Goal: Task Accomplishment & Management: Use online tool/utility

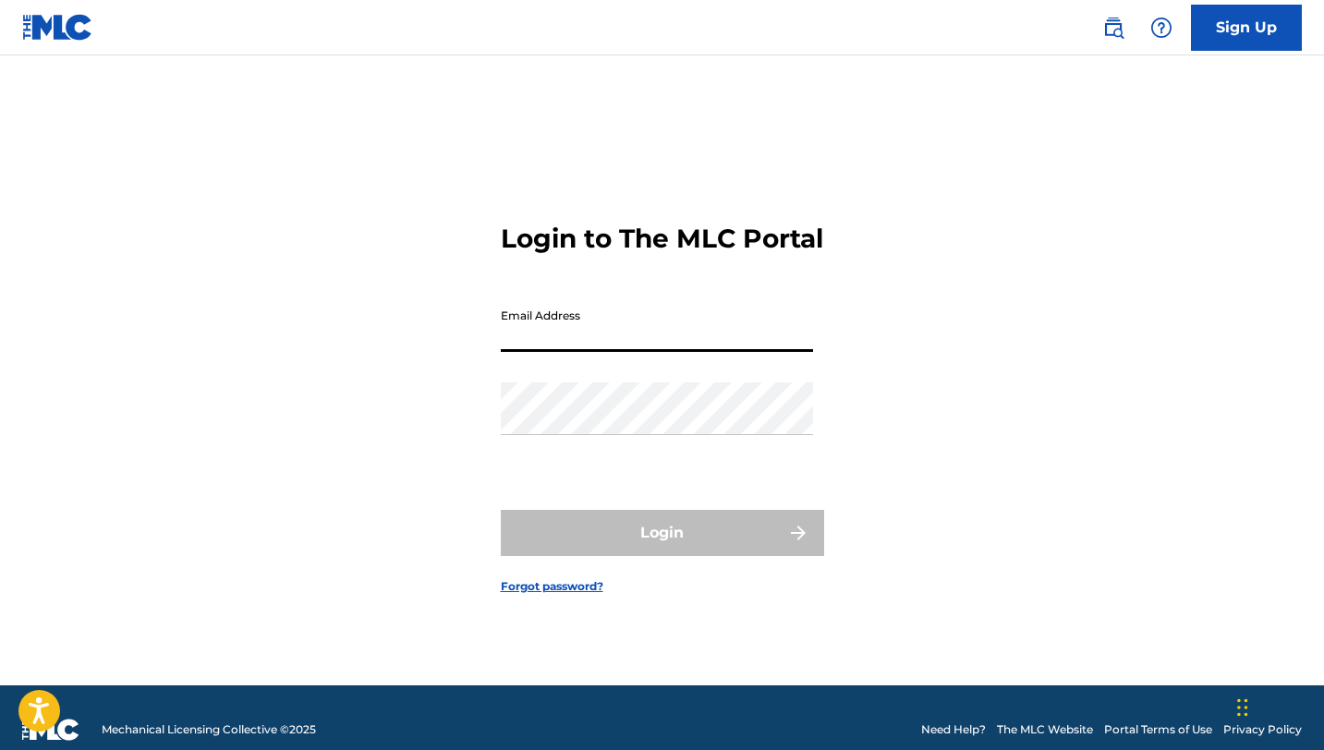
click at [648, 352] on input "Email Address" at bounding box center [657, 325] width 312 height 53
type input "[EMAIL_ADDRESS][DOMAIN_NAME]"
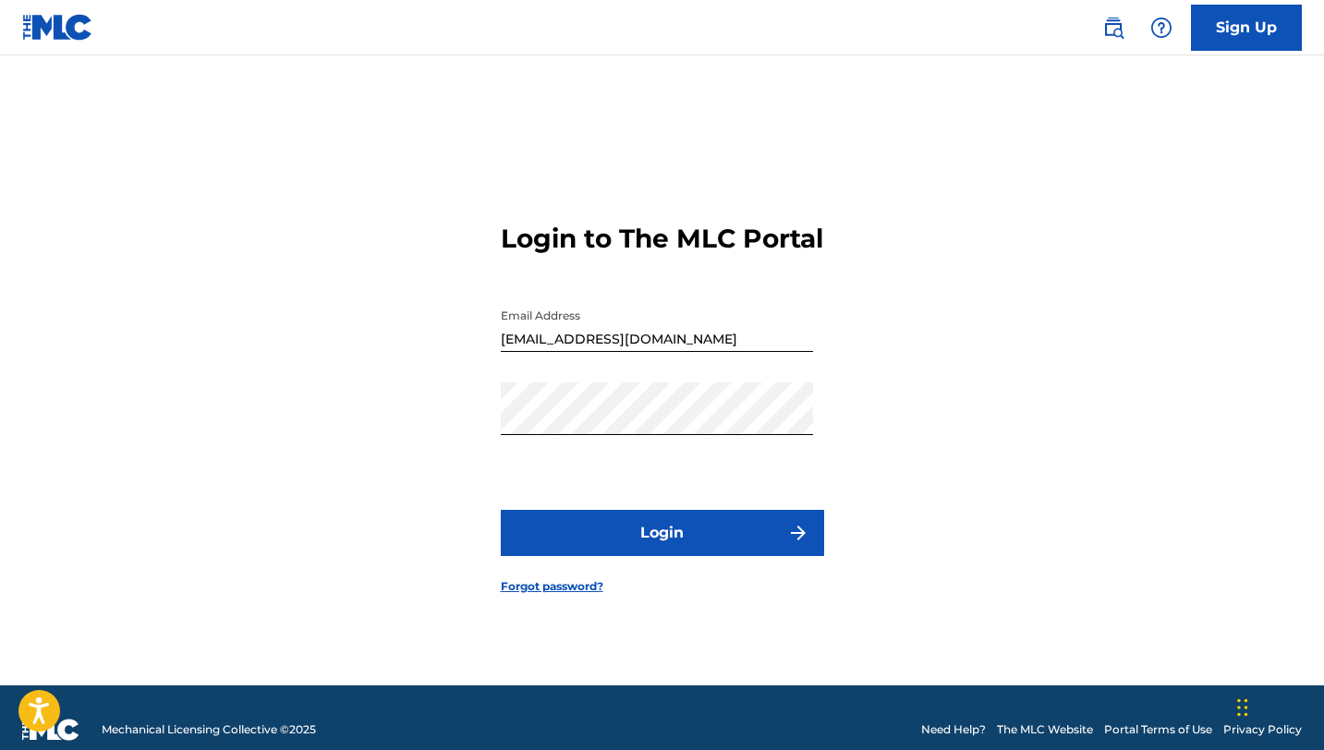
click at [667, 547] on button "Login" at bounding box center [662, 533] width 323 height 46
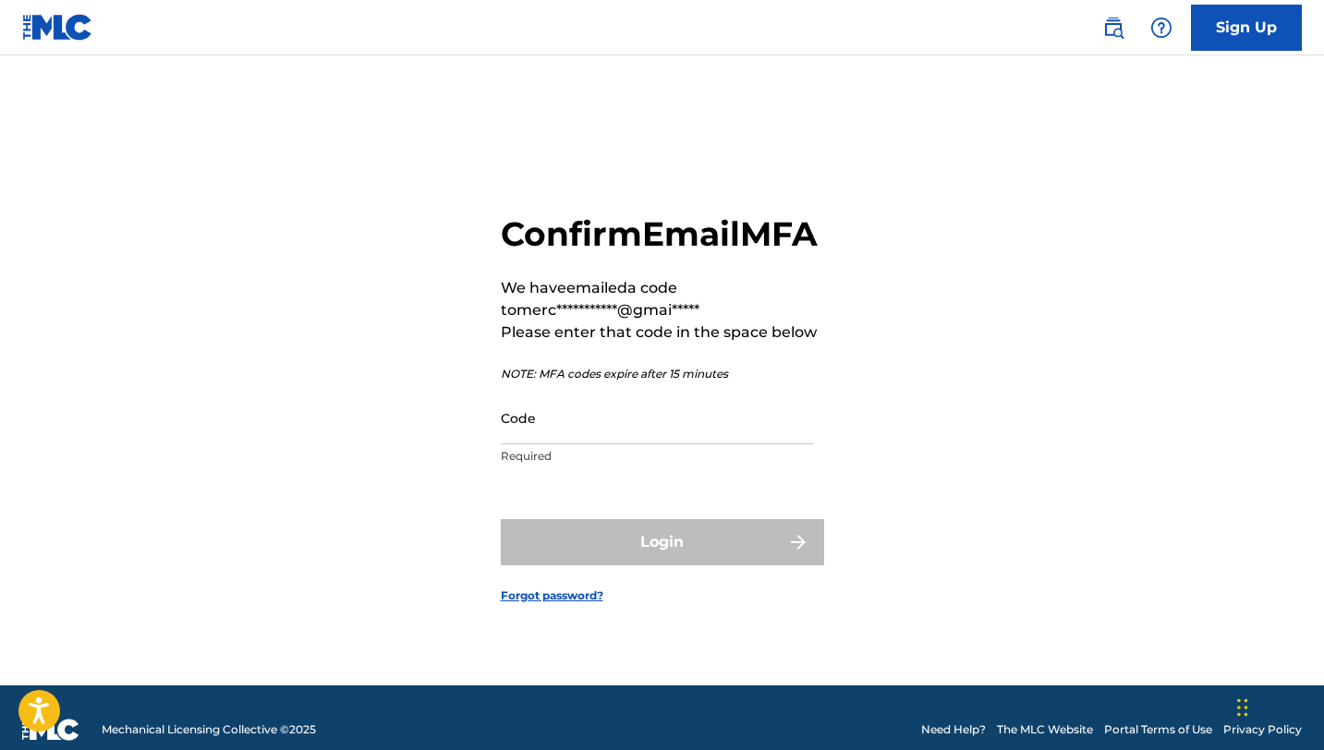
click at [618, 444] on input "Code" at bounding box center [657, 418] width 312 height 53
click at [660, 432] on input "Code" at bounding box center [657, 418] width 312 height 53
paste input "902695"
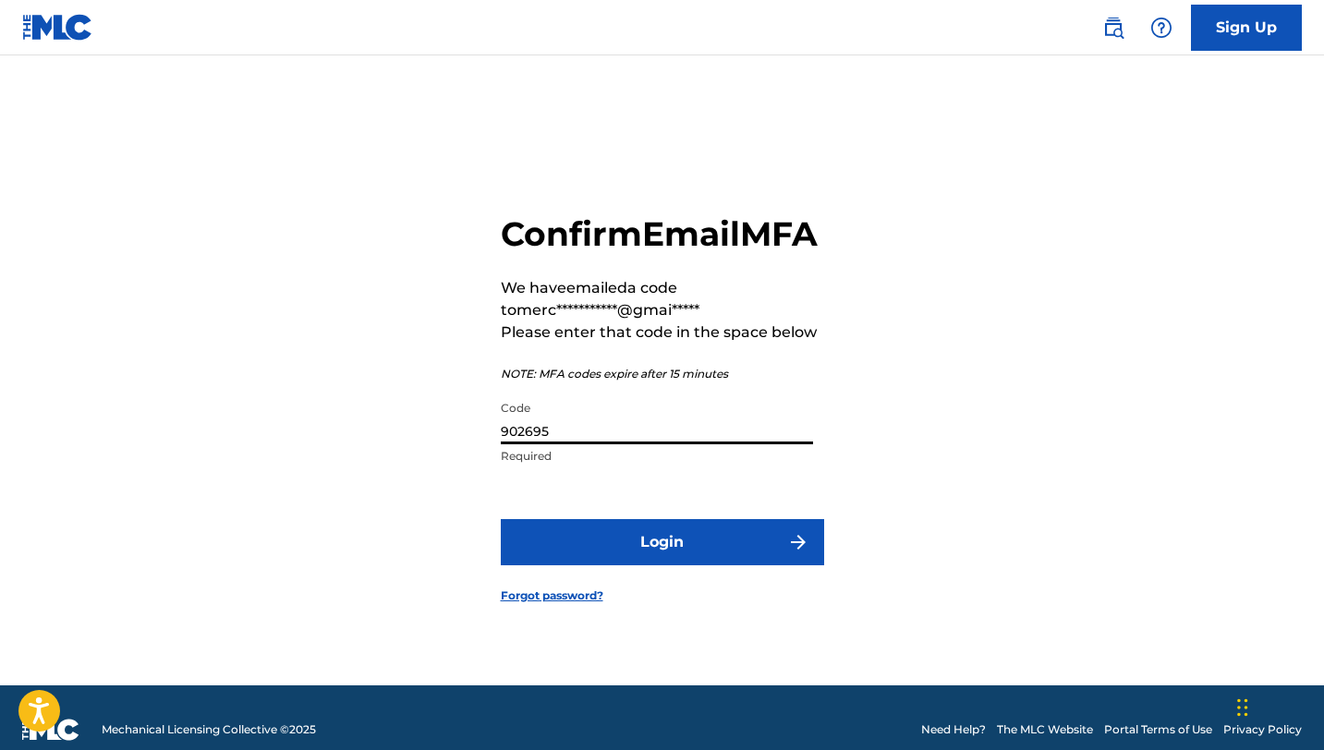
type input "902695"
click at [723, 544] on button "Login" at bounding box center [662, 542] width 323 height 46
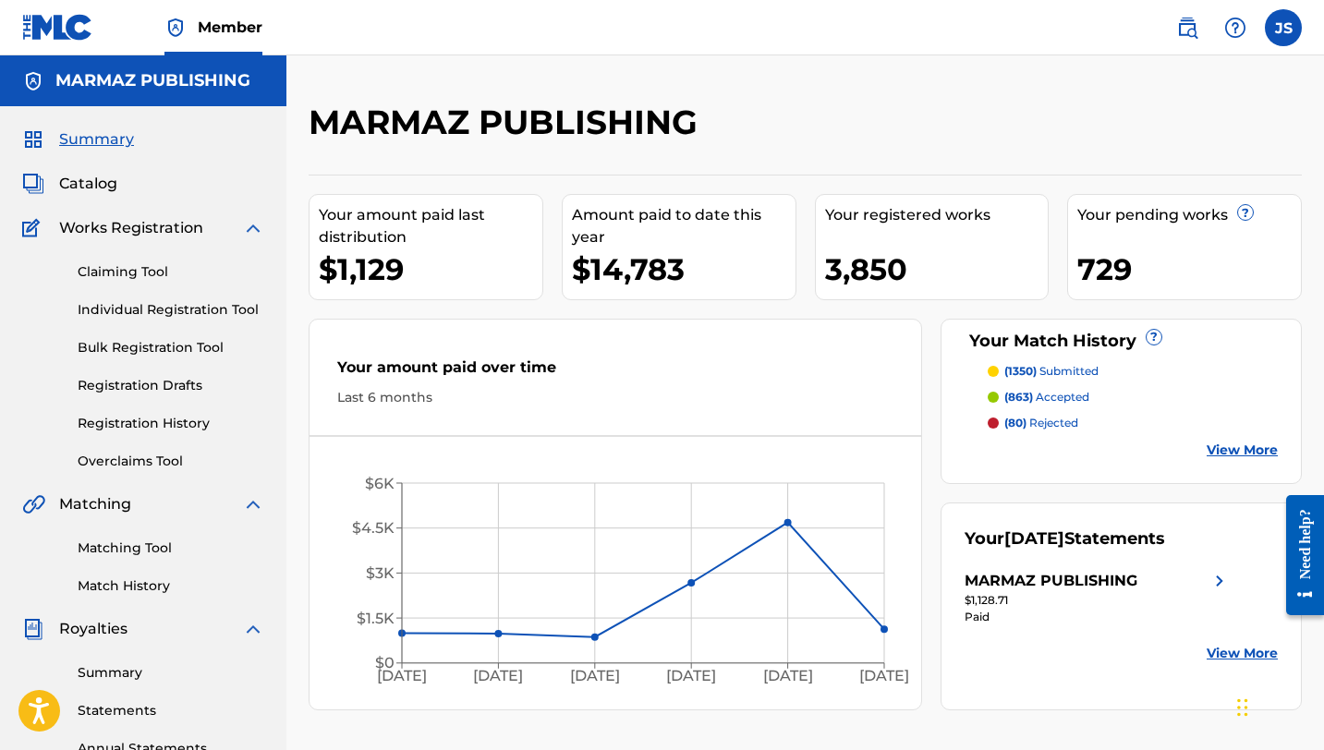
click at [84, 180] on span "Catalog" at bounding box center [88, 184] width 58 height 22
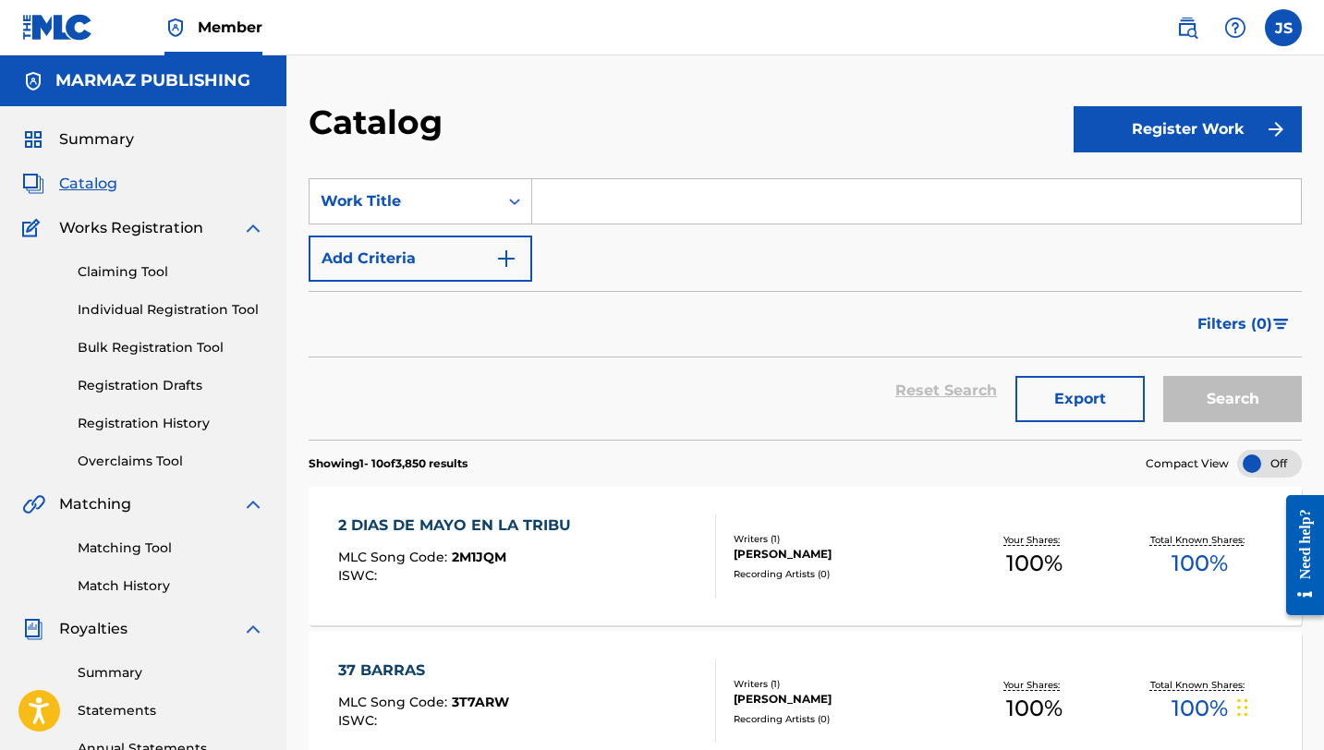
click at [602, 195] on input "Search Form" at bounding box center [916, 201] width 769 height 44
paste input "[PERSON_NAME]"
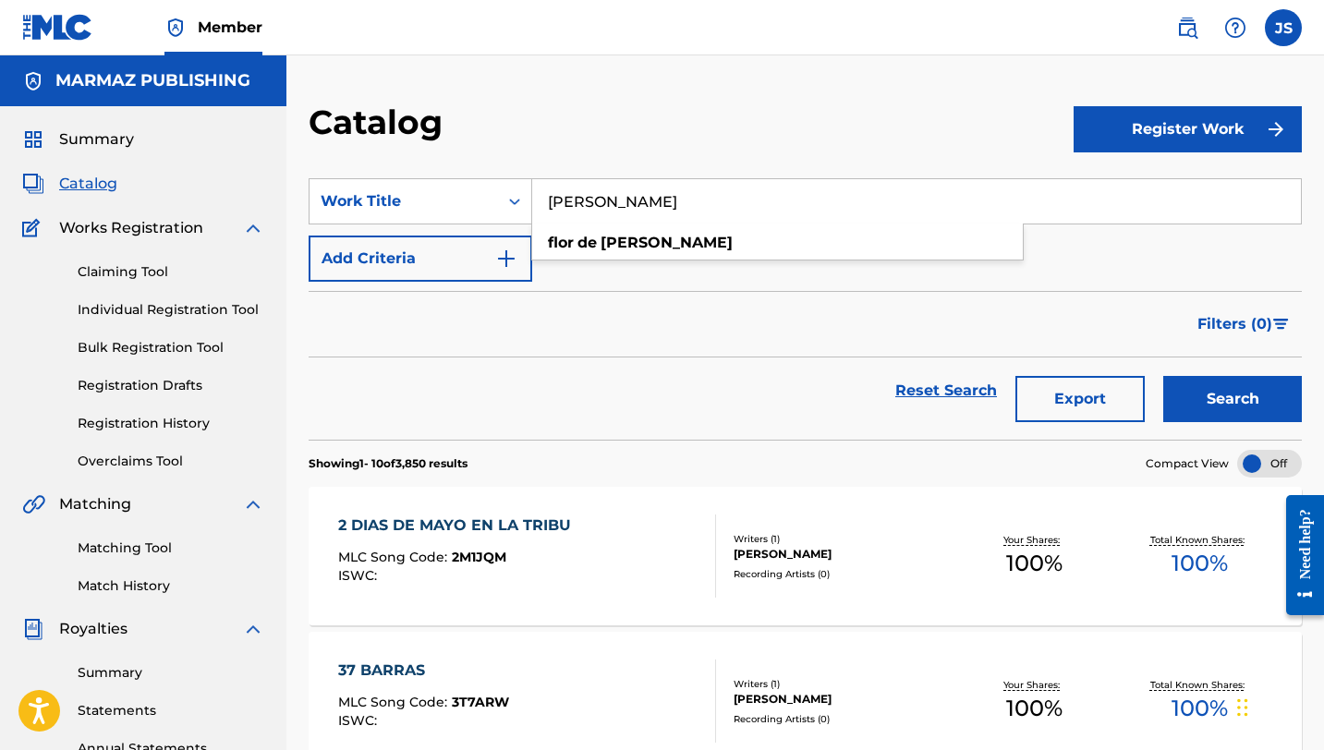
type input "[PERSON_NAME]"
click at [1163, 376] on button "Search" at bounding box center [1232, 399] width 139 height 46
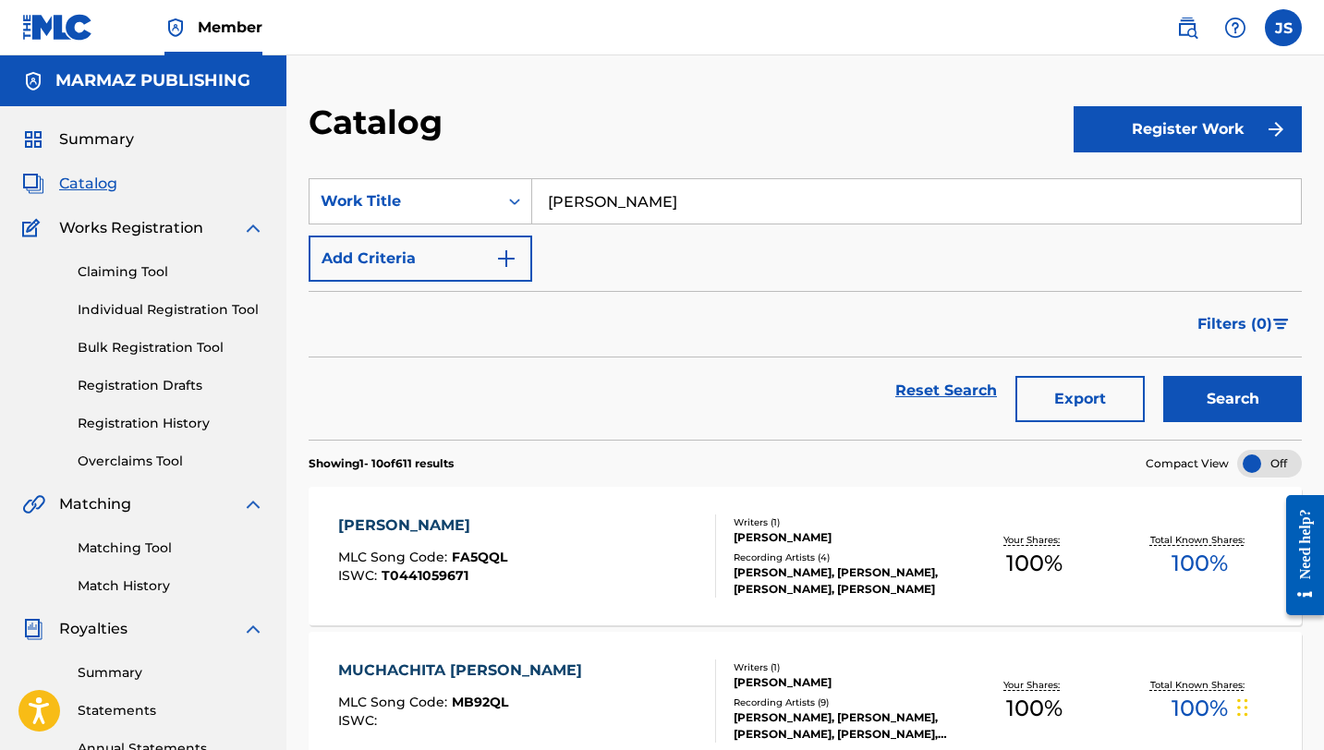
click at [541, 540] on div "FLOR DE GUANIPA MLC Song Code : FA5QQL ISWC : T0441059671" at bounding box center [527, 556] width 378 height 83
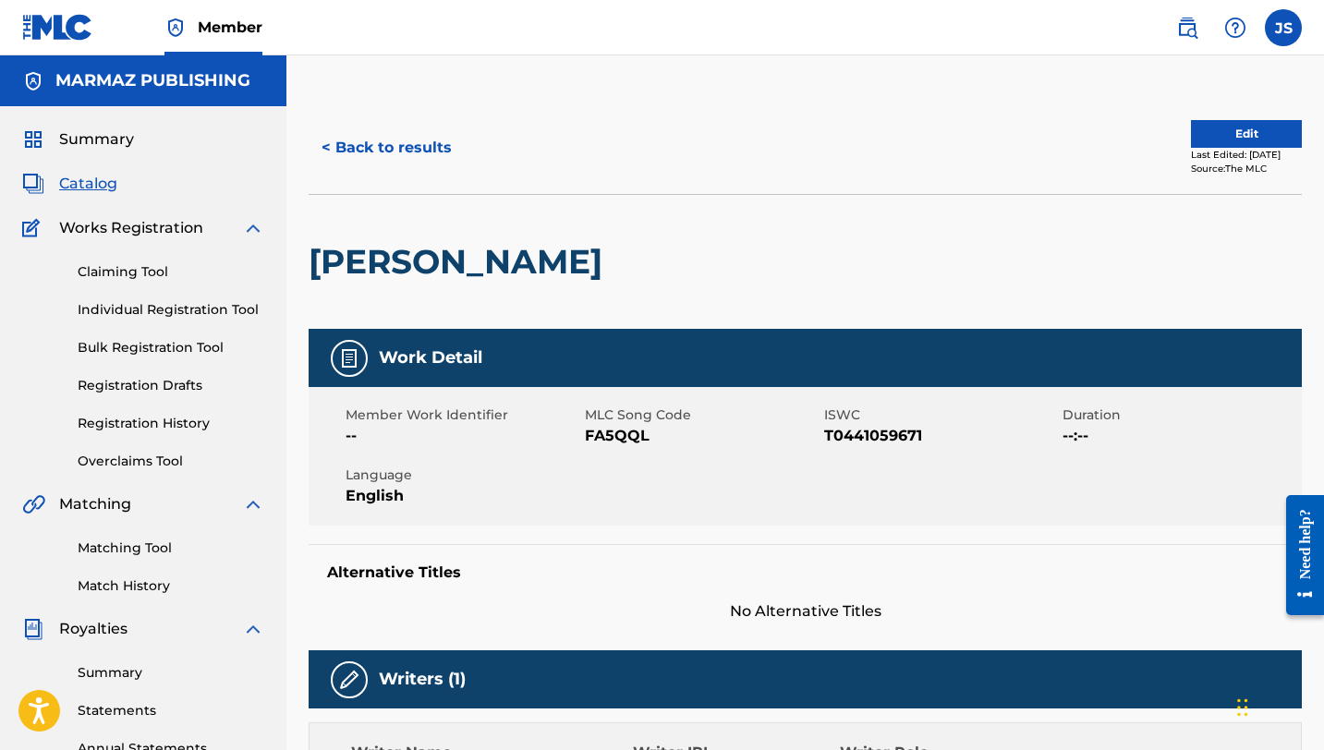
click at [605, 444] on span "FA5QQL" at bounding box center [702, 436] width 235 height 22
copy span "FA5QQL"
click at [878, 448] on div "Member Work Identifier -- MLC Song Code FA5QQL ISWC T0441059671 Duration --:-- …" at bounding box center [805, 456] width 993 height 139
click at [878, 446] on span "T0441059671" at bounding box center [941, 436] width 235 height 22
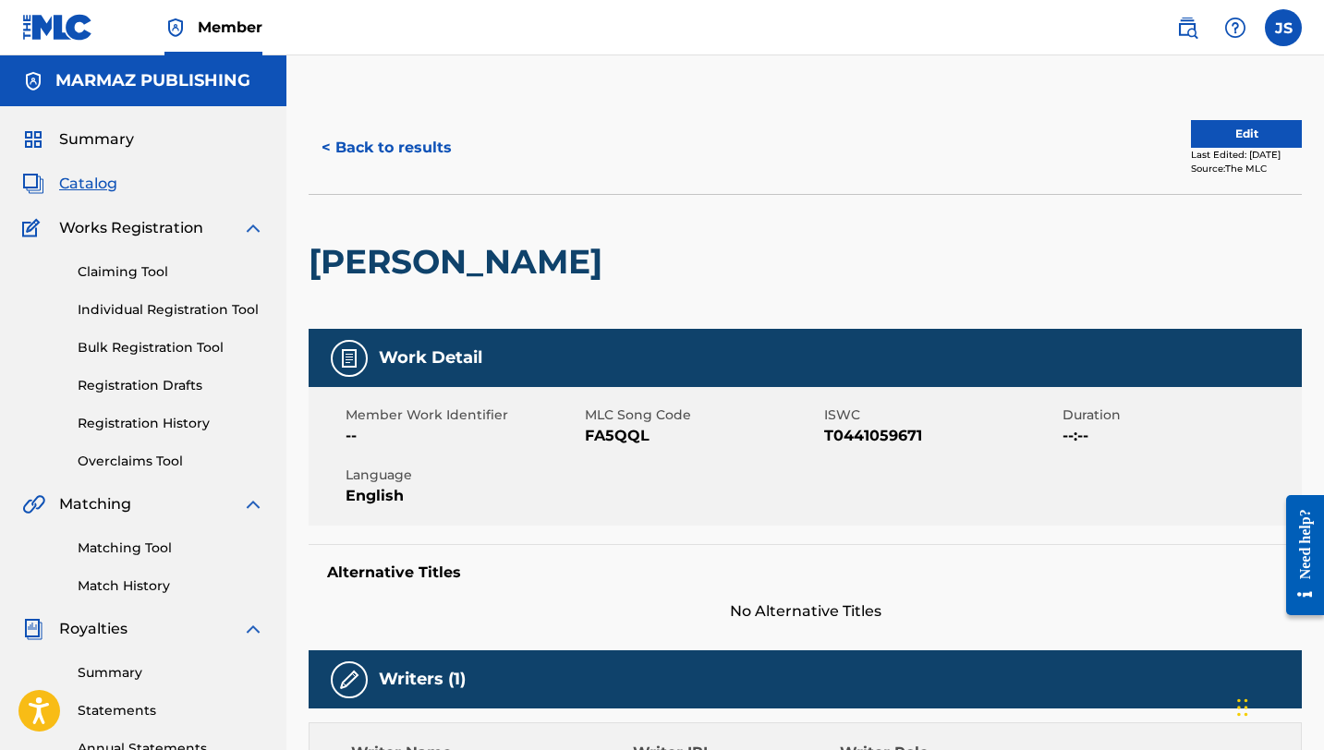
click at [875, 441] on span "T0441059671" at bounding box center [941, 436] width 235 height 22
copy span "T0441059671"
click at [408, 154] on button "< Back to results" at bounding box center [387, 148] width 156 height 46
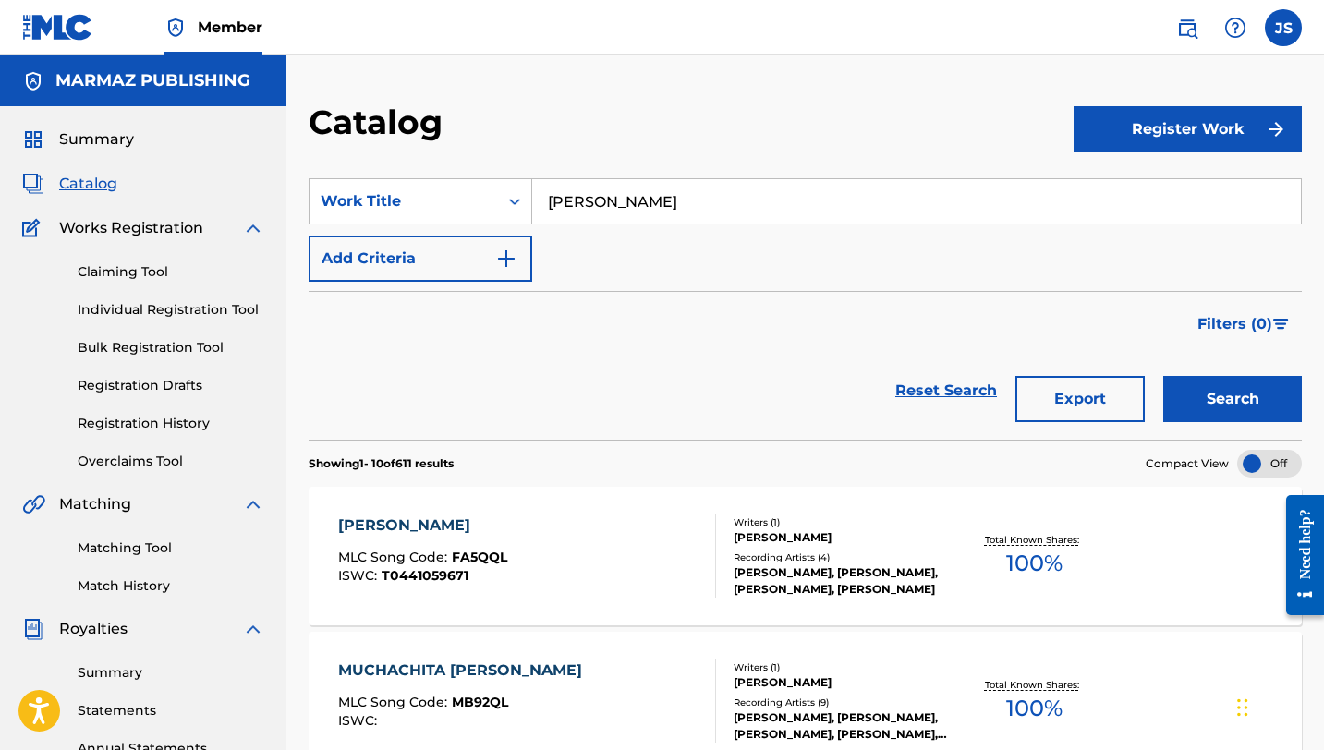
click at [629, 199] on input "[PERSON_NAME]" at bounding box center [916, 201] width 769 height 44
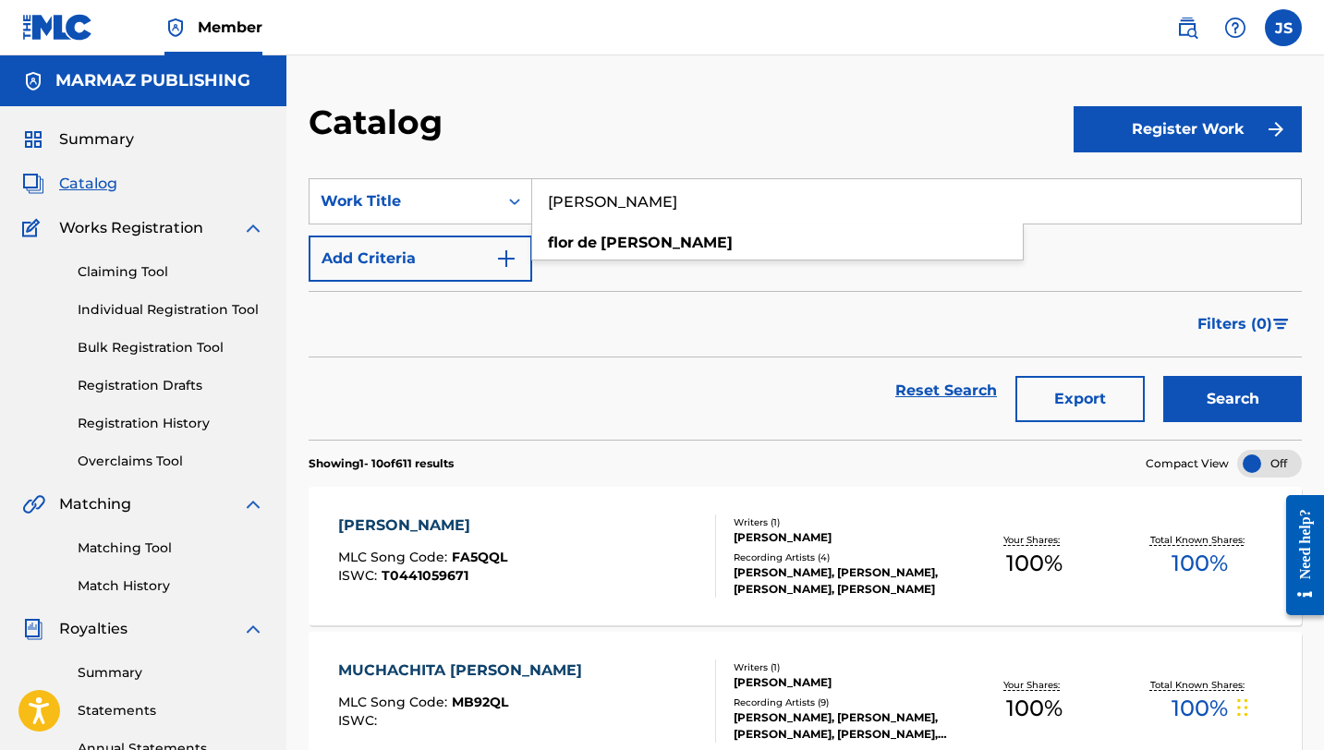
click at [629, 199] on input "[PERSON_NAME]" at bounding box center [916, 201] width 769 height 44
paste input "ILUSIONES"
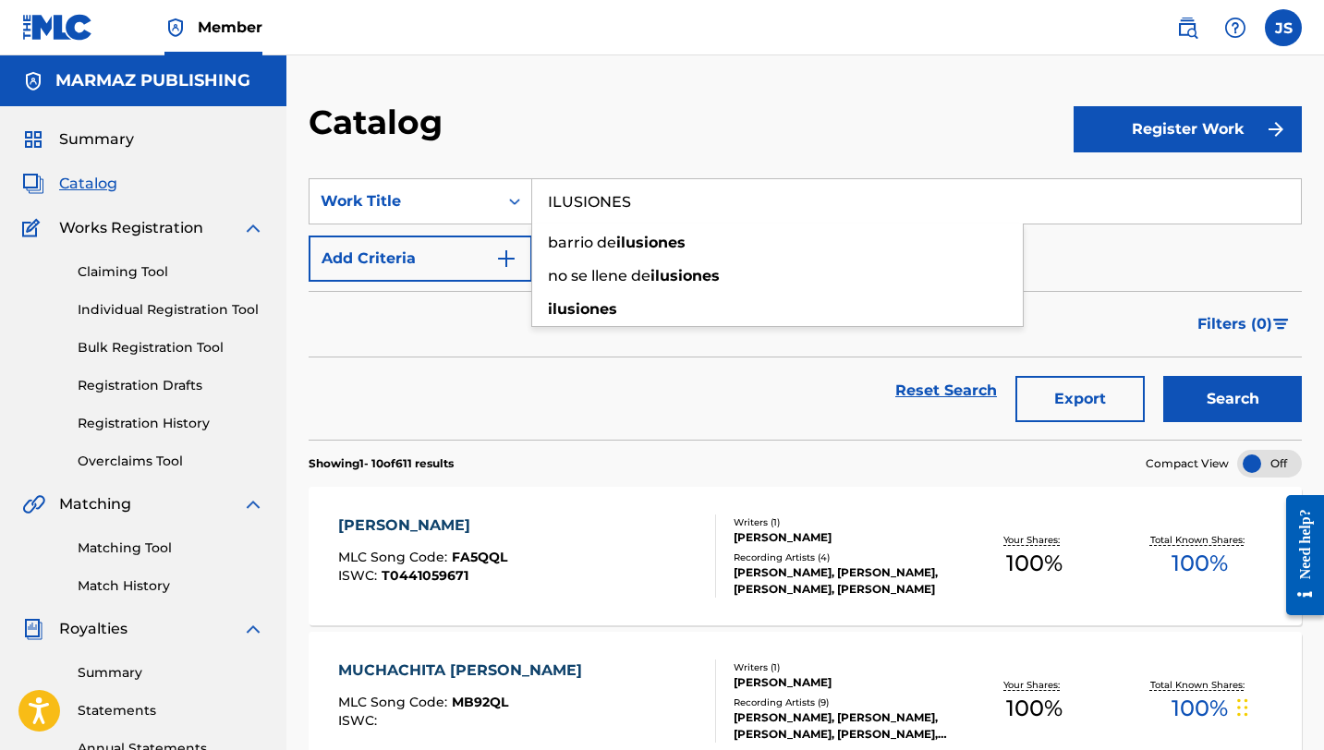
type input "ILUSIONES"
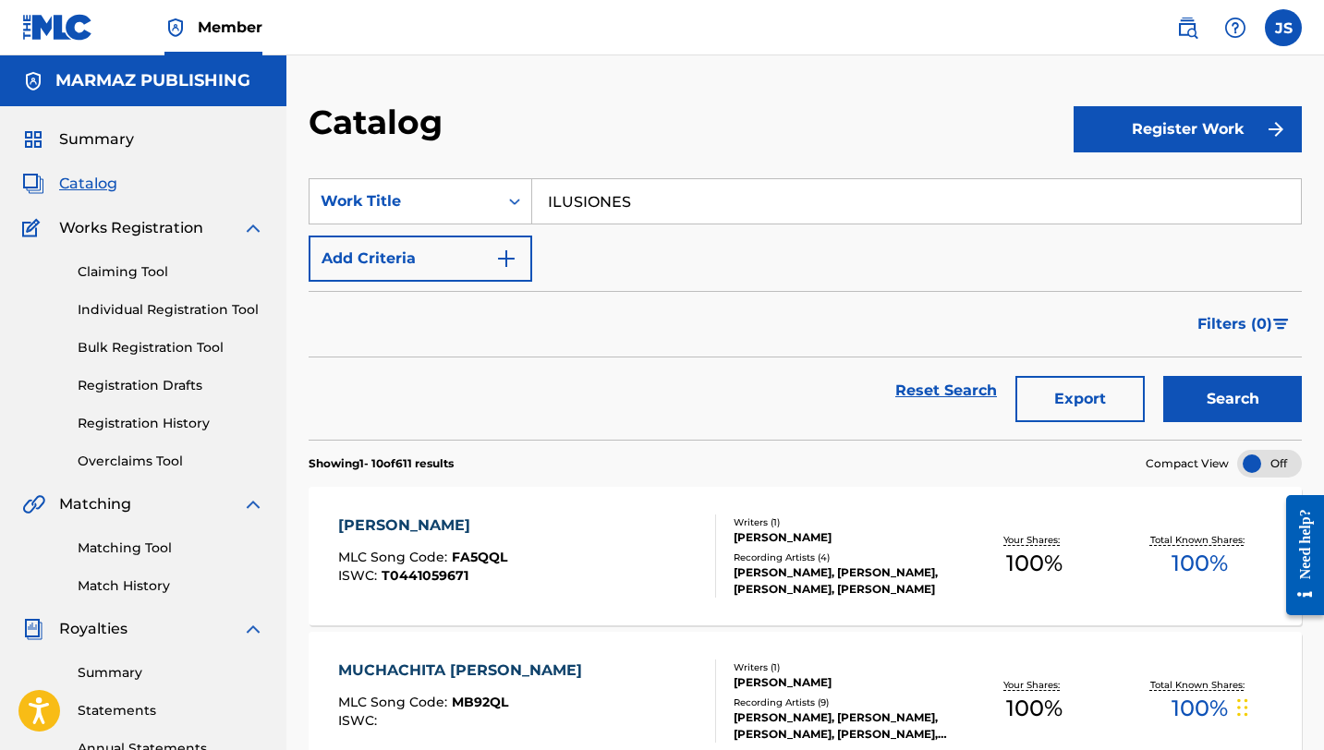
click at [1180, 387] on button "Search" at bounding box center [1232, 399] width 139 height 46
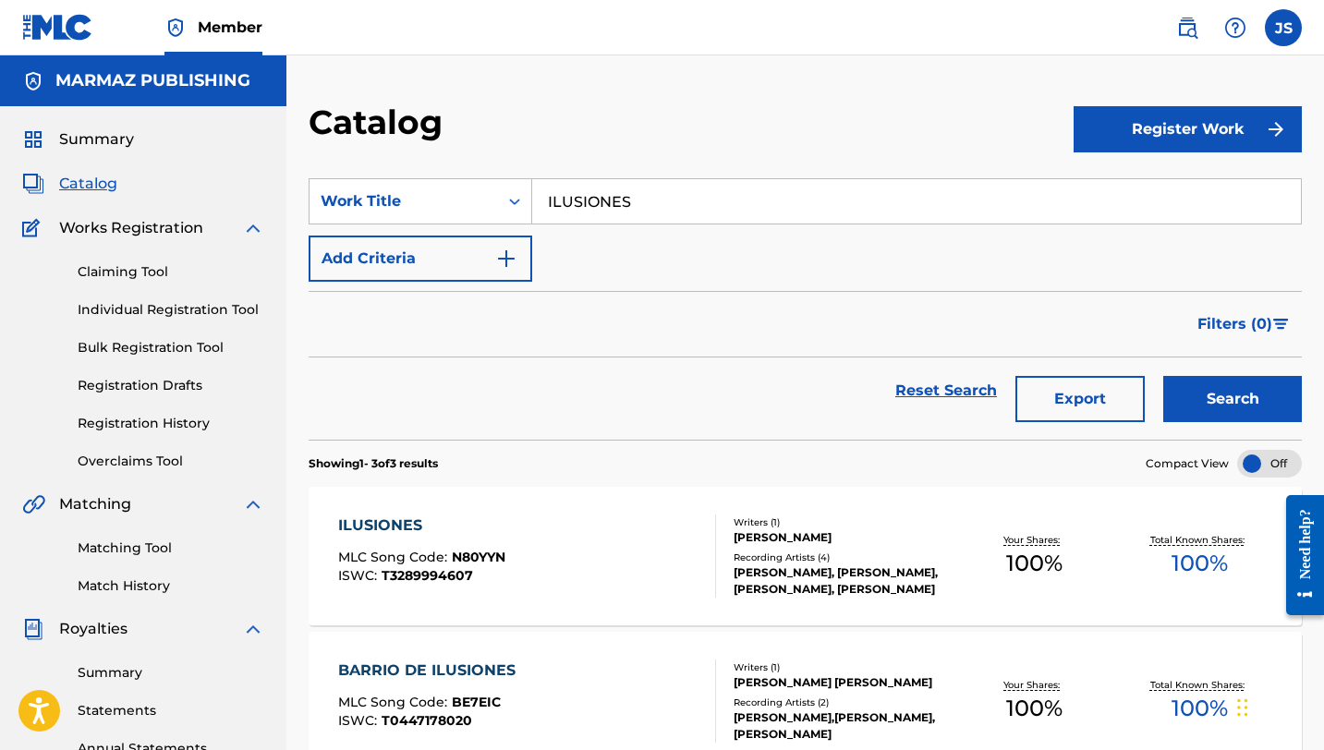
click at [644, 523] on div "ILUSIONES MLC Song Code : N80YYN ISWC : T3289994607" at bounding box center [527, 556] width 378 height 83
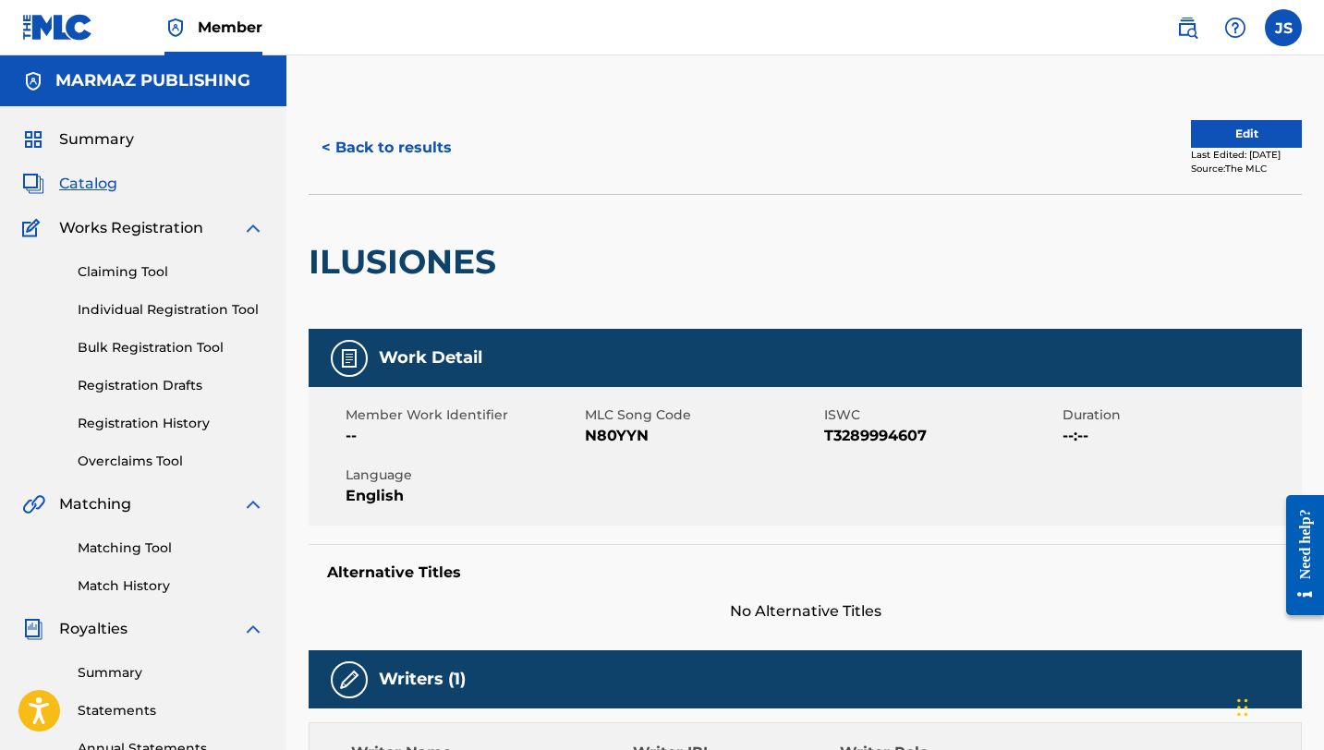
click at [603, 428] on span "N80YYN" at bounding box center [702, 436] width 235 height 22
click at [603, 425] on span "N80YYN" at bounding box center [702, 436] width 235 height 22
click at [605, 441] on span "N80YYN" at bounding box center [702, 436] width 235 height 22
copy span "N80YYN"
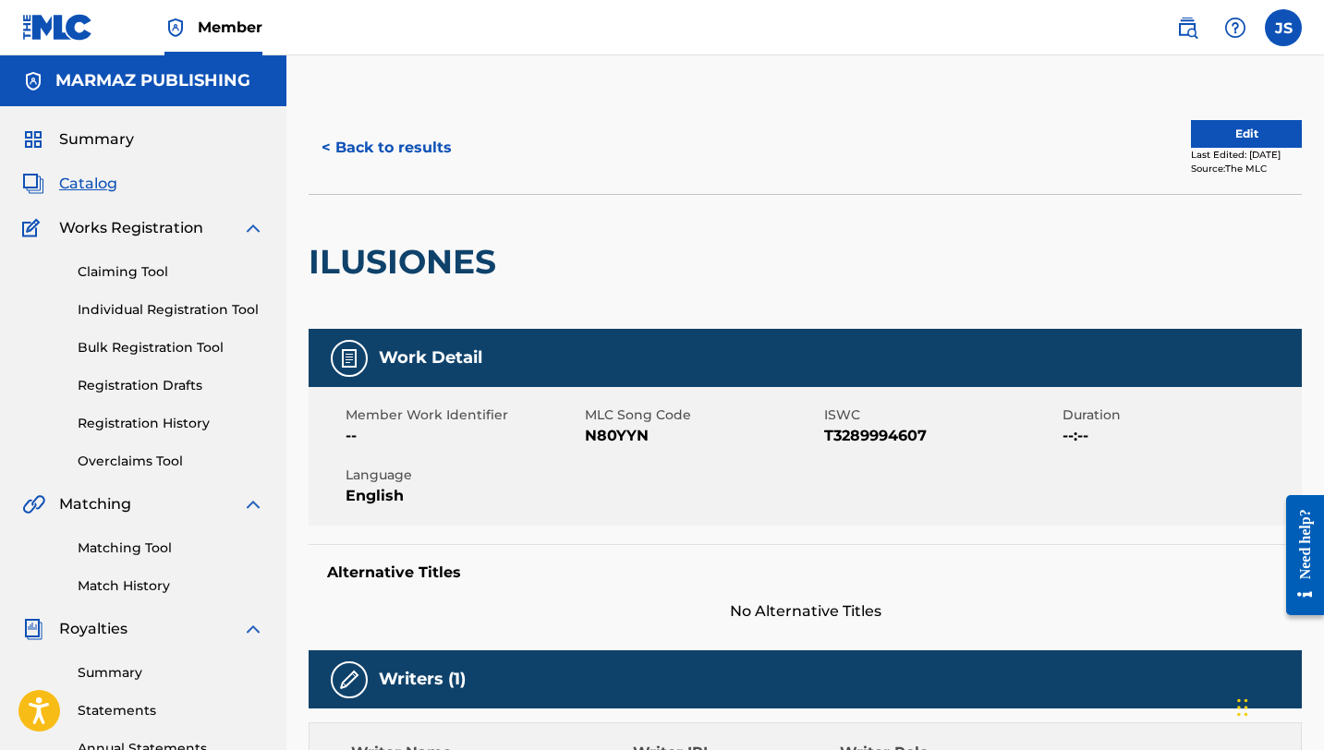
click at [845, 439] on span "T3289994607" at bounding box center [941, 436] width 235 height 22
copy span "T3289994607"
click at [432, 152] on button "< Back to results" at bounding box center [387, 148] width 156 height 46
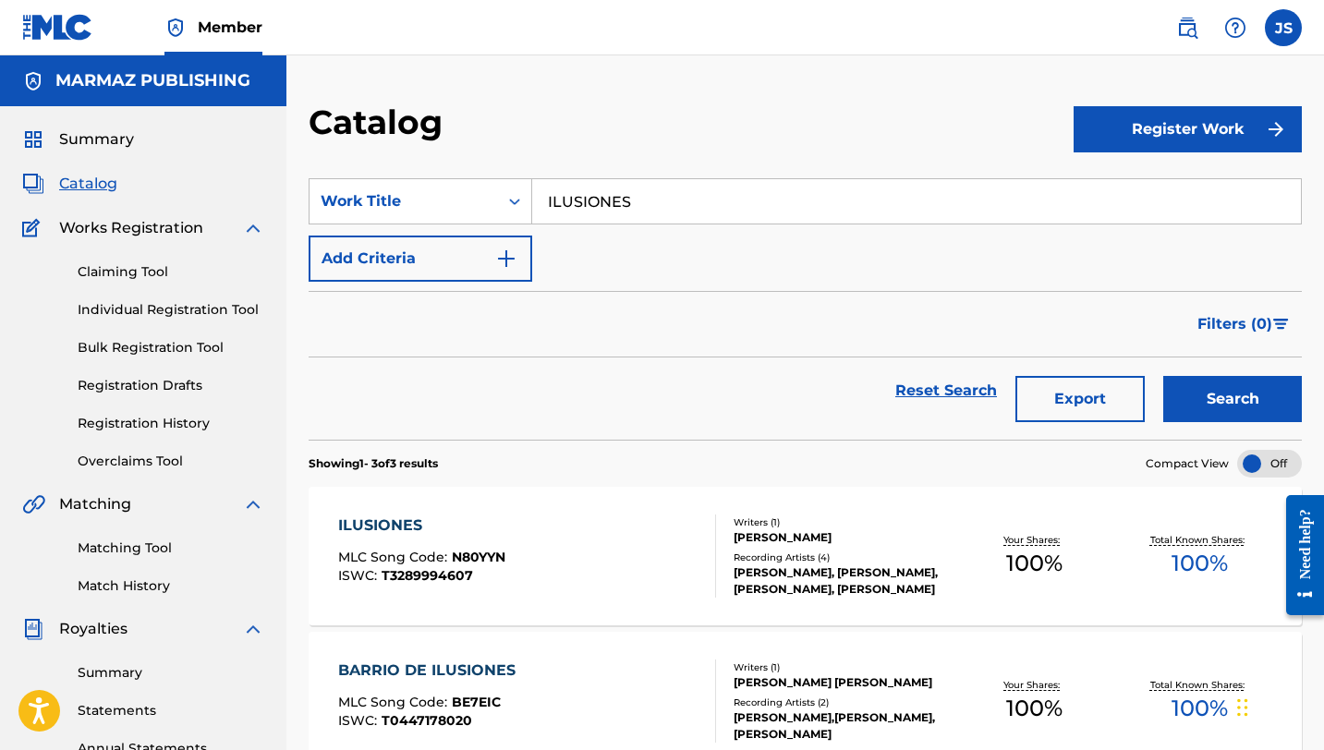
click at [598, 204] on input "ILUSIONES" at bounding box center [916, 201] width 769 height 44
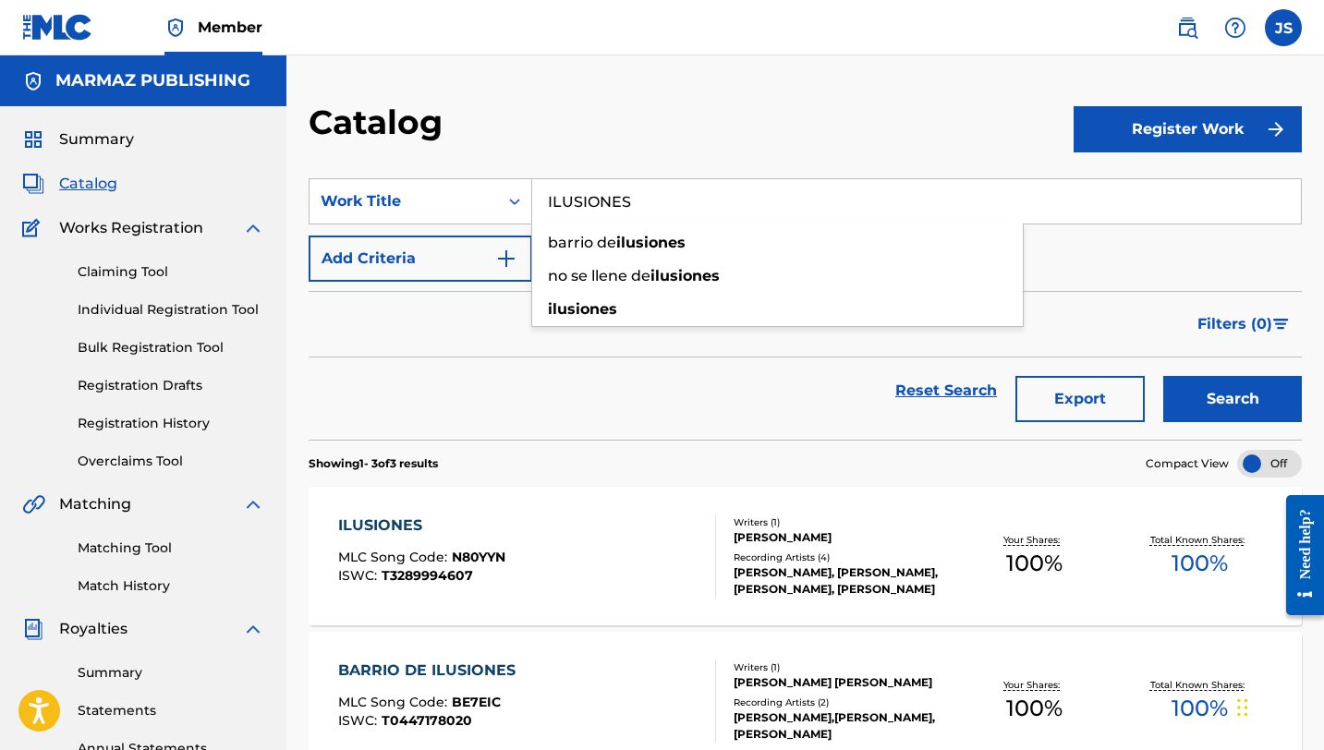
click at [598, 204] on input "ILUSIONES" at bounding box center [916, 201] width 769 height 44
paste input "LA MEJOR HIJA DEL LLANO"
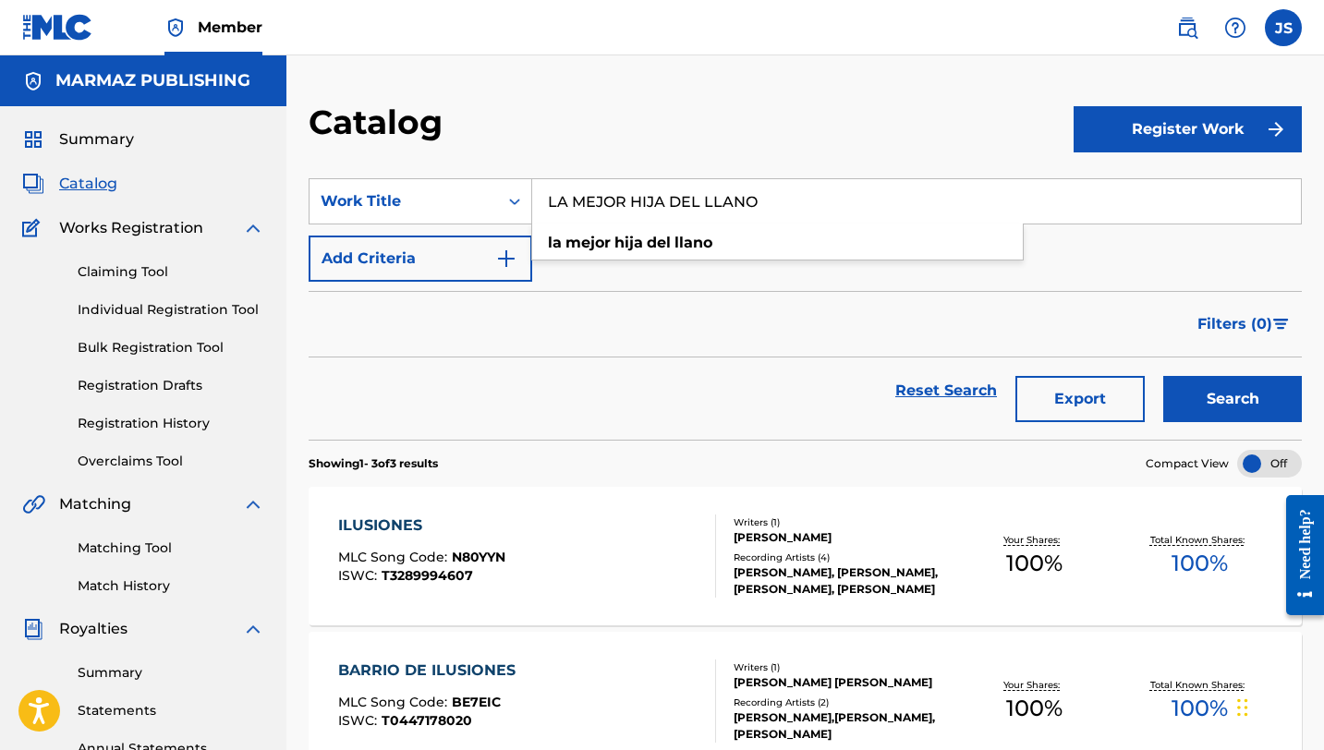
type input "LA MEJOR HIJA DEL LLANO"
click at [1183, 392] on button "Search" at bounding box center [1232, 399] width 139 height 46
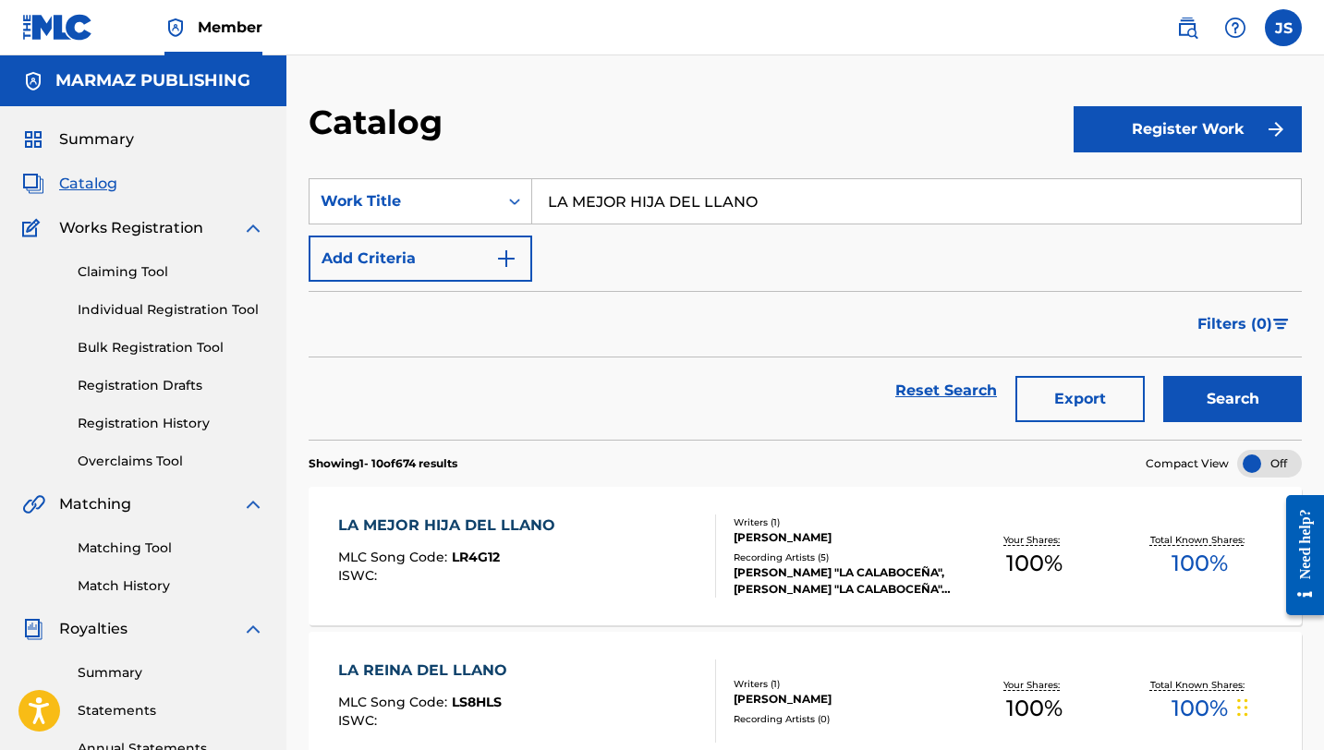
click at [833, 527] on div "Writers ( 1 )" at bounding box center [843, 523] width 218 height 14
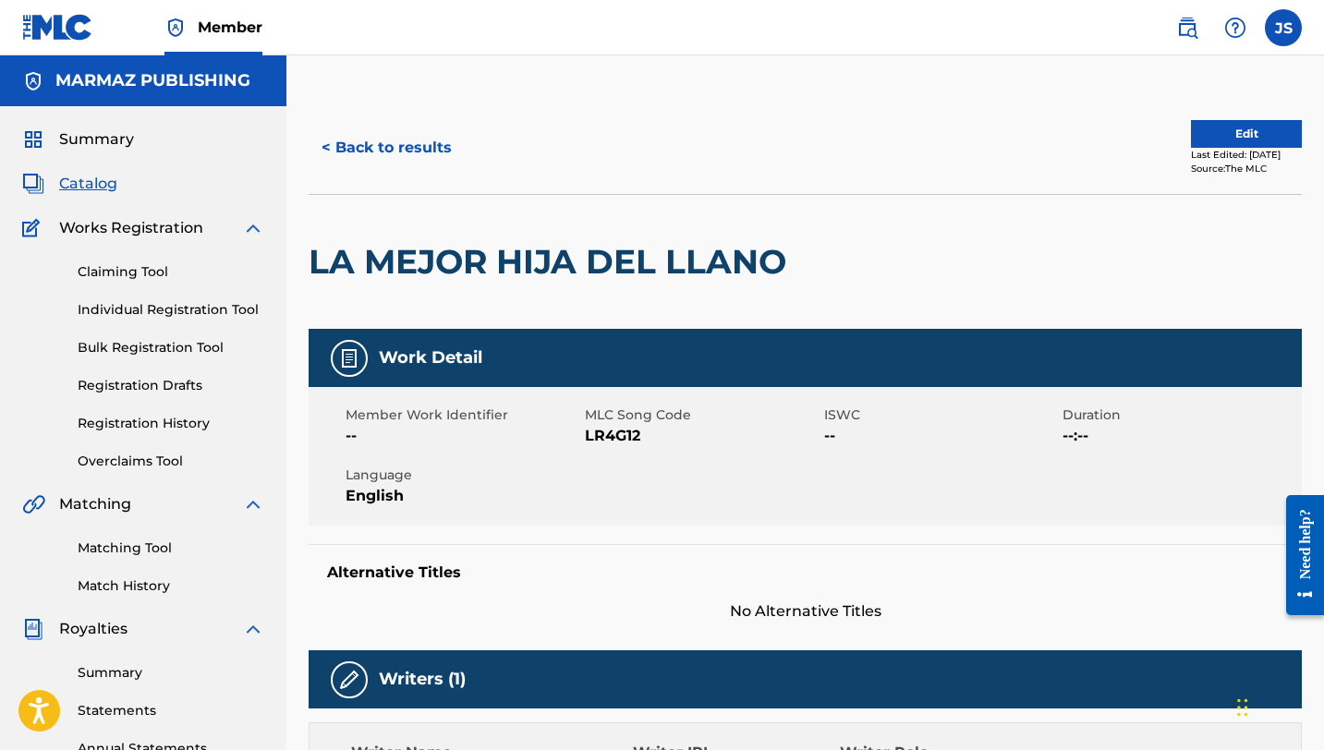
click at [623, 430] on span "LR4G12" at bounding box center [702, 436] width 235 height 22
copy span "LR4G12"
click at [400, 146] on button "< Back to results" at bounding box center [387, 148] width 156 height 46
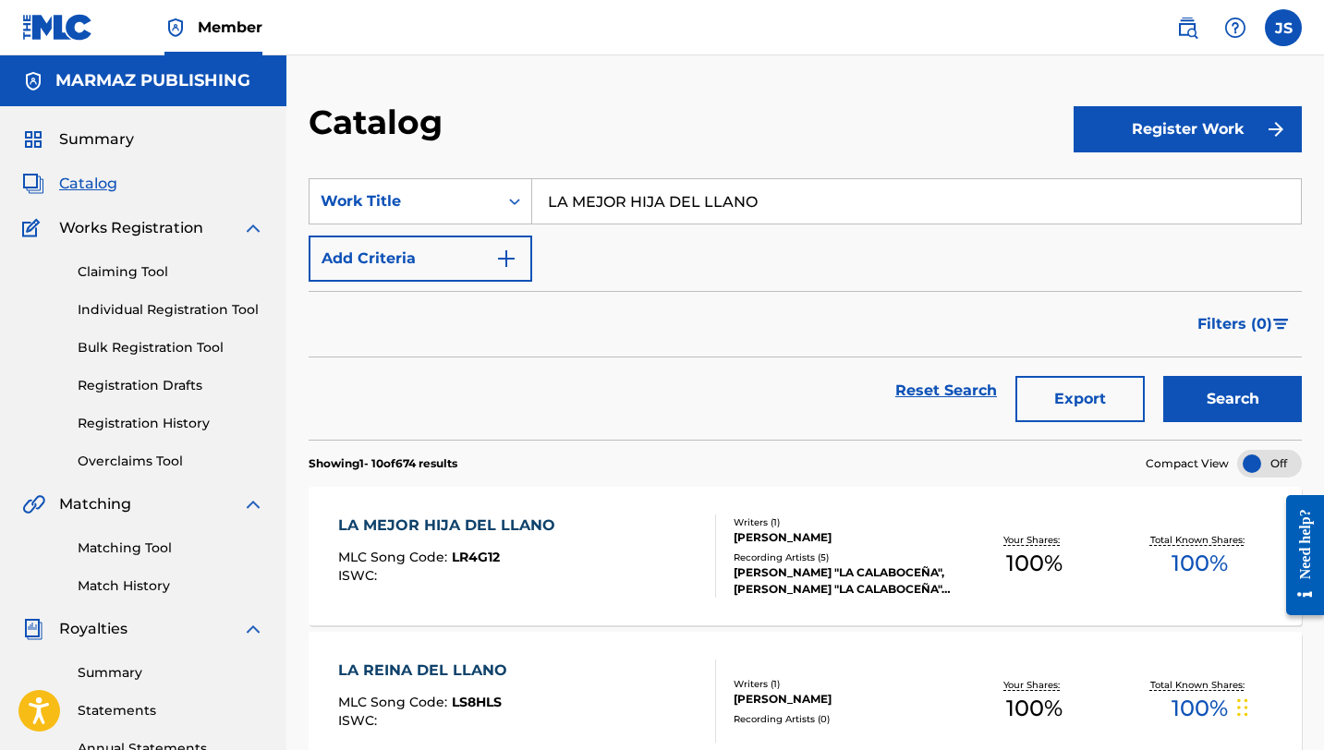
click at [619, 214] on input "LA MEJOR HIJA DEL LLANO" at bounding box center [916, 201] width 769 height 44
paste input "LANERO NO ES TODO AQUEL"
type input "LLANERO NO ES TODO AQUEL"
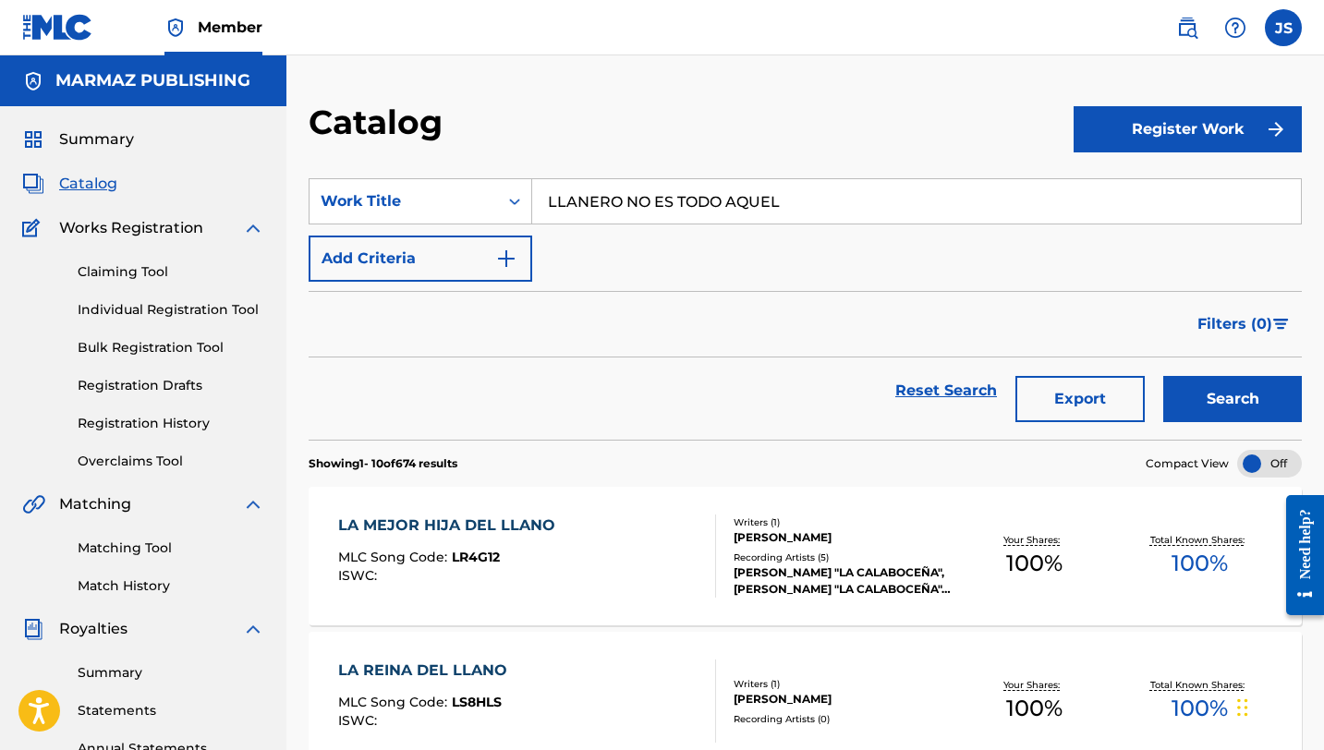
click at [1188, 412] on button "Search" at bounding box center [1232, 399] width 139 height 46
click at [683, 533] on div "LLANERO QUE ES LLANERO MLC Song Code : LR80LB ISWC :" at bounding box center [527, 556] width 378 height 83
click at [606, 213] on input "LLANERO NO ES TODO AQUEL" at bounding box center [916, 201] width 769 height 44
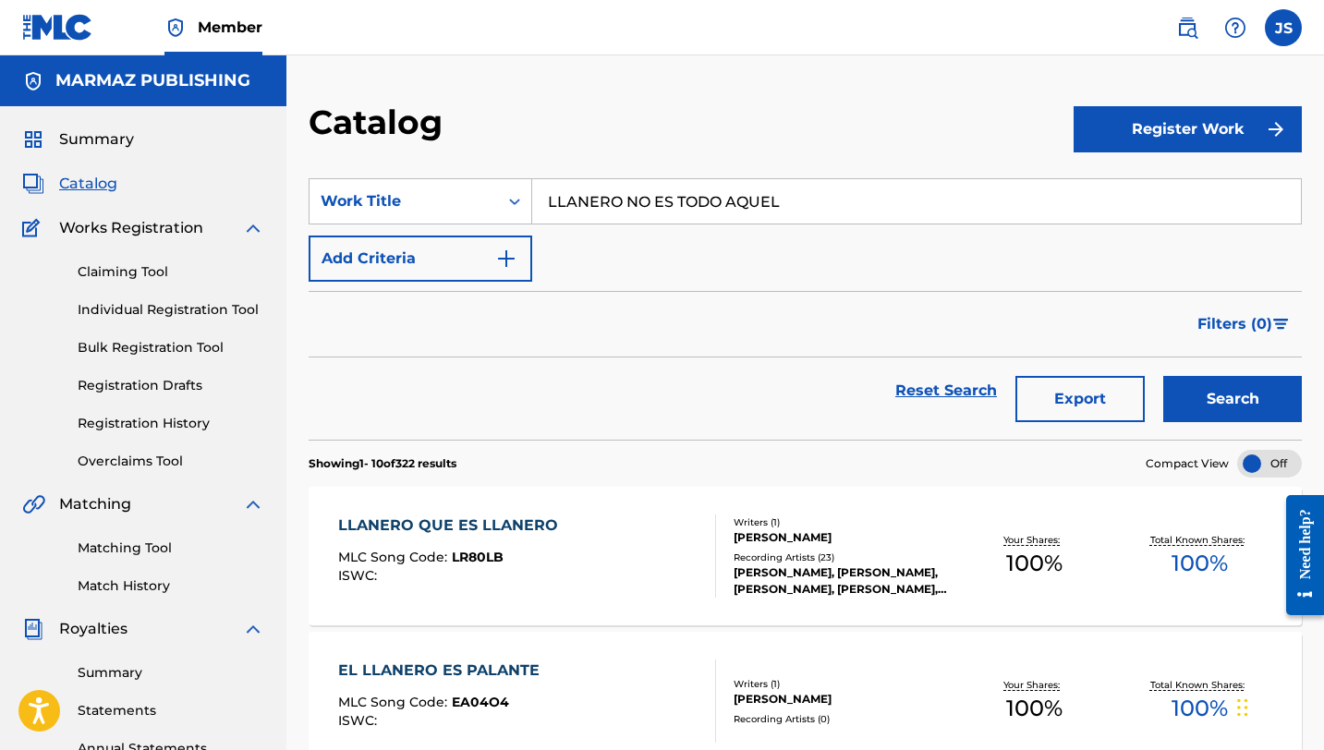
click at [606, 213] on input "LLANERO NO ES TODO AQUEL" at bounding box center [916, 201] width 769 height 44
paste input "O QUE EL VIENTO TRAJO"
click at [1193, 399] on button "Search" at bounding box center [1232, 399] width 139 height 46
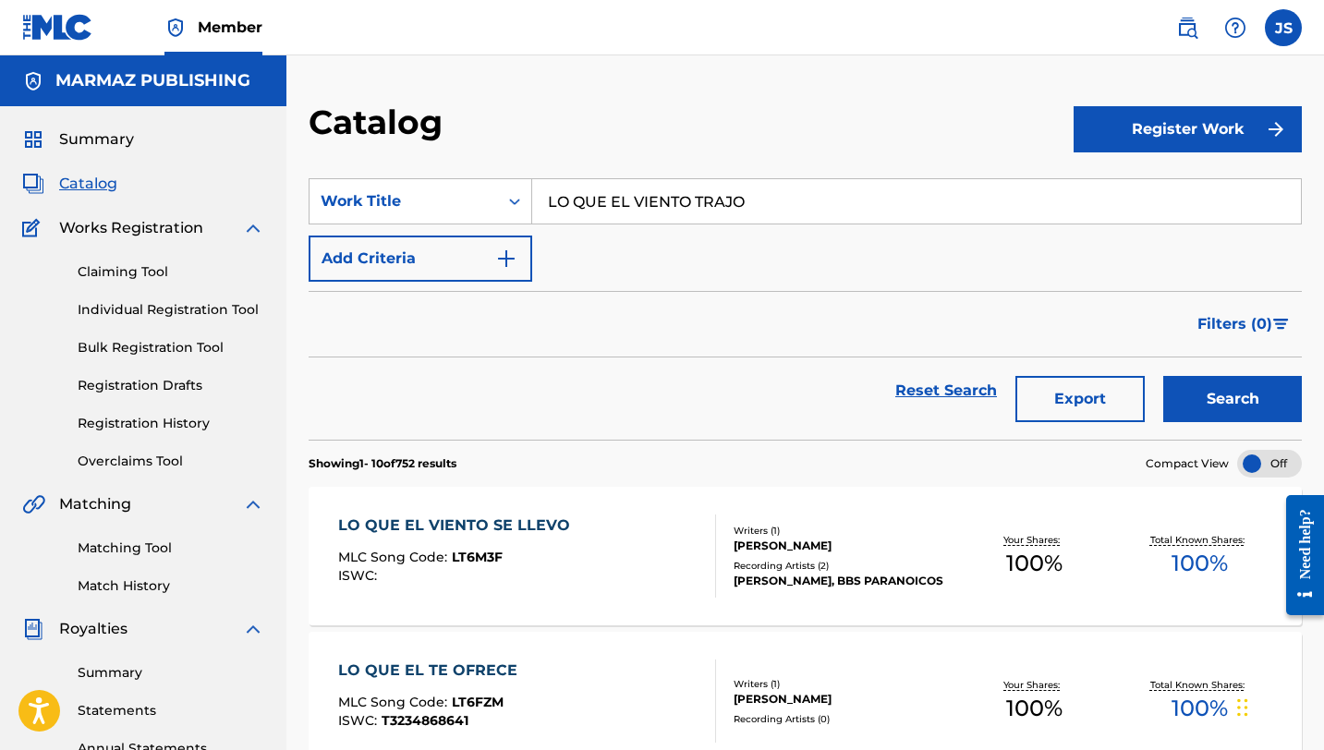
click at [580, 213] on input "LO QUE EL VIENTO TRAJO" at bounding box center [916, 201] width 769 height 44
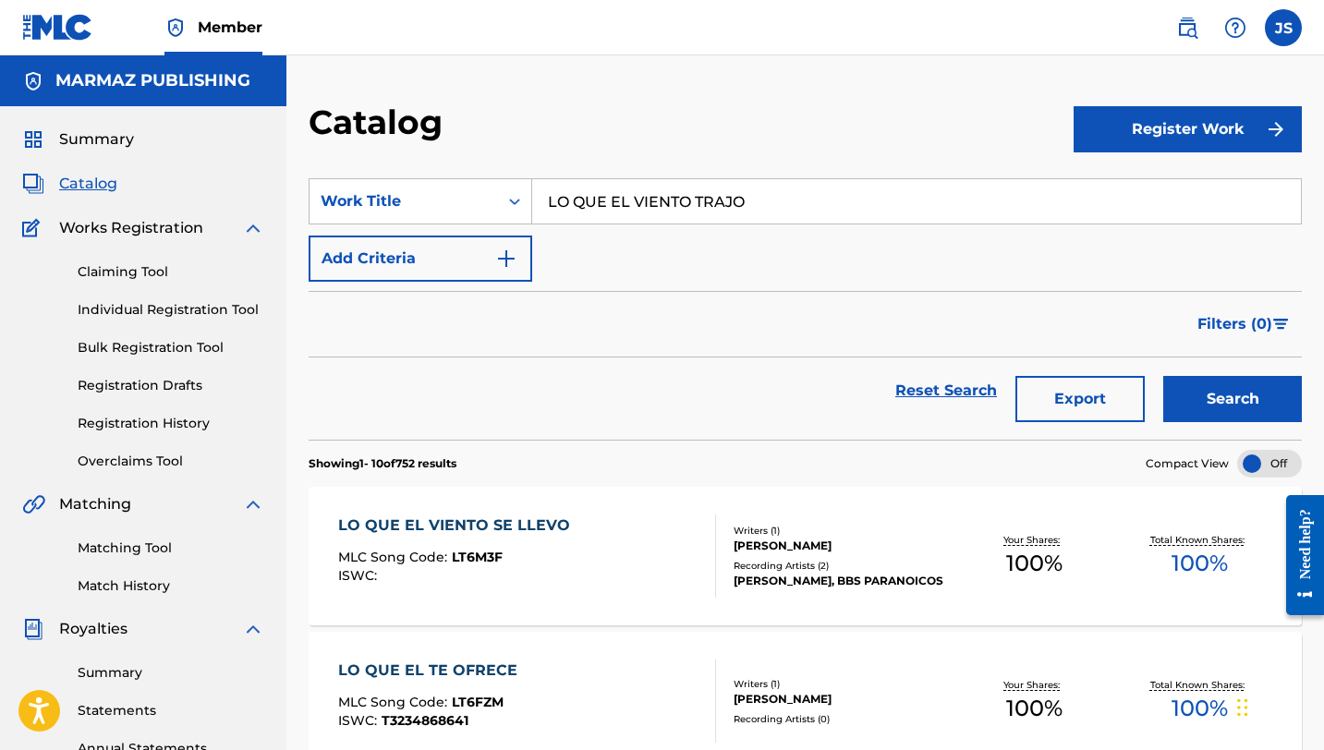
paste input "MAS ME IMPORTA"
type input "LO QUE MAS ME IMPORTA"
click at [1181, 388] on button "Search" at bounding box center [1232, 399] width 139 height 46
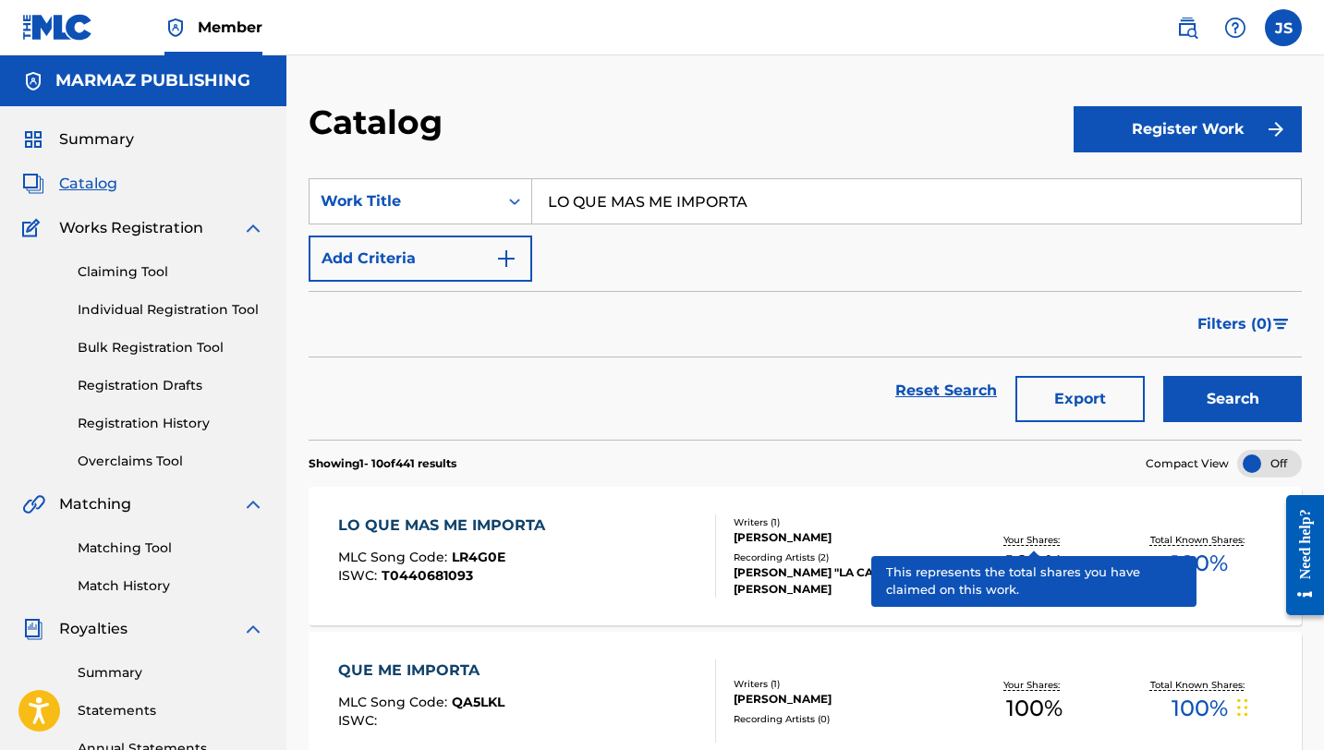
click at [1003, 542] on p "Your Shares:" at bounding box center [1033, 540] width 61 height 14
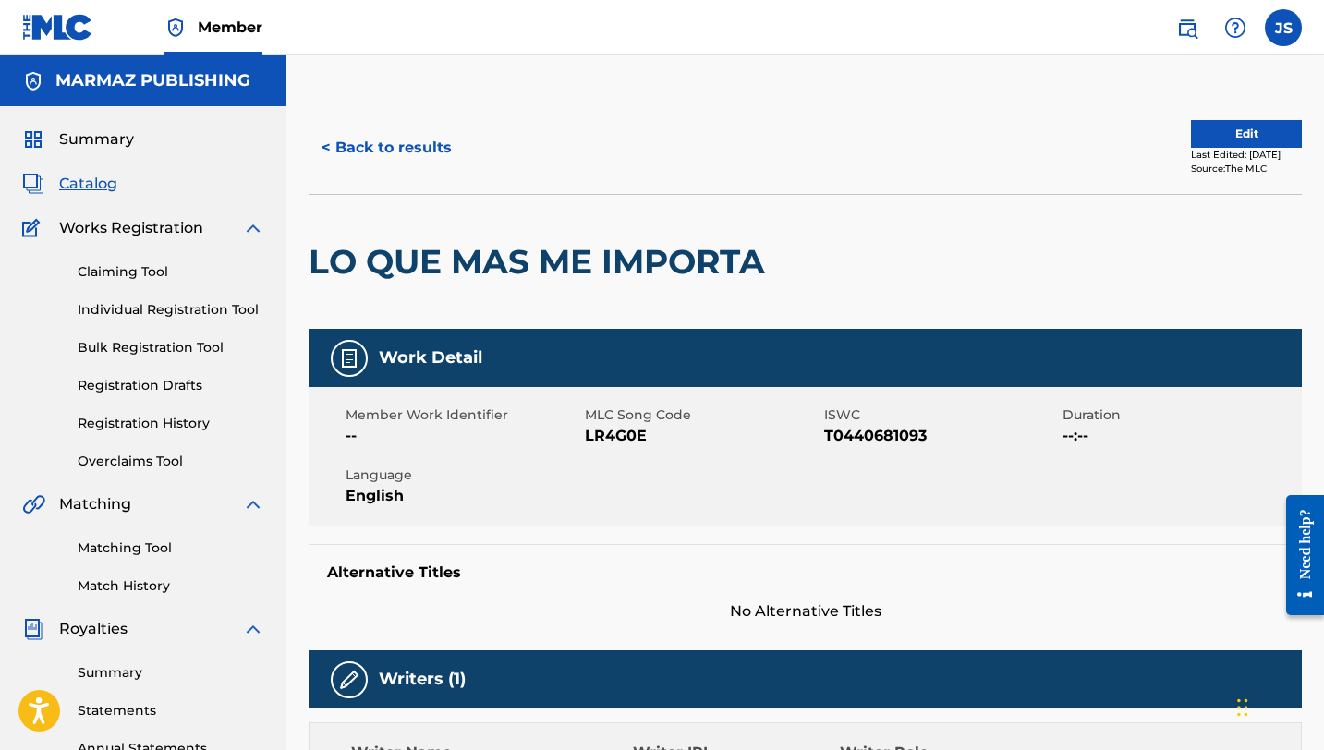
click at [621, 433] on span "LR4G0E" at bounding box center [702, 436] width 235 height 22
copy span "LR4G0E"
click at [889, 433] on span "T0440681093" at bounding box center [941, 436] width 235 height 22
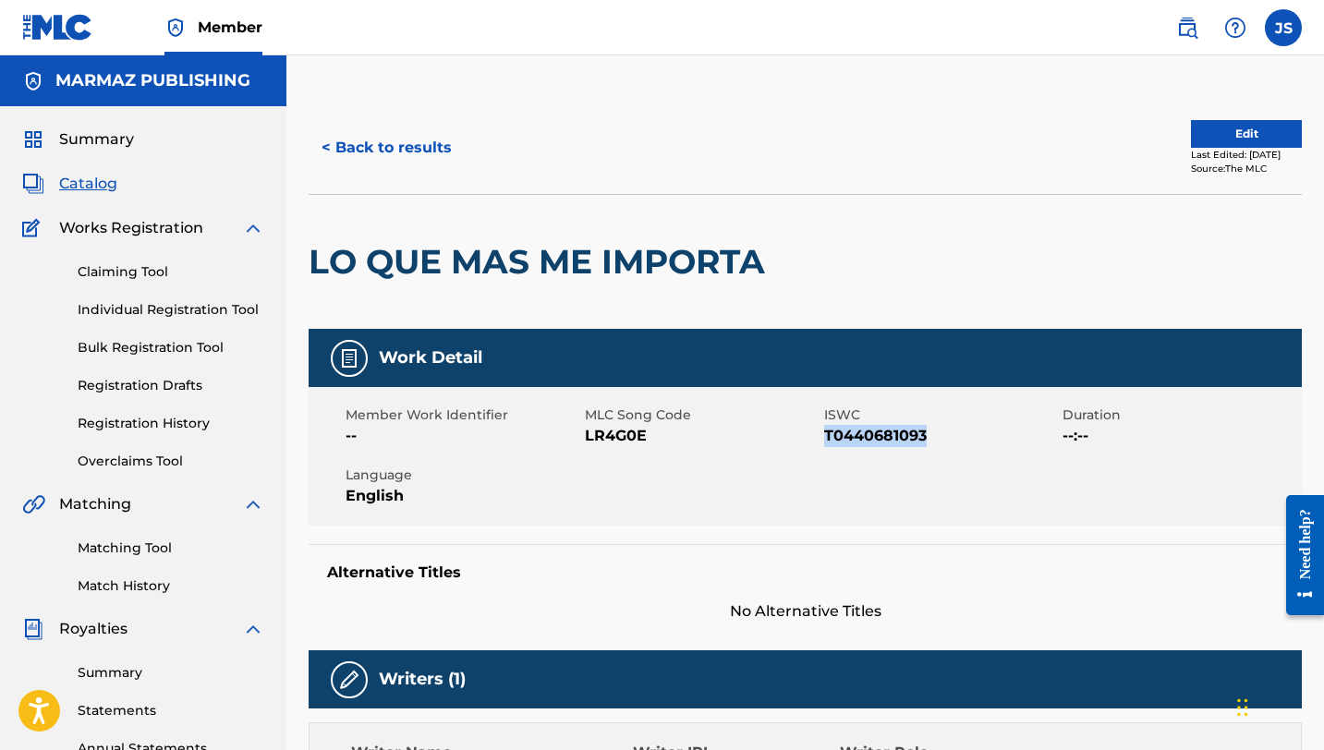
copy span "T0440681093"
click at [362, 155] on button "< Back to results" at bounding box center [387, 148] width 156 height 46
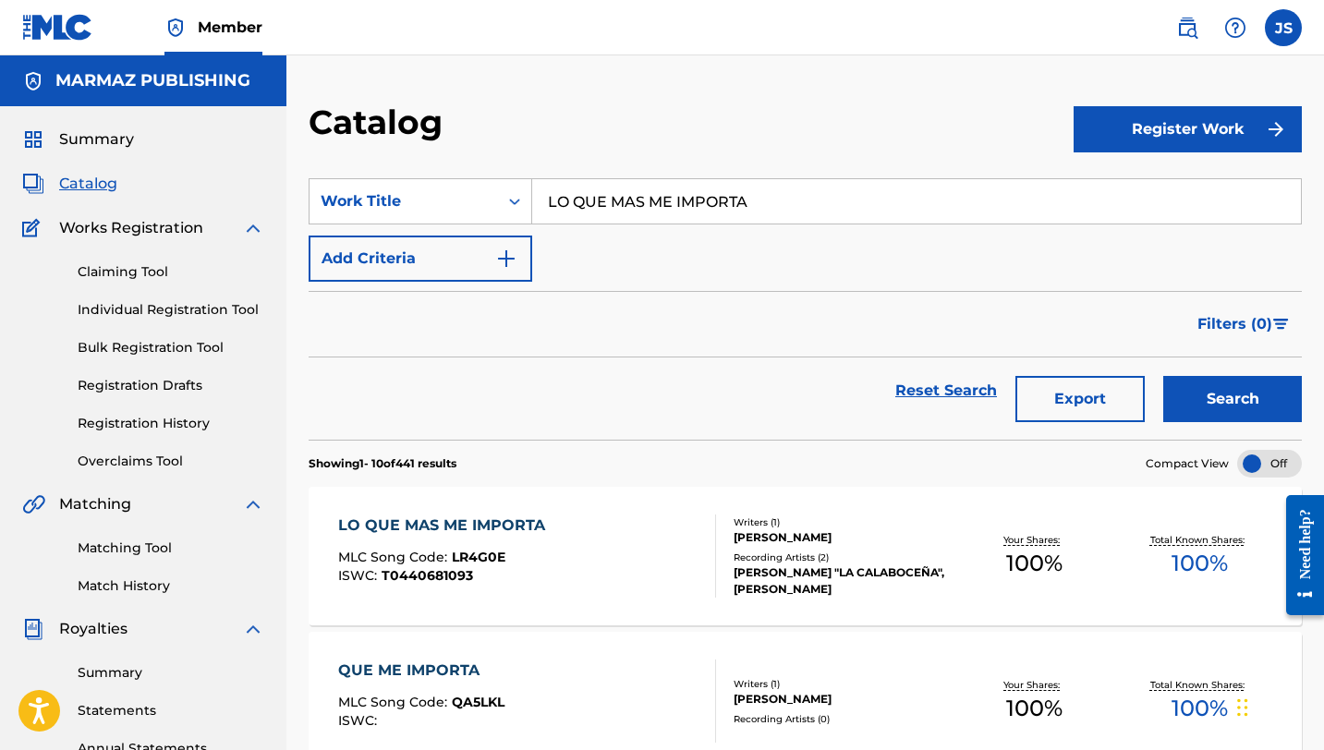
click at [556, 192] on input "LO QUE MAS ME IMPORTA" at bounding box center [916, 201] width 769 height 44
paste input "MI ESENCIA CALABOCEÑ"
type input "MI ESENCIA CALABOCEÑA"
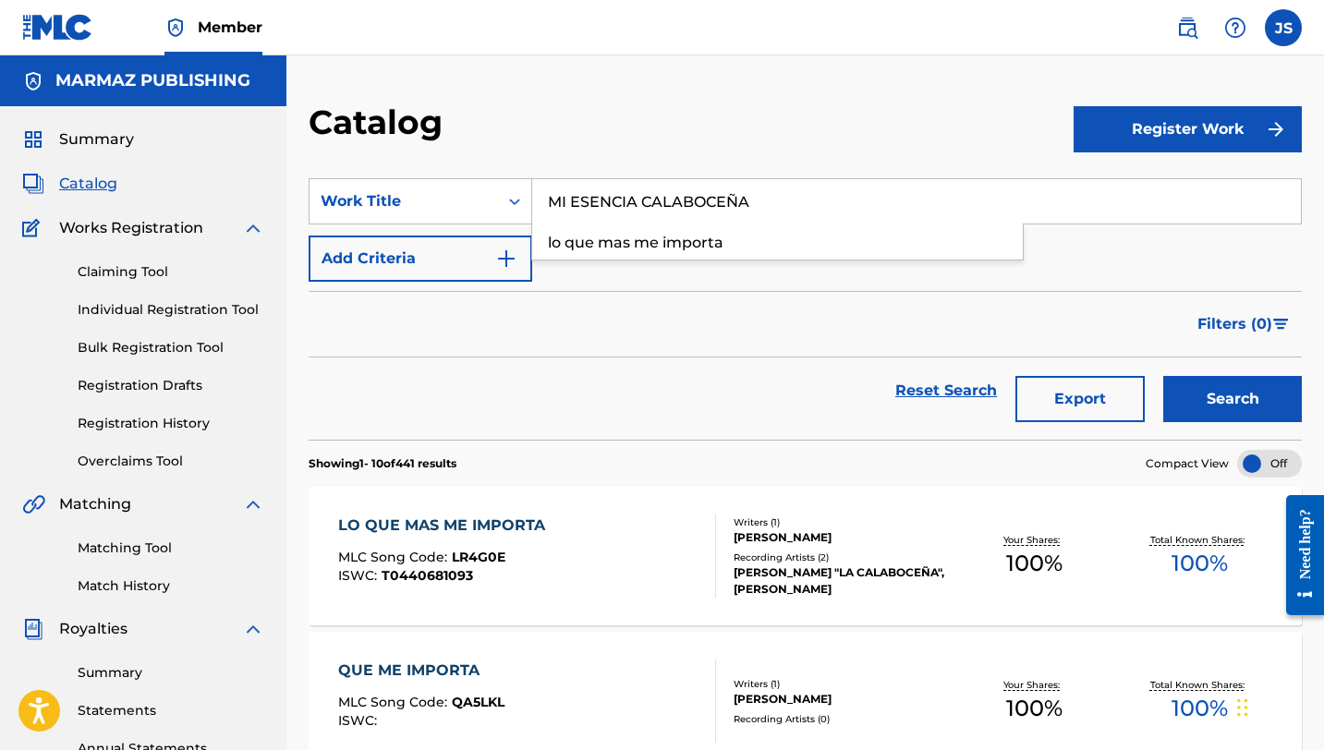
click at [1163, 376] on button "Search" at bounding box center [1232, 399] width 139 height 46
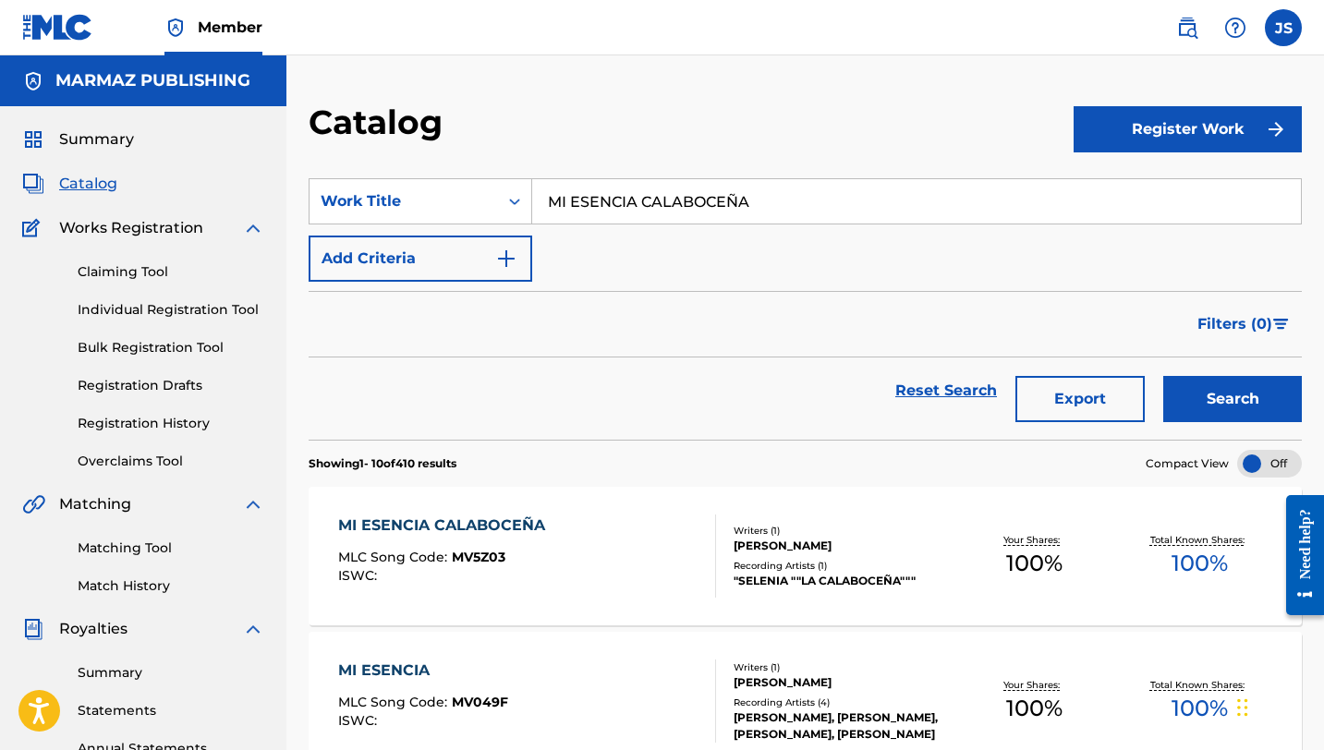
click at [906, 521] on div "MI ESENCIA CALABOCEÑA MLC Song Code : MV5Z03 ISWC : Writers ( 1 ) CRUZ MARIA TE…" at bounding box center [805, 556] width 993 height 139
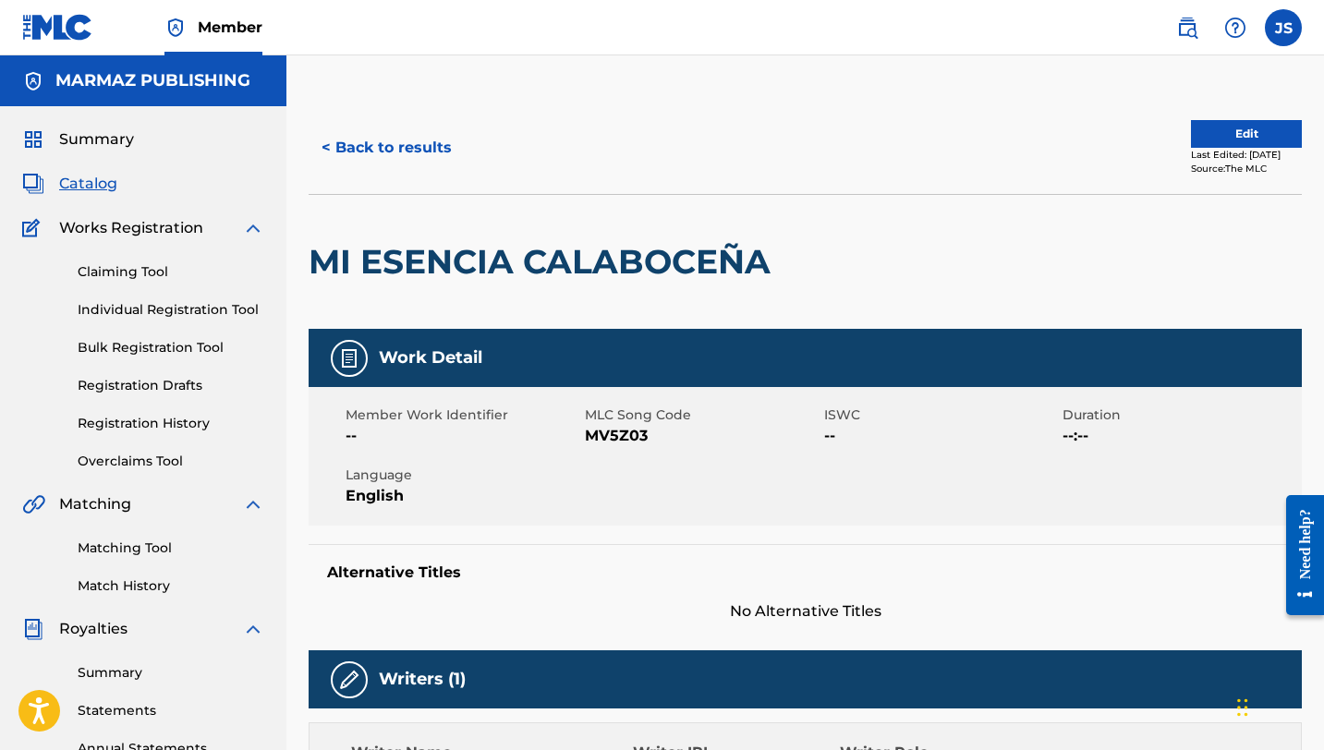
click at [630, 432] on span "MV5Z03" at bounding box center [702, 436] width 235 height 22
copy span "MV5Z03"
click at [430, 164] on button "< Back to results" at bounding box center [387, 148] width 156 height 46
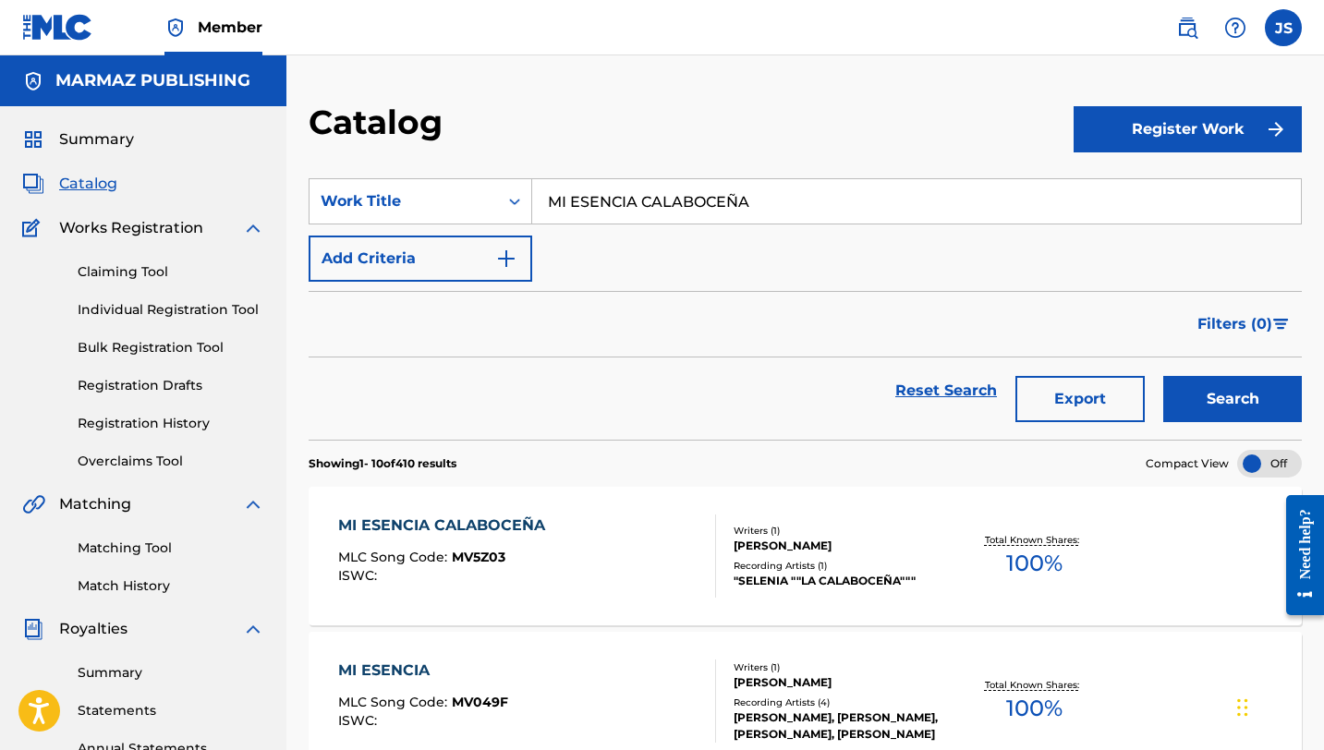
click at [578, 212] on input "MI ESENCIA CALABOCEÑA" at bounding box center [916, 201] width 769 height 44
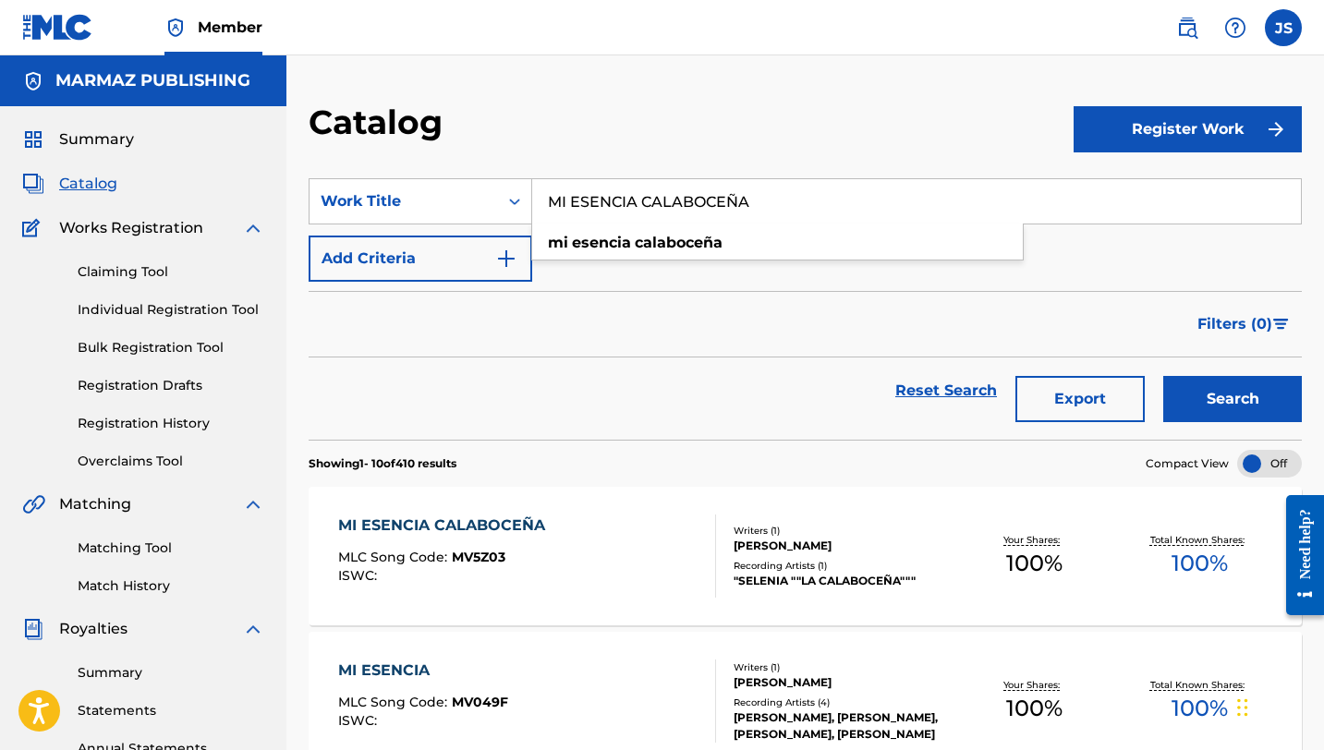
click at [578, 212] on input "MI ESENCIA CALABOCEÑA" at bounding box center [916, 201] width 769 height 44
paste input "PASION POR EL COLEO"
type input "MI PASION POR EL COLEO"
click at [1185, 387] on button "Search" at bounding box center [1232, 399] width 139 height 46
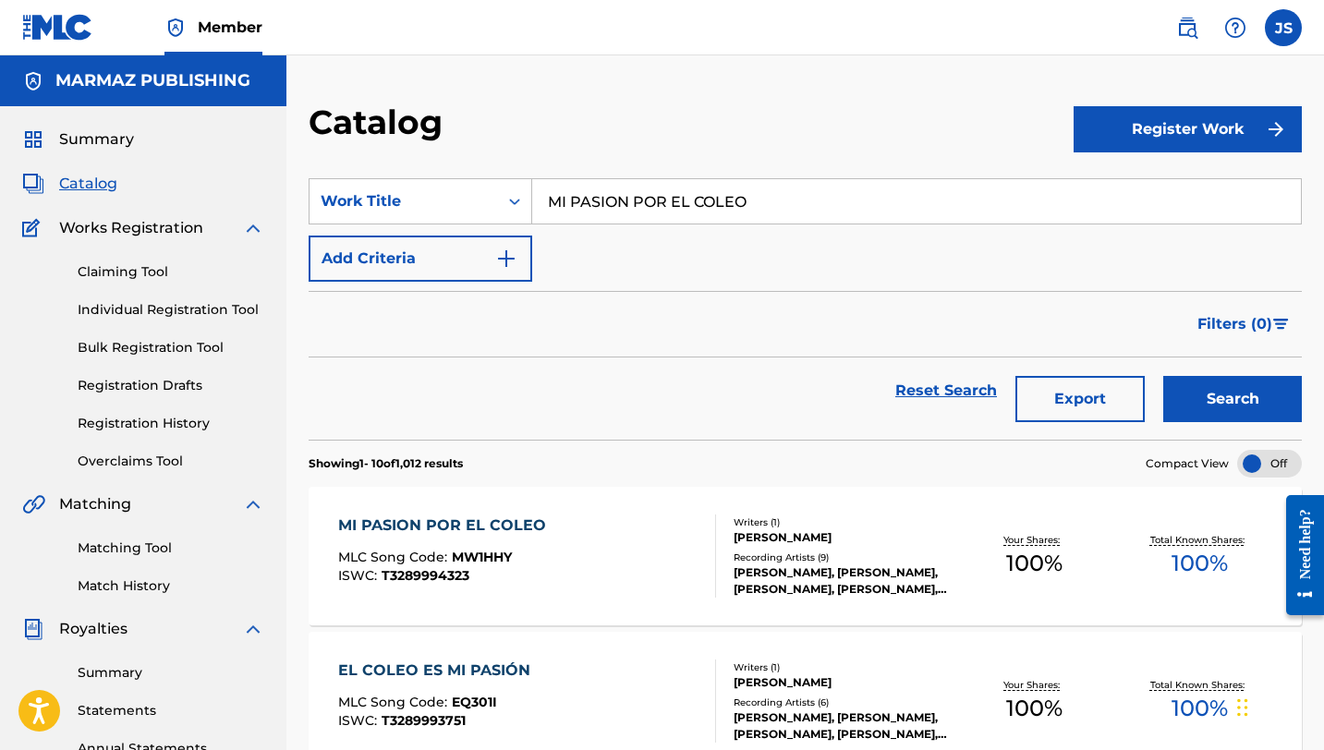
click at [947, 560] on div "Recording Artists ( 9 )" at bounding box center [843, 558] width 218 height 14
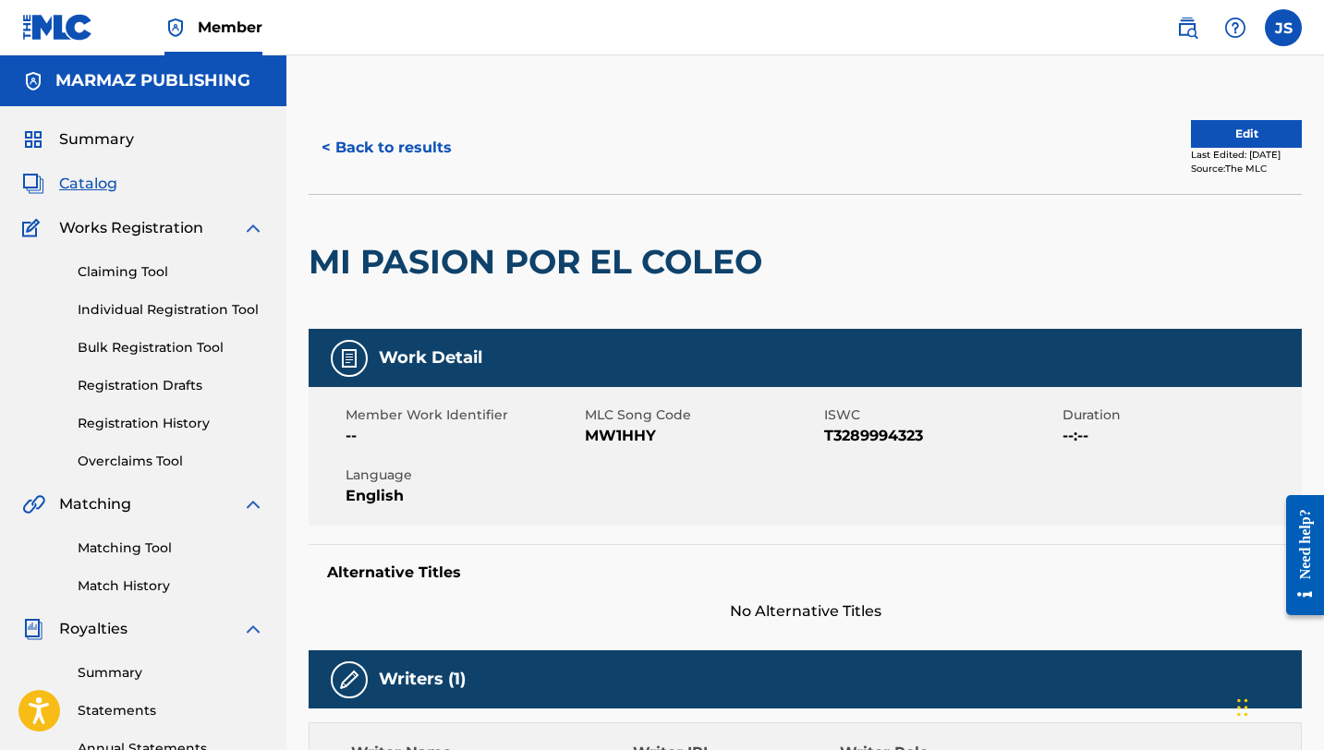
click at [620, 432] on span "MW1HHY" at bounding box center [702, 436] width 235 height 22
copy span "MW1HHY"
click at [406, 115] on div "< Back to results Edit Last Edited: February 18, 2025 Source: The MLC" at bounding box center [805, 148] width 993 height 92
click at [406, 155] on button "< Back to results" at bounding box center [387, 148] width 156 height 46
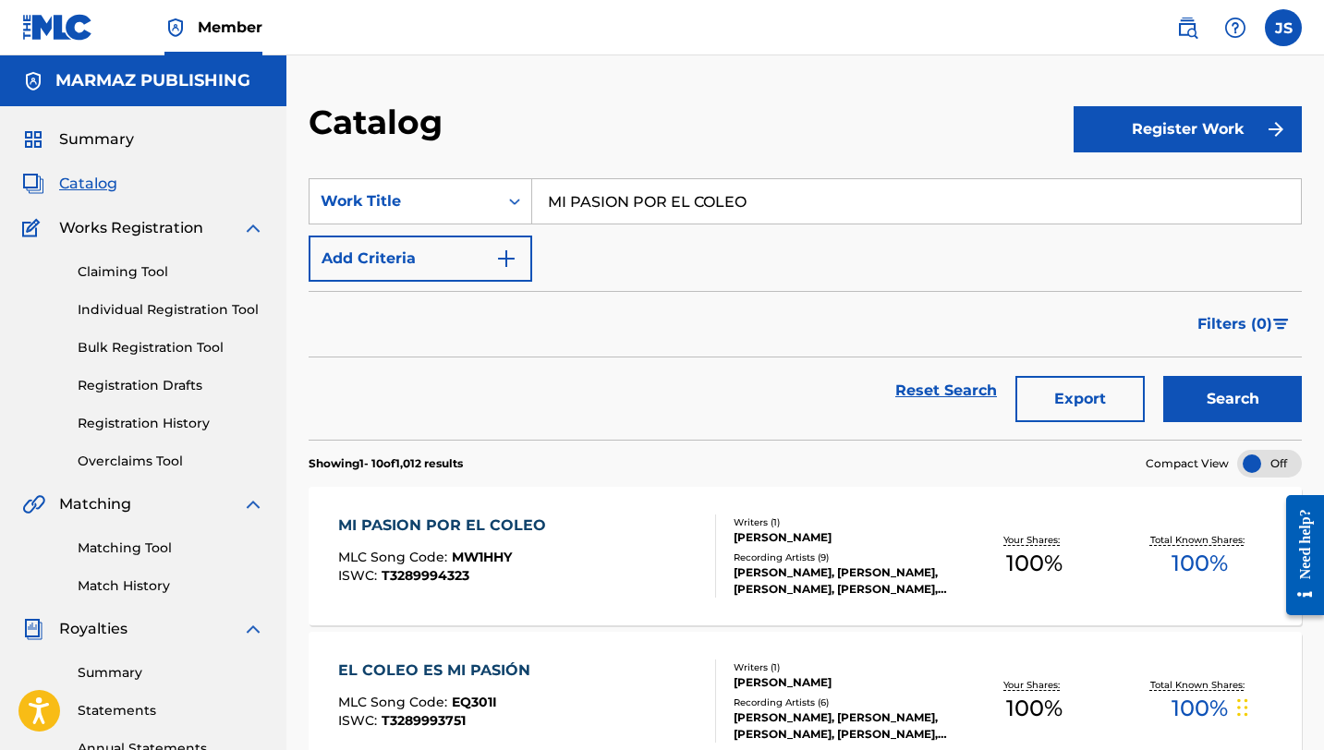
click at [700, 516] on div at bounding box center [707, 556] width 15 height 83
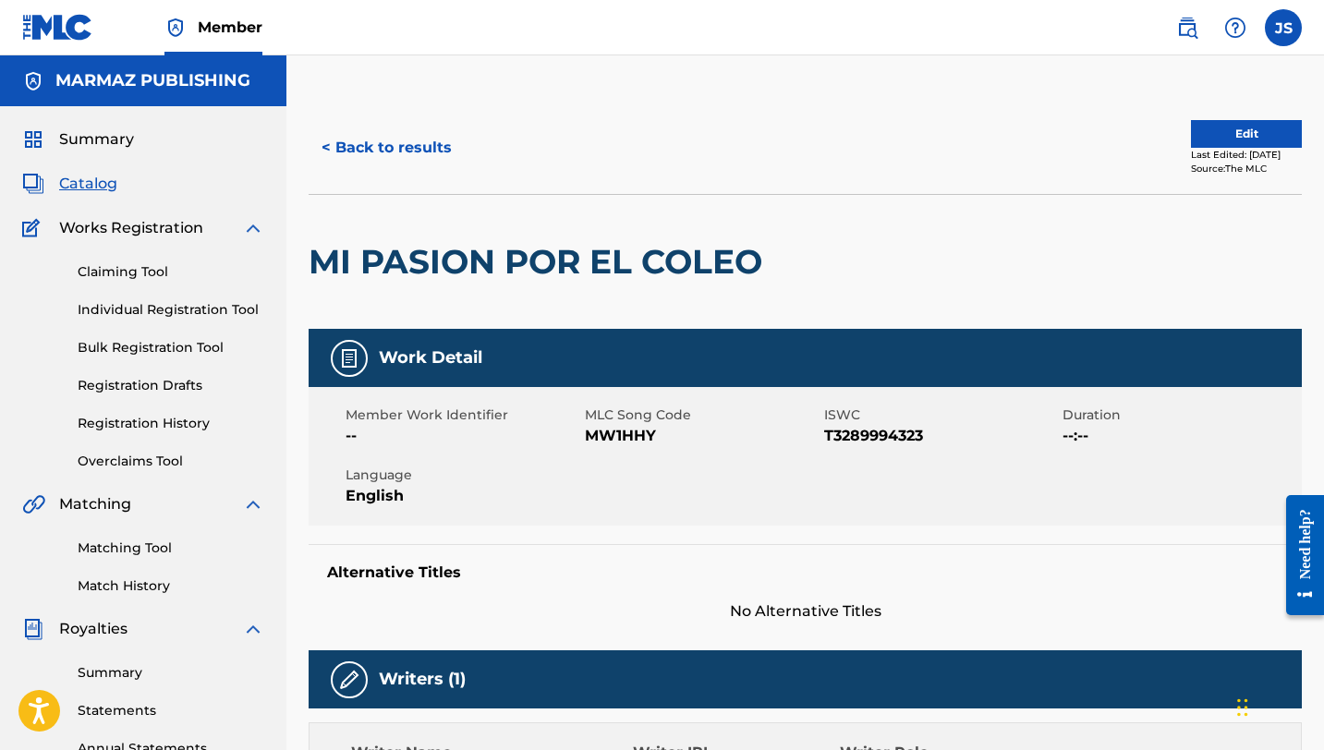
click at [842, 435] on span "T3289994323" at bounding box center [941, 436] width 235 height 22
copy span "T3289994323"
click at [379, 160] on button "< Back to results" at bounding box center [387, 148] width 156 height 46
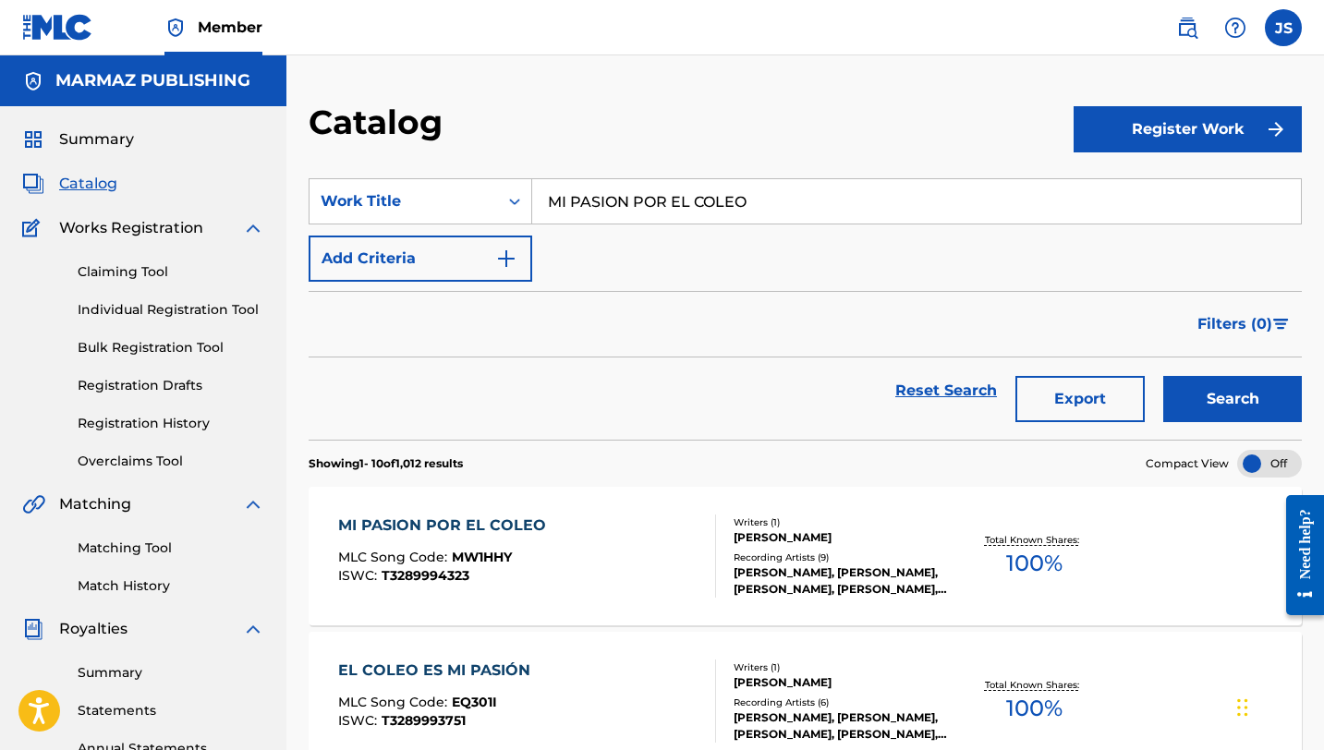
click at [646, 211] on input "MI PASION POR EL COLEO" at bounding box center [916, 201] width 769 height 44
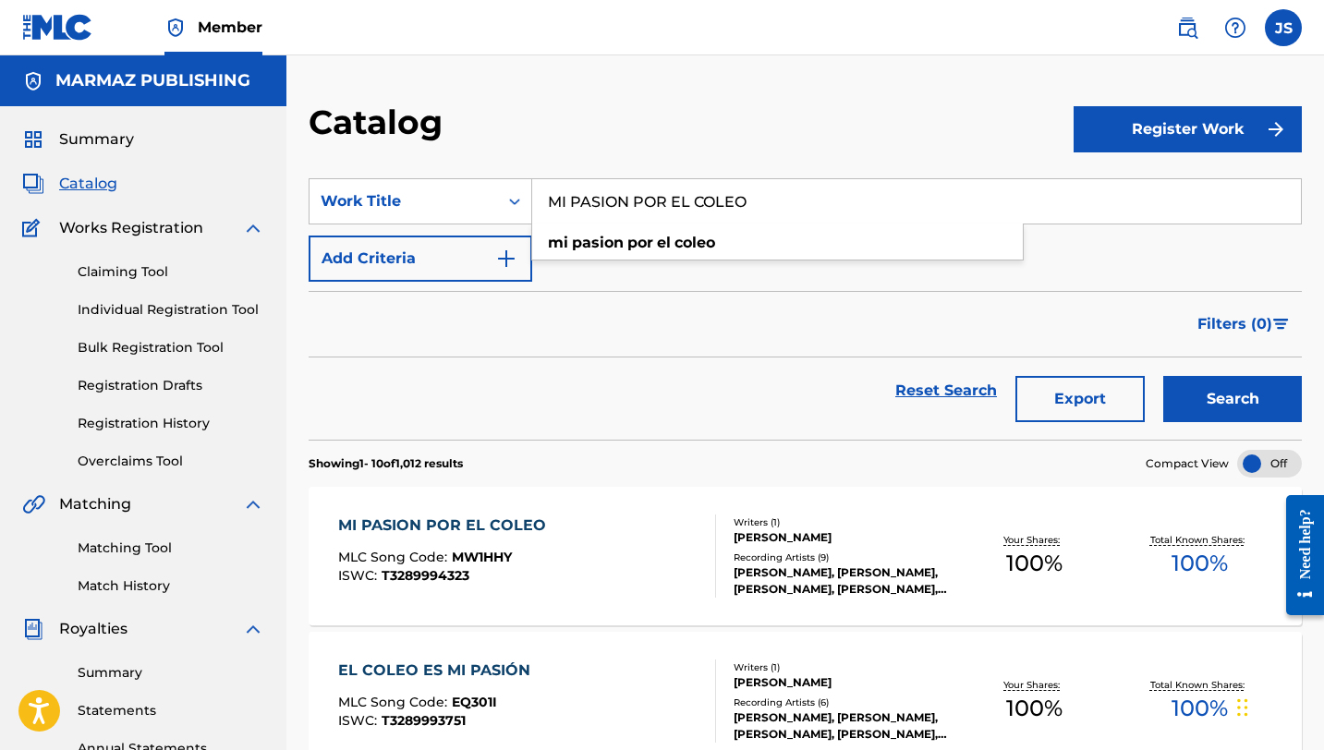
paste input "ULTIMA PRISION"
type input "MI ULTIMA PRISION"
click at [1189, 402] on button "Search" at bounding box center [1232, 399] width 139 height 46
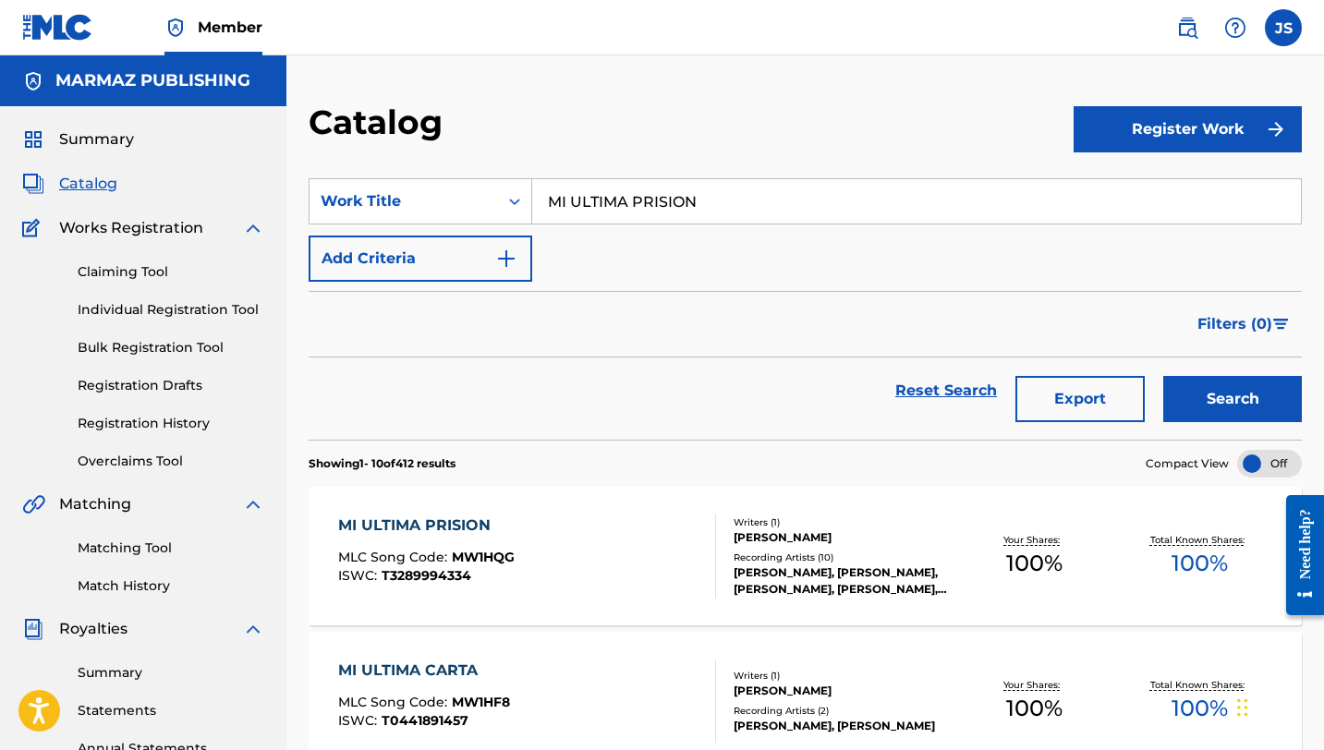
click at [554, 529] on div "MI ULTIMA PRISION MLC Song Code : MW1HQG ISWC : T3289994334" at bounding box center [527, 556] width 378 height 83
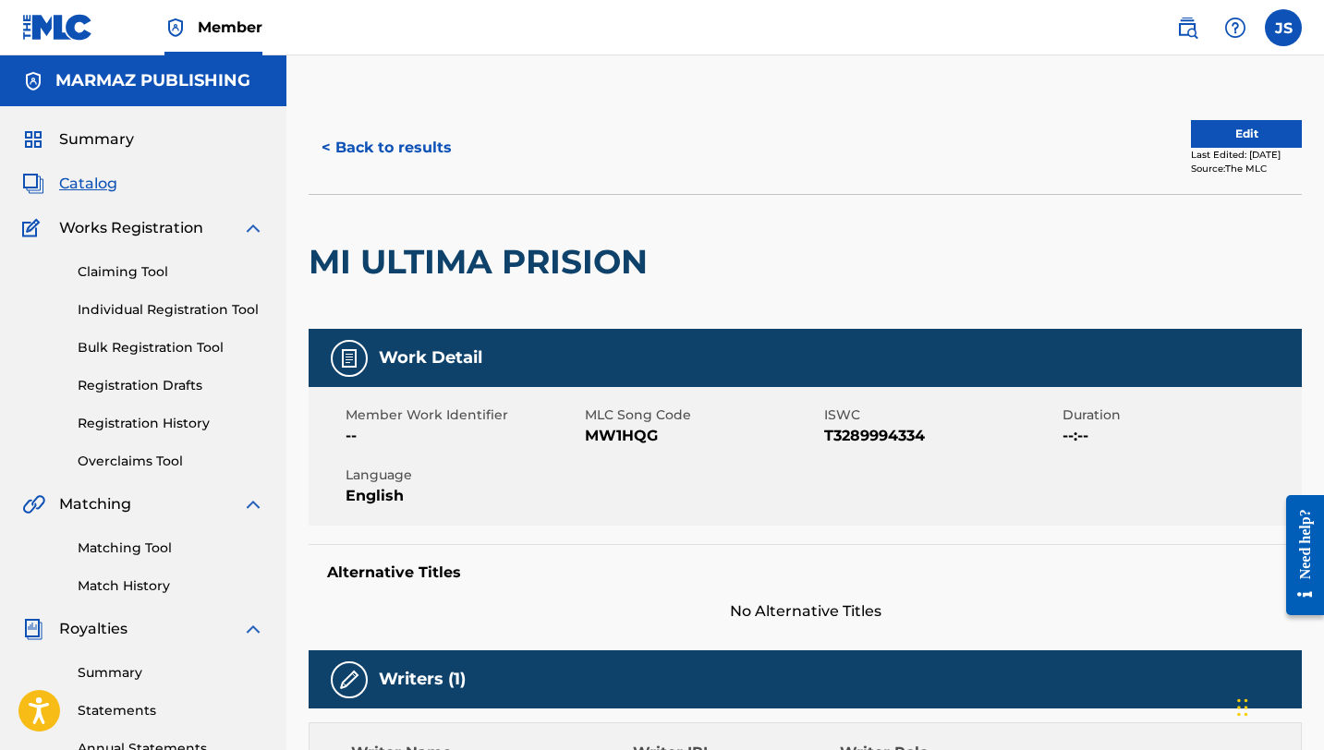
click at [609, 430] on span "MW1HQG" at bounding box center [702, 436] width 235 height 22
click at [876, 437] on span "T3289994334" at bounding box center [941, 436] width 235 height 22
click at [421, 154] on button "< Back to results" at bounding box center [387, 148] width 156 height 46
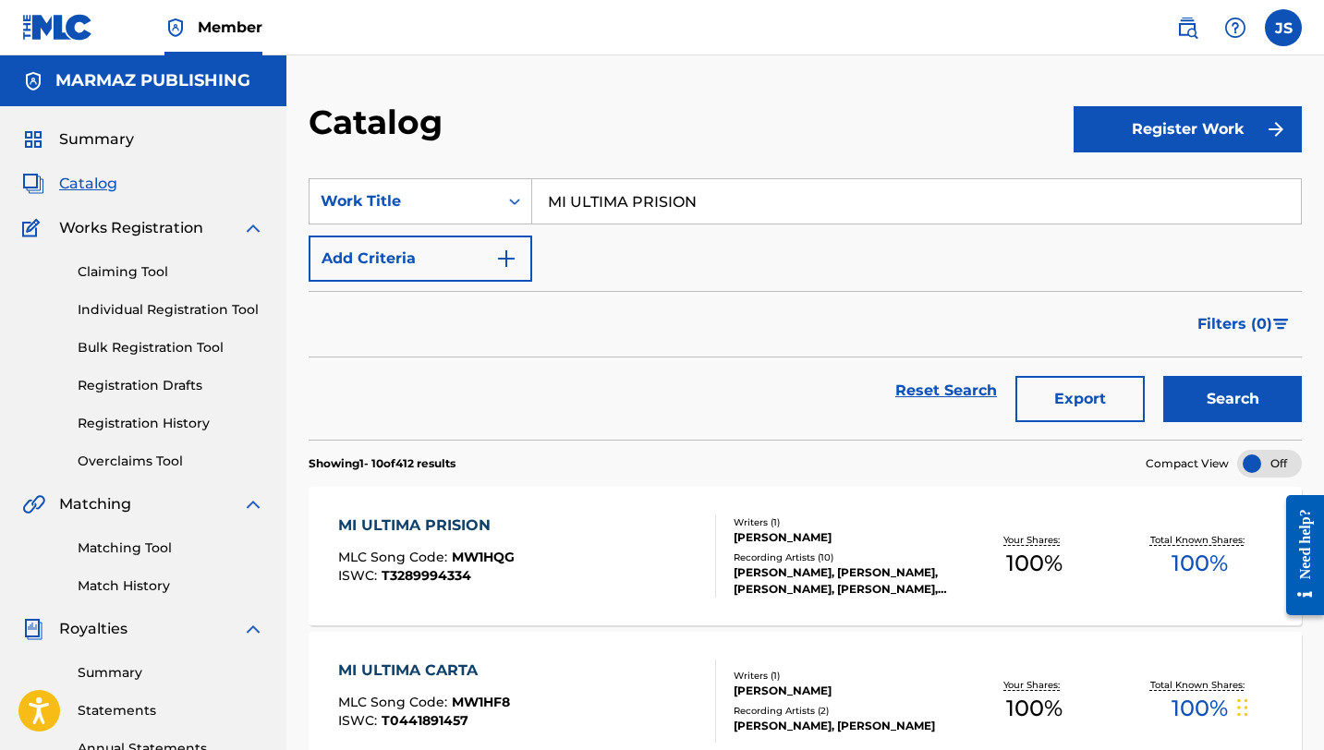
click at [617, 210] on input "MI ULTIMA PRISION" at bounding box center [916, 201] width 769 height 44
paste input "NADA DE TI"
type input "NADA DE TI"
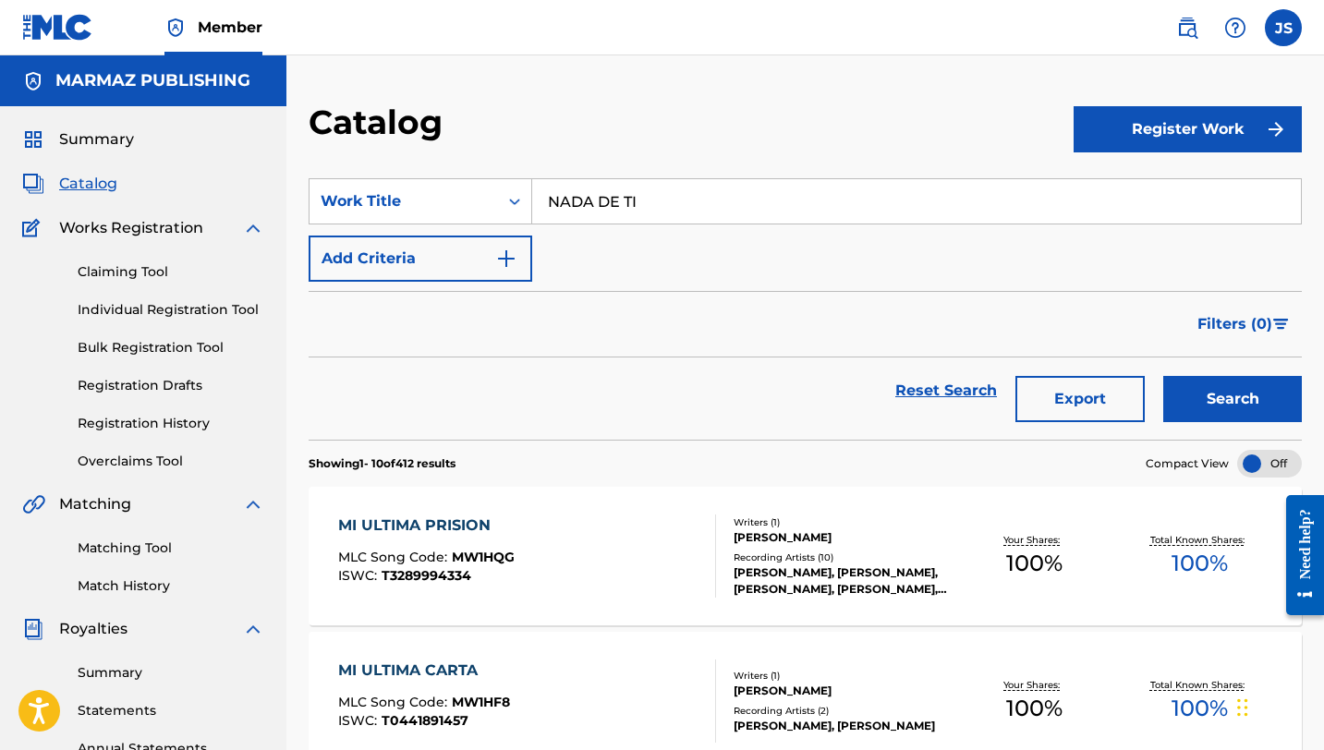
click at [1183, 410] on button "Search" at bounding box center [1232, 399] width 139 height 46
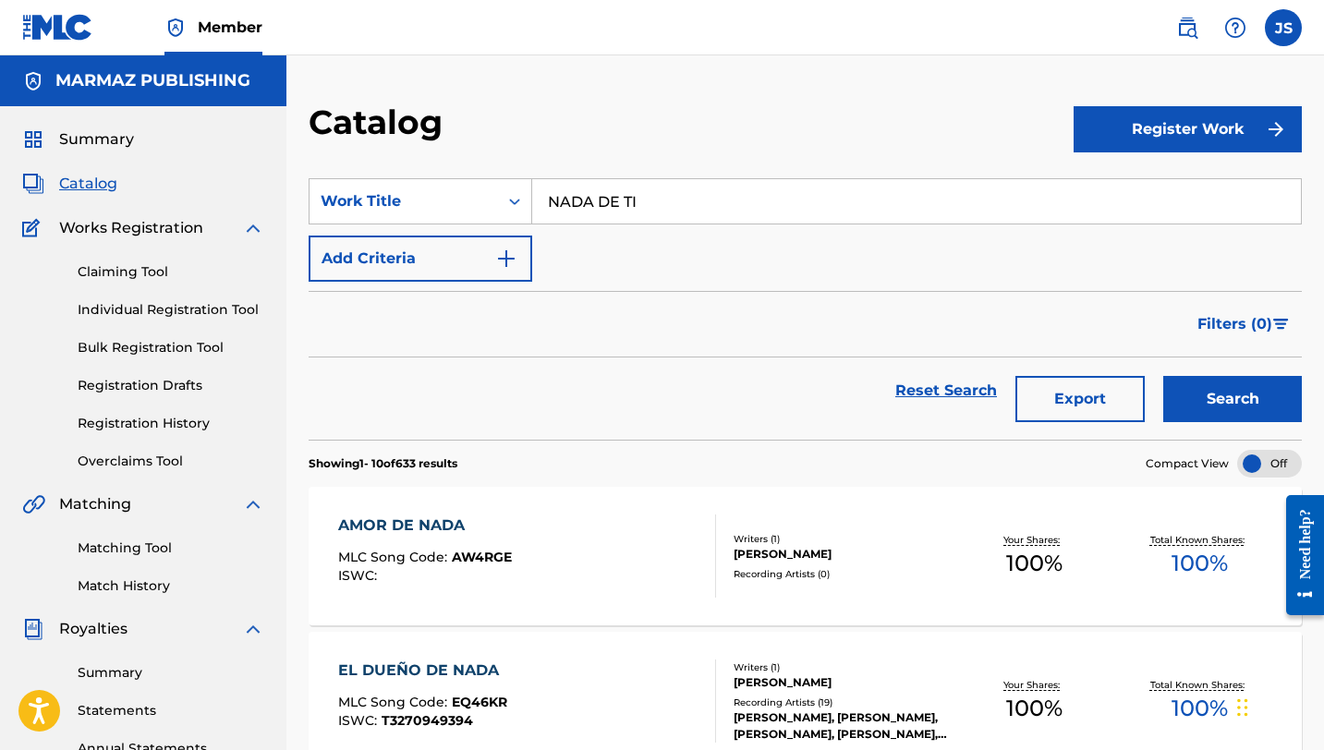
click at [612, 529] on div "AMOR DE NADA MLC Song Code : AW4RGE ISWC :" at bounding box center [527, 556] width 378 height 83
click at [592, 209] on input "NADA DE TI" at bounding box center [916, 201] width 769 height 44
paste input "O DUDES MI AMOR"
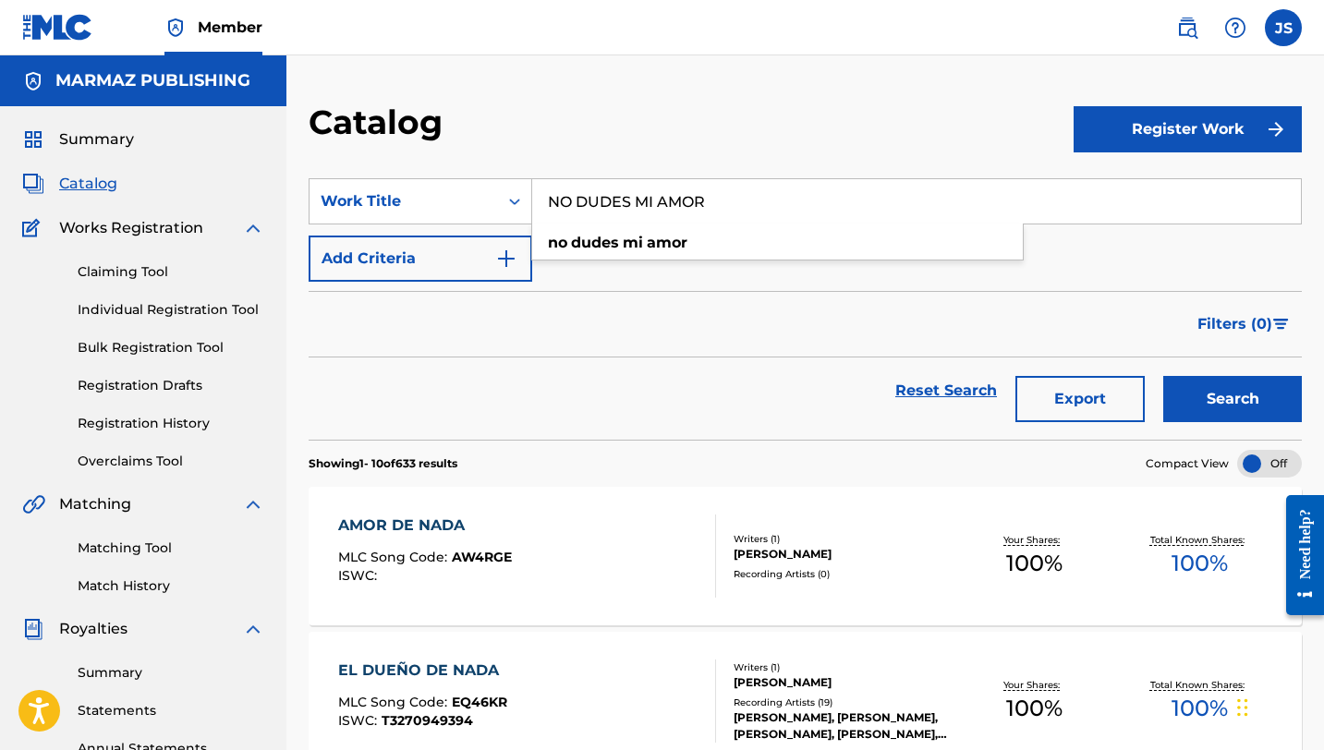
type input "NO DUDES MI AMOR"
click at [1210, 415] on button "Search" at bounding box center [1232, 399] width 139 height 46
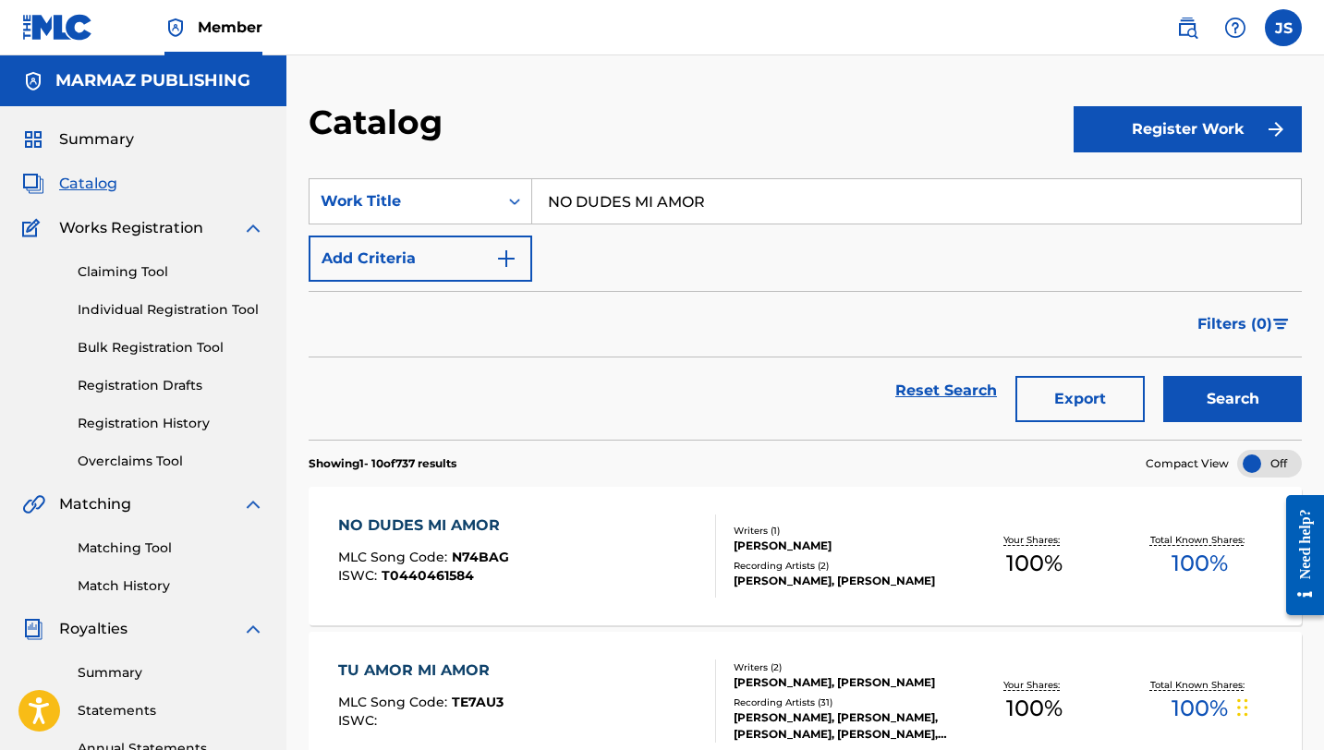
click at [497, 517] on div "NO DUDES MI AMOR" at bounding box center [423, 526] width 171 height 22
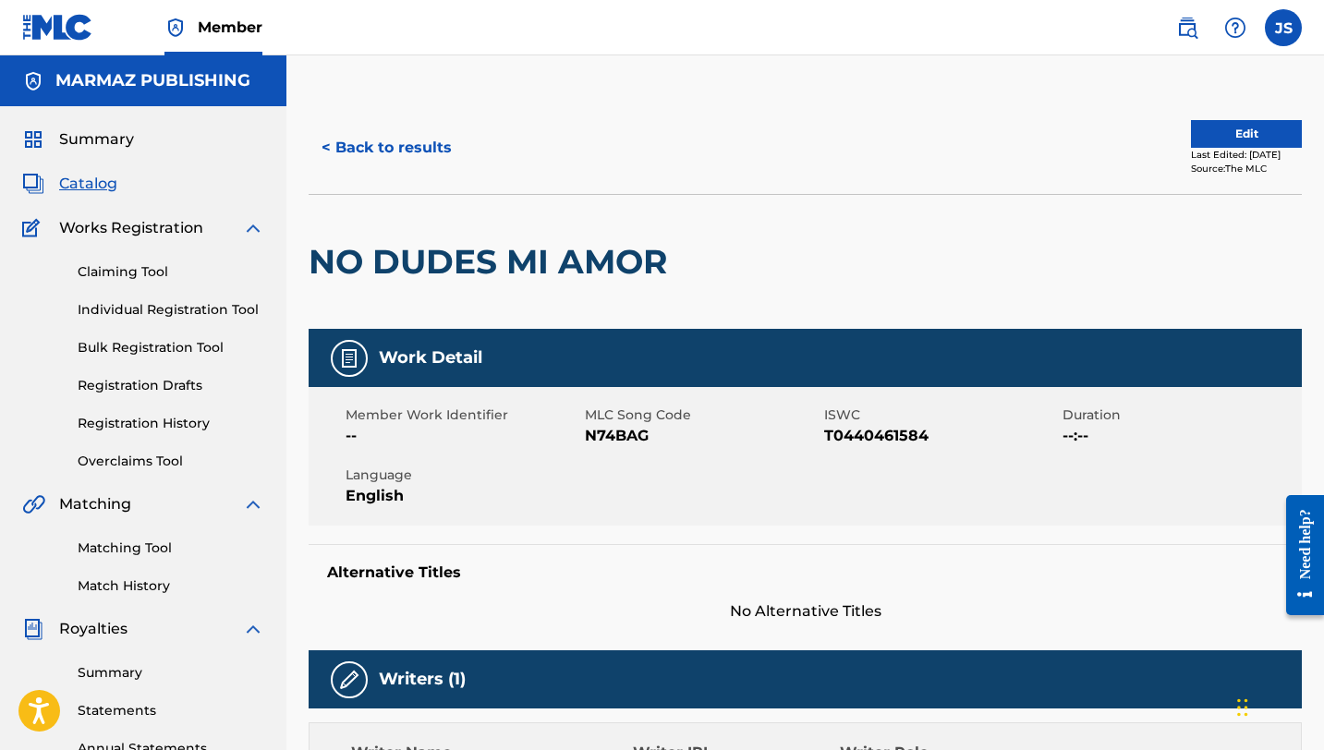
click at [602, 434] on span "N74BAG" at bounding box center [702, 436] width 235 height 22
click at [893, 425] on span "T0440461584" at bounding box center [941, 436] width 235 height 22
click at [383, 151] on button "< Back to results" at bounding box center [387, 148] width 156 height 46
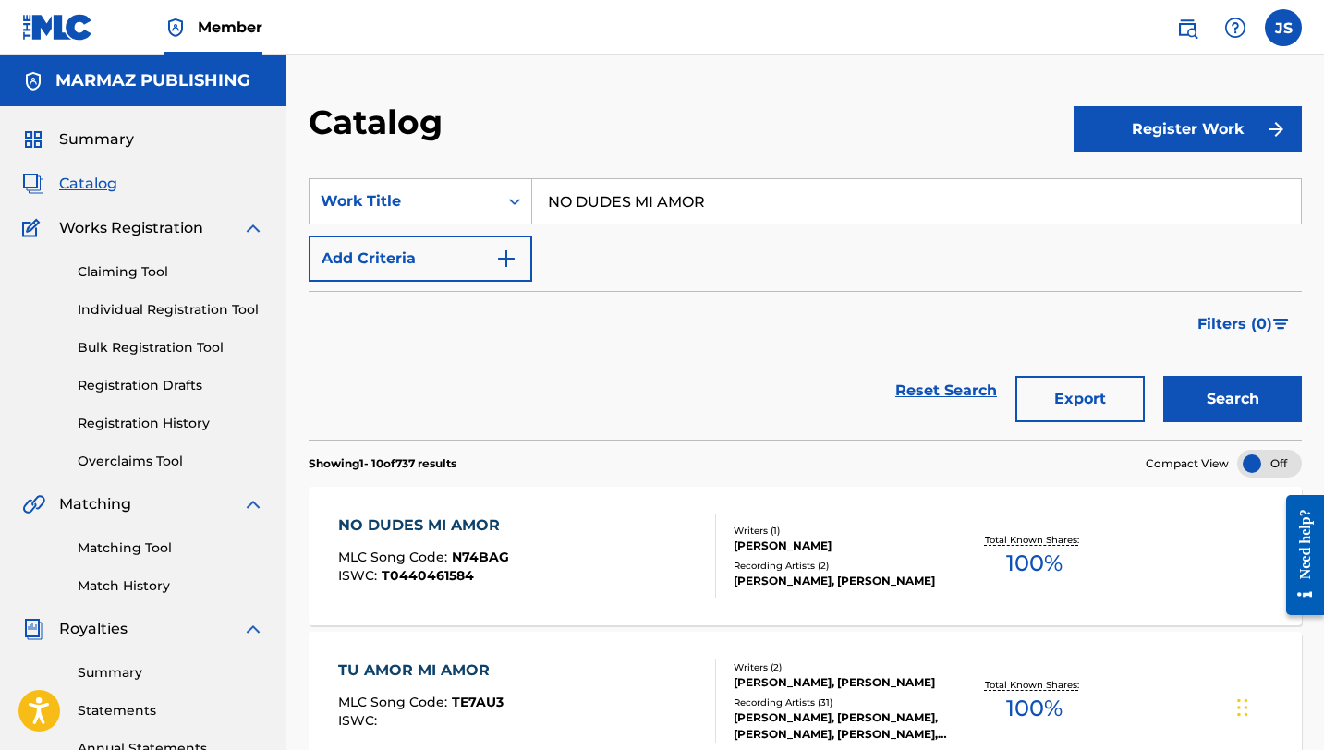
click at [635, 206] on input "NO DUDES MI AMOR" at bounding box center [916, 201] width 769 height 44
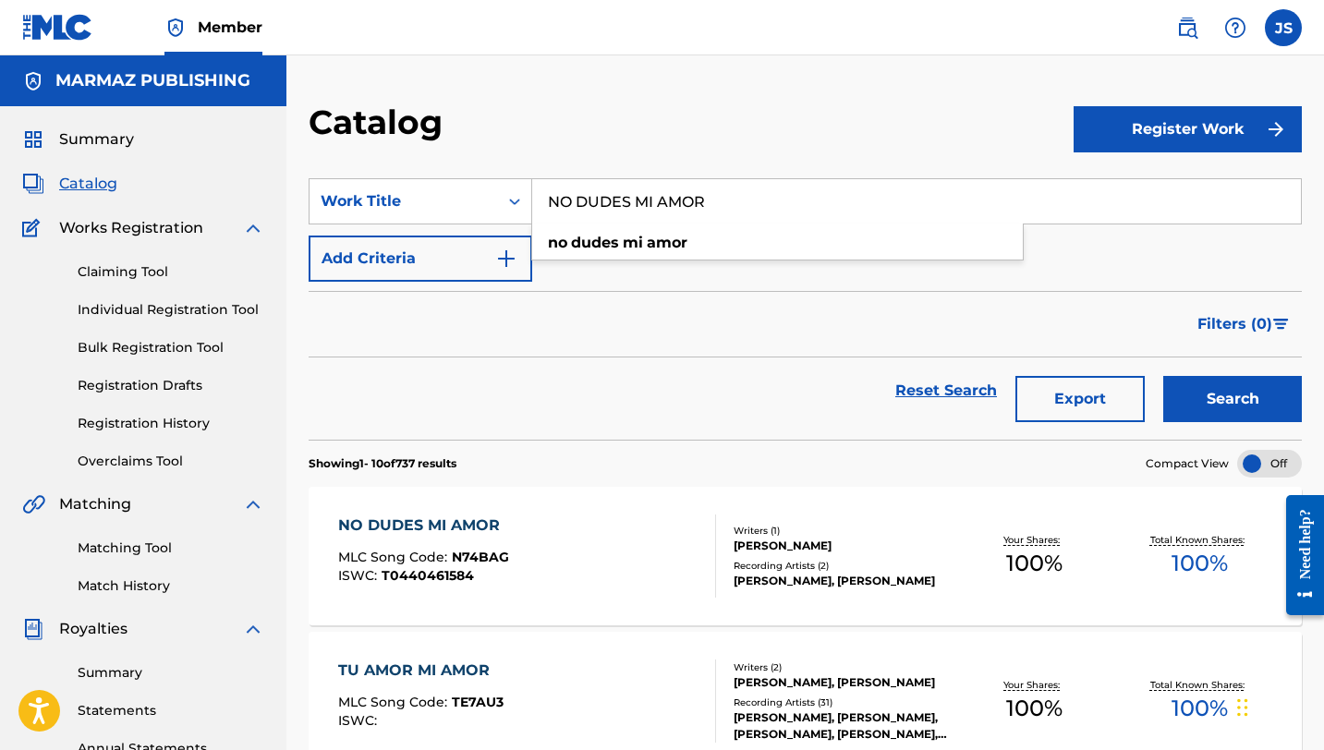
click at [635, 206] on input "NO DUDES MI AMOR" at bounding box center [916, 201] width 769 height 44
paste input "STALGIA EN EL [PERSON_NAME]"
type input "NOSTALGIA EN EL [PERSON_NAME]"
click at [1196, 383] on button "Search" at bounding box center [1232, 399] width 139 height 46
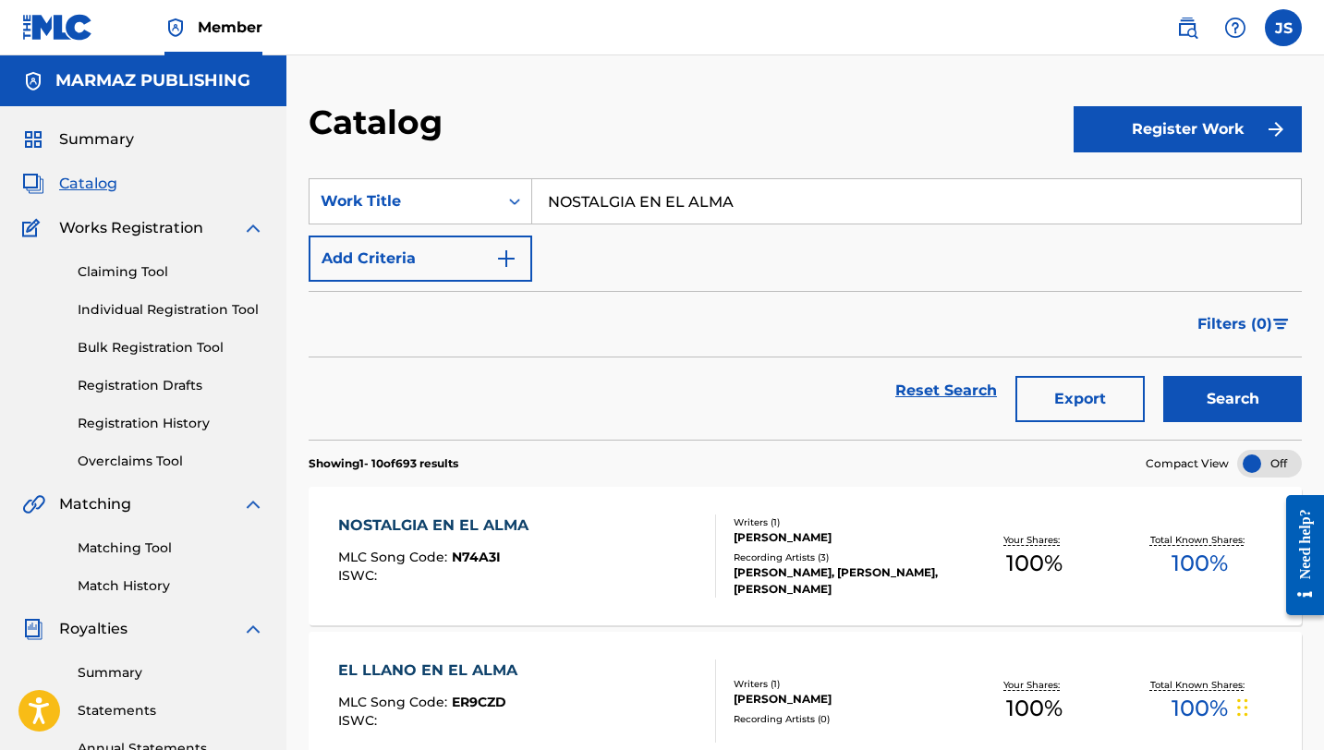
click at [678, 540] on div "NOSTALGIA EN EL ALMA MLC Song Code : N74A3I ISWC :" at bounding box center [527, 556] width 378 height 83
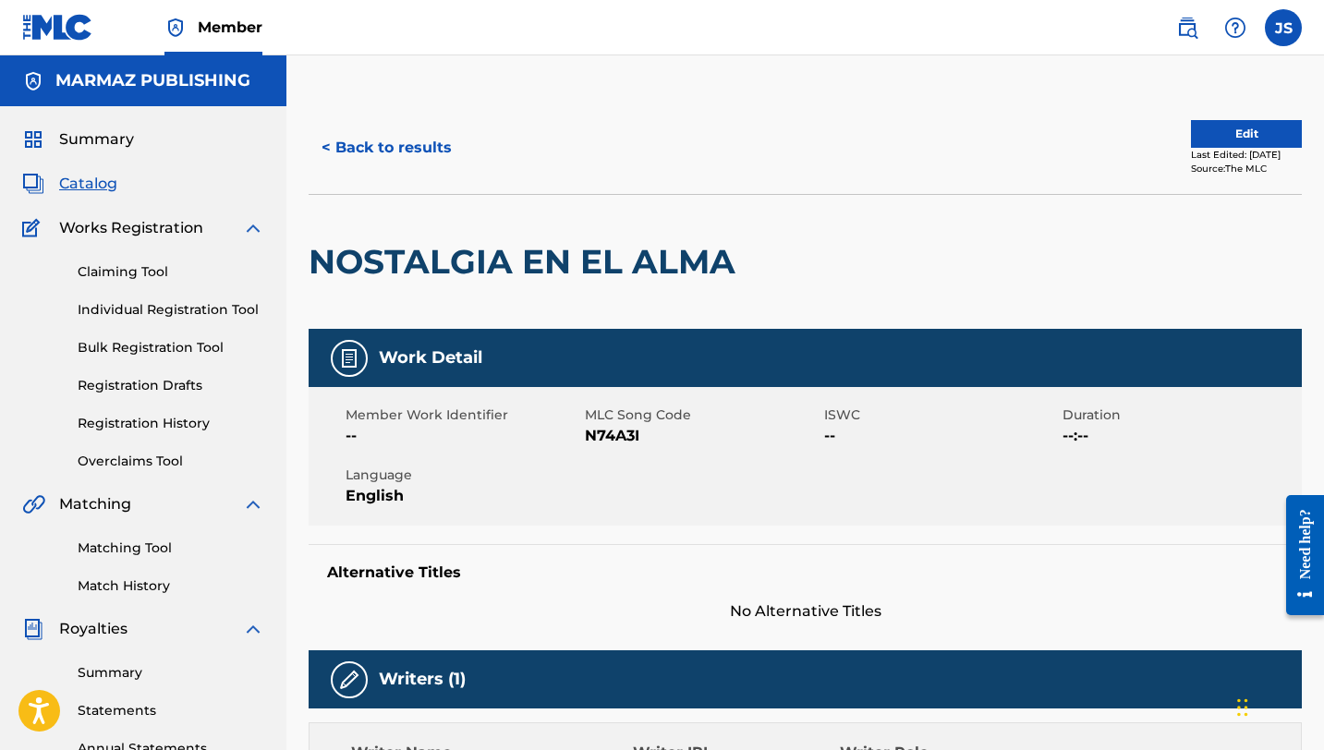
click at [600, 438] on span "N74A3I" at bounding box center [702, 436] width 235 height 22
click at [418, 152] on button "< Back to results" at bounding box center [387, 148] width 156 height 46
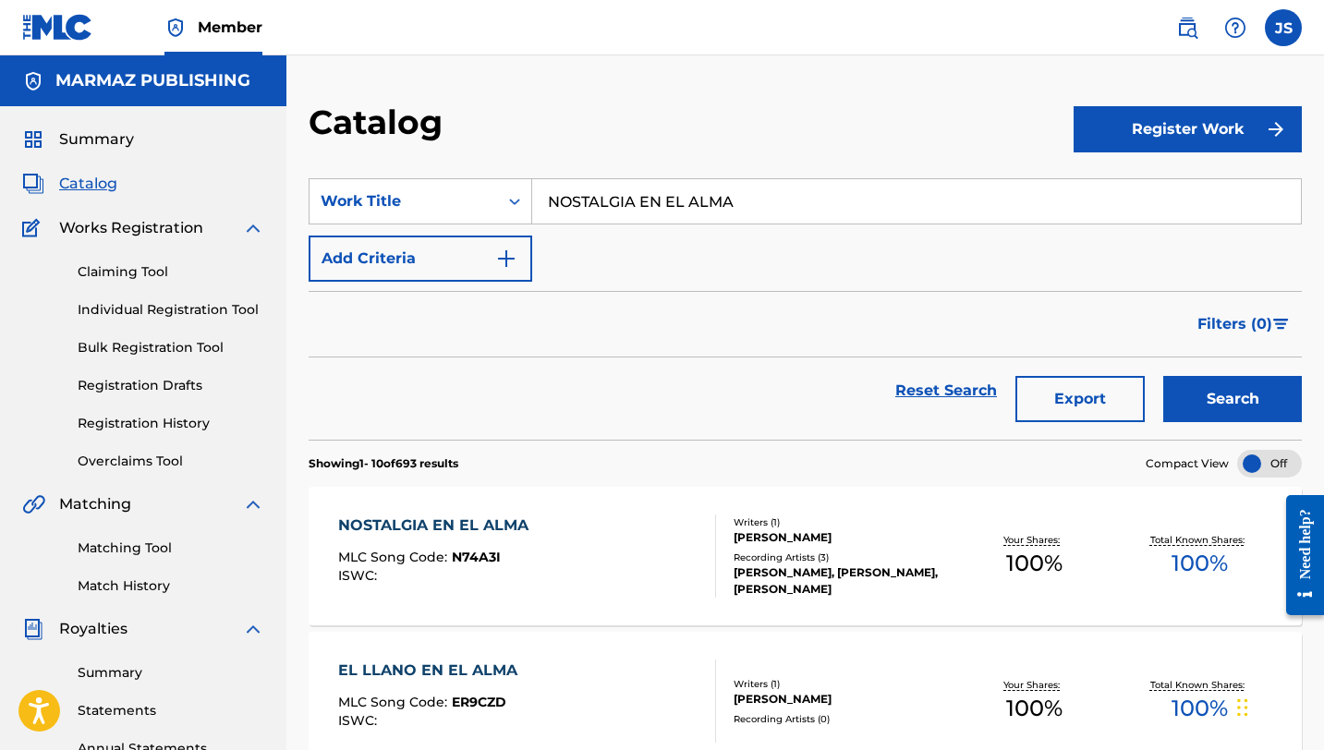
click at [591, 216] on input "NOSTALGIA EN EL [PERSON_NAME]" at bounding box center [916, 201] width 769 height 44
paste input "POR QUE TE FUISTE"
type input "POR QUE TE FUISTE"
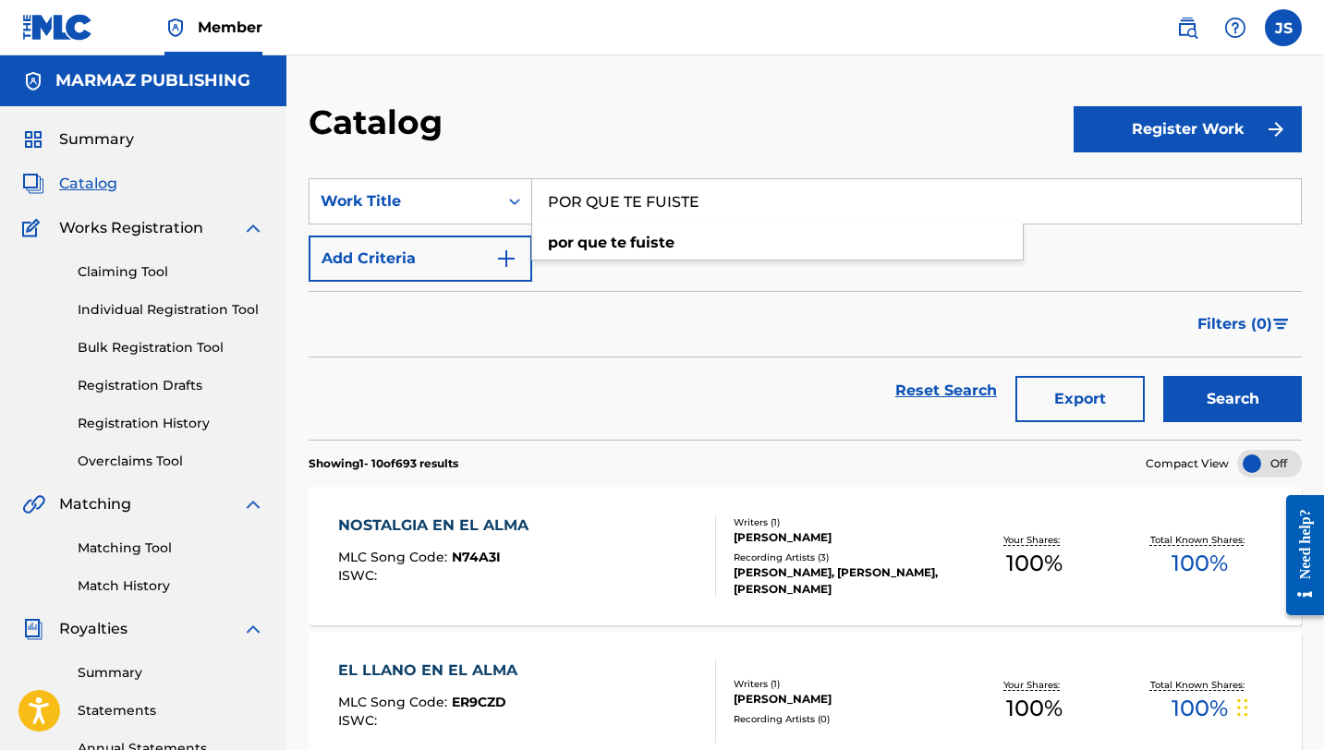
click at [1151, 388] on div "Export" at bounding box center [1080, 391] width 148 height 67
click at [1174, 390] on button "Search" at bounding box center [1232, 399] width 139 height 46
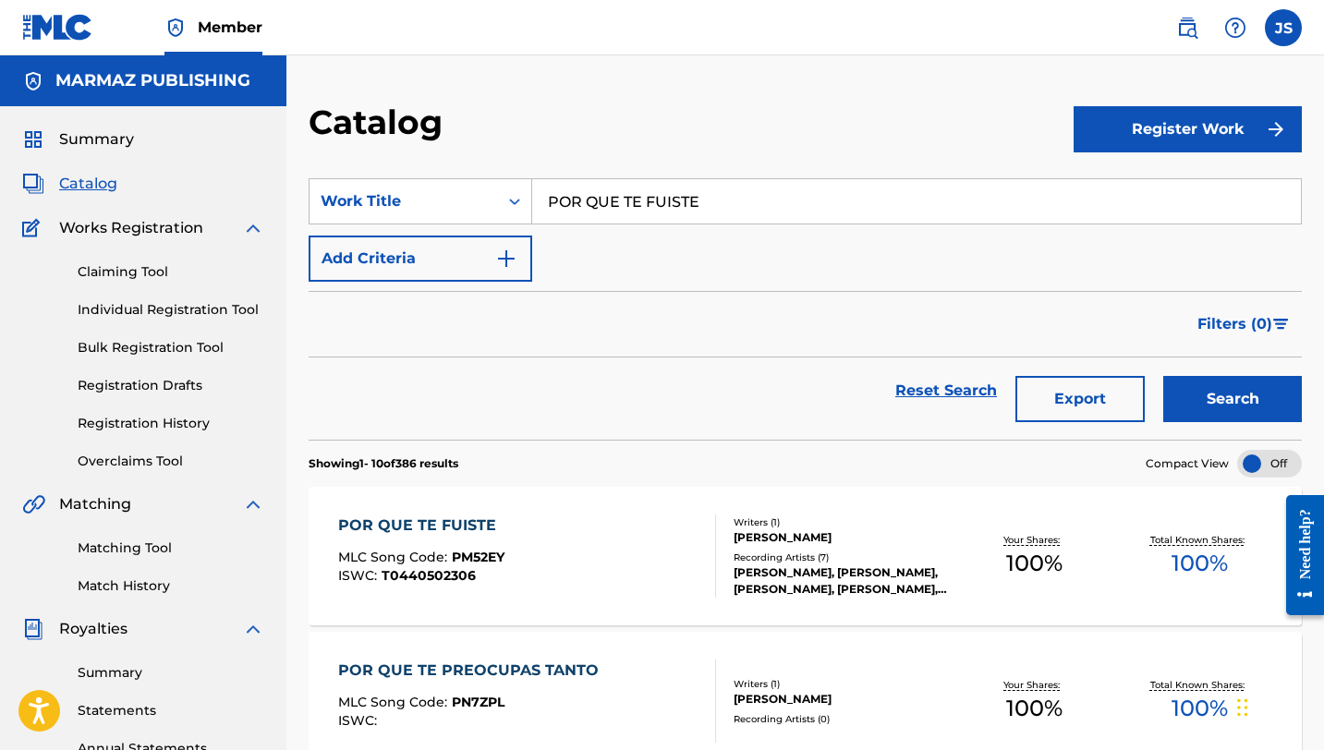
click at [645, 522] on div "POR QUE TE FUISTE MLC Song Code : PM52EY ISWC : T0440502306" at bounding box center [527, 556] width 378 height 83
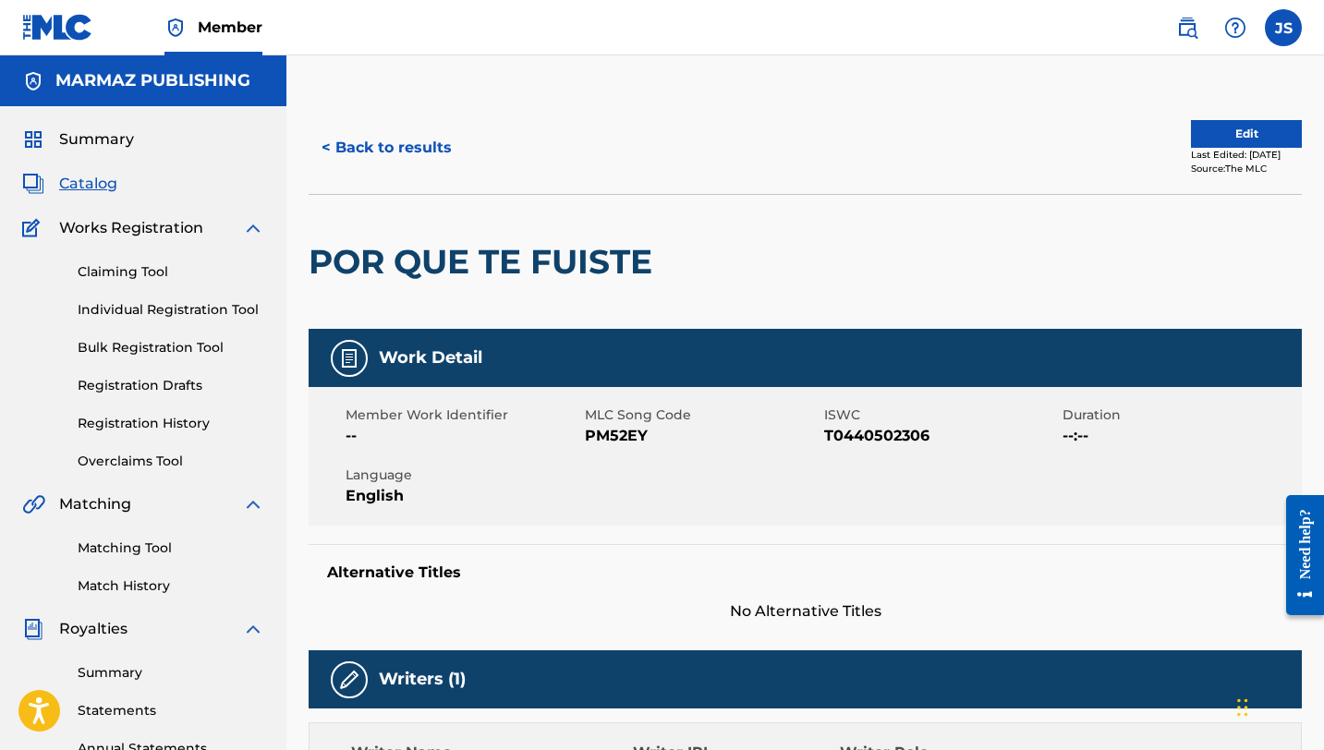
click at [636, 432] on span "PM52EY" at bounding box center [702, 436] width 235 height 22
click at [848, 432] on span "T0440502306" at bounding box center [941, 436] width 235 height 22
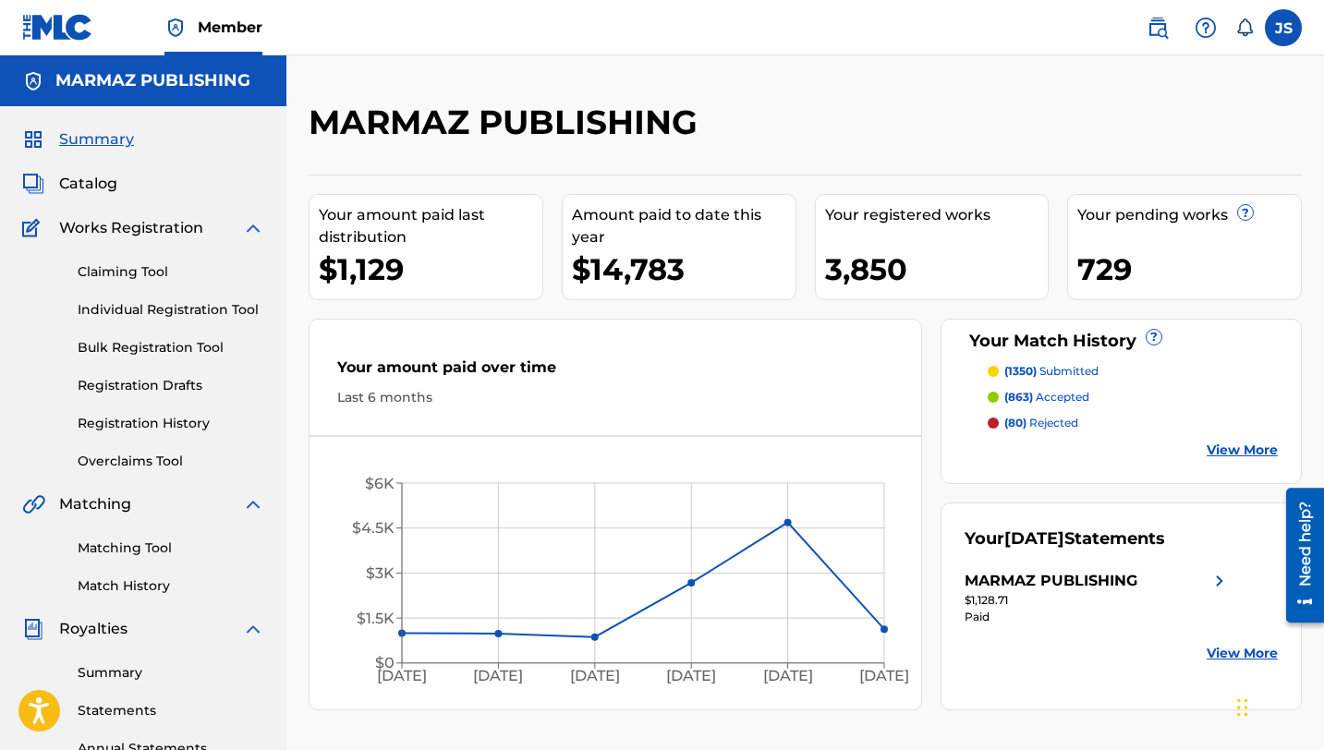
click at [97, 550] on link "Matching Tool" at bounding box center [171, 548] width 187 height 19
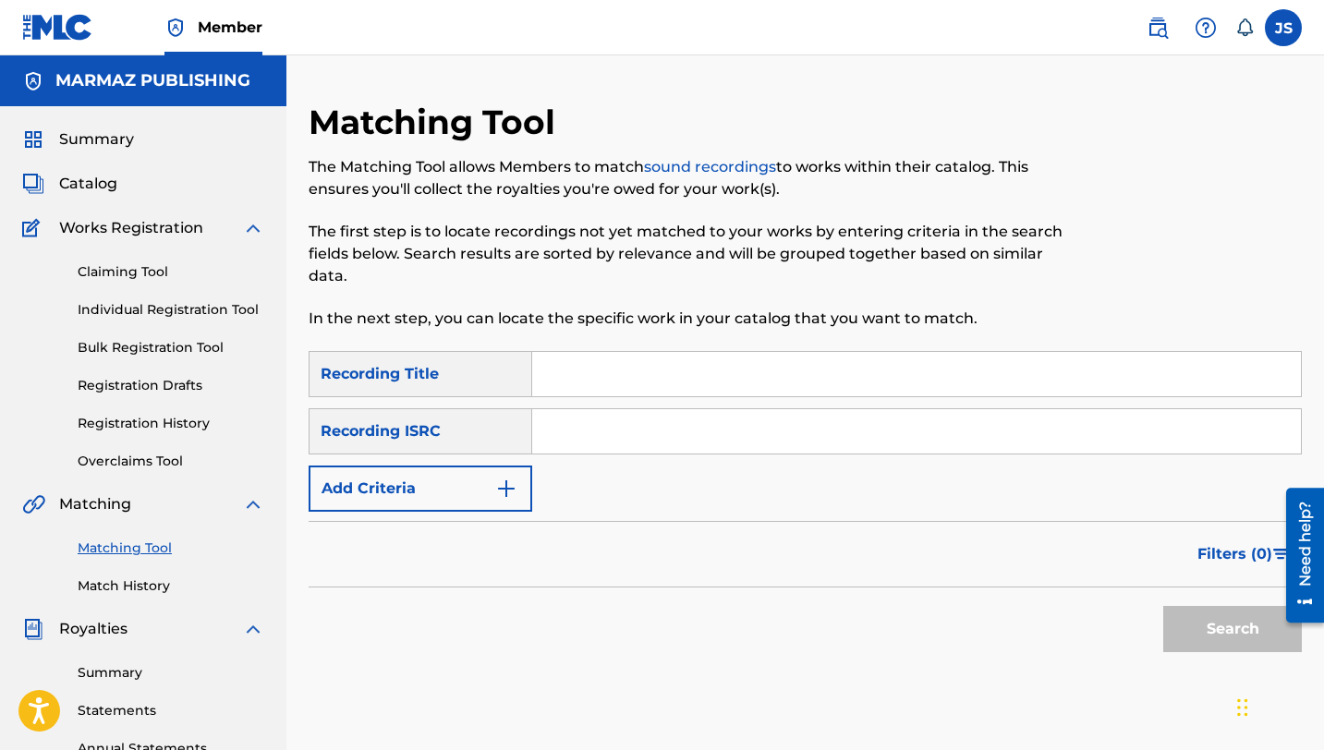
click at [558, 367] on input "Search Form" at bounding box center [916, 374] width 769 height 44
paste input "ESTOY ESPERANDO"
type input "ESTOY ESPERANDO"
click at [1210, 642] on button "Search" at bounding box center [1232, 629] width 139 height 46
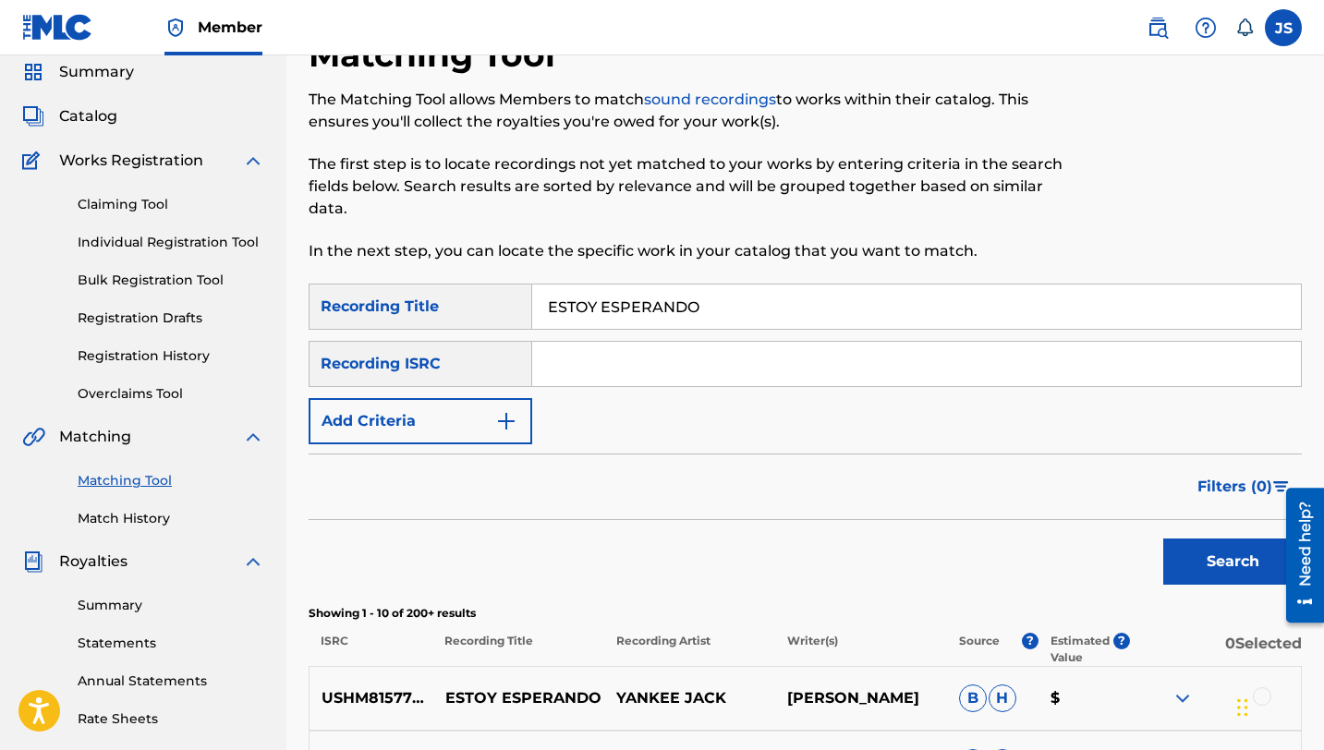
scroll to position [66, 0]
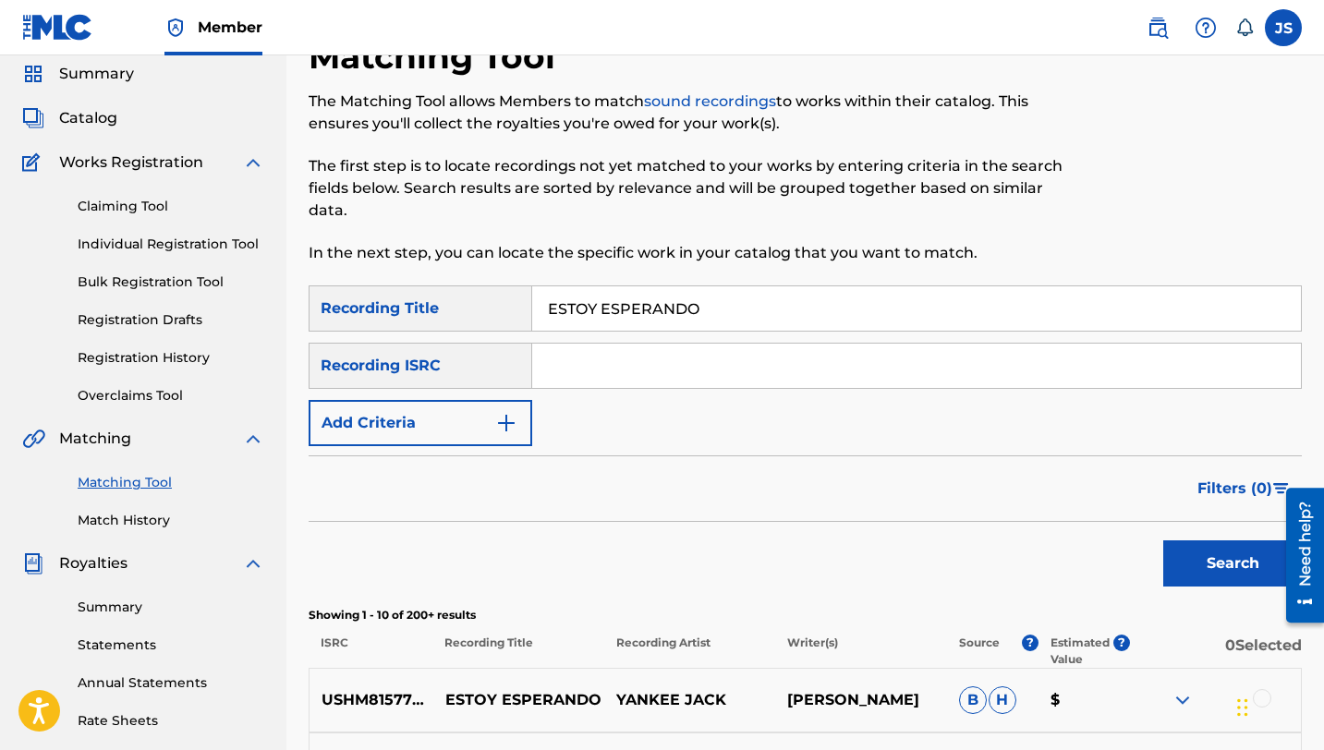
click at [492, 407] on button "Add Criteria" at bounding box center [421, 423] width 224 height 46
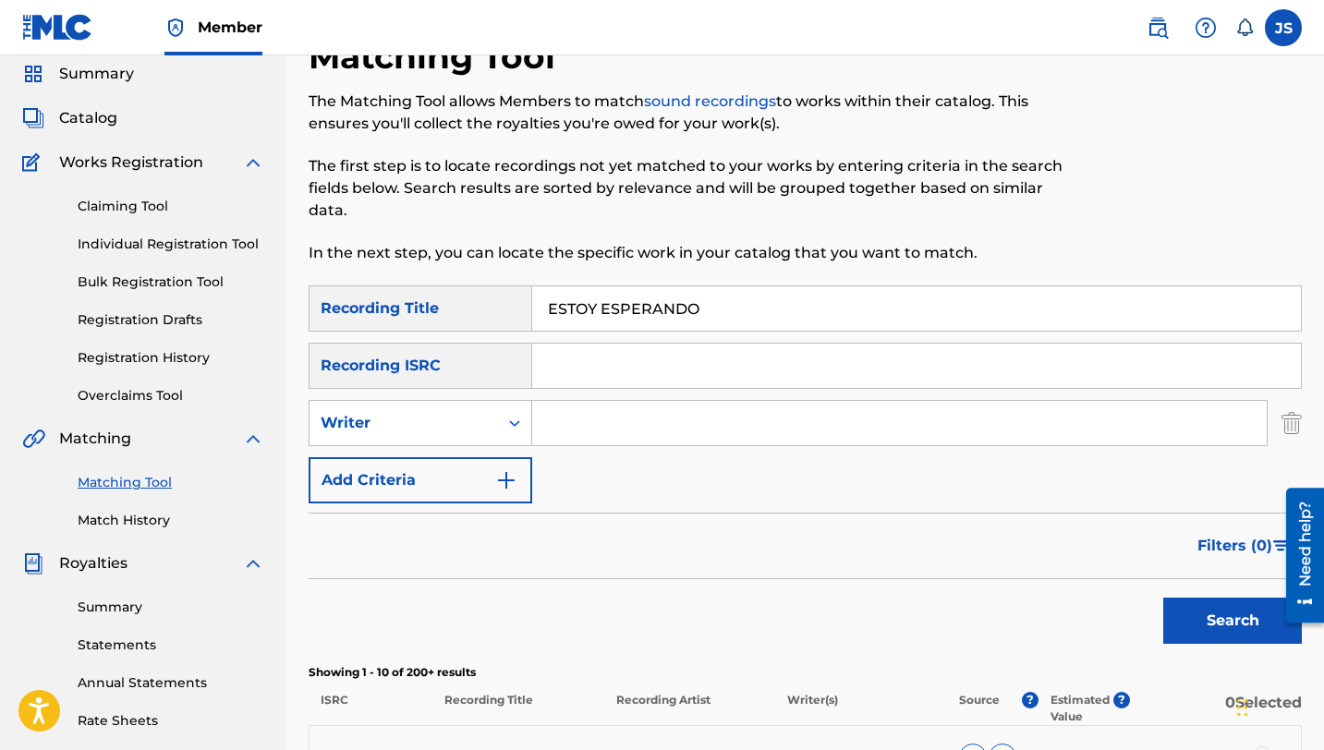
click at [553, 407] on input "Search Form" at bounding box center [899, 423] width 735 height 44
type input "[PERSON_NAME] tenepe"
click at [1163, 598] on button "Search" at bounding box center [1232, 621] width 139 height 46
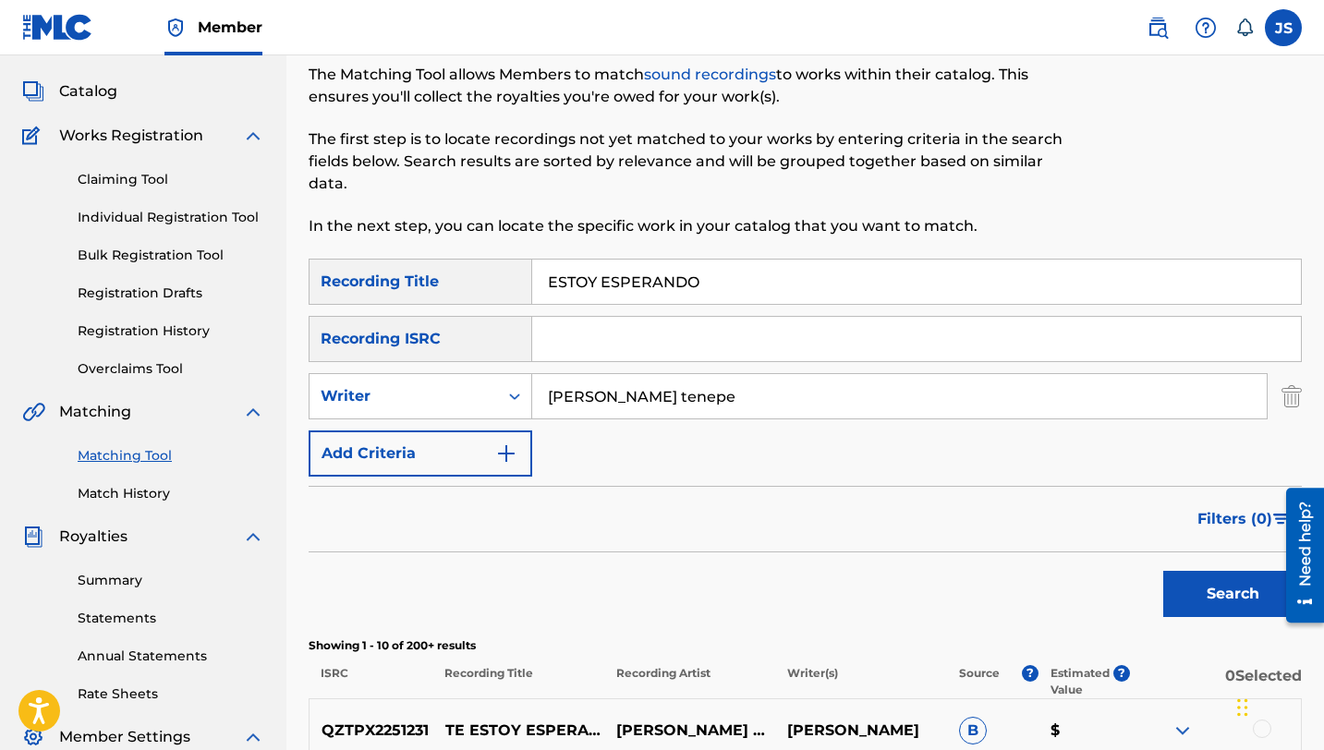
scroll to position [0, 0]
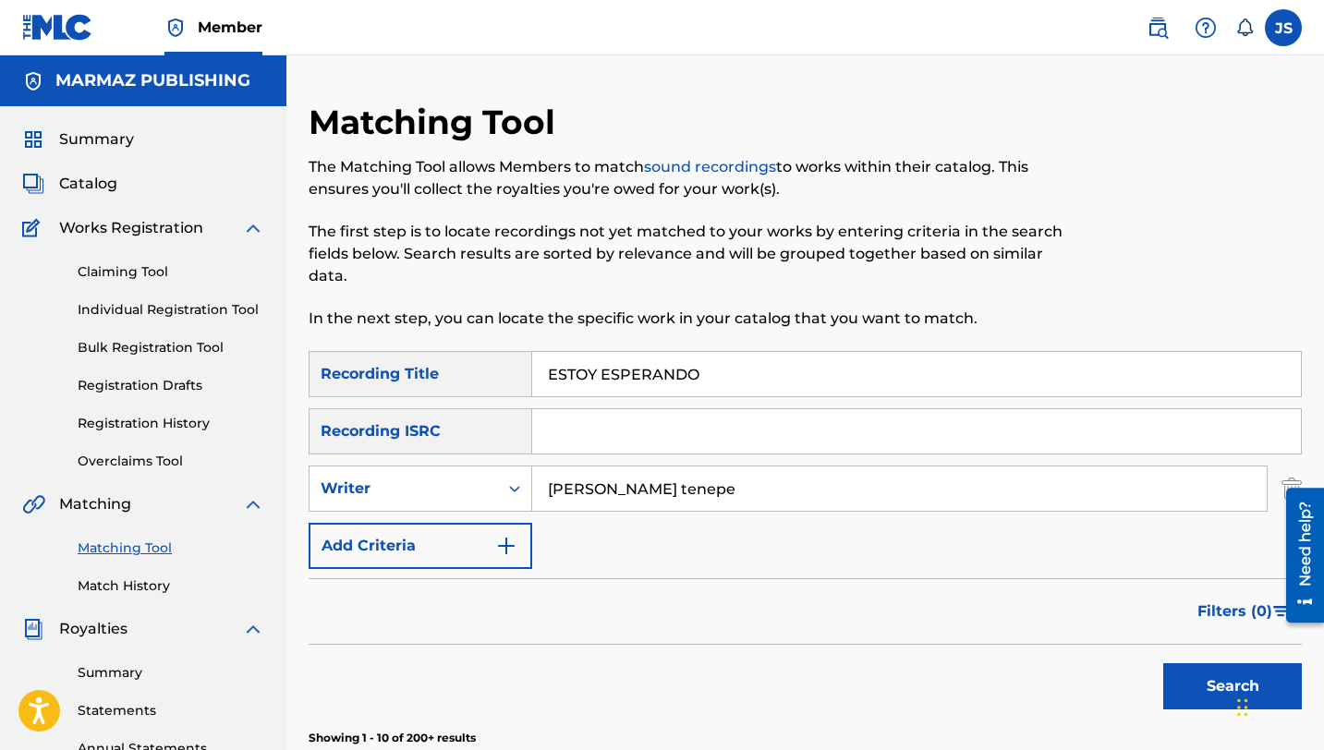
click at [629, 382] on input "ESTOY ESPERANDO" at bounding box center [916, 374] width 769 height 44
paste input "XO"
click at [1168, 680] on button "Search" at bounding box center [1232, 686] width 139 height 46
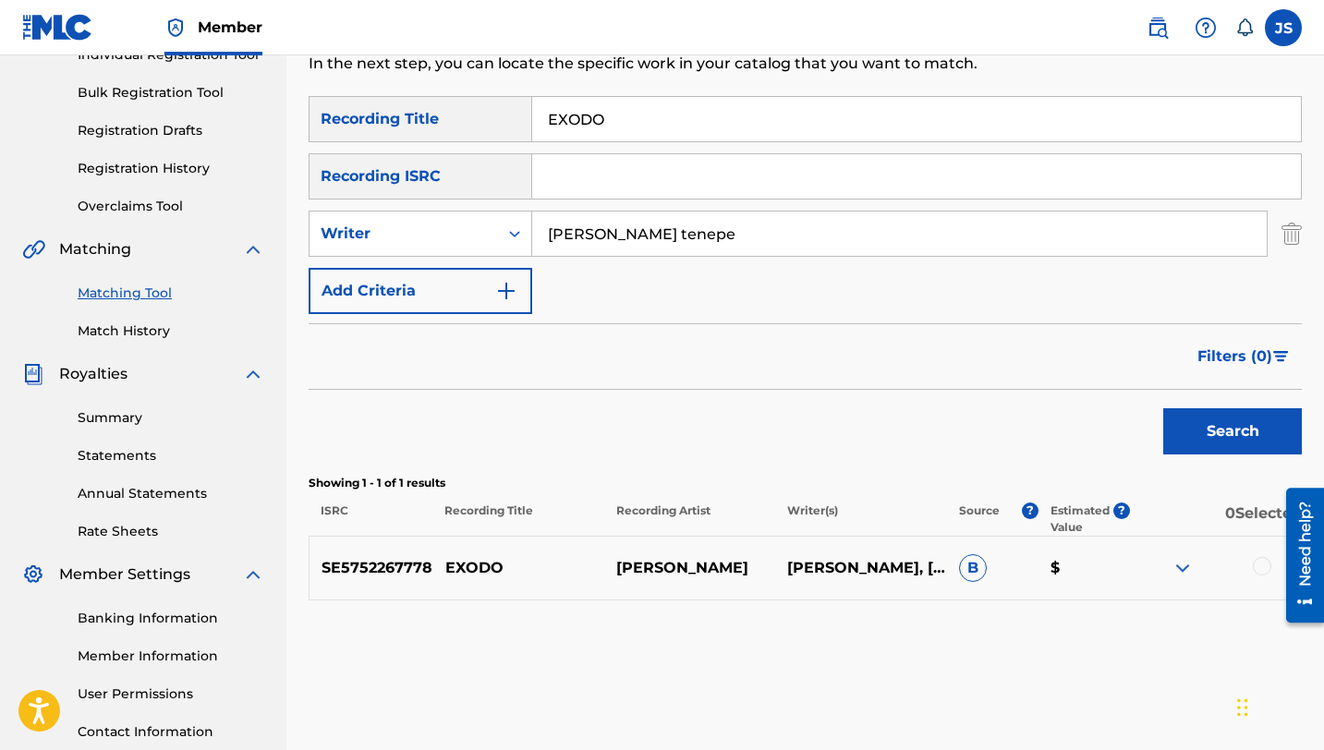
scroll to position [256, 0]
click at [1296, 229] on img "Search Form" at bounding box center [1292, 233] width 20 height 46
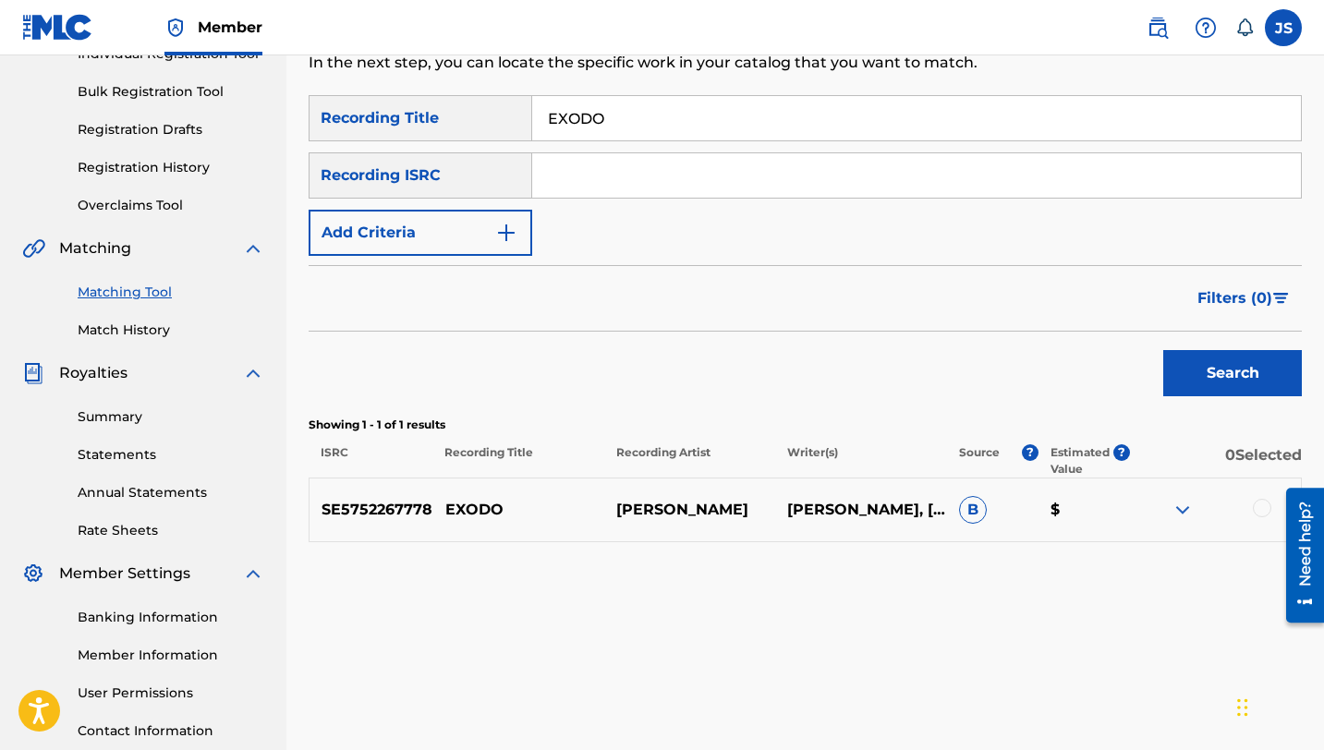
click at [1208, 392] on button "Search" at bounding box center [1232, 373] width 139 height 46
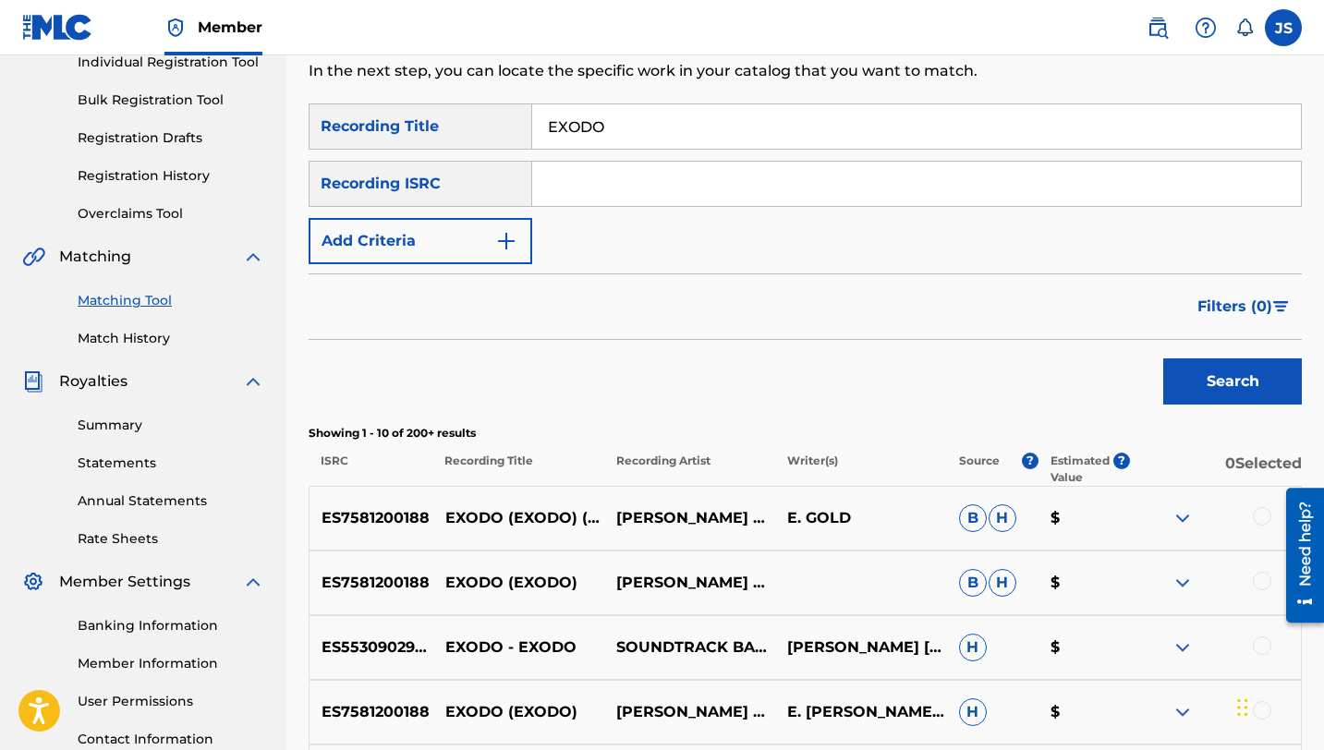
scroll to position [0, 0]
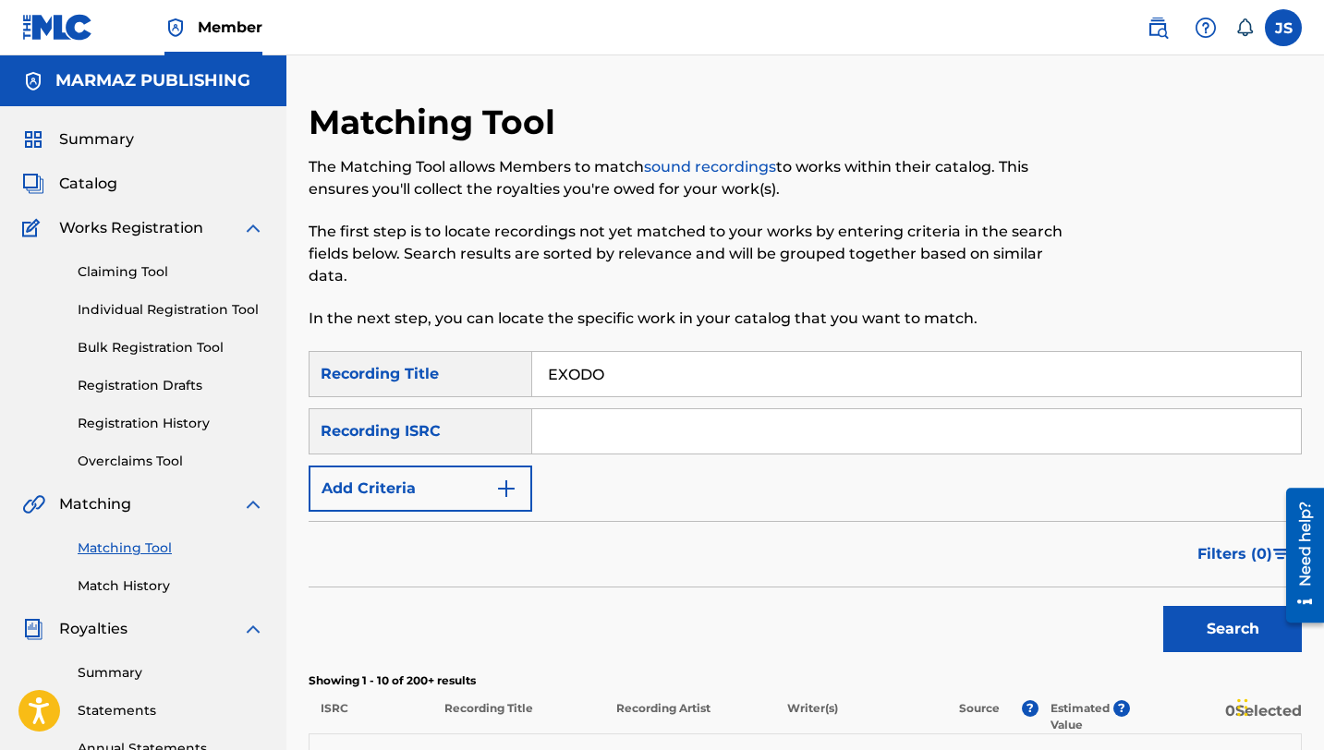
click at [614, 396] on div "EXODO" at bounding box center [917, 374] width 770 height 46
click at [615, 386] on input "EXODO" at bounding box center [916, 374] width 769 height 44
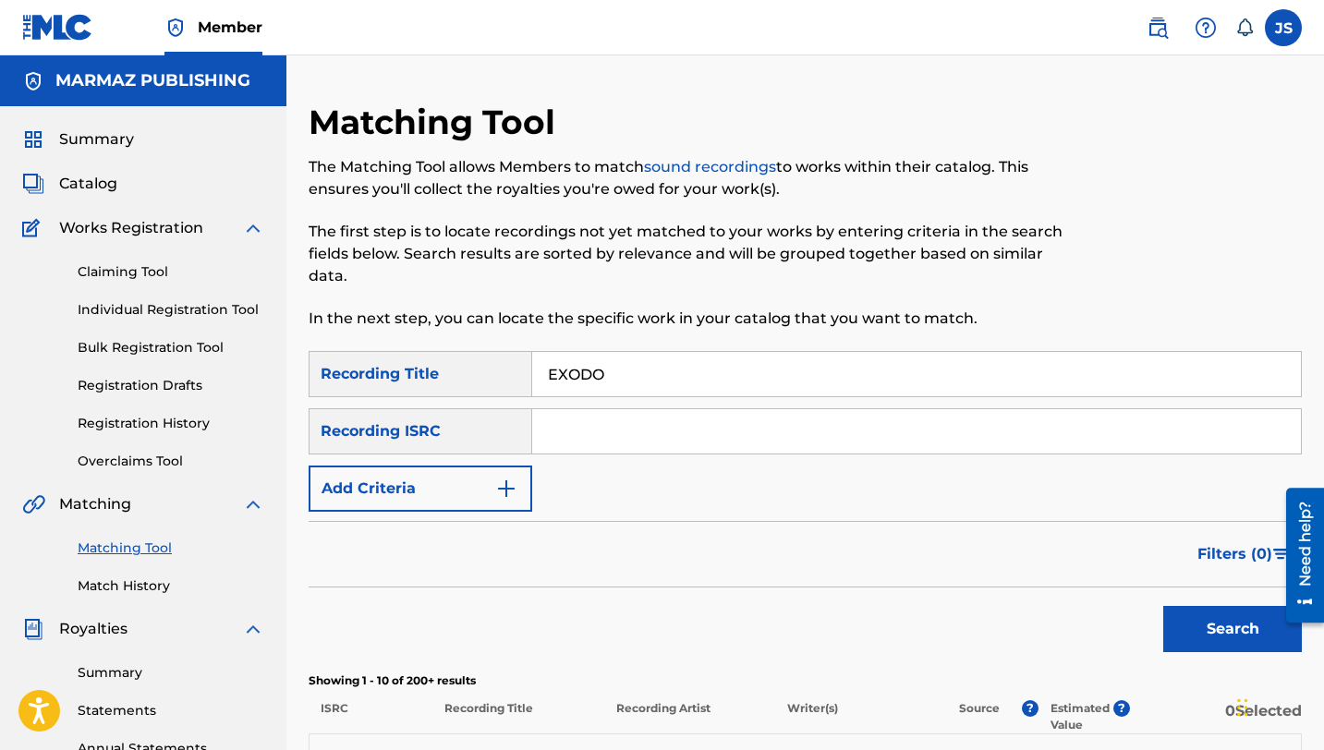
paste input "[PERSON_NAME]"
type input "[PERSON_NAME]"
click at [1229, 629] on button "Search" at bounding box center [1232, 629] width 139 height 46
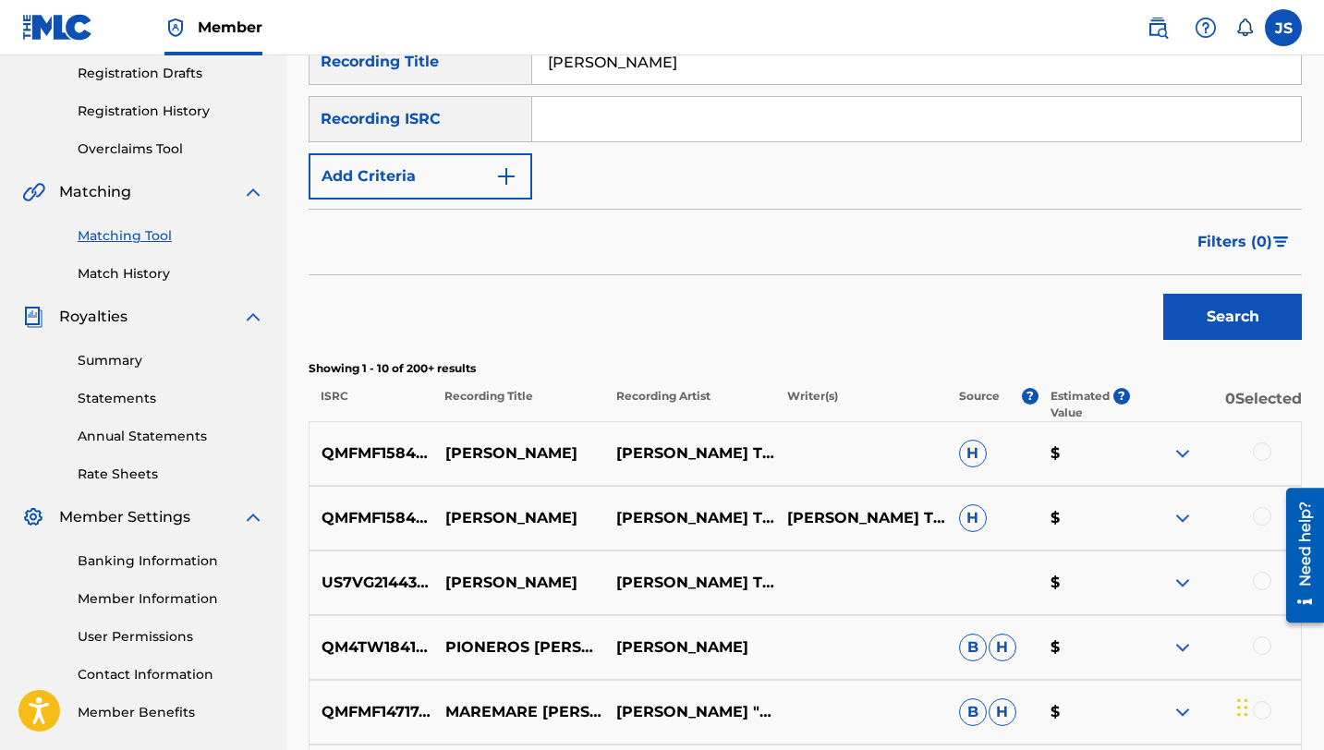
scroll to position [322, 0]
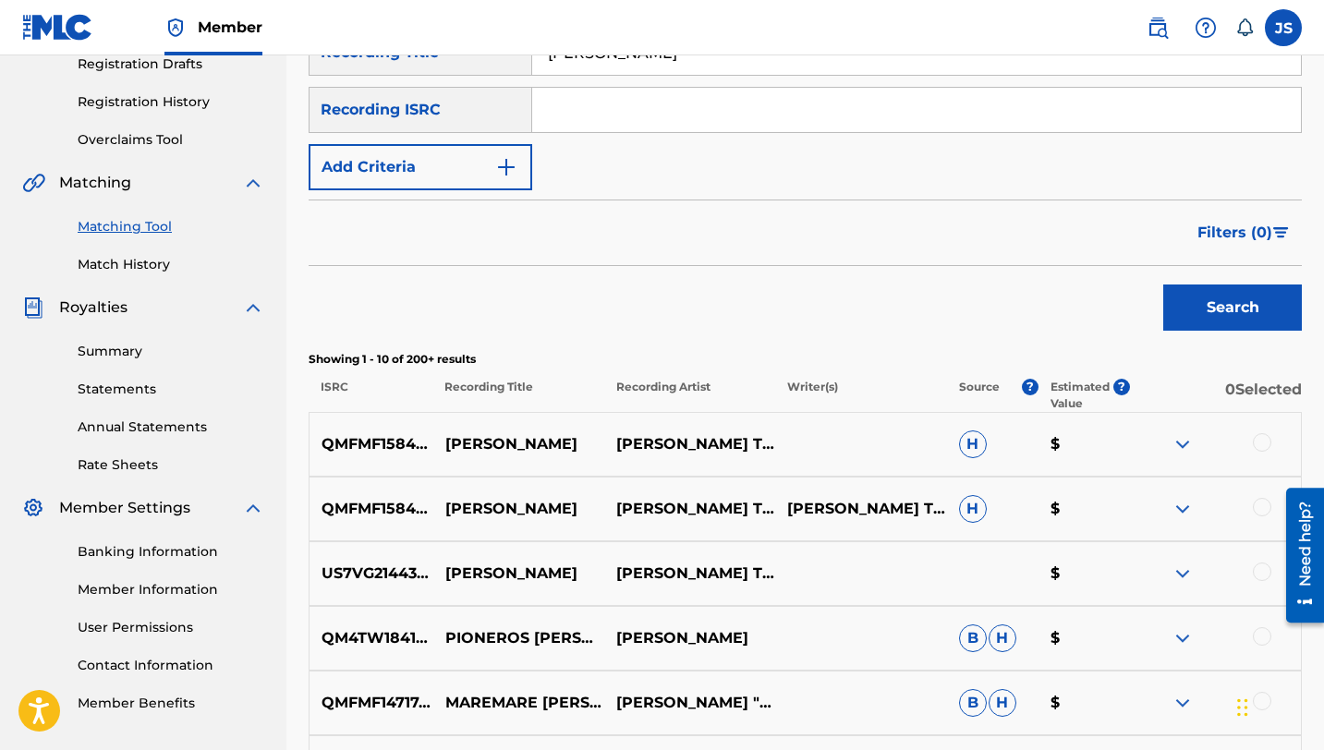
click at [1259, 443] on div at bounding box center [1262, 442] width 18 height 18
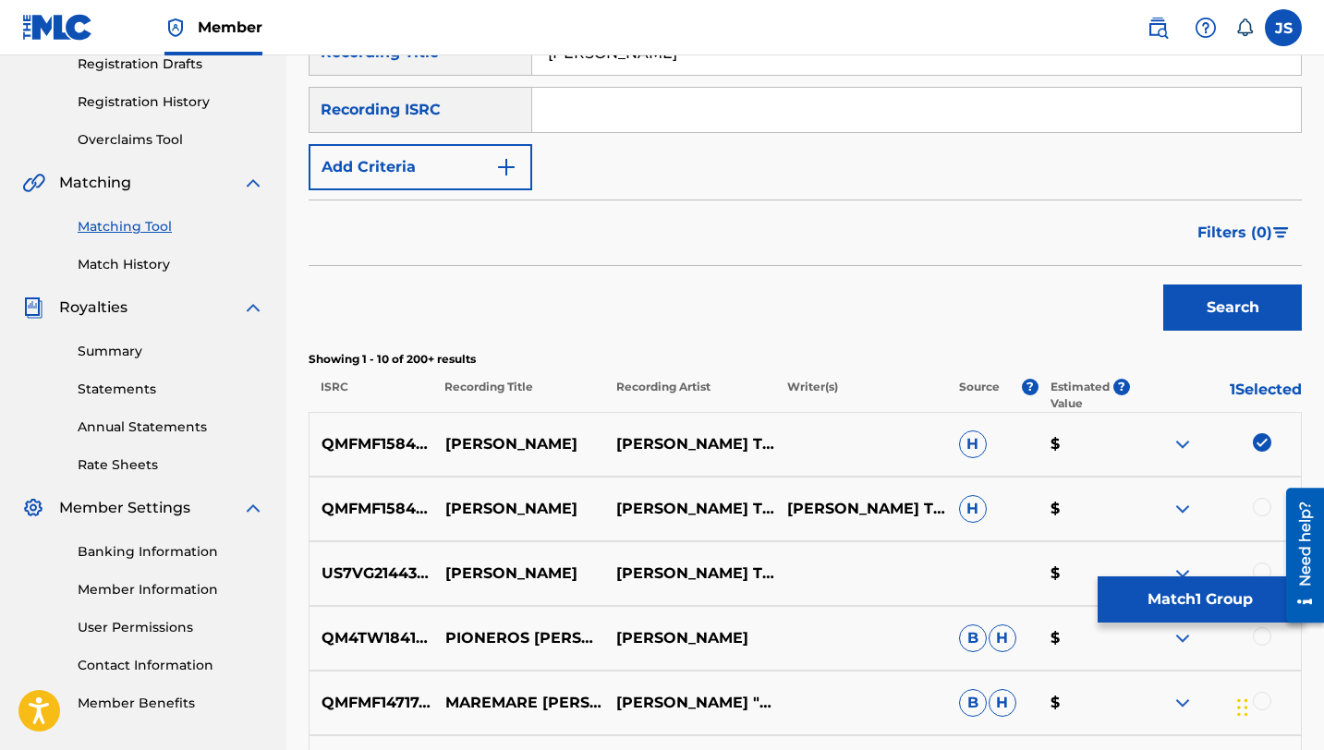
click at [1259, 506] on div at bounding box center [1262, 507] width 18 height 18
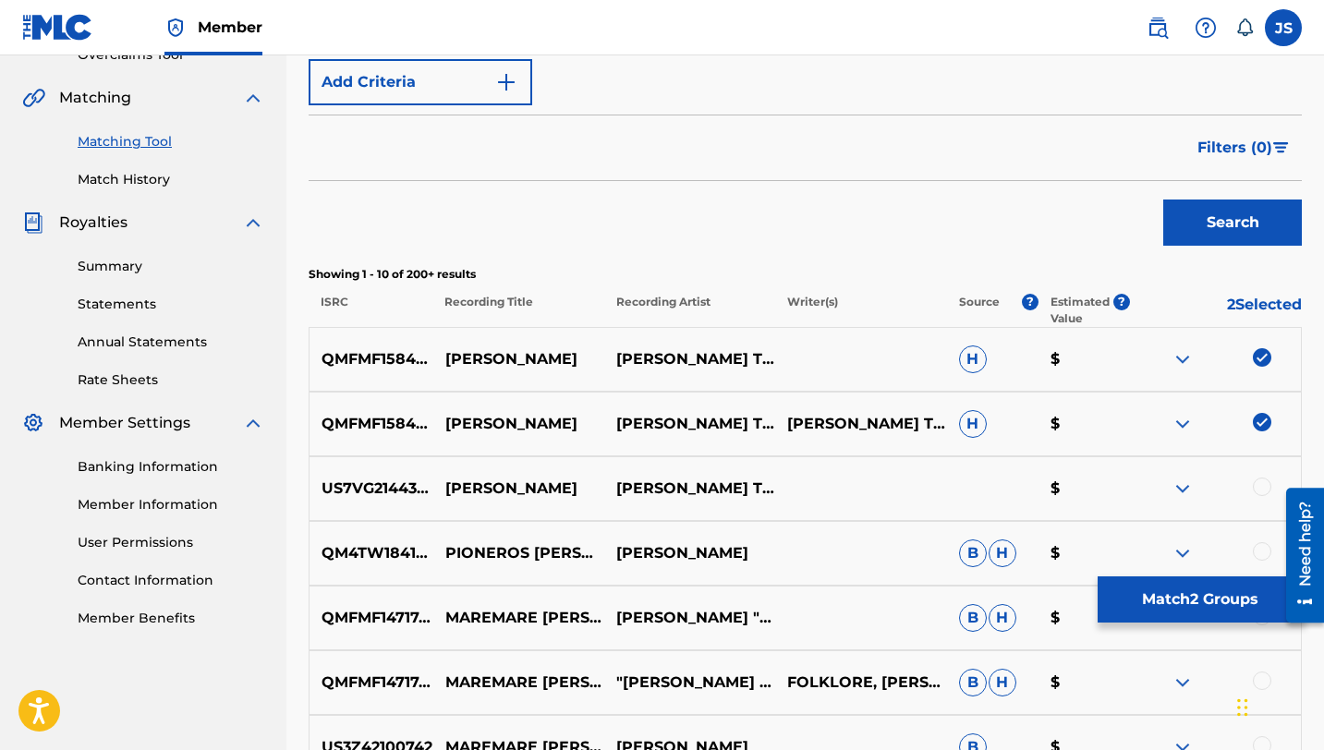
scroll to position [416, 0]
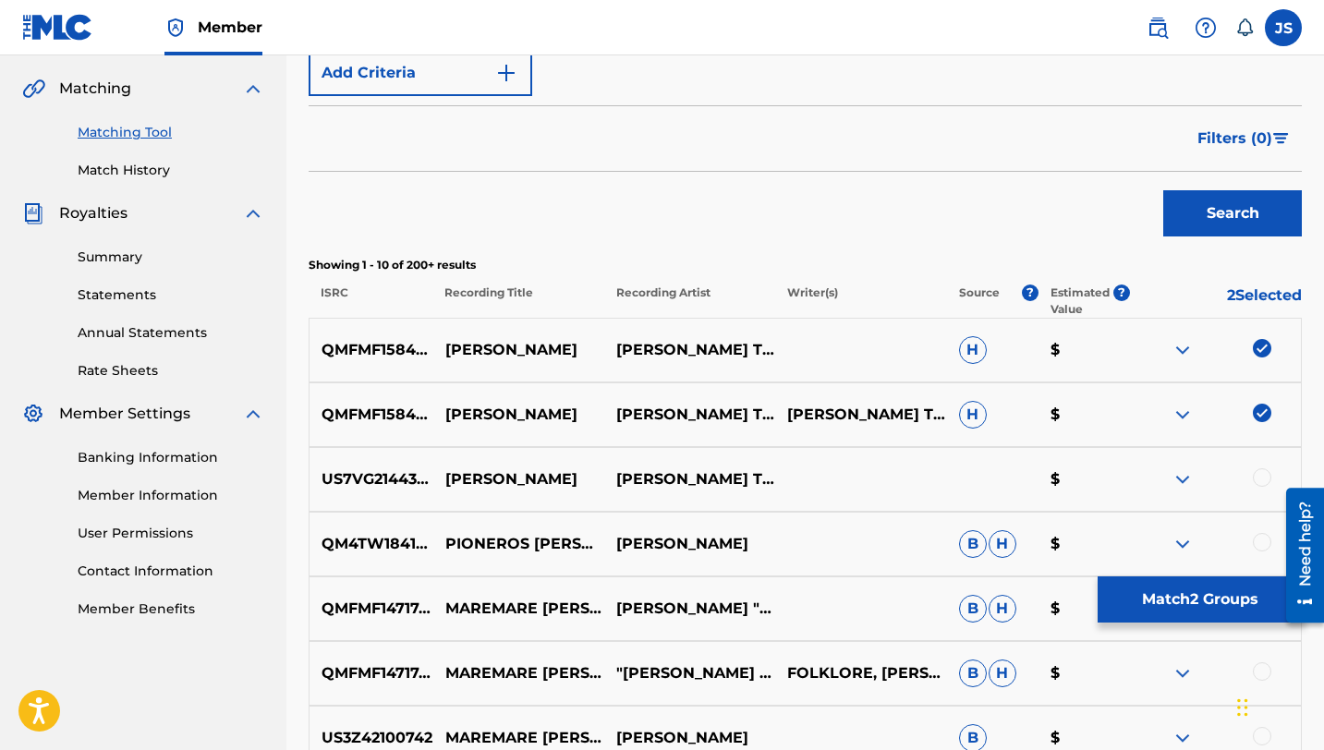
click at [1263, 475] on div at bounding box center [1262, 477] width 18 height 18
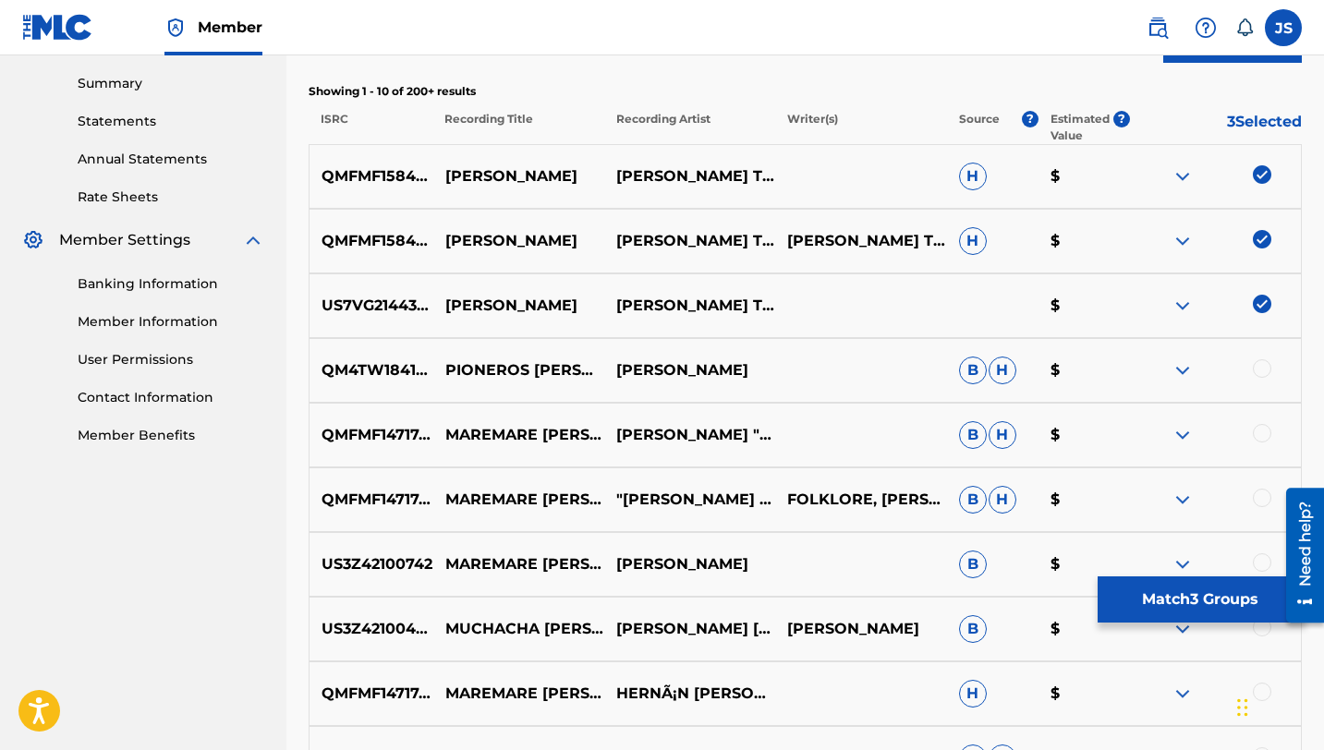
scroll to position [592, 0]
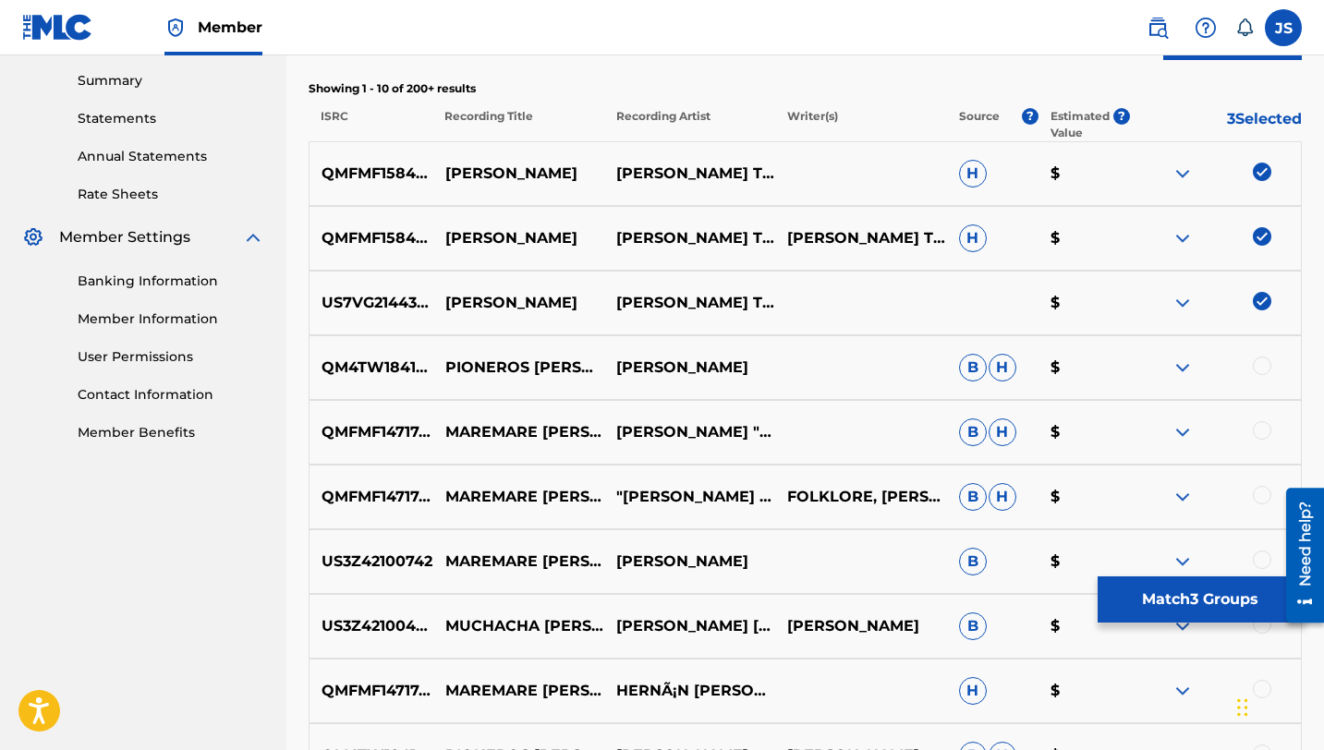
click at [1168, 598] on button "Match 3 Groups" at bounding box center [1200, 600] width 204 height 46
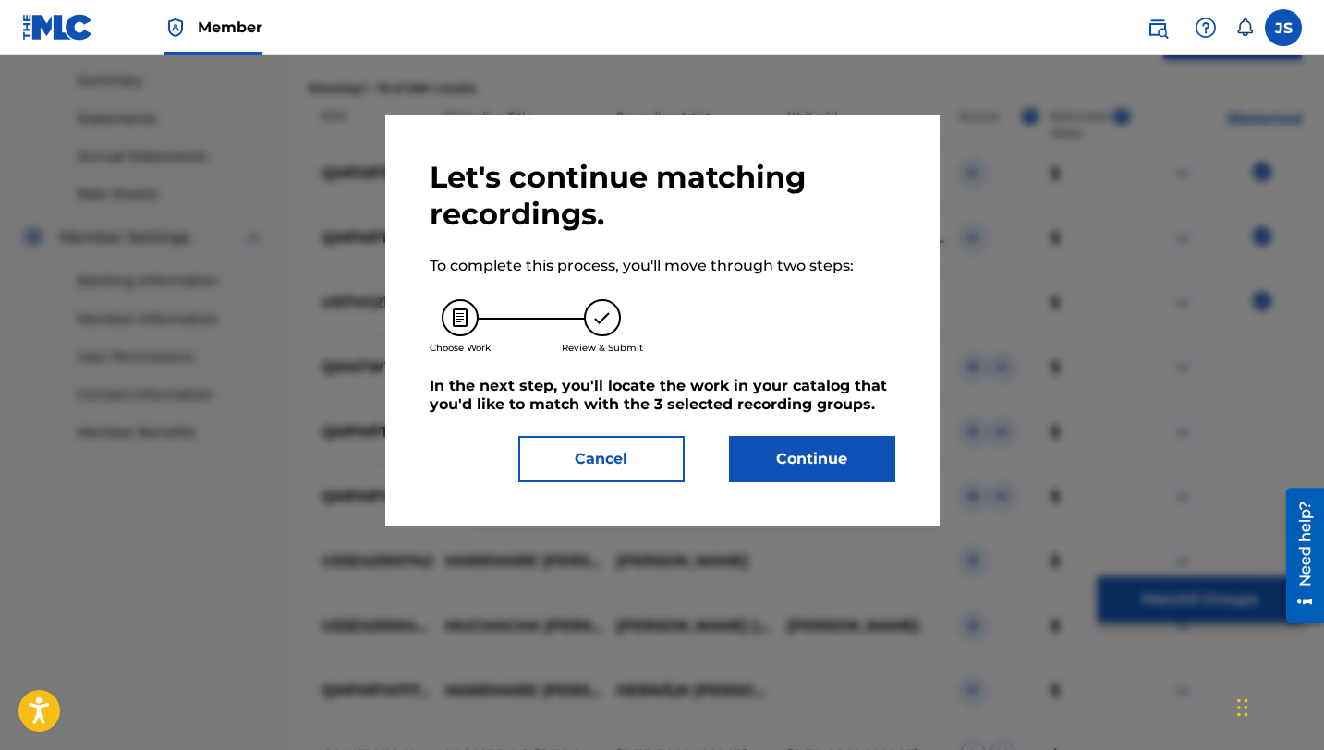
click at [783, 447] on button "Continue" at bounding box center [812, 459] width 166 height 46
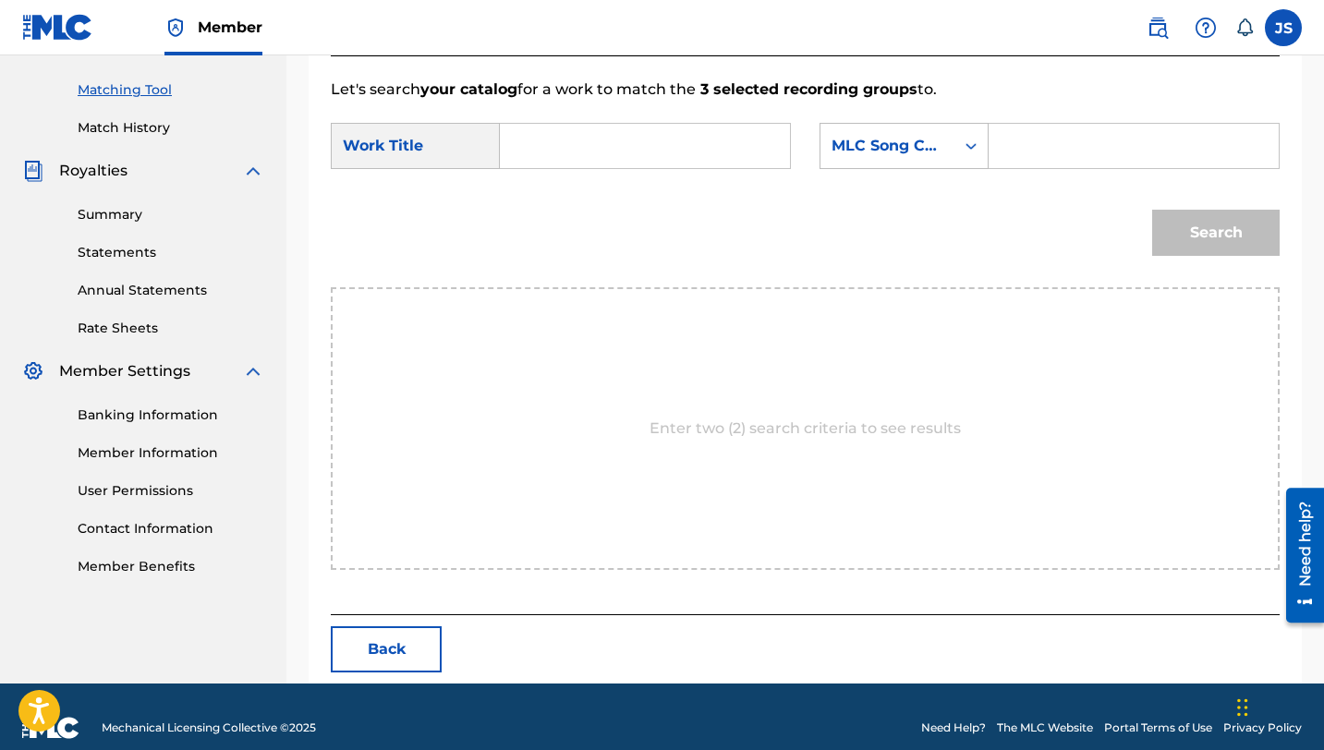
scroll to position [480, 0]
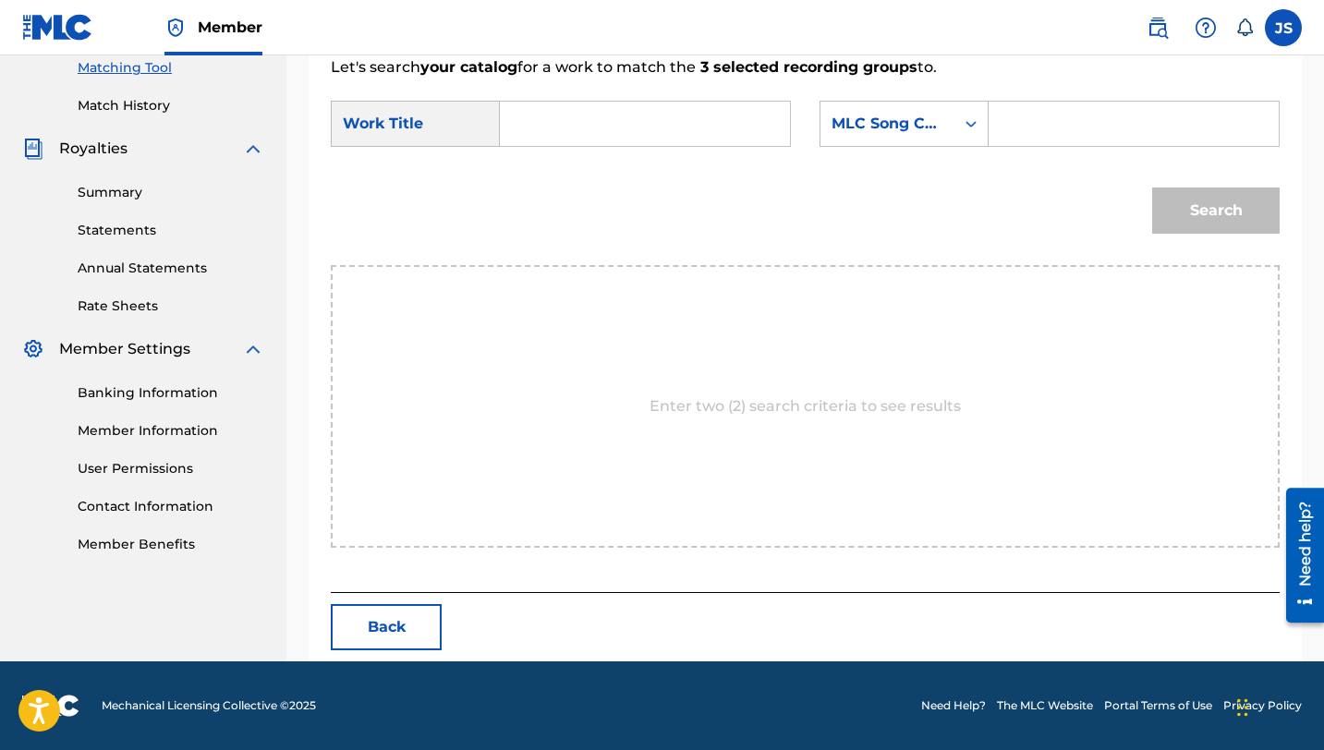
click at [589, 135] on input "Search Form" at bounding box center [645, 124] width 259 height 44
paste input "[PERSON_NAME]"
type input "[PERSON_NAME]"
click at [1104, 144] on input "Search Form" at bounding box center [1133, 124] width 259 height 44
paste input "FA5QQL"
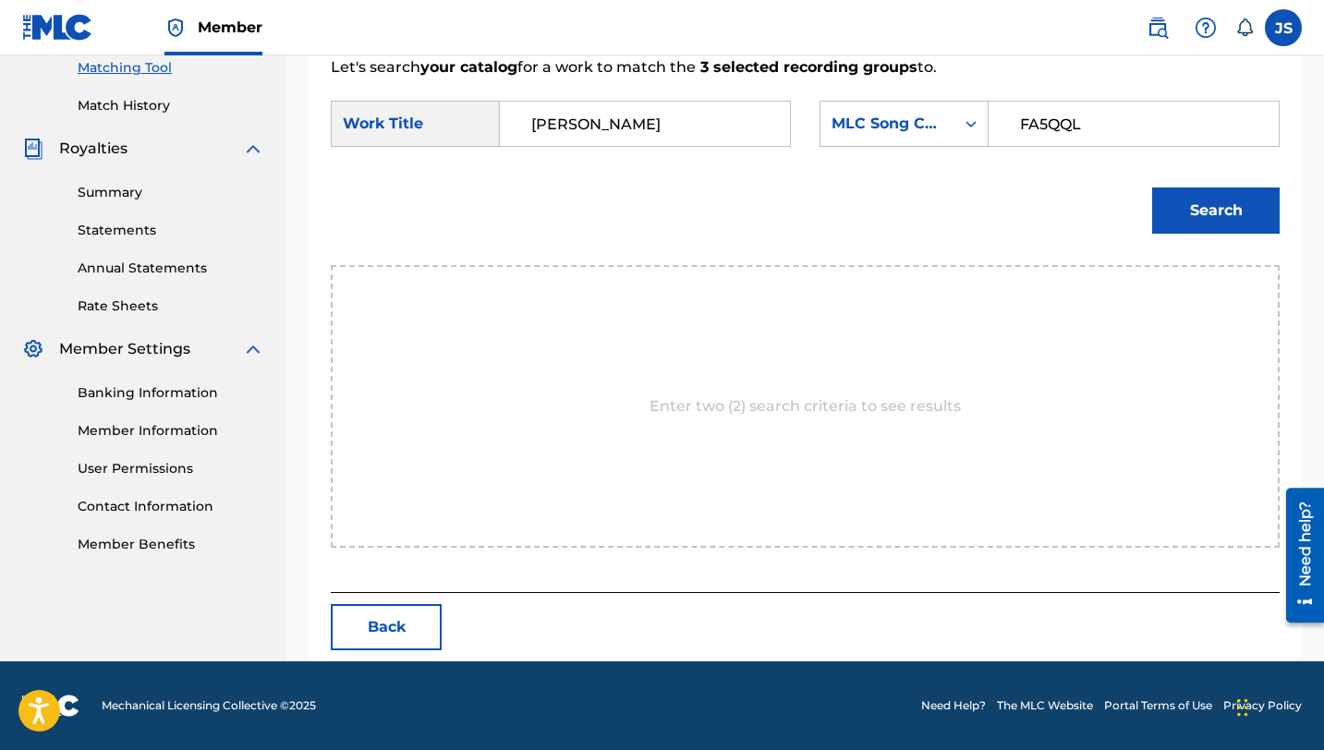
type input "FA5QQL"
click at [1158, 187] on div "Search" at bounding box center [1211, 206] width 137 height 74
click at [1165, 202] on button "Search" at bounding box center [1216, 211] width 128 height 46
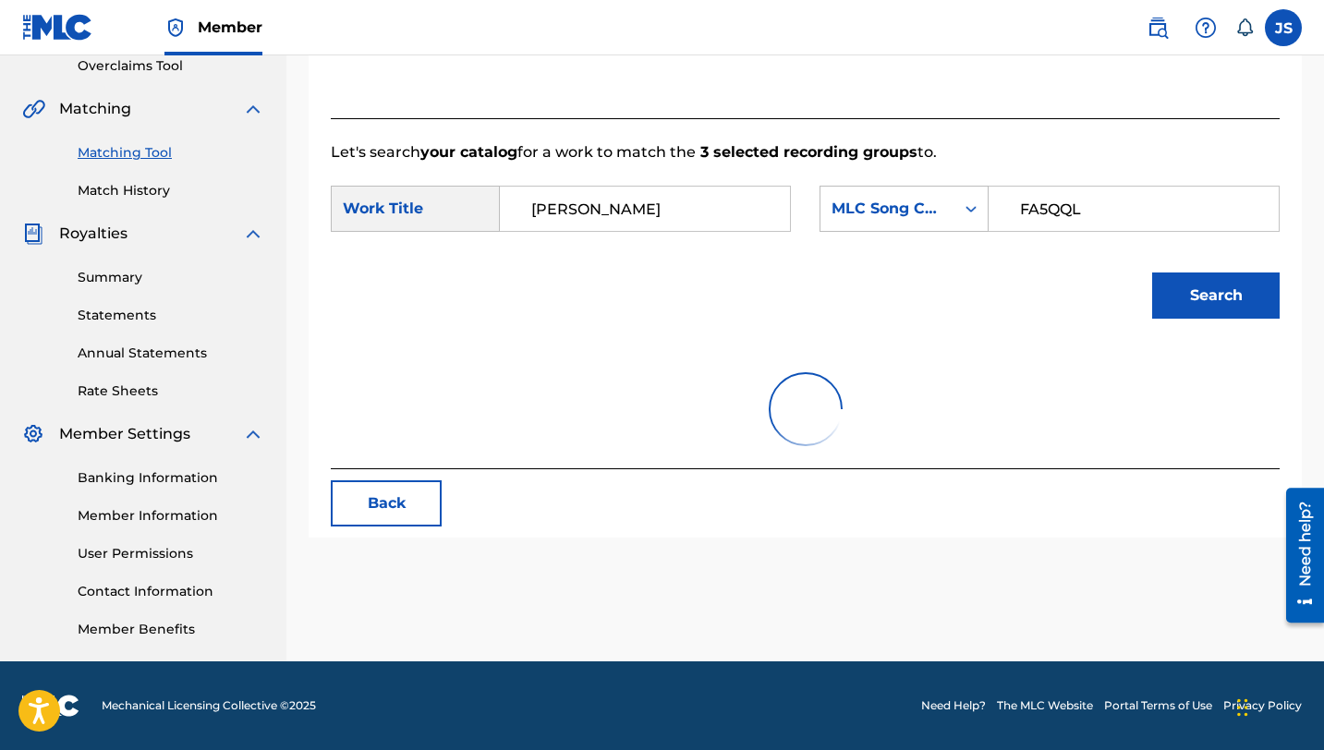
scroll to position [426, 0]
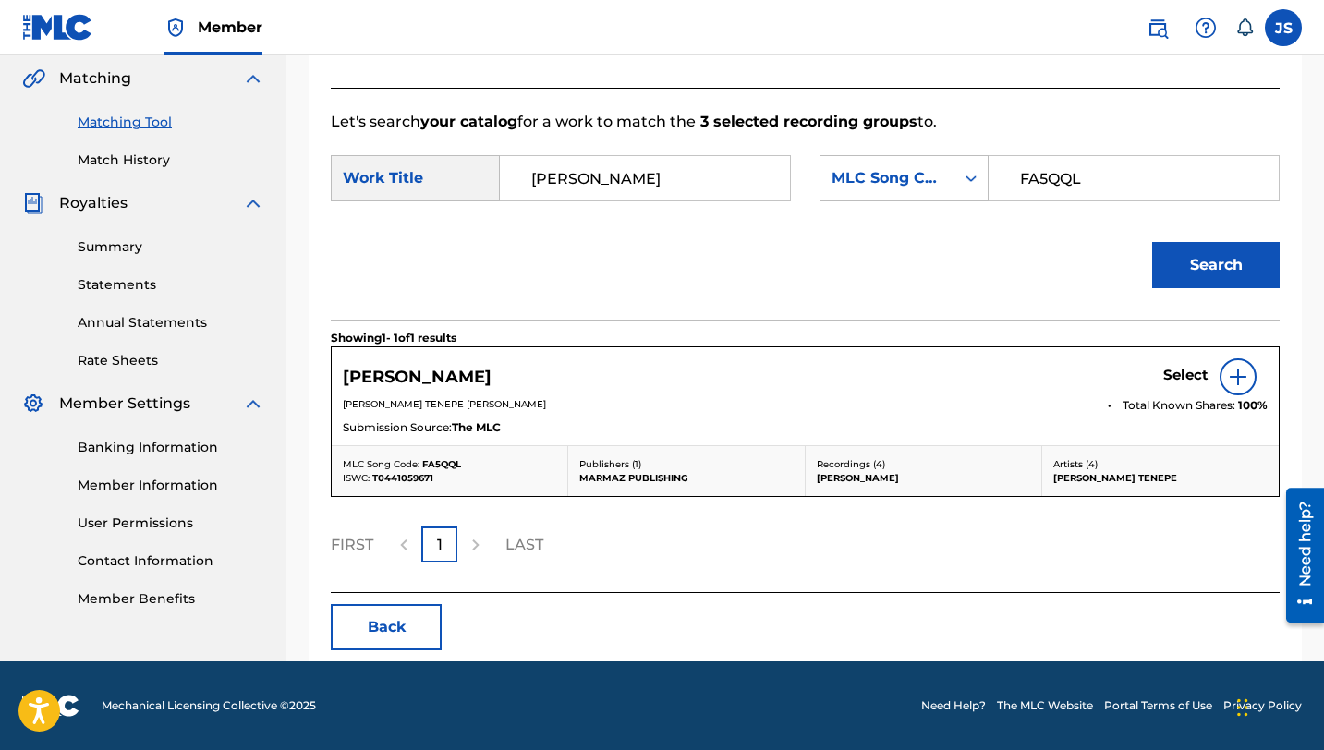
click at [1180, 383] on h5 "Select" at bounding box center [1185, 376] width 45 height 18
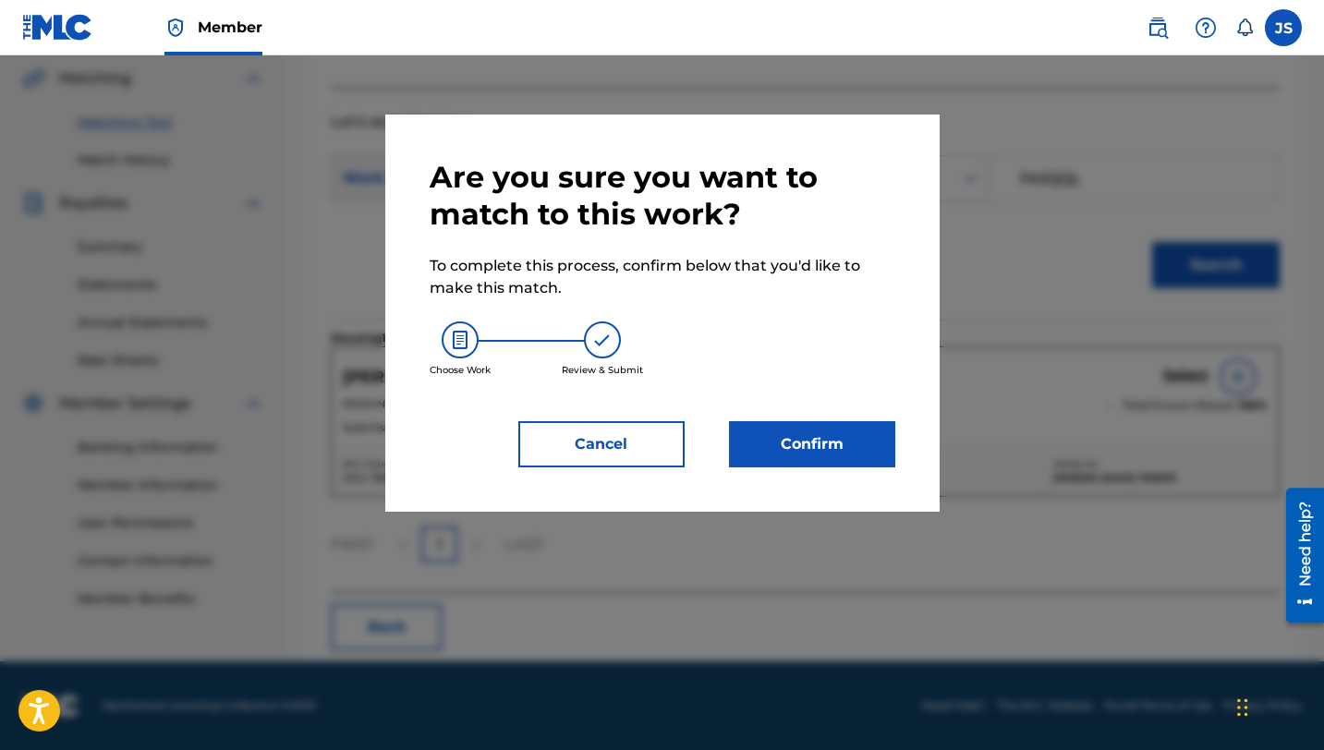
click at [869, 426] on button "Confirm" at bounding box center [812, 444] width 166 height 46
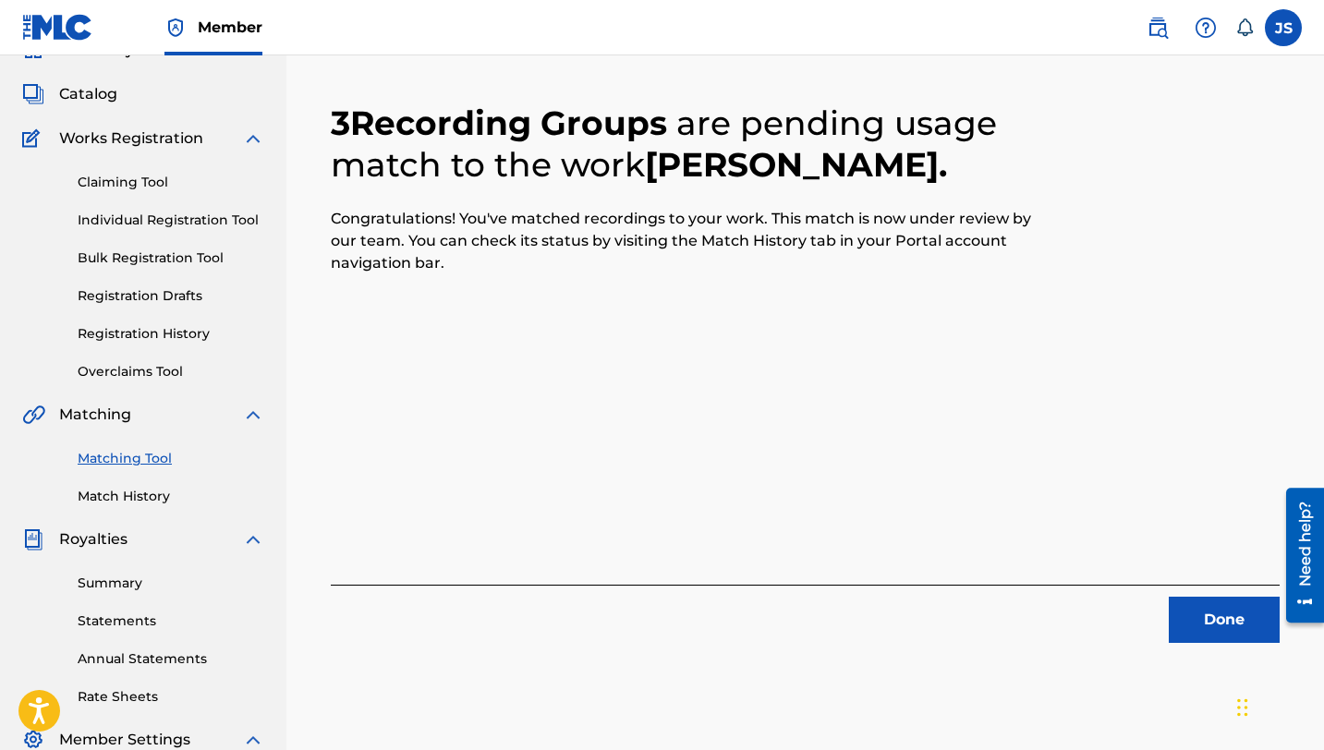
scroll to position [91, 0]
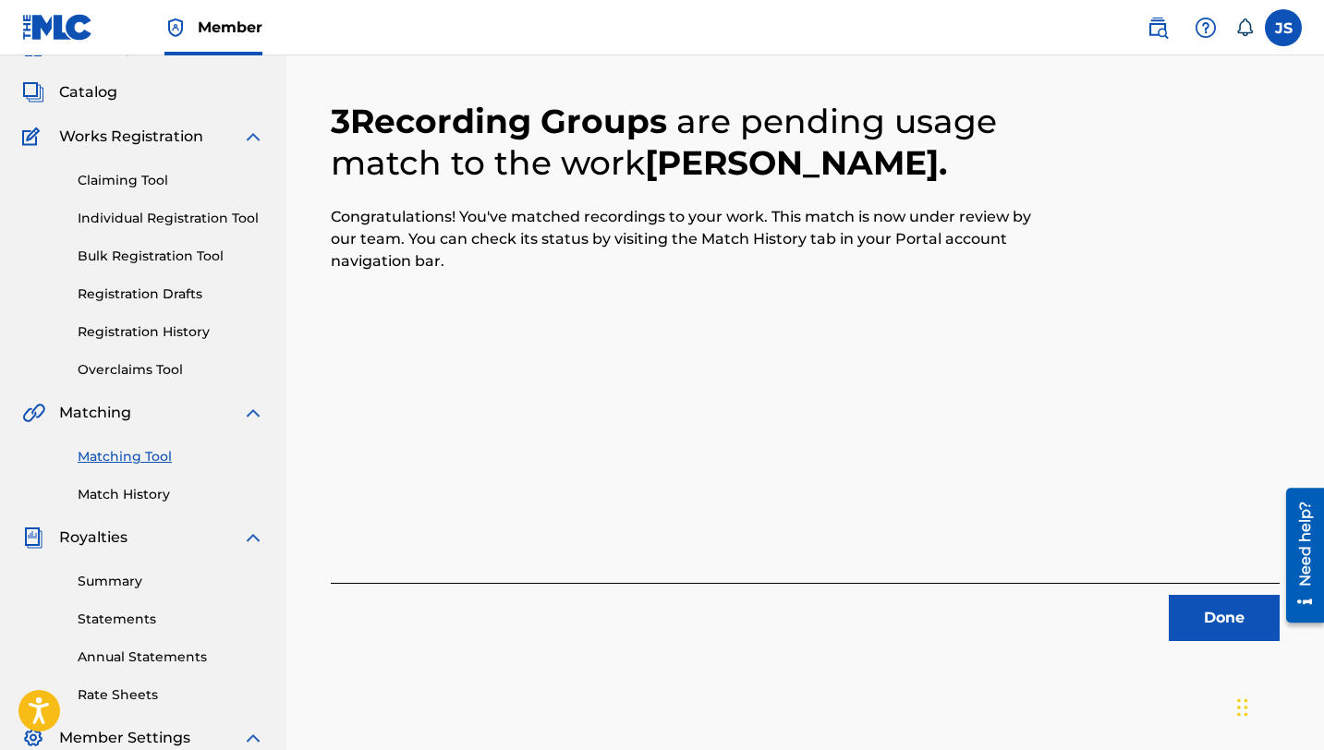
click at [1232, 611] on button "Done" at bounding box center [1224, 618] width 111 height 46
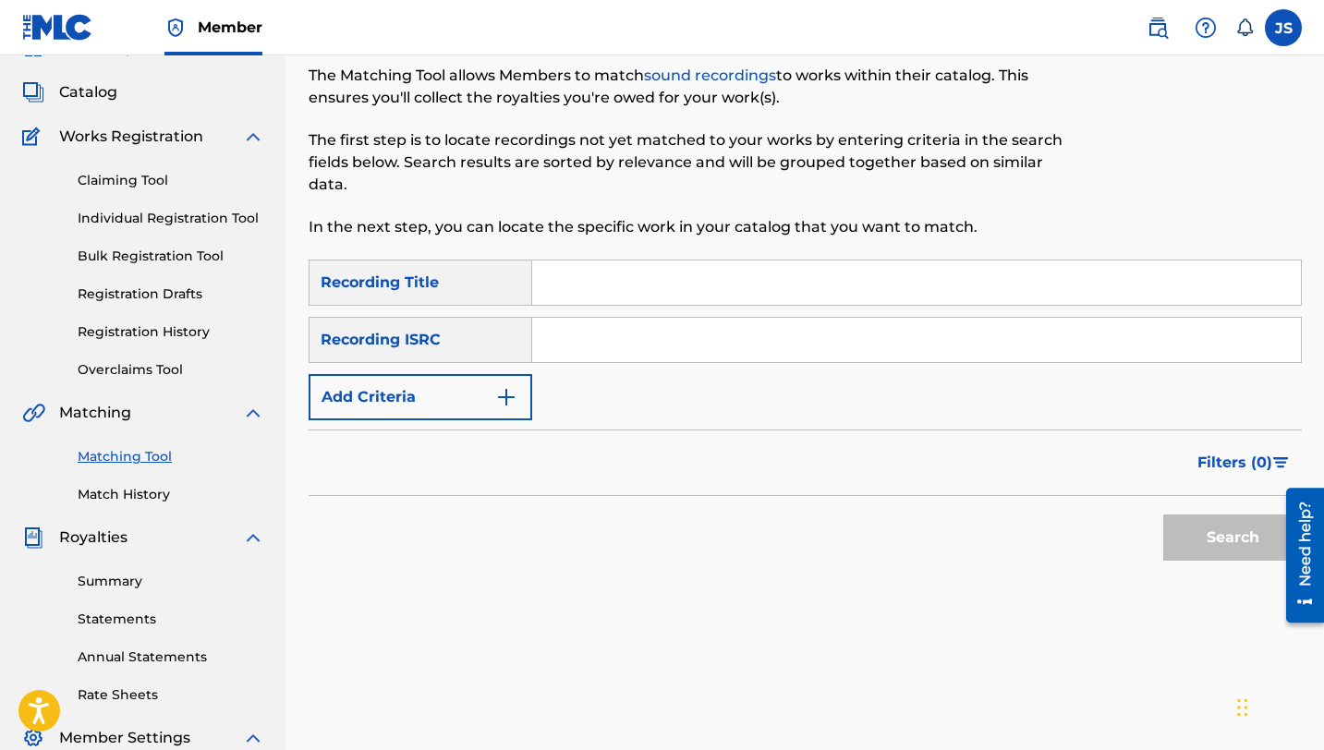
click at [552, 286] on input "Search Form" at bounding box center [916, 283] width 769 height 44
paste input "FUNDO EL [PERSON_NAME]"
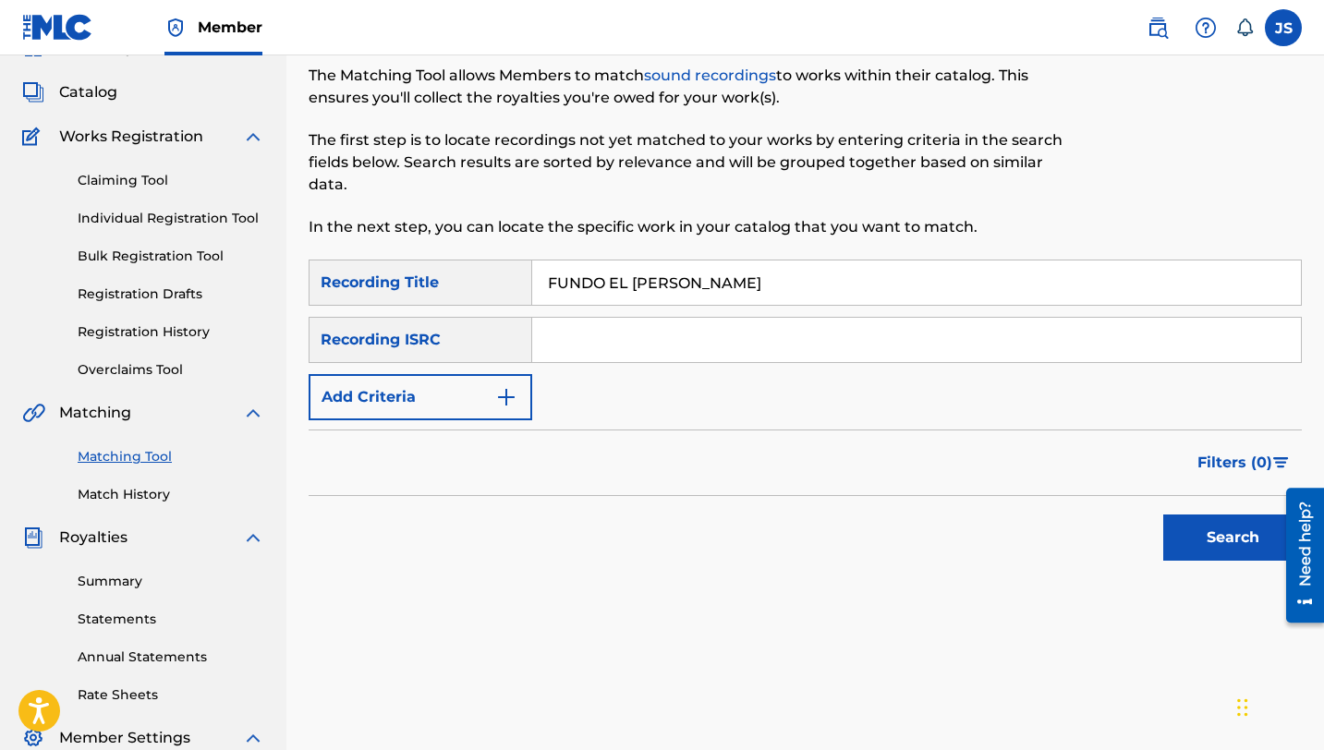
click at [1187, 522] on button "Search" at bounding box center [1232, 538] width 139 height 46
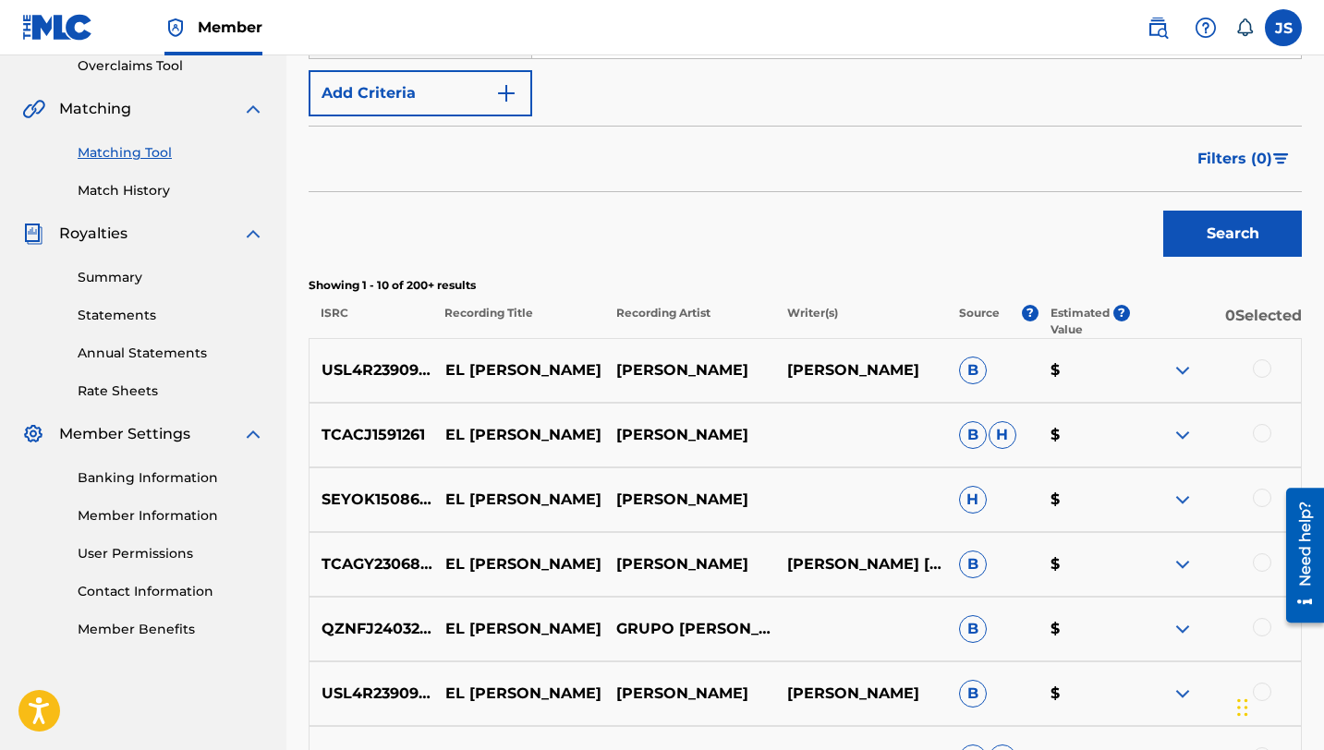
scroll to position [216, 0]
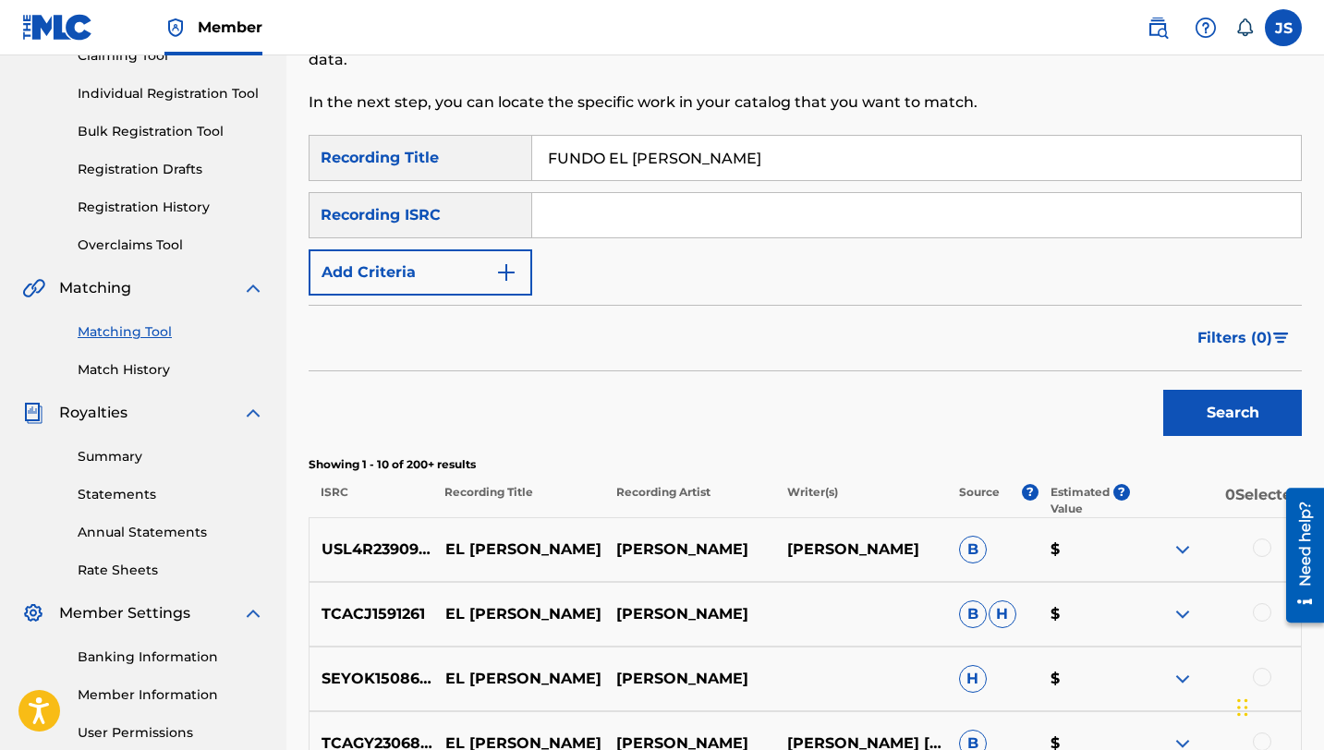
click at [638, 168] on input "FUNDO EL [PERSON_NAME]" at bounding box center [916, 158] width 769 height 44
paste input "[PERSON_NAME][DEMOGRAPHIC_DATA]"
type input "[PERSON_NAME][DEMOGRAPHIC_DATA]"
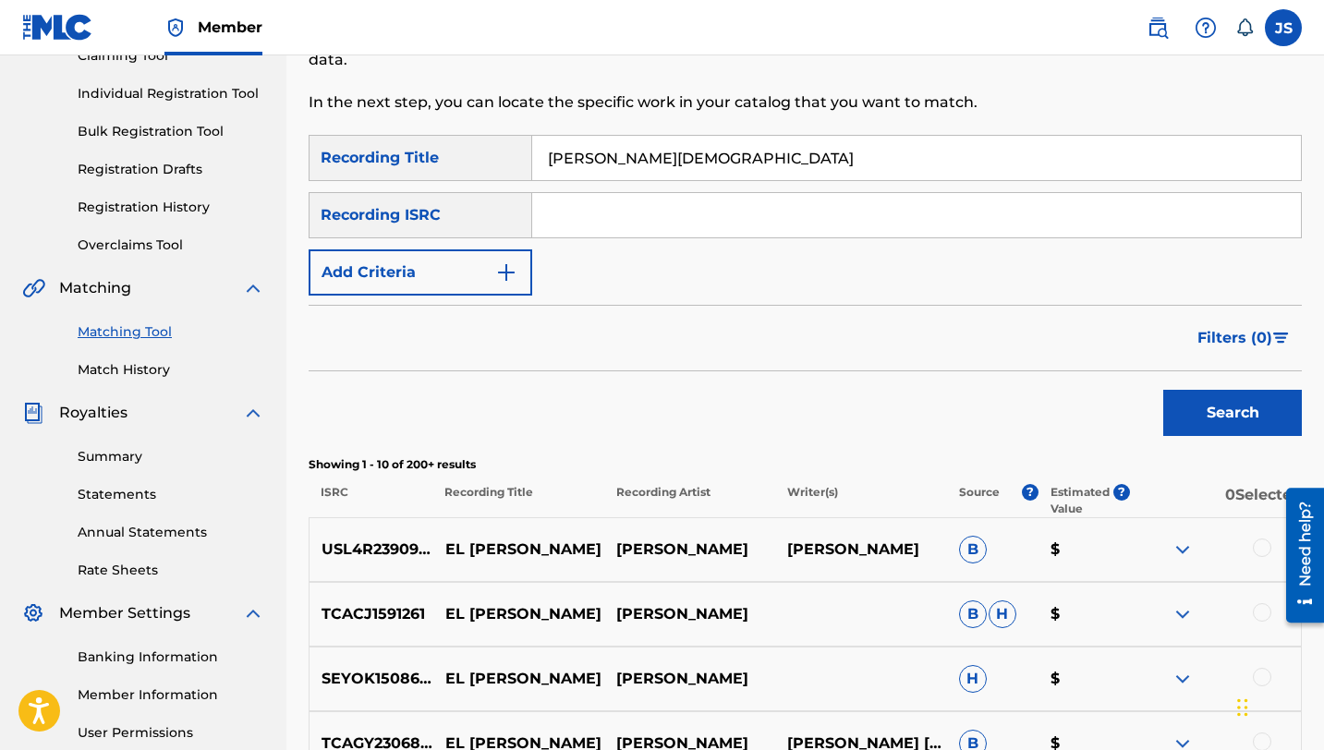
click at [1236, 425] on button "Search" at bounding box center [1232, 413] width 139 height 46
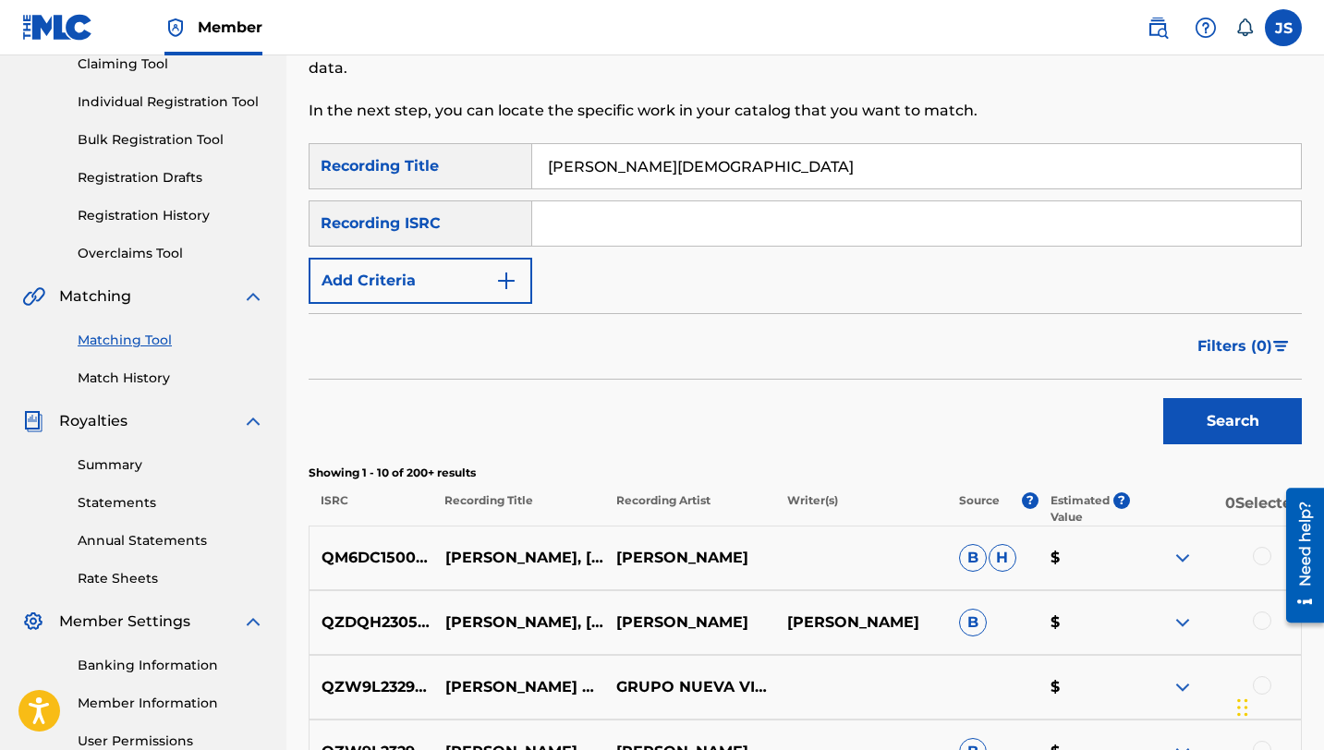
scroll to position [192, 0]
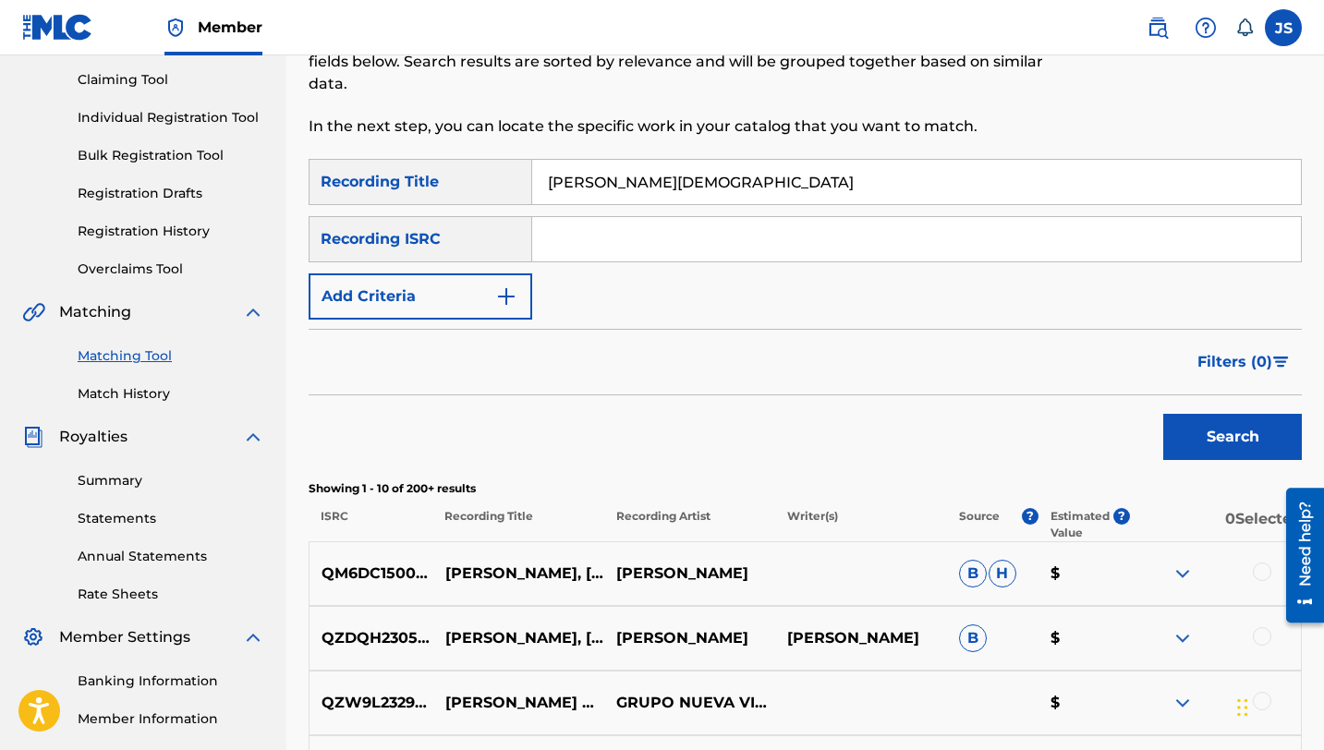
click at [468, 292] on button "Add Criteria" at bounding box center [421, 297] width 224 height 46
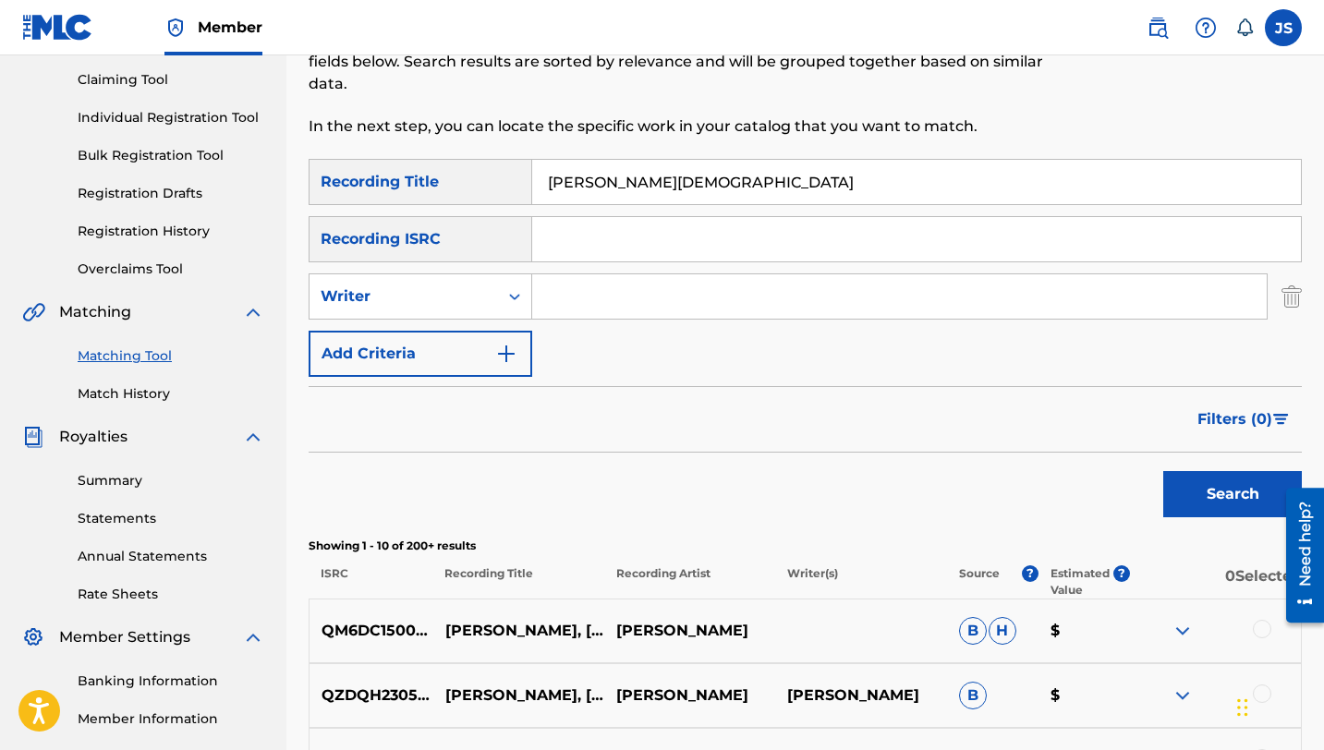
click at [574, 291] on input "Search Form" at bounding box center [899, 296] width 735 height 44
type input "[PERSON_NAME] TENEPE"
click at [1163, 471] on button "Search" at bounding box center [1232, 494] width 139 height 46
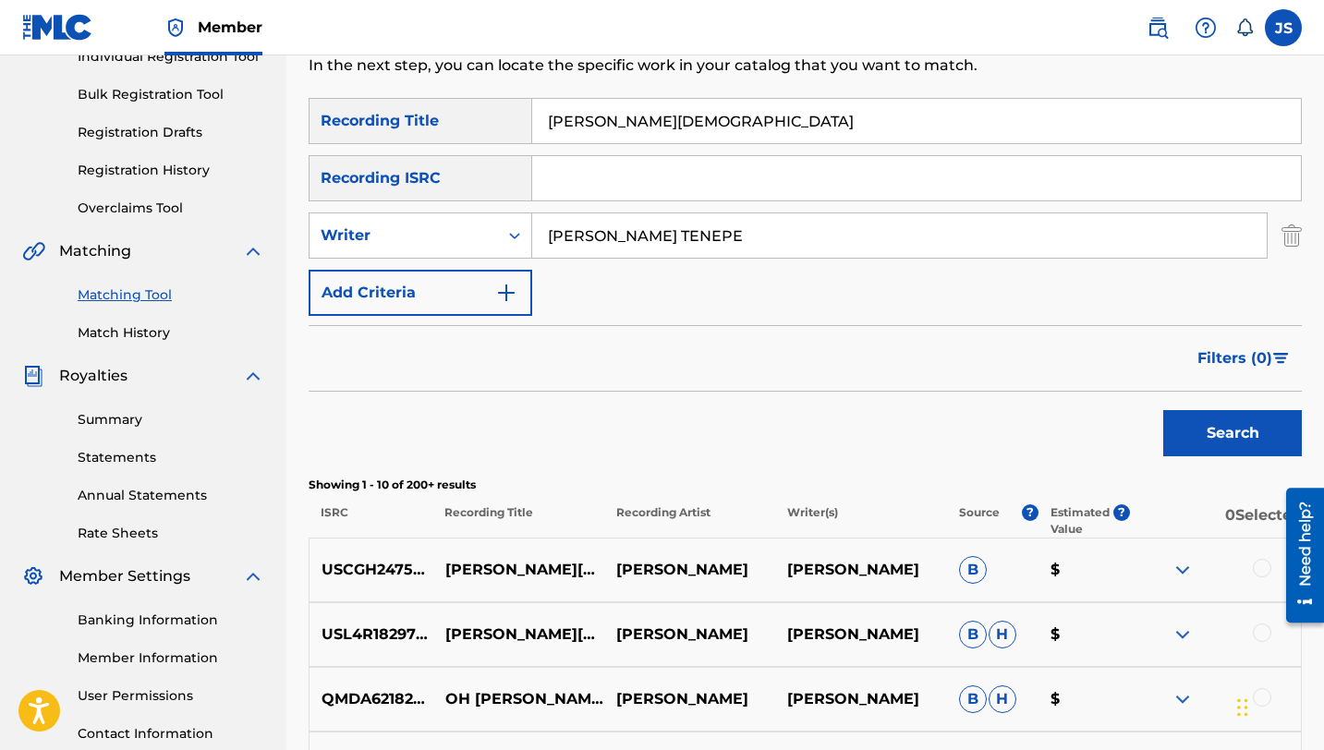
scroll to position [219, 0]
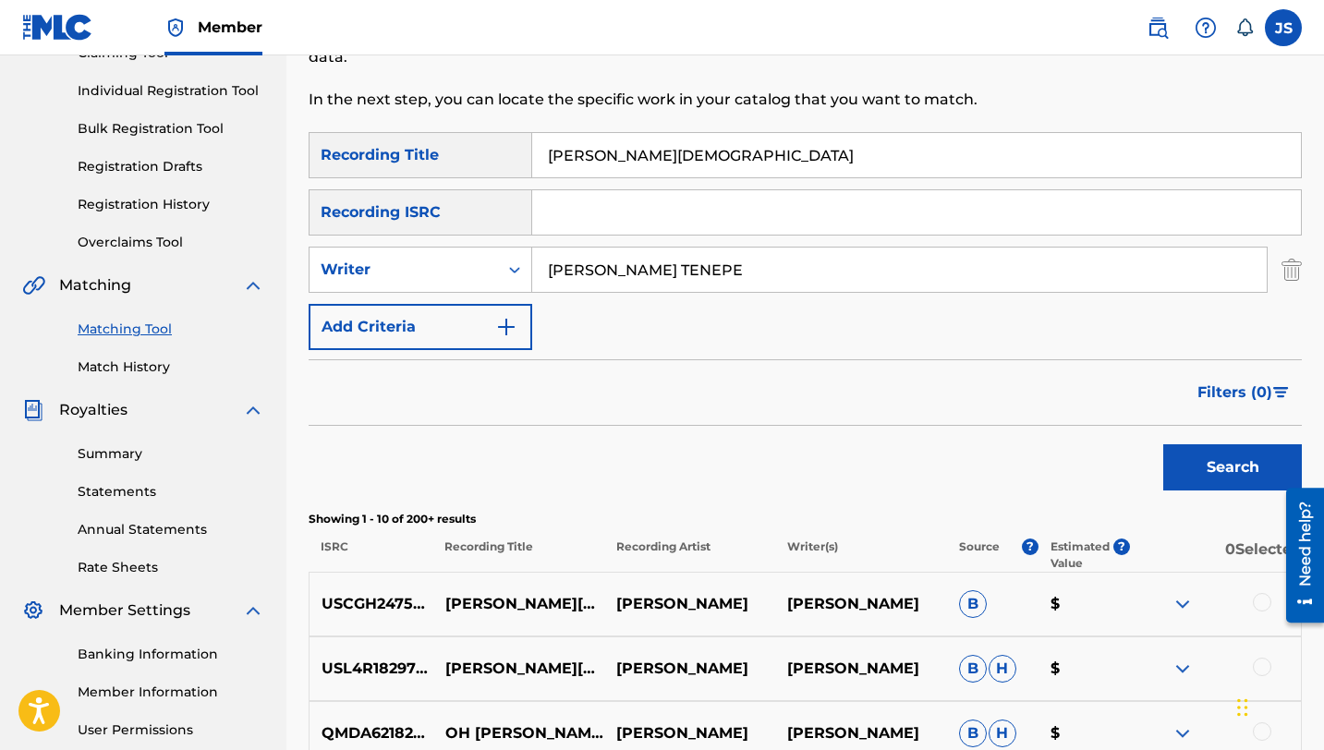
click at [629, 165] on input "[PERSON_NAME][DEMOGRAPHIC_DATA]" at bounding box center [916, 155] width 769 height 44
paste input "HAZAÑAS DE [GEOGRAPHIC_DATA][PERSON_NAME]"
click at [1208, 447] on button "Search" at bounding box center [1232, 467] width 139 height 46
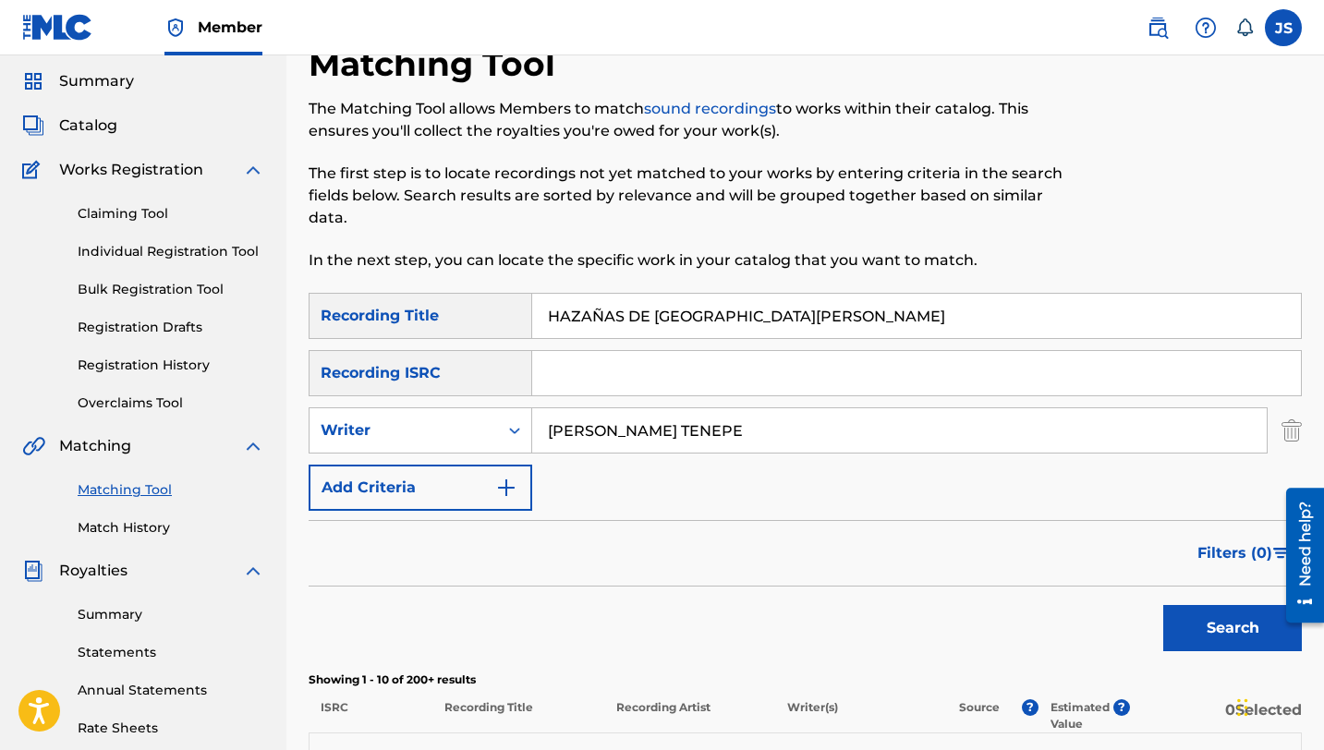
scroll to position [0, 0]
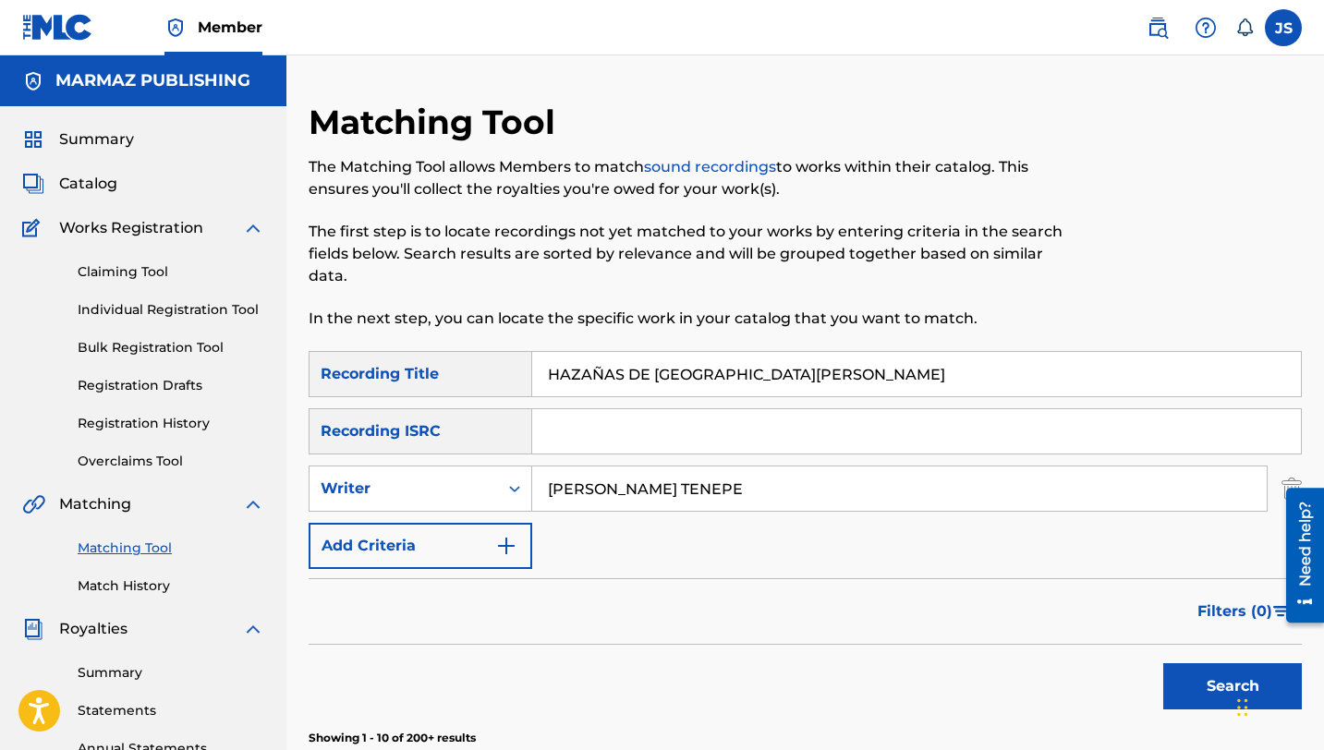
click at [670, 385] on input "HAZAÑAS DE [GEOGRAPHIC_DATA][PERSON_NAME]" at bounding box center [916, 374] width 769 height 44
paste input "[PERSON_NAME], EL MENDIGO"
click at [1213, 678] on button "Search" at bounding box center [1232, 686] width 139 height 46
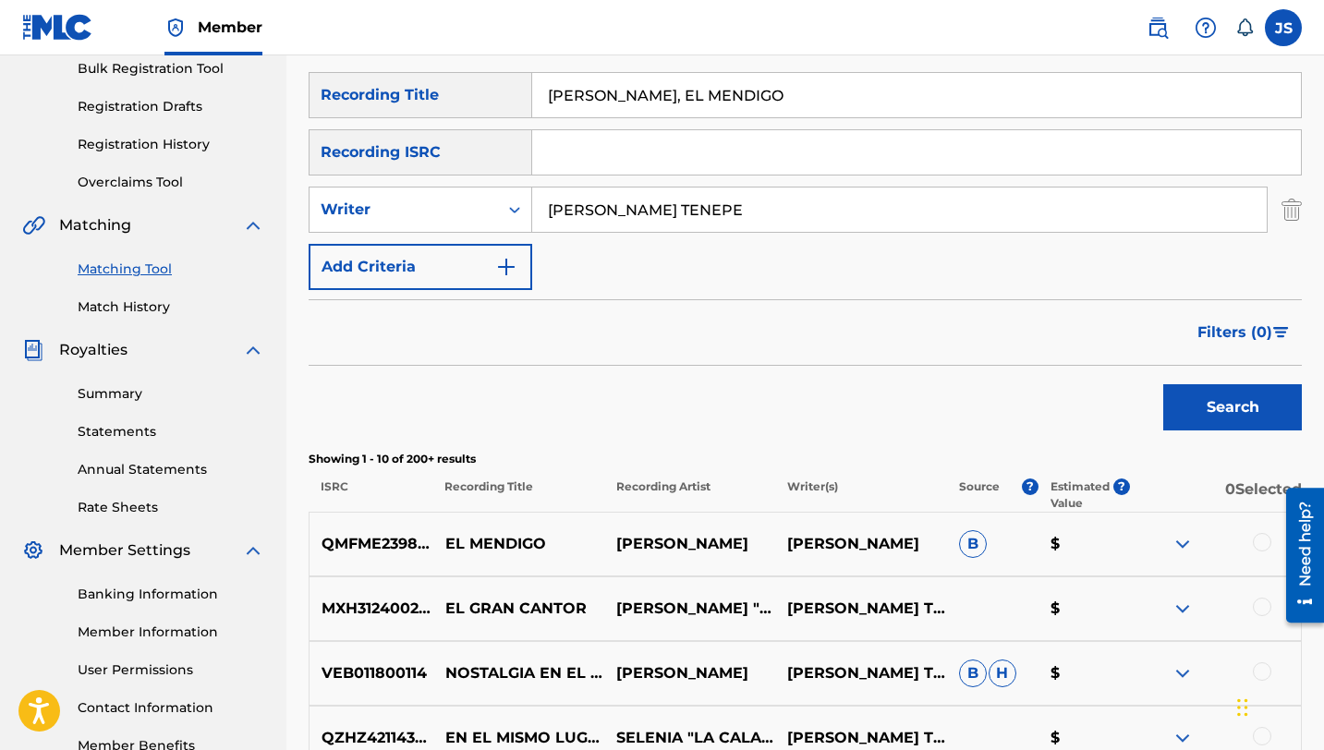
scroll to position [280, 0]
click at [1283, 205] on img "Search Form" at bounding box center [1292, 209] width 20 height 46
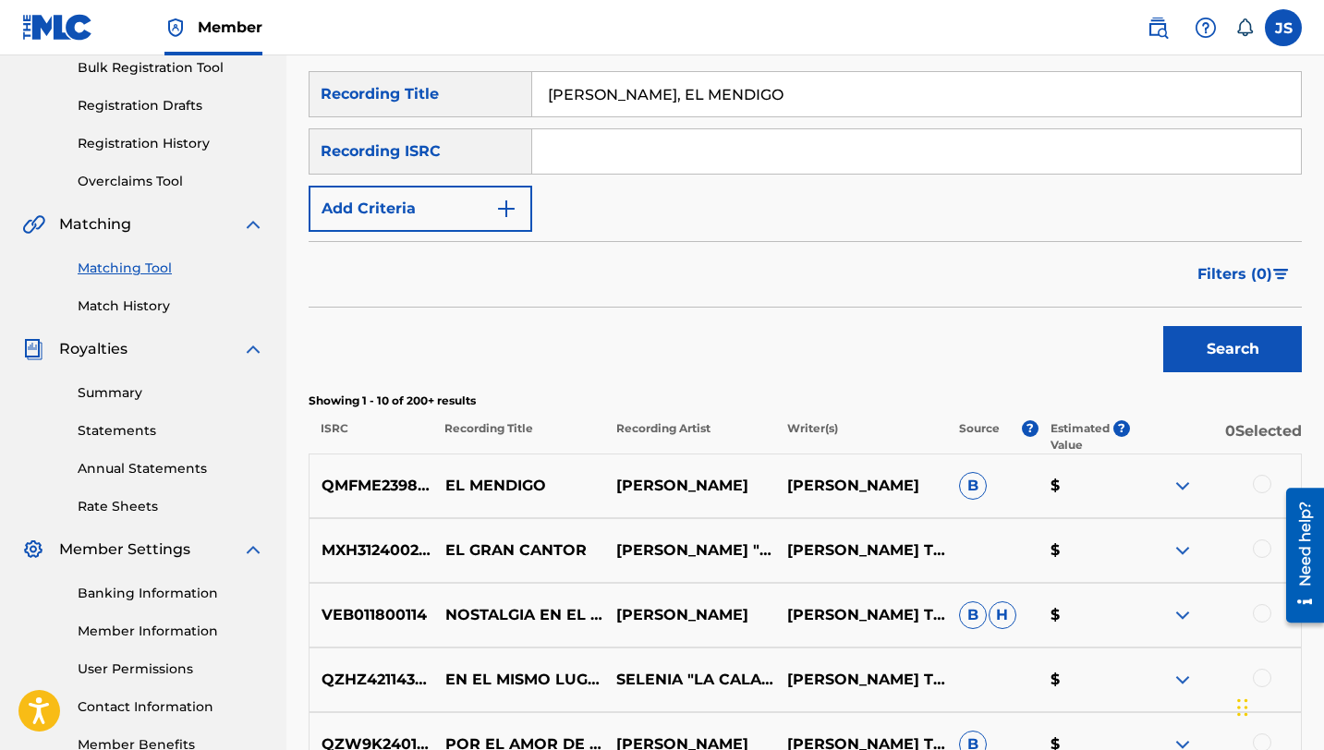
click at [1217, 336] on button "Search" at bounding box center [1232, 349] width 139 height 46
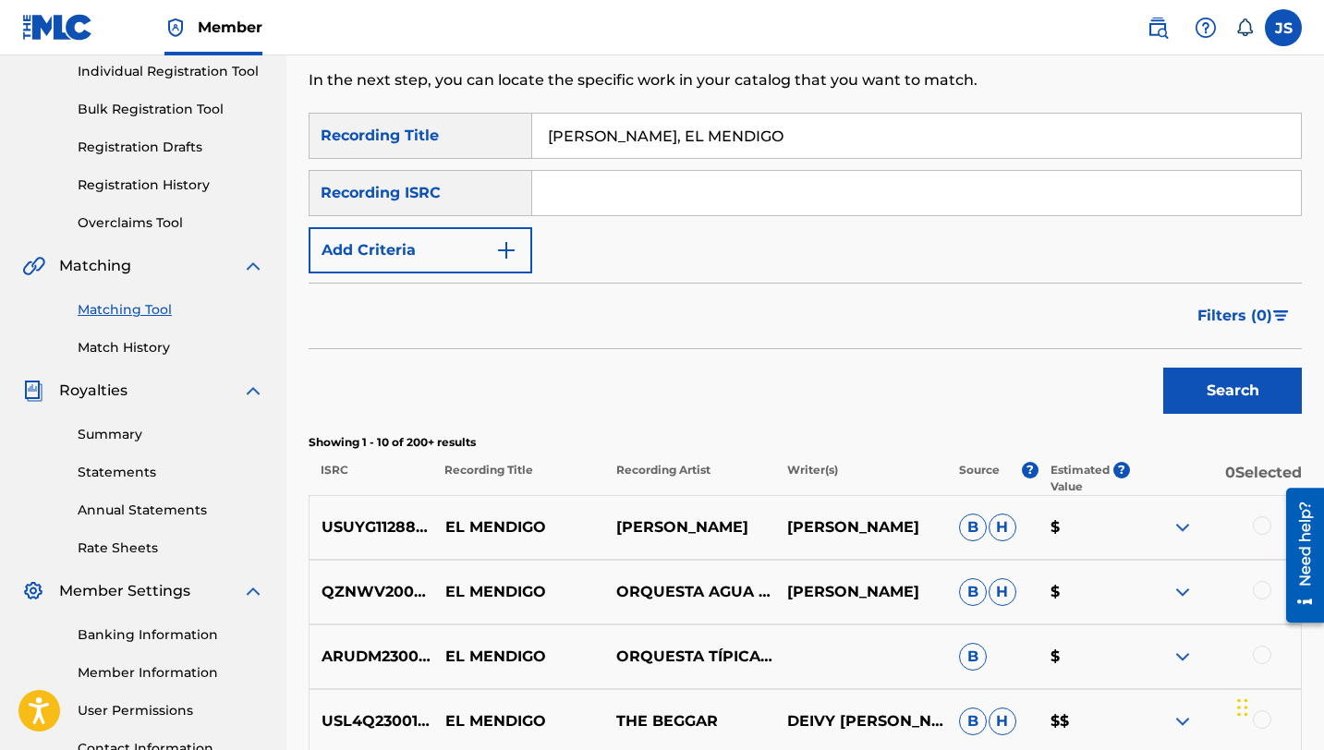
scroll to position [126, 0]
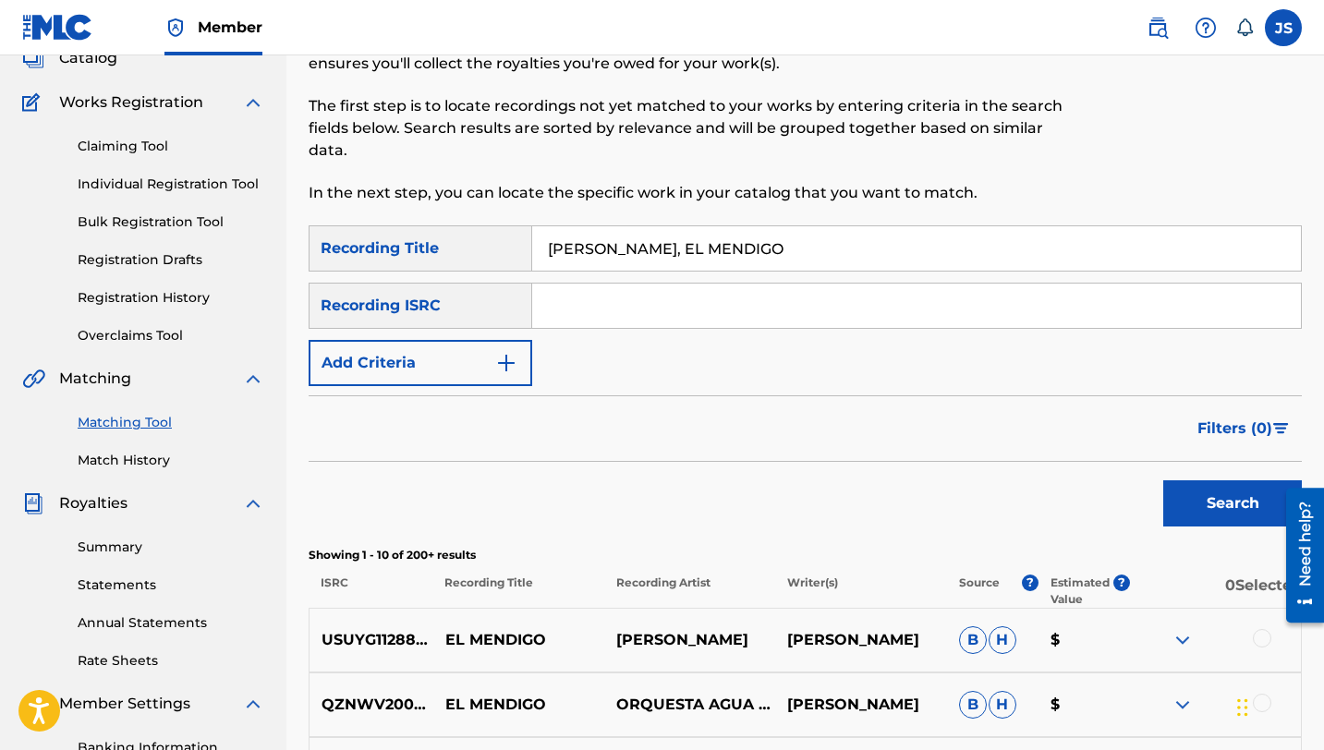
click at [577, 249] on input "[PERSON_NAME], EL MENDIGO" at bounding box center [916, 248] width 769 height 44
paste input "OMENAJE"
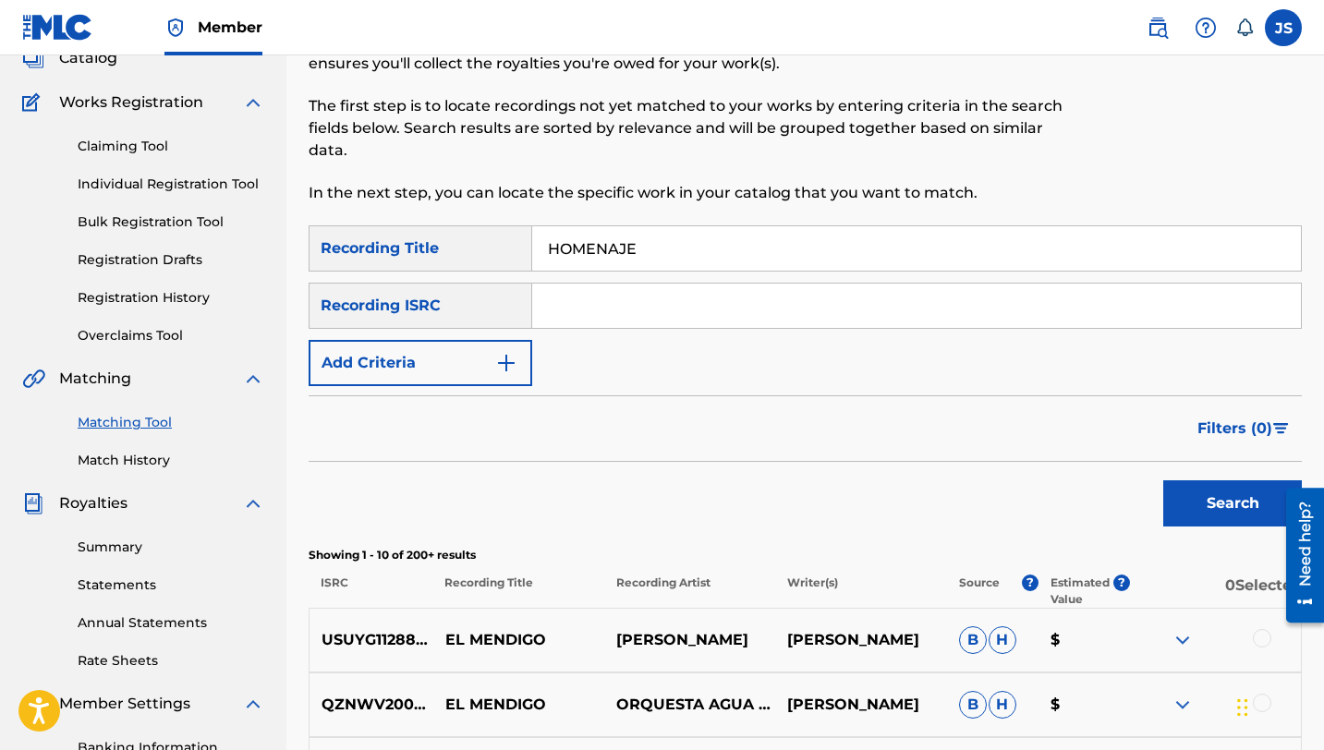
click at [1179, 488] on button "Search" at bounding box center [1232, 503] width 139 height 46
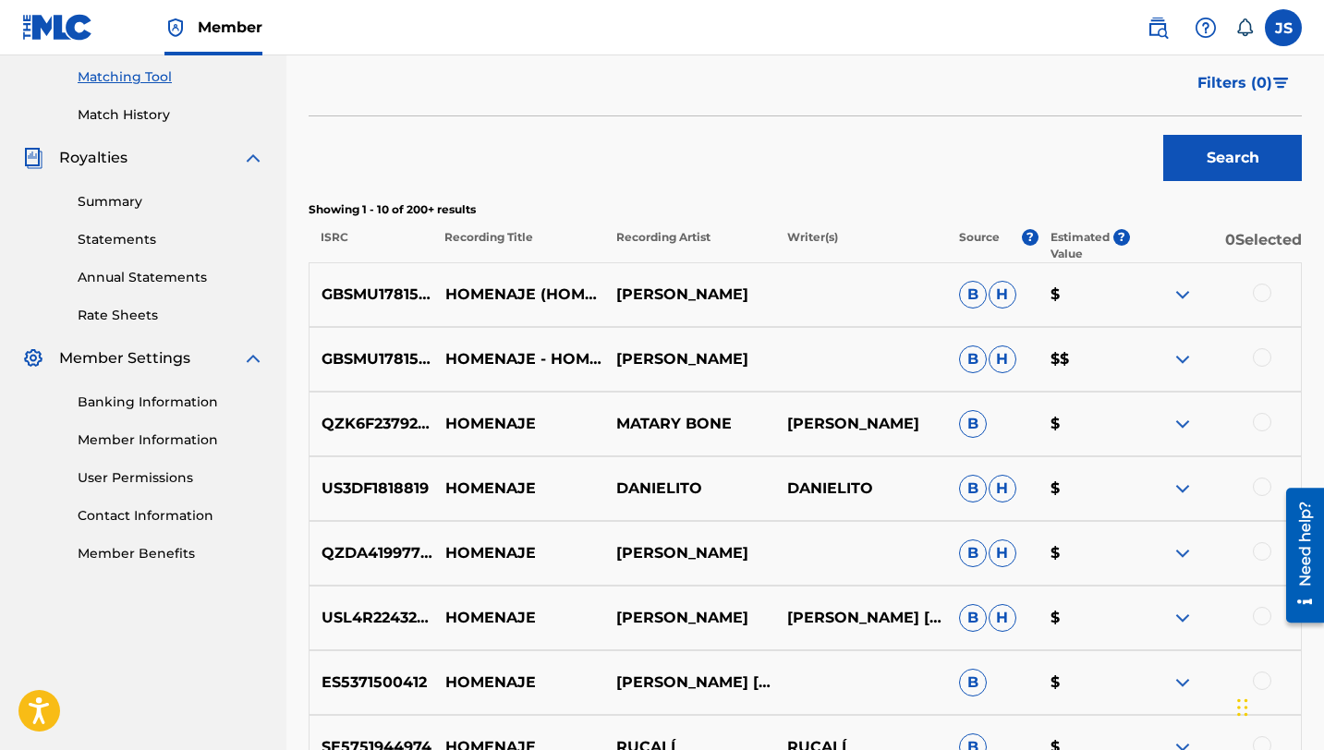
scroll to position [0, 0]
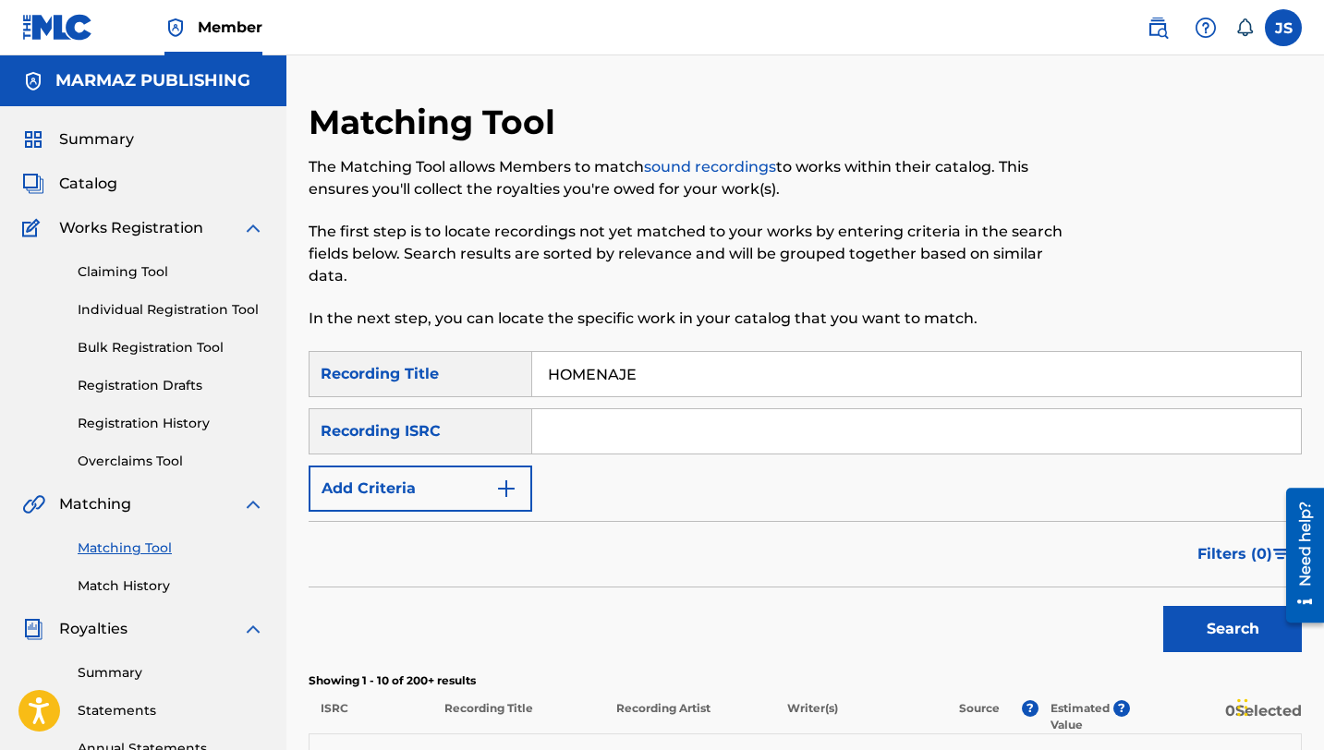
click at [622, 374] on input "HOMENAJE" at bounding box center [916, 374] width 769 height 44
paste input "Y"
click at [1210, 642] on button "Search" at bounding box center [1232, 629] width 139 height 46
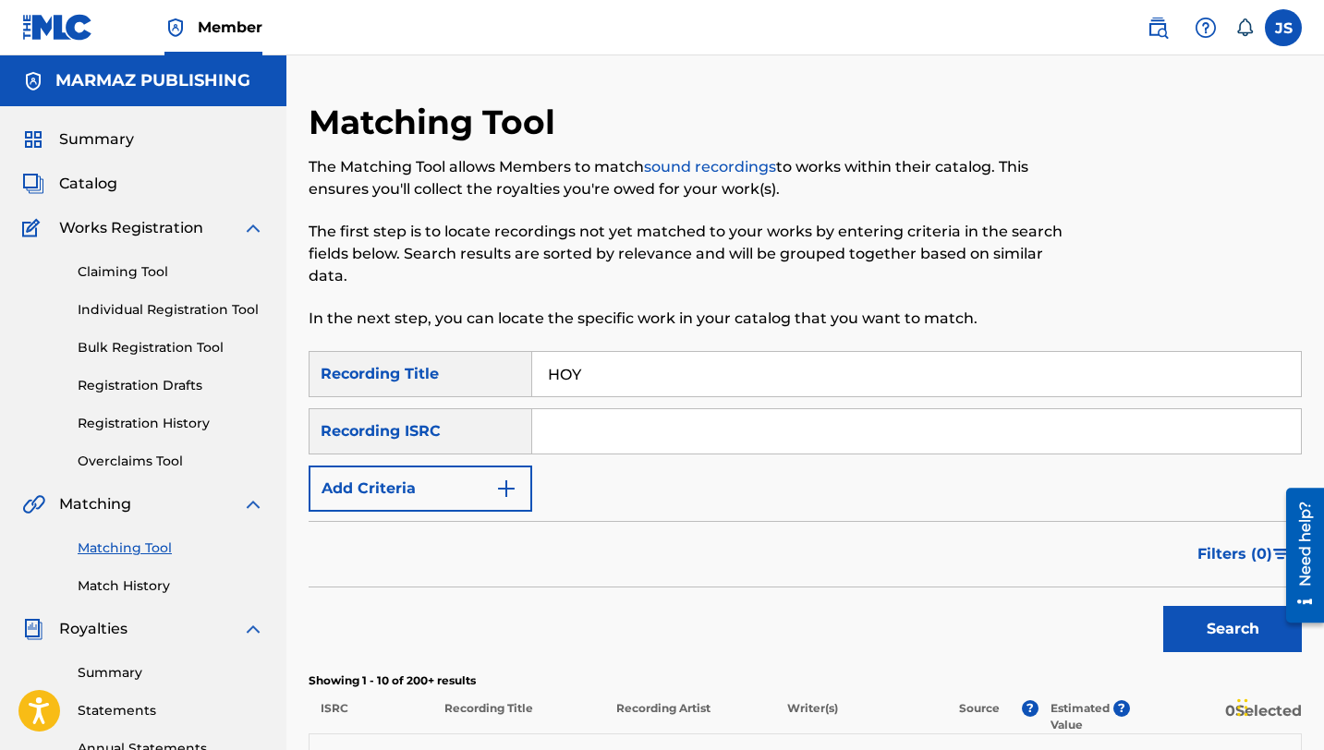
click at [635, 381] on input "HOY" at bounding box center [916, 374] width 769 height 44
paste input "IGUALDAD"
type input "IGUALDAD"
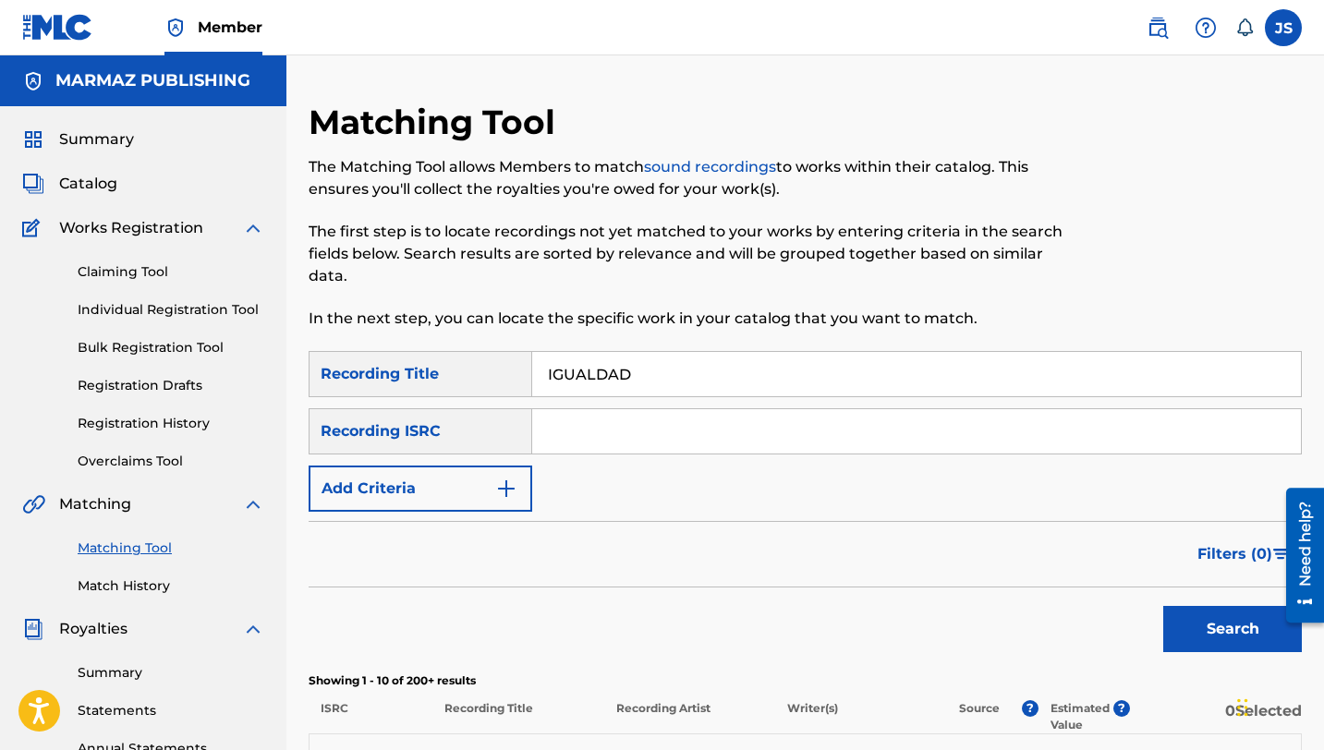
click at [1185, 636] on button "Search" at bounding box center [1232, 629] width 139 height 46
click at [520, 486] on button "Add Criteria" at bounding box center [421, 489] width 224 height 46
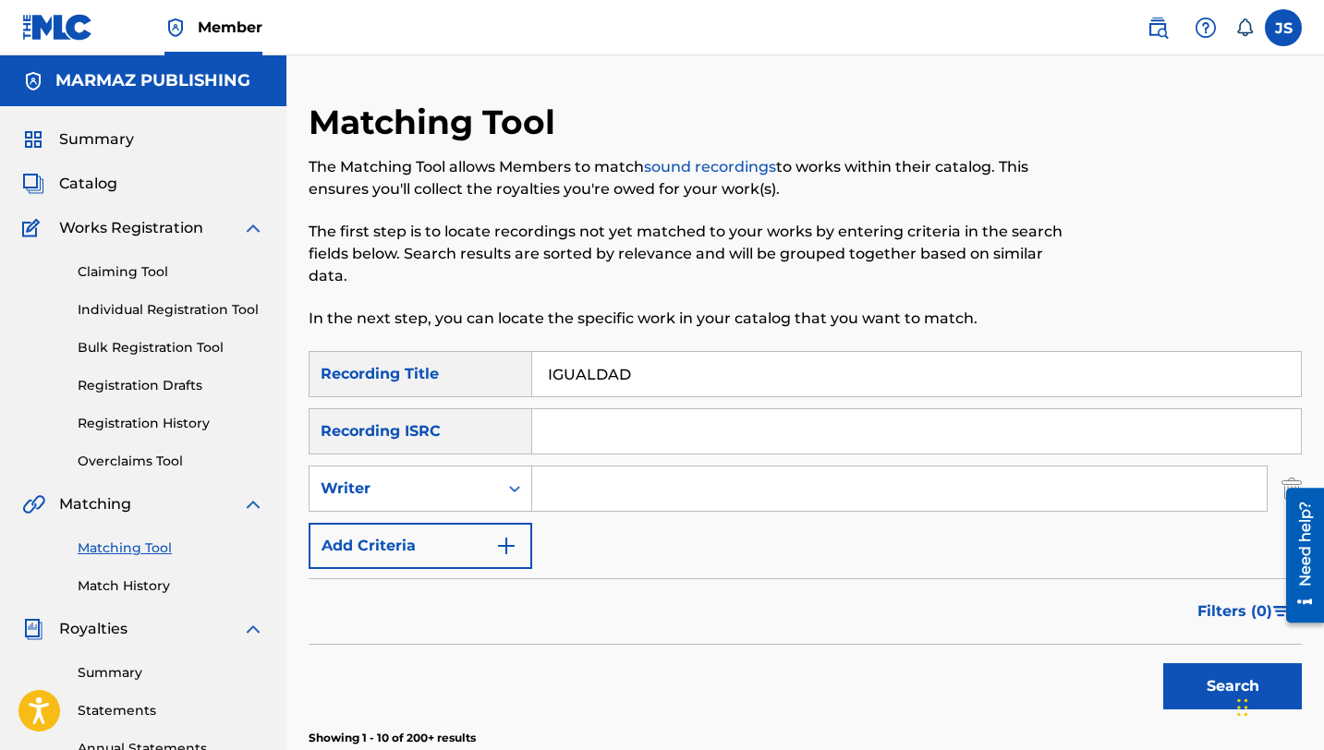
click at [565, 491] on input "Search Form" at bounding box center [899, 489] width 735 height 44
type input "[PERSON_NAME] TENEPE"
click at [1163, 663] on button "Search" at bounding box center [1232, 686] width 139 height 46
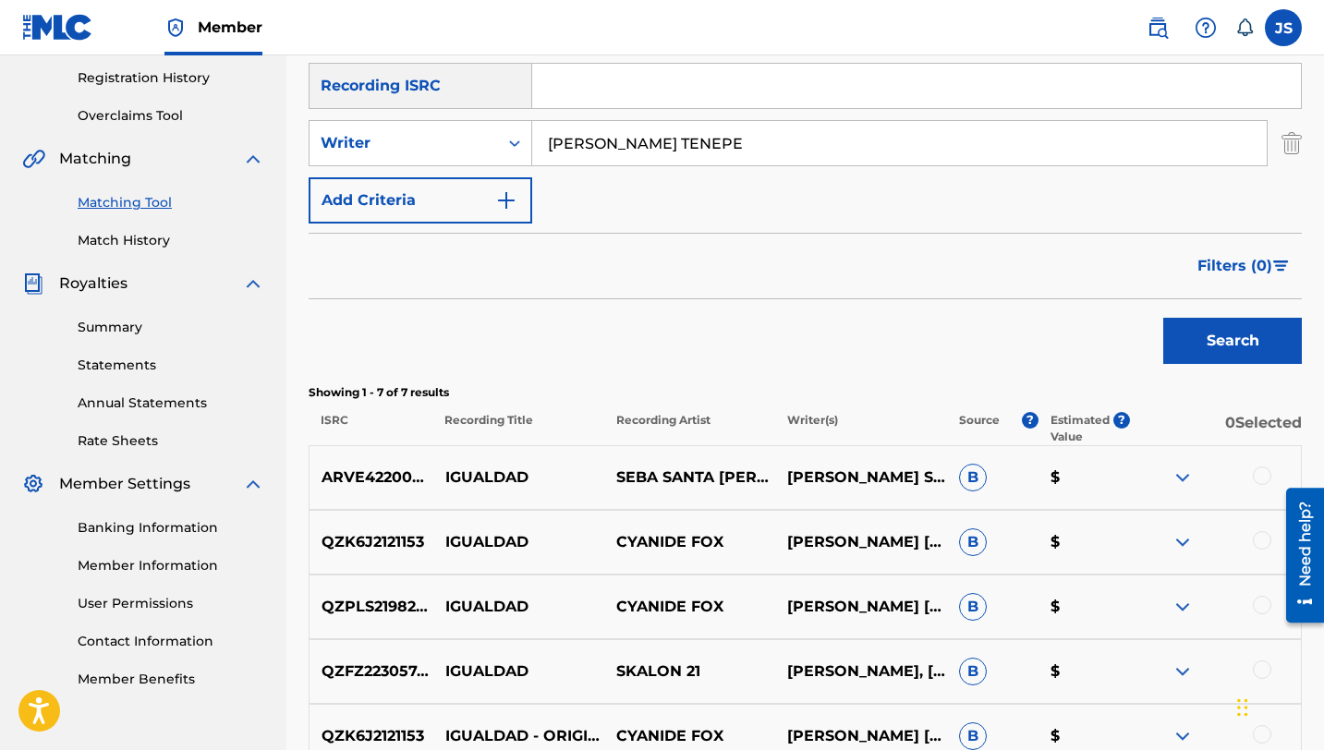
scroll to position [174, 0]
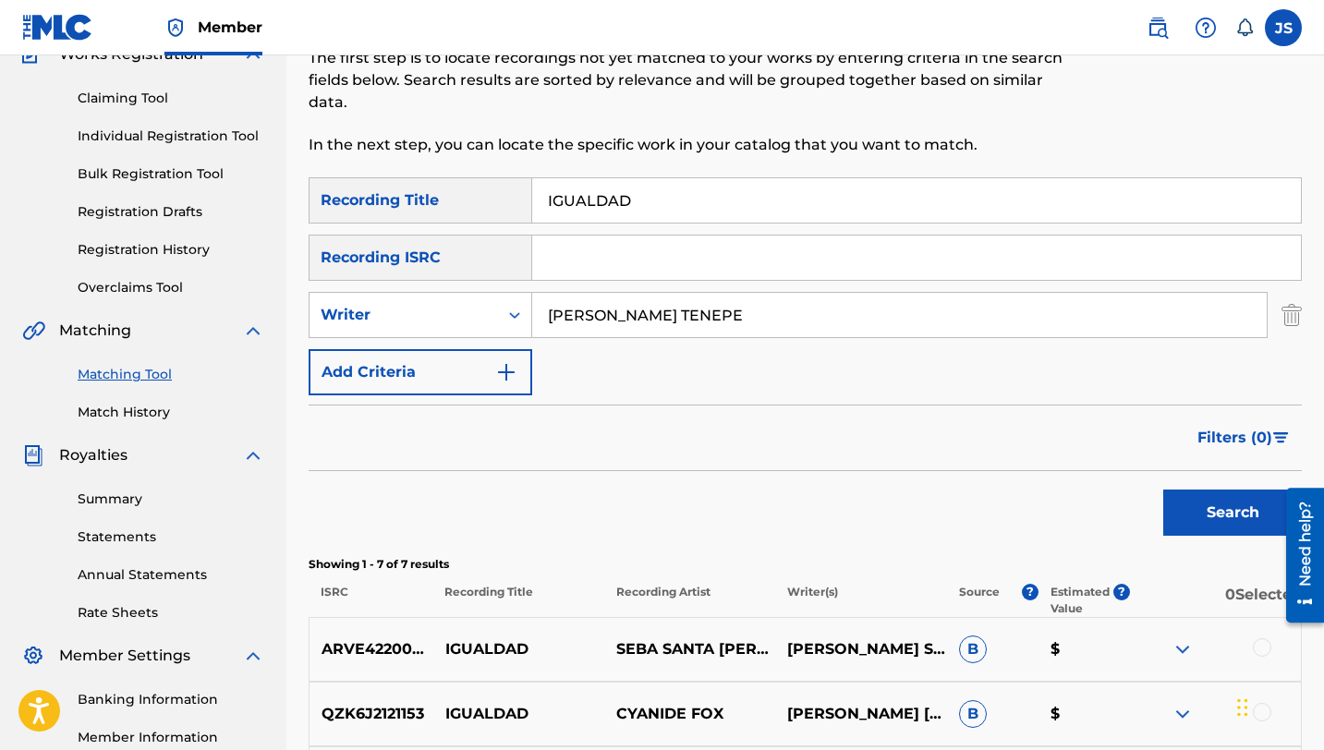
click at [692, 218] on input "IGUALDAD" at bounding box center [916, 200] width 769 height 44
paste input "LUSION"
click at [1178, 507] on button "Search" at bounding box center [1232, 513] width 139 height 46
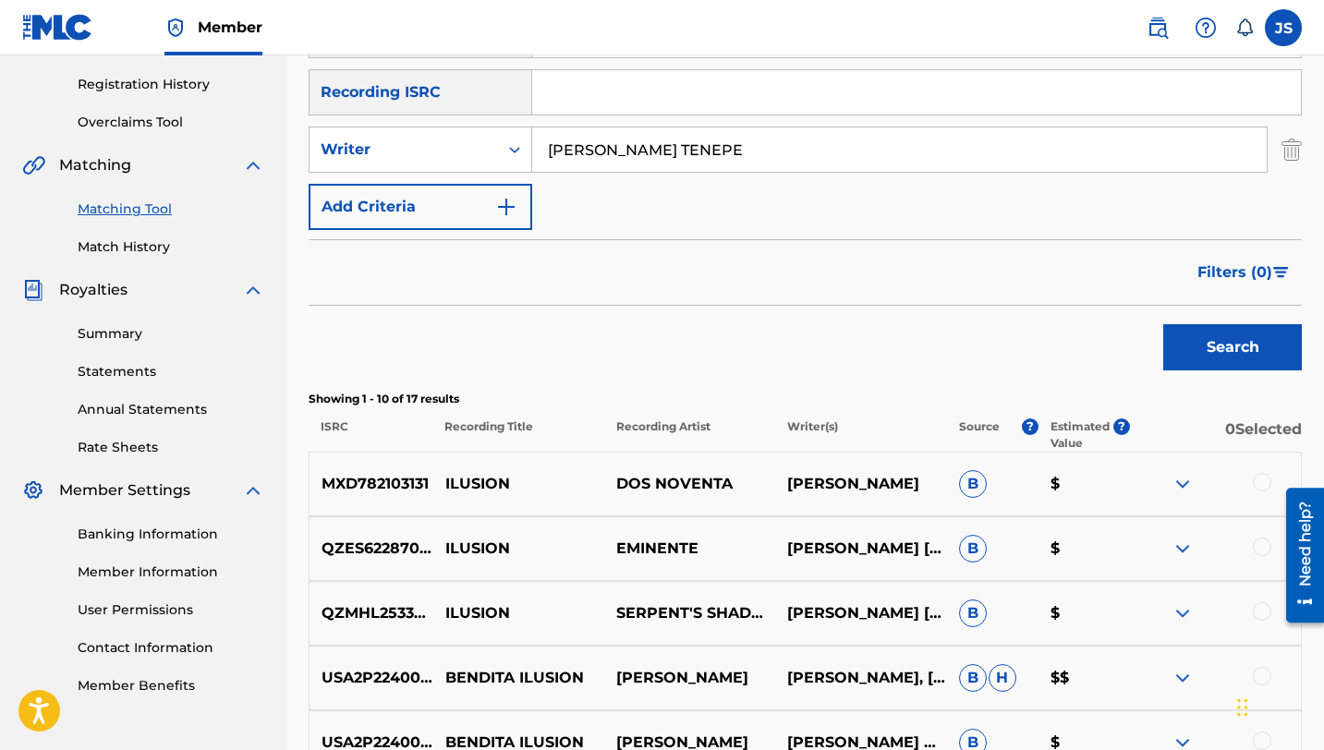
scroll to position [0, 0]
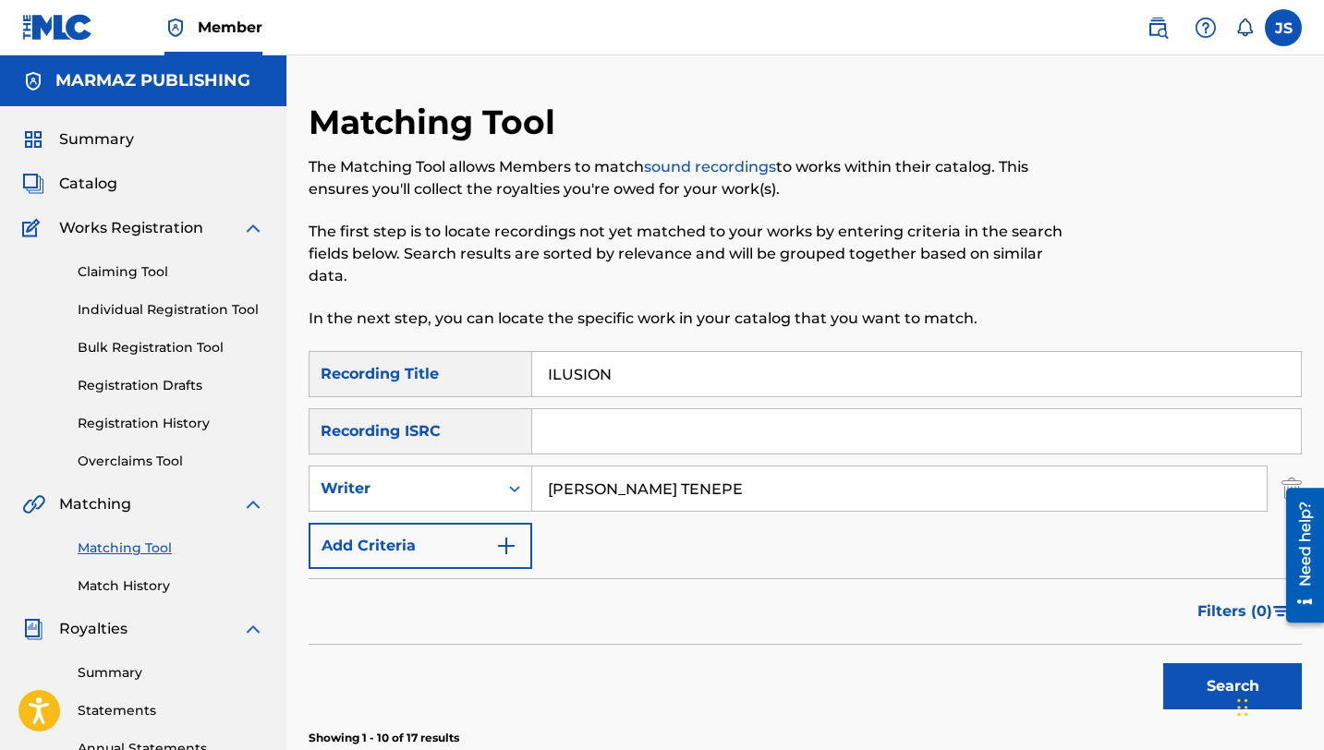
click at [599, 368] on input "ILUSION" at bounding box center [916, 374] width 769 height 44
click at [1175, 688] on button "Search" at bounding box center [1232, 686] width 139 height 46
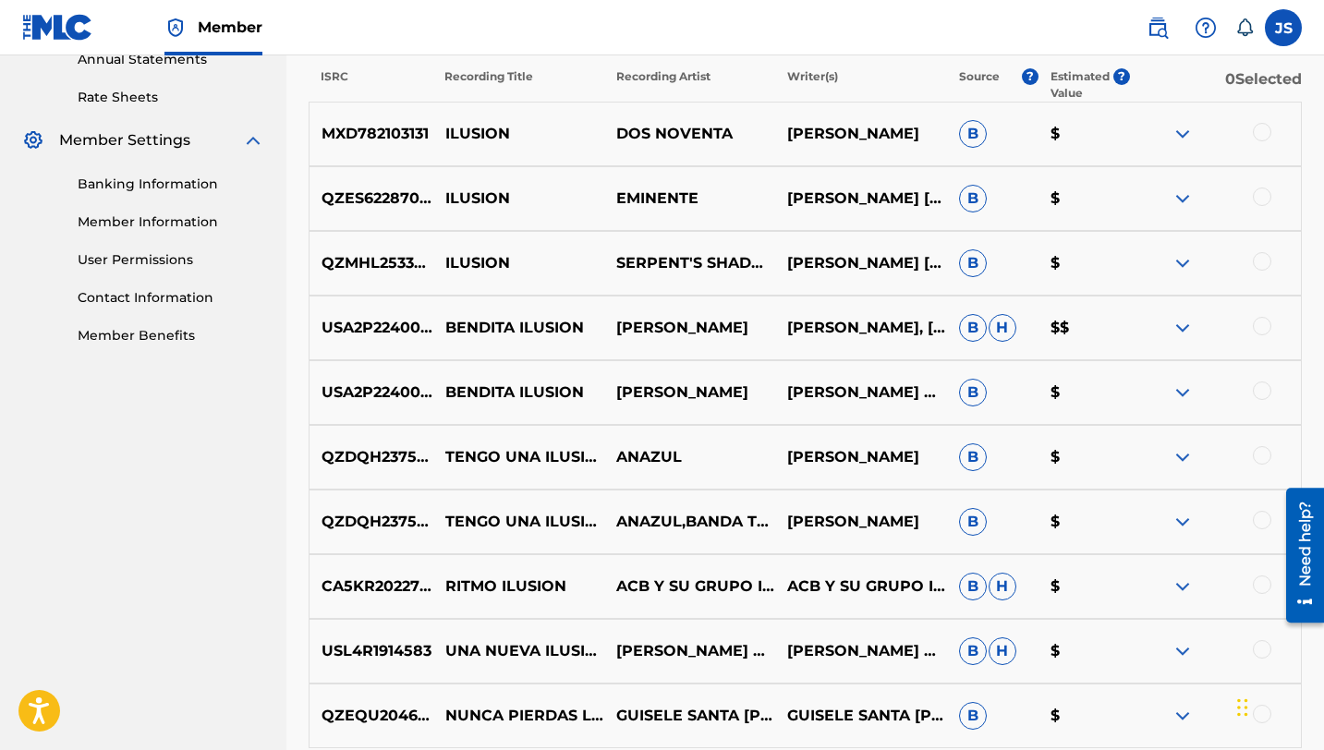
scroll to position [79, 0]
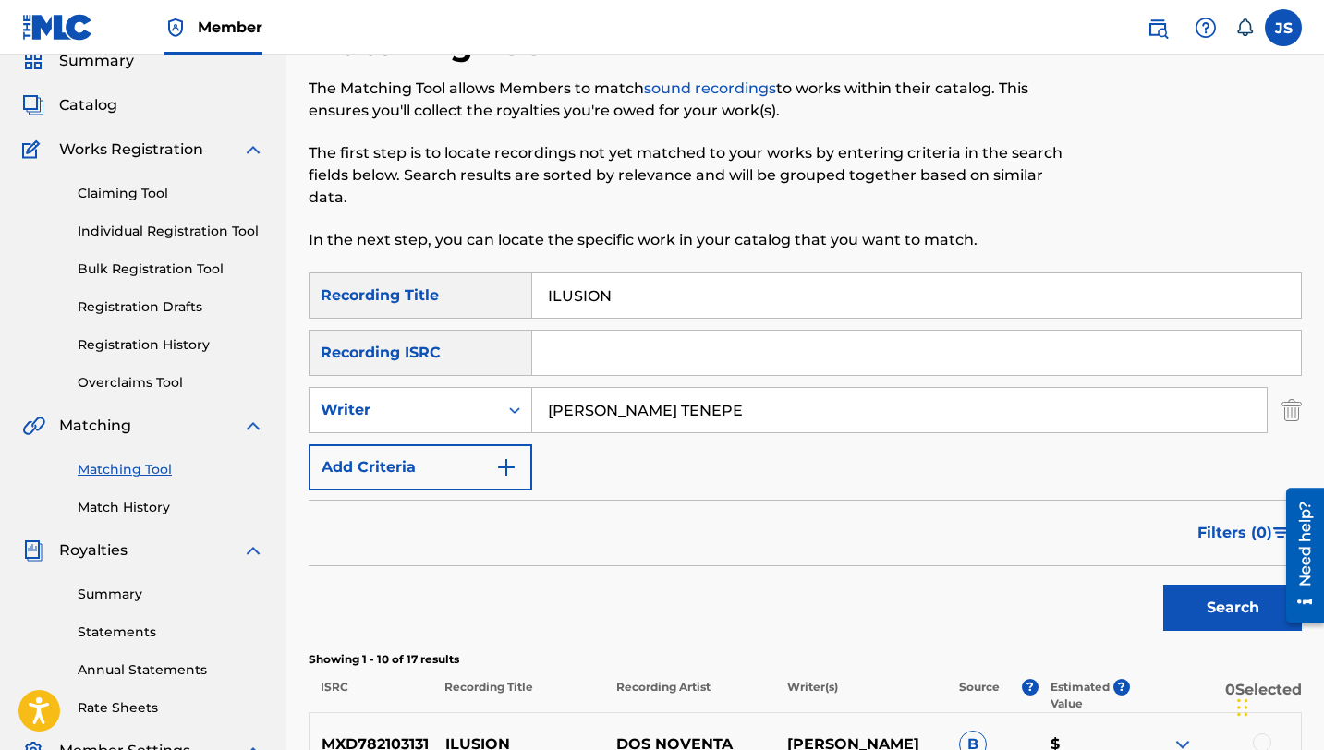
click at [565, 291] on input "ILUSION" at bounding box center [916, 296] width 769 height 44
paste input "ES"
type input "ILUSIONES"
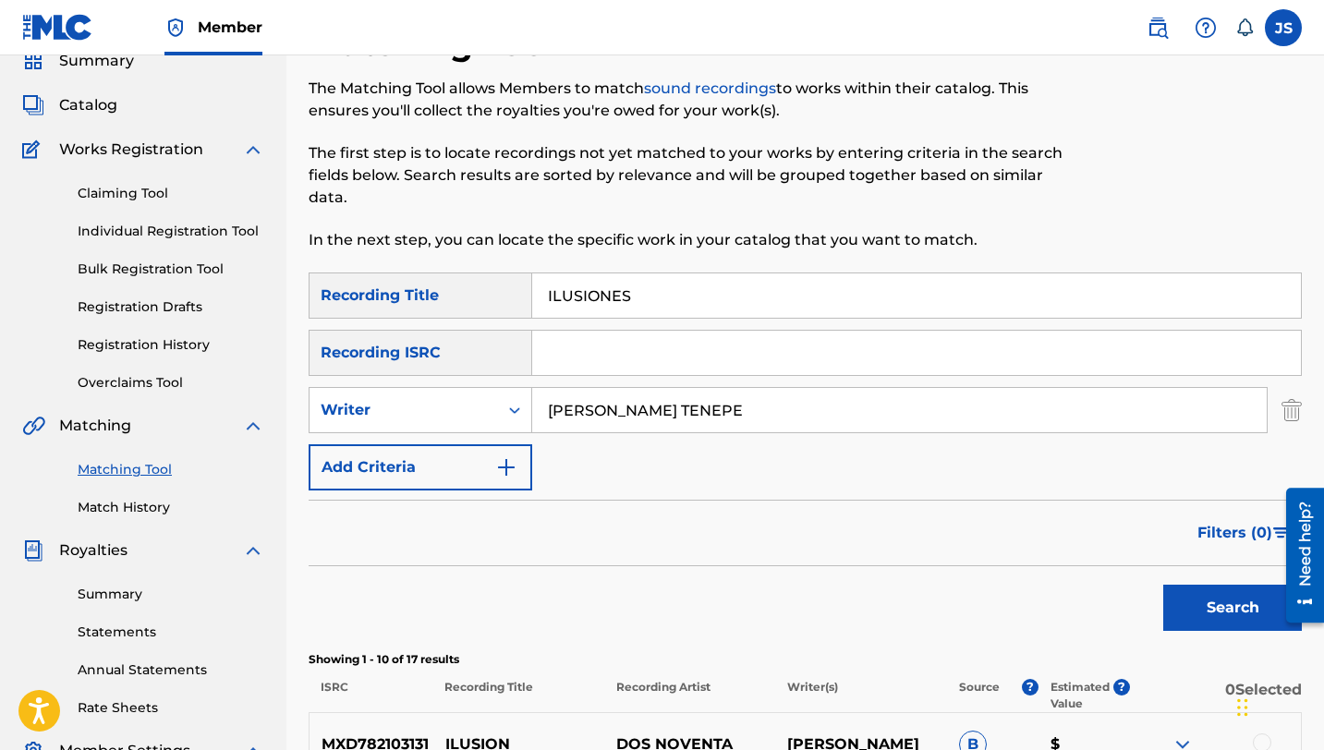
click at [1175, 593] on button "Search" at bounding box center [1232, 608] width 139 height 46
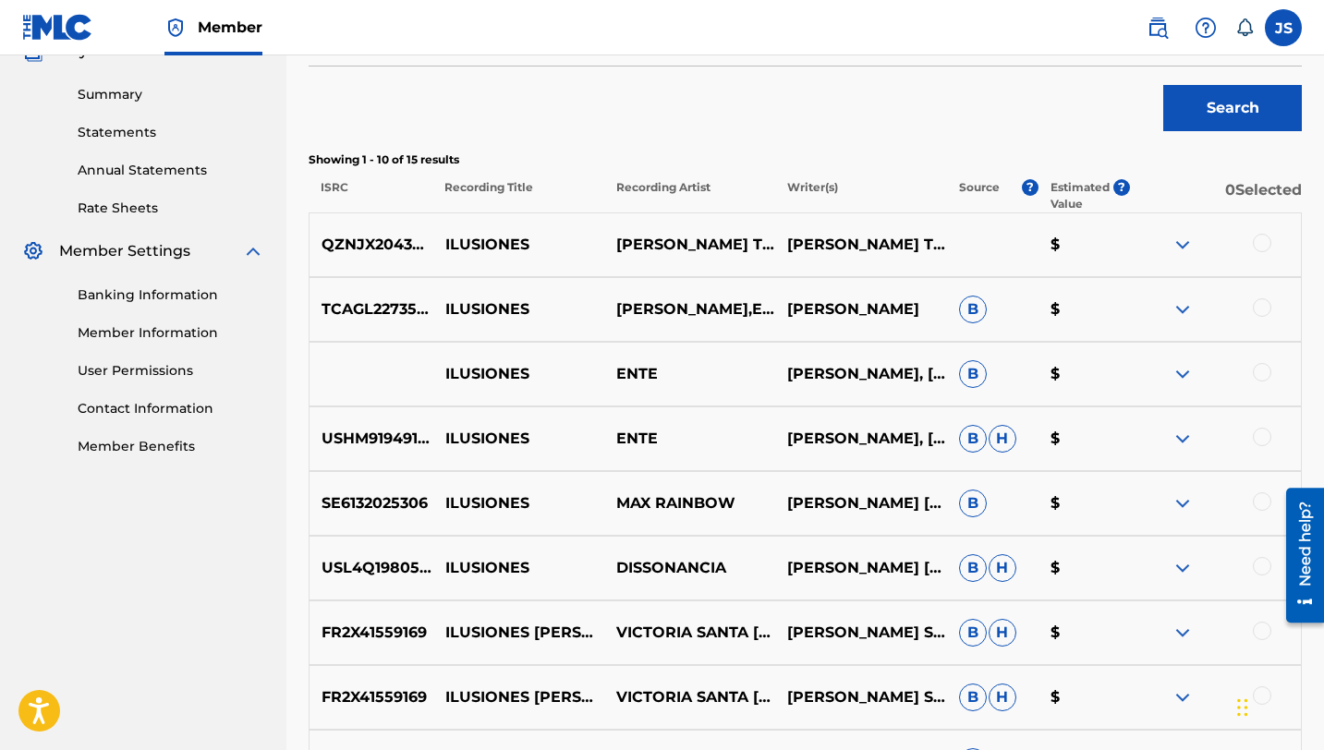
scroll to position [574, 0]
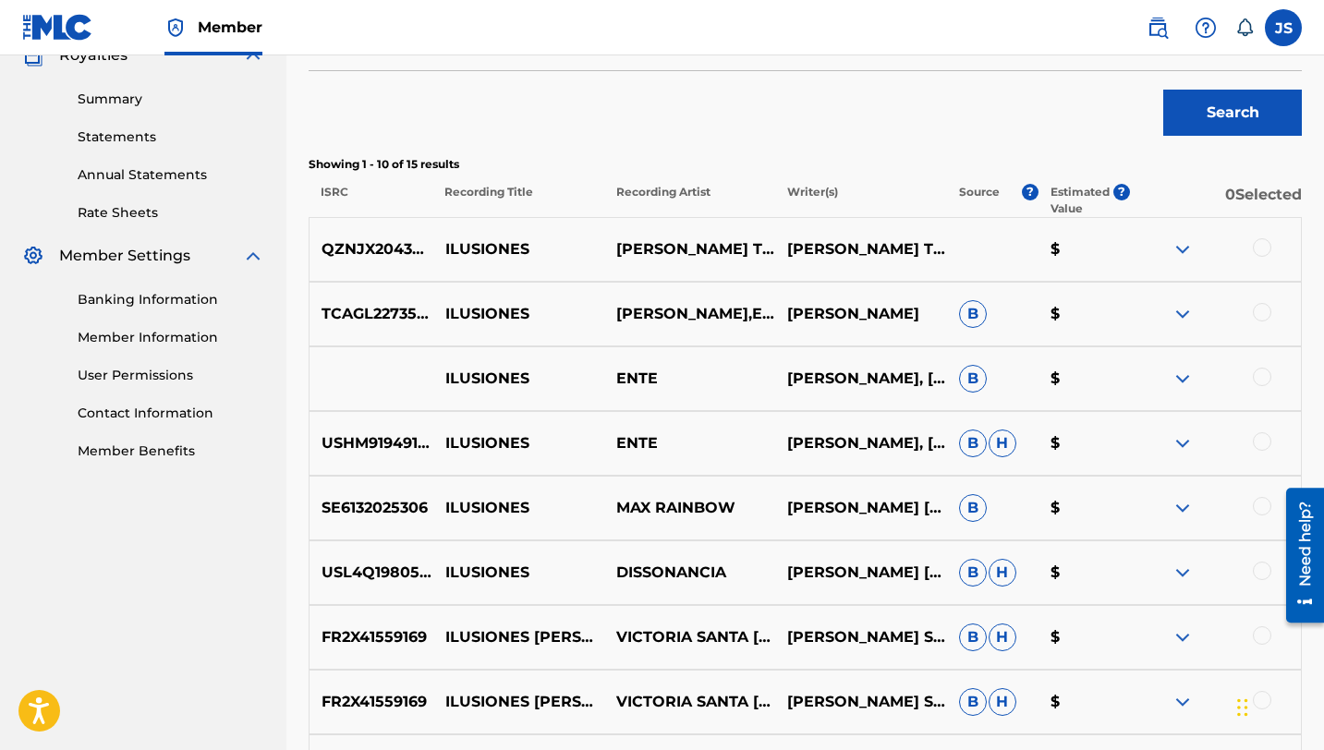
click at [1259, 252] on div at bounding box center [1262, 247] width 18 height 18
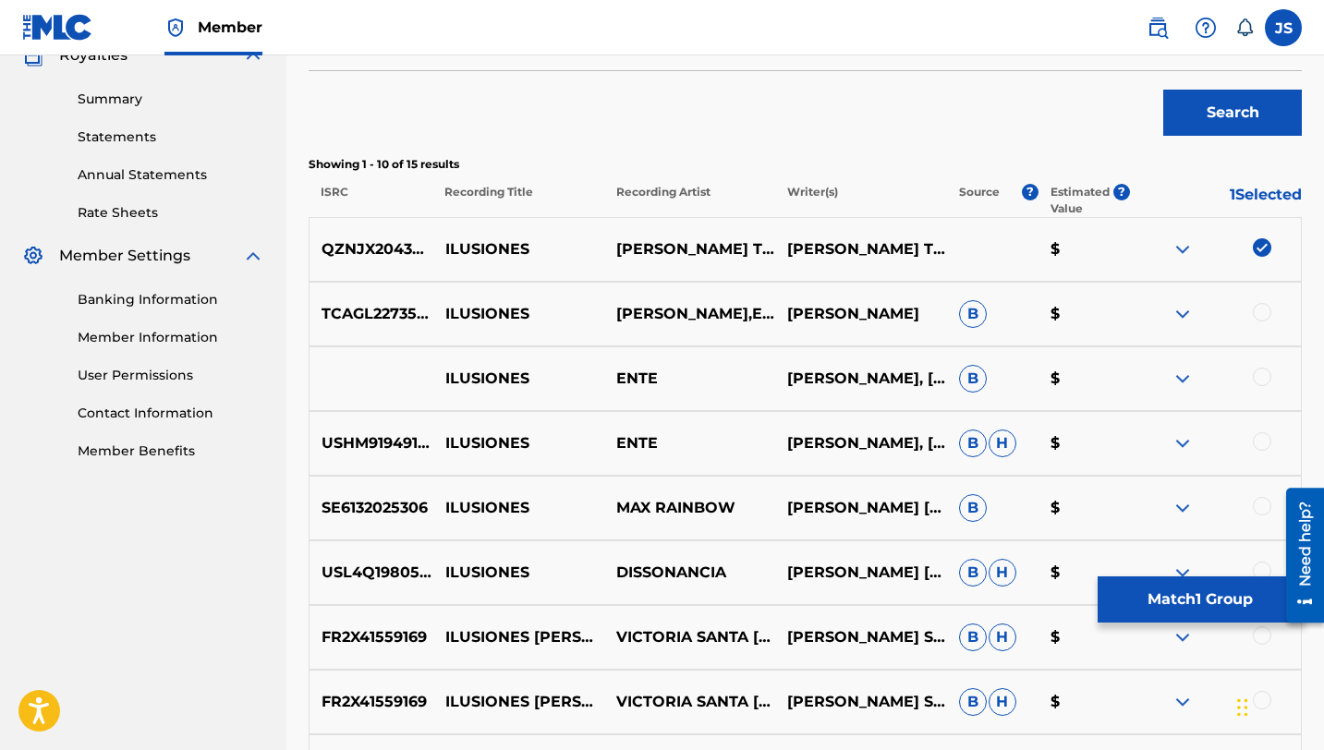
click at [1186, 601] on button "Match 1 Group" at bounding box center [1200, 600] width 204 height 46
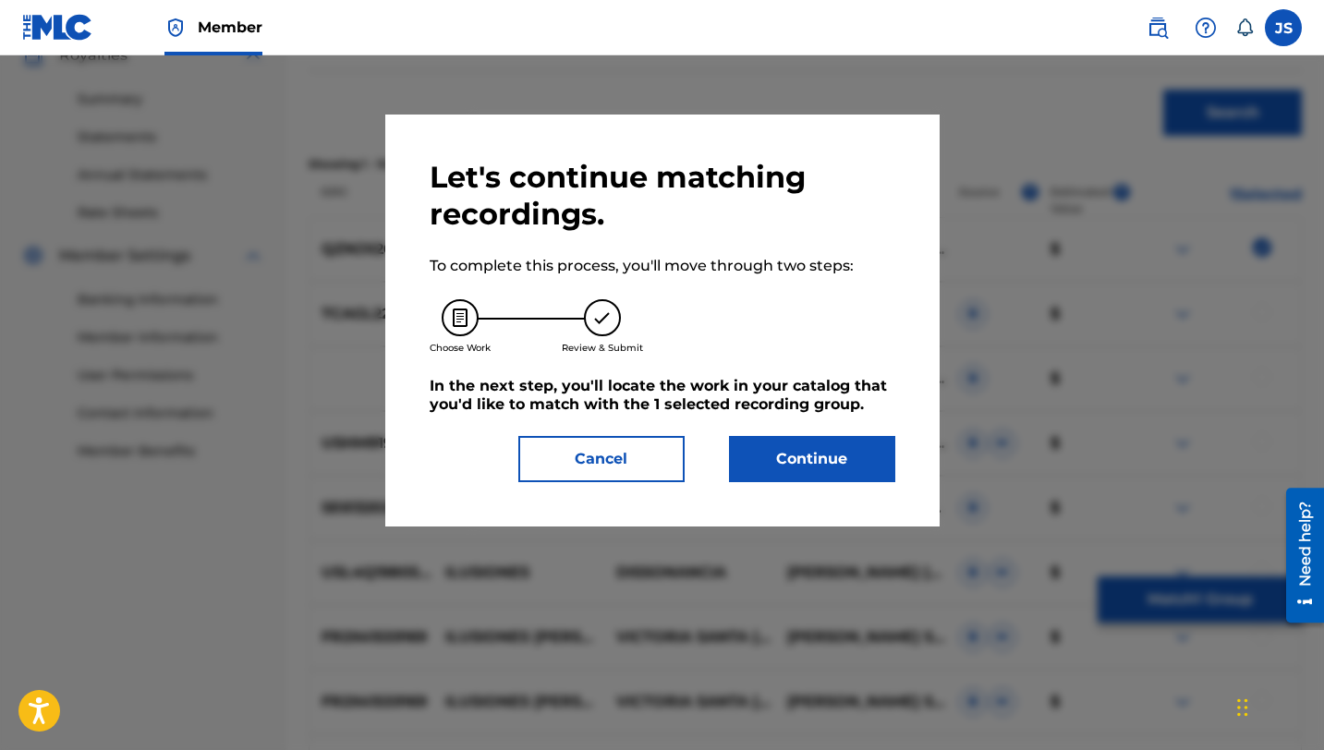
click at [768, 449] on button "Continue" at bounding box center [812, 459] width 166 height 46
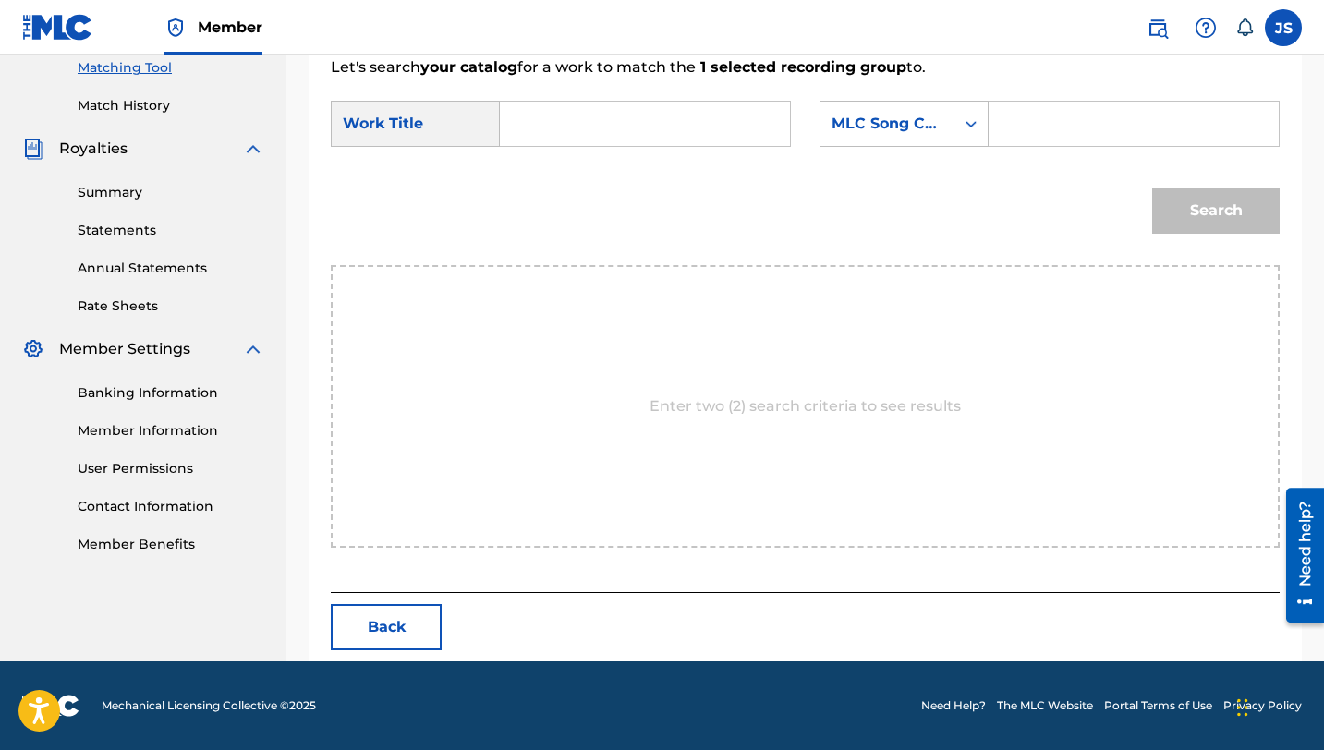
click at [614, 128] on input "Search Form" at bounding box center [645, 124] width 259 height 44
paste input "ILUSIONES"
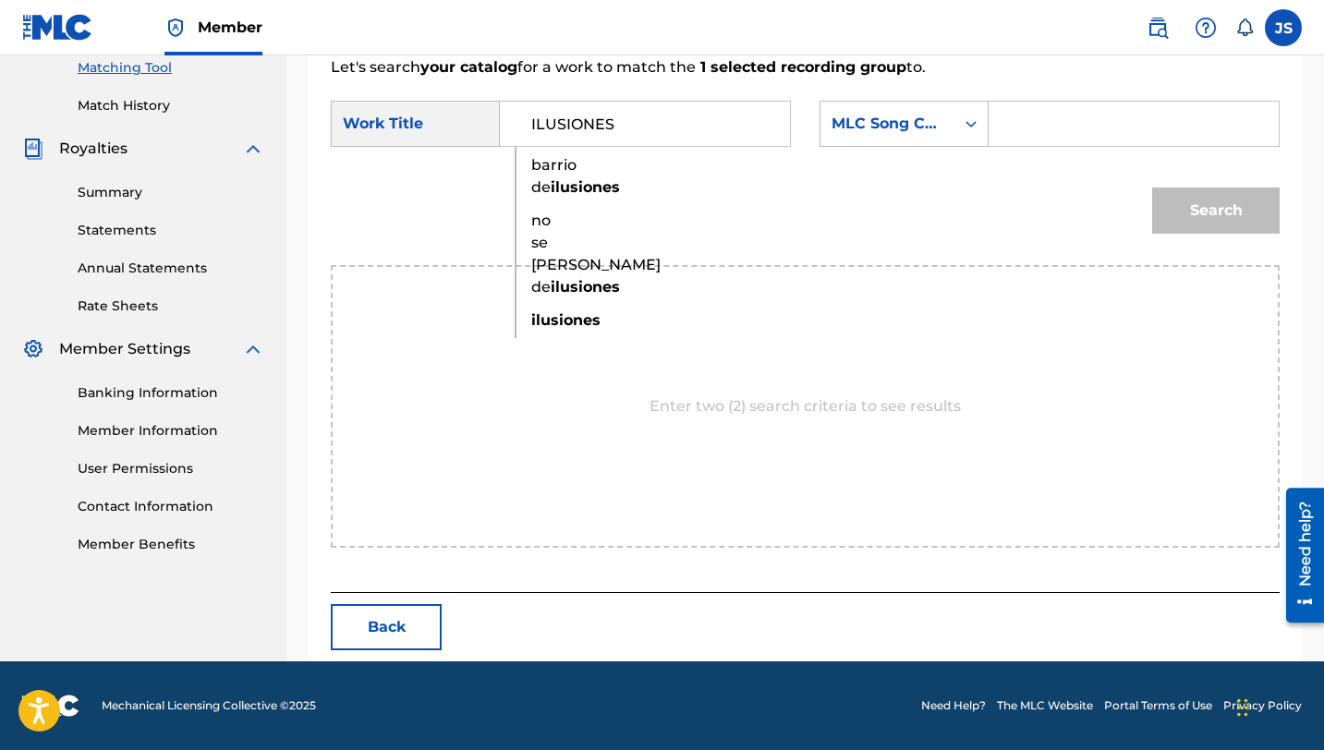
type input "ILUSIONES"
click at [1086, 115] on input "Search Form" at bounding box center [1133, 124] width 259 height 44
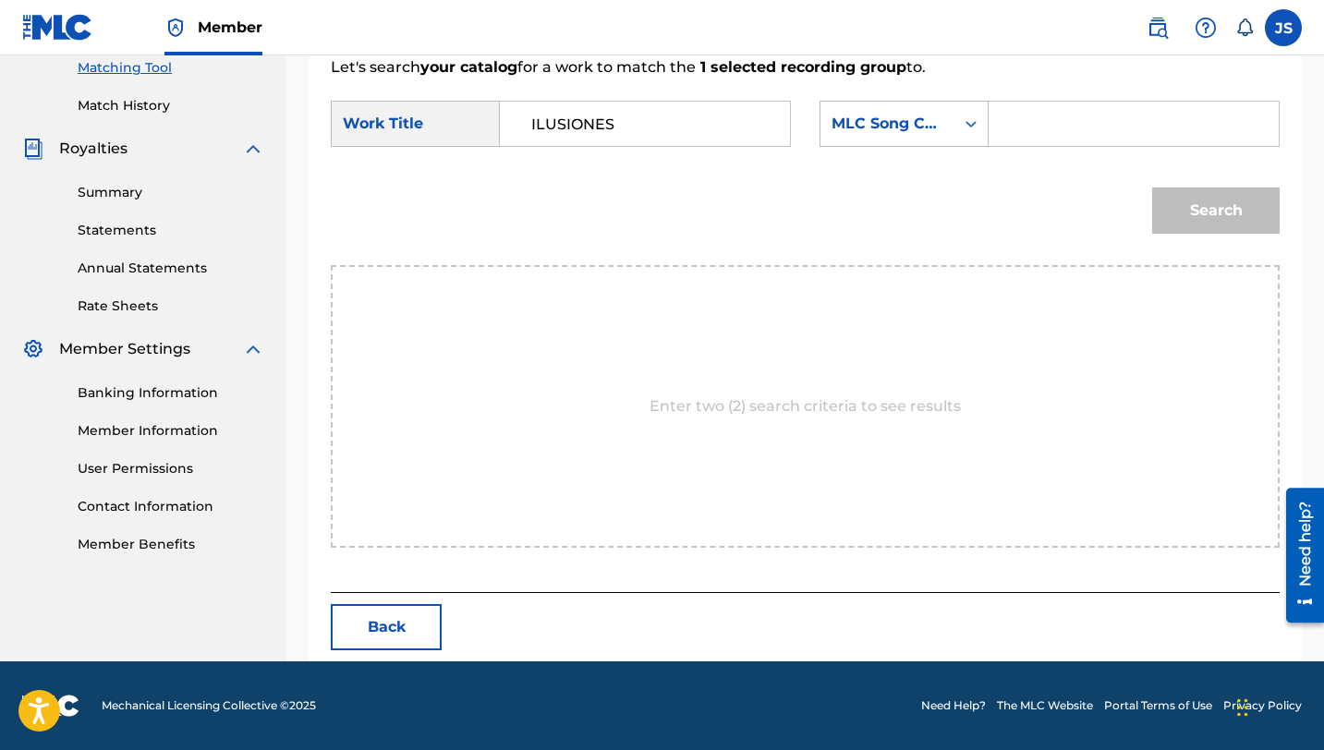
paste input "N80YYN"
type input "N80YYN"
click at [1168, 207] on button "Search" at bounding box center [1216, 211] width 128 height 46
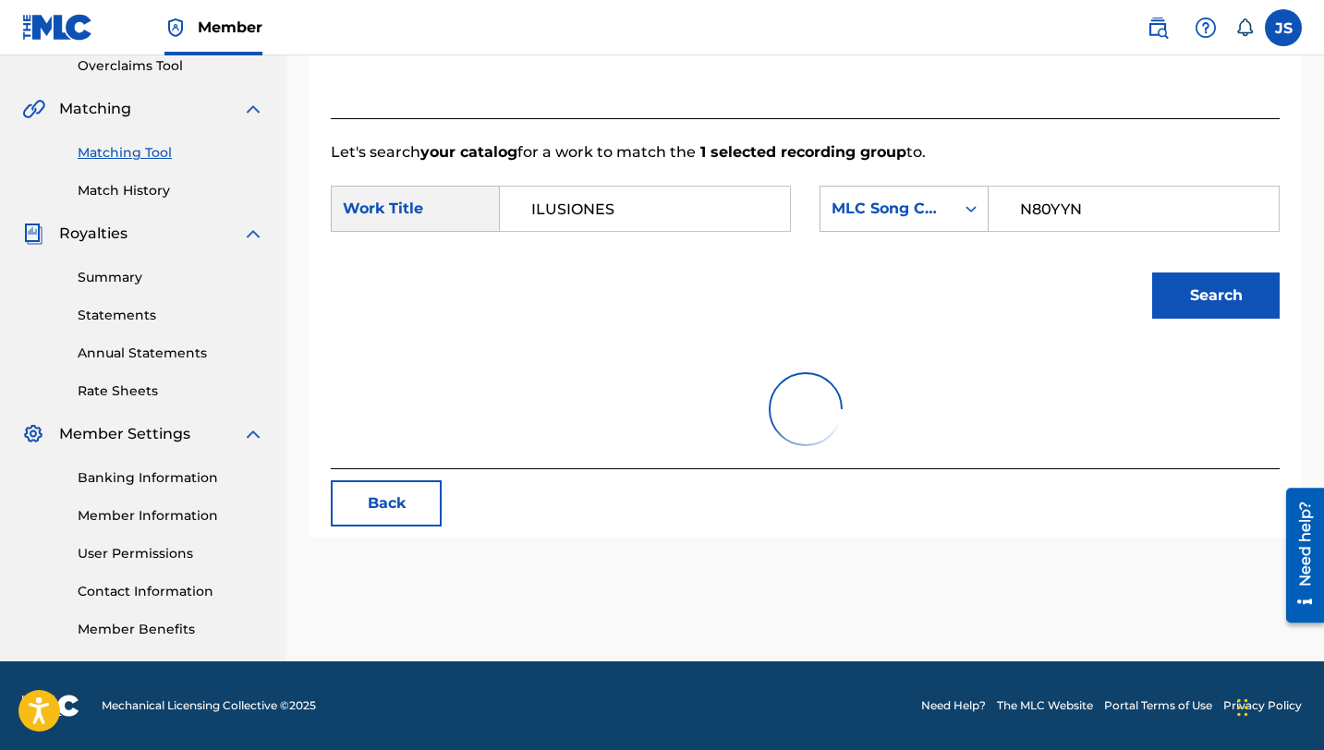
scroll to position [426, 0]
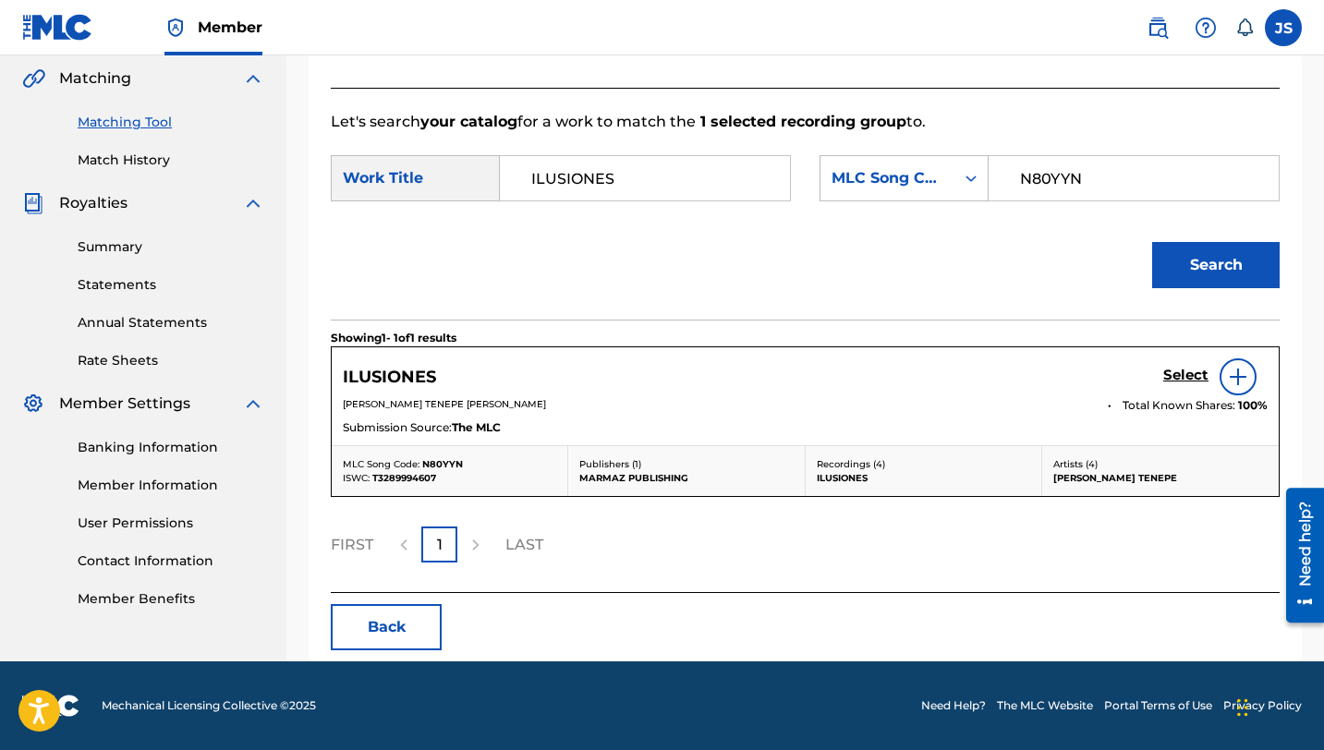
click at [1163, 376] on h5 "Select" at bounding box center [1185, 376] width 45 height 18
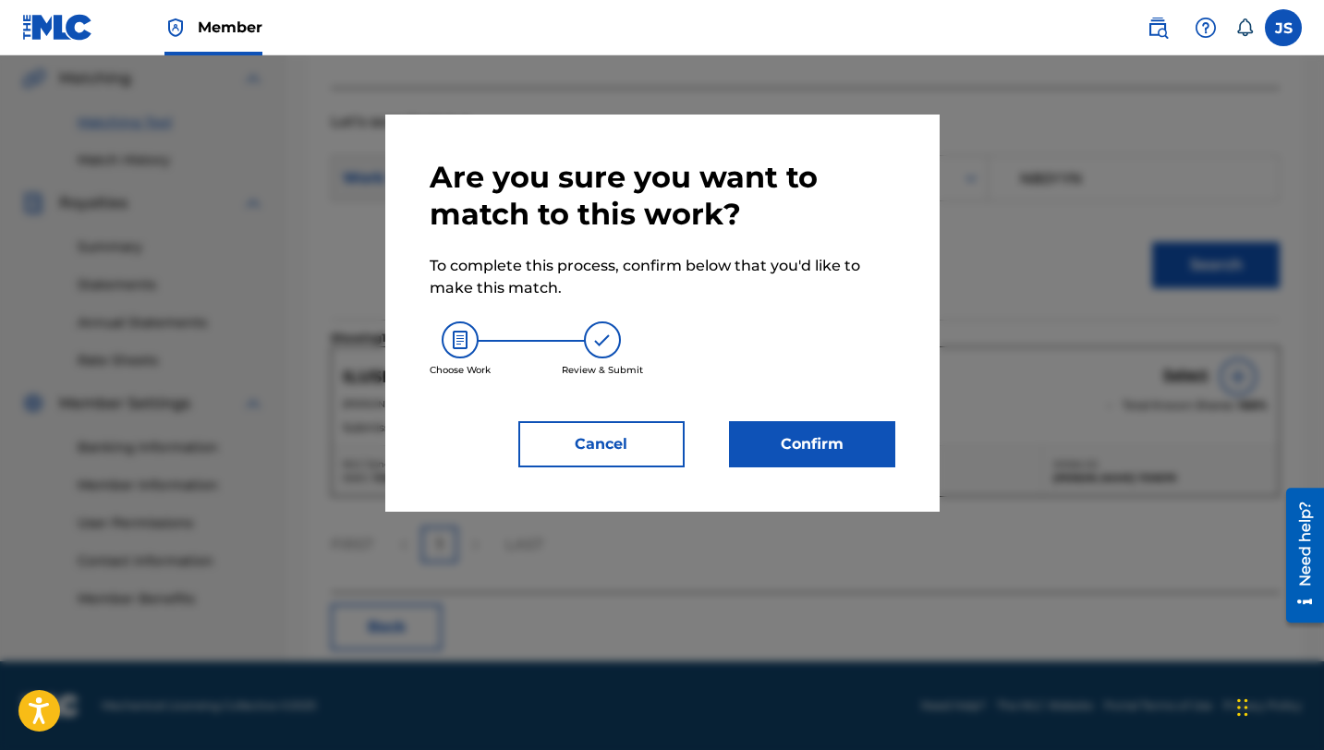
click at [781, 443] on button "Confirm" at bounding box center [812, 444] width 166 height 46
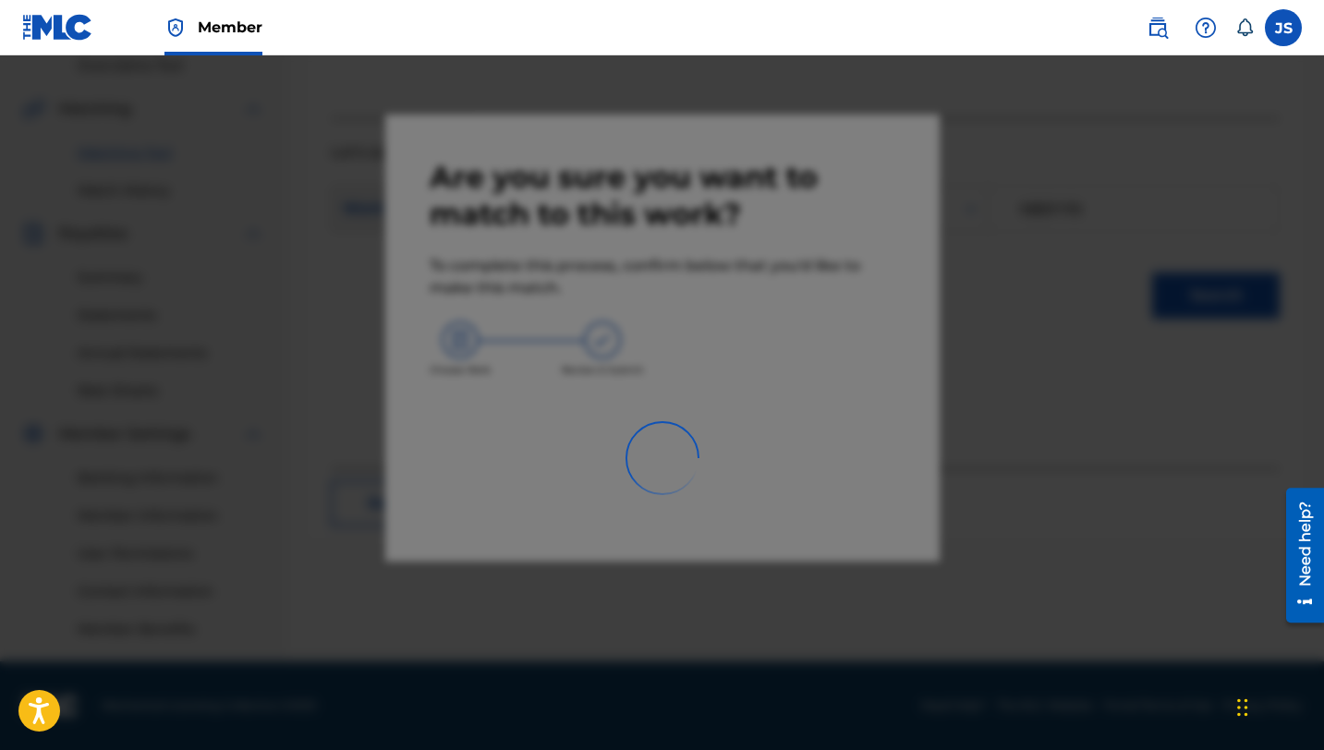
scroll to position [395, 0]
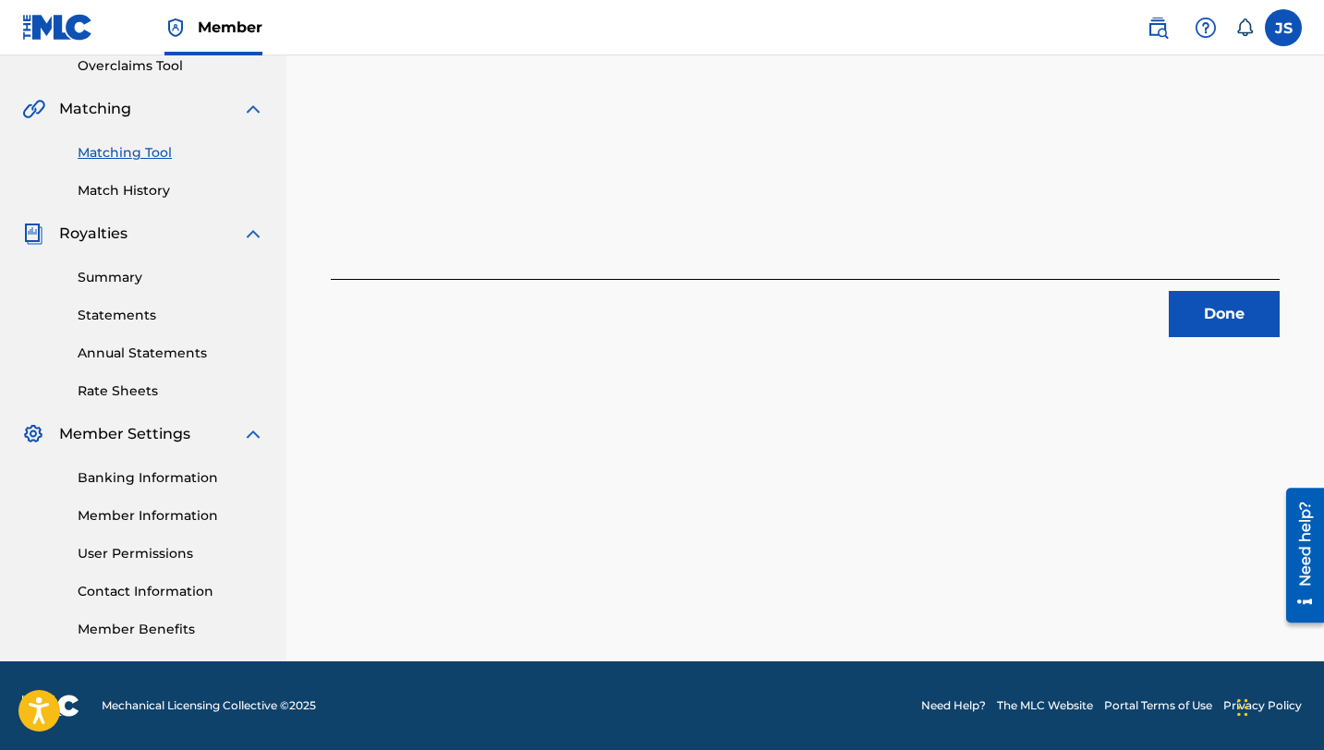
click at [1202, 309] on button "Done" at bounding box center [1224, 314] width 111 height 46
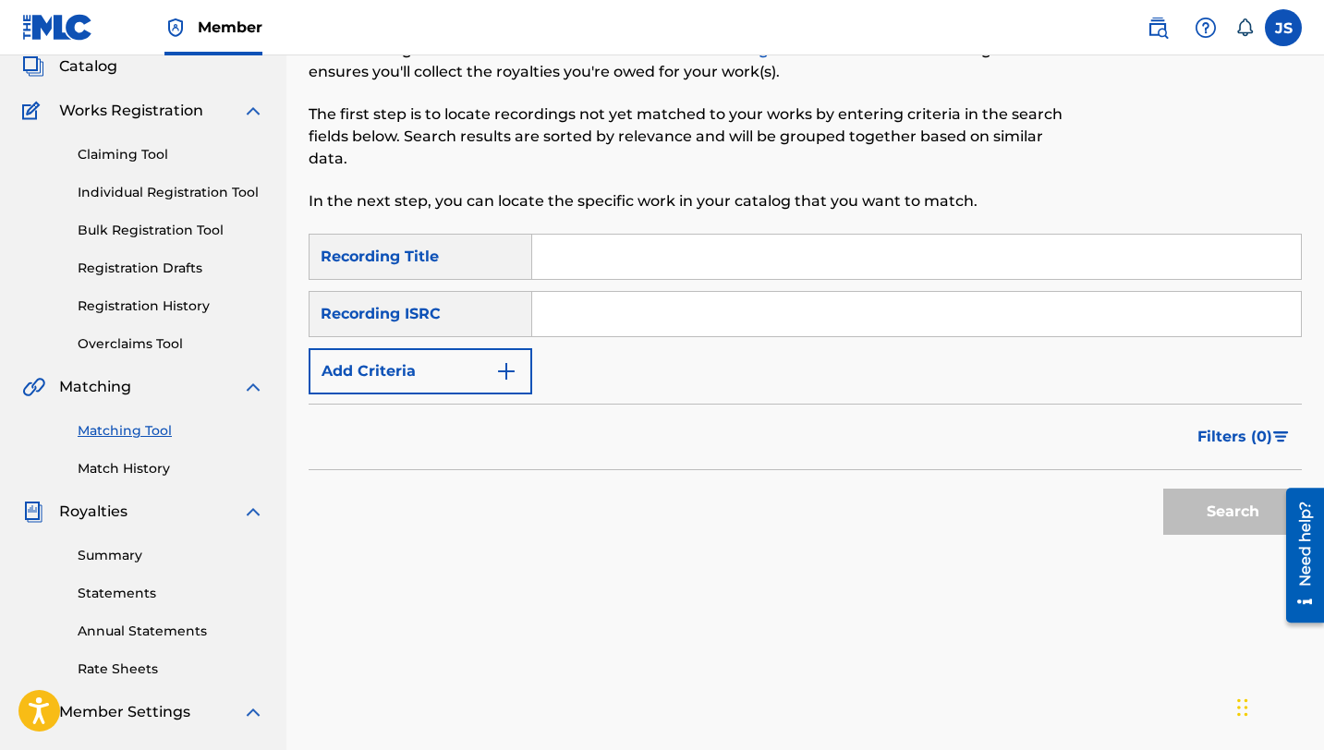
scroll to position [22, 0]
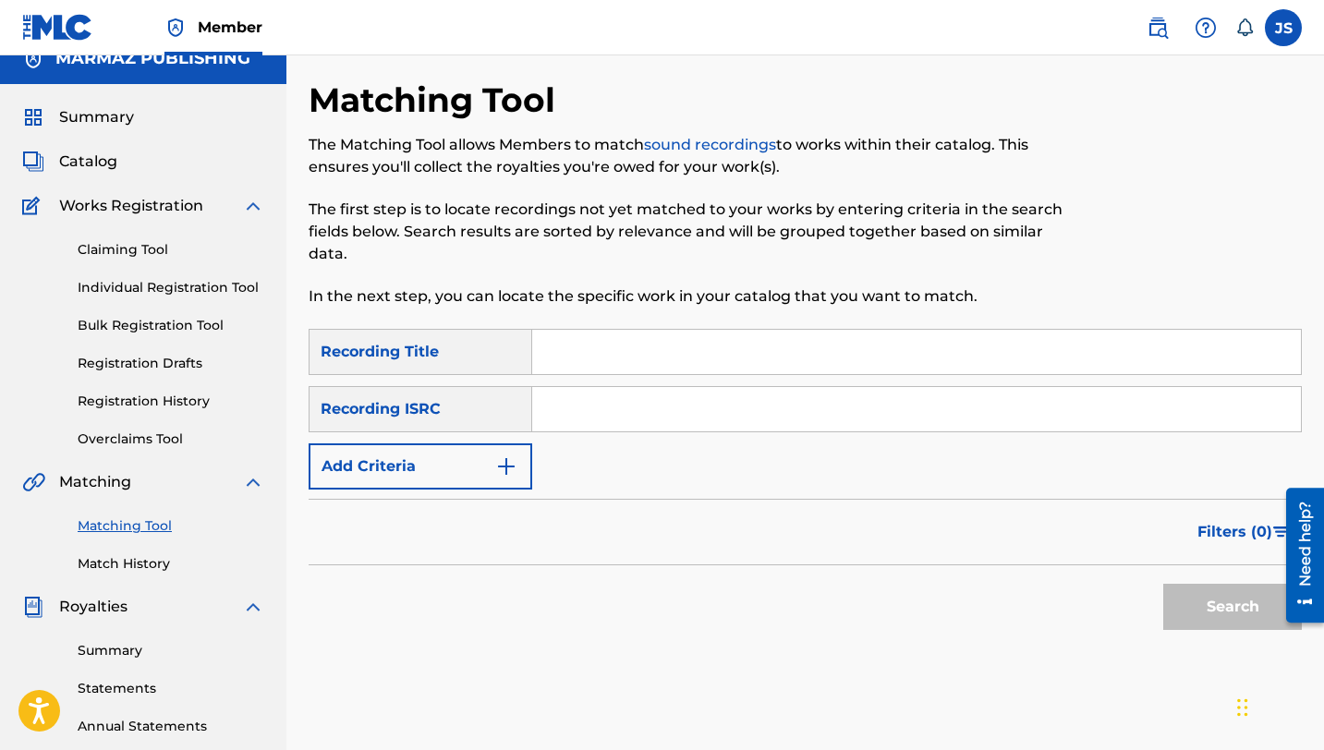
click at [625, 350] on input "Search Form" at bounding box center [916, 352] width 769 height 44
paste input "[PERSON_NAME]"
click at [1199, 607] on button "Search" at bounding box center [1232, 607] width 139 height 46
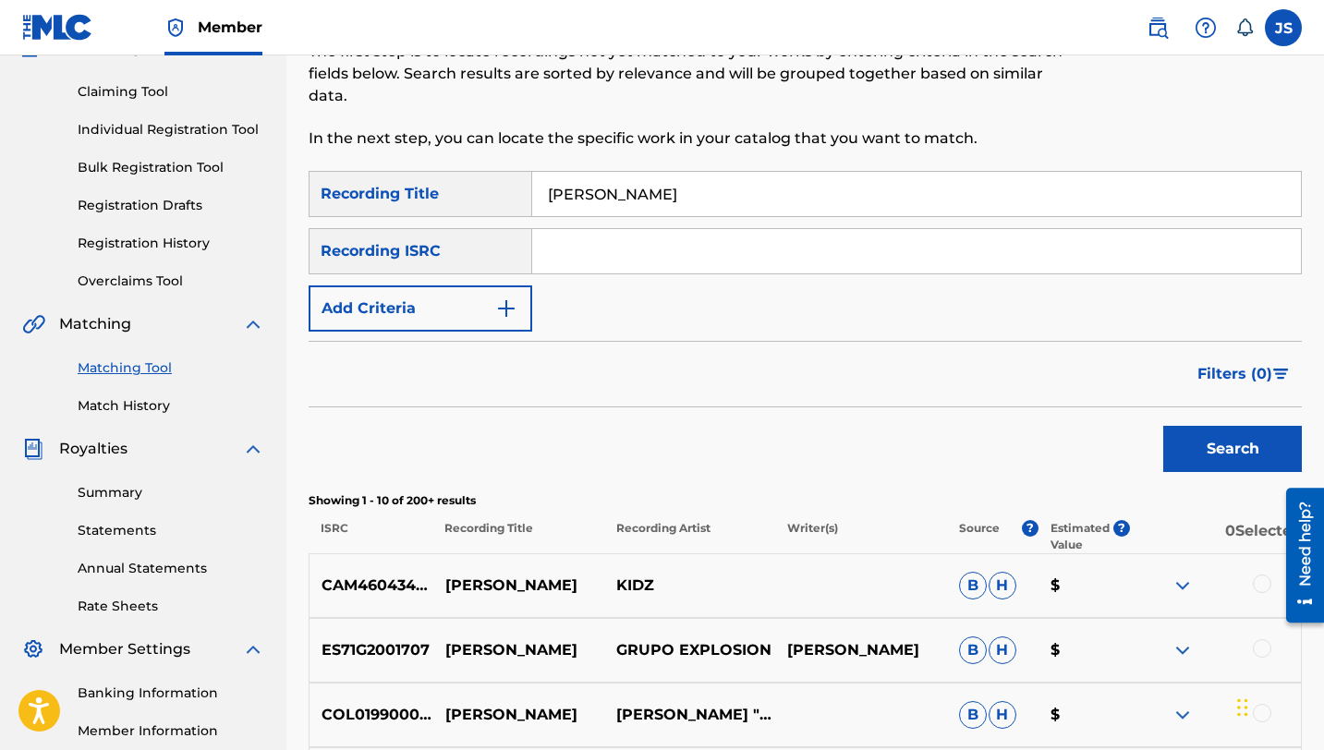
scroll to position [0, 0]
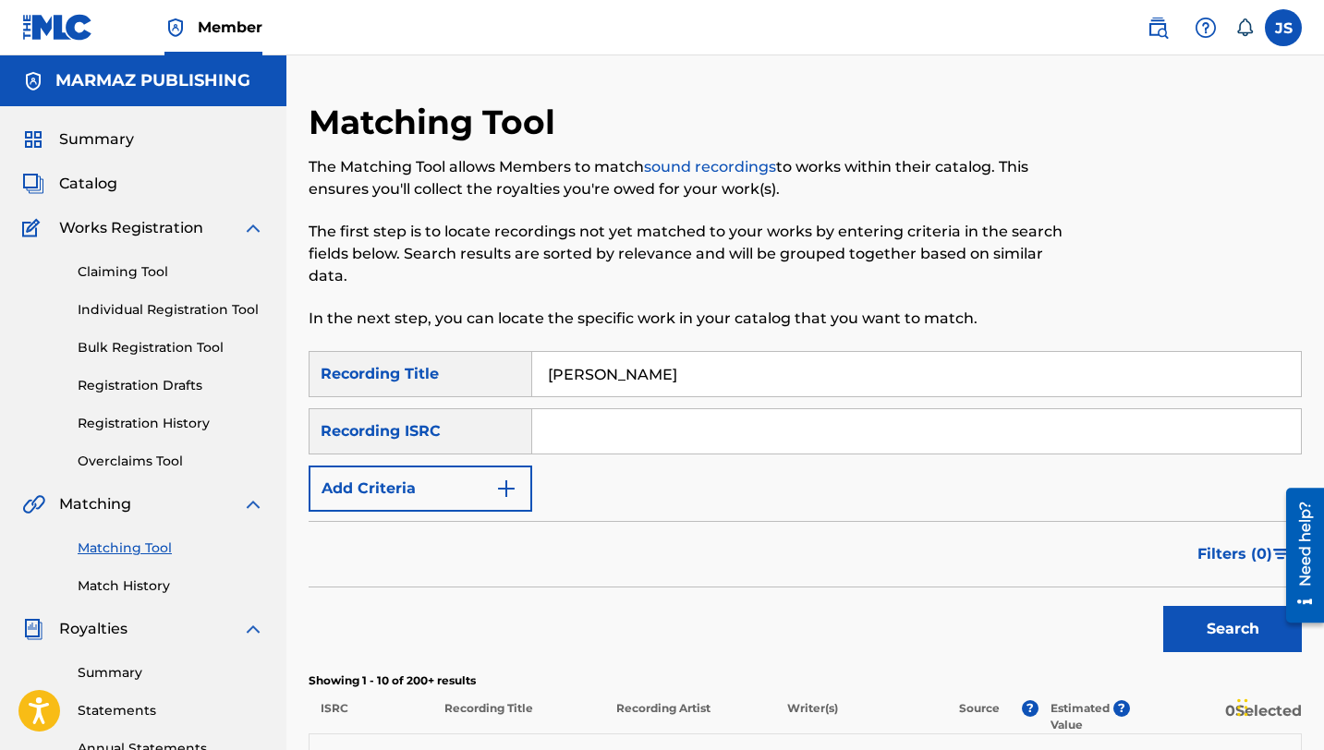
click at [621, 360] on input "[PERSON_NAME]" at bounding box center [916, 374] width 769 height 44
paste input "MENSAMENTE"
click at [1186, 612] on button "Search" at bounding box center [1232, 629] width 139 height 46
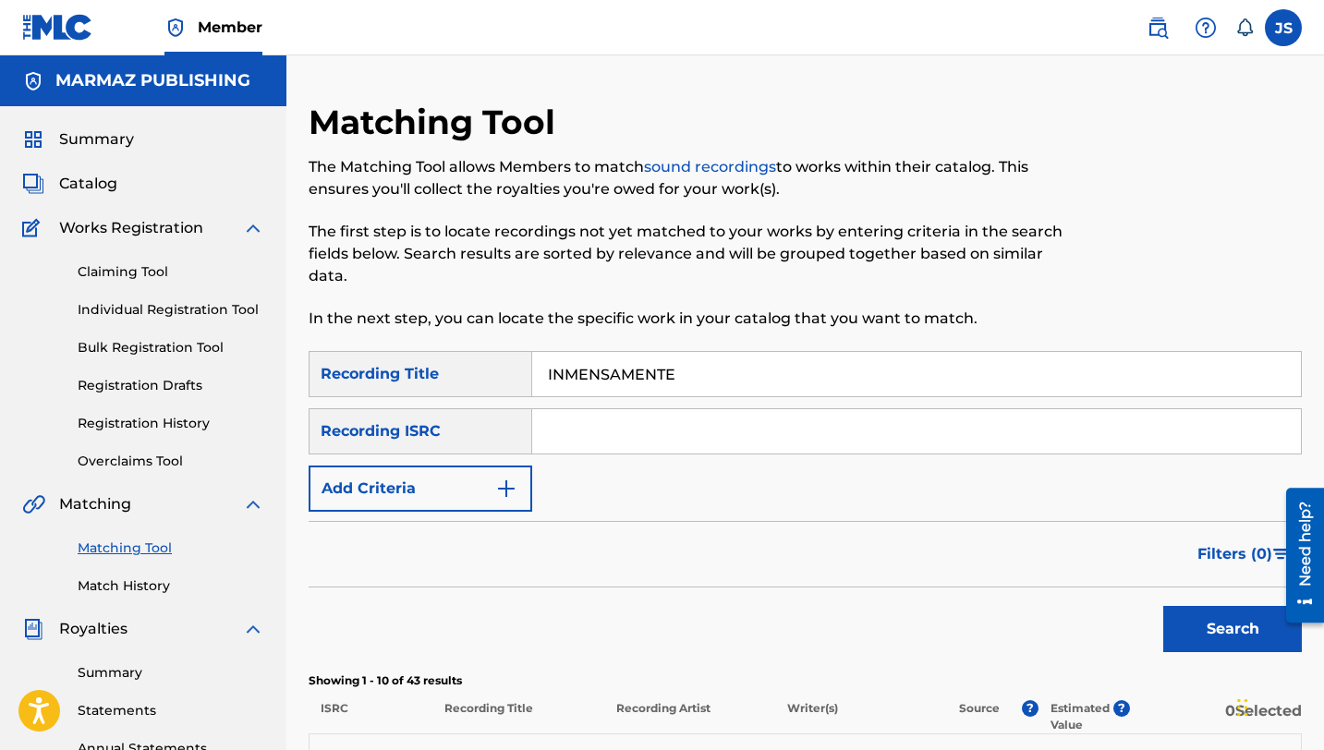
click at [590, 370] on input "INMENSAMENTE" at bounding box center [916, 374] width 769 height 44
paste input "O"
type input "INMENSO"
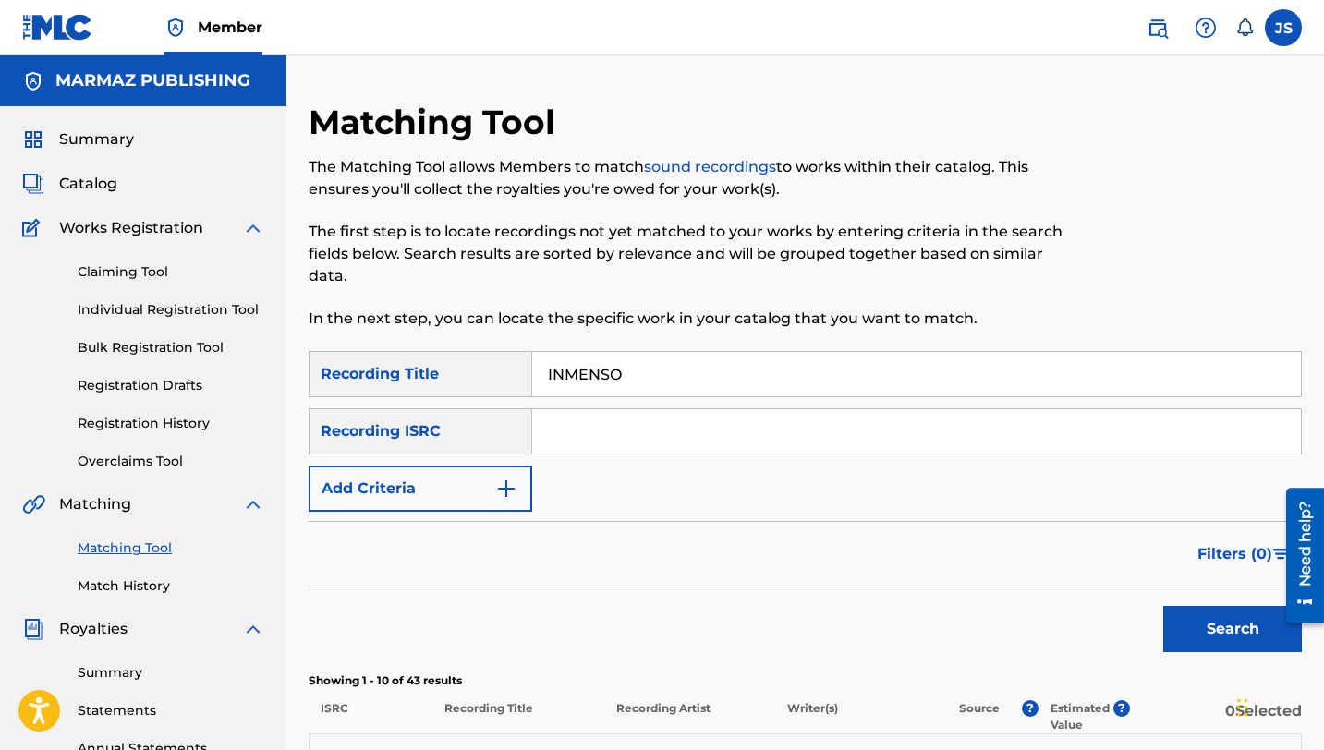
click at [1233, 621] on button "Search" at bounding box center [1232, 629] width 139 height 46
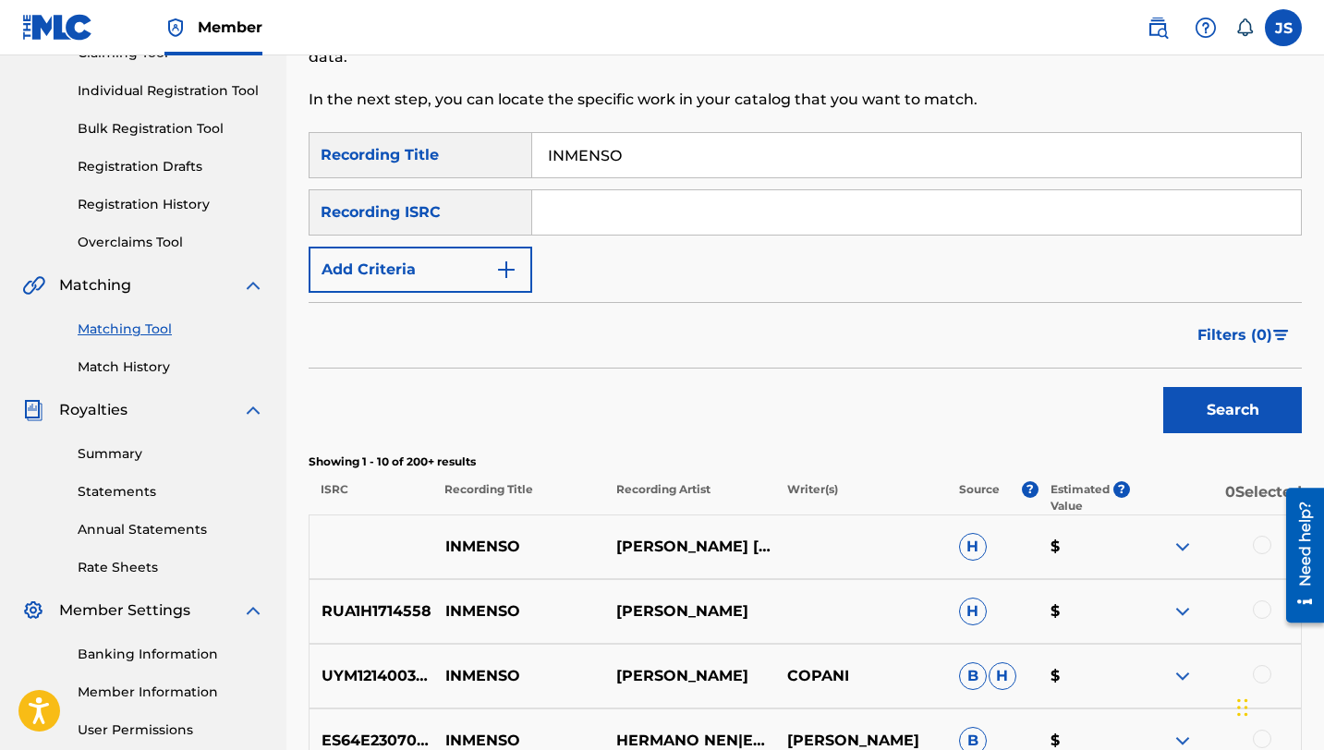
scroll to position [350, 0]
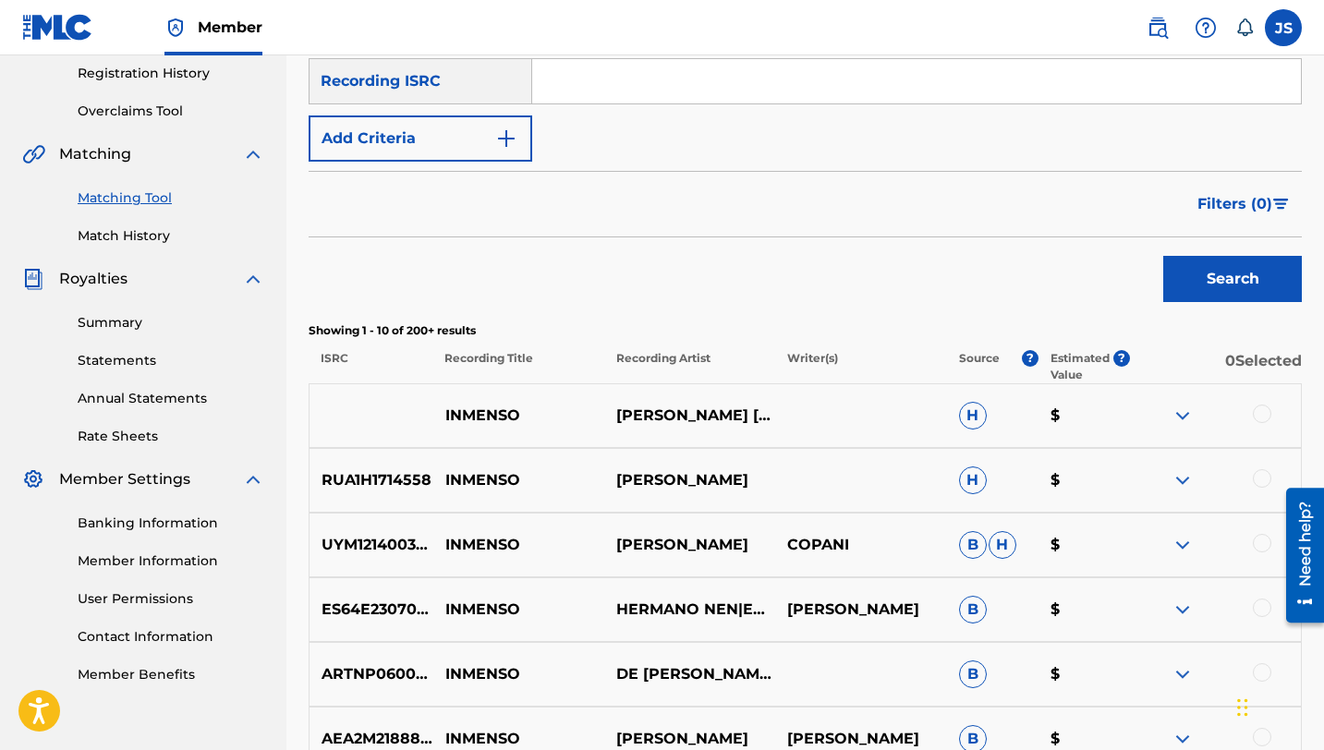
click at [483, 144] on button "Add Criteria" at bounding box center [421, 139] width 224 height 46
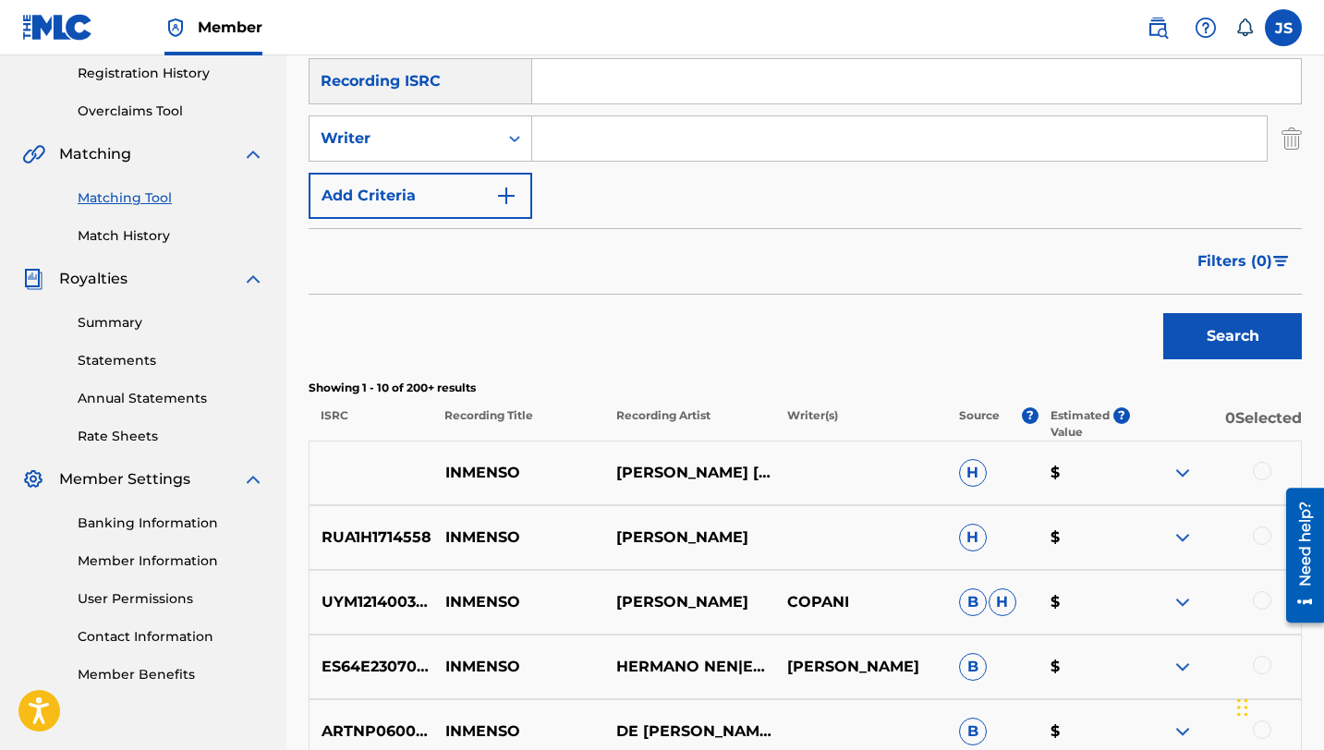
click at [565, 153] on input "Search Form" at bounding box center [899, 138] width 735 height 44
type input "[PERSON_NAME] TENEPE"
click at [1163, 313] on button "Search" at bounding box center [1232, 336] width 139 height 46
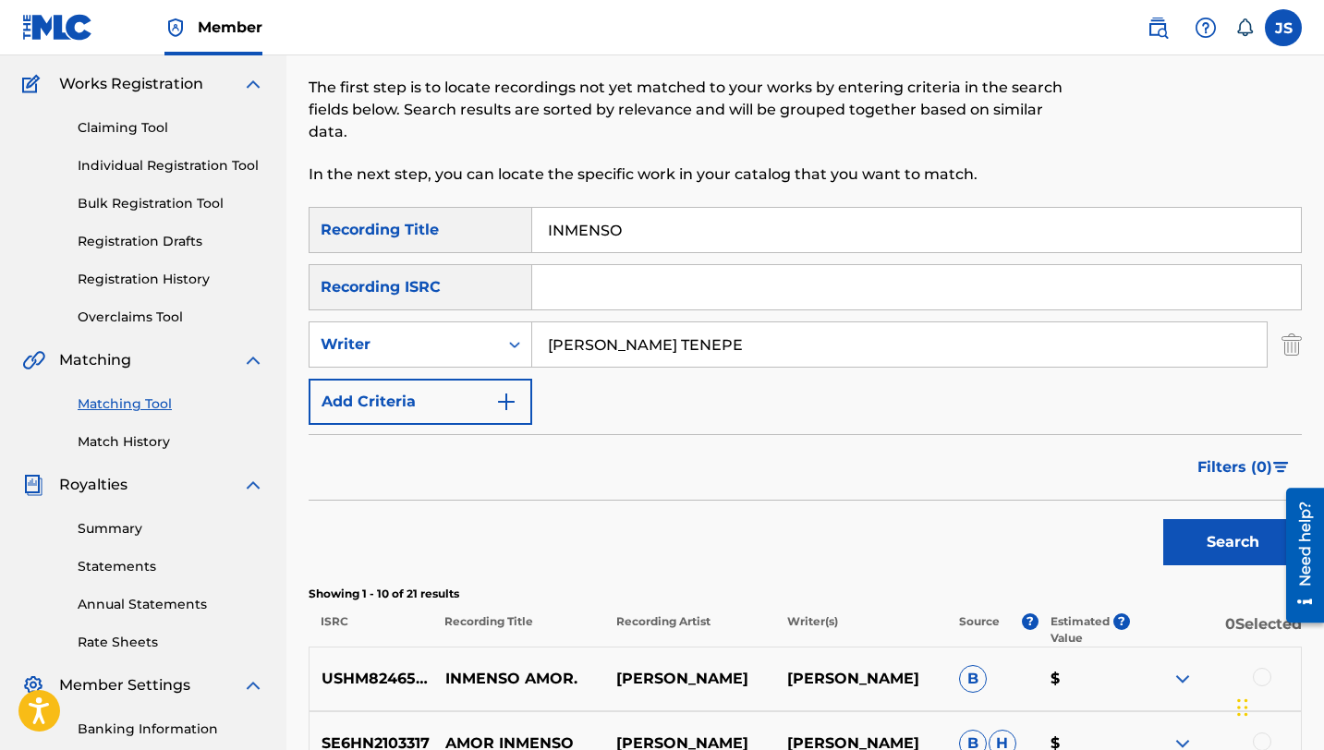
scroll to position [117, 0]
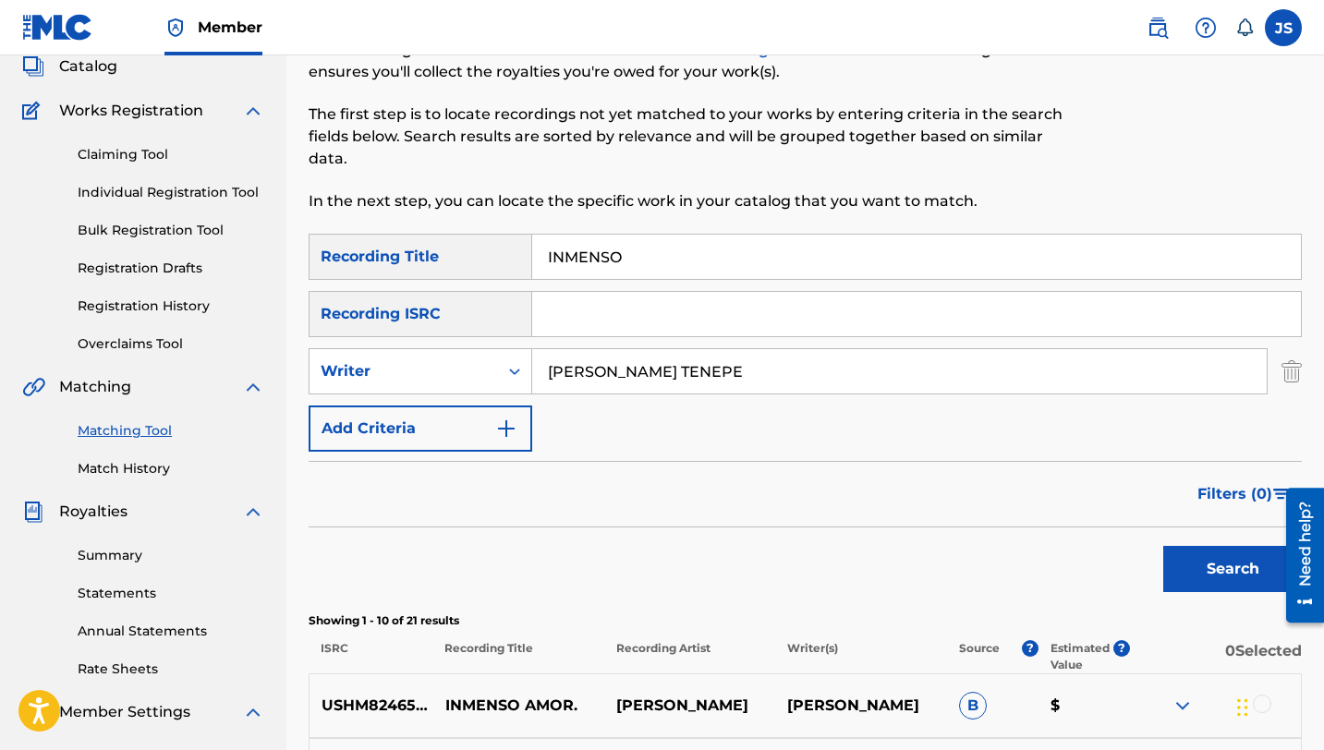
click at [577, 243] on input "INMENSO" at bounding box center [916, 257] width 769 height 44
paste input "JOROPO ACARAMELA"
click at [1189, 554] on button "Search" at bounding box center [1232, 569] width 139 height 46
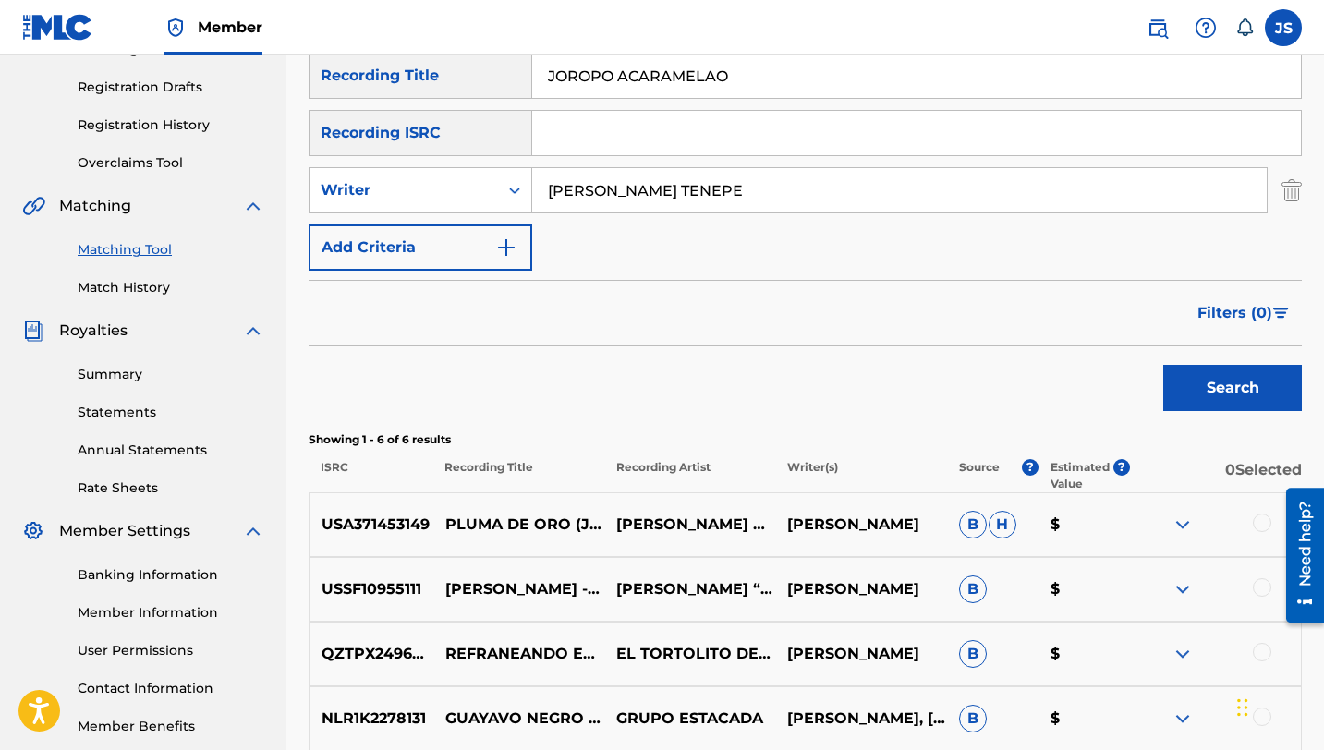
scroll to position [89, 0]
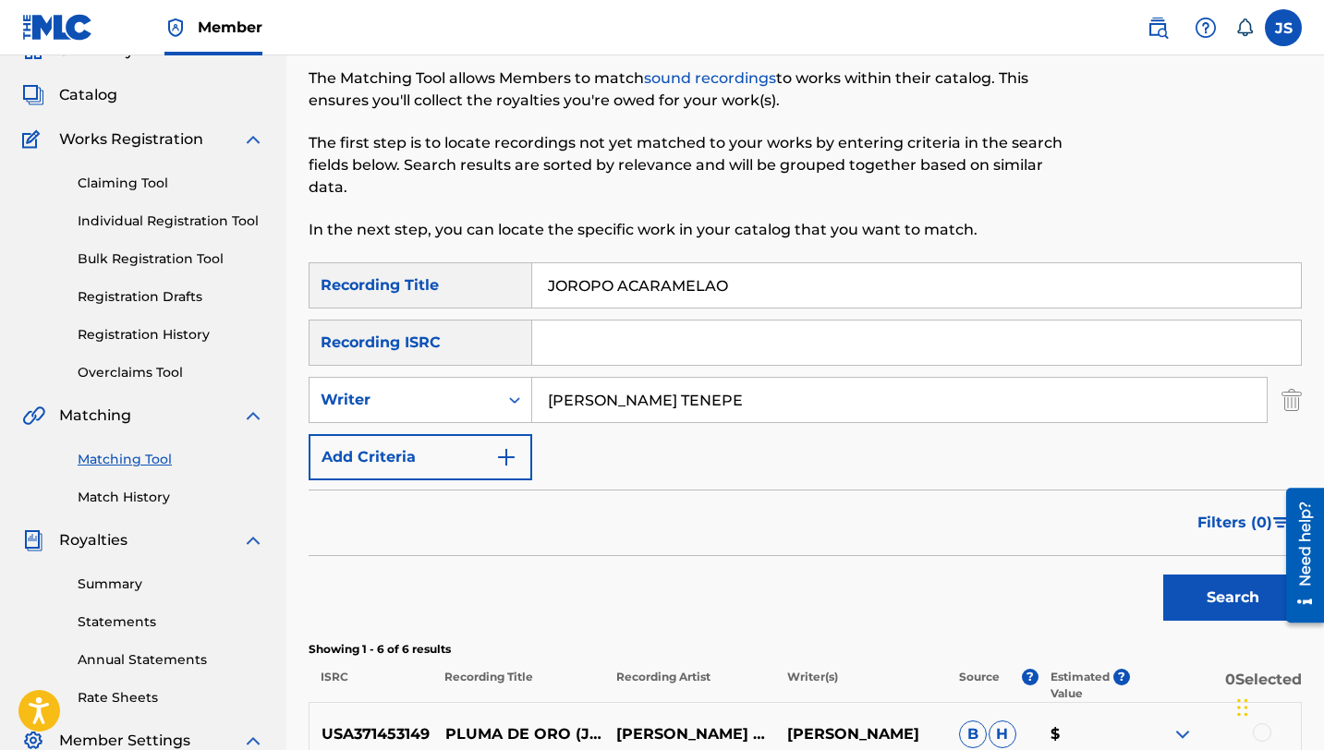
click at [638, 285] on input "JOROPO ACARAMELAO" at bounding box center [916, 285] width 769 height 44
paste input "SIEMPRE JOROP"
click at [1161, 589] on div "Search" at bounding box center [1228, 593] width 148 height 74
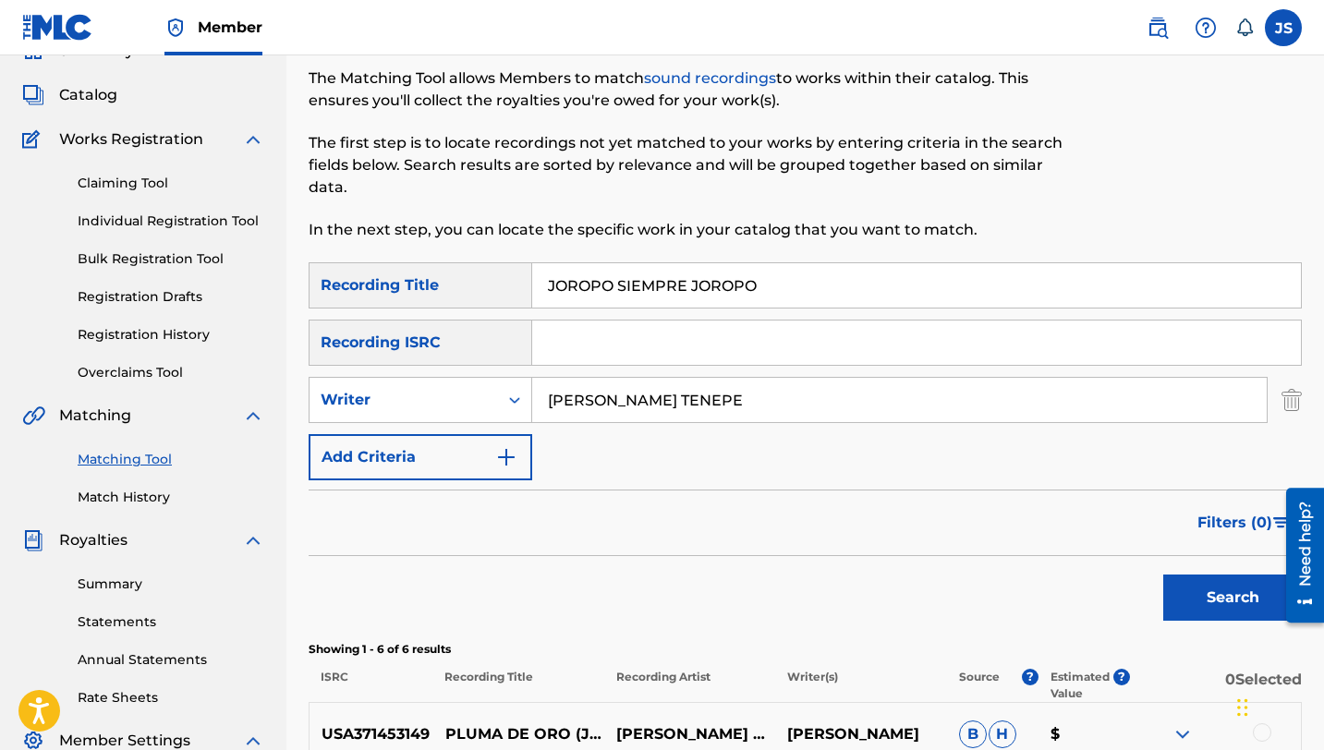
click at [1193, 576] on button "Search" at bounding box center [1232, 598] width 139 height 46
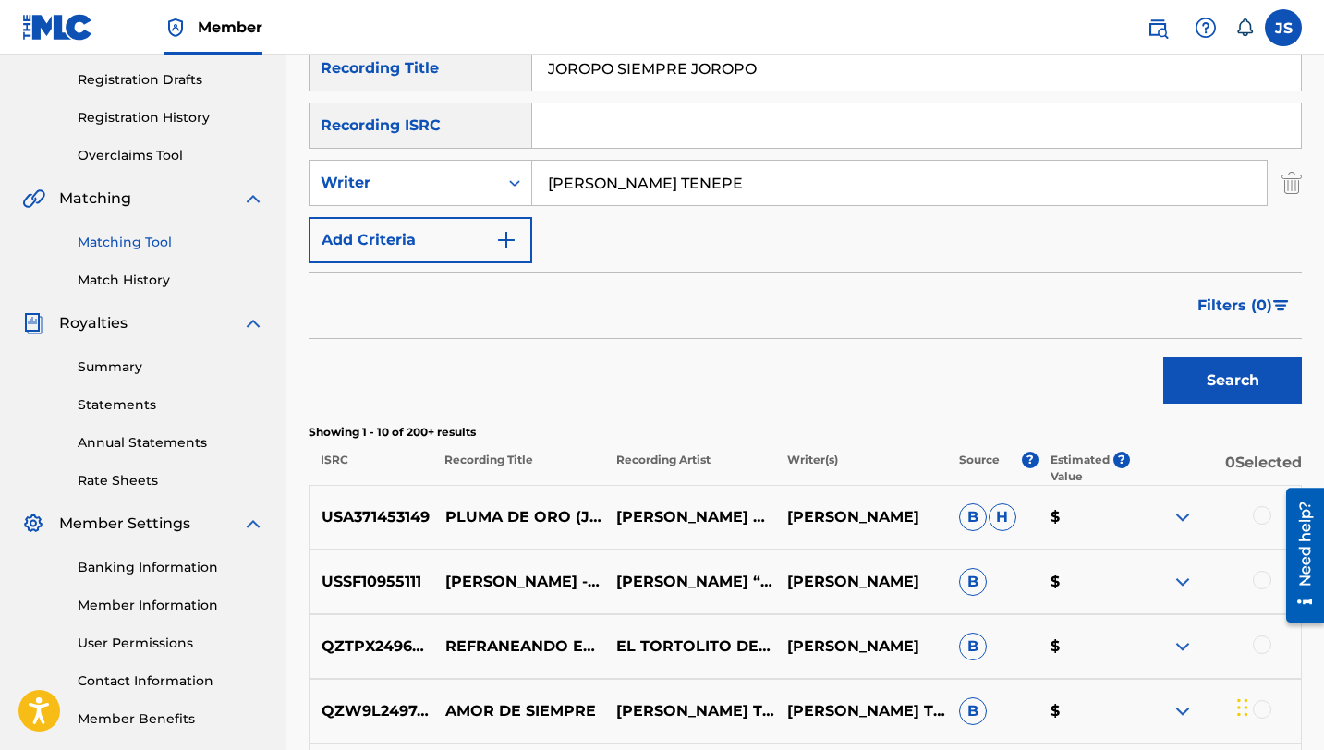
scroll to position [0, 0]
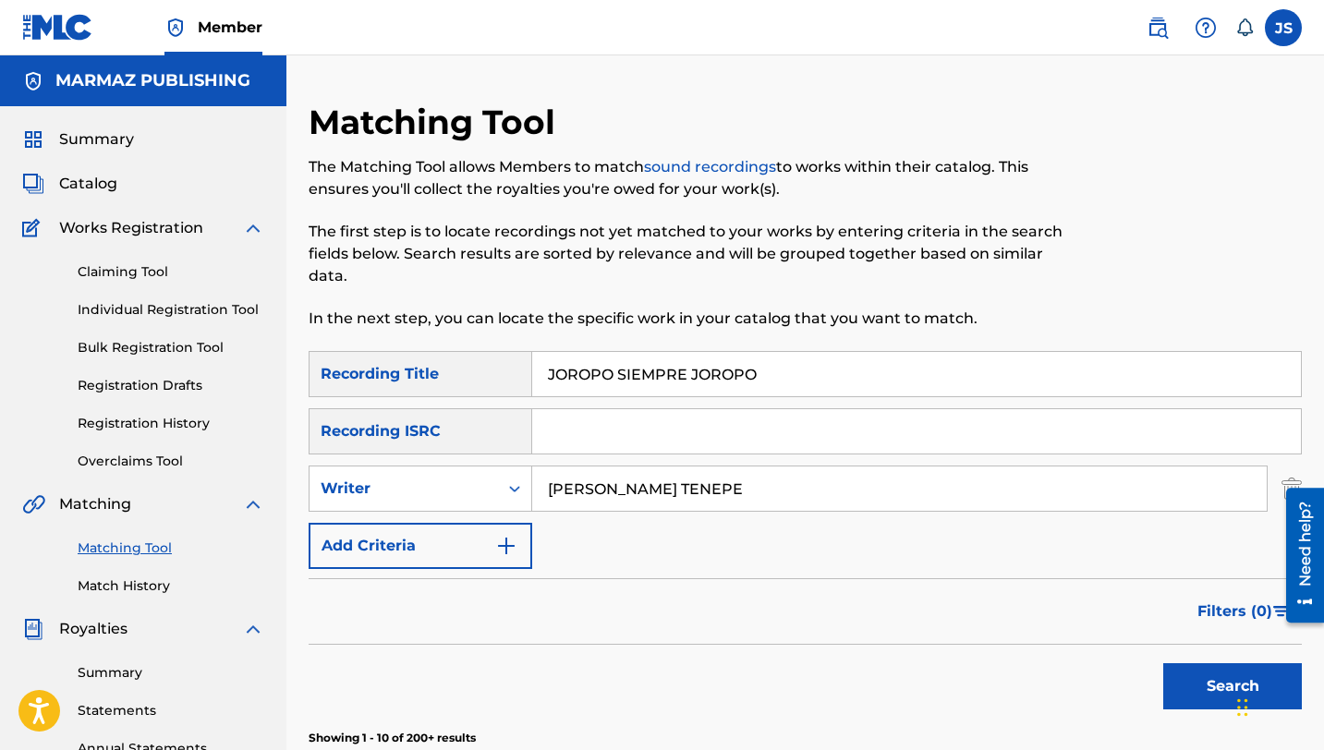
click at [602, 370] on input "JOROPO SIEMPRE JOROPO" at bounding box center [916, 374] width 769 height 44
paste input "LA CADENITA"
click at [1183, 675] on button "Search" at bounding box center [1232, 686] width 139 height 46
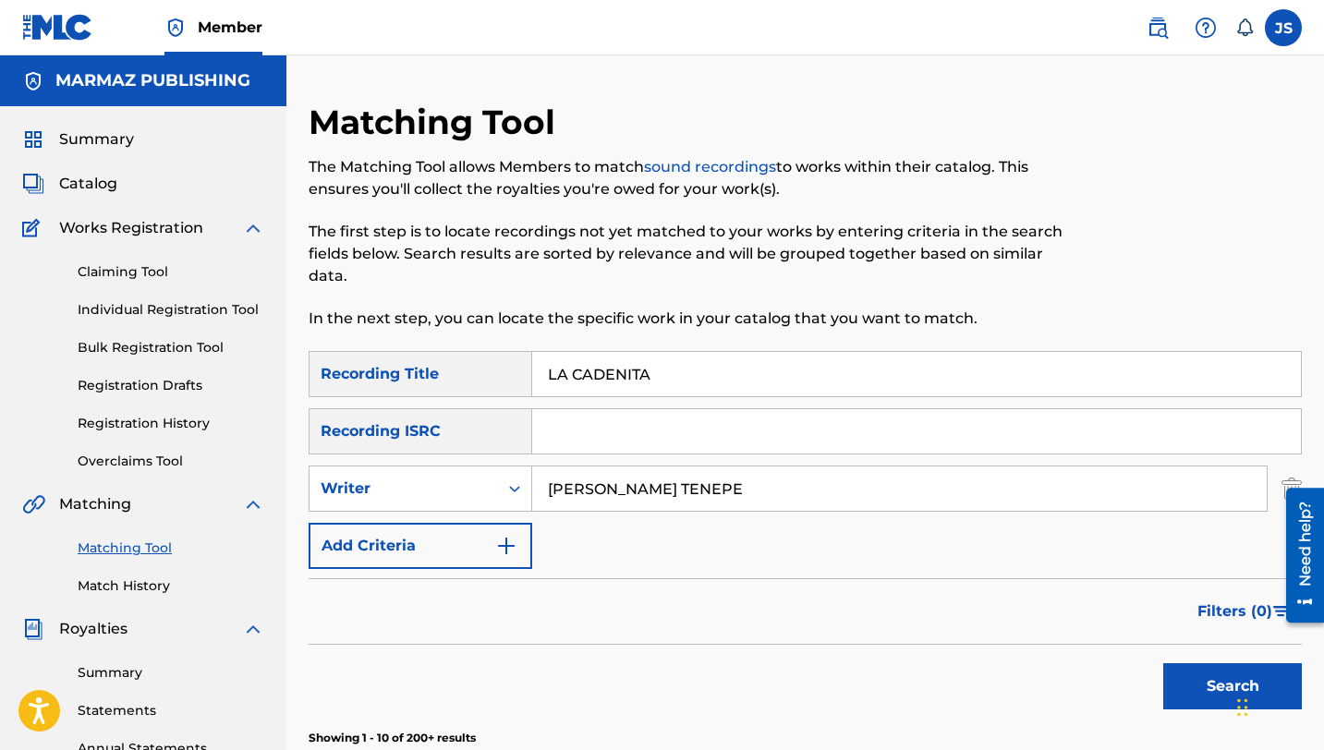
click at [573, 381] on input "LA CADENITA" at bounding box center [916, 374] width 769 height 44
paste input "OLEAD"
click at [1179, 682] on button "Search" at bounding box center [1232, 686] width 139 height 46
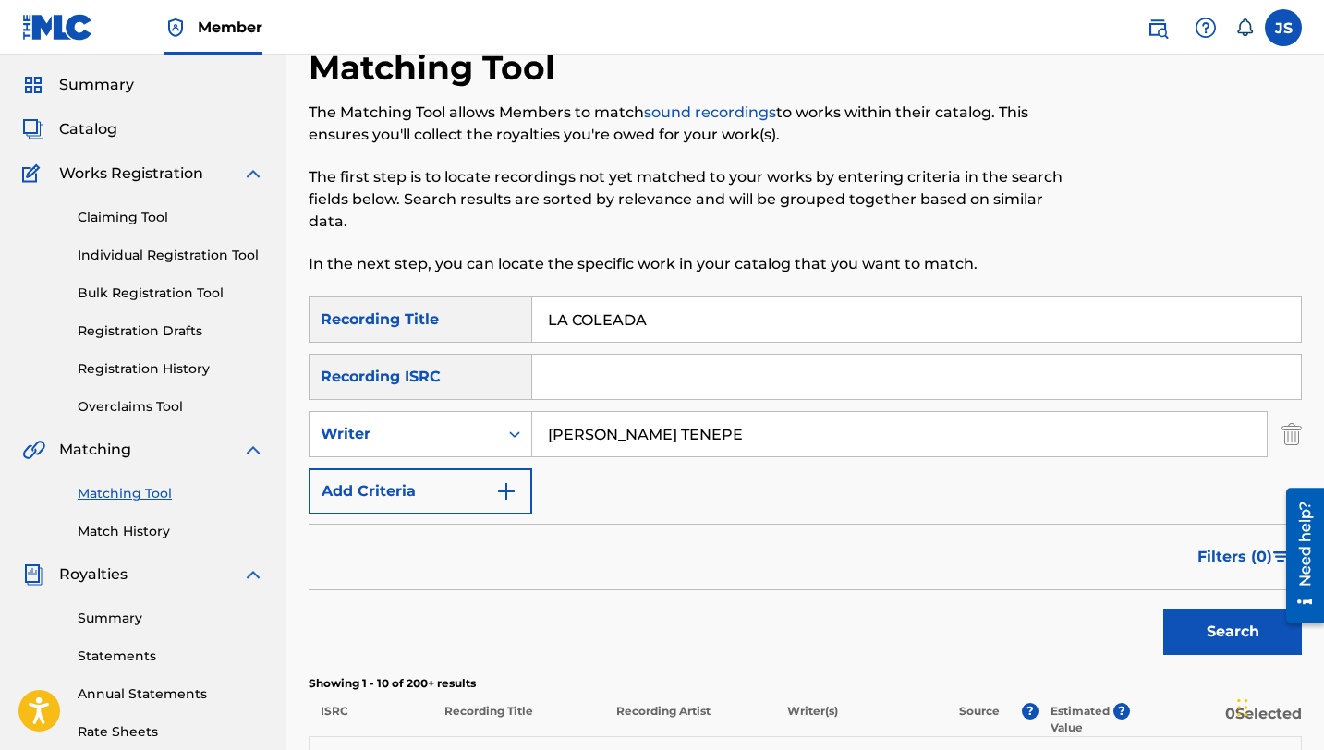
scroll to position [52, 0]
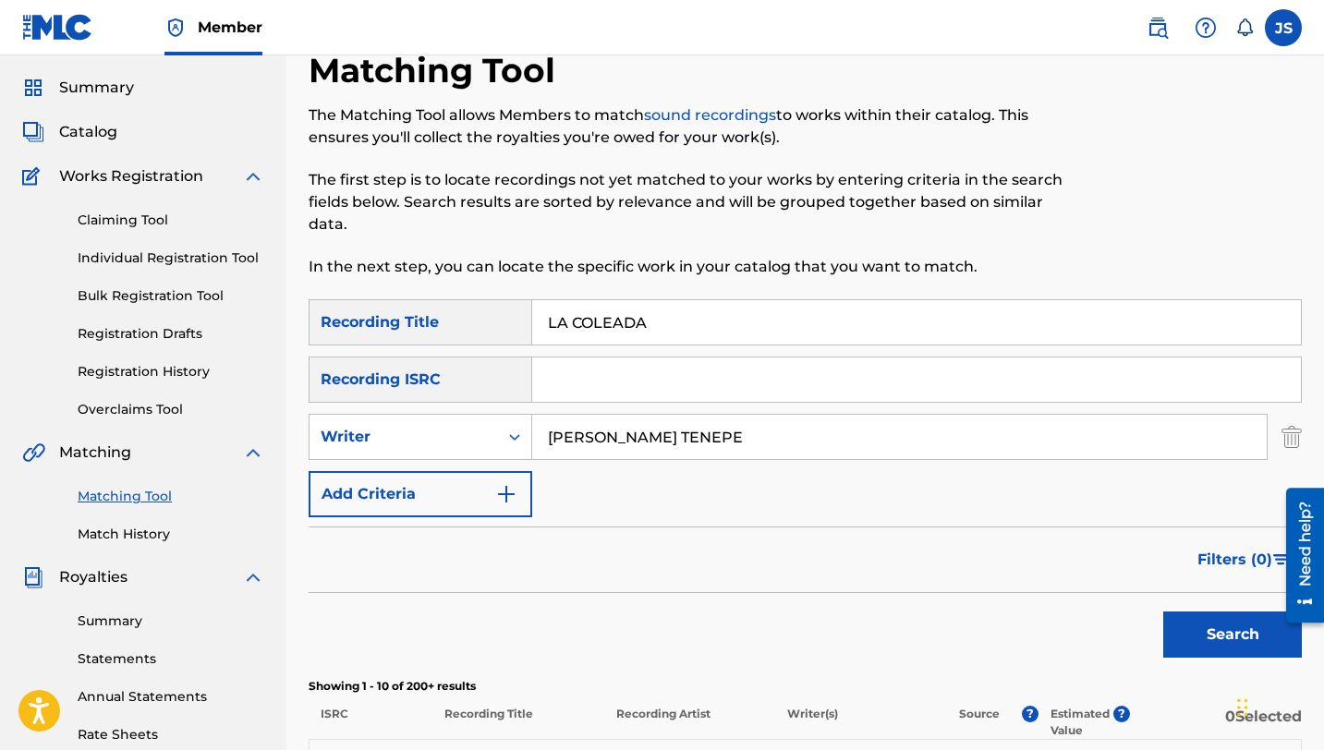
click at [582, 316] on input "LA COLEADA" at bounding box center [916, 322] width 769 height 44
paste input "RRIENTE"
click at [1172, 622] on button "Search" at bounding box center [1232, 635] width 139 height 46
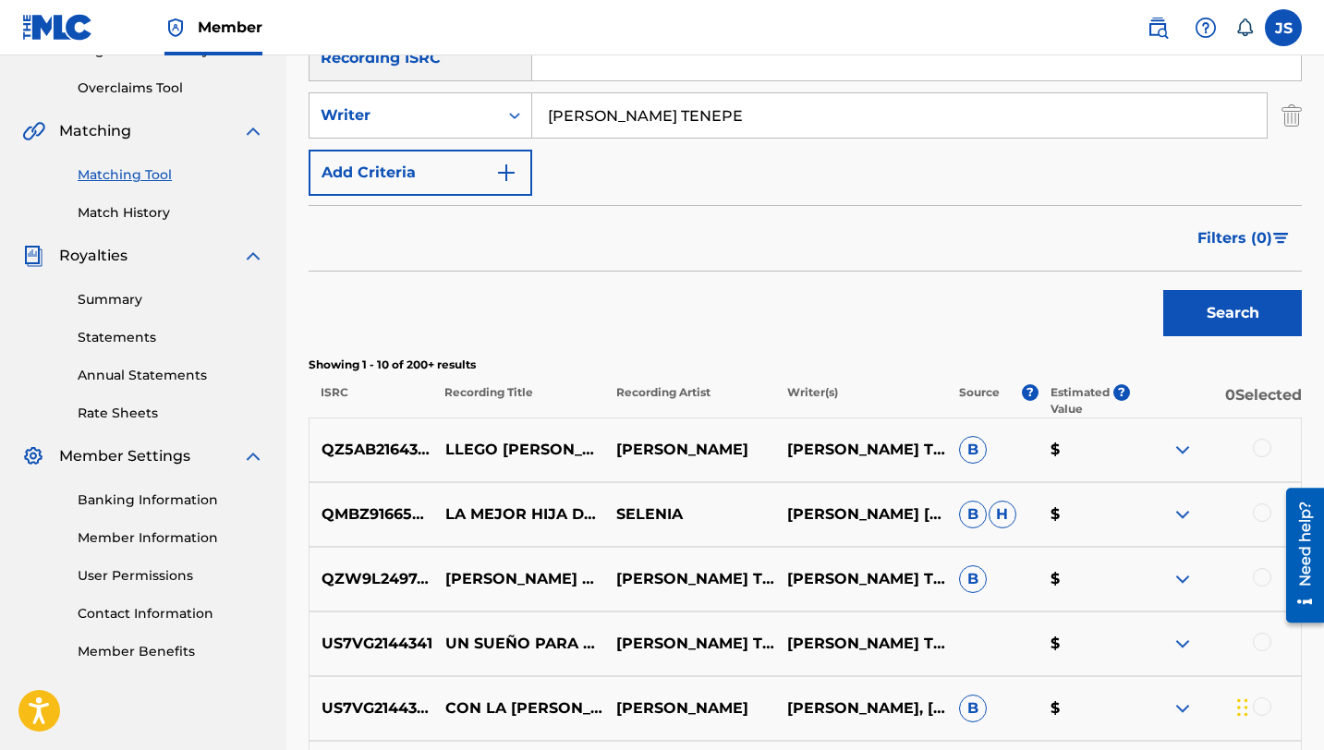
scroll to position [232, 0]
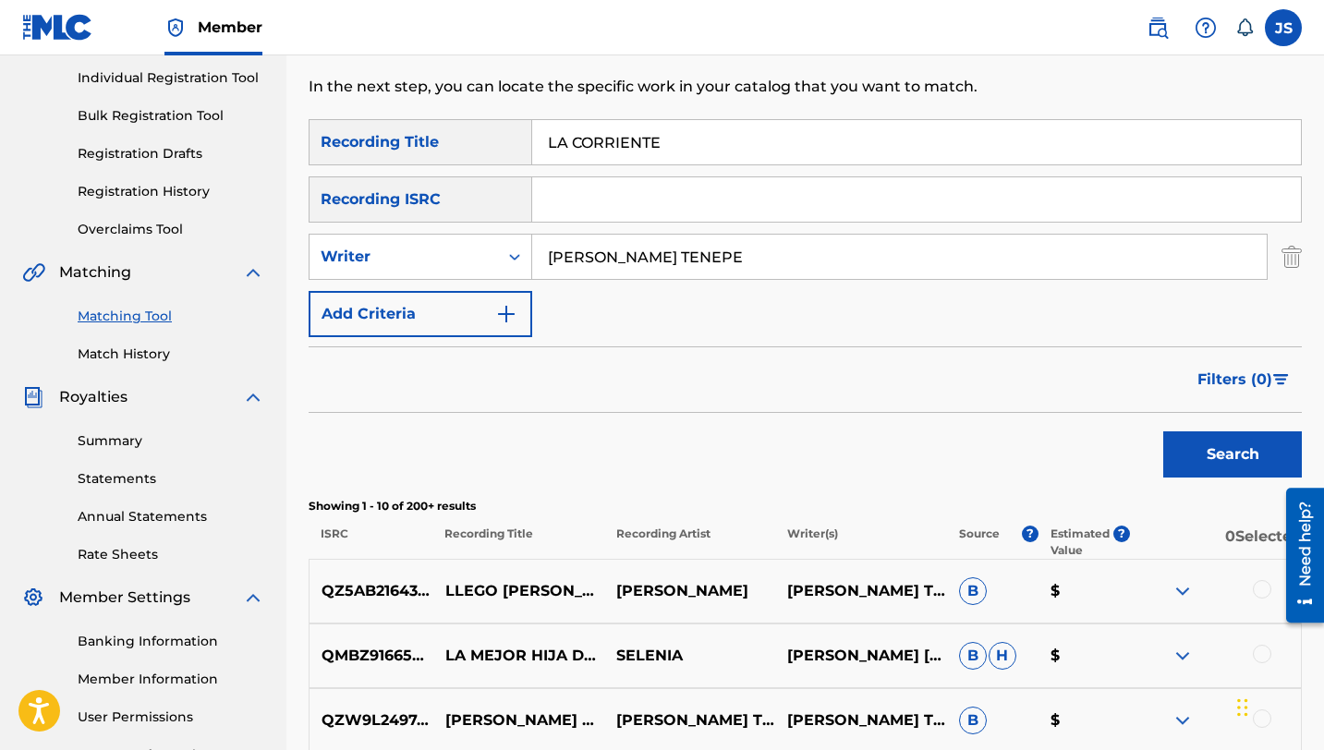
click at [620, 162] on input "LA CORRIENTE" at bounding box center [916, 142] width 769 height 44
paste input "[GEOGRAPHIC_DATA]"
click at [1210, 462] on button "Search" at bounding box center [1232, 455] width 139 height 46
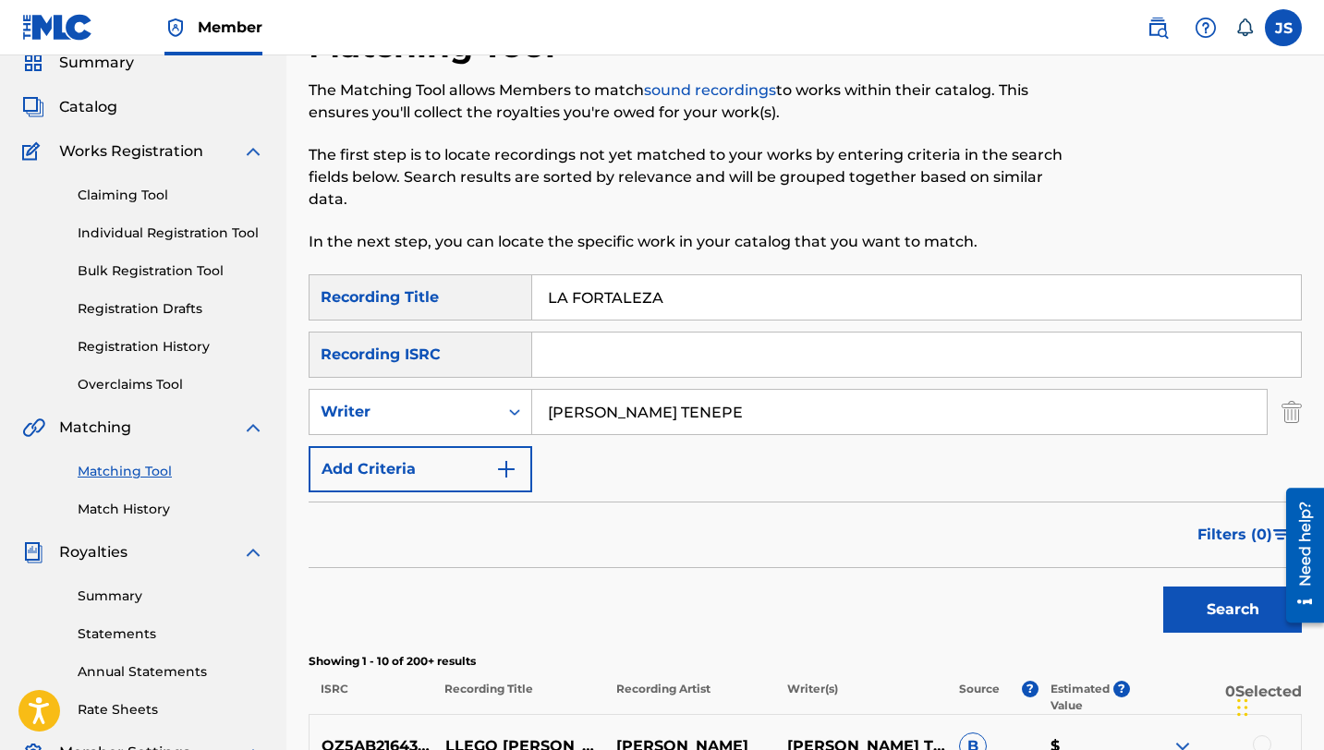
scroll to position [12, 0]
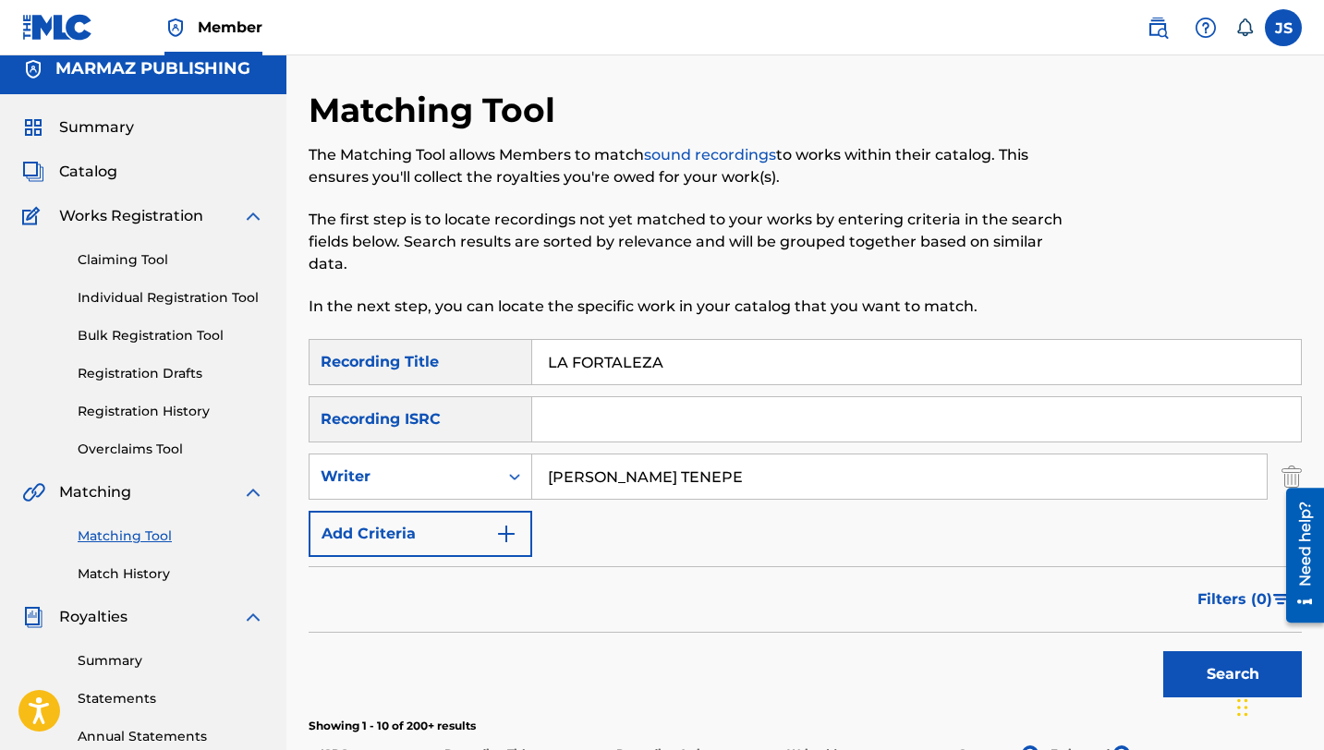
click at [590, 367] on input "LA FORTALEZA" at bounding box center [916, 362] width 769 height 44
paste input "[PERSON_NAME] DE TU AMOR"
click at [1208, 678] on button "Search" at bounding box center [1232, 674] width 139 height 46
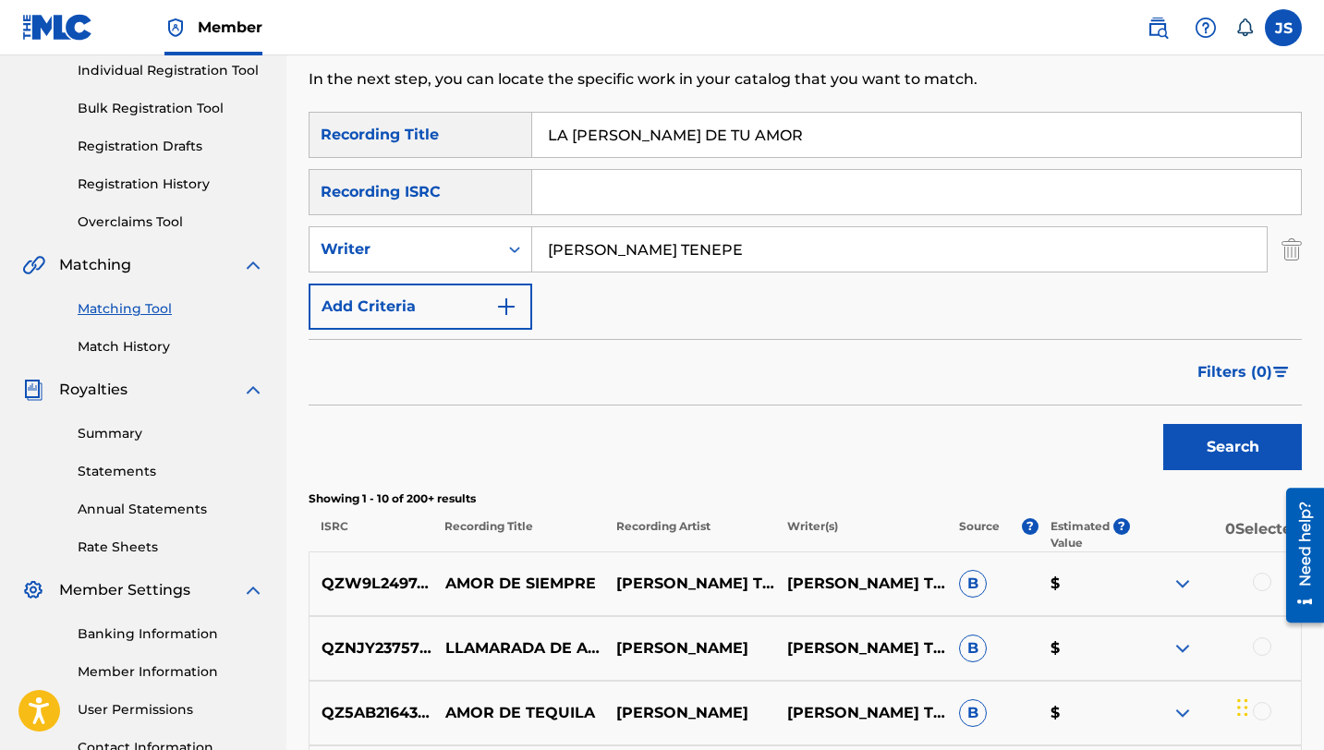
scroll to position [144, 0]
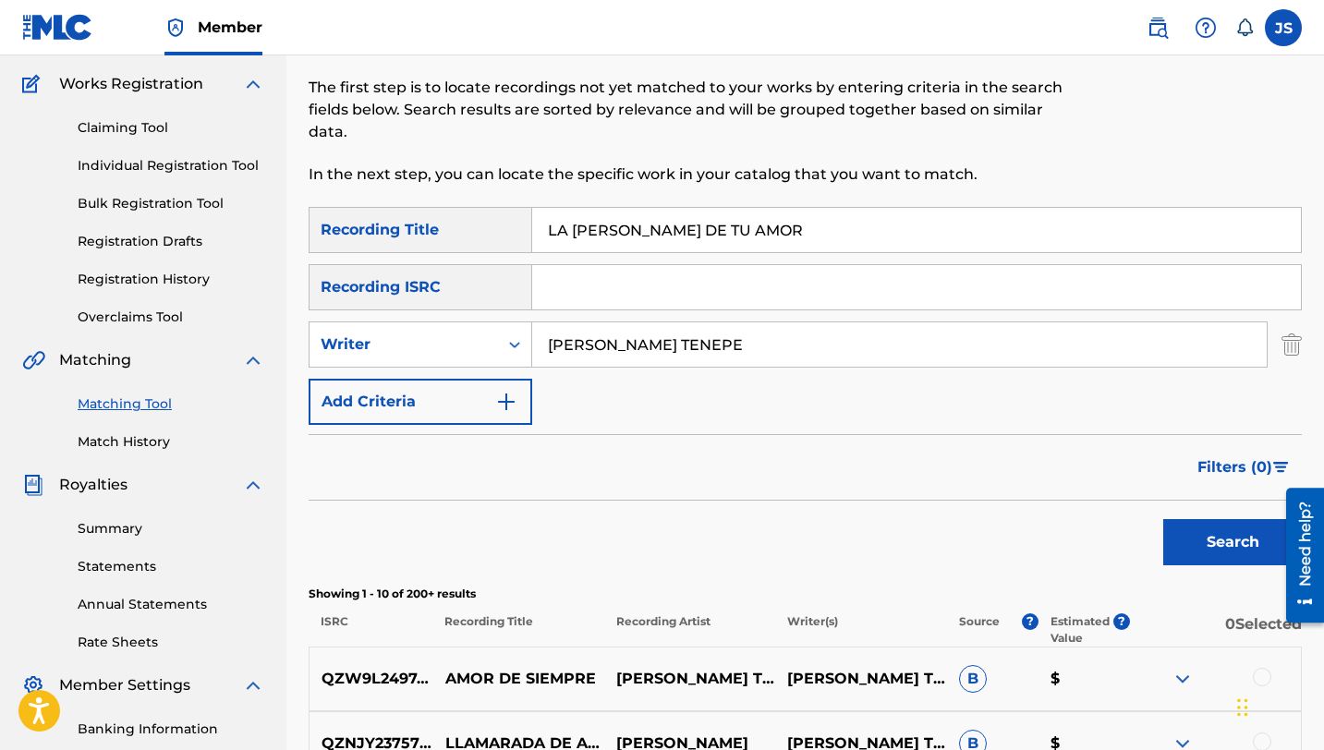
click at [1290, 349] on img "Search Form" at bounding box center [1292, 345] width 20 height 46
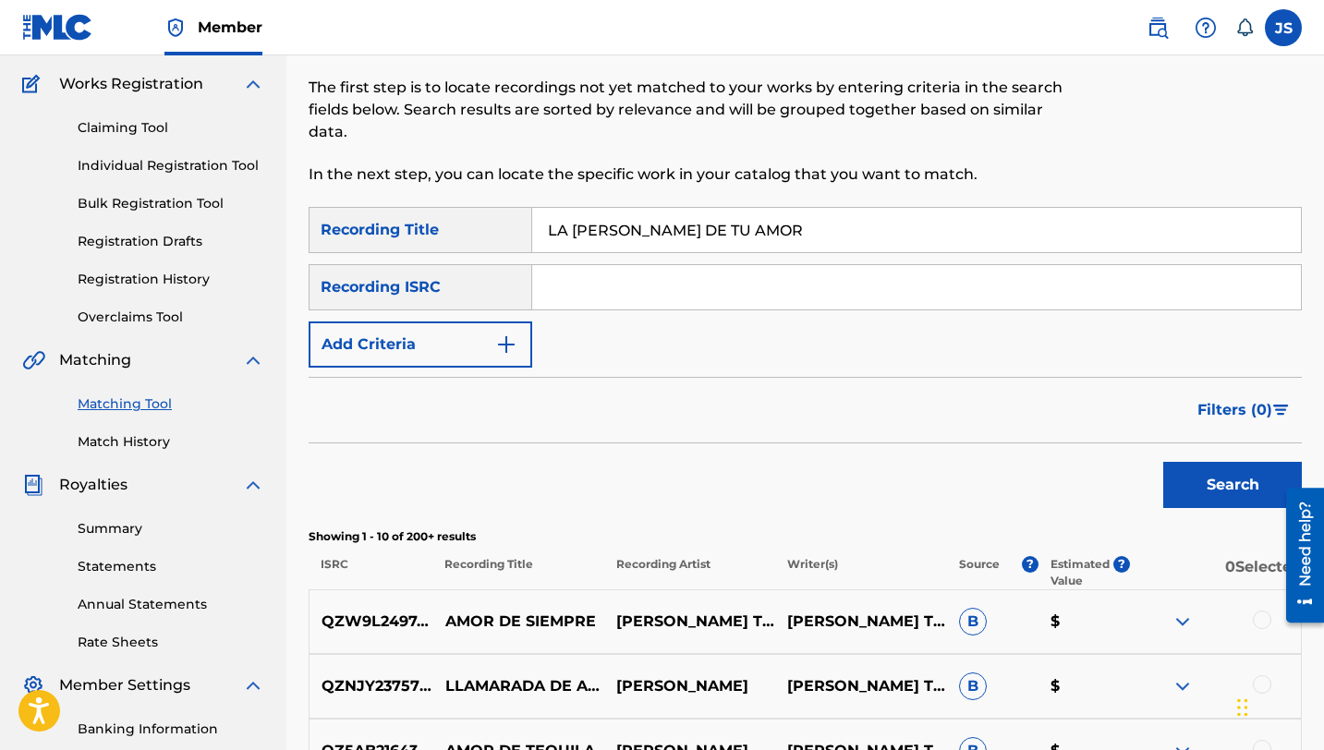
click at [1204, 473] on button "Search" at bounding box center [1232, 485] width 139 height 46
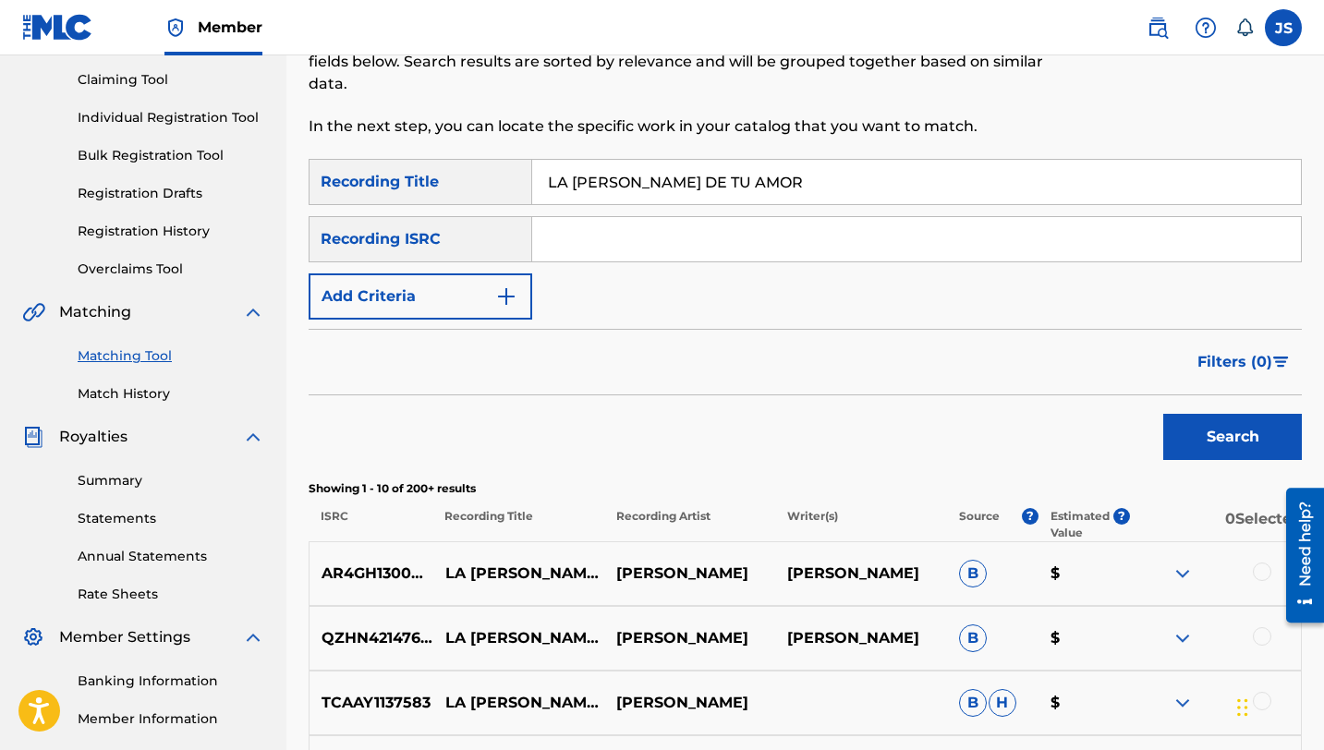
scroll to position [40, 0]
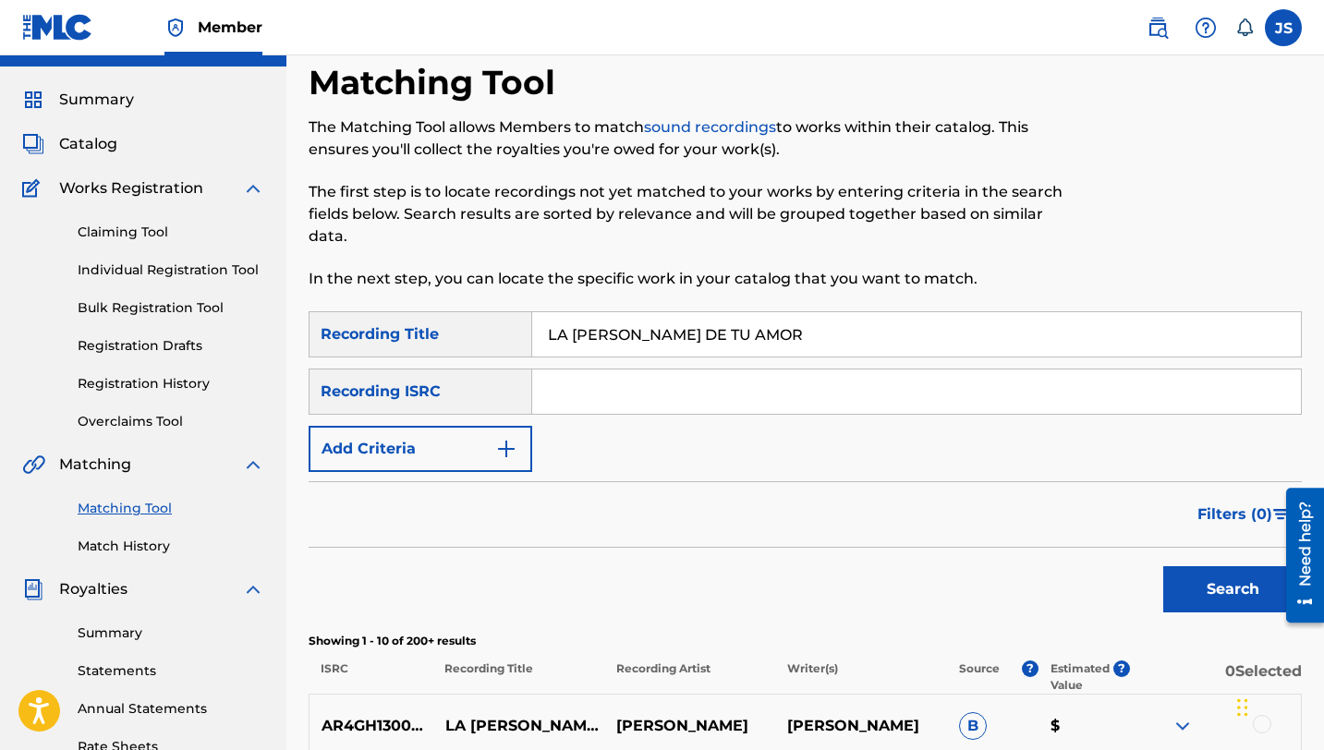
click at [585, 329] on input "LA [PERSON_NAME] DE TU AMOR" at bounding box center [916, 334] width 769 height 44
paste input "MEJOR HIJA DEL LLANO"
type input "LA MEJOR HIJA DEL LLANO"
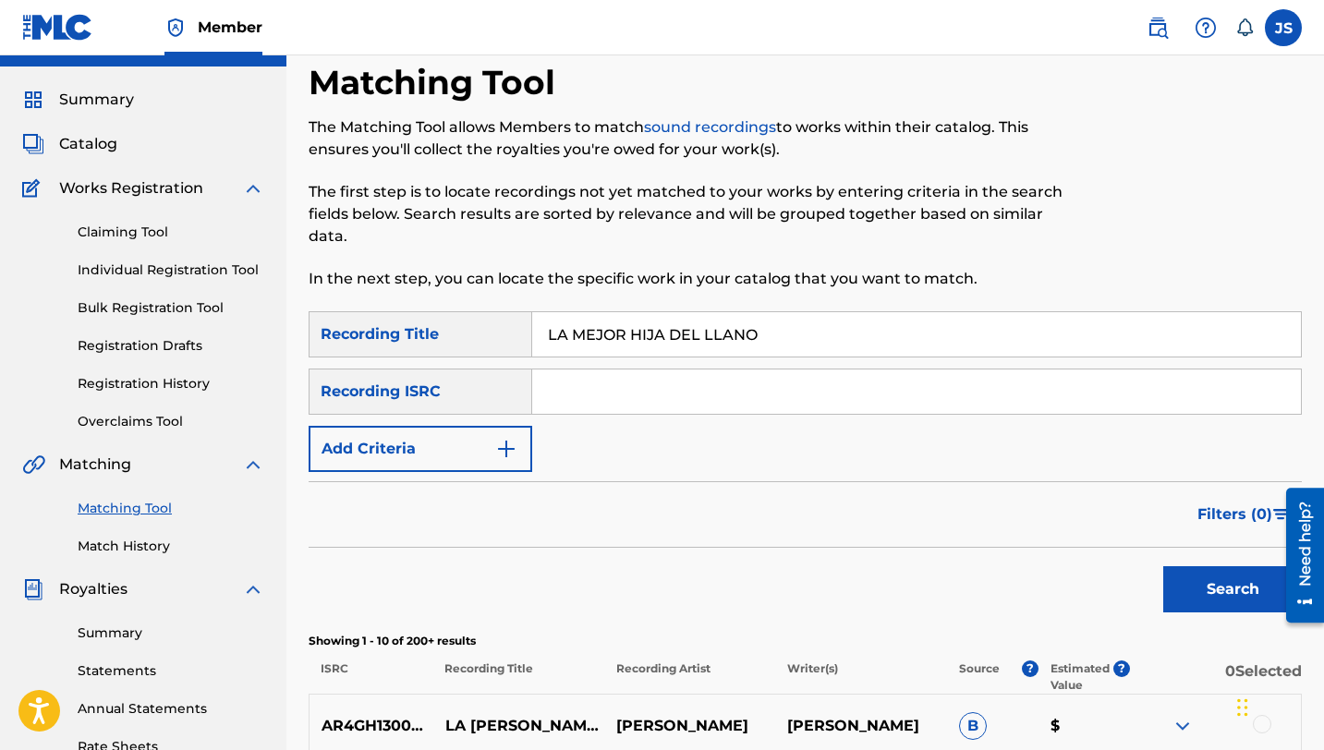
click at [1198, 588] on button "Search" at bounding box center [1232, 589] width 139 height 46
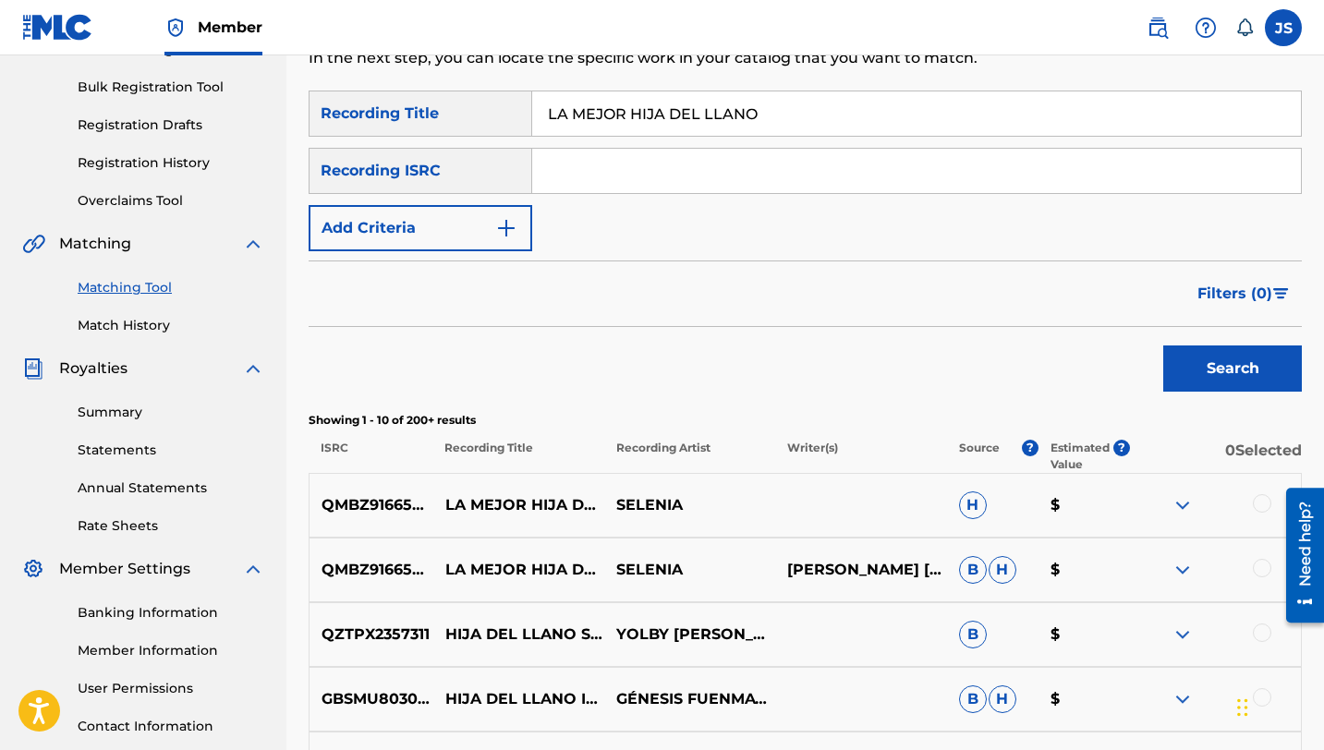
scroll to position [326, 0]
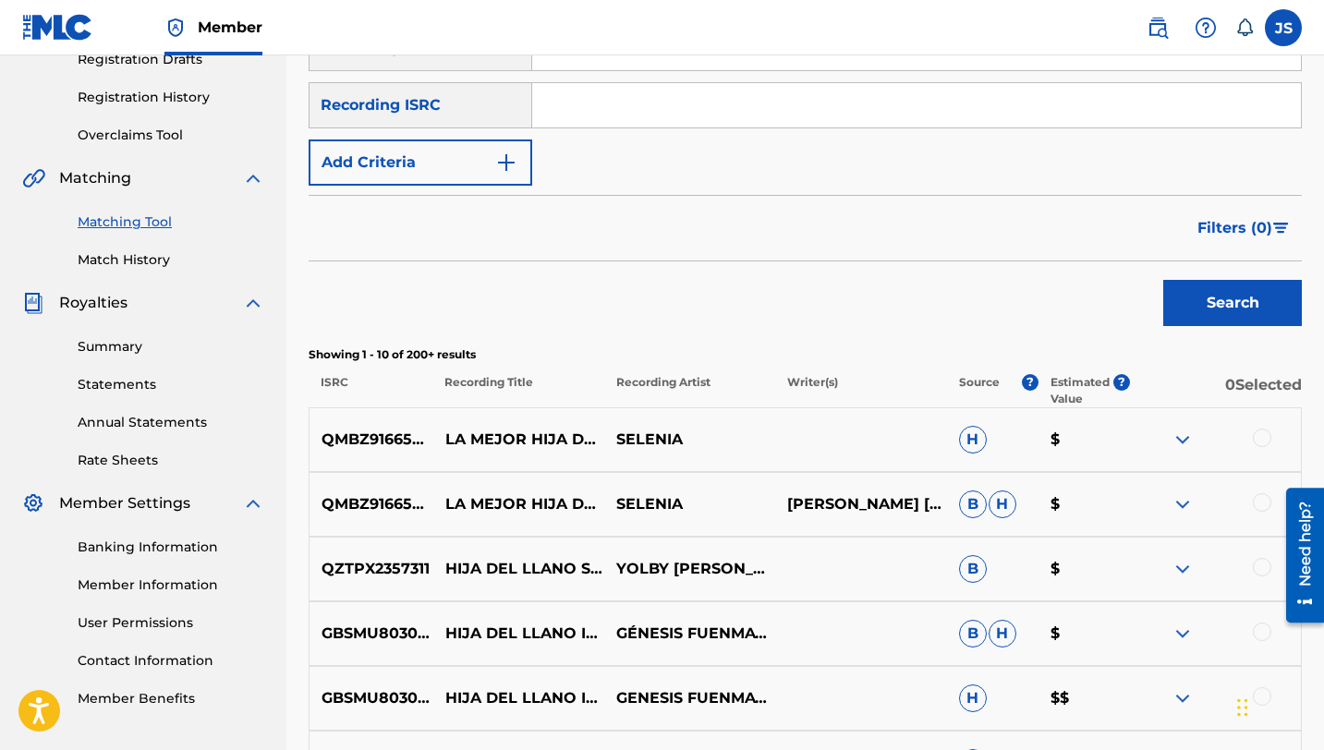
click at [1260, 436] on div at bounding box center [1262, 438] width 18 height 18
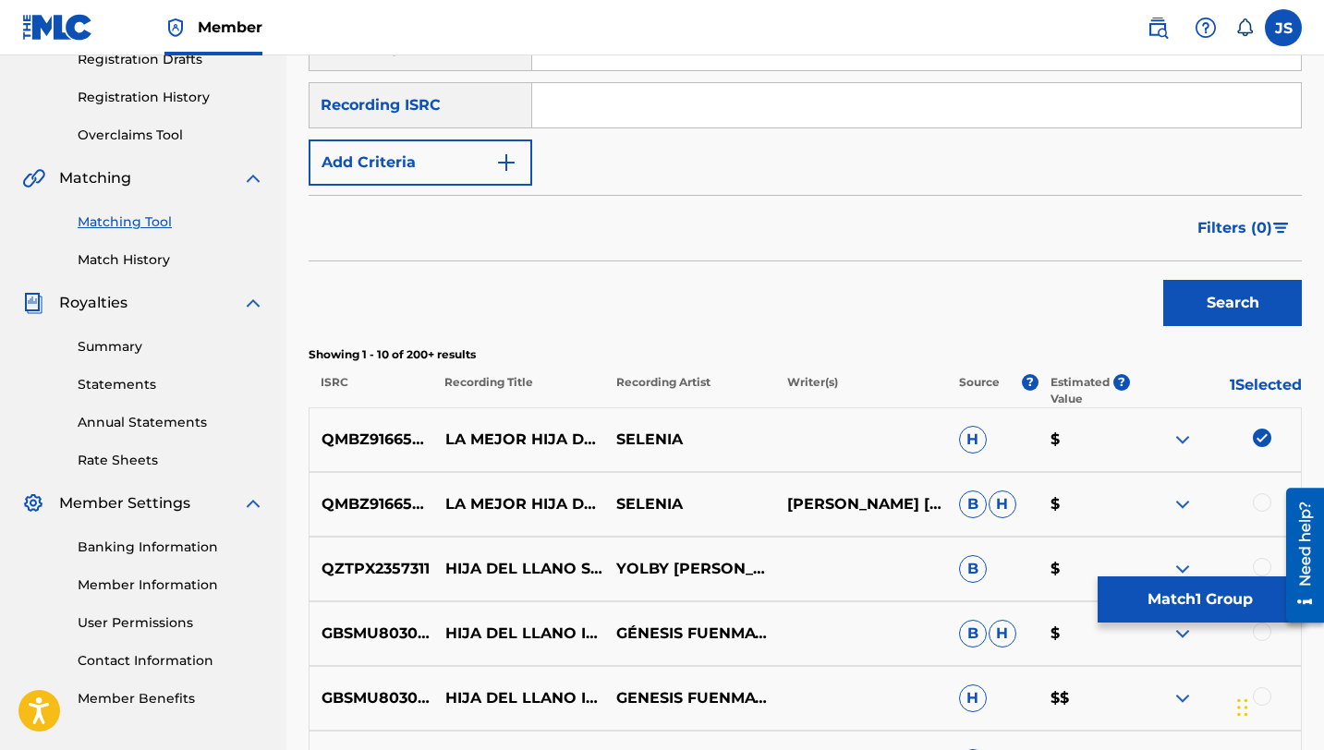
click at [1260, 497] on div at bounding box center [1262, 502] width 18 height 18
click at [1175, 607] on button "Match 2 Groups" at bounding box center [1200, 600] width 204 height 46
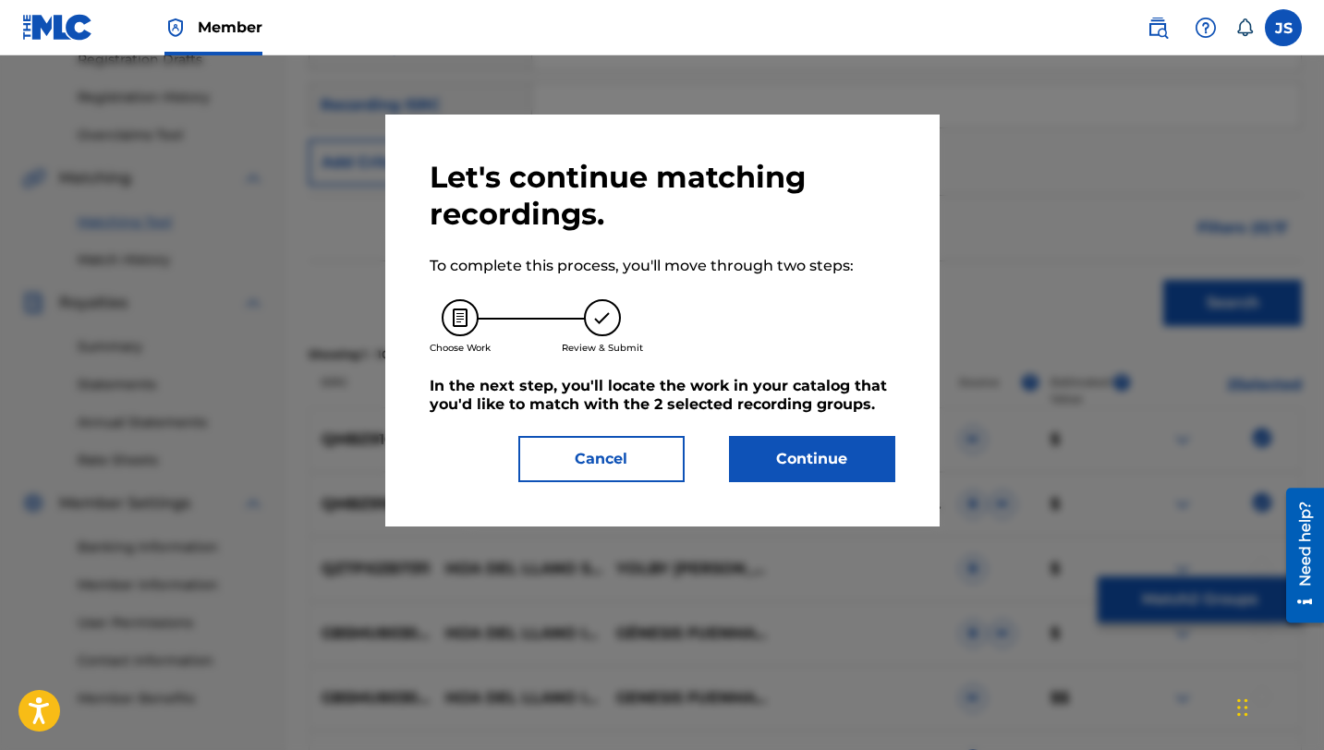
click at [791, 460] on button "Continue" at bounding box center [812, 459] width 166 height 46
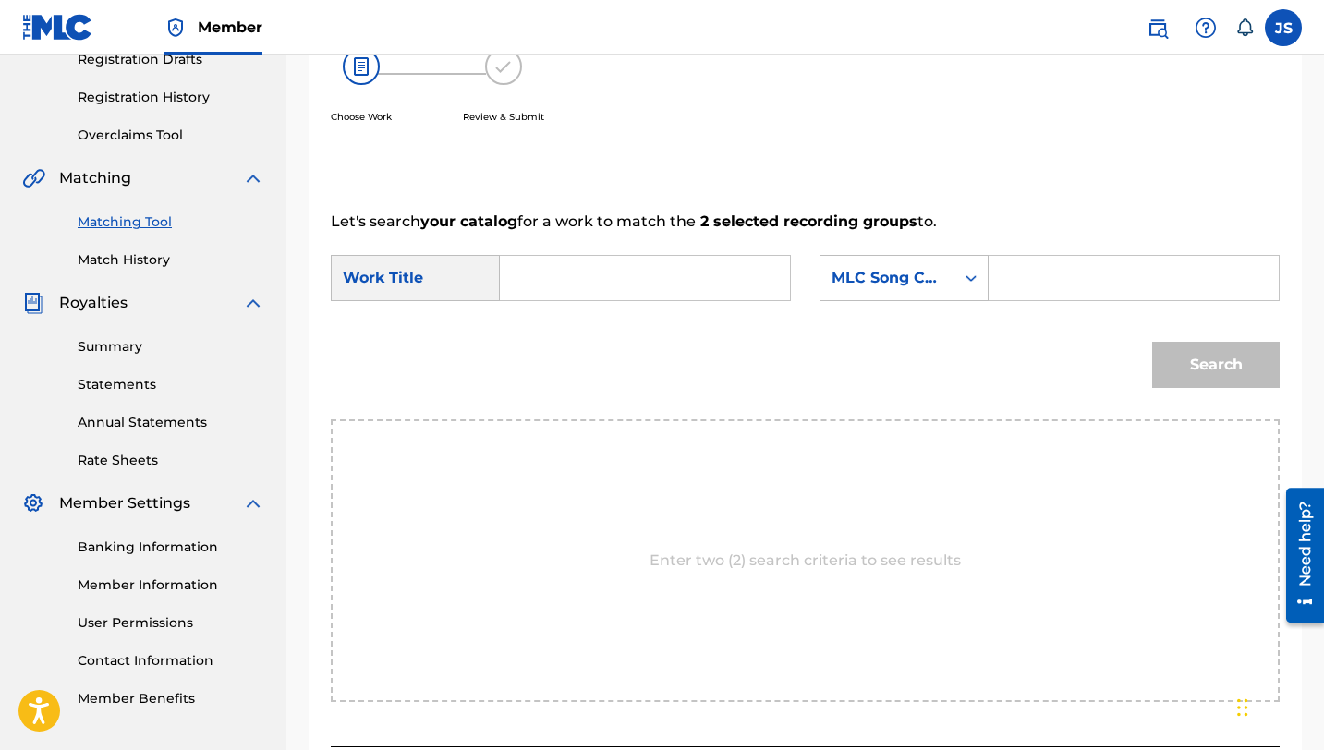
click at [538, 272] on input "Search Form" at bounding box center [645, 278] width 259 height 44
paste input "LA MEJOR HIJA DEL LLANO"
type input "LA MEJOR HIJA DEL LLANO"
click at [1053, 274] on input "Search Form" at bounding box center [1133, 278] width 259 height 44
paste input "LR4G12"
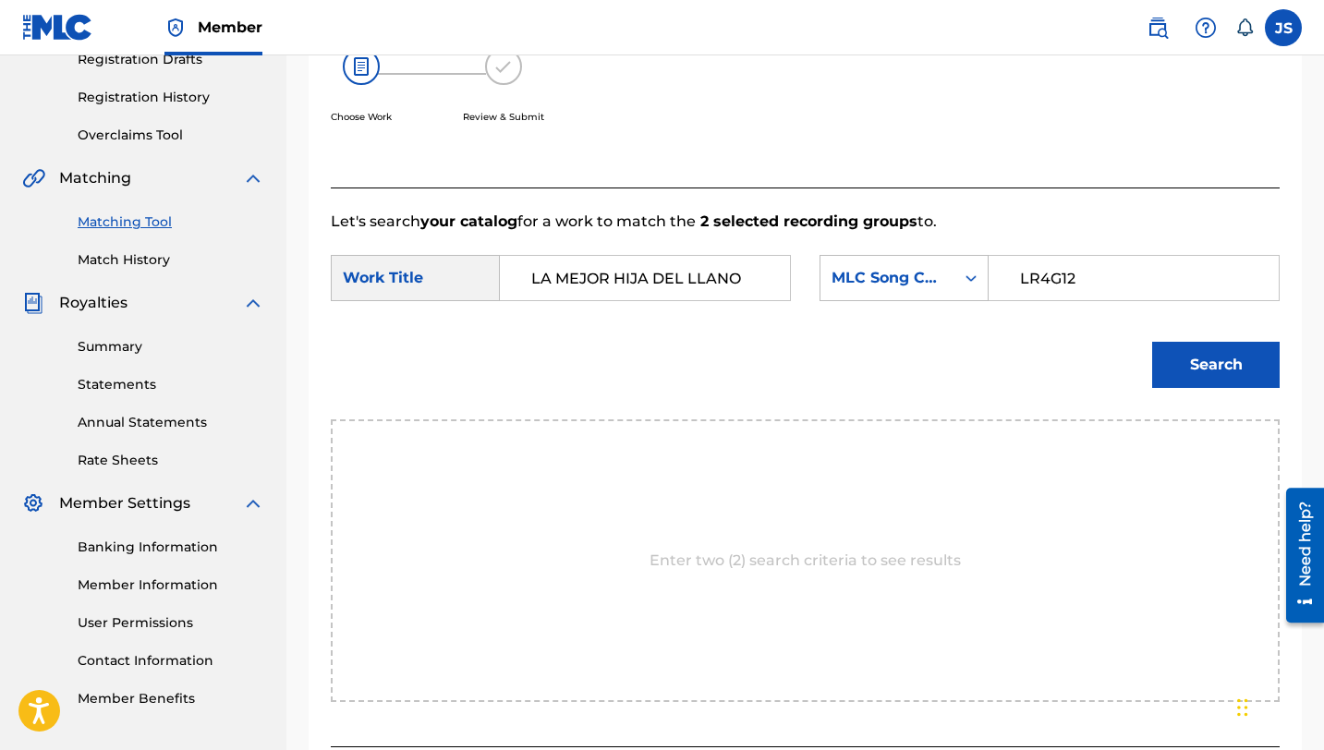
type input "LR4G12"
click at [1192, 377] on button "Search" at bounding box center [1216, 365] width 128 height 46
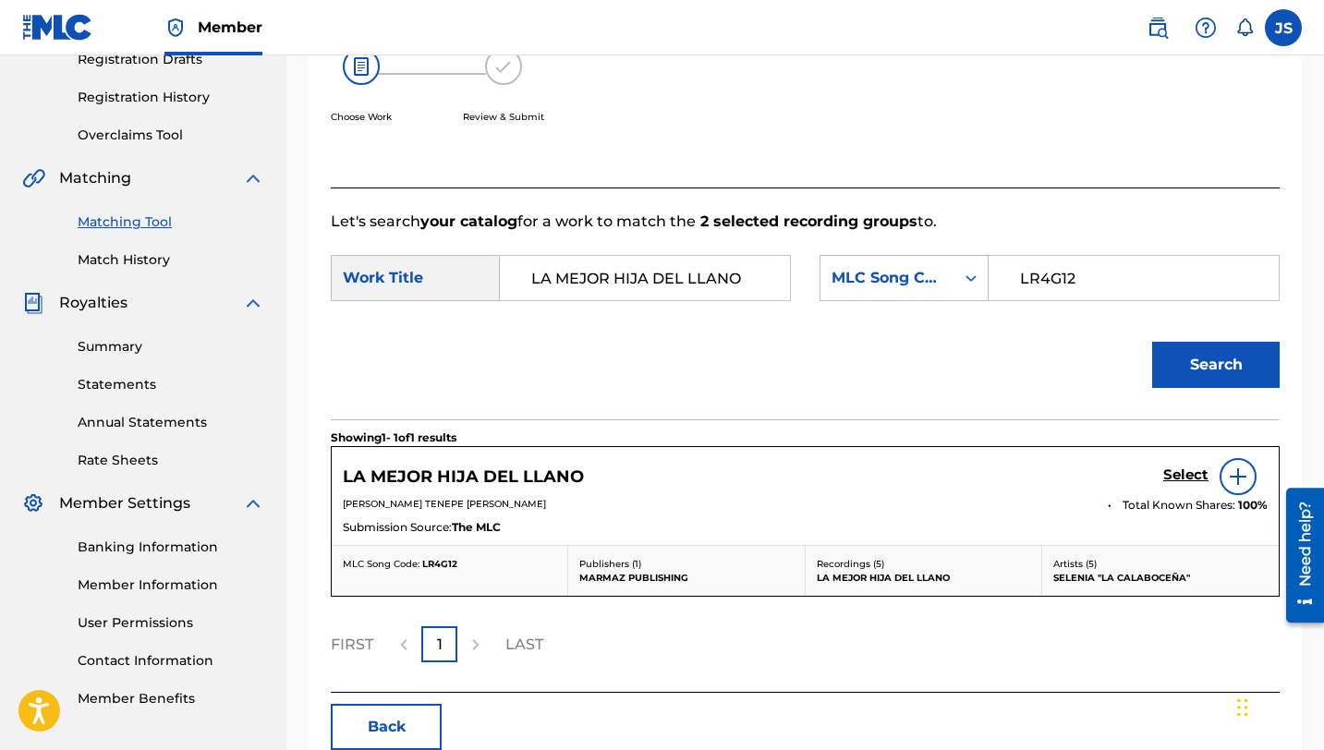
click at [1175, 473] on h5 "Select" at bounding box center [1185, 476] width 45 height 18
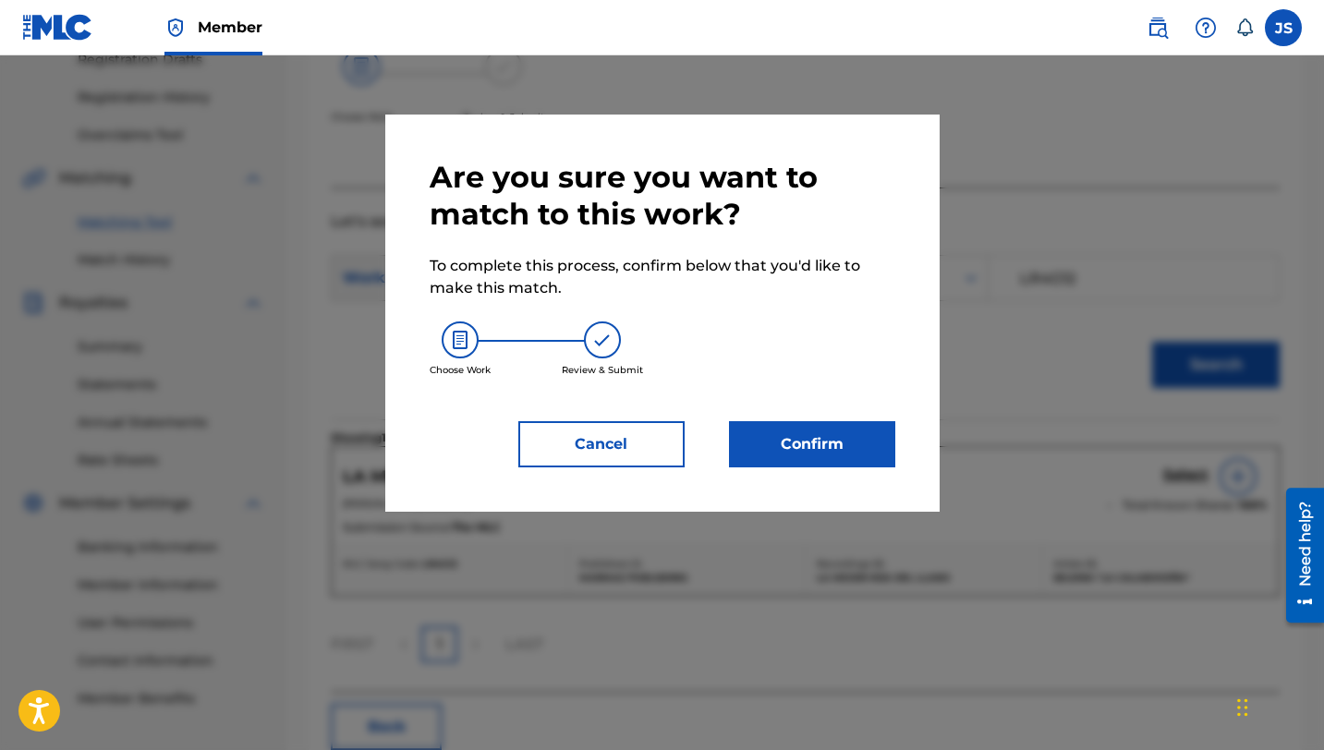
click at [792, 441] on button "Confirm" at bounding box center [812, 444] width 166 height 46
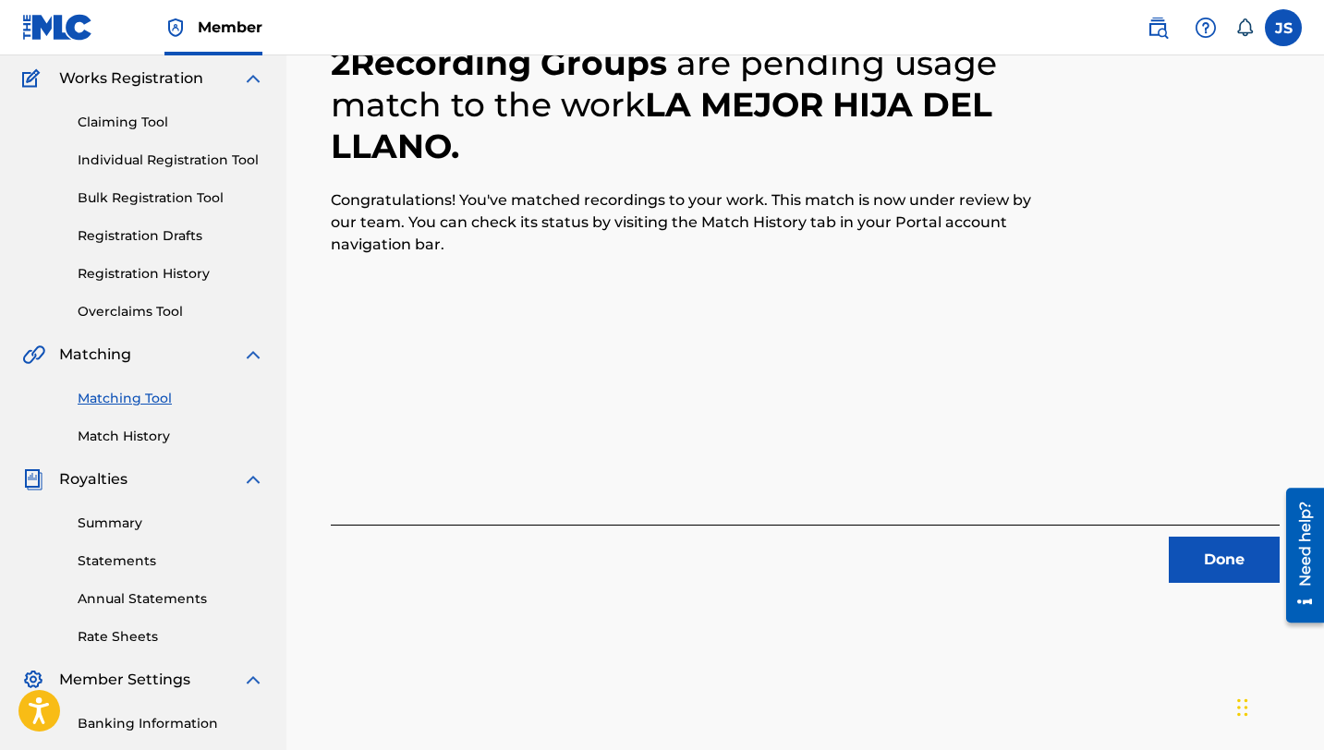
scroll to position [268, 0]
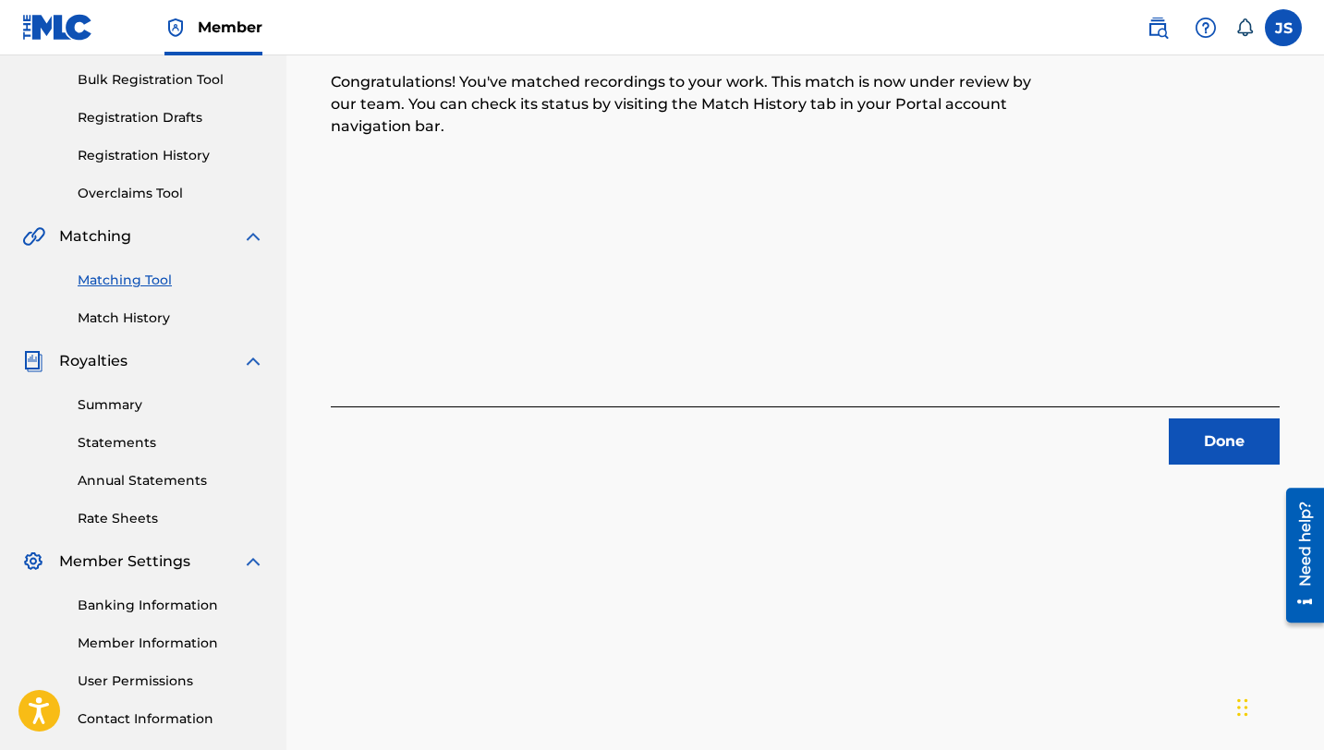
click at [1208, 425] on button "Done" at bounding box center [1224, 442] width 111 height 46
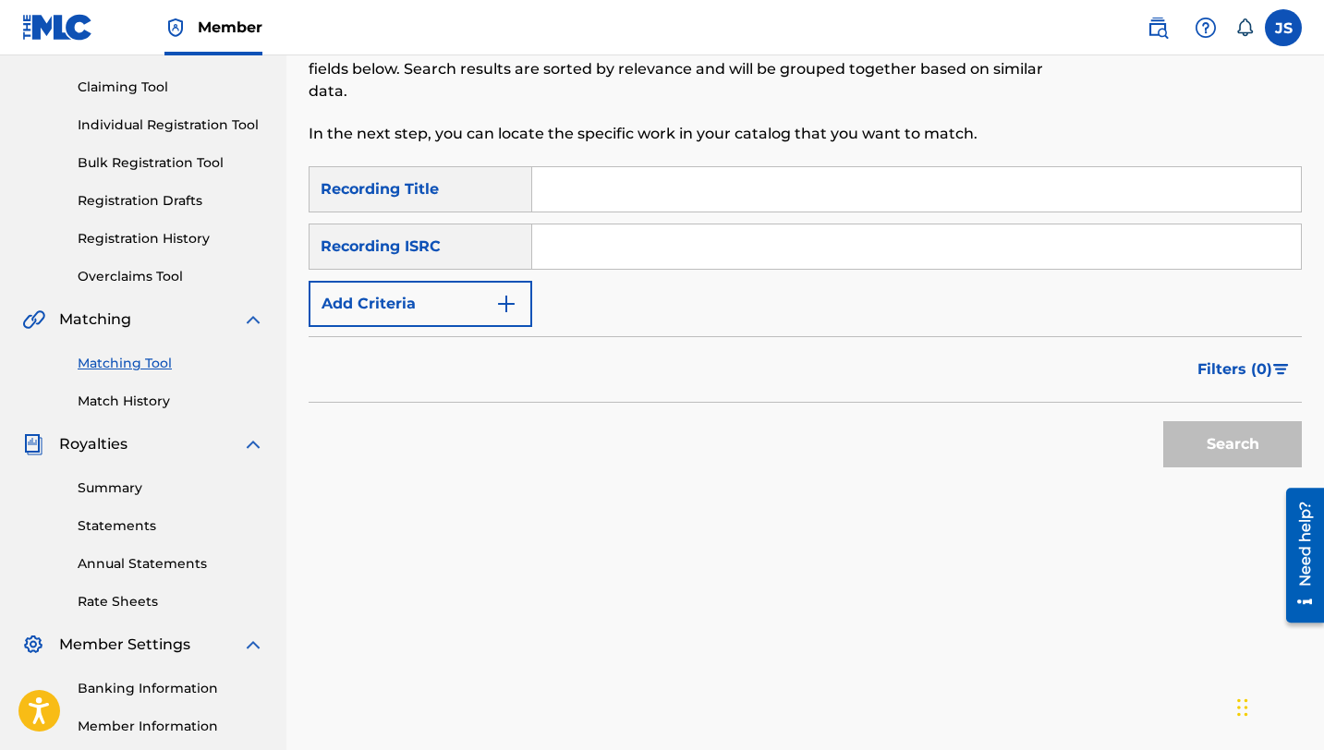
scroll to position [67, 0]
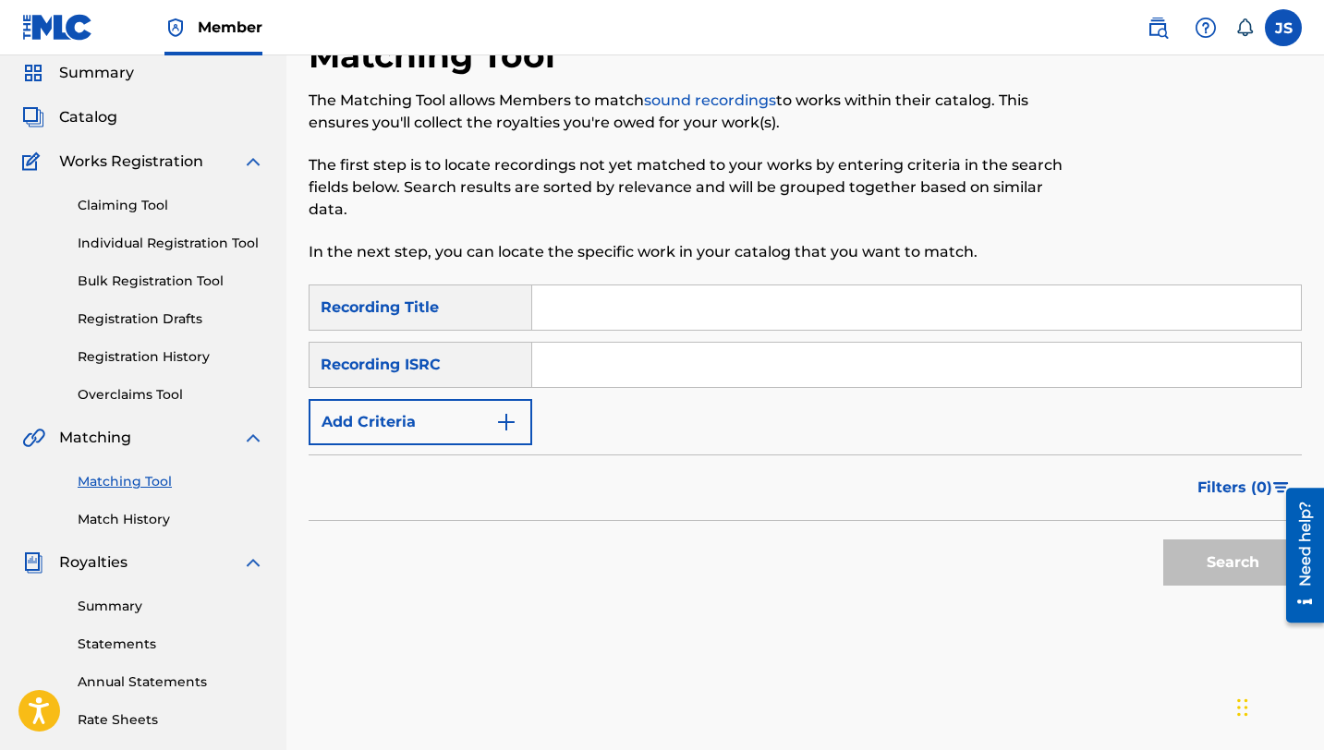
click at [563, 316] on input "Search Form" at bounding box center [916, 308] width 769 height 44
paste input "LA QUE MAS TE [PERSON_NAME]"
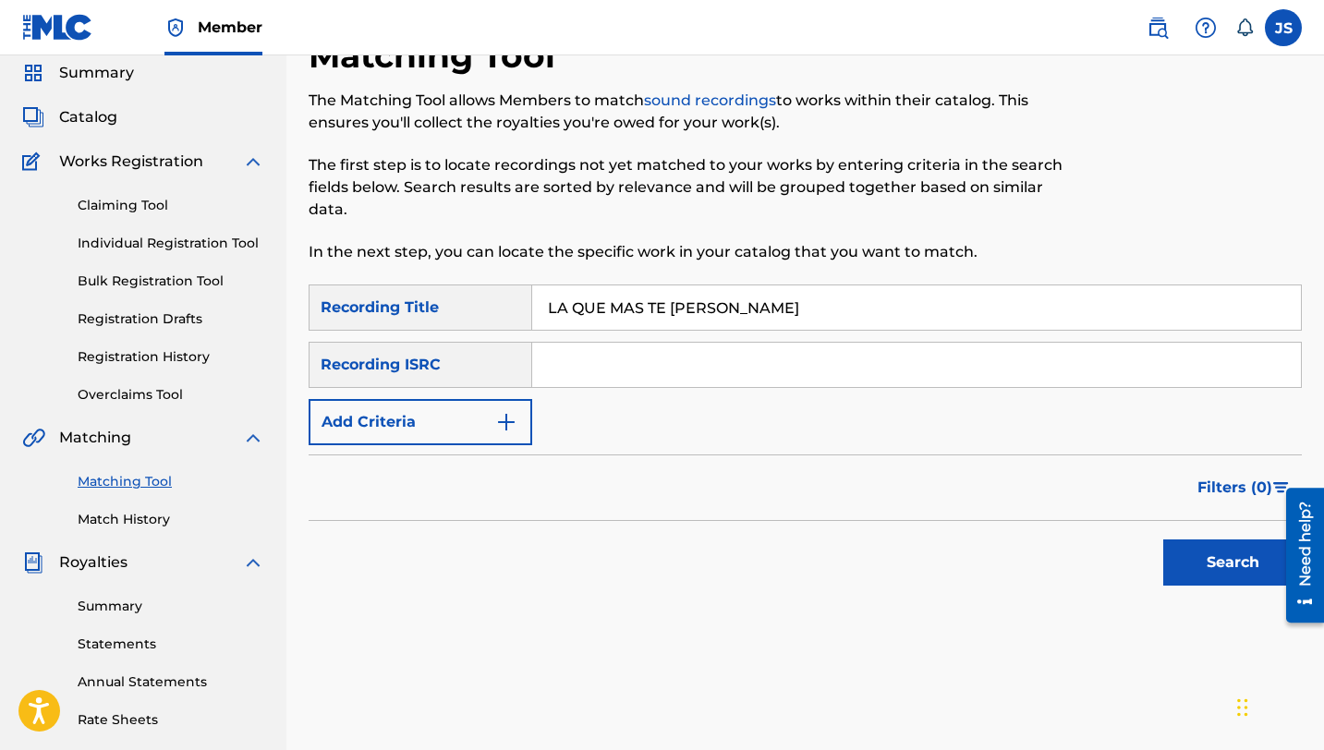
click at [1161, 556] on div "Search" at bounding box center [1228, 558] width 148 height 74
click at [1174, 557] on button "Search" at bounding box center [1232, 563] width 139 height 46
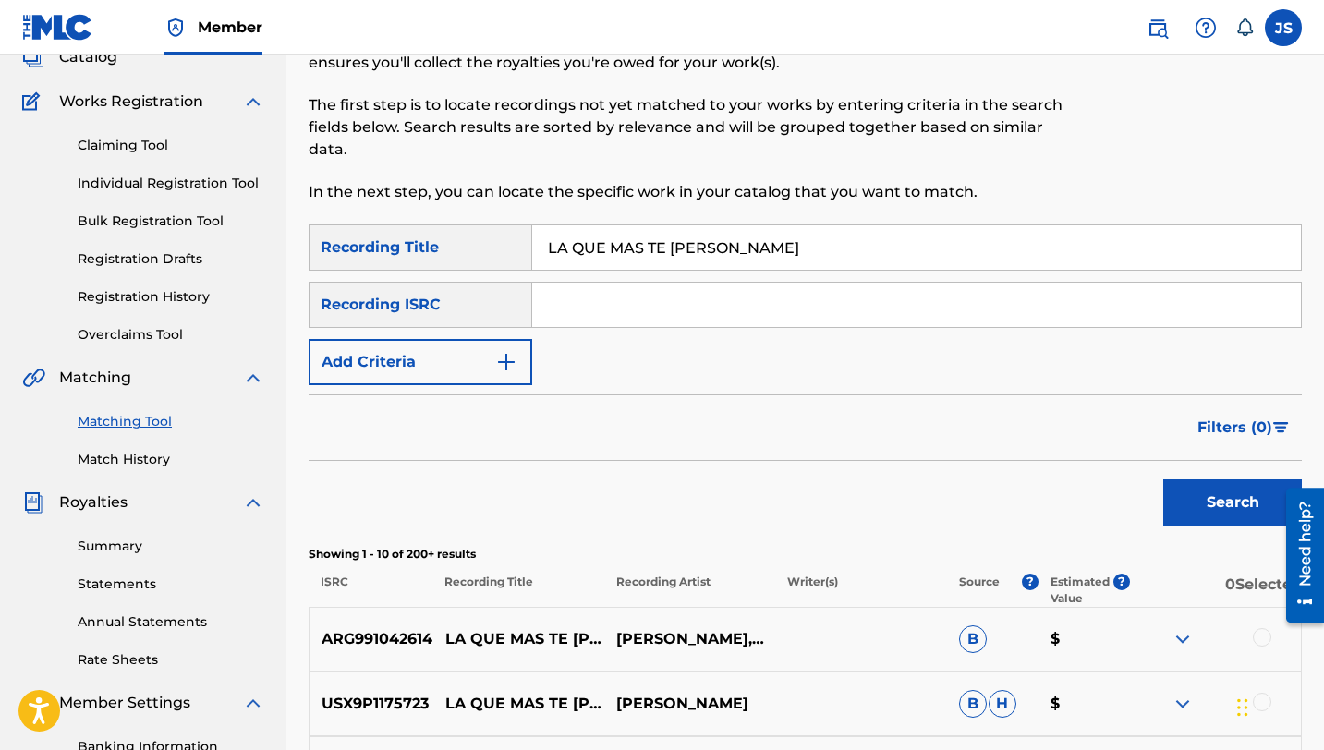
scroll to position [59, 0]
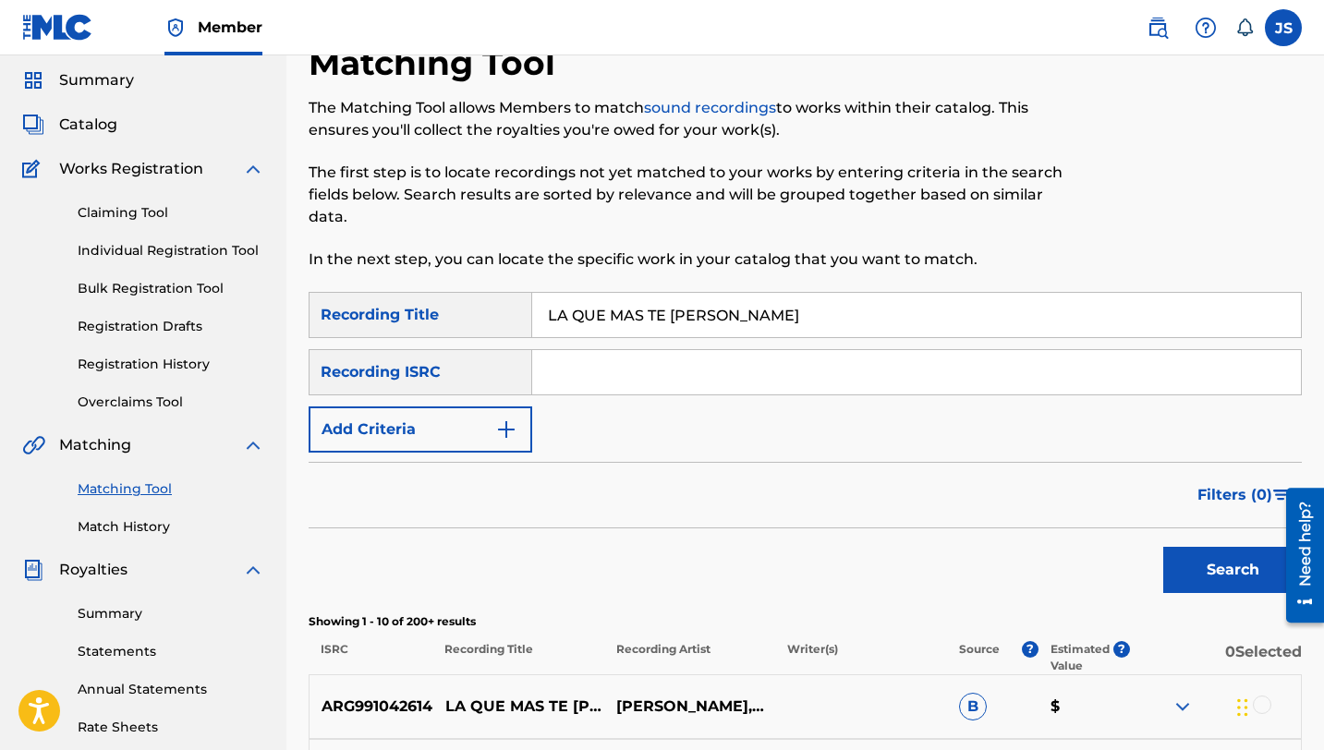
click at [611, 316] on input "LA QUE MAS TE [PERSON_NAME]" at bounding box center [916, 315] width 769 height 44
click at [600, 298] on input "LA QUE MAS TE [PERSON_NAME]" at bounding box center [916, 315] width 769 height 44
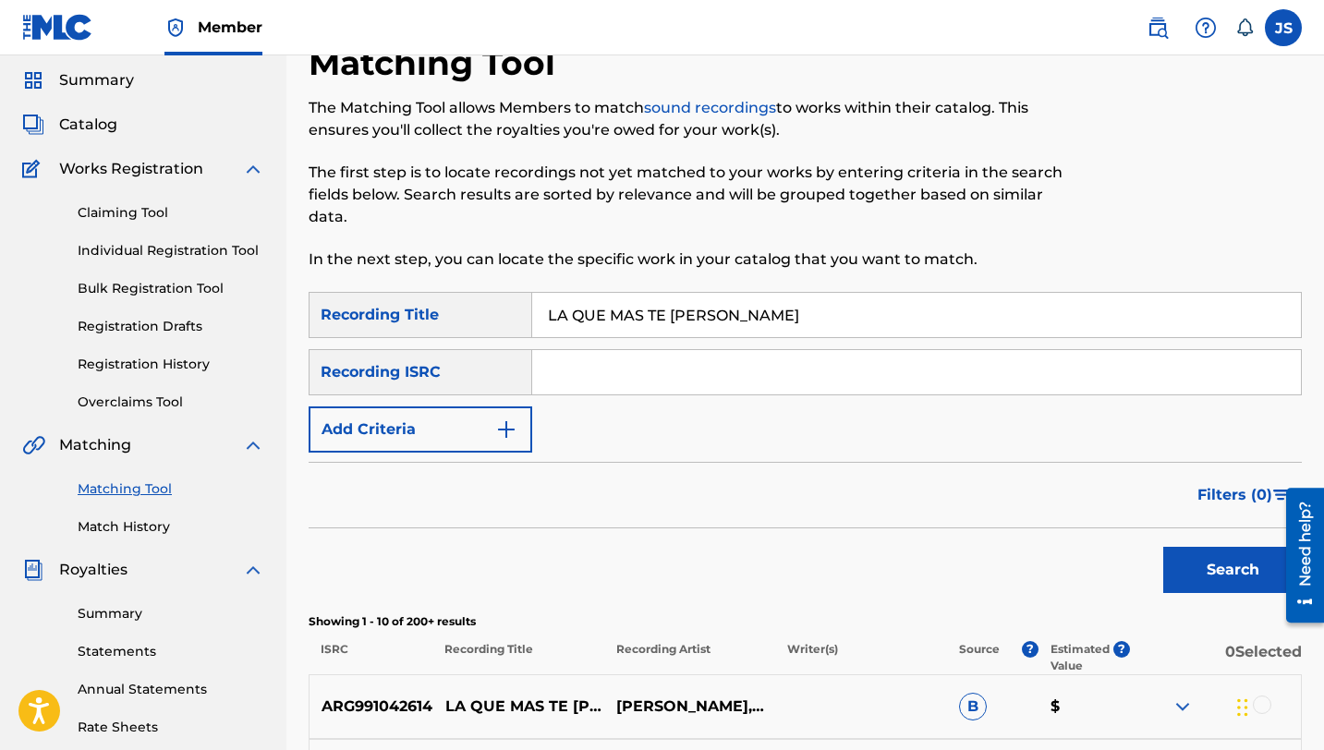
click at [600, 298] on input "LA QUE MAS TE [PERSON_NAME]" at bounding box center [916, 315] width 769 height 44
paste input "SEGUNDA VEZ"
click at [1246, 574] on button "Search" at bounding box center [1232, 570] width 139 height 46
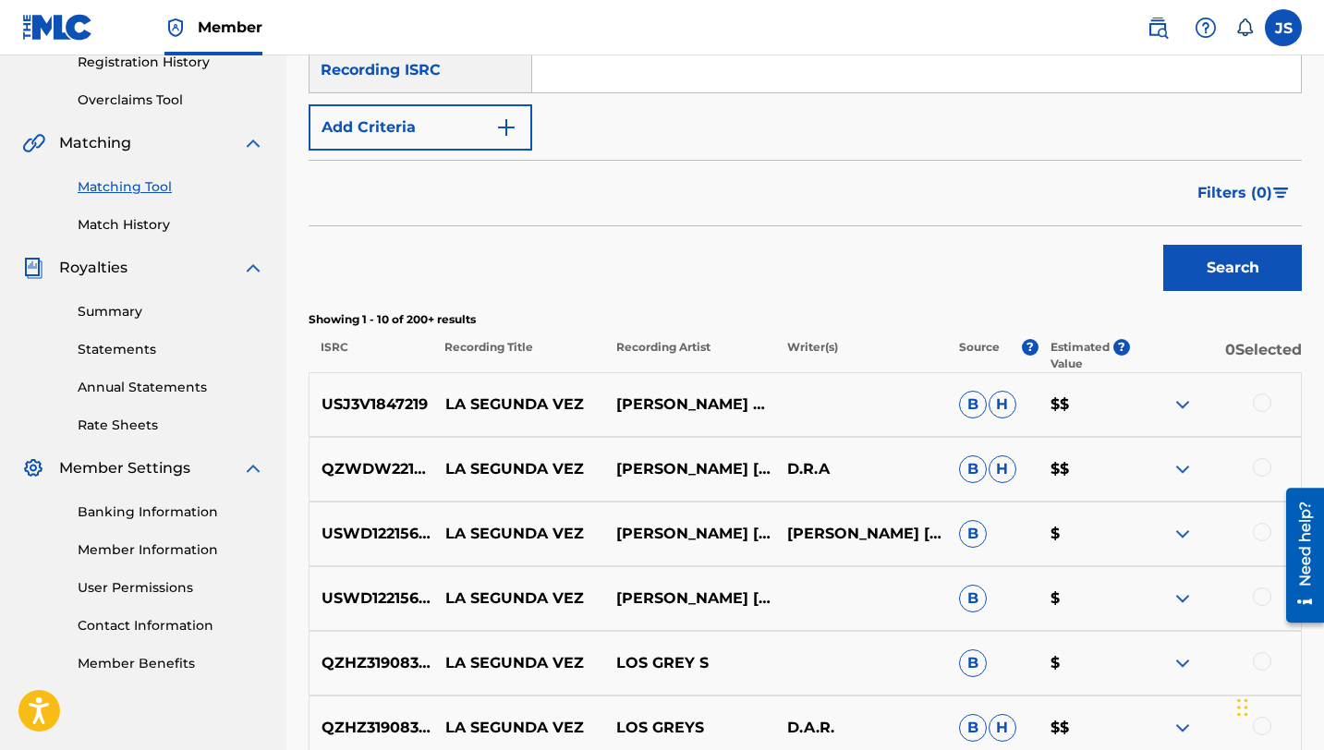
scroll to position [0, 0]
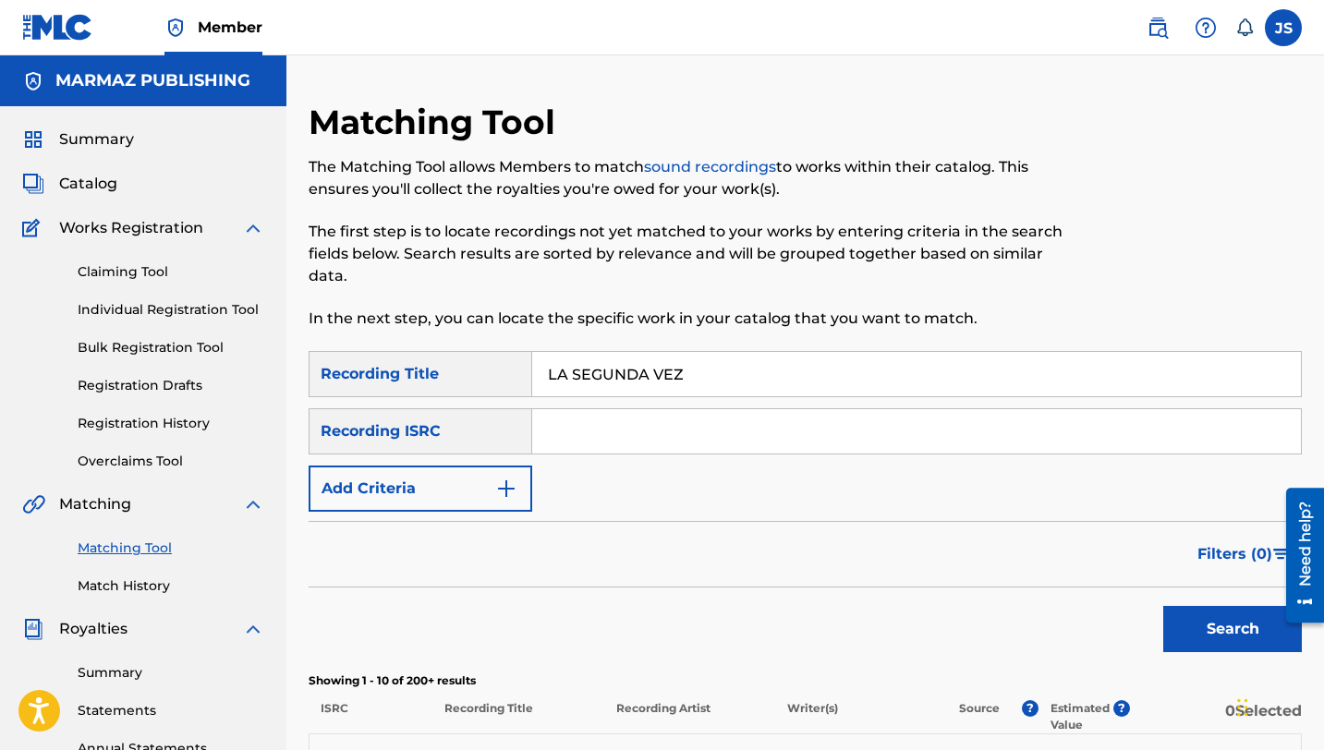
click at [623, 367] on input "LA SEGUNDA VEZ" at bounding box center [916, 374] width 769 height 44
paste input "VIUDA"
type input "LA VIUDA"
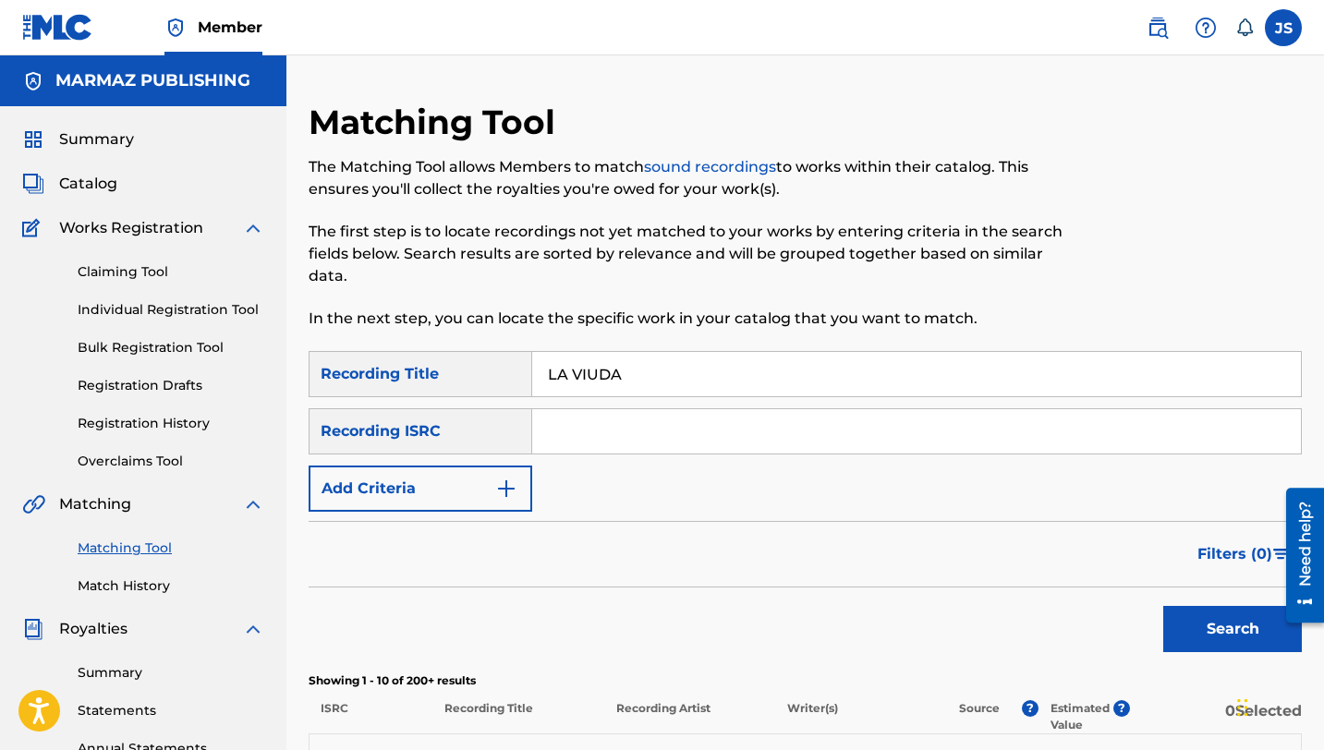
click at [1237, 634] on button "Search" at bounding box center [1232, 629] width 139 height 46
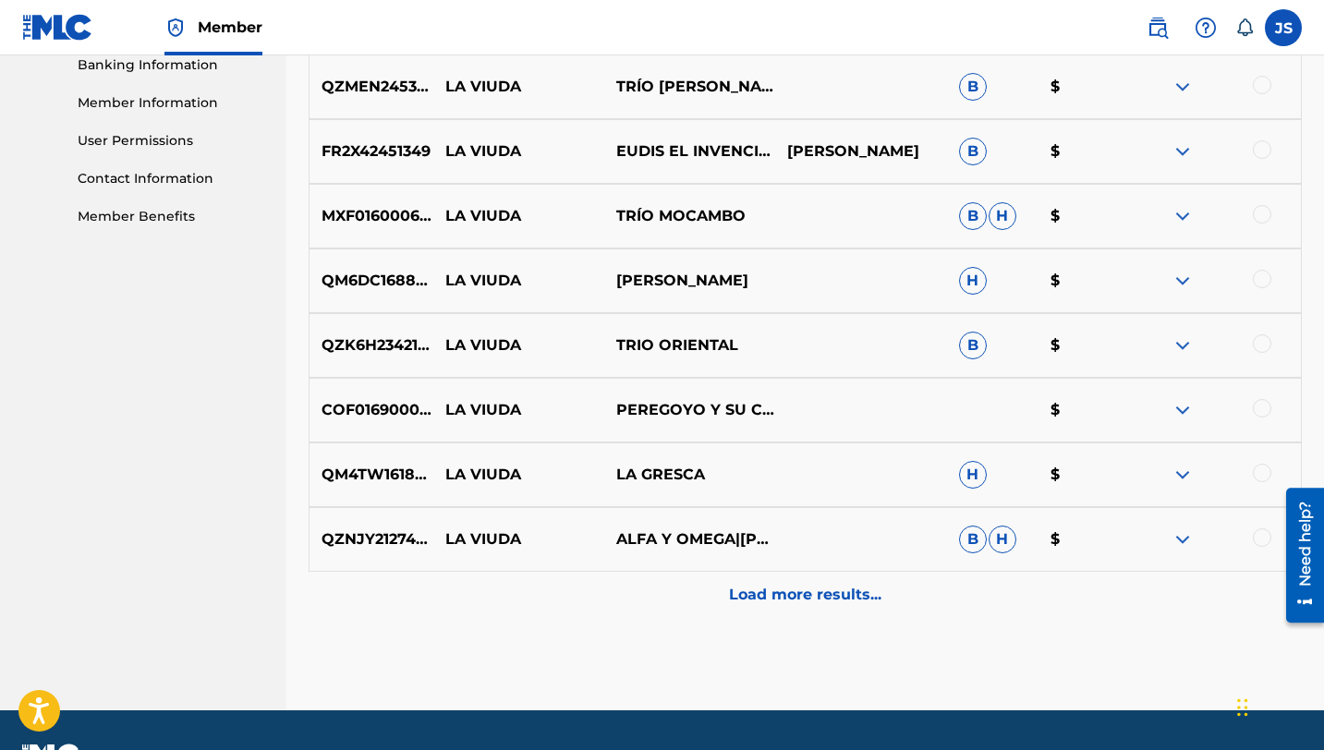
scroll to position [805, 0]
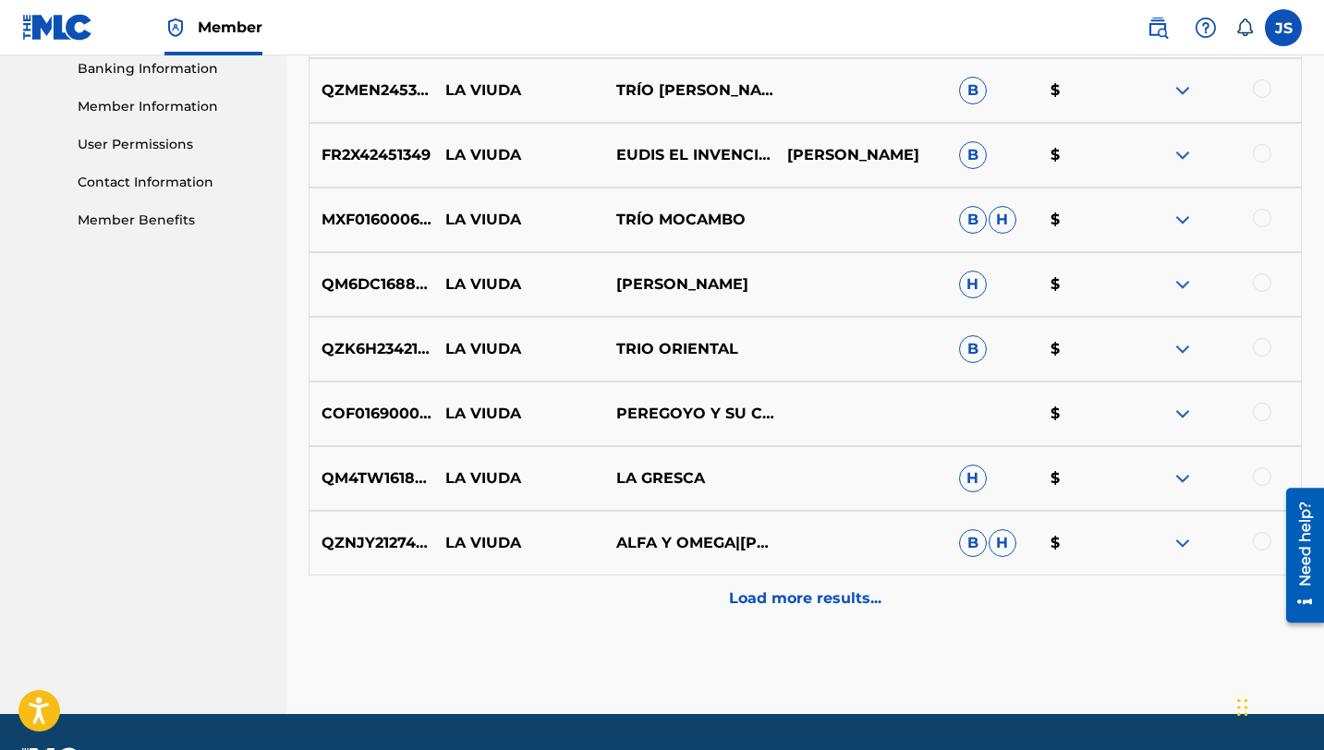
click at [829, 585] on div "Load more results..." at bounding box center [805, 599] width 993 height 46
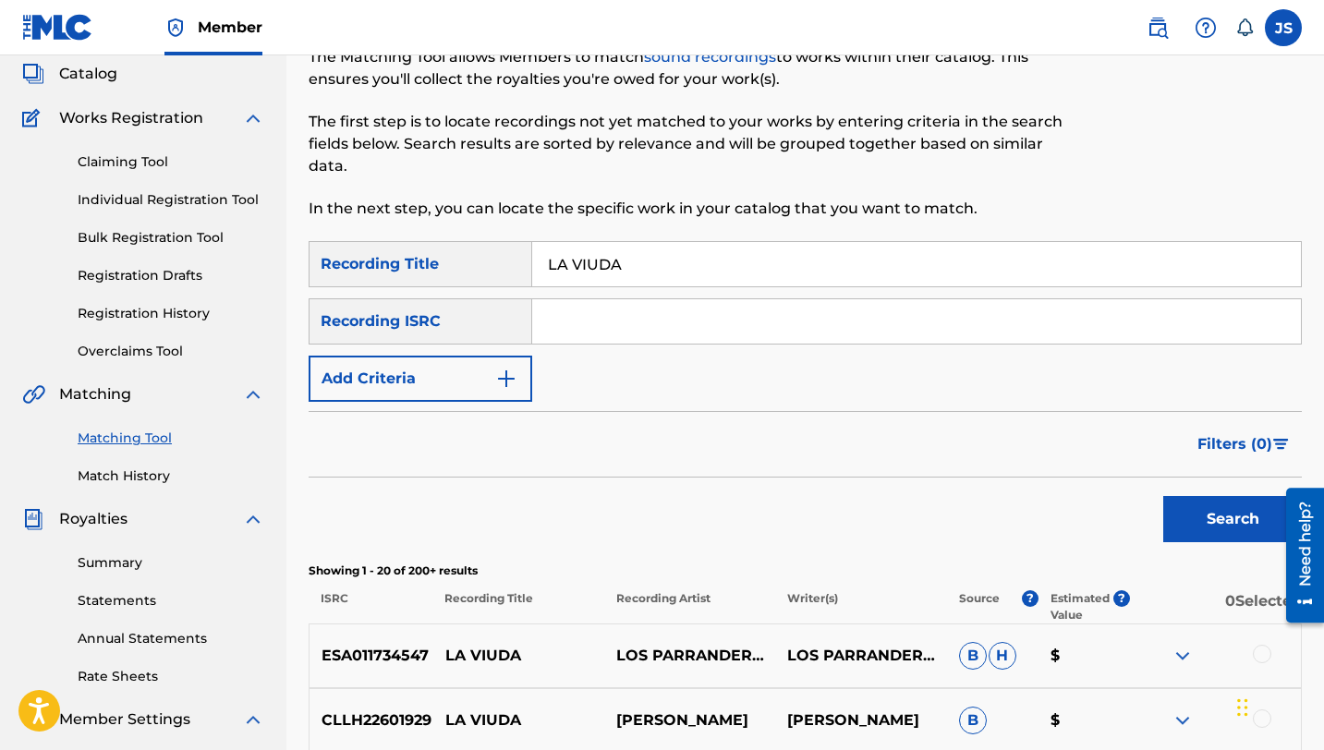
scroll to position [0, 0]
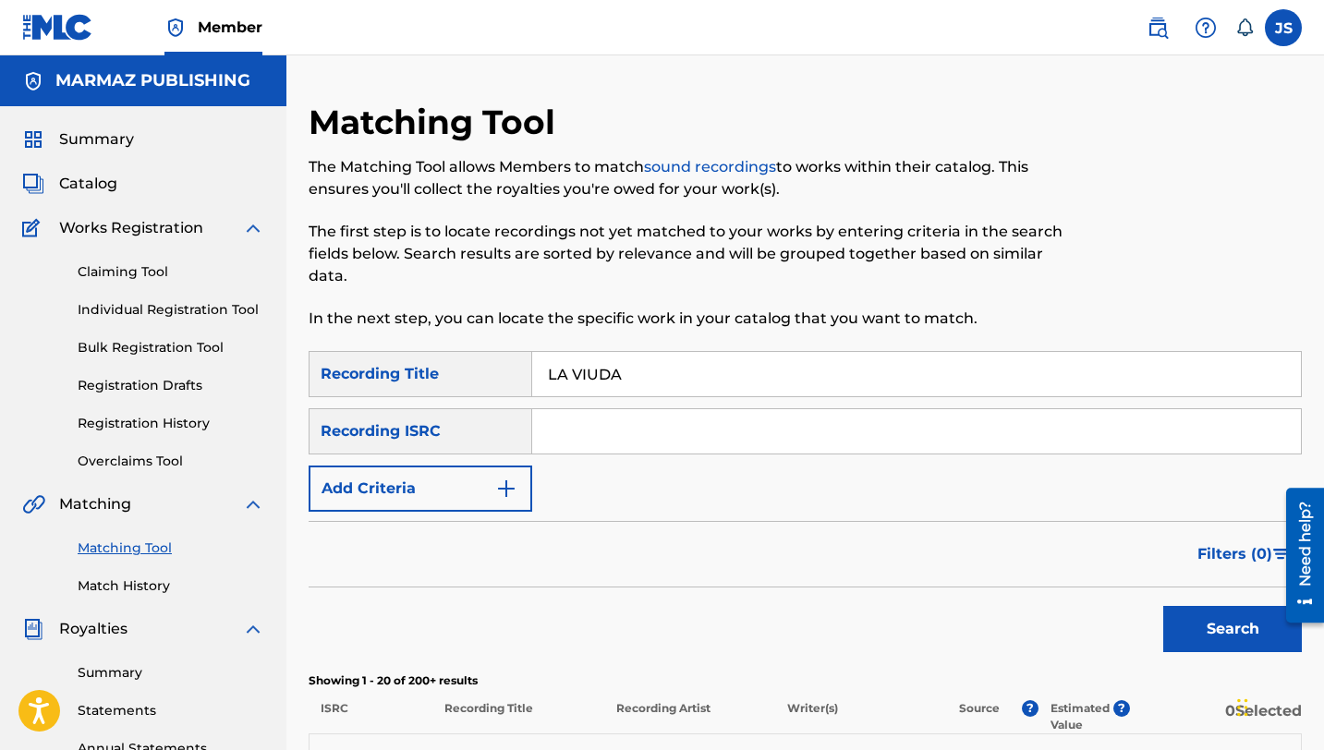
click at [492, 484] on button "Add Criteria" at bounding box center [421, 489] width 224 height 46
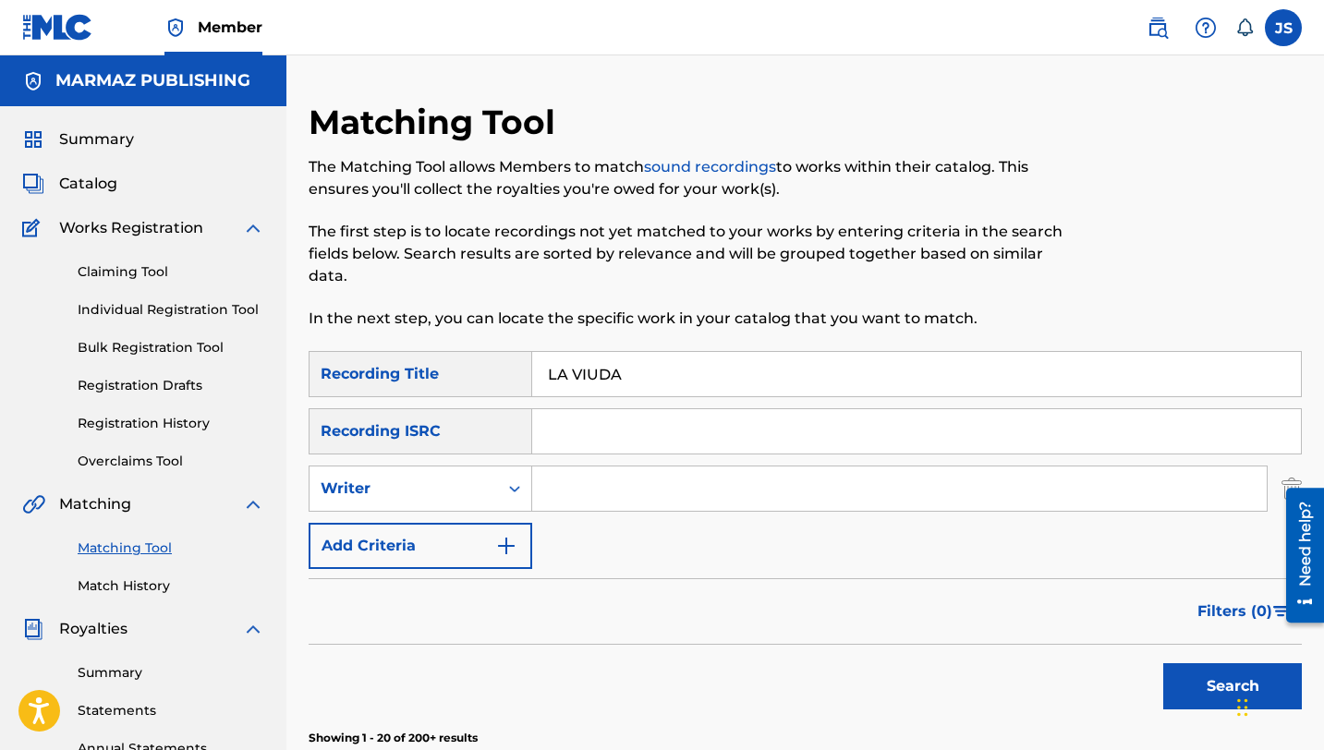
click at [556, 474] on input "Search Form" at bounding box center [899, 489] width 735 height 44
click at [578, 483] on input "CRU TENEPE" at bounding box center [899, 489] width 735 height 44
type input "[PERSON_NAME] TENEPE"
click at [1163, 663] on button "Search" at bounding box center [1232, 686] width 139 height 46
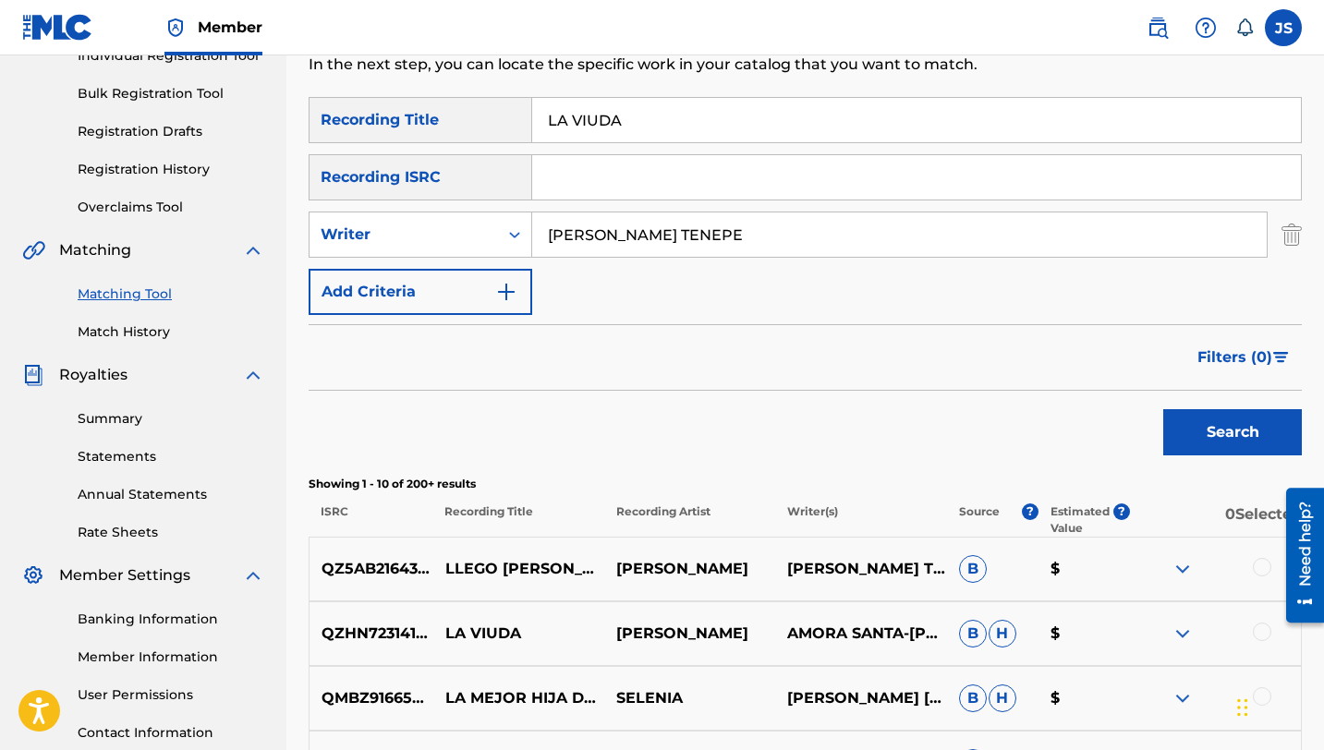
scroll to position [174, 0]
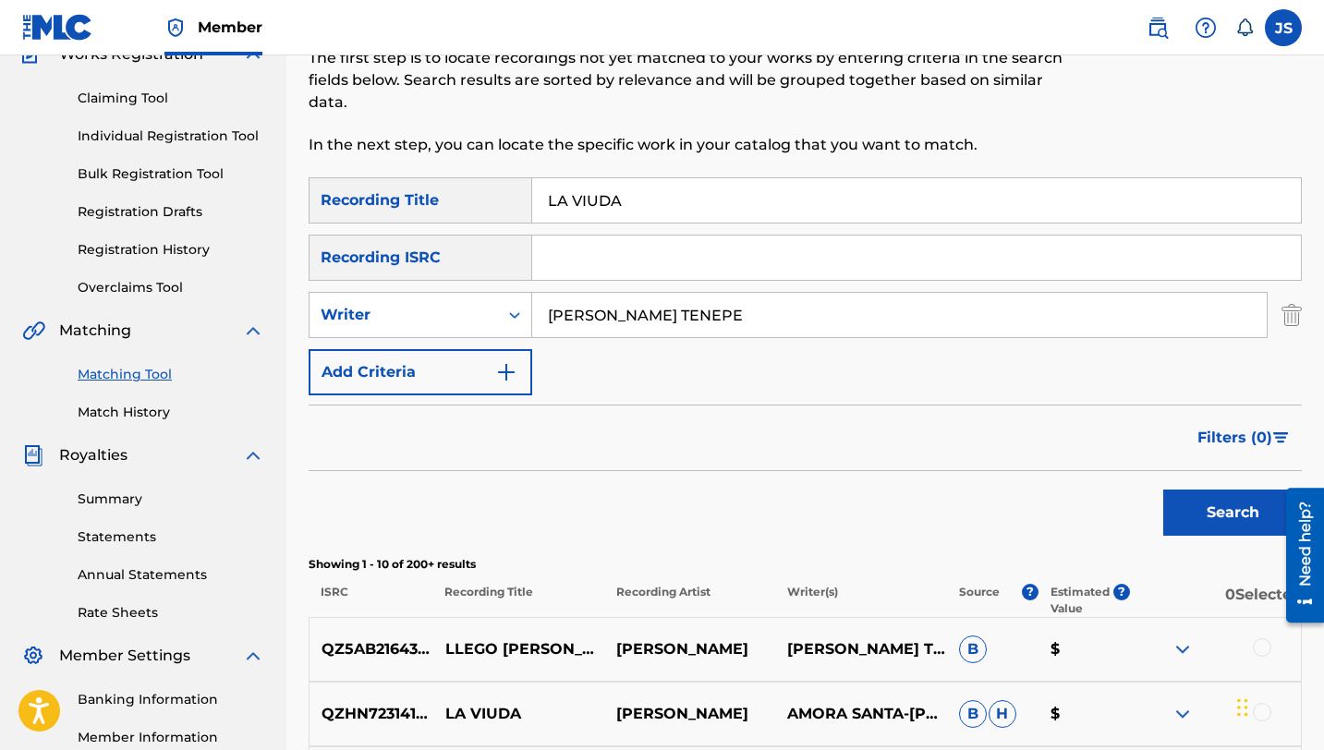
click at [618, 205] on input "LA VIUDA" at bounding box center [916, 200] width 769 height 44
paste input "EVANTATE Y AN"
click at [1179, 502] on button "Search" at bounding box center [1232, 513] width 139 height 46
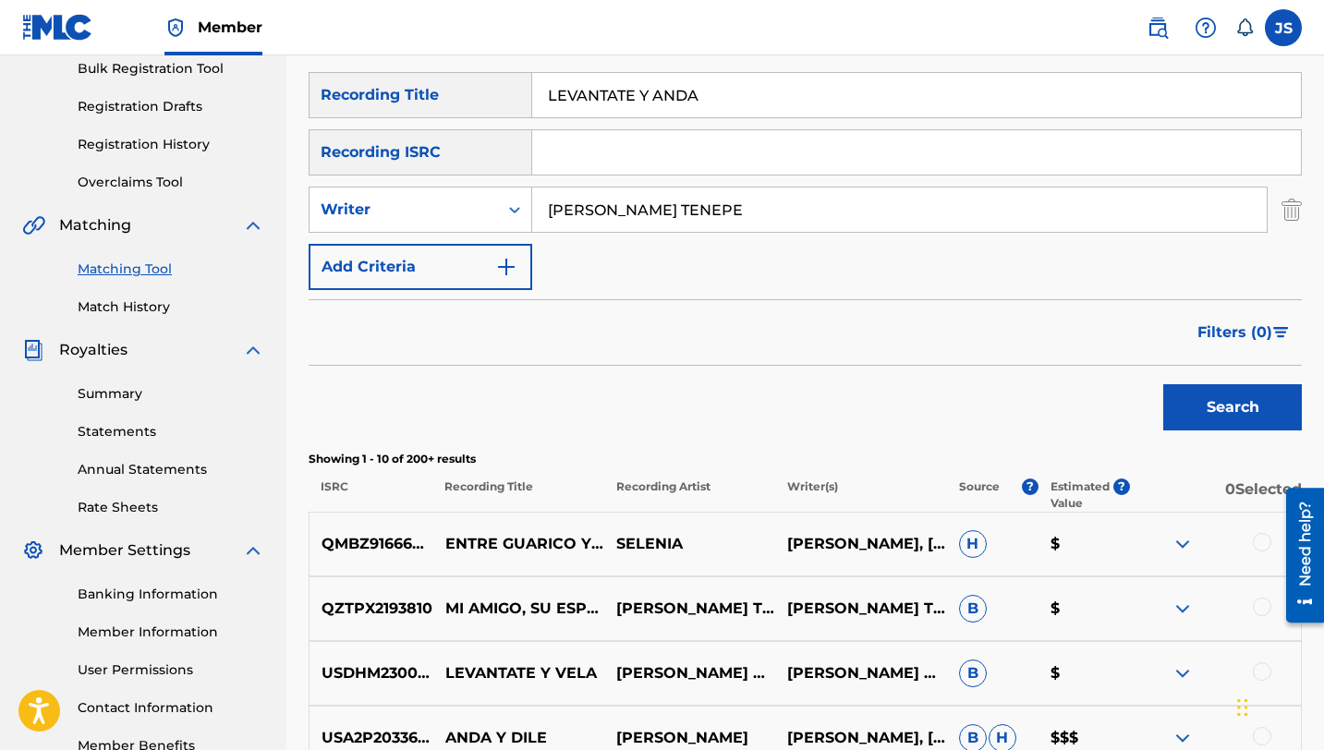
scroll to position [252, 0]
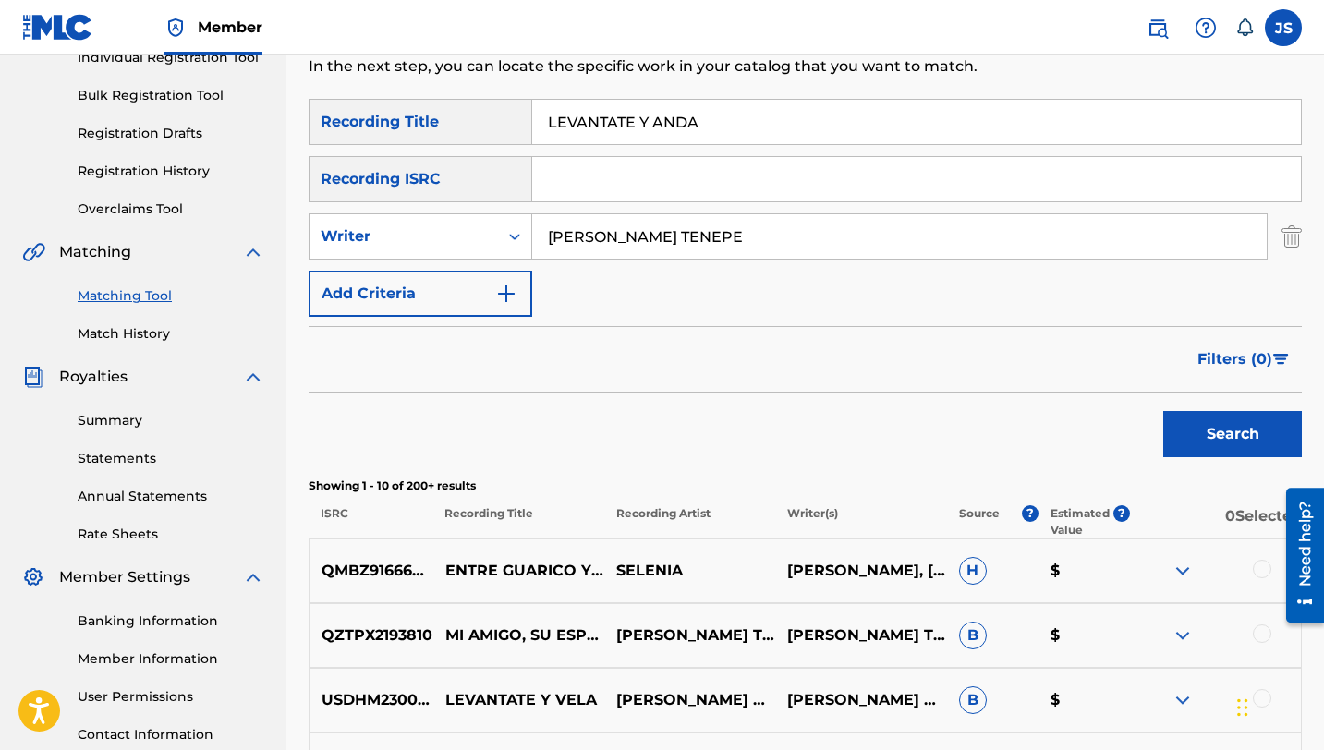
click at [637, 119] on input "LEVANTATE Y ANDA" at bounding box center [916, 122] width 769 height 44
paste input "LANERA SOY"
click at [1237, 440] on button "Search" at bounding box center [1232, 434] width 139 height 46
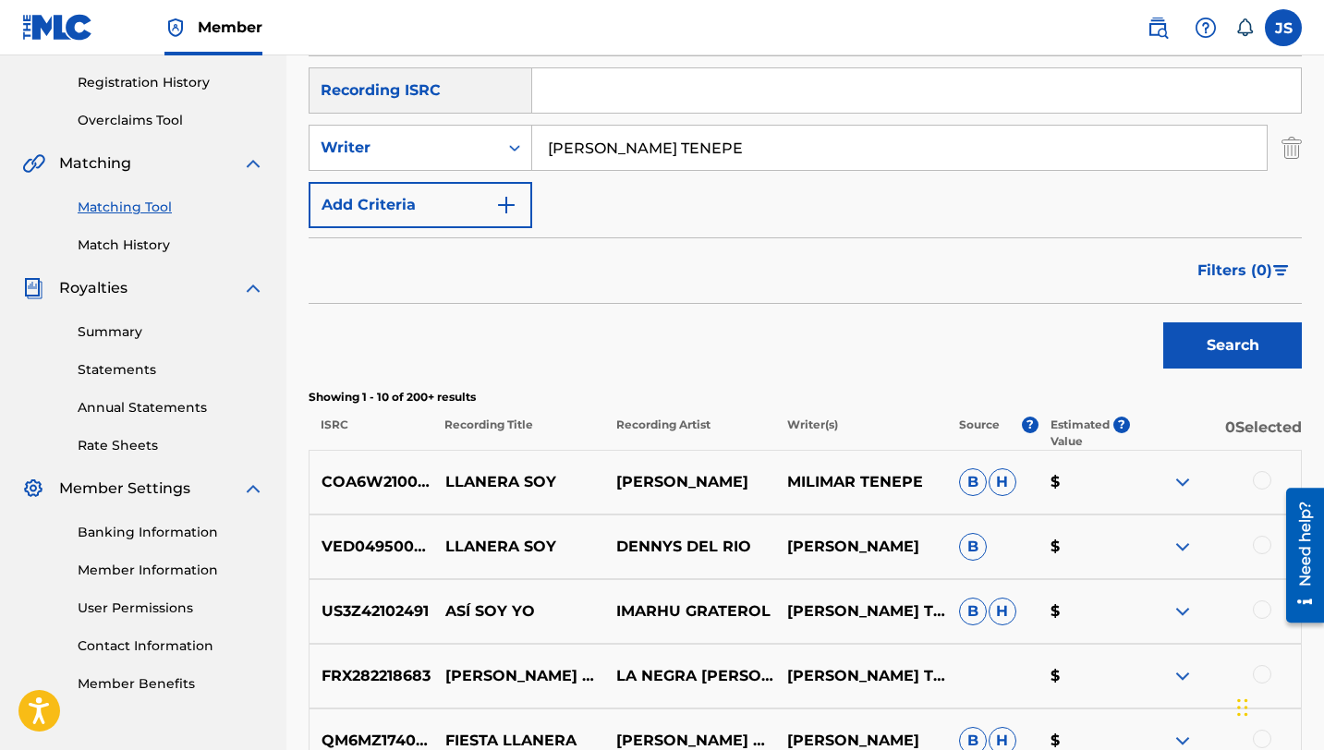
scroll to position [261, 0]
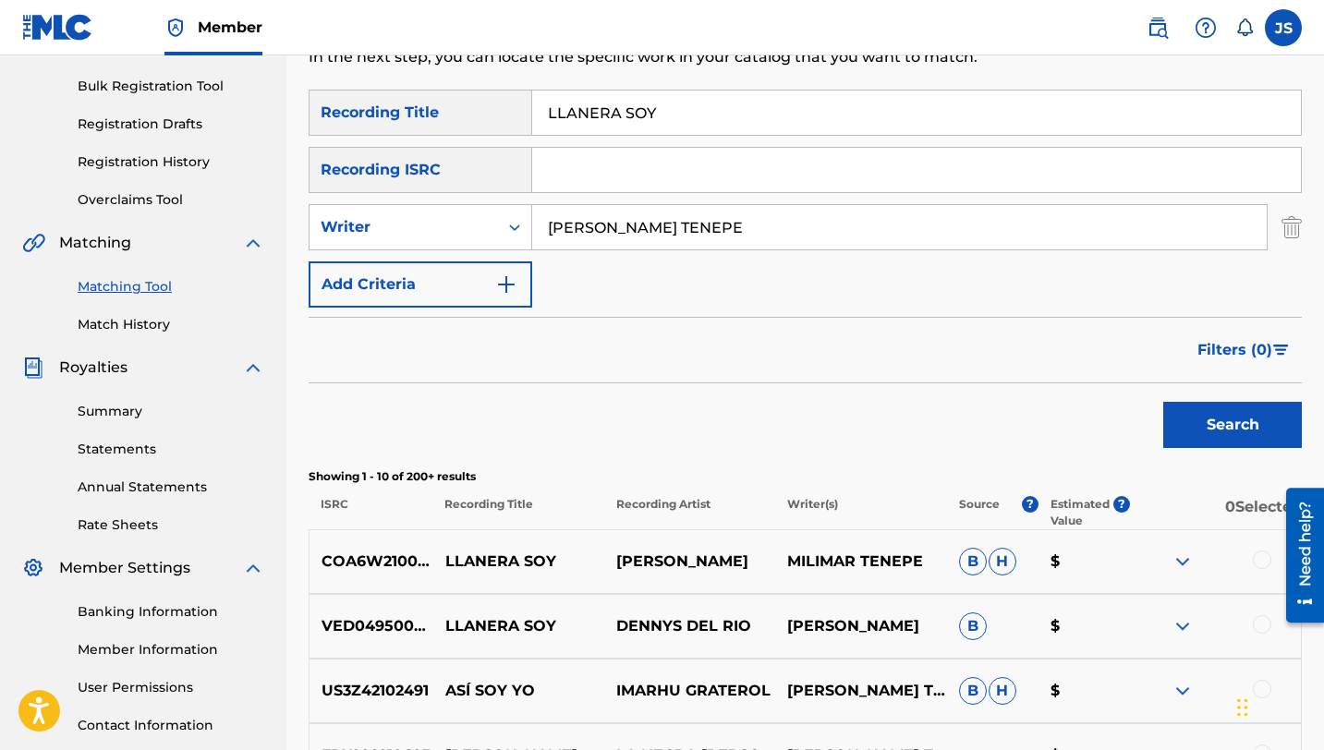
click at [586, 132] on input "LLANERA SOY" at bounding box center [916, 113] width 769 height 44
paste input "S DE VERSO CANTO"
click at [1186, 420] on button "Search" at bounding box center [1232, 425] width 139 height 46
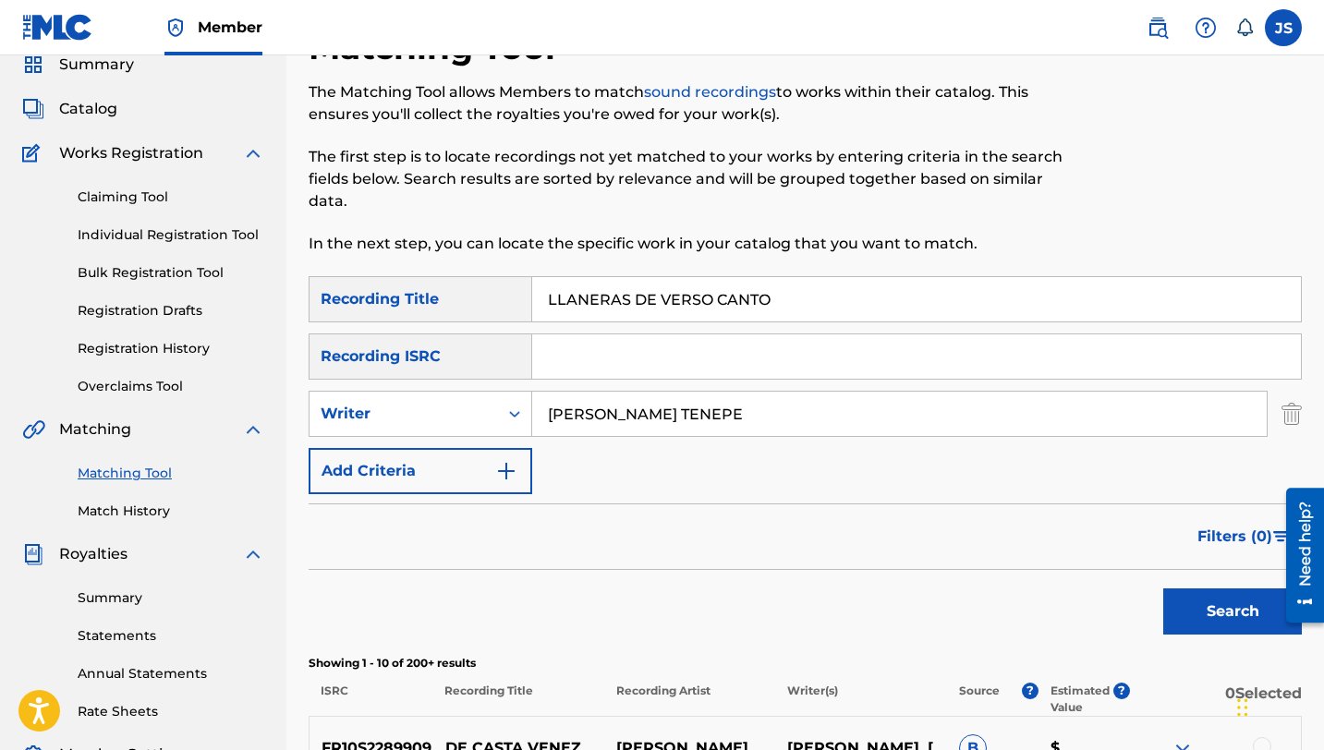
scroll to position [0, 0]
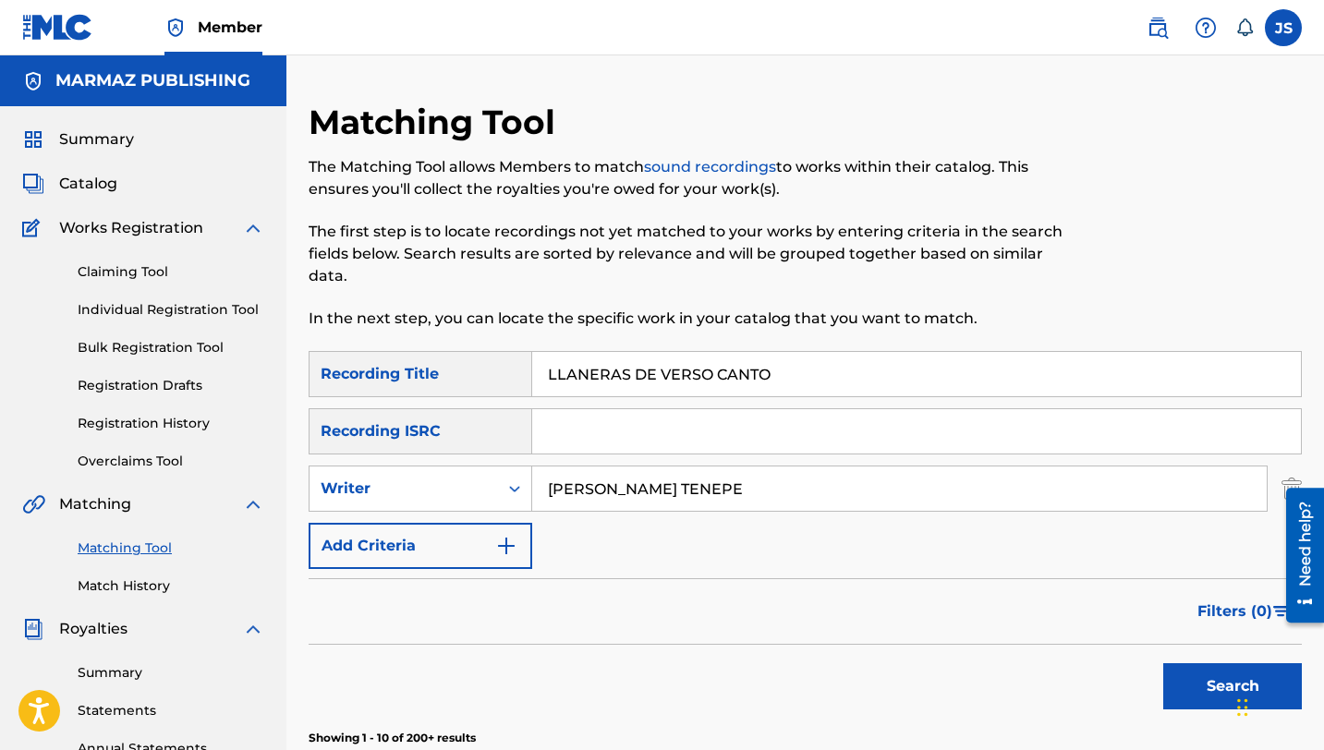
click at [603, 360] on input "LLANERAS DE VERSO CANTO" at bounding box center [916, 374] width 769 height 44
paste input "O NO ES TODO AQUEL"
type input "LLANERO NO ES TODO AQUEL"
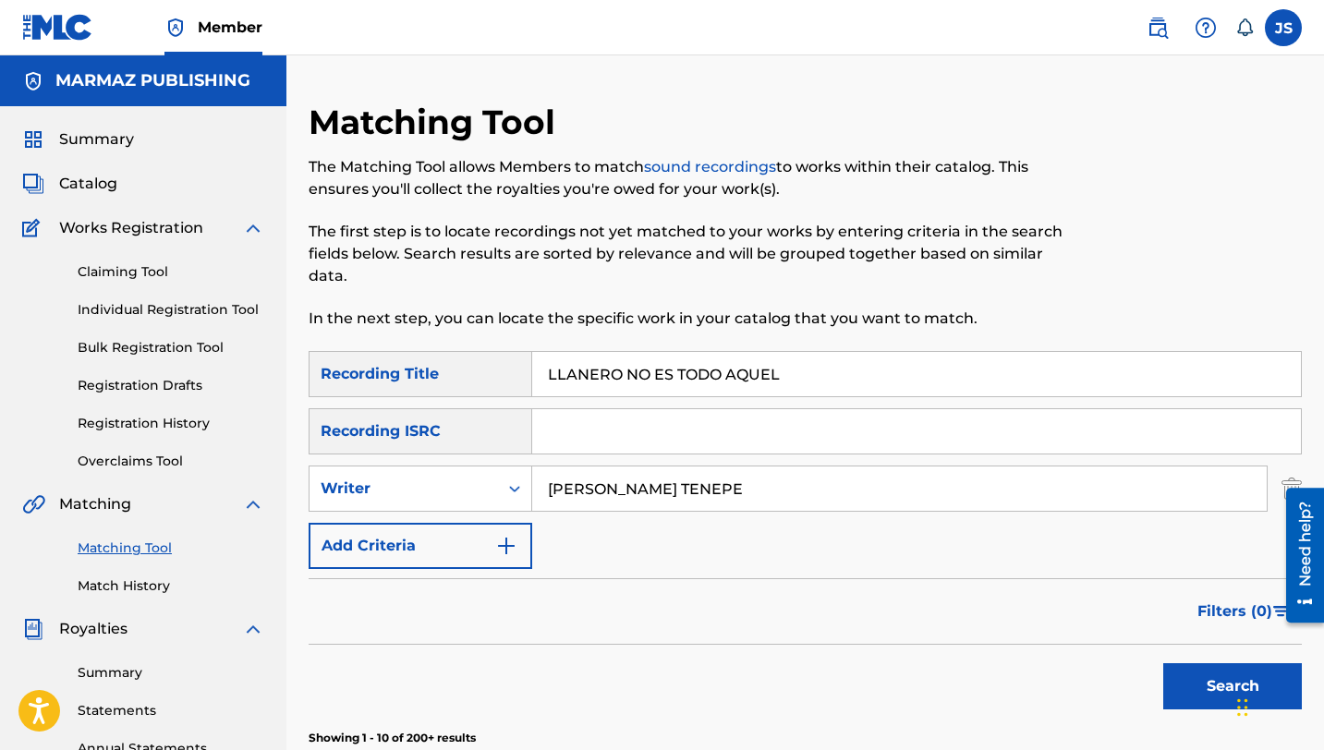
click at [1191, 692] on button "Search" at bounding box center [1232, 686] width 139 height 46
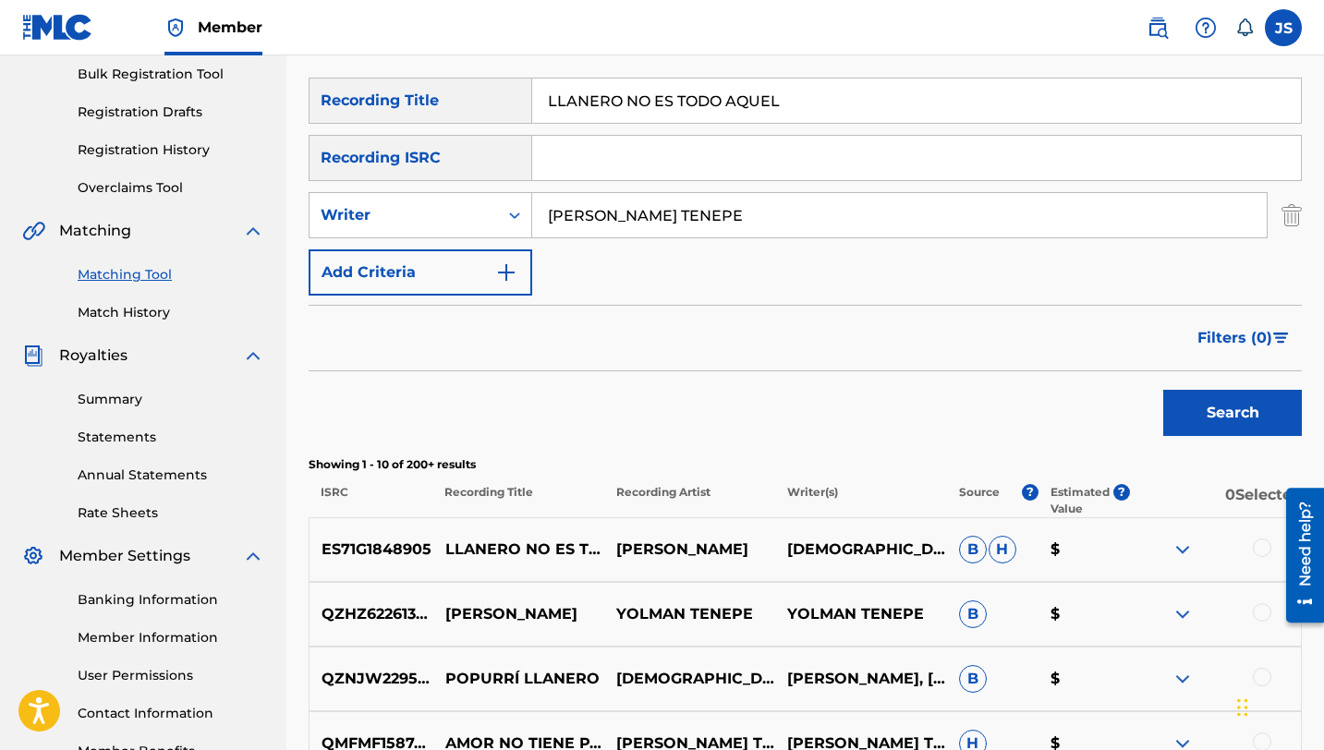
scroll to position [284, 0]
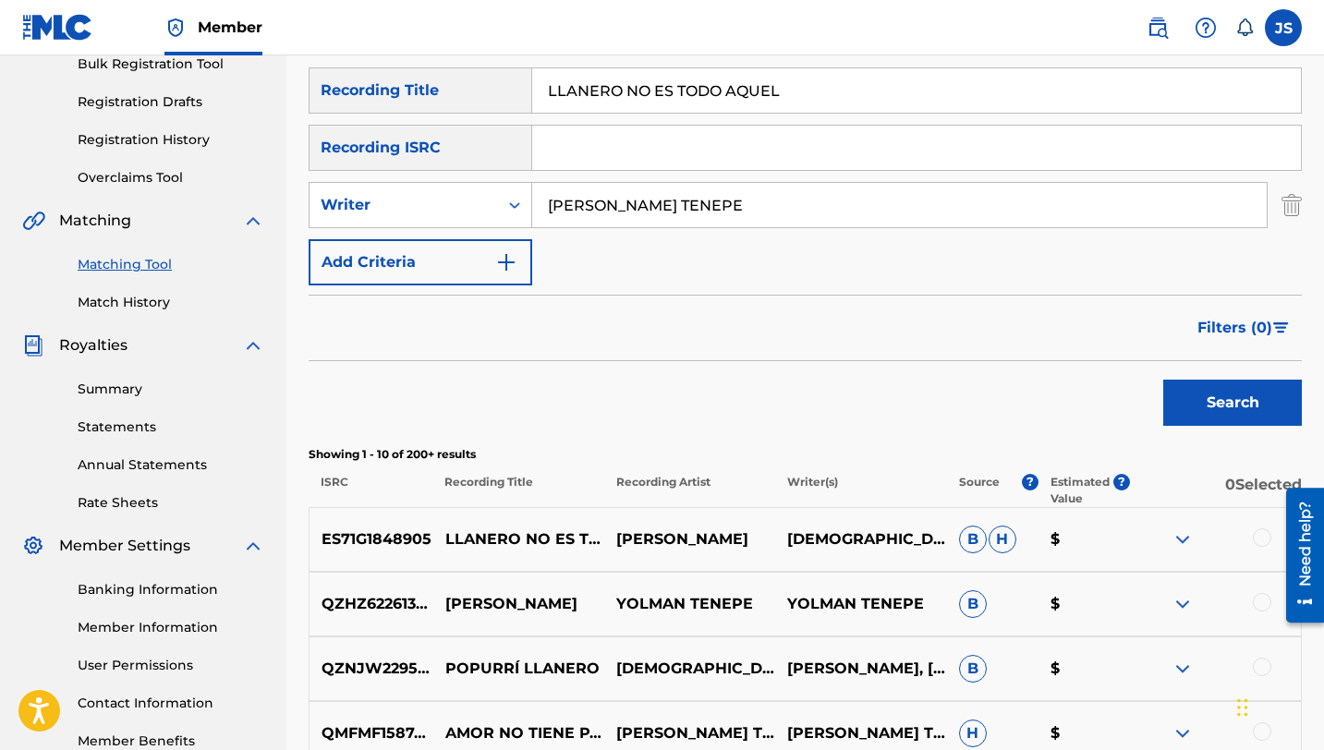
click at [1265, 536] on div at bounding box center [1262, 538] width 18 height 18
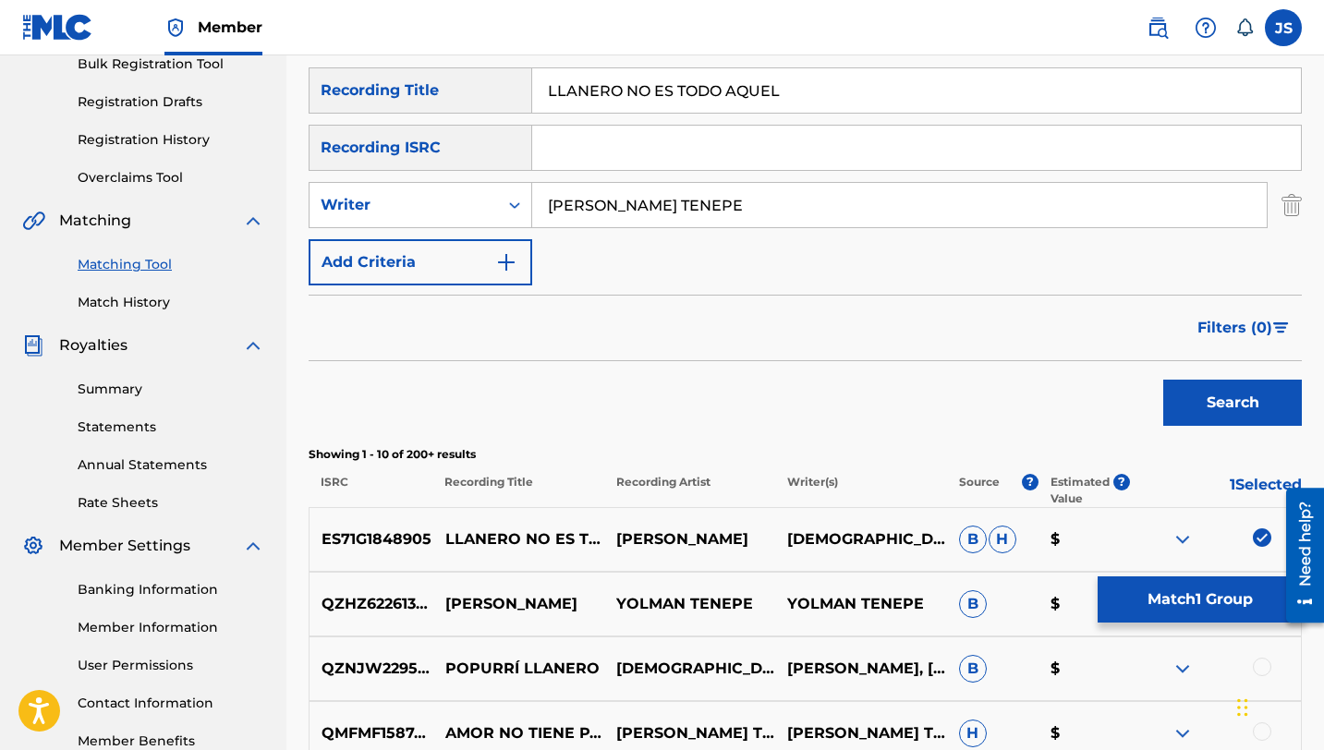
click at [1238, 595] on button "Match 1 Group" at bounding box center [1200, 600] width 204 height 46
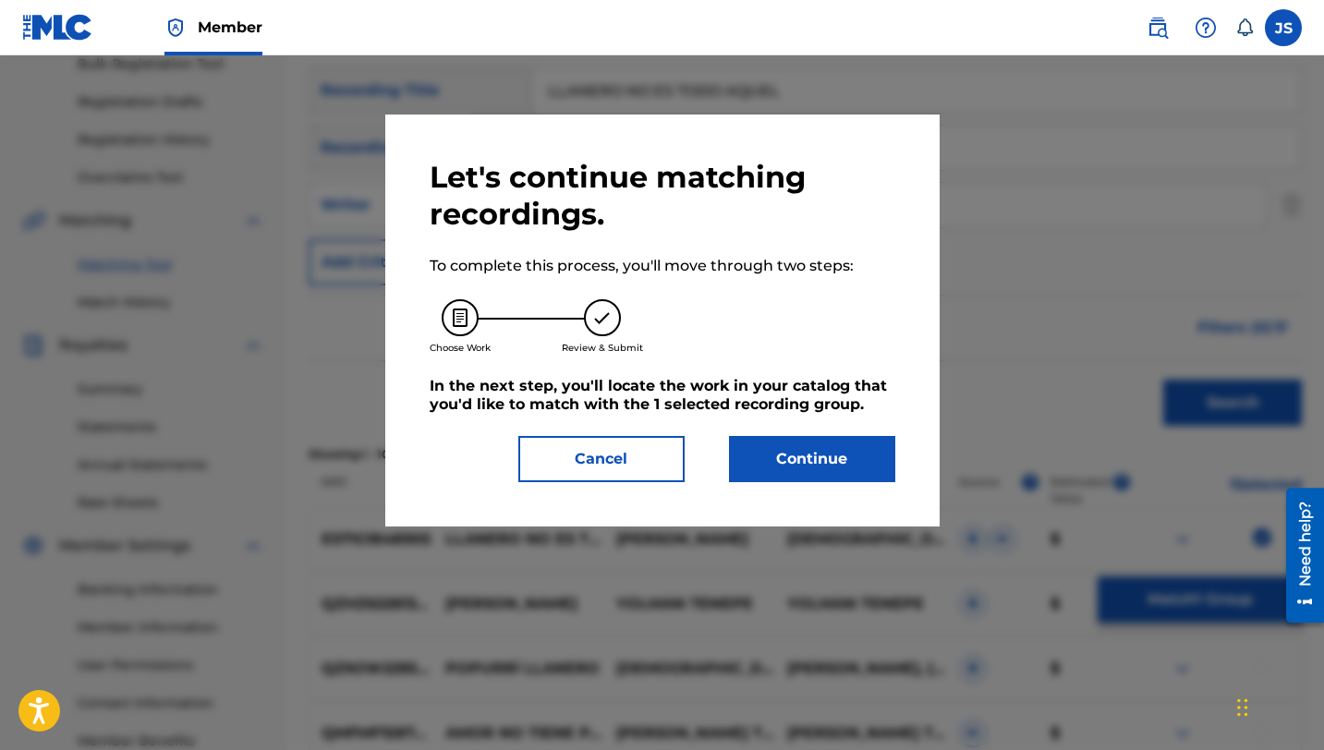
click at [764, 454] on button "Continue" at bounding box center [812, 459] width 166 height 46
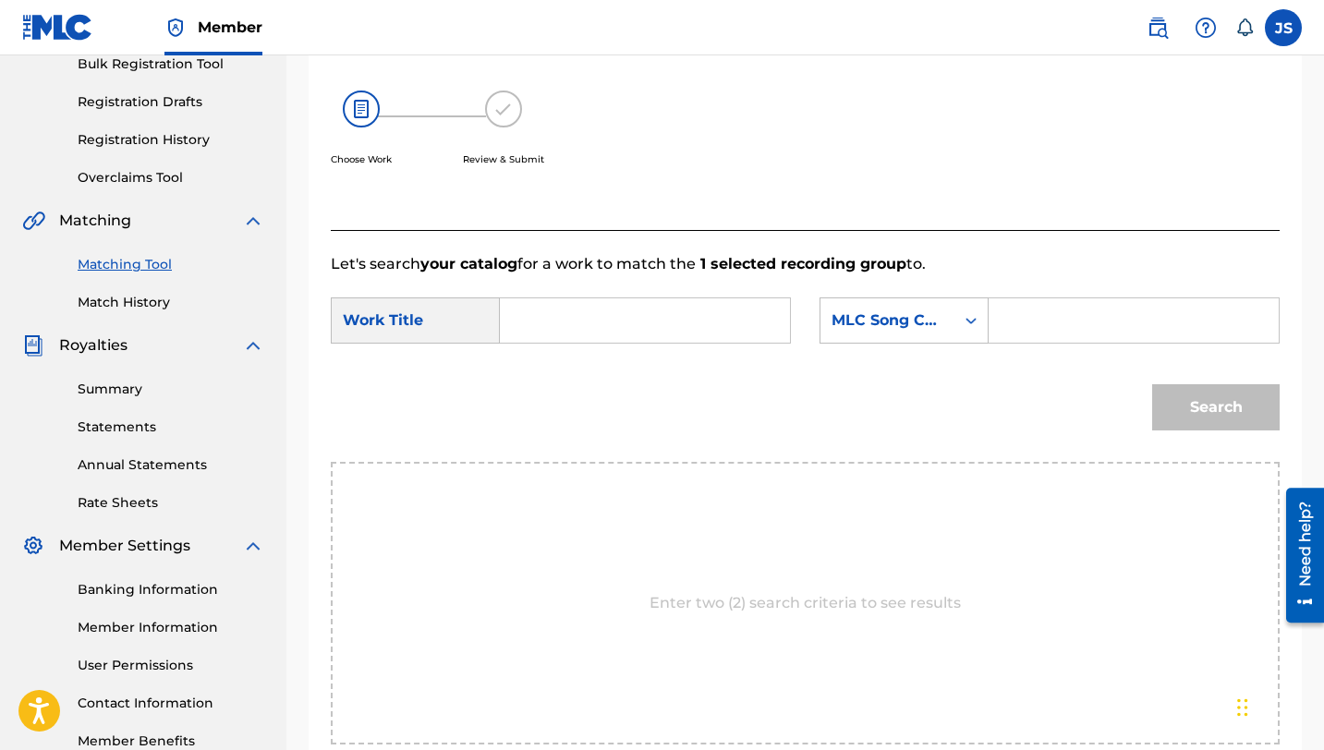
click at [699, 322] on input "Search Form" at bounding box center [645, 320] width 259 height 44
paste input "LLANERO NO ES TODO AQUEL"
type input "LLANERO NO ES TODO AQUEL"
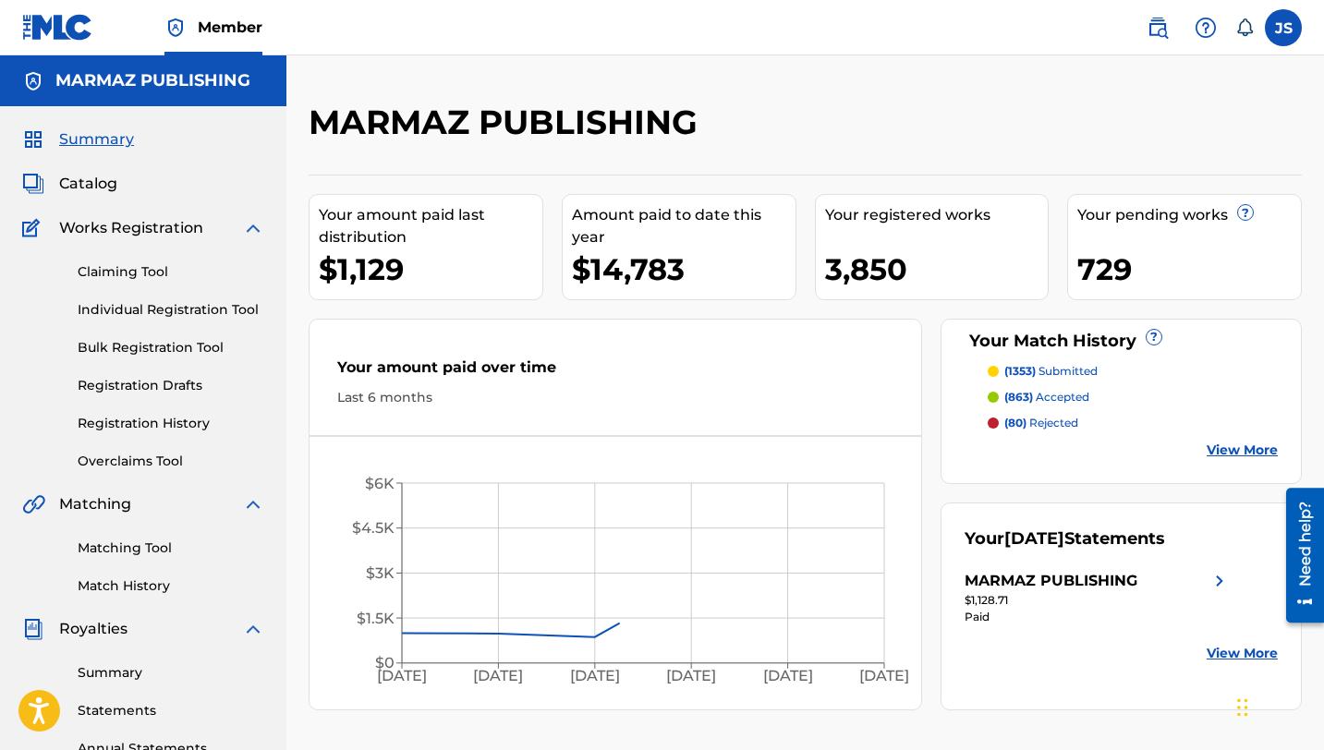
click at [141, 541] on link "Matching Tool" at bounding box center [171, 548] width 187 height 19
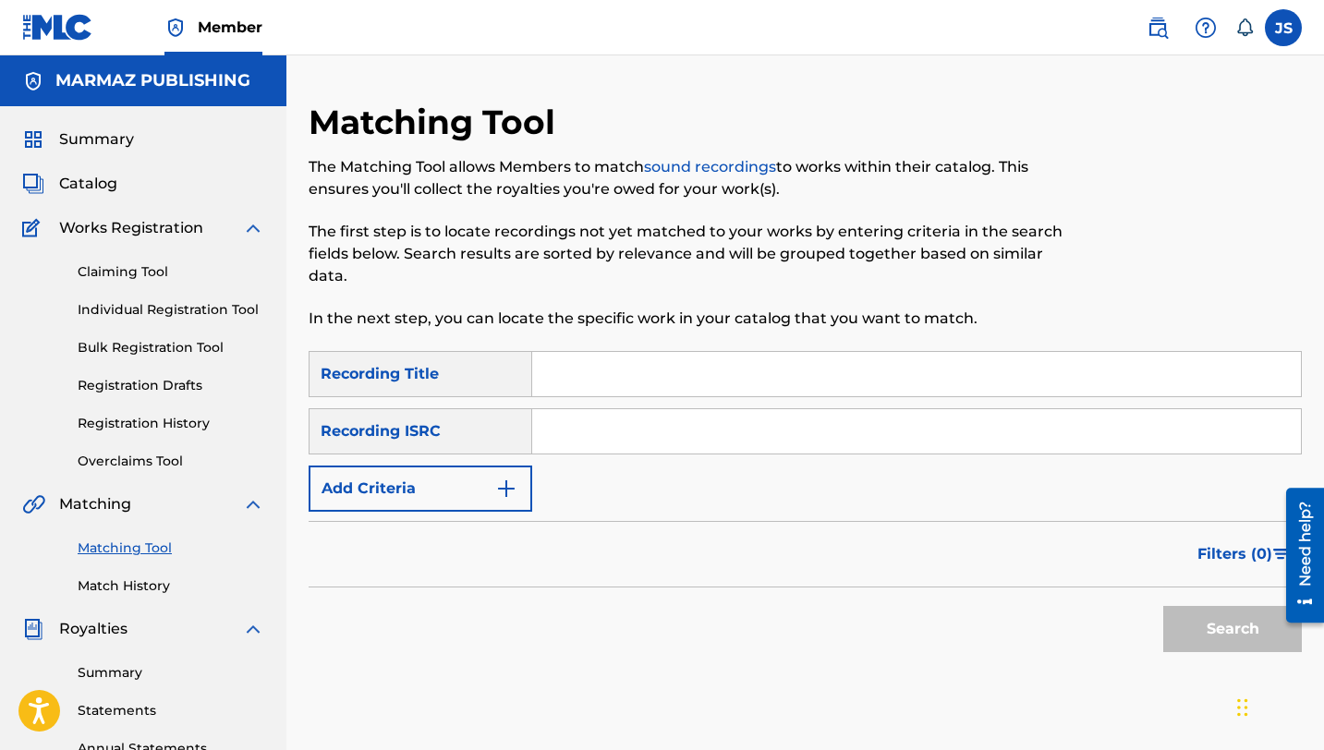
click at [555, 361] on input "Search Form" at bounding box center [916, 374] width 769 height 44
paste input "LO QUE EL VIENTO TRAJO"
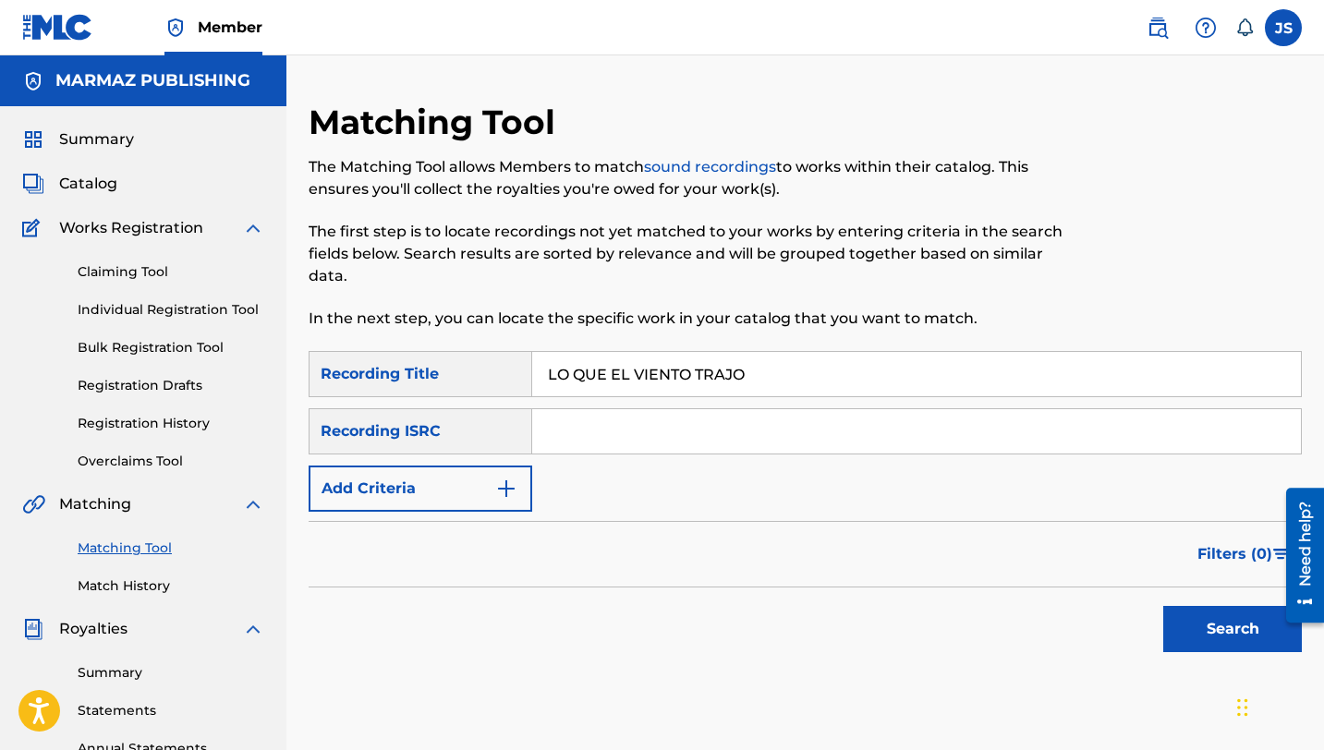
type input "LO QUE EL VIENTO TRAJO"
click at [1227, 638] on button "Search" at bounding box center [1232, 629] width 139 height 46
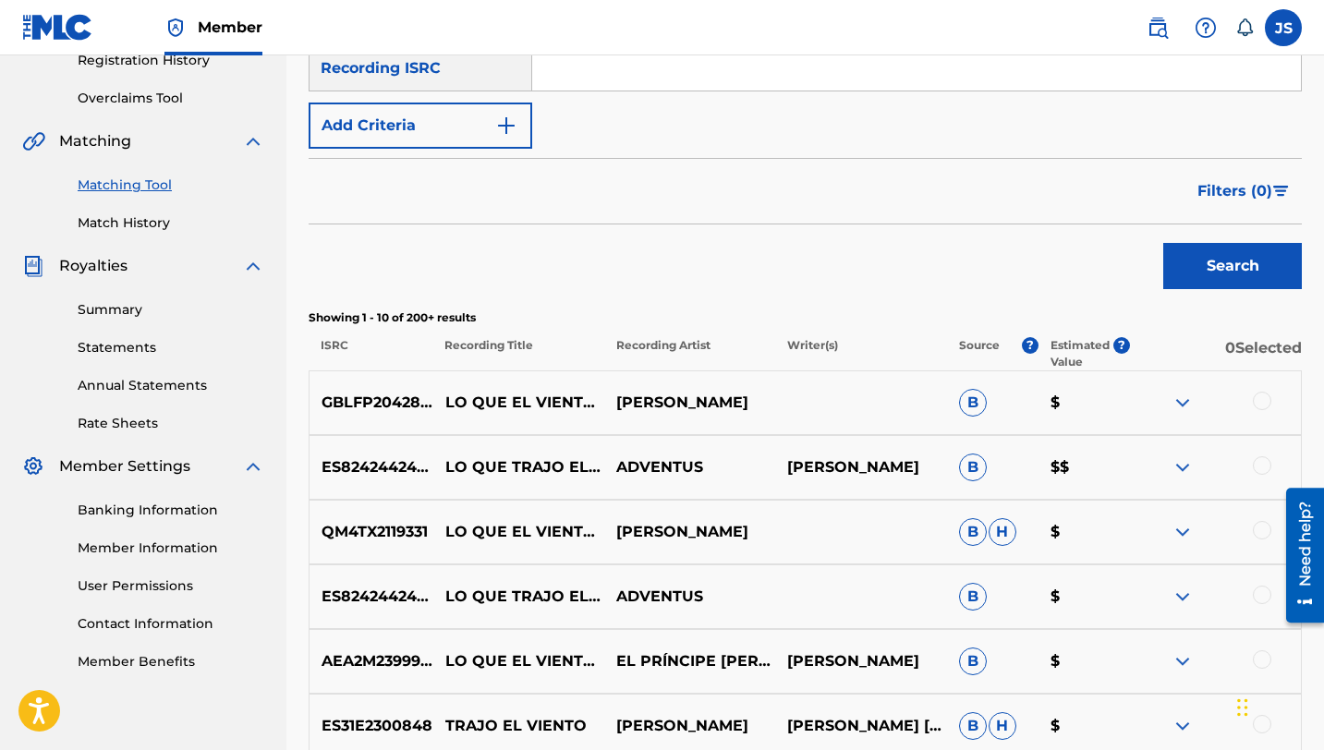
scroll to position [375, 0]
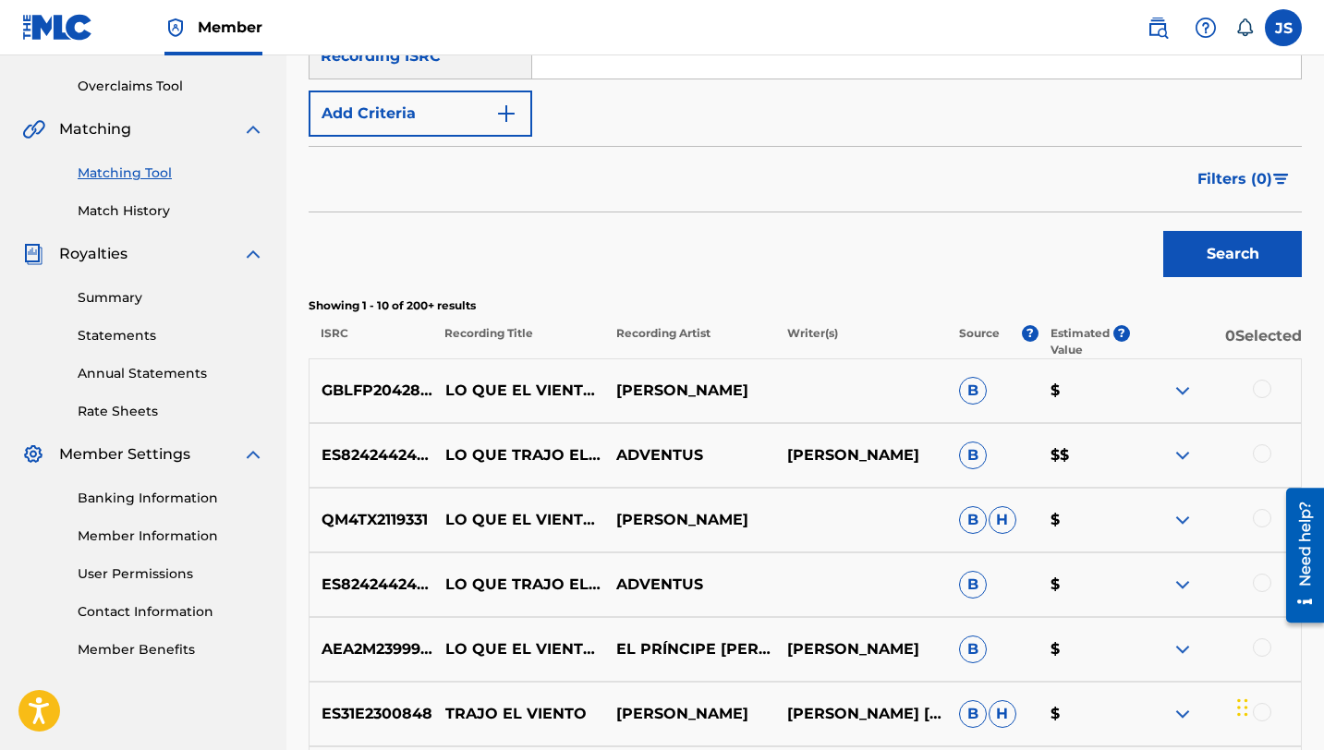
click at [1259, 385] on div at bounding box center [1262, 389] width 18 height 18
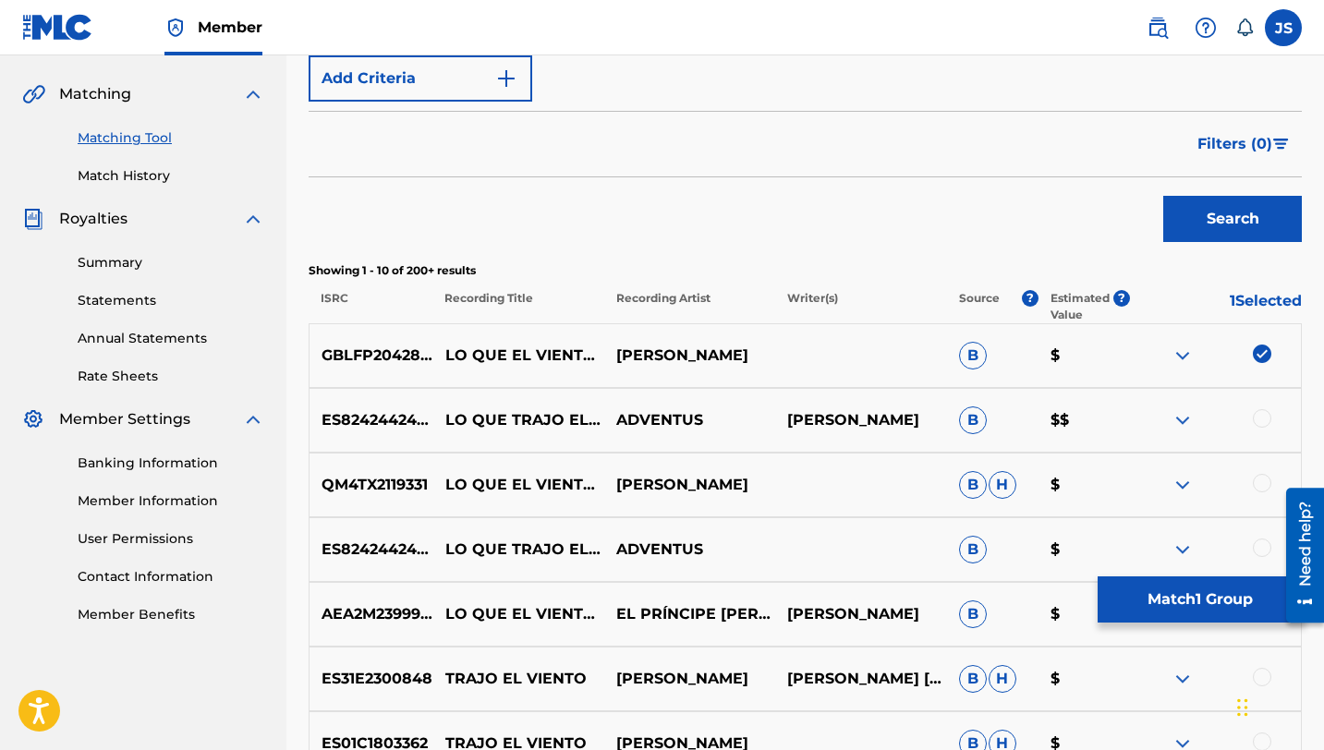
scroll to position [415, 0]
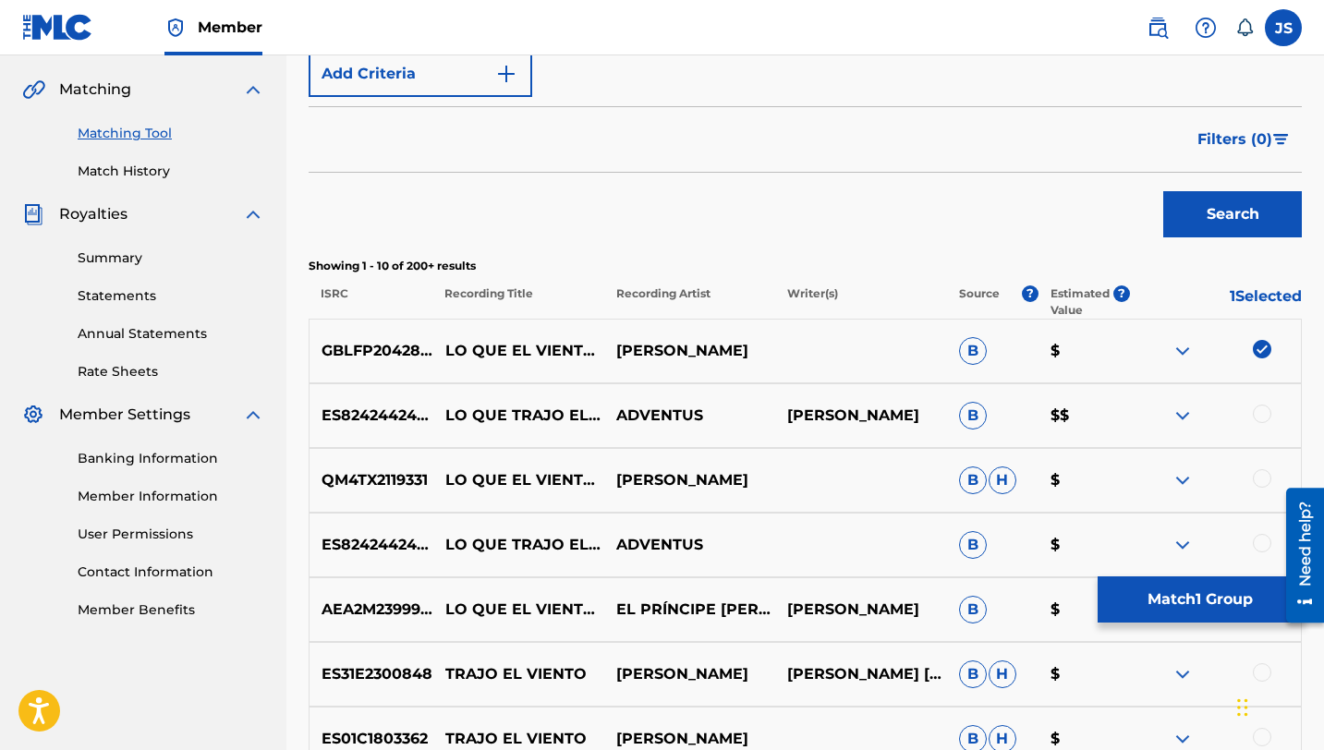
click at [1251, 480] on div at bounding box center [1215, 480] width 171 height 22
click at [1257, 476] on div at bounding box center [1262, 478] width 18 height 18
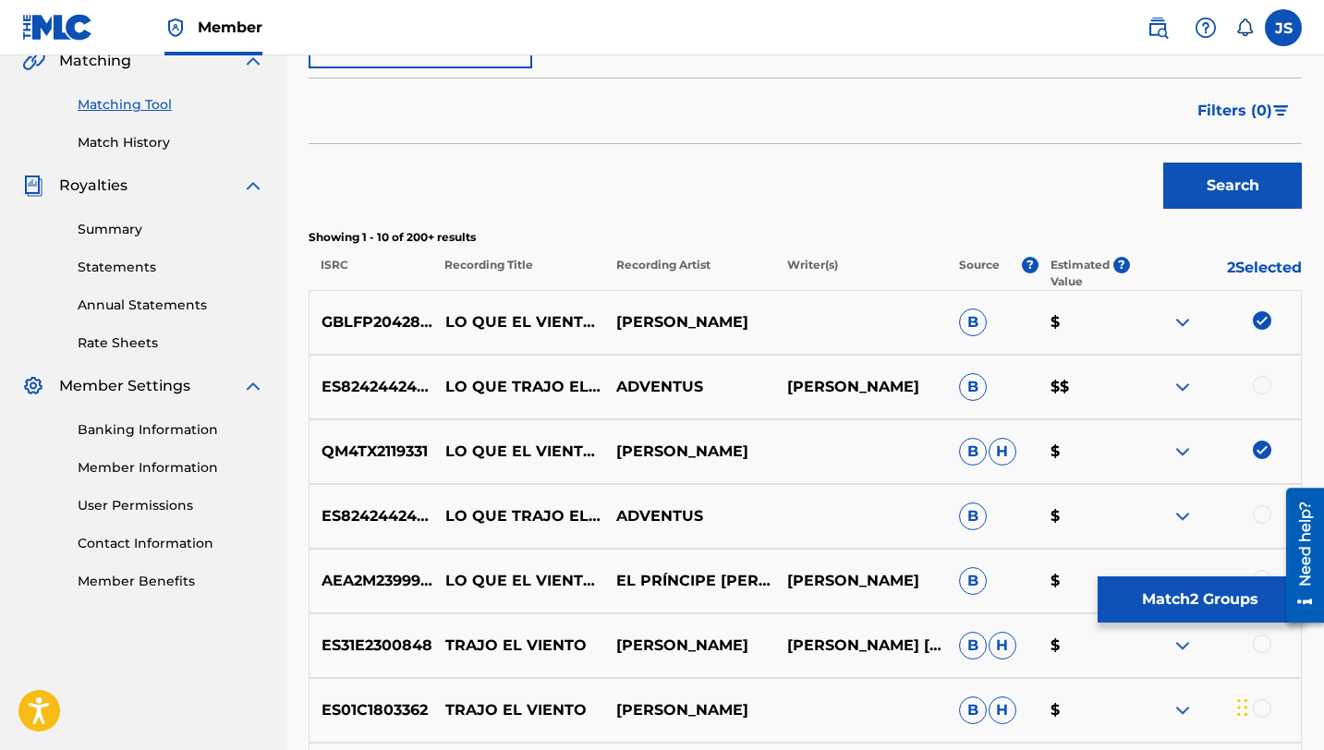
scroll to position [444, 0]
click at [1124, 582] on button "Match 2 Groups" at bounding box center [1200, 600] width 204 height 46
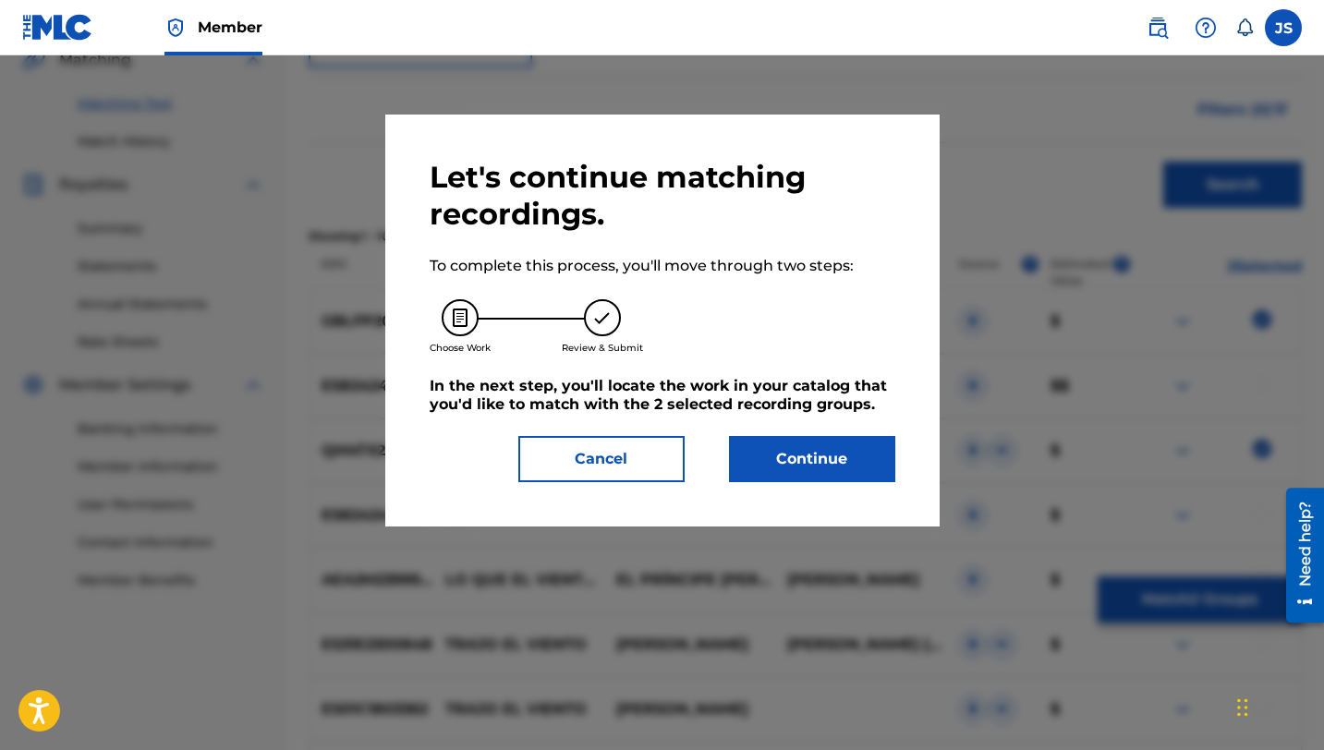
click at [818, 442] on button "Continue" at bounding box center [812, 459] width 166 height 46
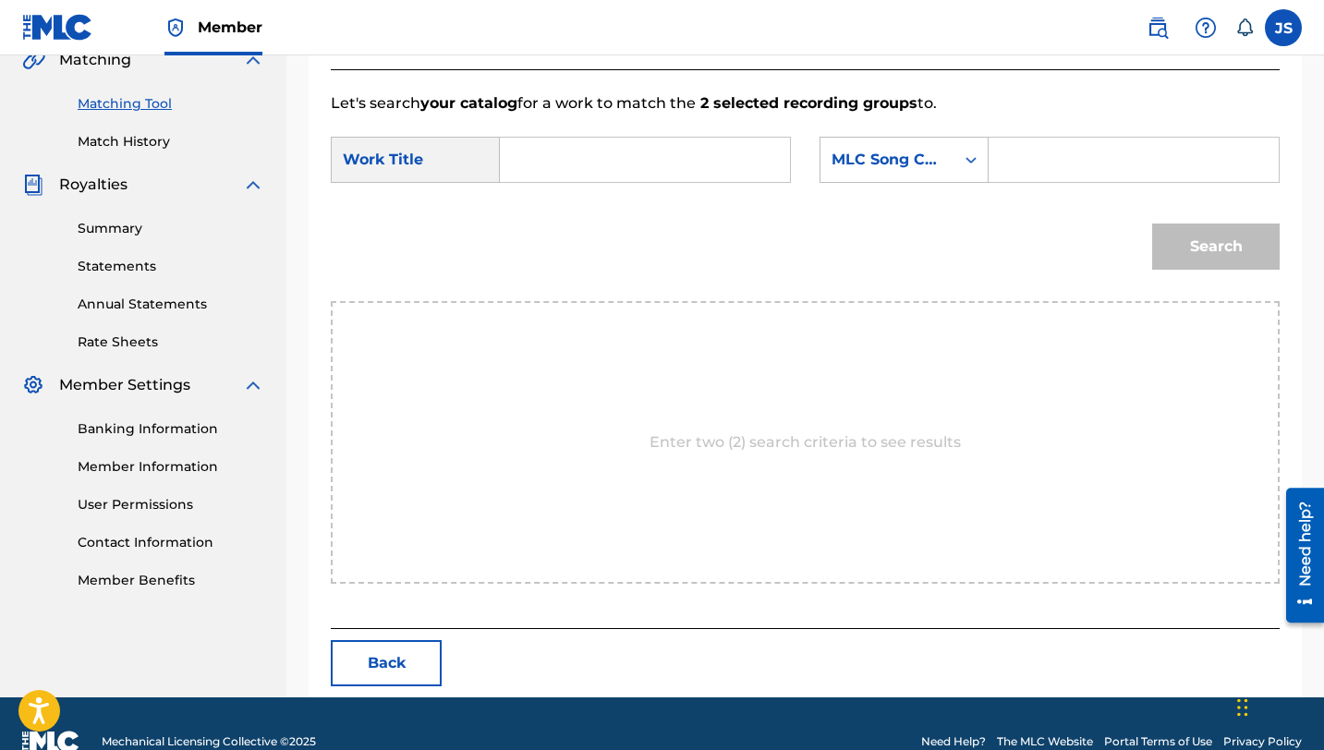
click at [637, 181] on input "Search Form" at bounding box center [645, 160] width 259 height 44
paste input "LO QUE EL VIENTO TRAJO"
click at [567, 152] on input "LO QUE EL VIENTO TRAJO" at bounding box center [645, 160] width 259 height 44
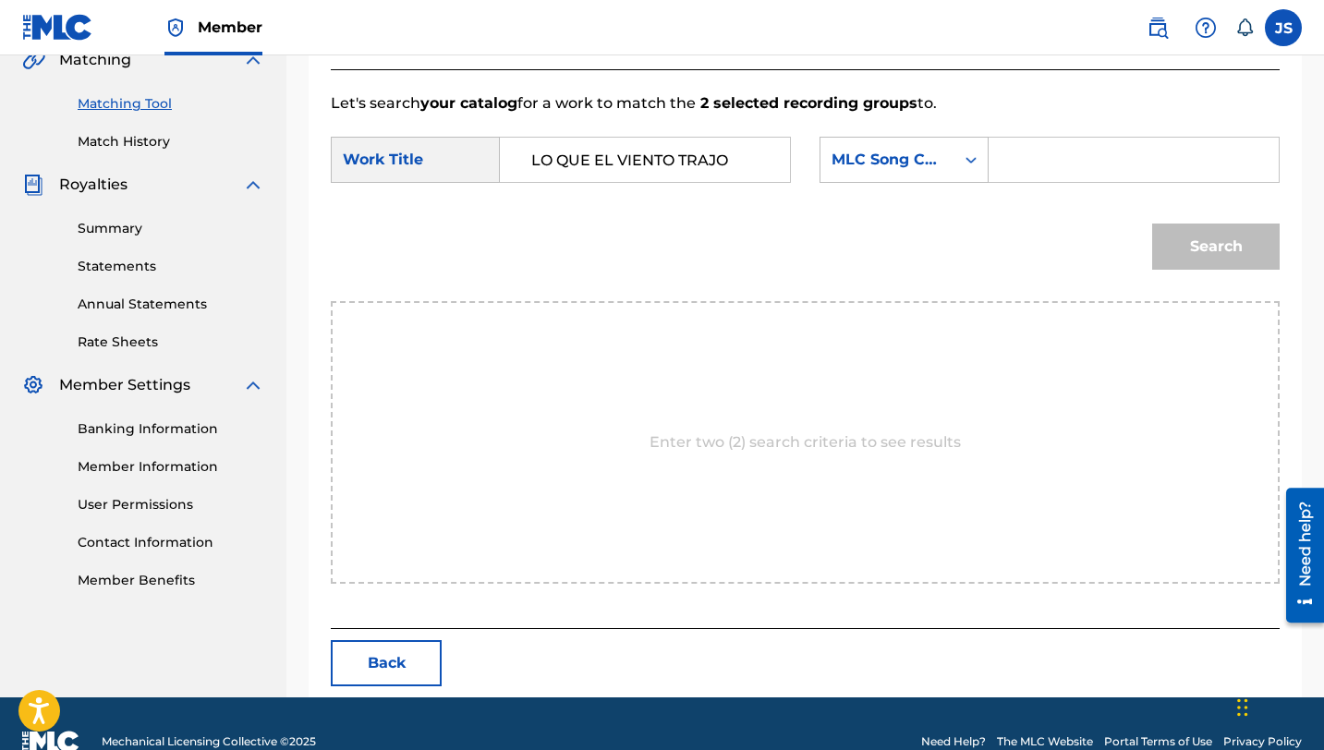
paste input "Search Form"
type input "LO QUE EL VIENTO TRAJO"
click at [548, 166] on input "LO QUE EL VIENTO TRAJO" at bounding box center [645, 160] width 259 height 44
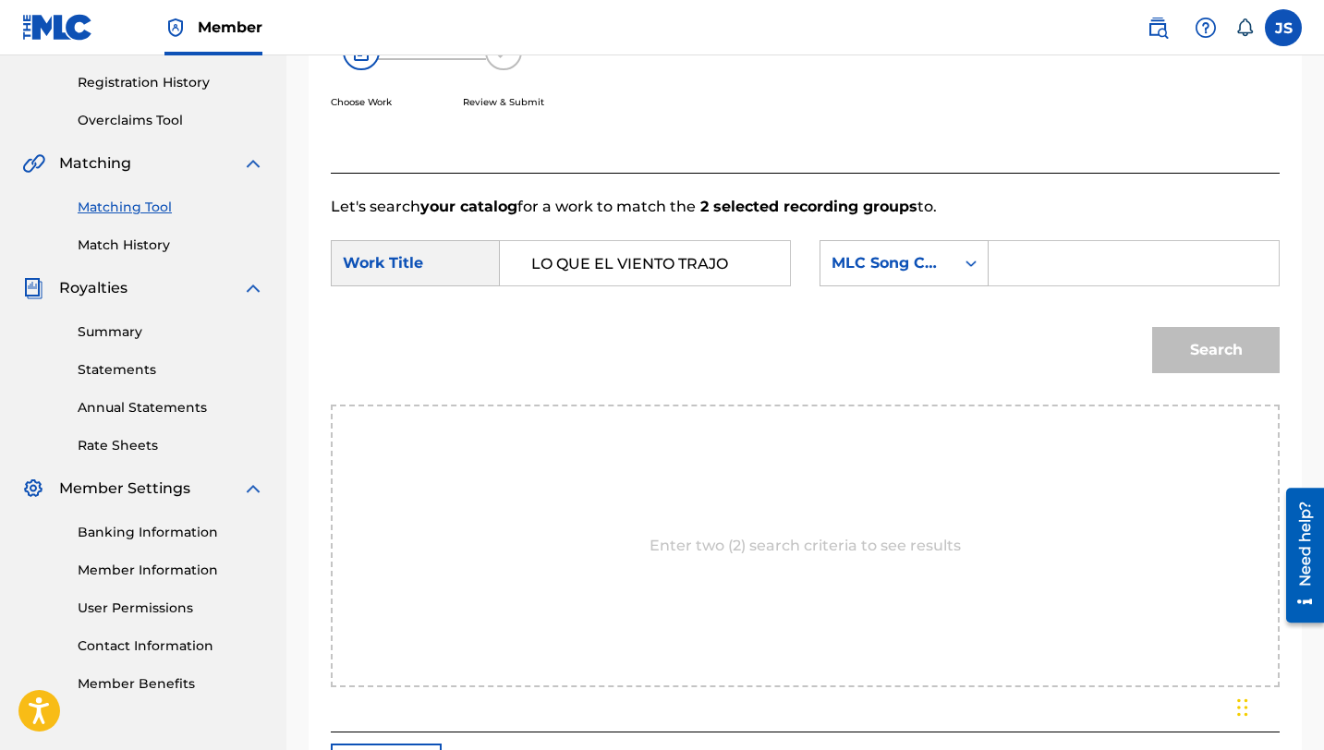
scroll to position [332, 0]
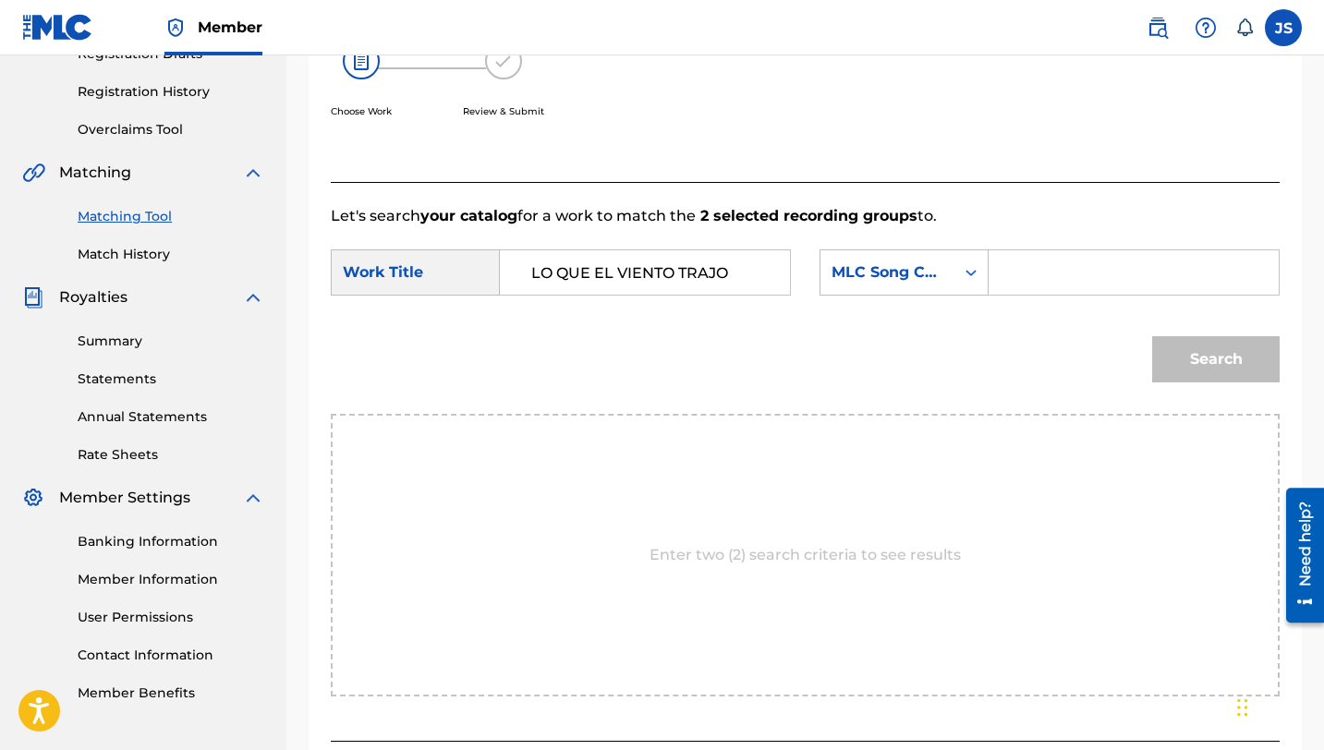
click at [149, 214] on link "Matching Tool" at bounding box center [171, 216] width 187 height 19
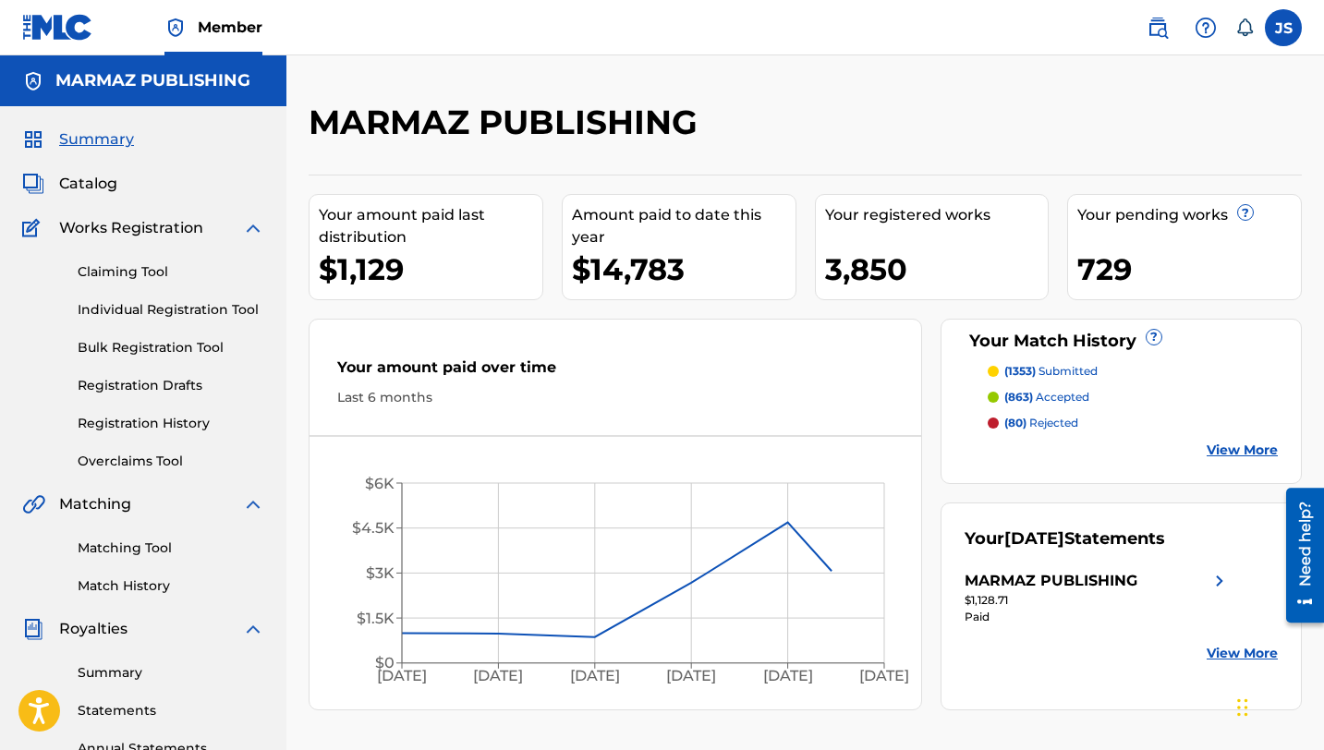
click at [126, 545] on link "Matching Tool" at bounding box center [171, 548] width 187 height 19
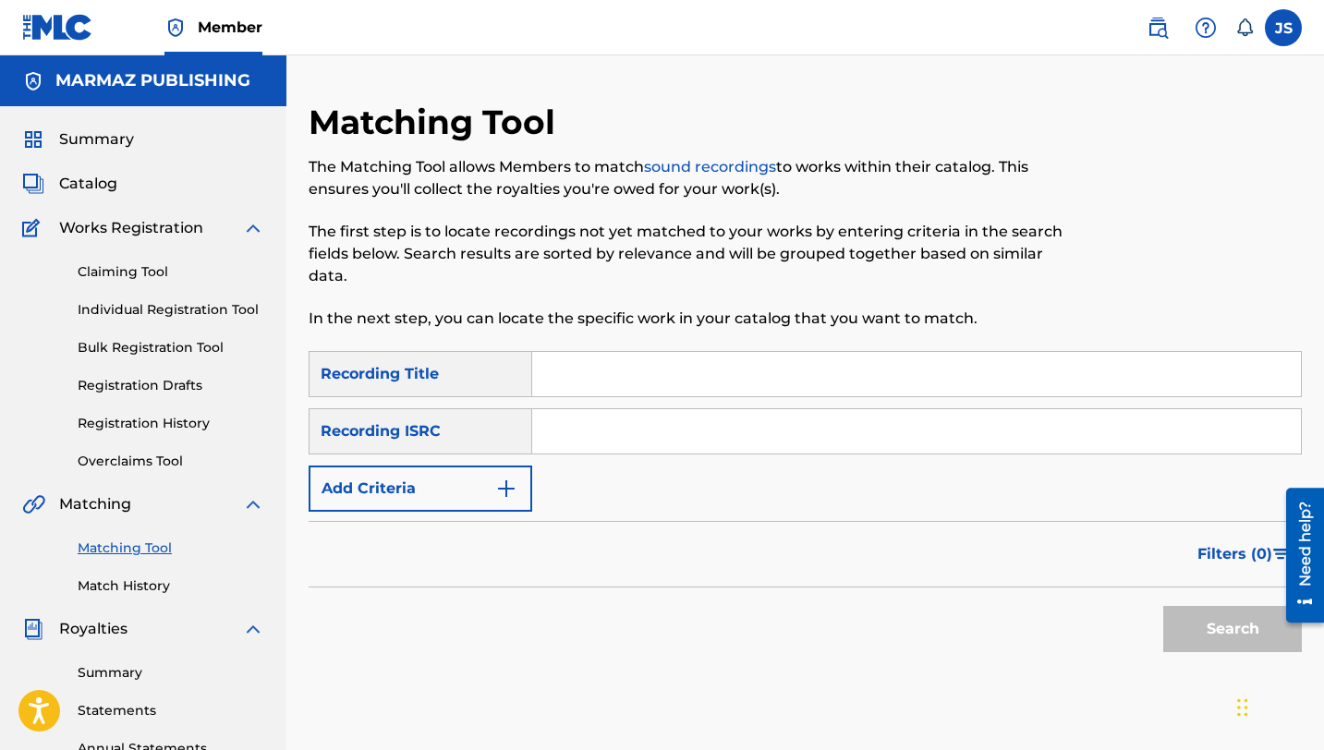
click at [574, 368] on input "Search Form" at bounding box center [916, 374] width 769 height 44
paste input "LO QUE MAS ME IMPORTA"
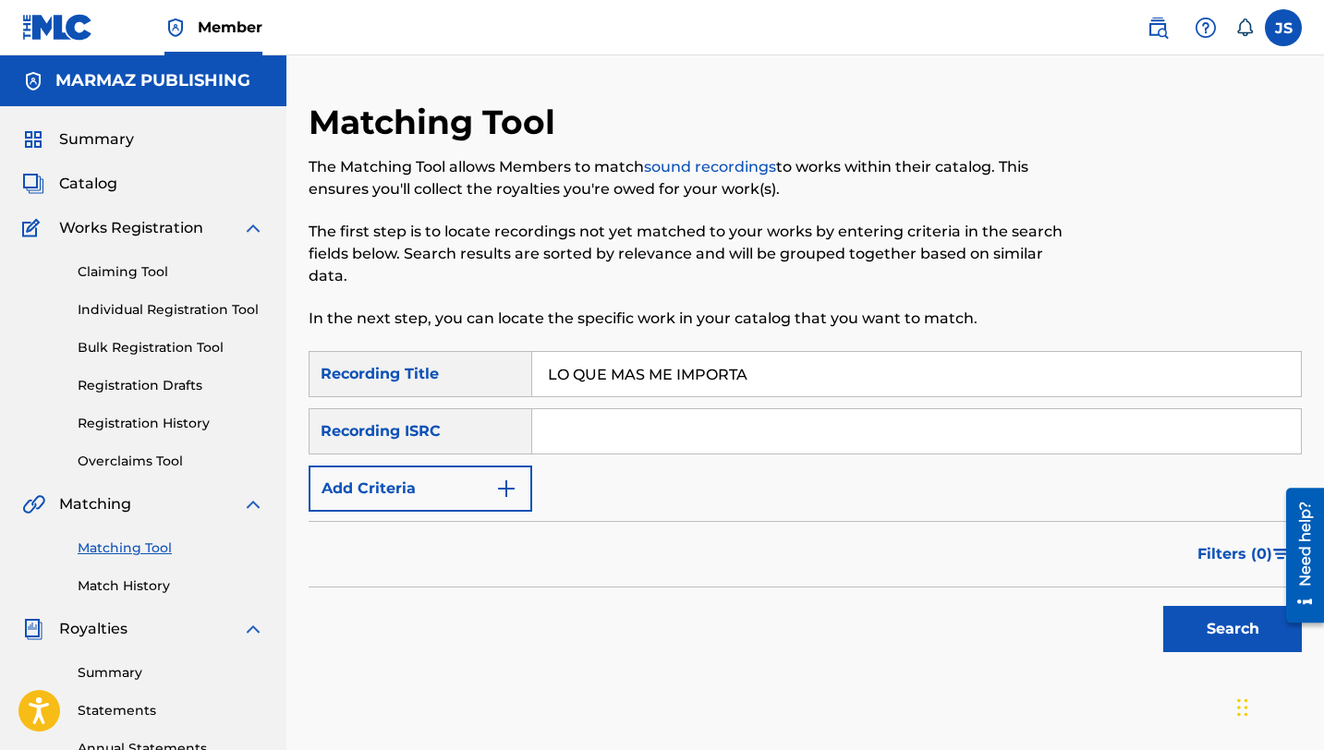
type input "LO QUE MAS ME IMPORTA"
click at [1186, 642] on button "Search" at bounding box center [1232, 629] width 139 height 46
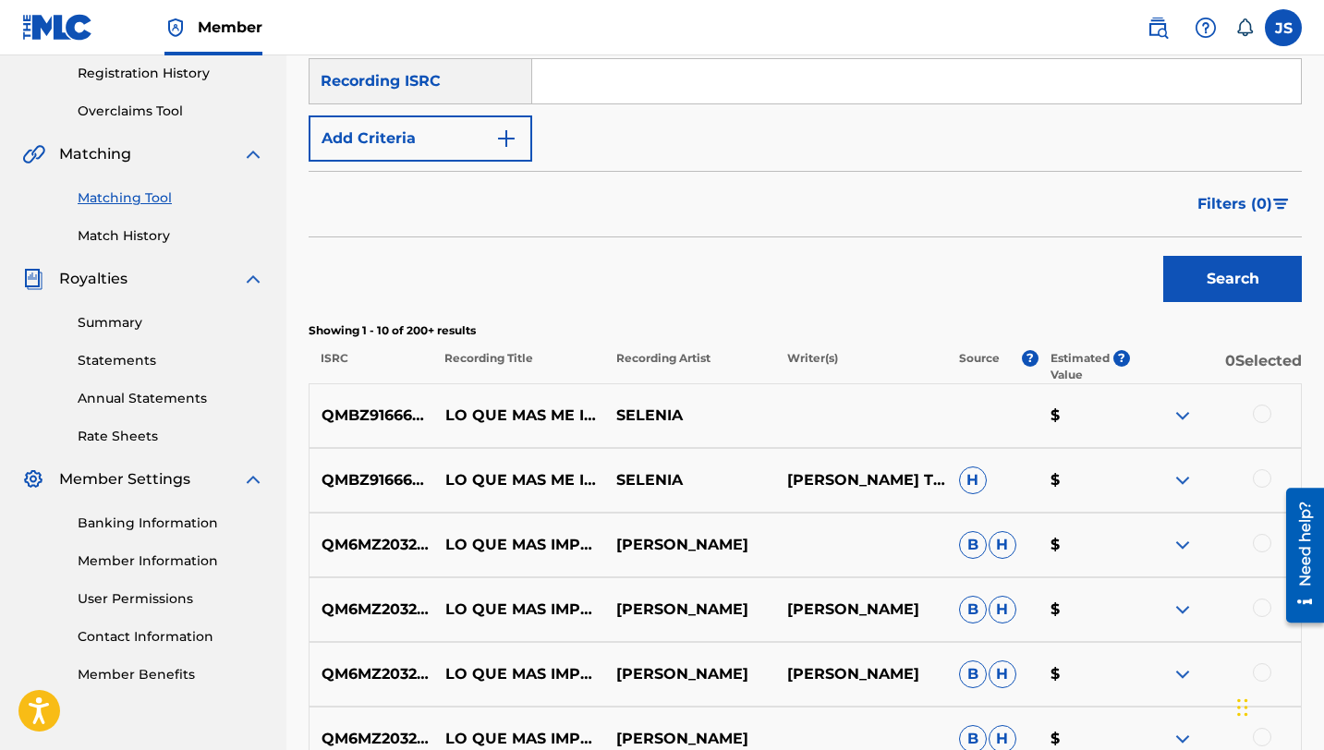
scroll to position [352, 0]
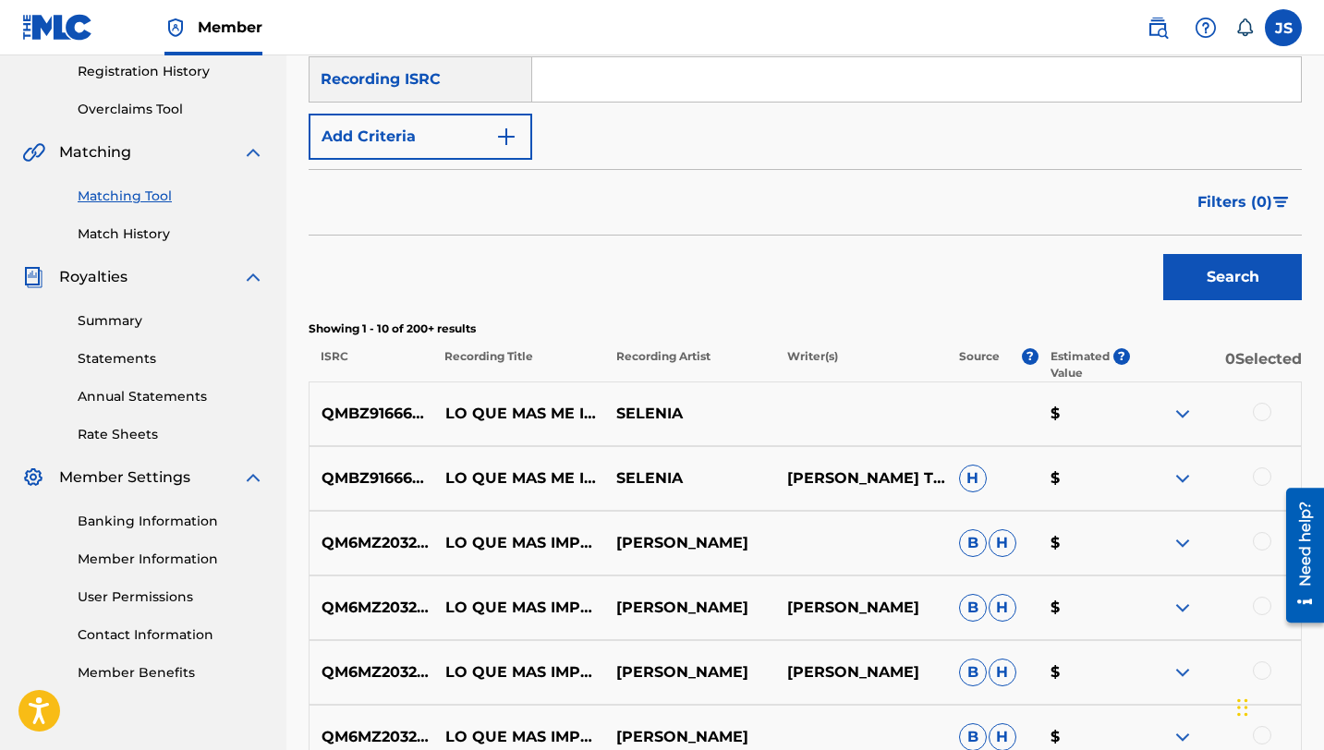
click at [1256, 408] on div at bounding box center [1262, 412] width 18 height 18
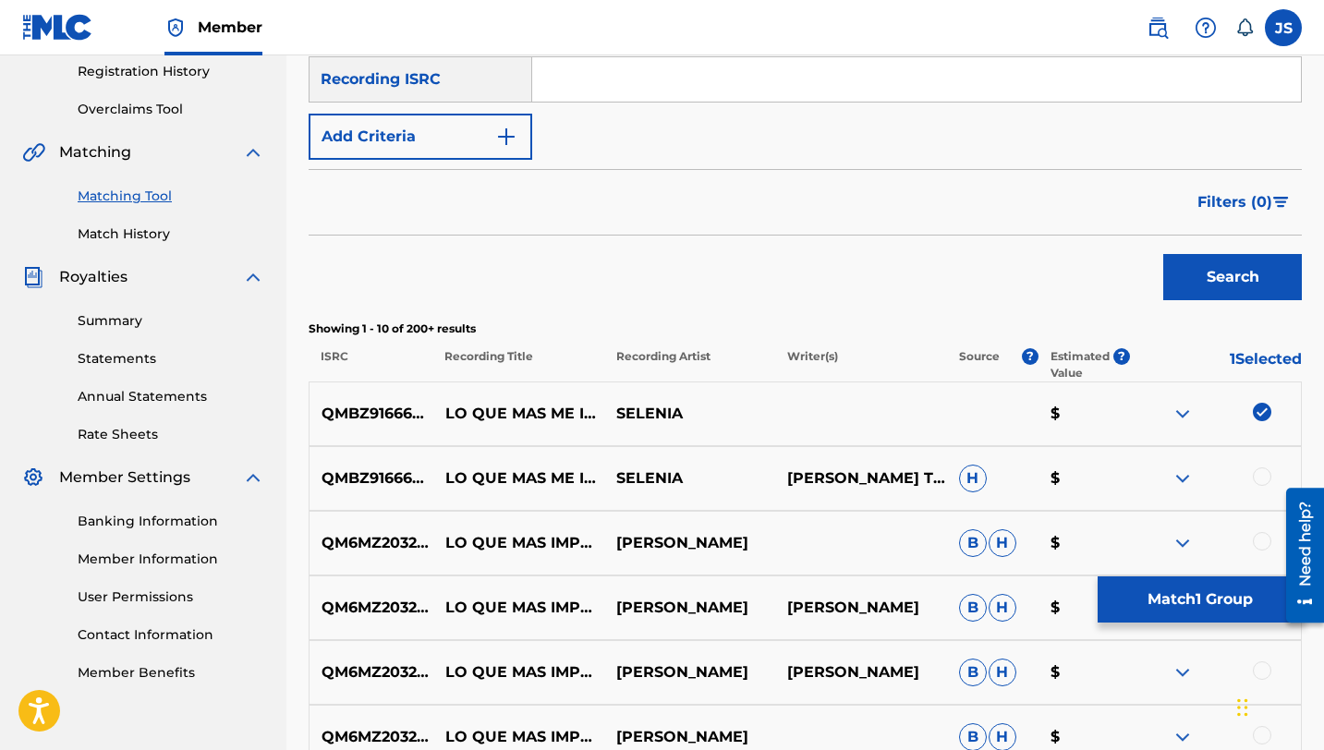
click at [1255, 473] on div at bounding box center [1262, 477] width 18 height 18
click at [1163, 595] on button "Match 2 Groups" at bounding box center [1200, 600] width 204 height 46
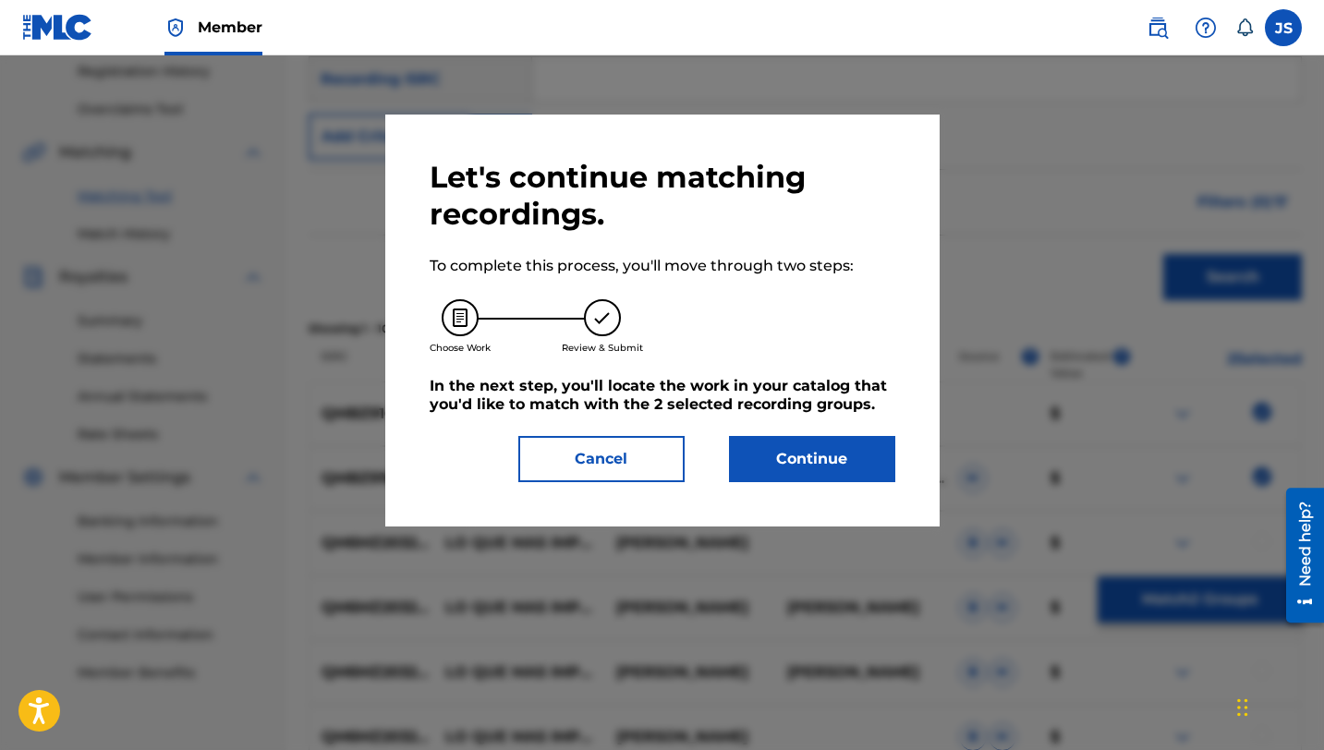
click at [744, 443] on button "Continue" at bounding box center [812, 459] width 166 height 46
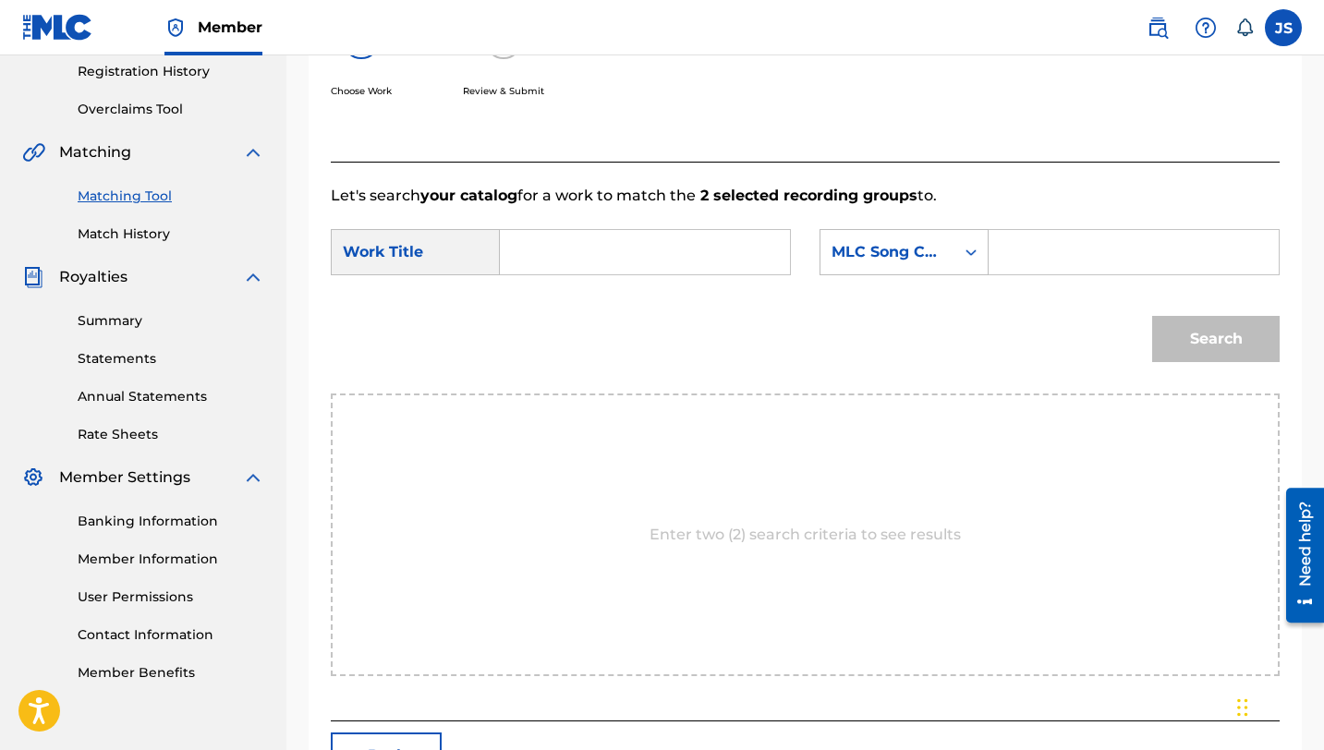
click at [507, 235] on div "Search Form" at bounding box center [645, 252] width 291 height 46
click at [515, 243] on div "Search Form" at bounding box center [645, 252] width 291 height 46
click at [535, 245] on input "Search Form" at bounding box center [645, 252] width 259 height 44
paste input "LO QUE MAS ME IMPORTA"
type input "LO QUE MAS ME IMPORTA"
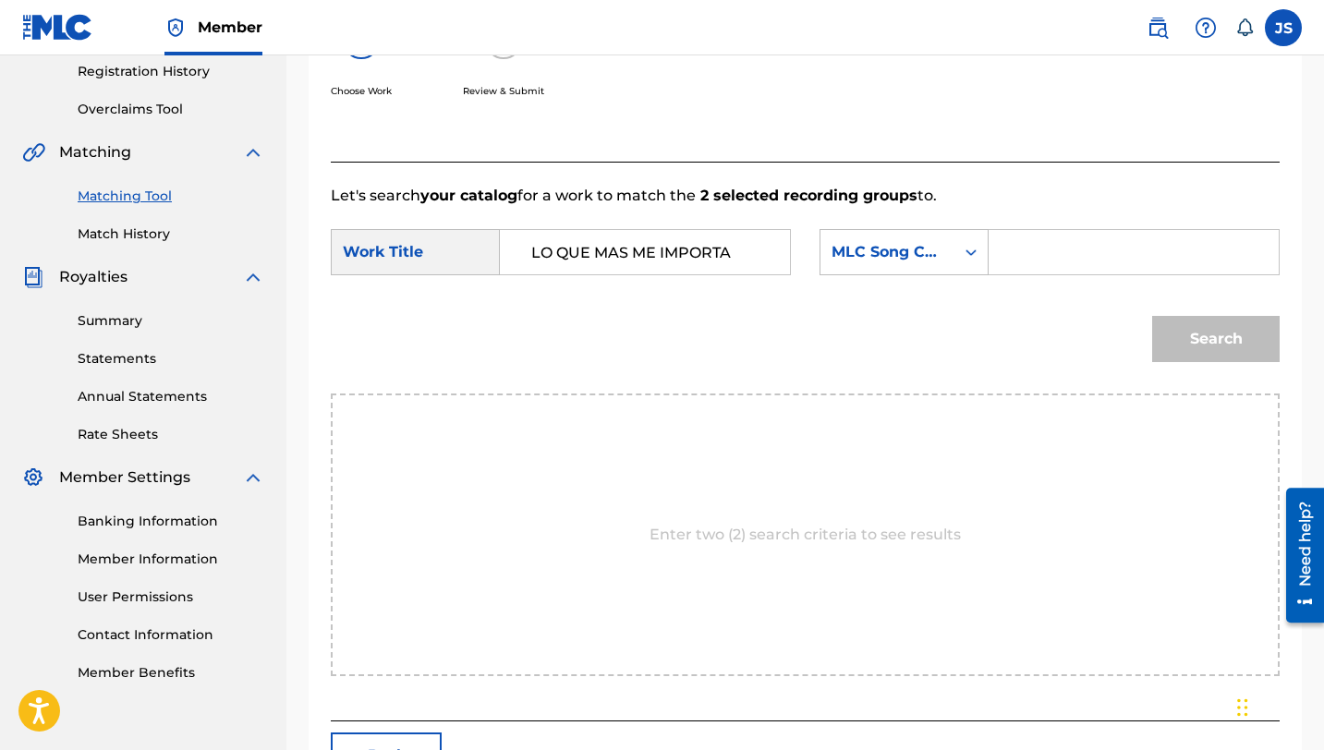
click at [1008, 256] on input "Search Form" at bounding box center [1133, 252] width 259 height 44
paste input "LR4G0E"
type input "LR4G0E"
click at [1210, 350] on button "Search" at bounding box center [1216, 339] width 128 height 46
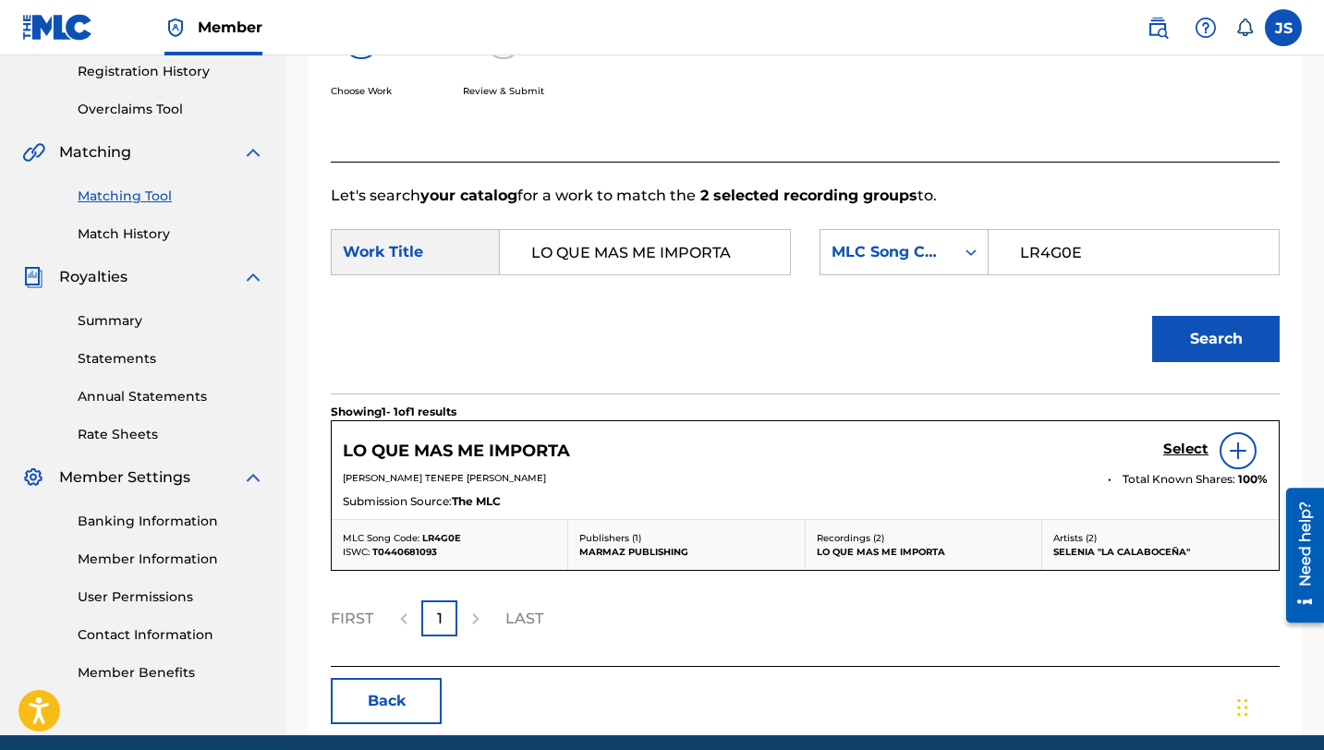
click at [1165, 446] on h5 "Select" at bounding box center [1185, 450] width 45 height 18
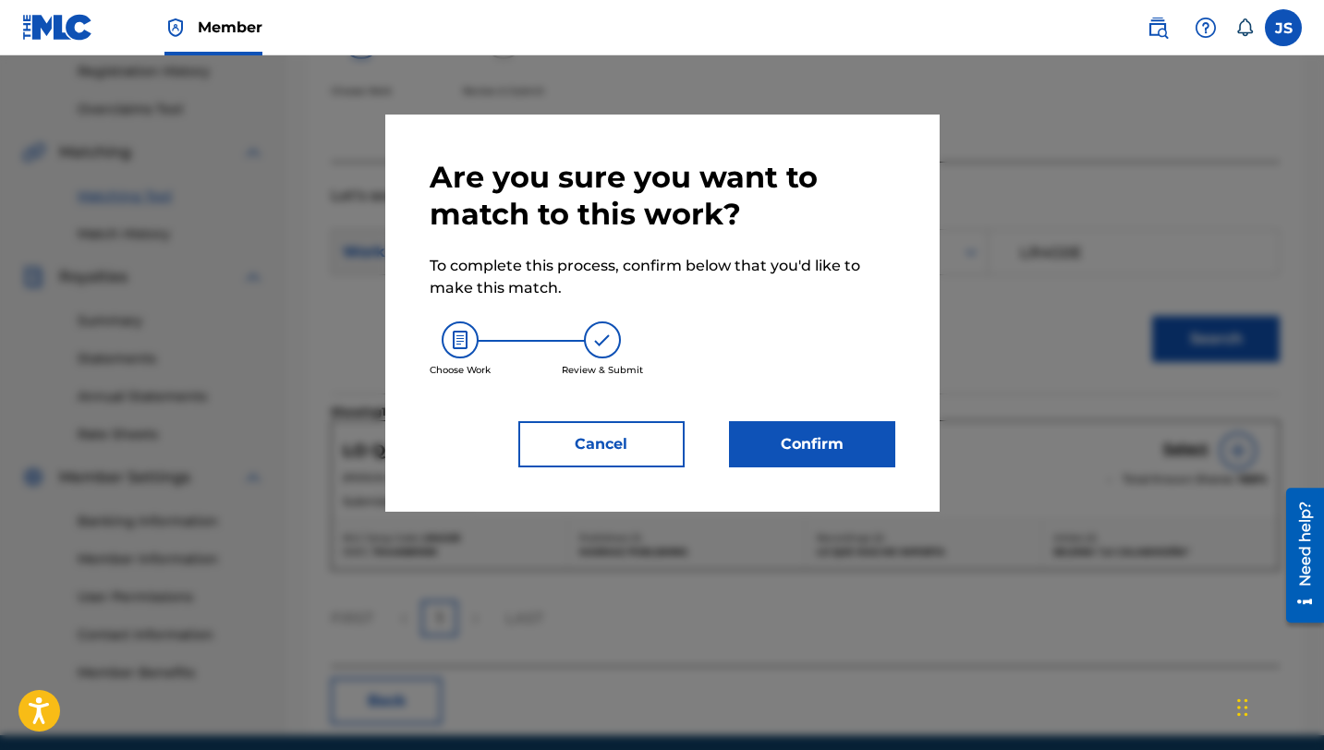
click at [773, 441] on button "Confirm" at bounding box center [812, 444] width 166 height 46
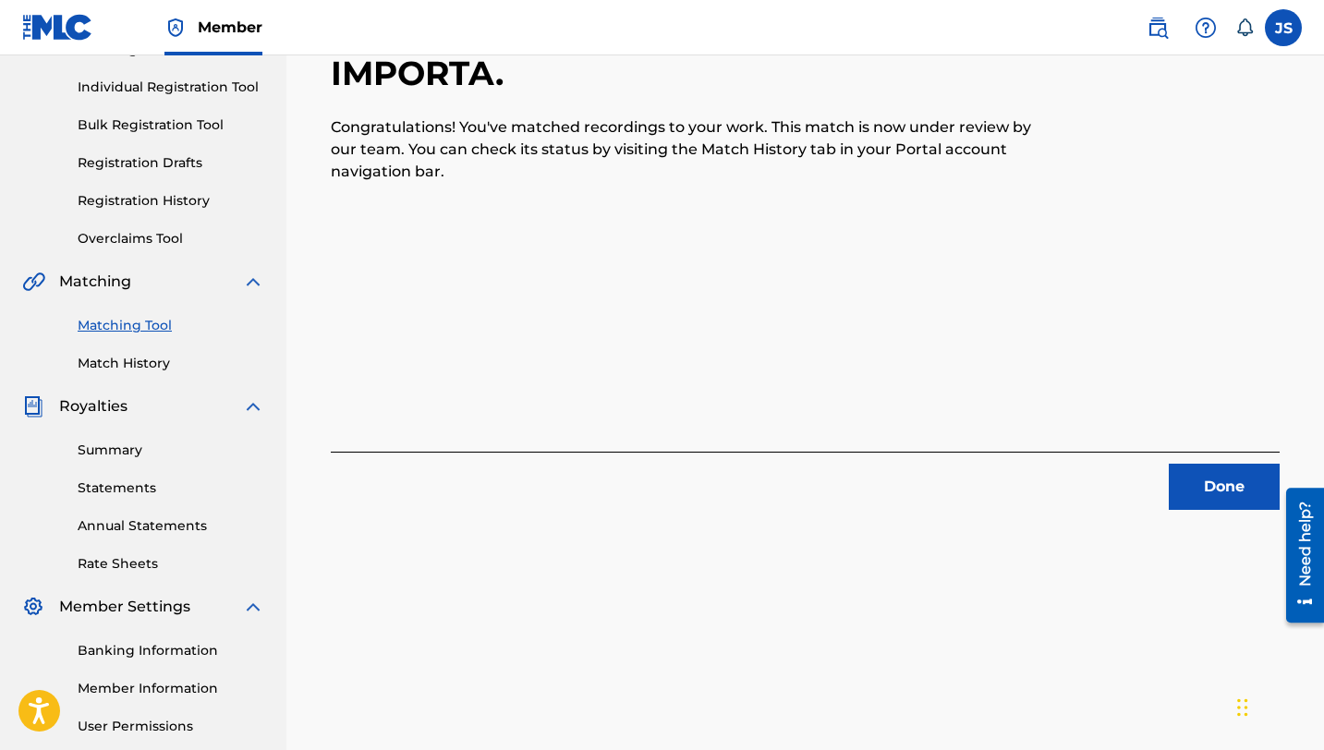
scroll to position [225, 0]
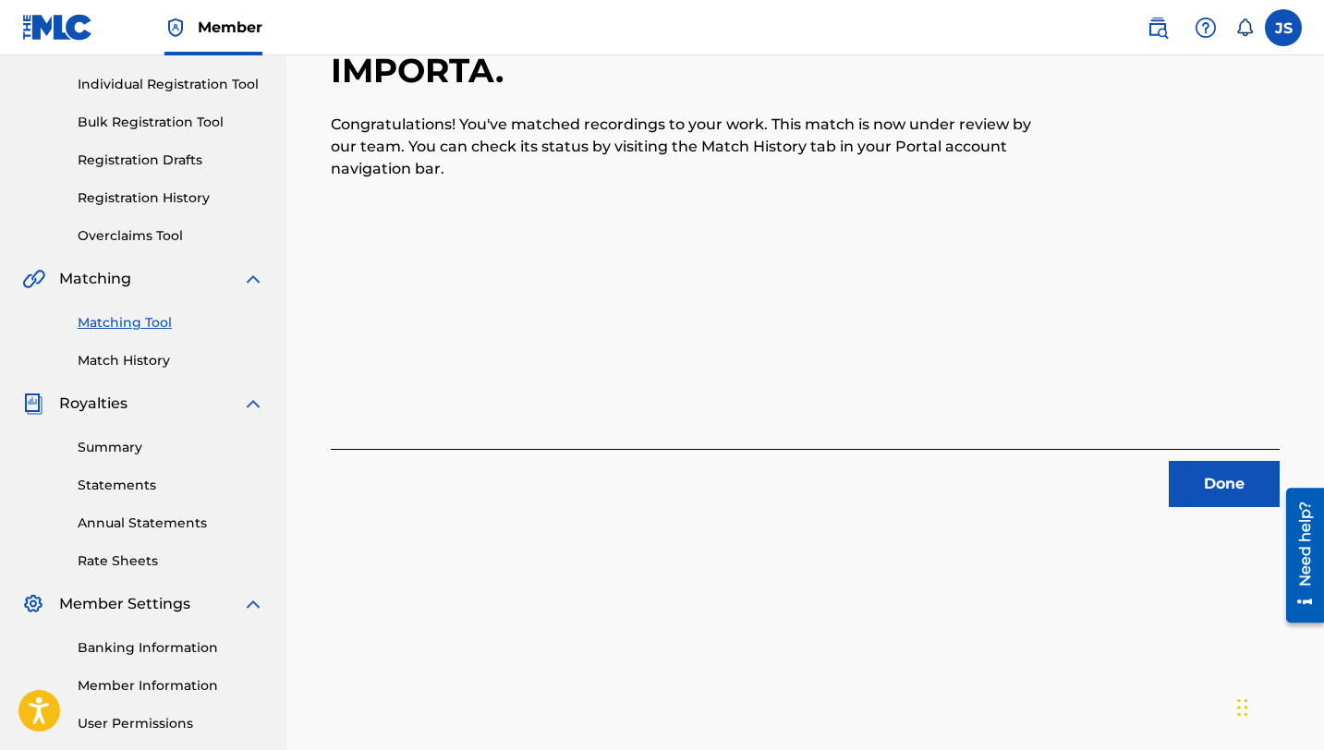
click at [1198, 480] on button "Done" at bounding box center [1224, 484] width 111 height 46
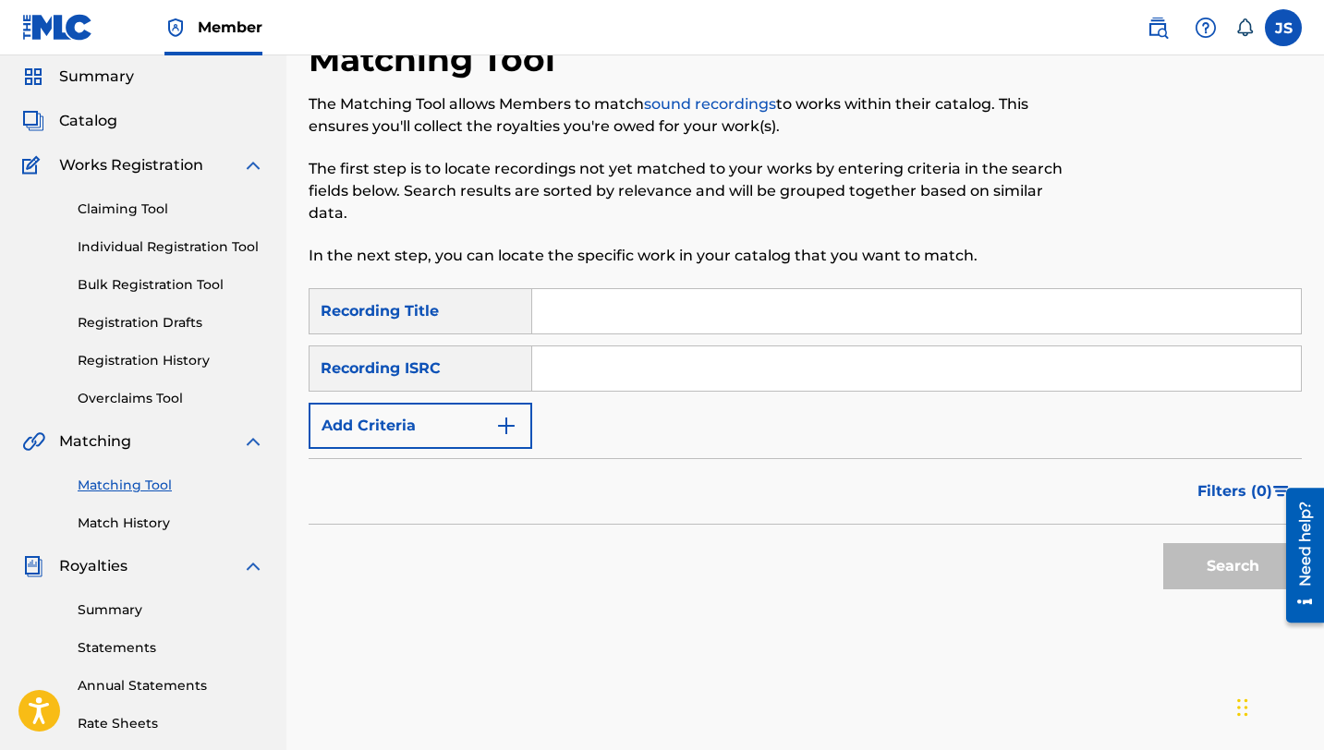
scroll to position [30, 0]
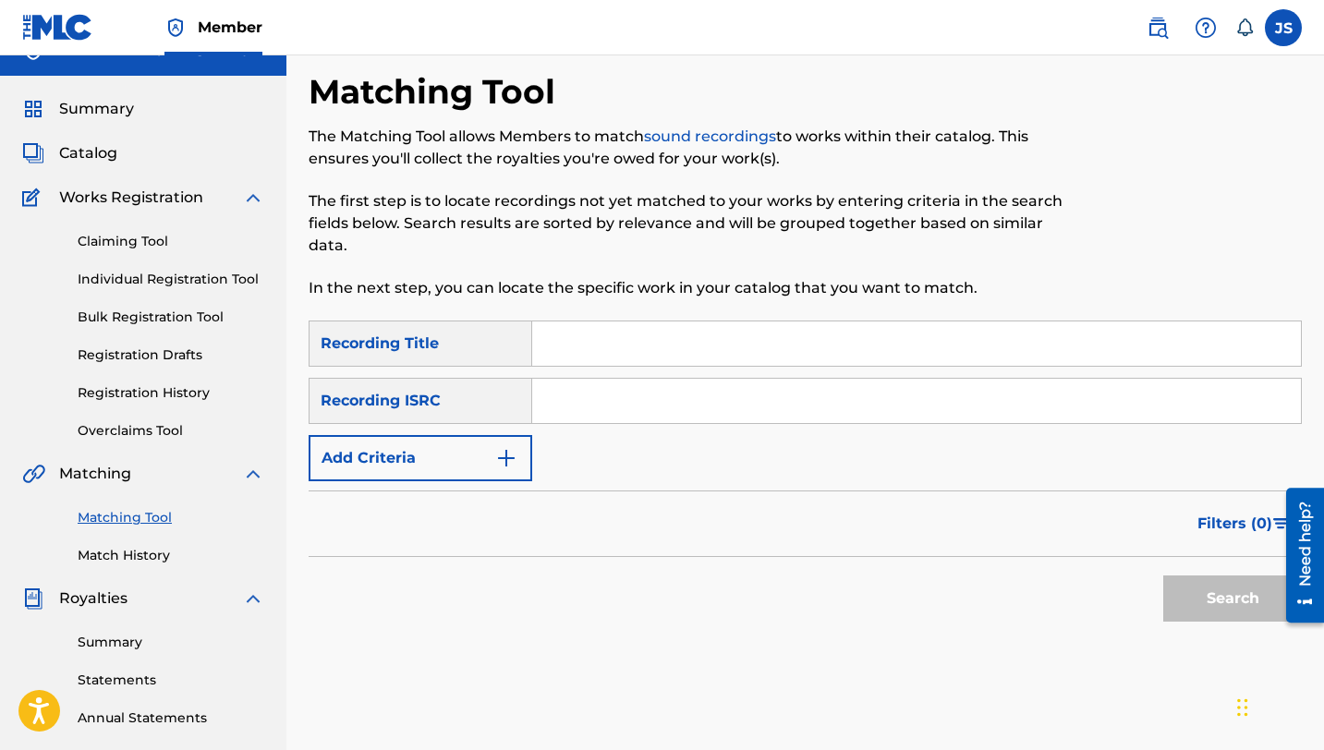
click at [640, 345] on input "Search Form" at bounding box center [916, 344] width 769 height 44
paste input "LO SUPE POR INTERNET"
click at [1186, 595] on button "Search" at bounding box center [1232, 599] width 139 height 46
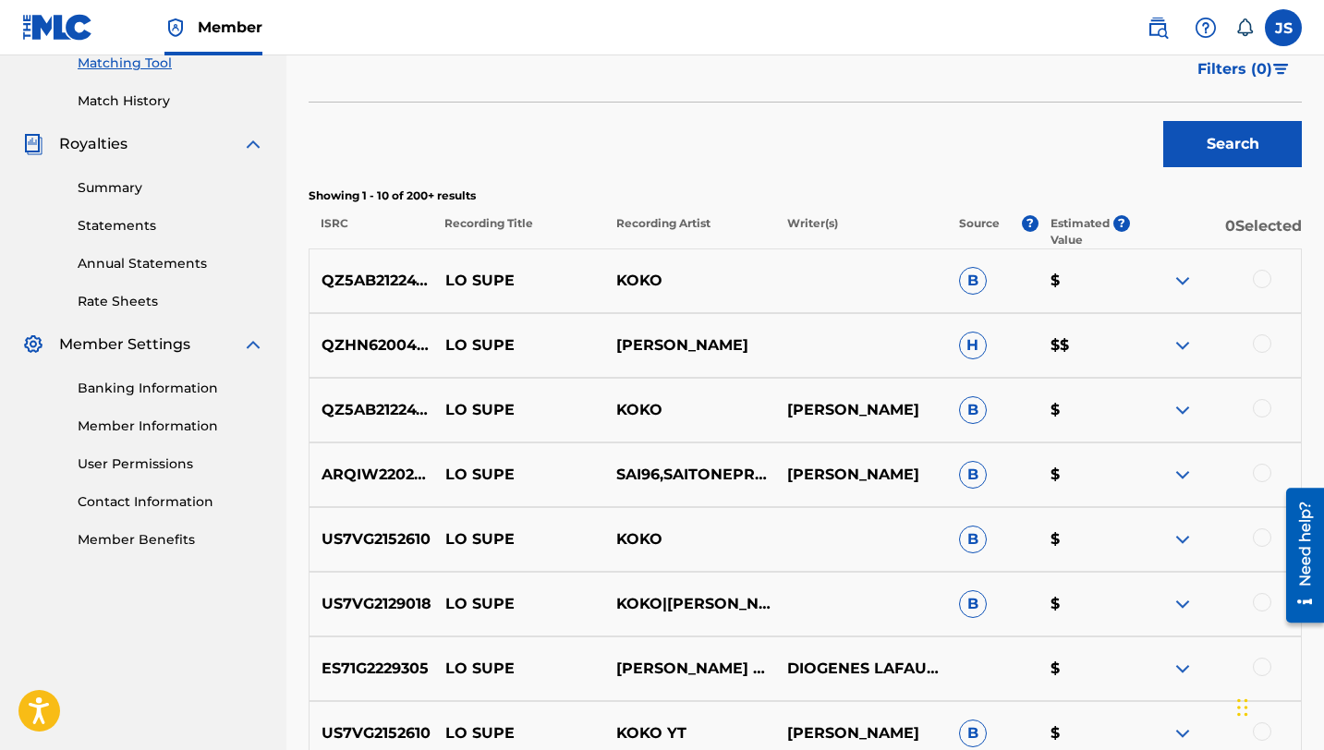
scroll to position [0, 0]
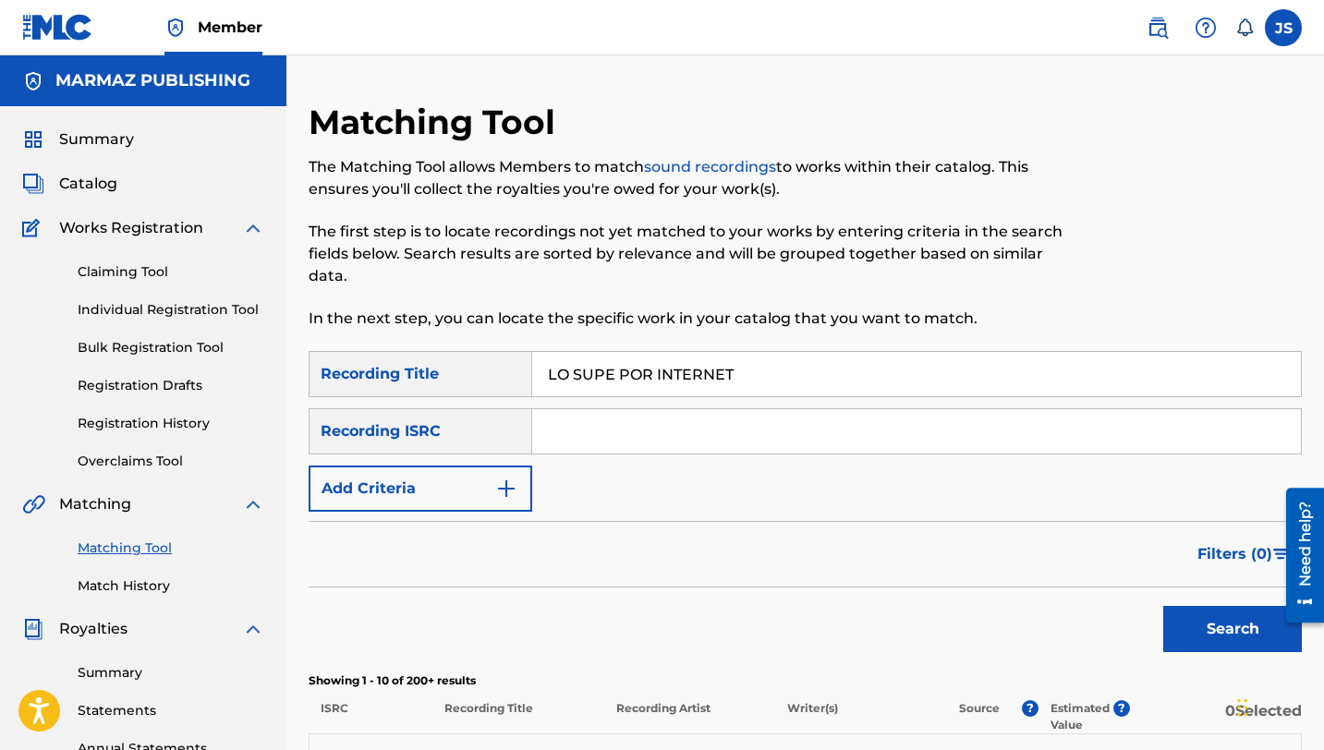
click at [590, 364] on input "LO SUPE POR INTERNET" at bounding box center [916, 374] width 769 height 44
paste input "CO LOQUITO"
type input "LOCO LOQUITO"
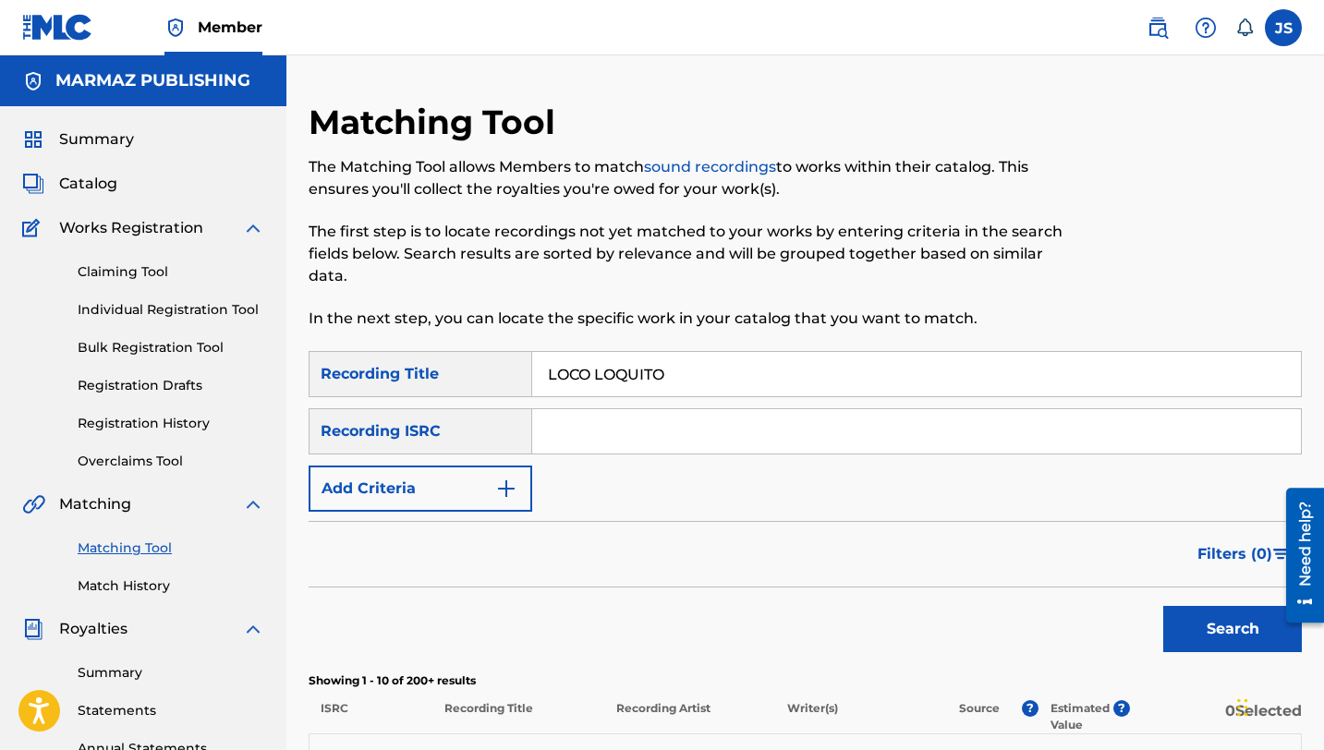
click at [1192, 645] on button "Search" at bounding box center [1232, 629] width 139 height 46
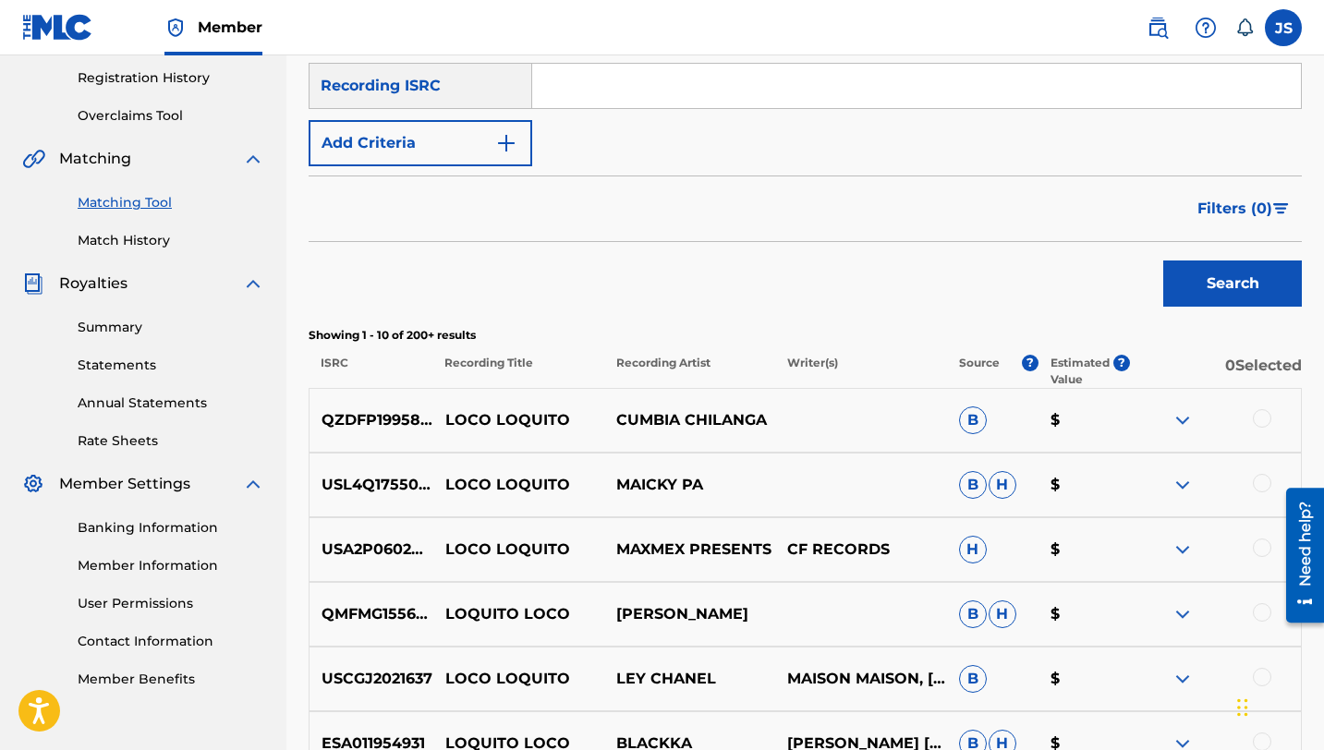
scroll to position [272, 0]
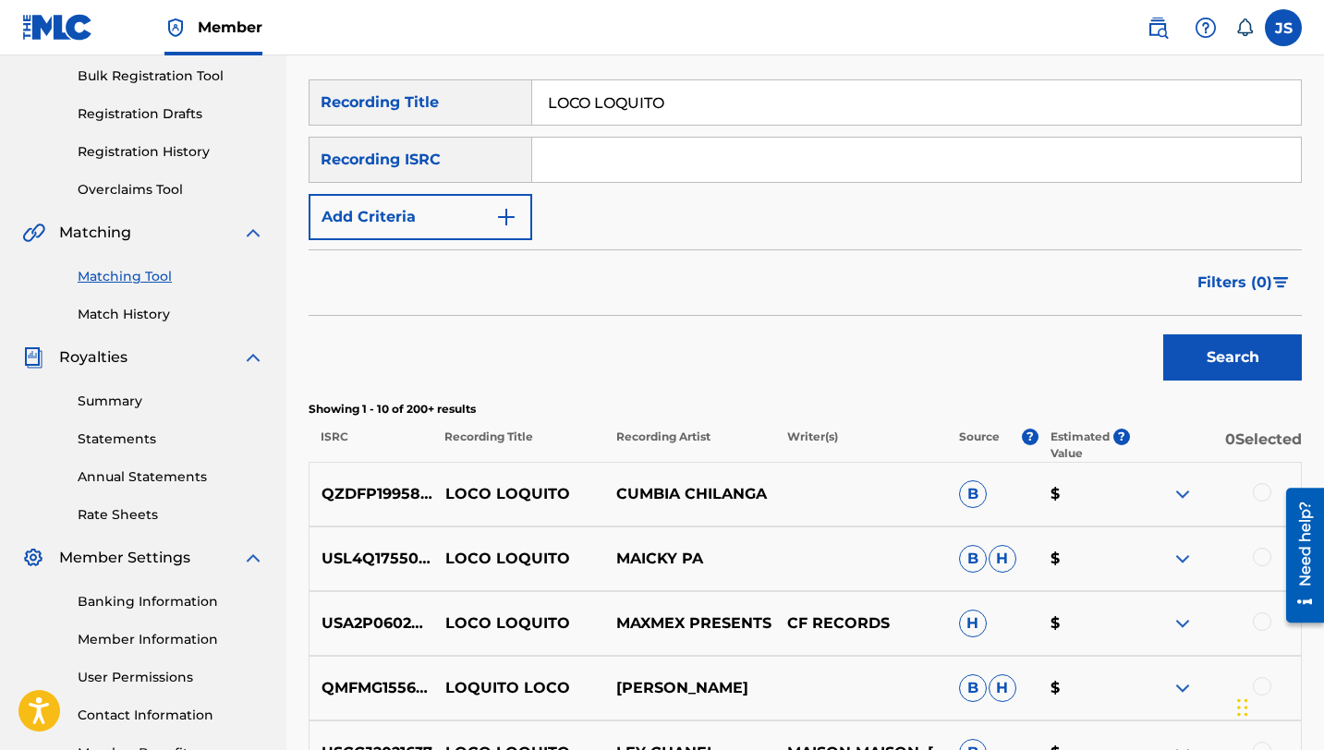
click at [476, 225] on button "Add Criteria" at bounding box center [421, 217] width 224 height 46
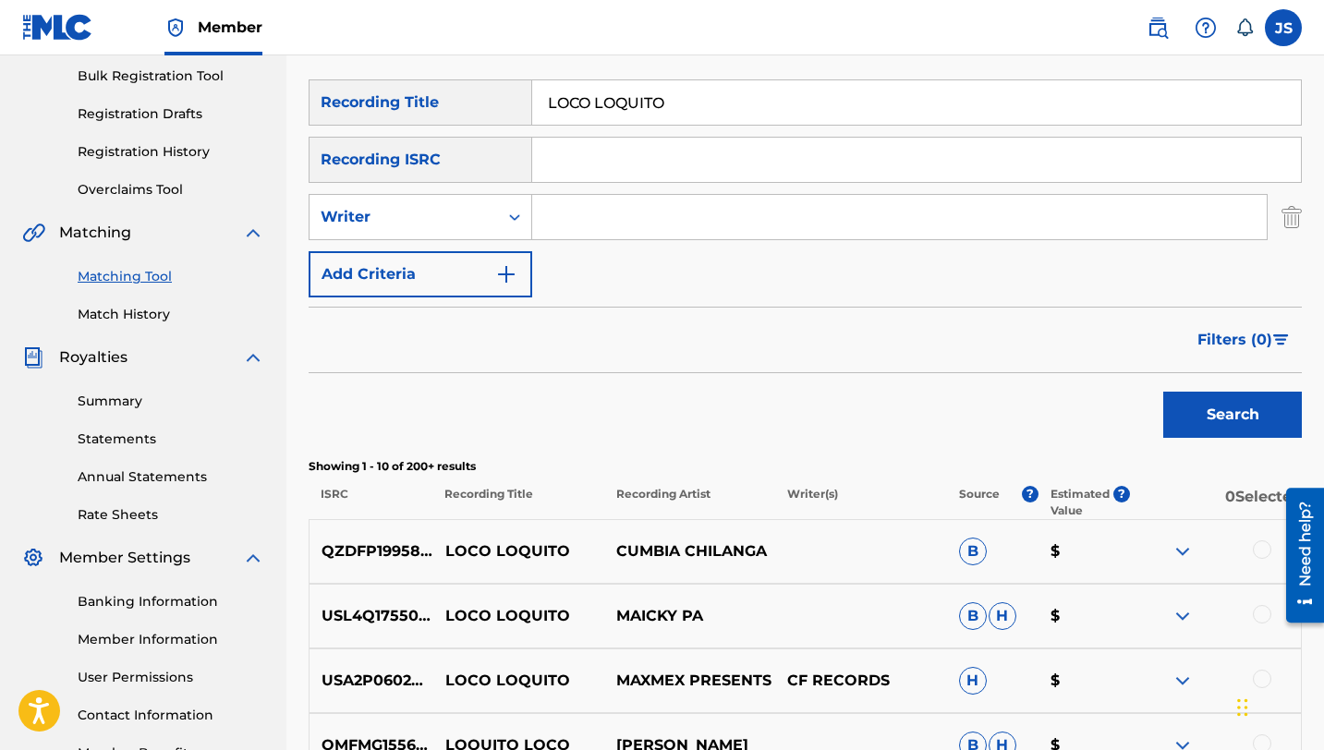
click at [570, 229] on input "Search Form" at bounding box center [899, 217] width 735 height 44
type input "[PERSON_NAME] TENEPE"
click at [1163, 392] on button "Search" at bounding box center [1232, 415] width 139 height 46
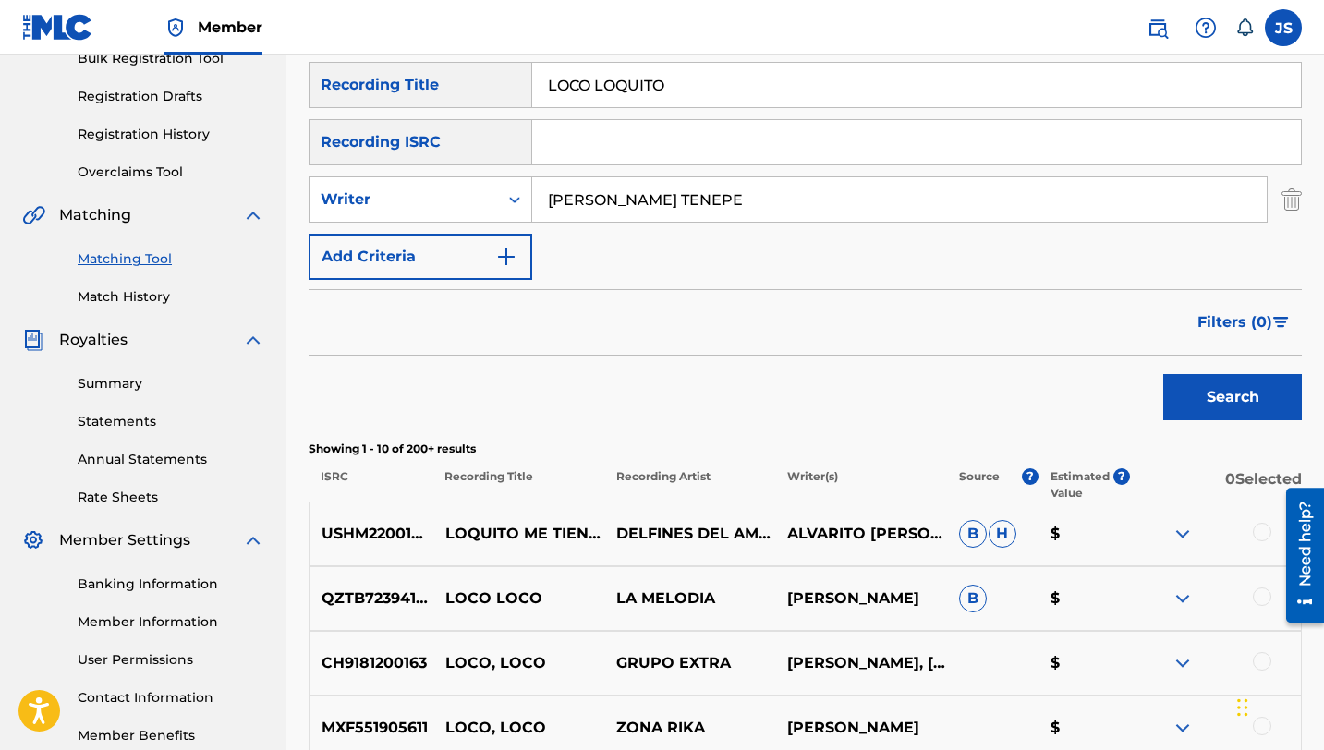
scroll to position [241, 0]
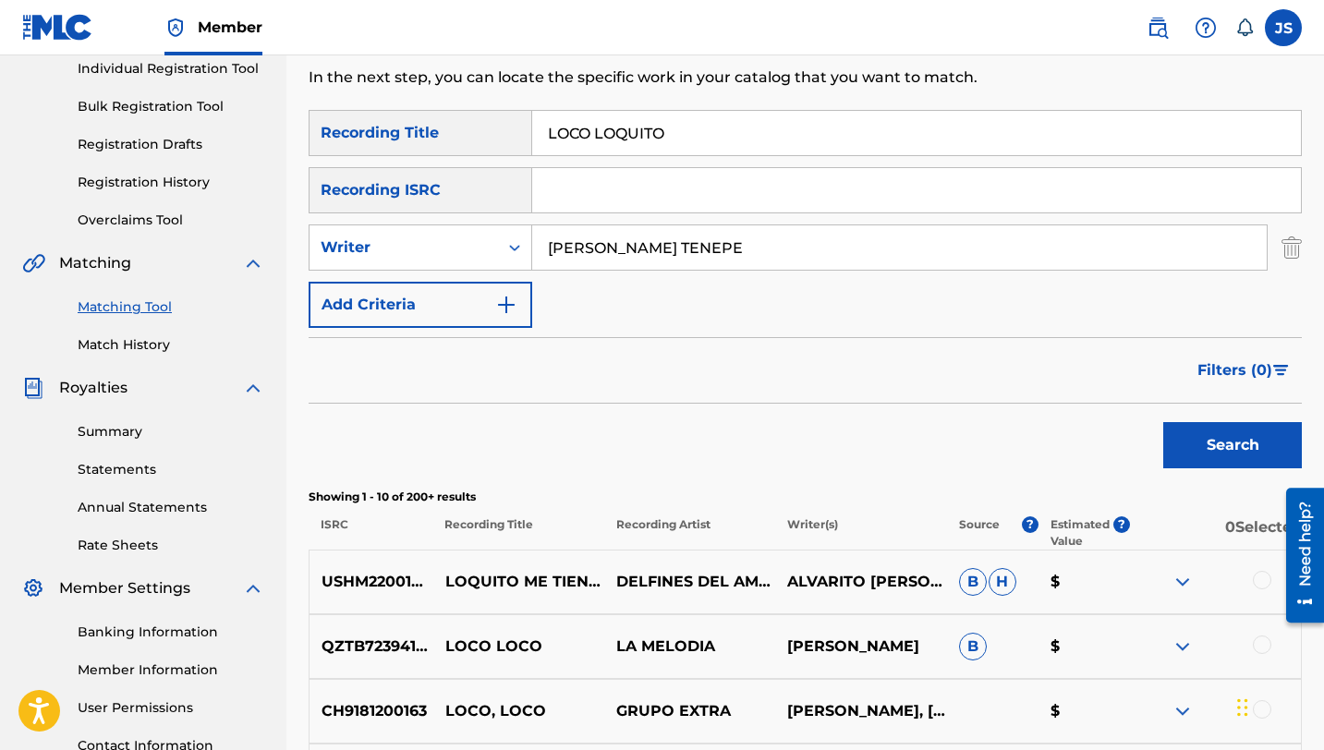
click at [626, 138] on input "LOCO LOQUITO" at bounding box center [916, 133] width 769 height 44
paste input "S AMANTES"
click at [1189, 455] on button "Search" at bounding box center [1232, 445] width 139 height 46
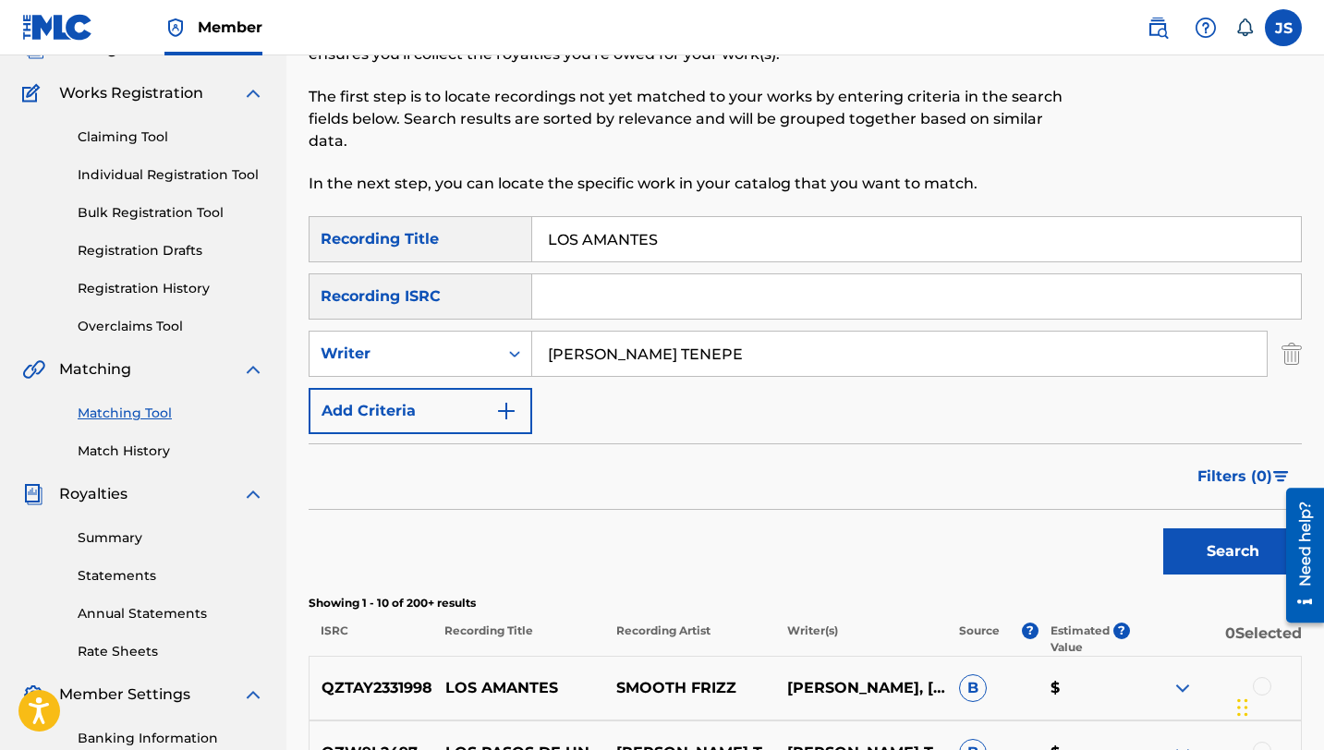
scroll to position [0, 0]
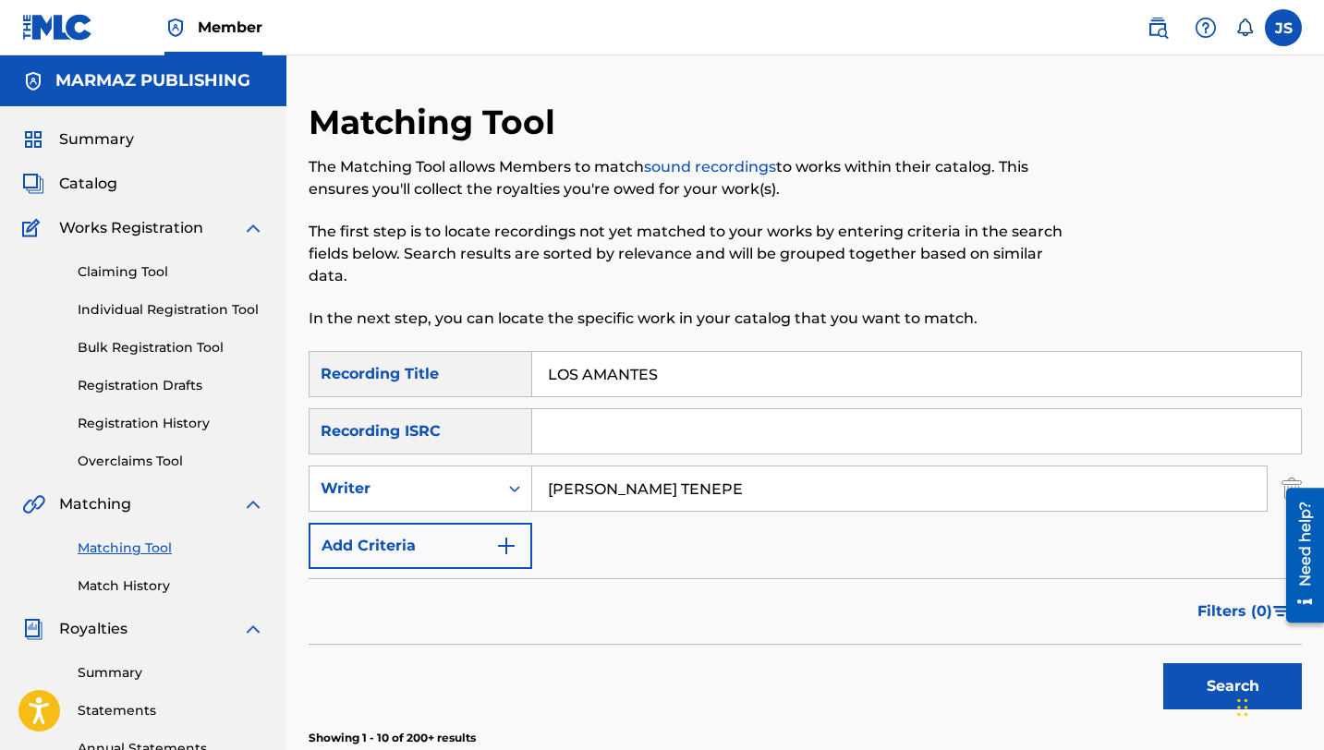
click at [620, 382] on input "LOS AMANTES" at bounding box center [916, 374] width 769 height 44
paste input "CAMINOS DEL JOROPO"
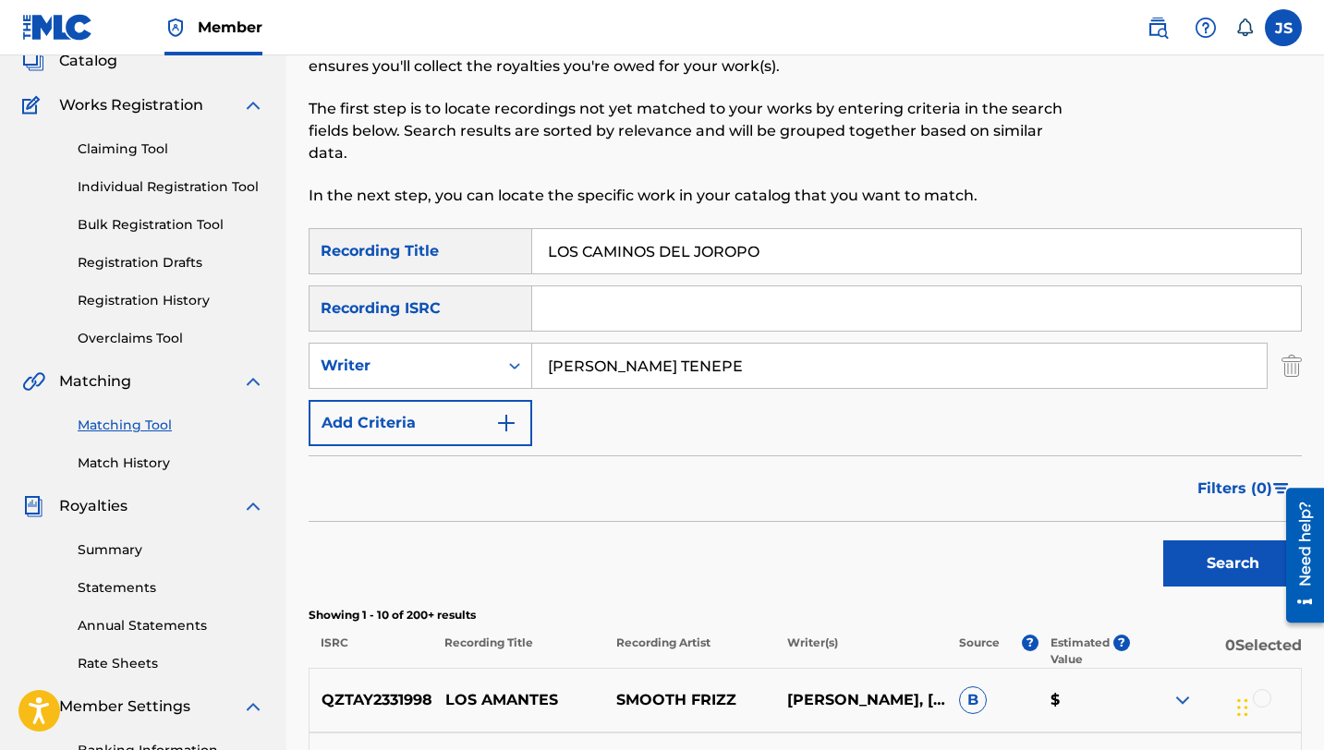
scroll to position [156, 0]
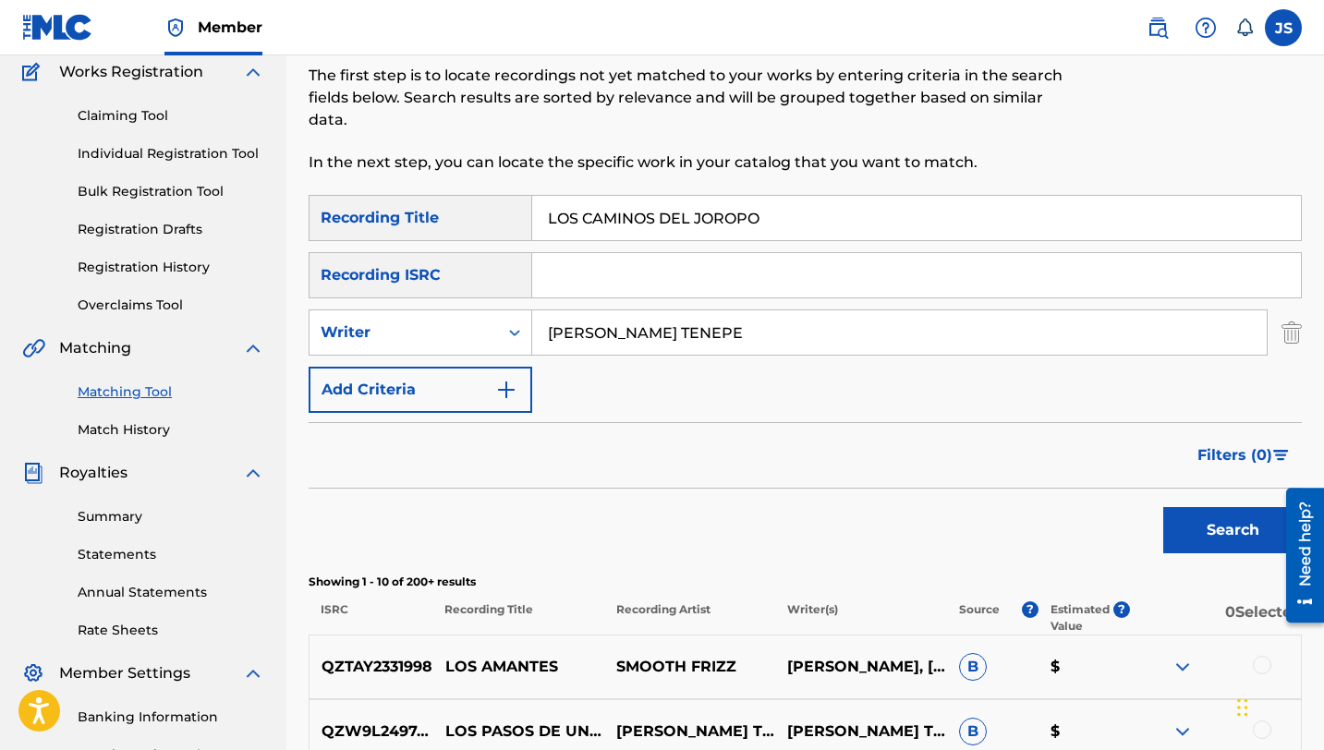
click at [1195, 524] on button "Search" at bounding box center [1232, 530] width 139 height 46
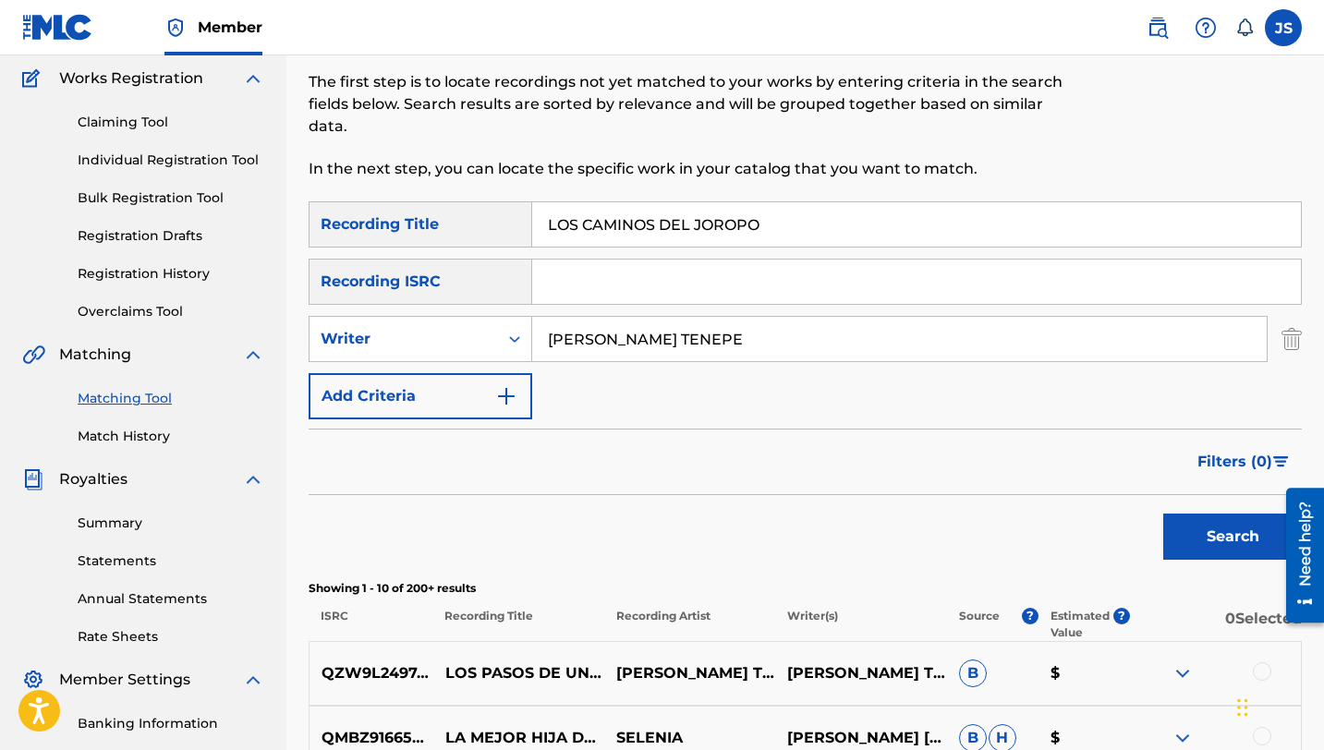
scroll to position [79, 0]
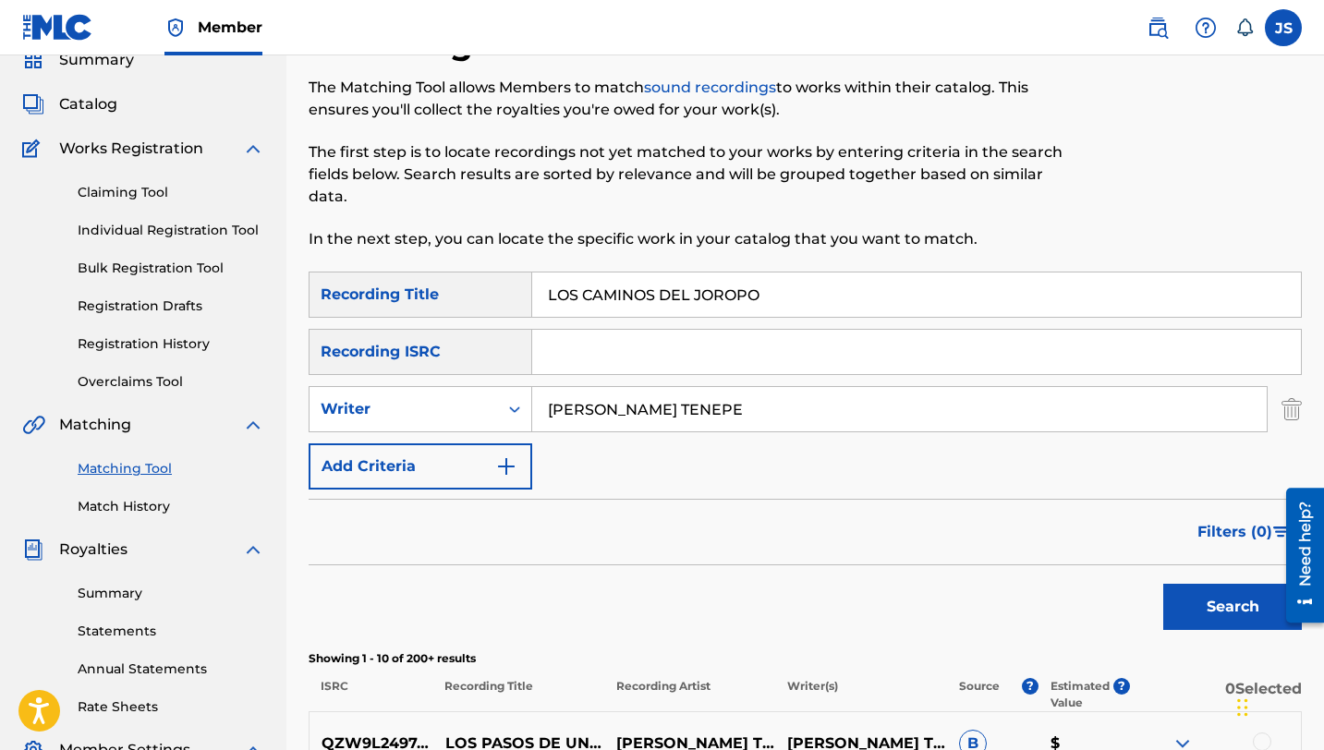
click at [680, 292] on input "LOS CAMINOS DEL JOROPO" at bounding box center [916, 295] width 769 height 44
paste input "UNA LLENA CARAQUEÑA"
click at [1210, 614] on button "Search" at bounding box center [1232, 607] width 139 height 46
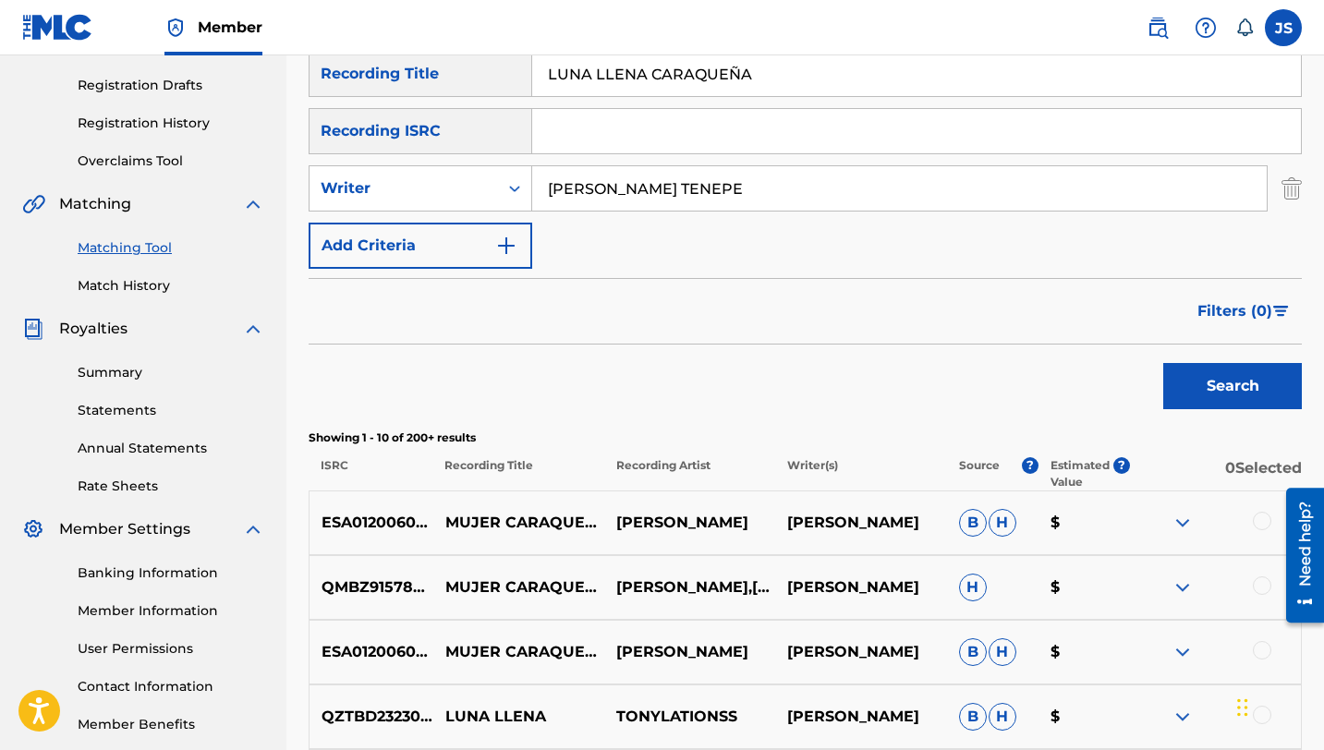
scroll to position [291, 0]
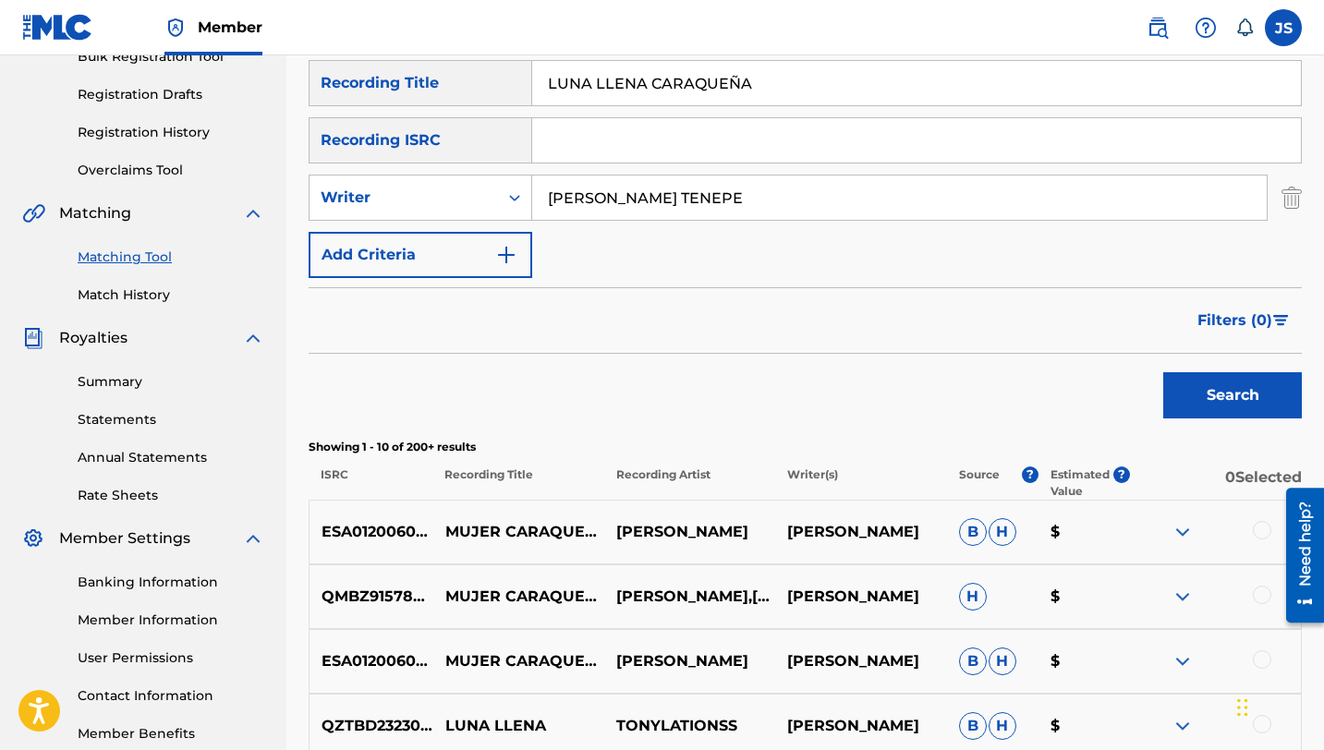
click at [1294, 188] on img "Search Form" at bounding box center [1292, 198] width 20 height 46
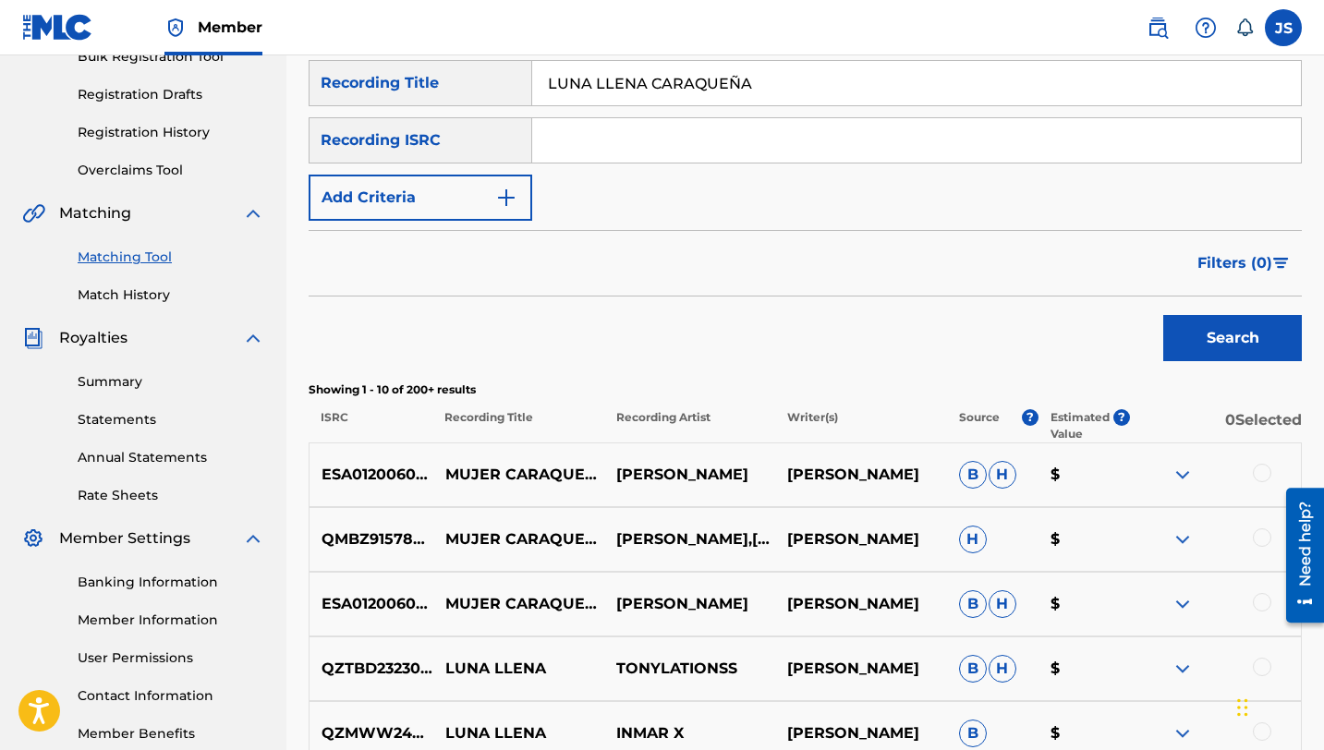
click at [1222, 351] on button "Search" at bounding box center [1232, 338] width 139 height 46
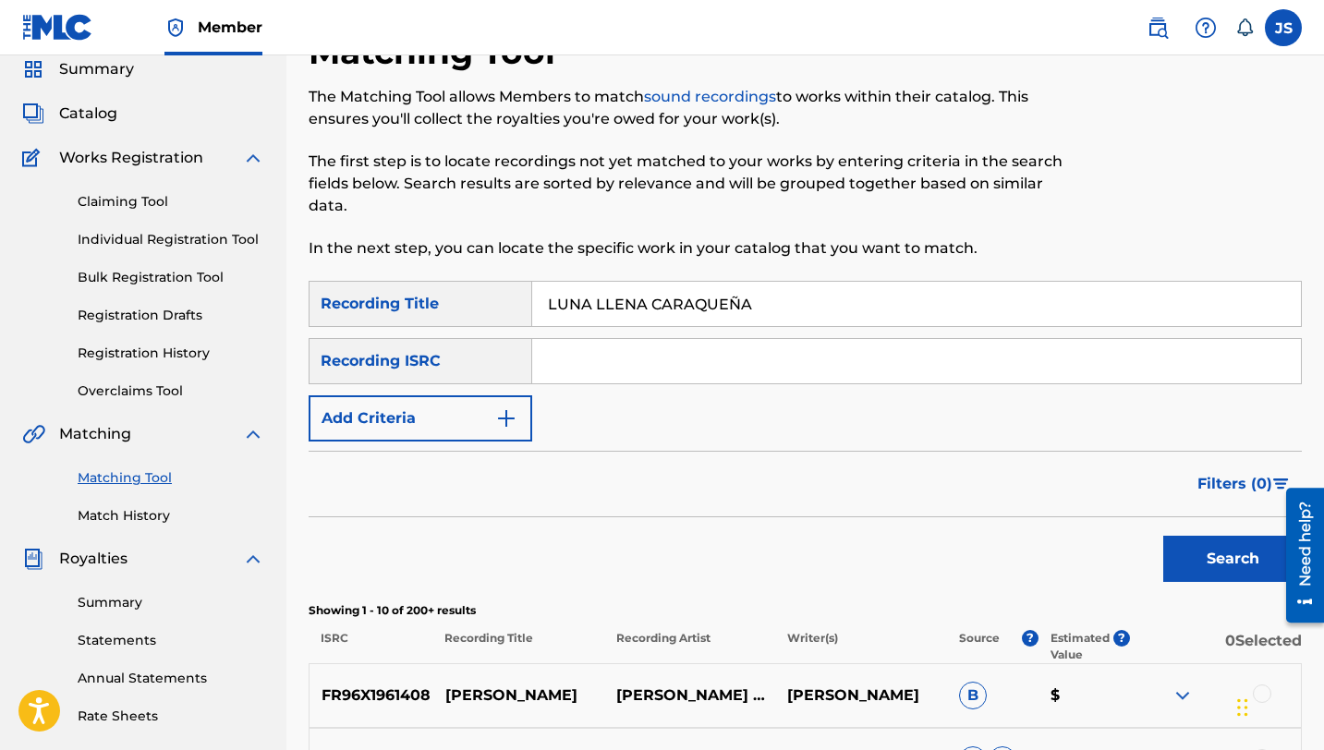
scroll to position [52, 0]
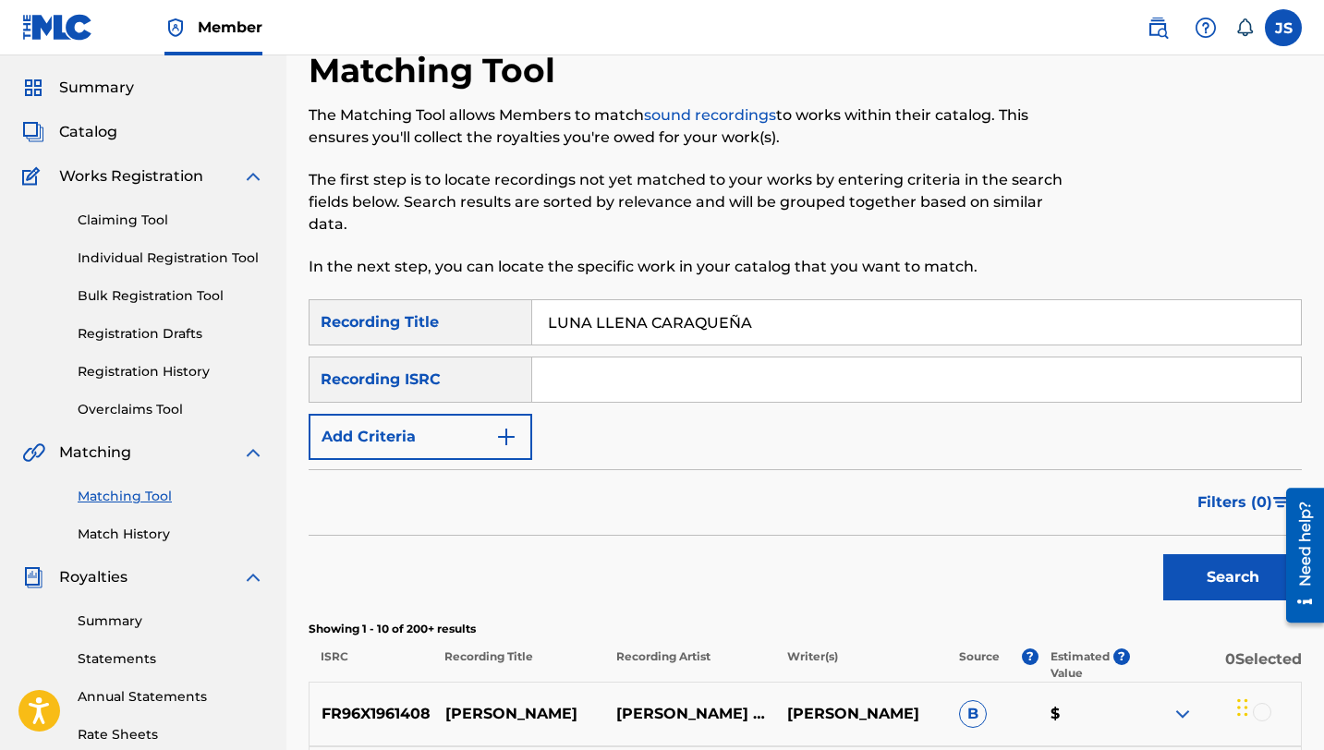
click at [659, 318] on input "LUNA LLENA CARAQUEÑA" at bounding box center [916, 322] width 769 height 44
paste input "ME GUSTAS"
type input "ME GUSTAS"
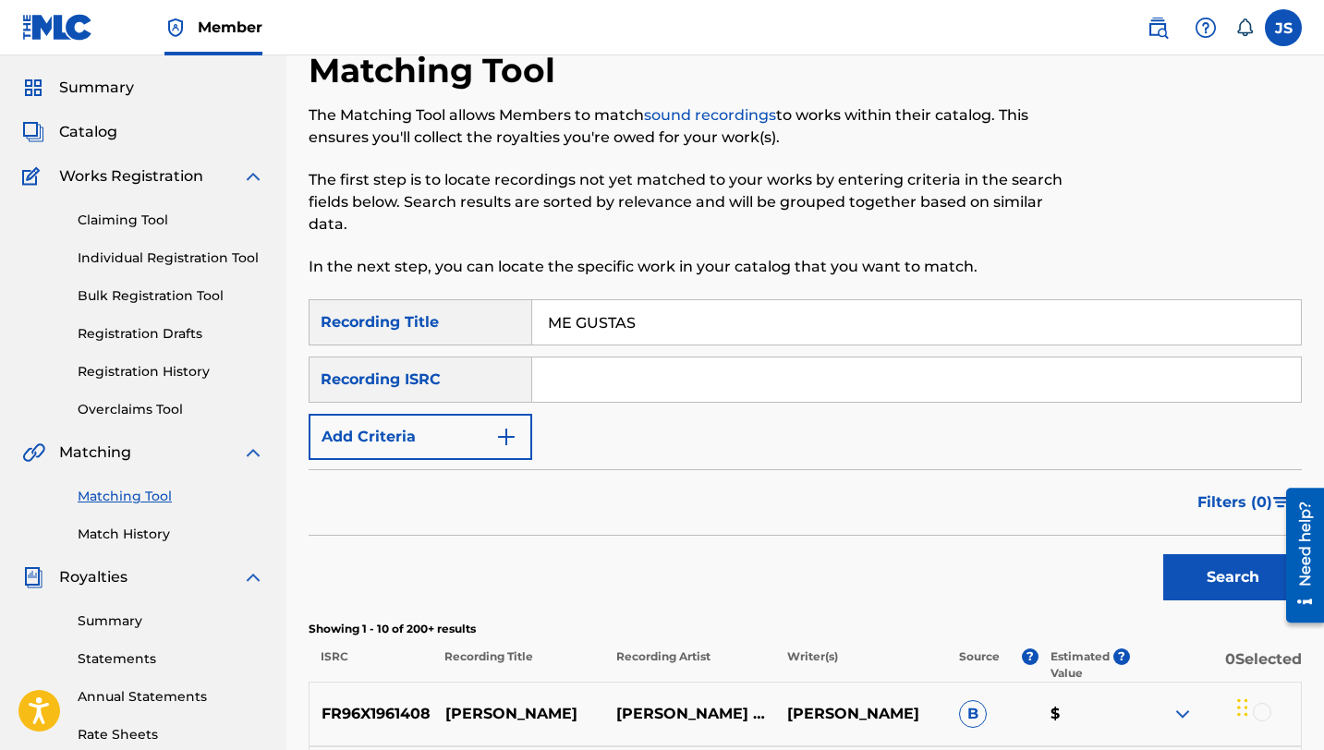
click at [1182, 574] on button "Search" at bounding box center [1232, 577] width 139 height 46
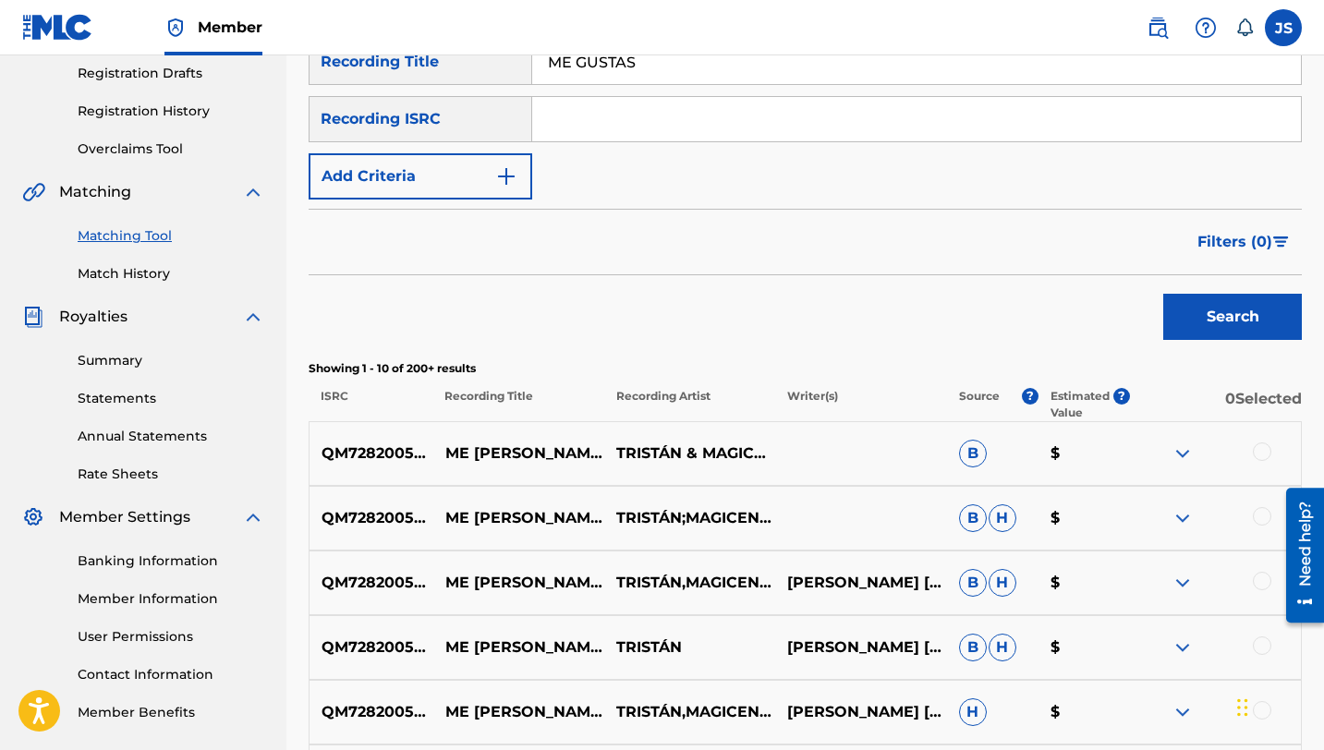
scroll to position [280, 0]
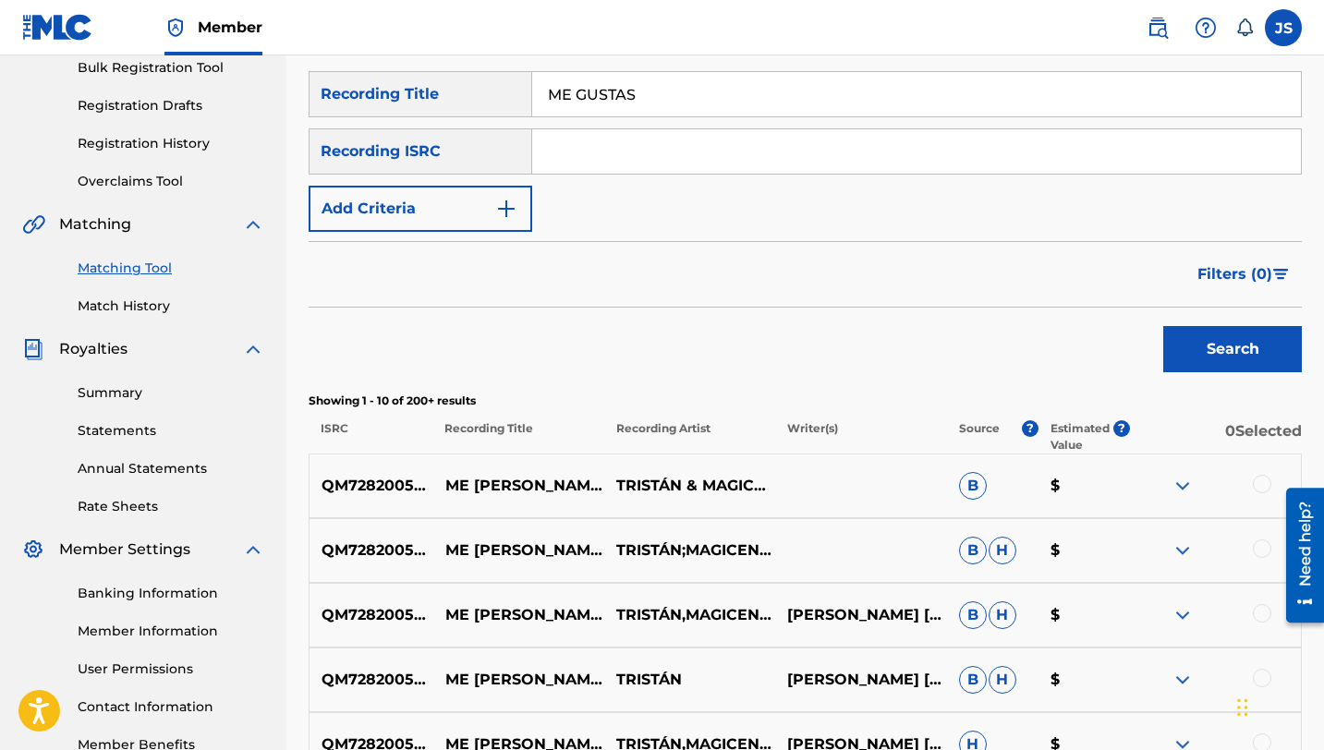
click at [492, 216] on button "Add Criteria" at bounding box center [421, 209] width 224 height 46
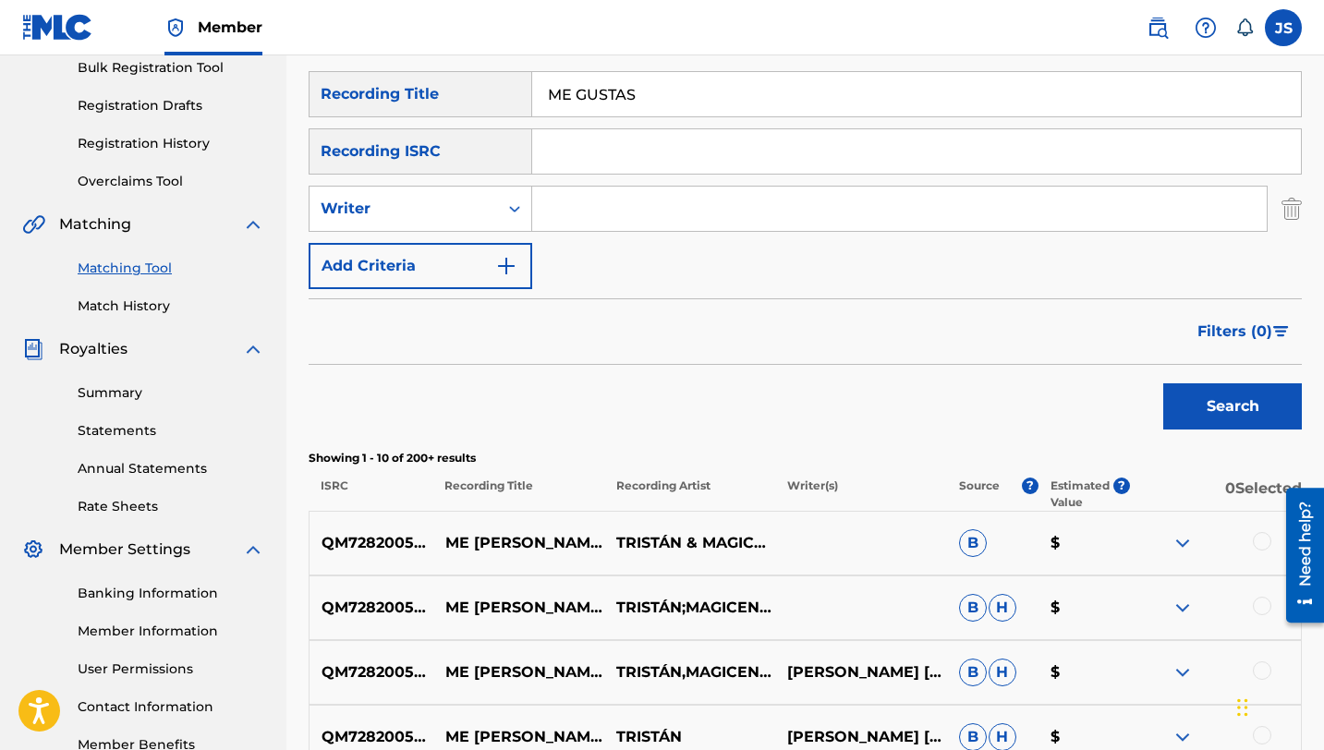
click at [579, 216] on input "Search Form" at bounding box center [899, 209] width 735 height 44
click at [1163, 383] on button "Search" at bounding box center [1232, 406] width 139 height 46
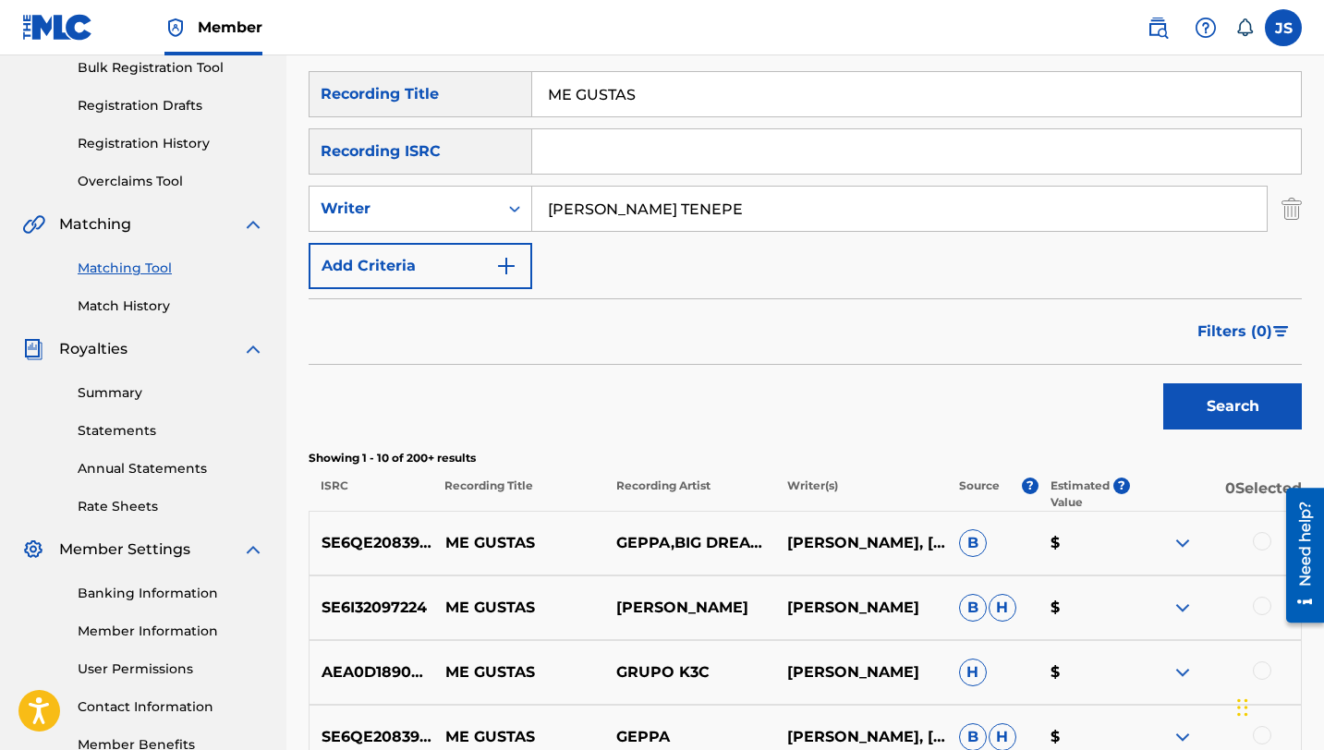
type input "[PERSON_NAME] TENEPE"
click at [1163, 383] on button "Search" at bounding box center [1232, 406] width 139 height 46
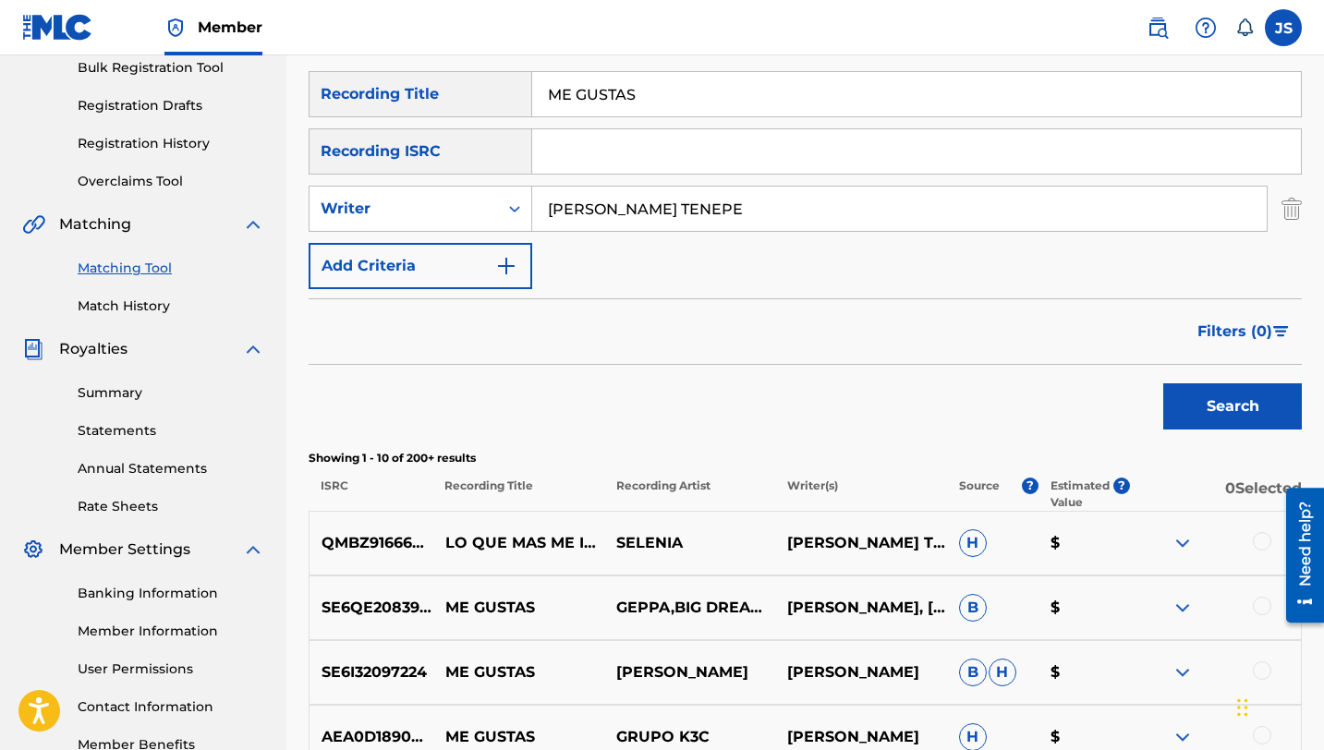
click at [654, 92] on input "ME GUSTAS" at bounding box center [916, 94] width 769 height 44
paste input "VOY AL MONTE"
click at [1197, 413] on button "Search" at bounding box center [1232, 406] width 139 height 46
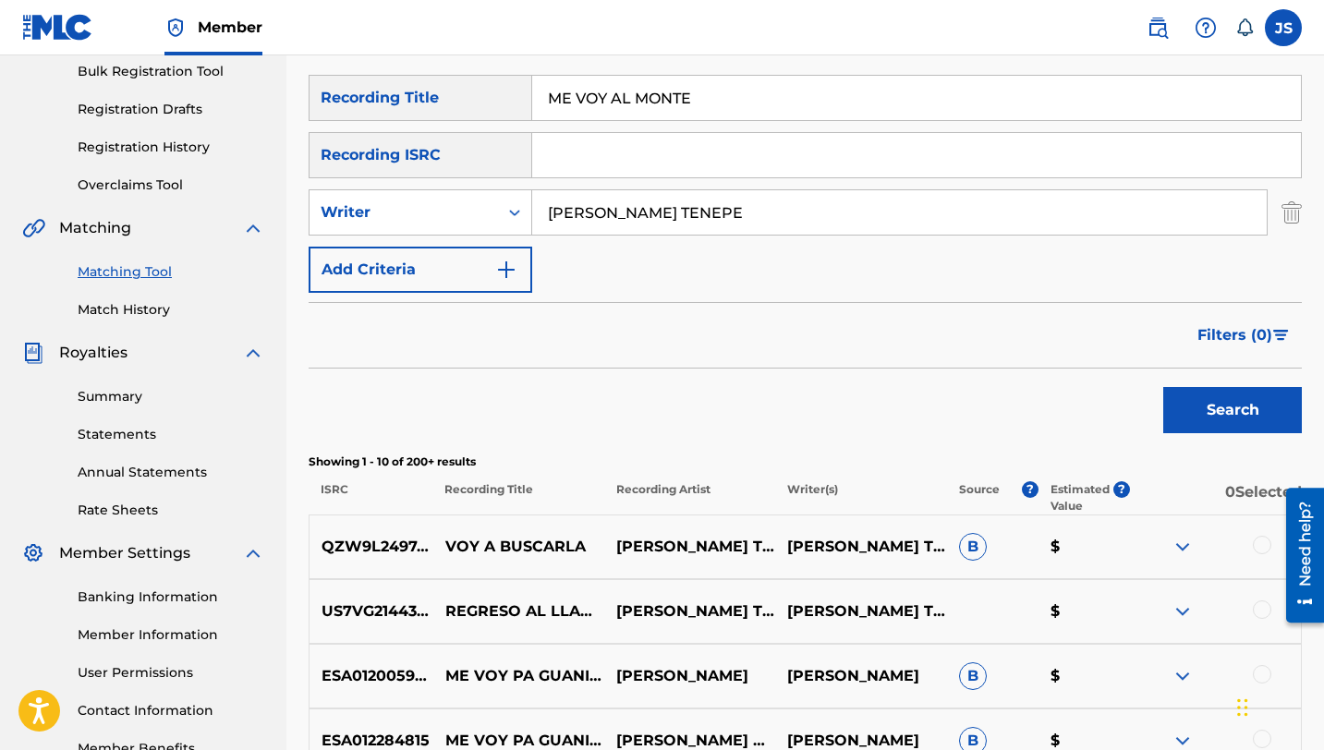
scroll to position [103, 0]
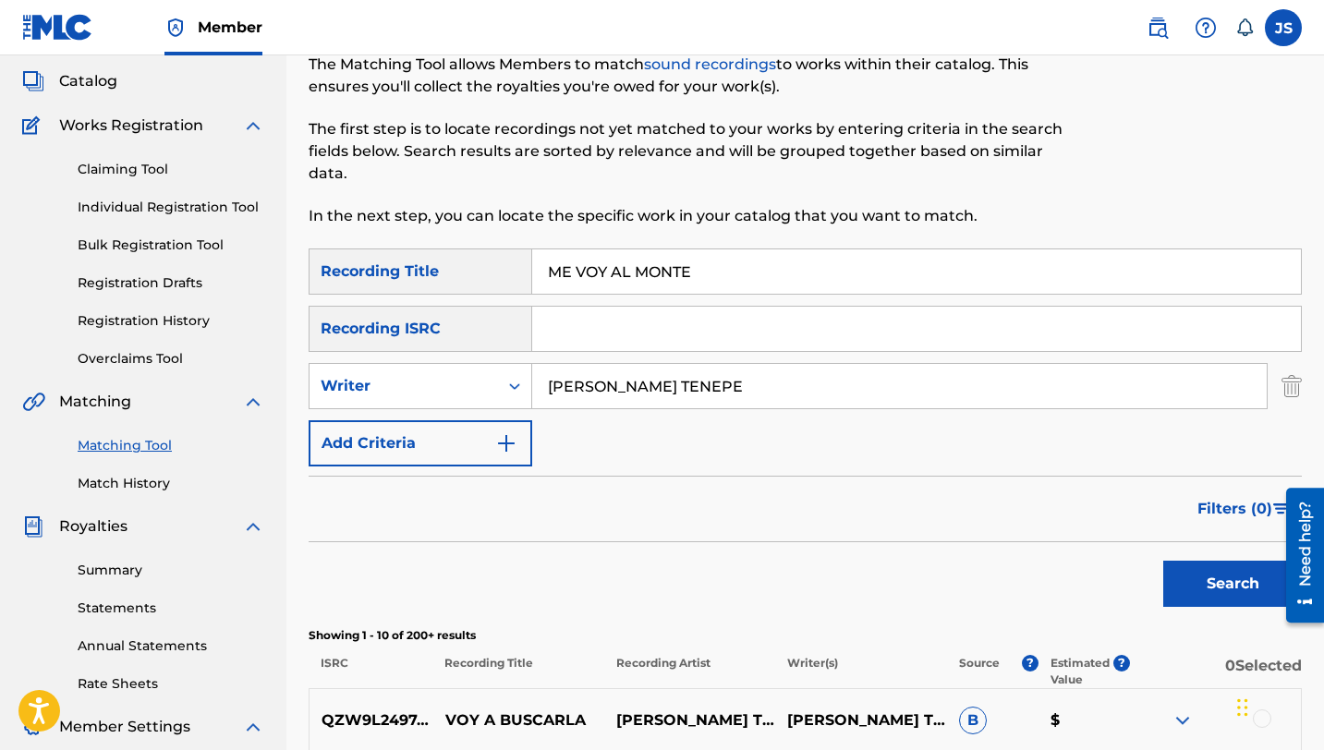
click at [598, 270] on input "ME VOY AL MONTE" at bounding box center [916, 271] width 769 height 44
paste input "I ESENCIA CALABOCEÑA"
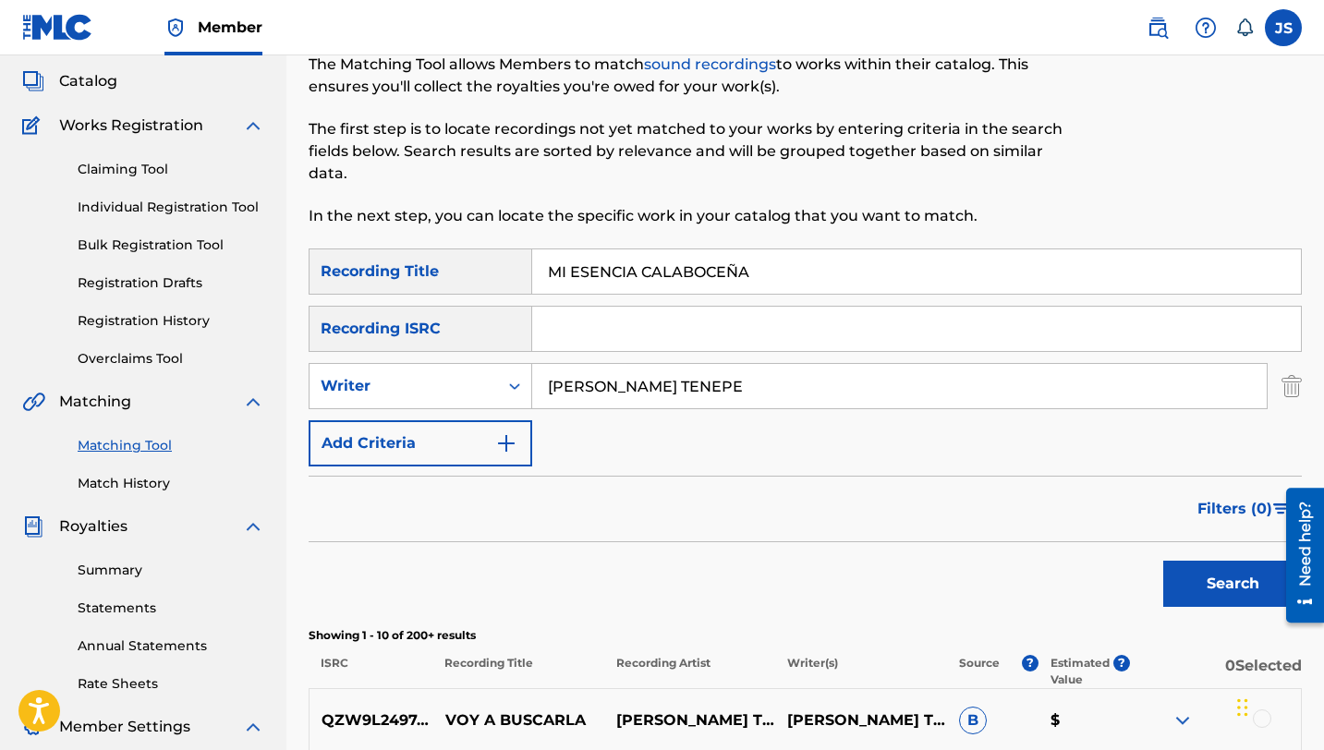
type input "MI ESENCIA CALABOCEÑA"
click at [1163, 561] on button "Search" at bounding box center [1232, 584] width 139 height 46
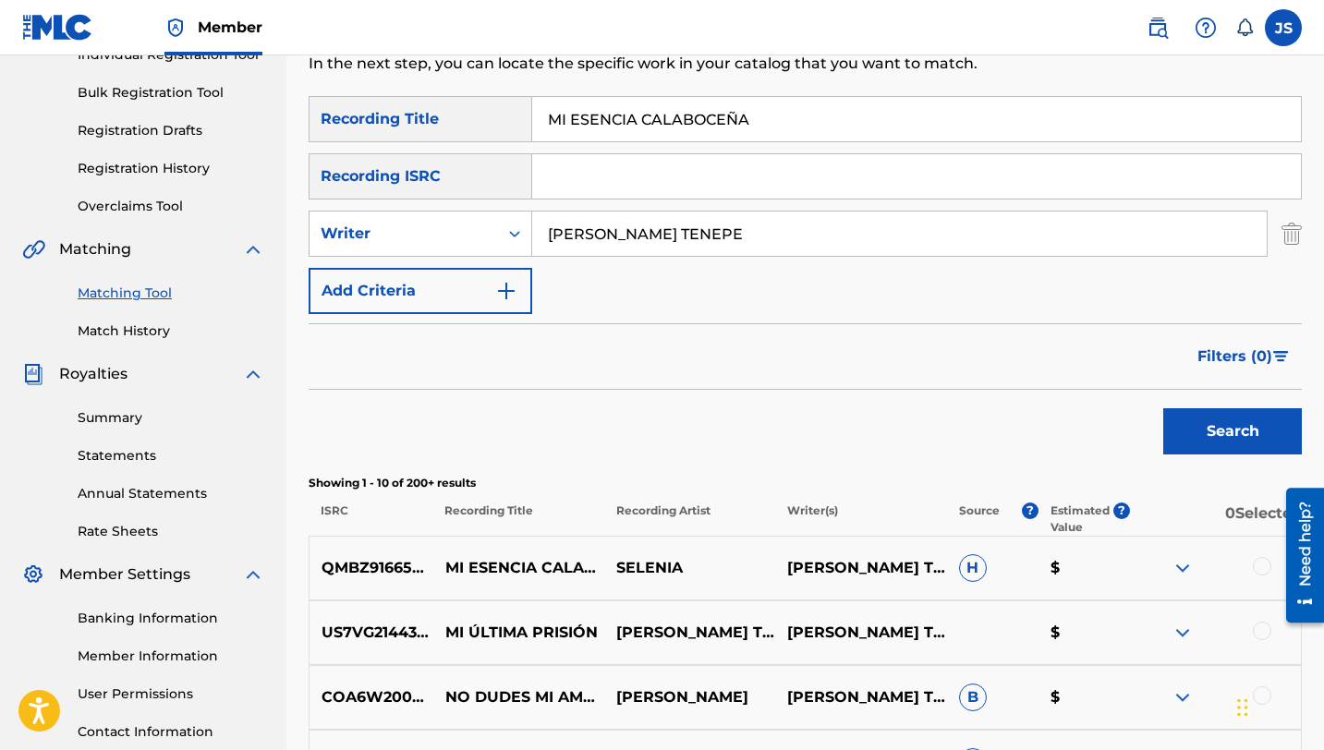
scroll to position [257, 0]
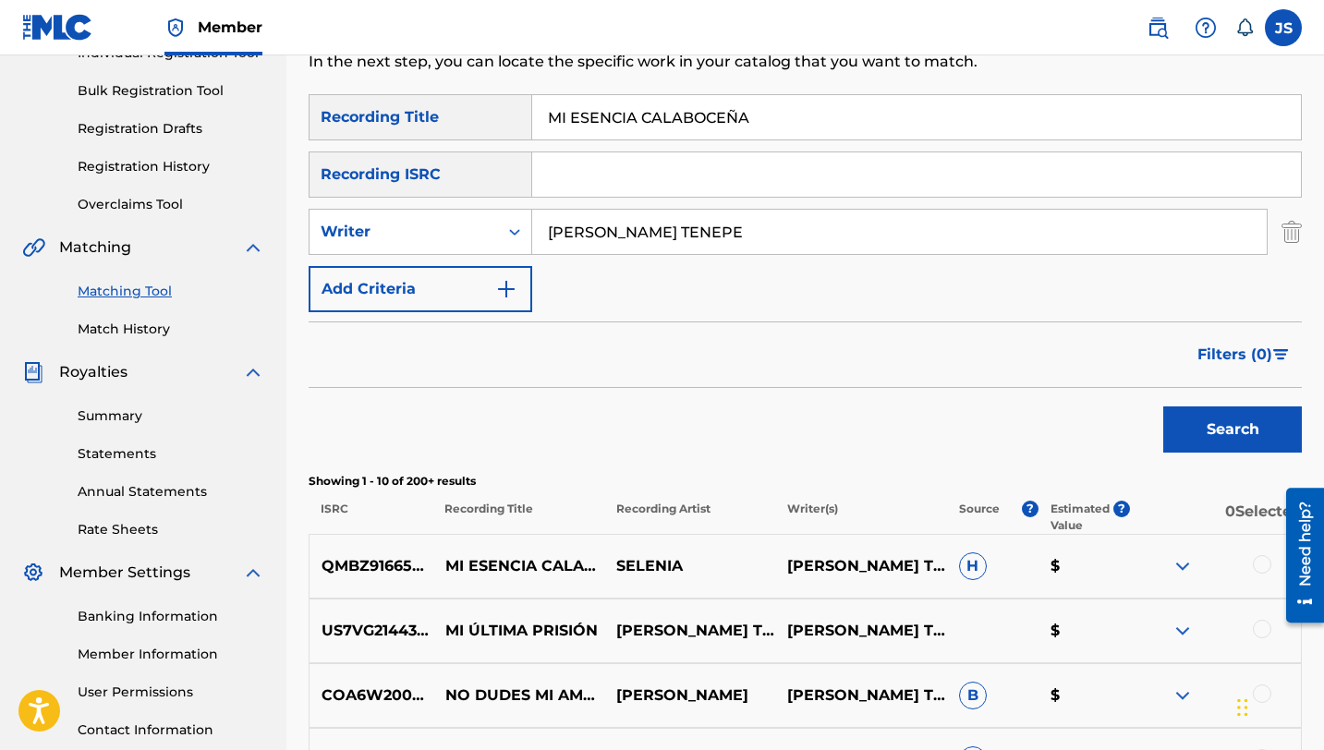
click at [1252, 566] on div at bounding box center [1215, 566] width 171 height 22
click at [1253, 565] on div at bounding box center [1262, 564] width 18 height 18
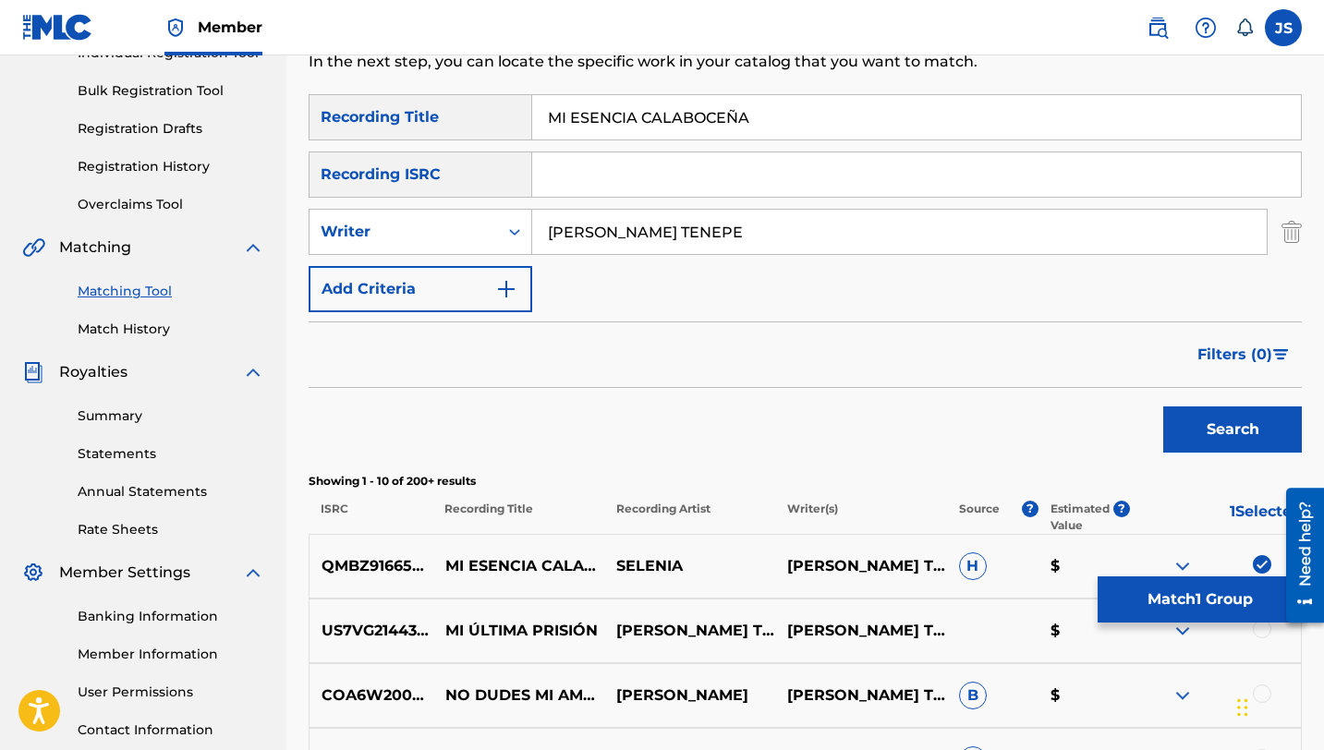
click at [1193, 605] on button "Match 1 Group" at bounding box center [1200, 600] width 204 height 46
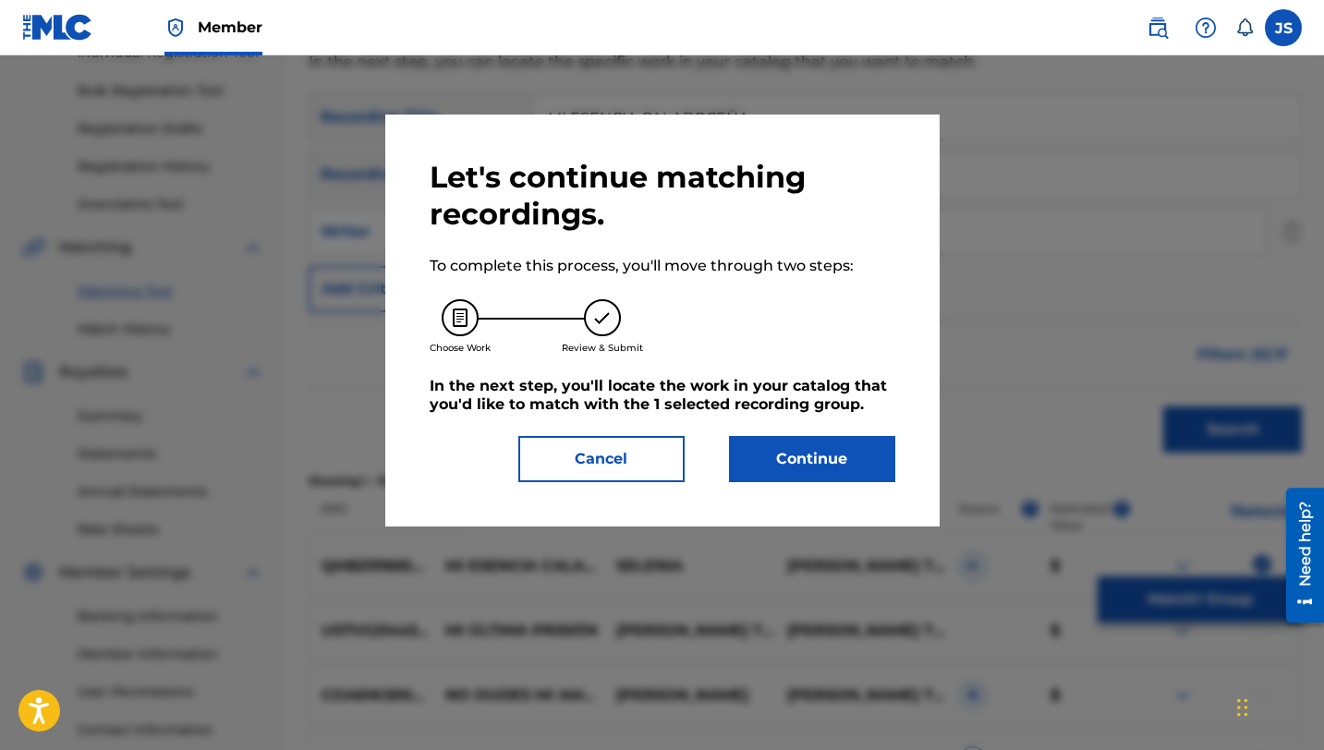
click at [828, 436] on button "Continue" at bounding box center [812, 459] width 166 height 46
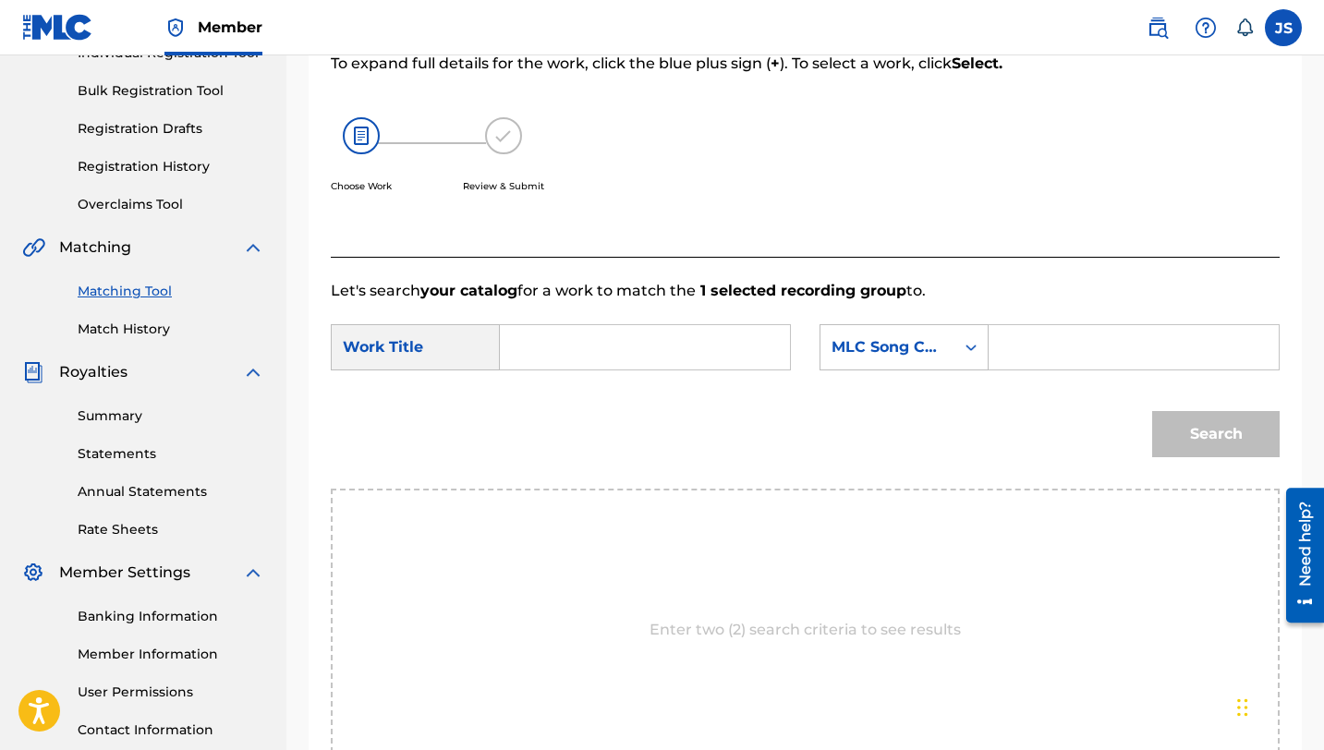
click at [553, 361] on input "Search Form" at bounding box center [645, 347] width 259 height 44
paste input "MI ESENCIA CALABOCEÑA"
type input "MI ESENCIA CALABOCEÑA"
click at [1020, 339] on input "Search Form" at bounding box center [1133, 347] width 259 height 44
paste input "MV5Z03"
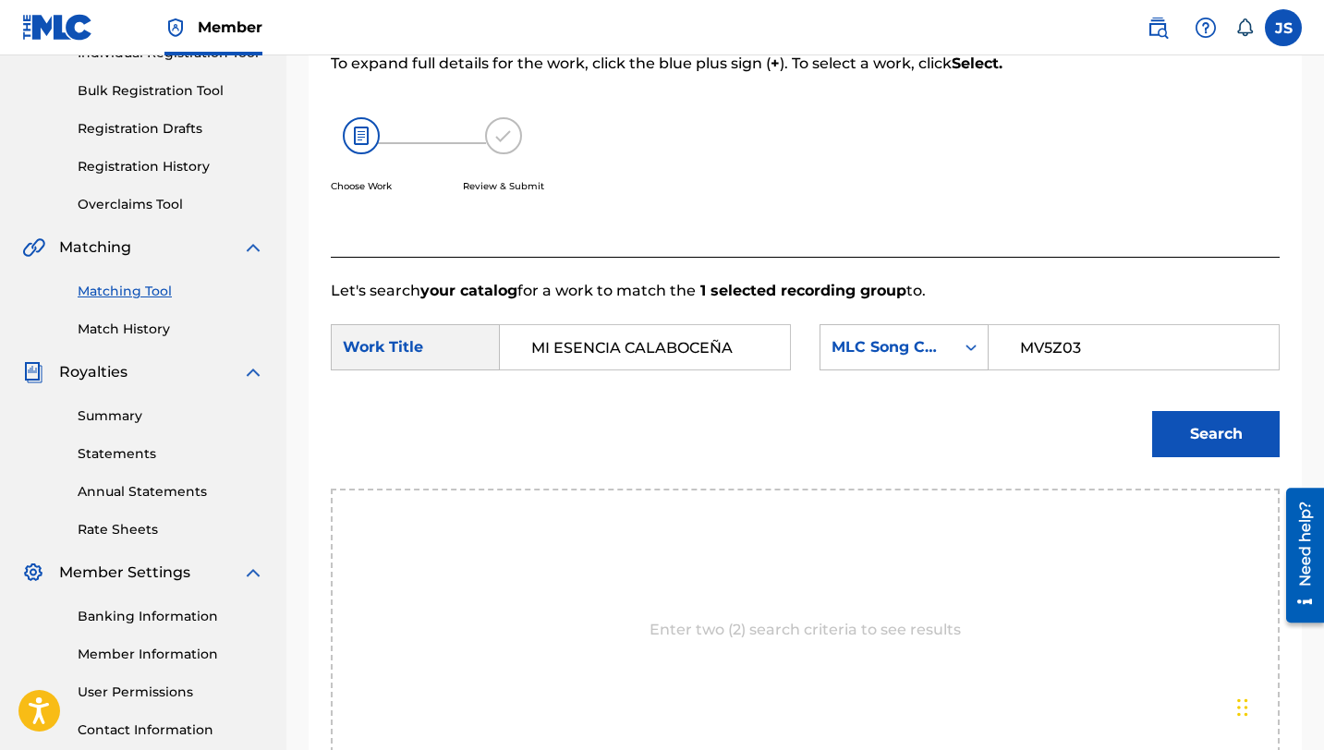
type input "MV5Z03"
click at [1174, 442] on button "Search" at bounding box center [1216, 434] width 128 height 46
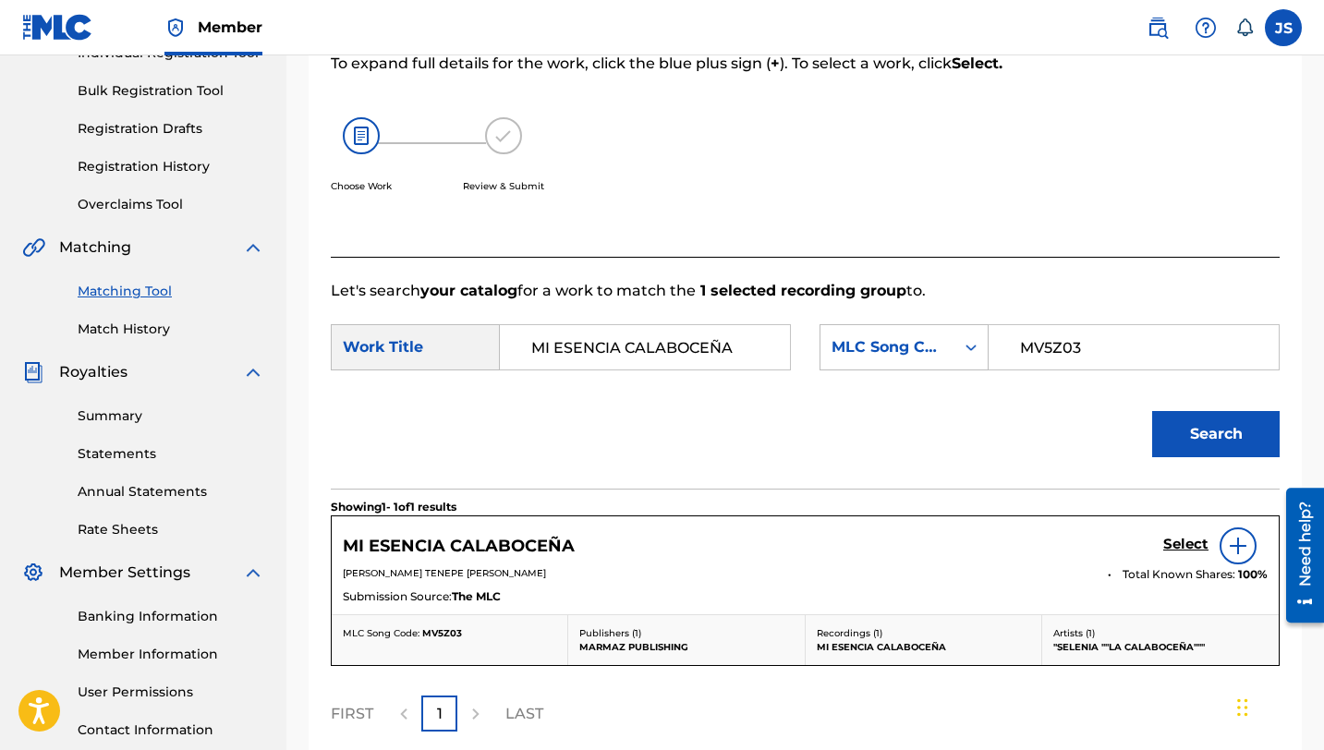
click at [1168, 547] on h5 "Select" at bounding box center [1185, 545] width 45 height 18
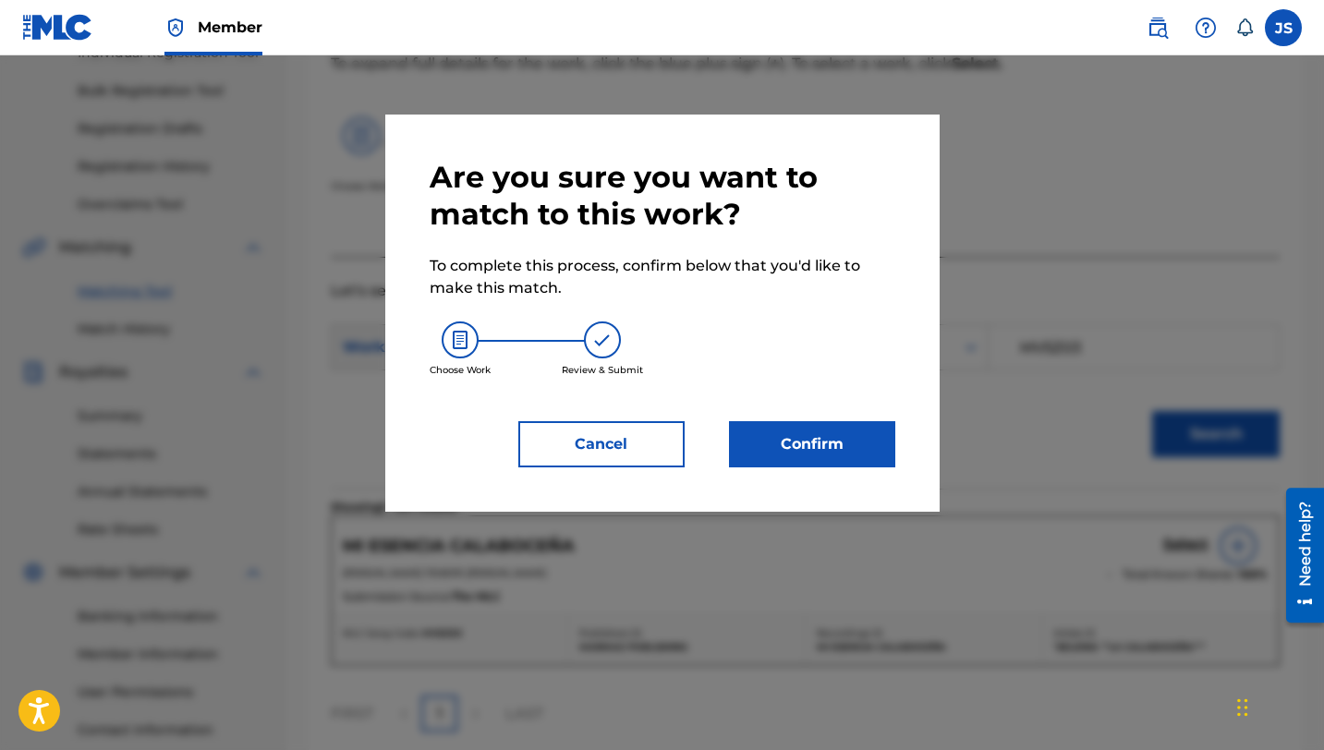
click at [873, 431] on button "Confirm" at bounding box center [812, 444] width 166 height 46
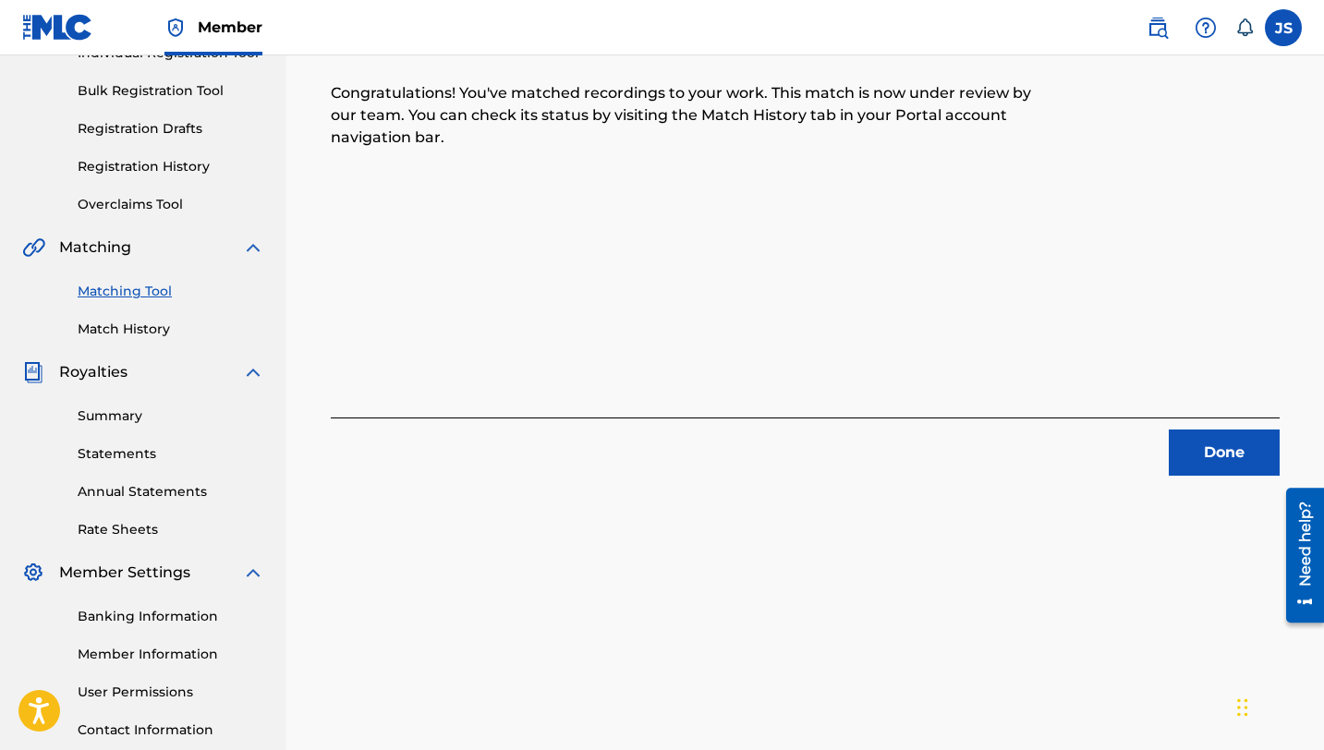
click at [1199, 463] on button "Done" at bounding box center [1224, 453] width 111 height 46
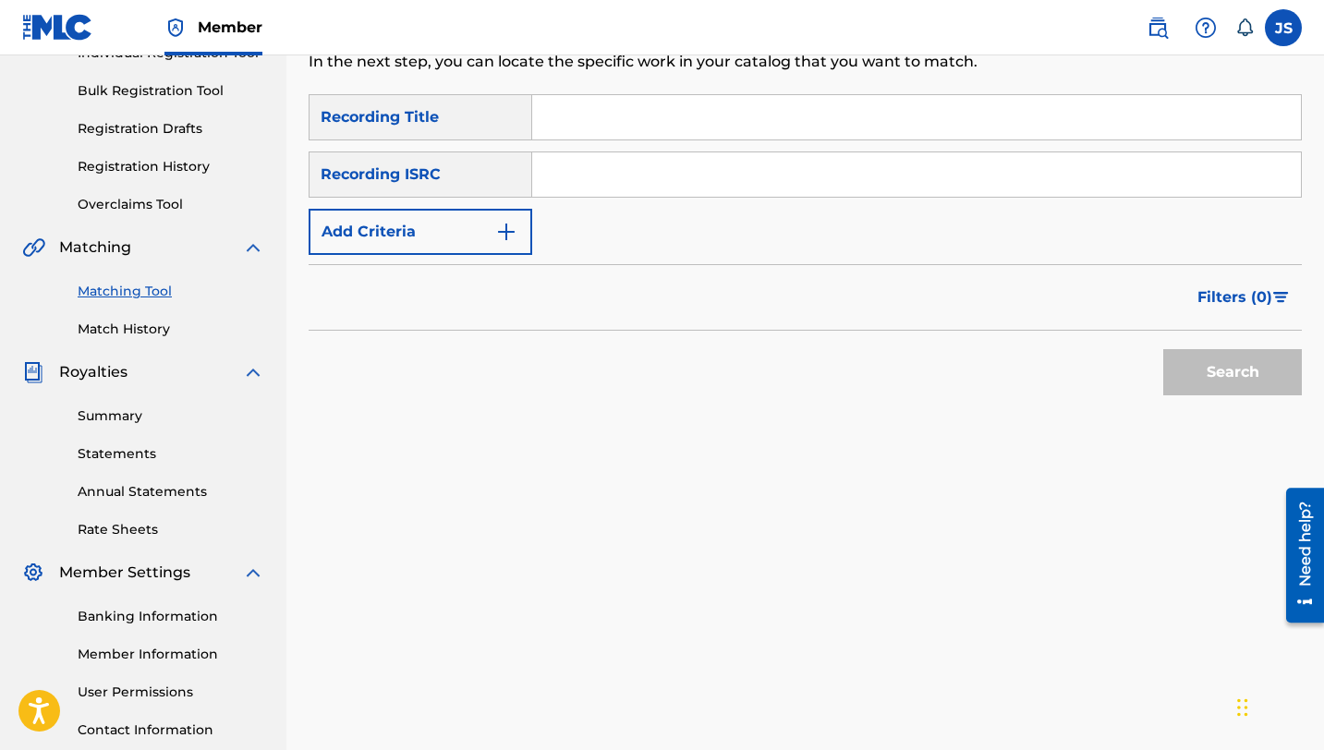
click at [634, 108] on input "Search Form" at bounding box center [916, 117] width 769 height 44
paste input "MI PASION POR EL COLEO"
type input "MI PASION POR EL COLEO"
click at [1189, 360] on button "Search" at bounding box center [1232, 372] width 139 height 46
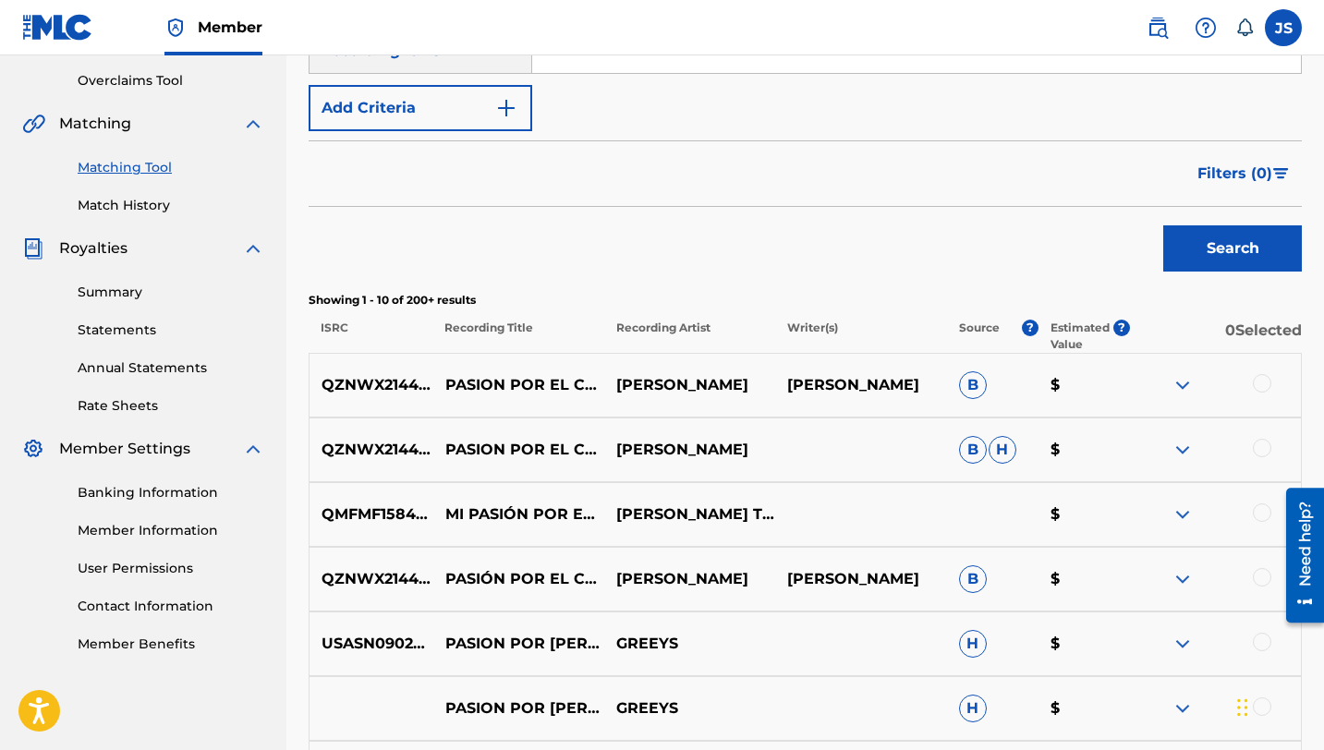
scroll to position [393, 0]
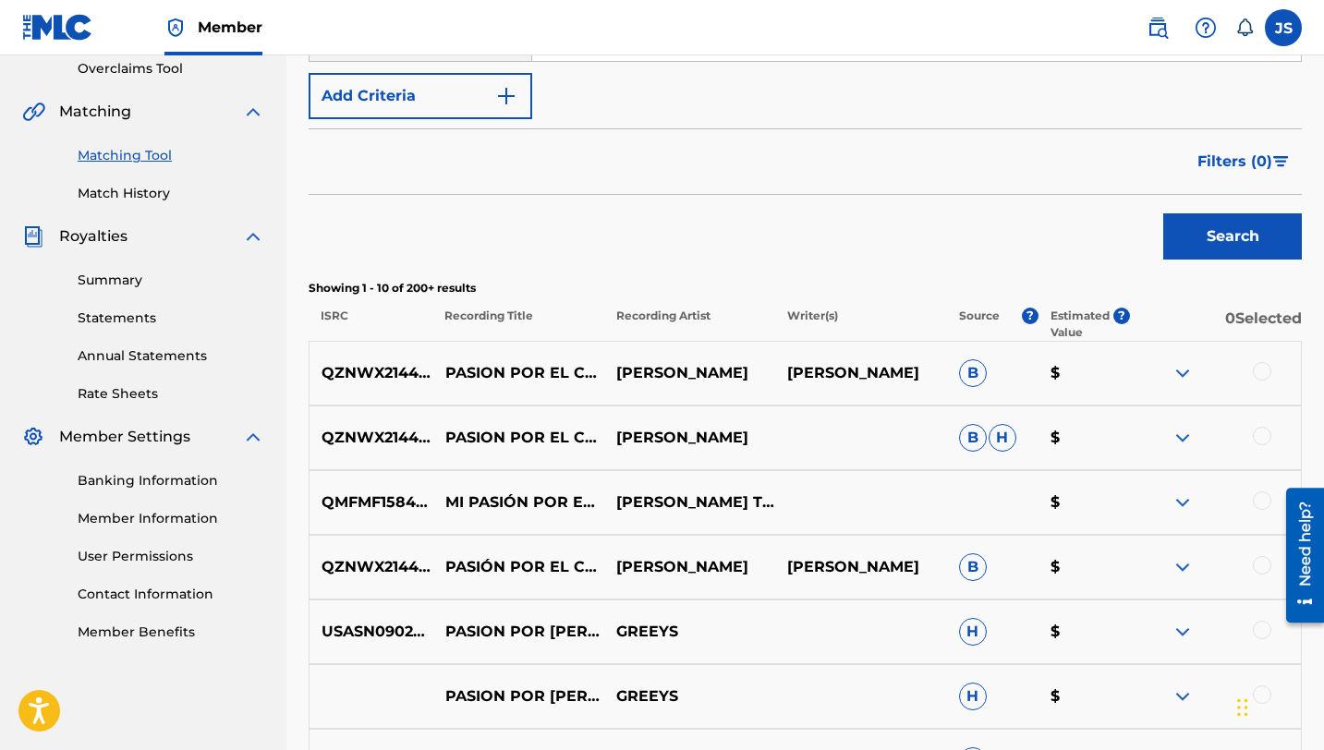
click at [1262, 496] on div at bounding box center [1262, 501] width 18 height 18
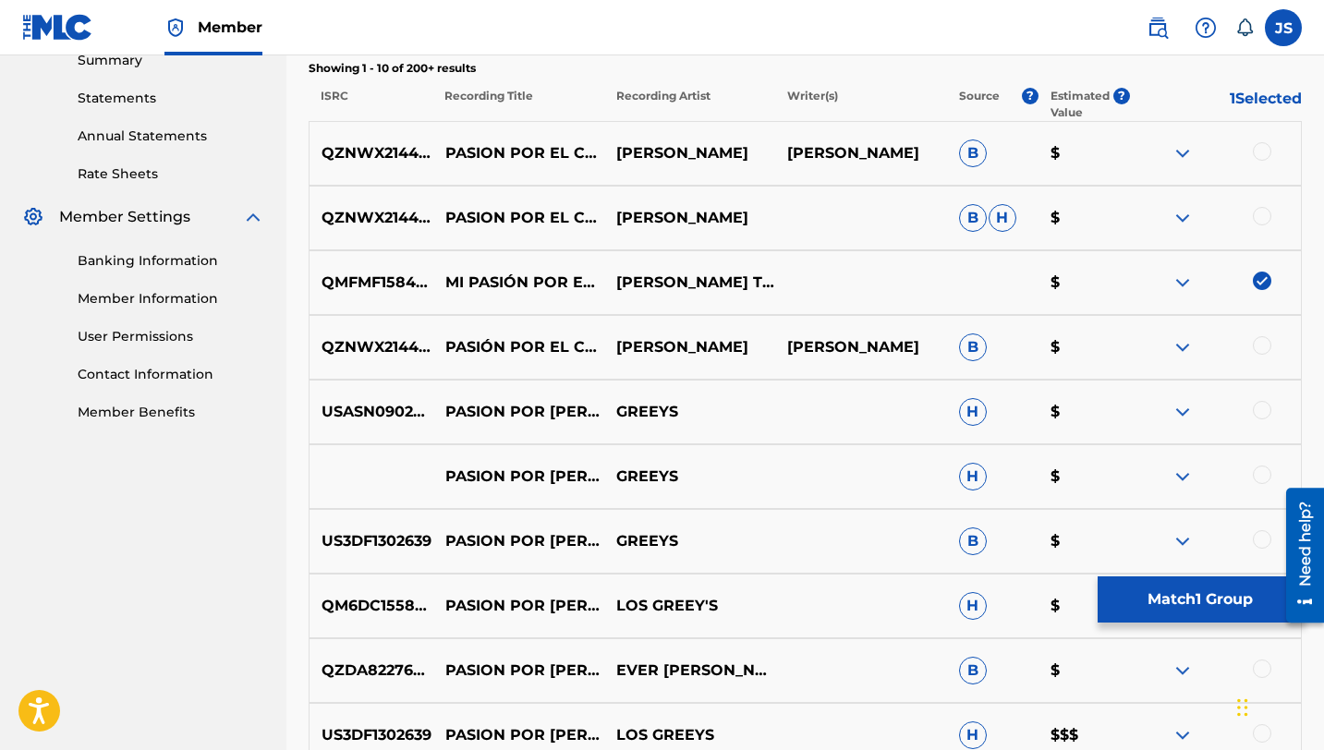
scroll to position [615, 0]
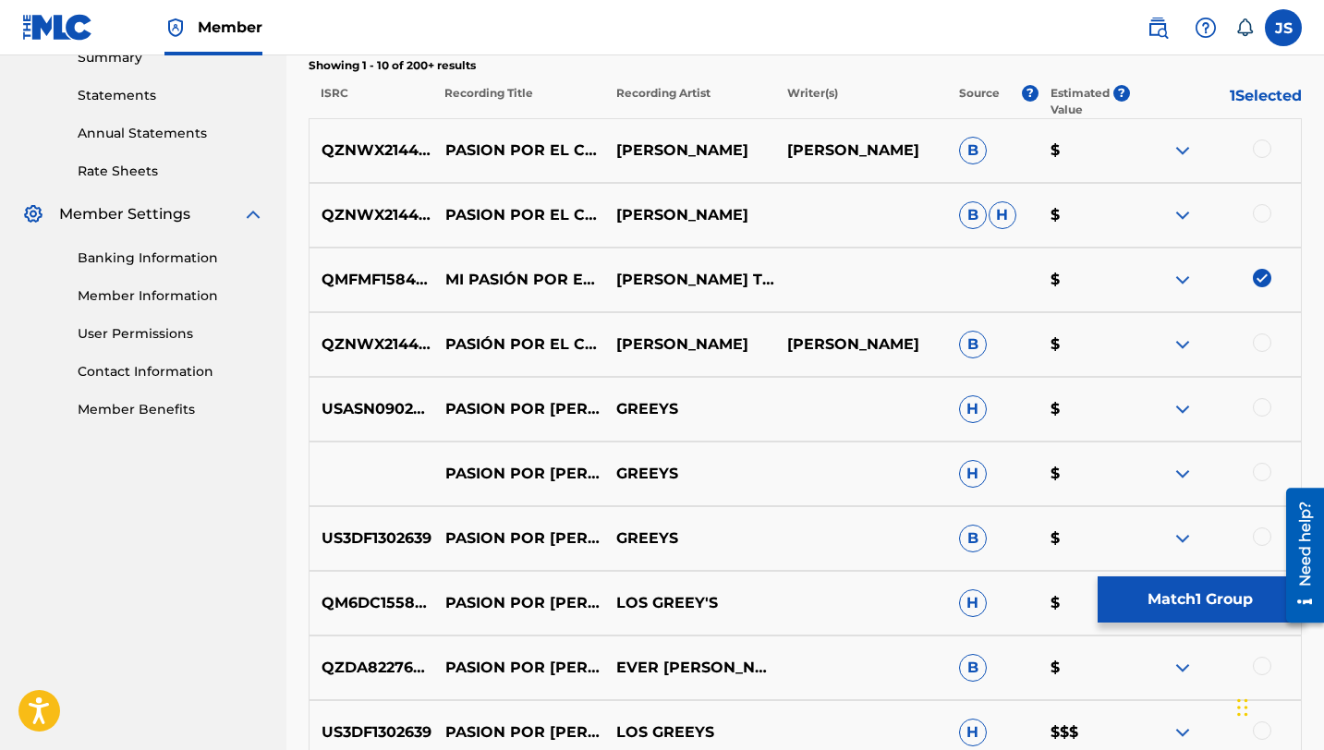
click at [1180, 590] on button "Match 1 Group" at bounding box center [1200, 600] width 204 height 46
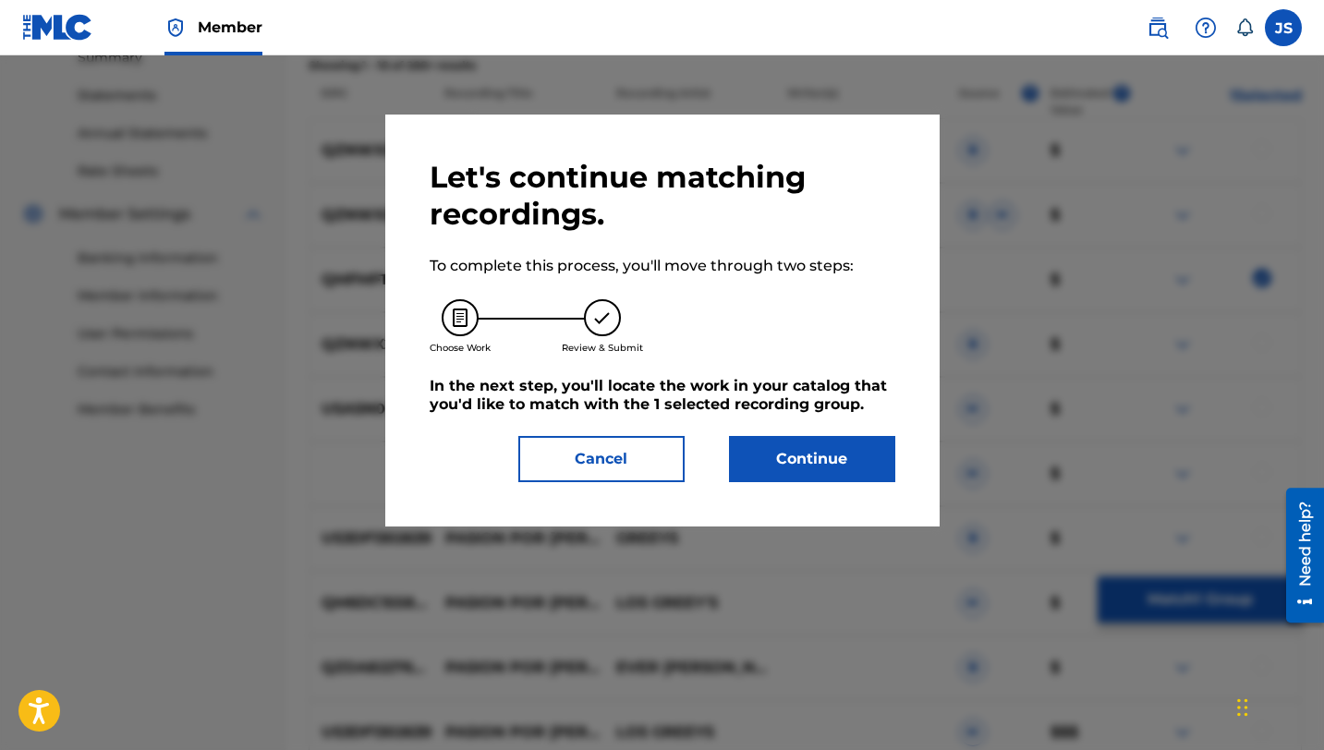
click at [739, 465] on button "Continue" at bounding box center [812, 459] width 166 height 46
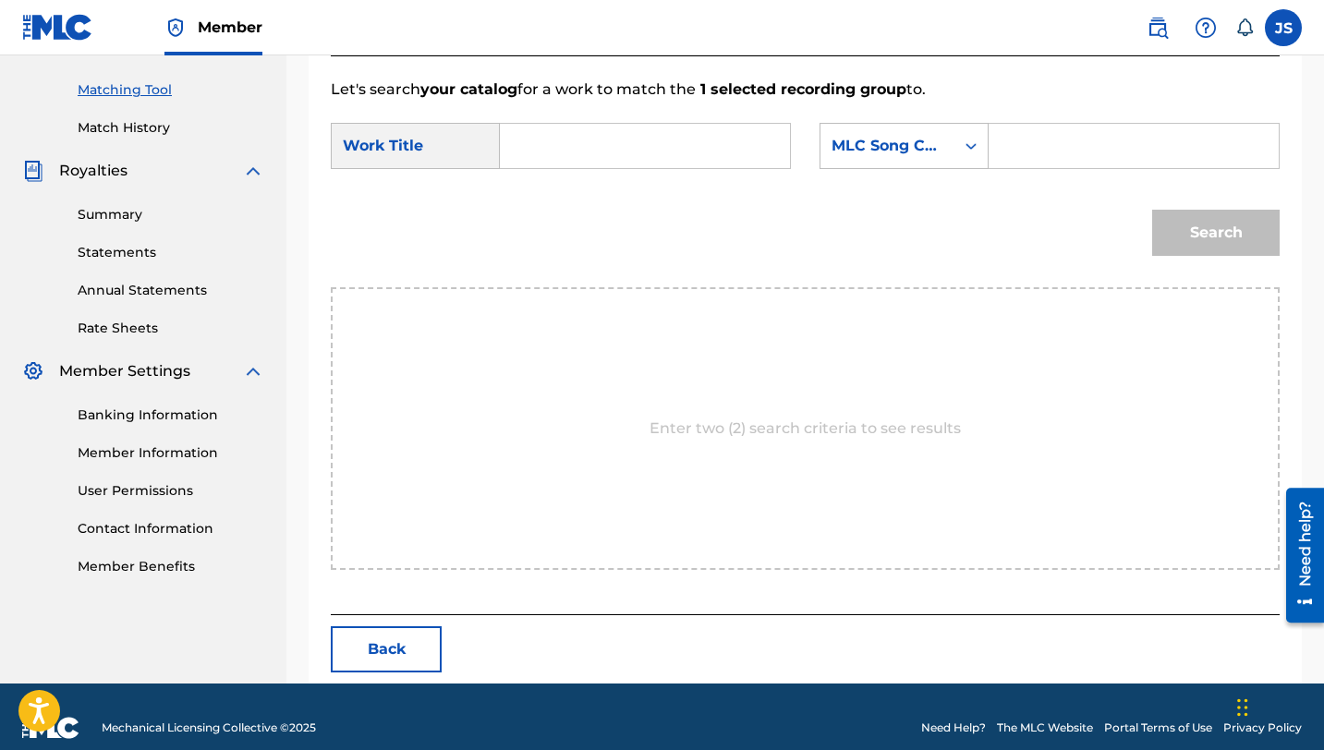
scroll to position [480, 0]
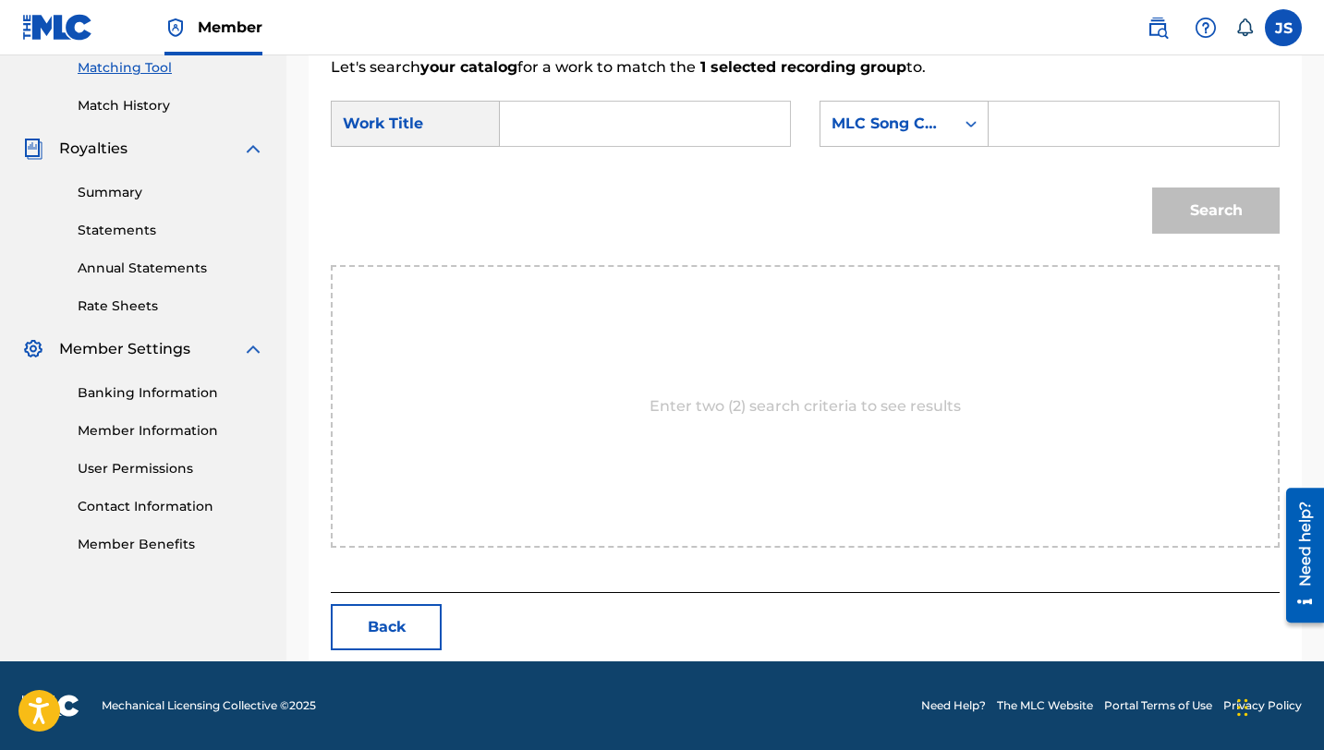
click at [585, 138] on input "Search Form" at bounding box center [645, 124] width 259 height 44
paste input "MI PASION POR EL COLEO"
type input "MI PASION POR EL COLEO"
click at [1070, 131] on input "Search Form" at bounding box center [1133, 124] width 259 height 44
paste input "MW1HHY"
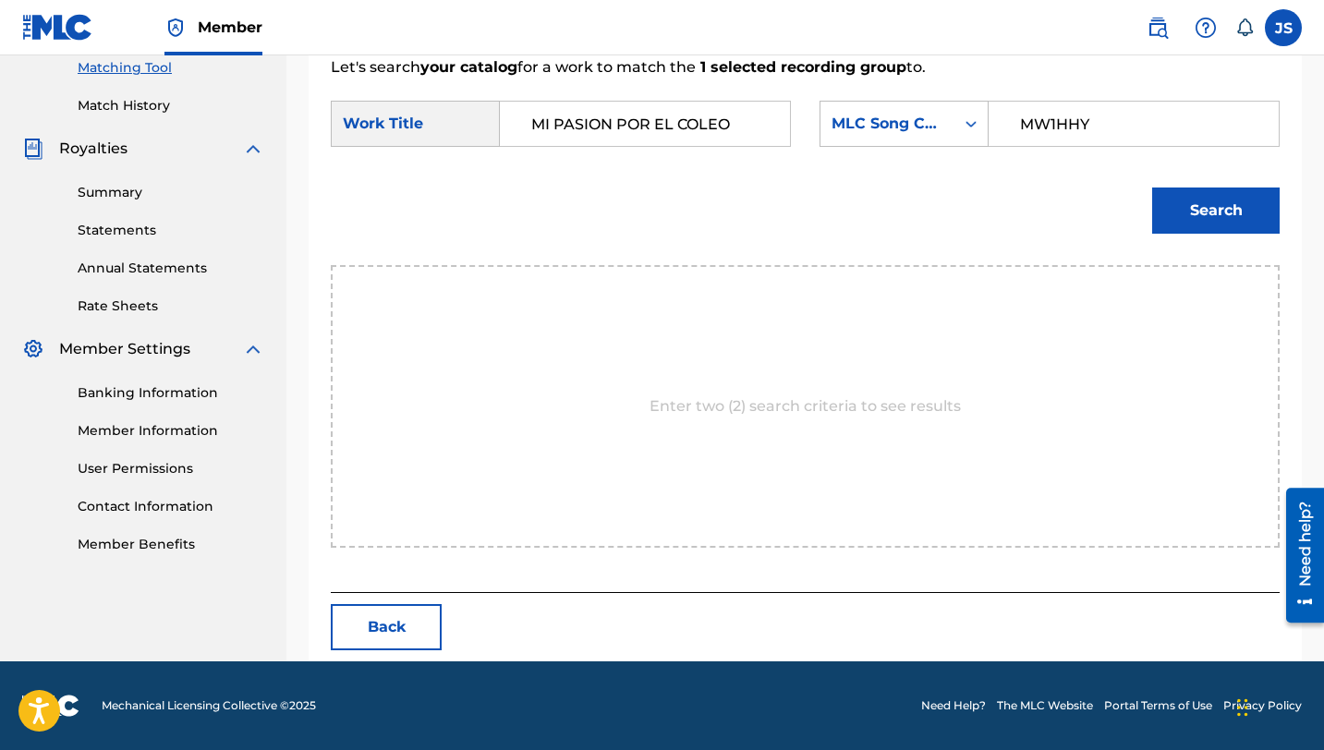
type input "MW1HHY"
click at [1241, 213] on button "Search" at bounding box center [1216, 211] width 128 height 46
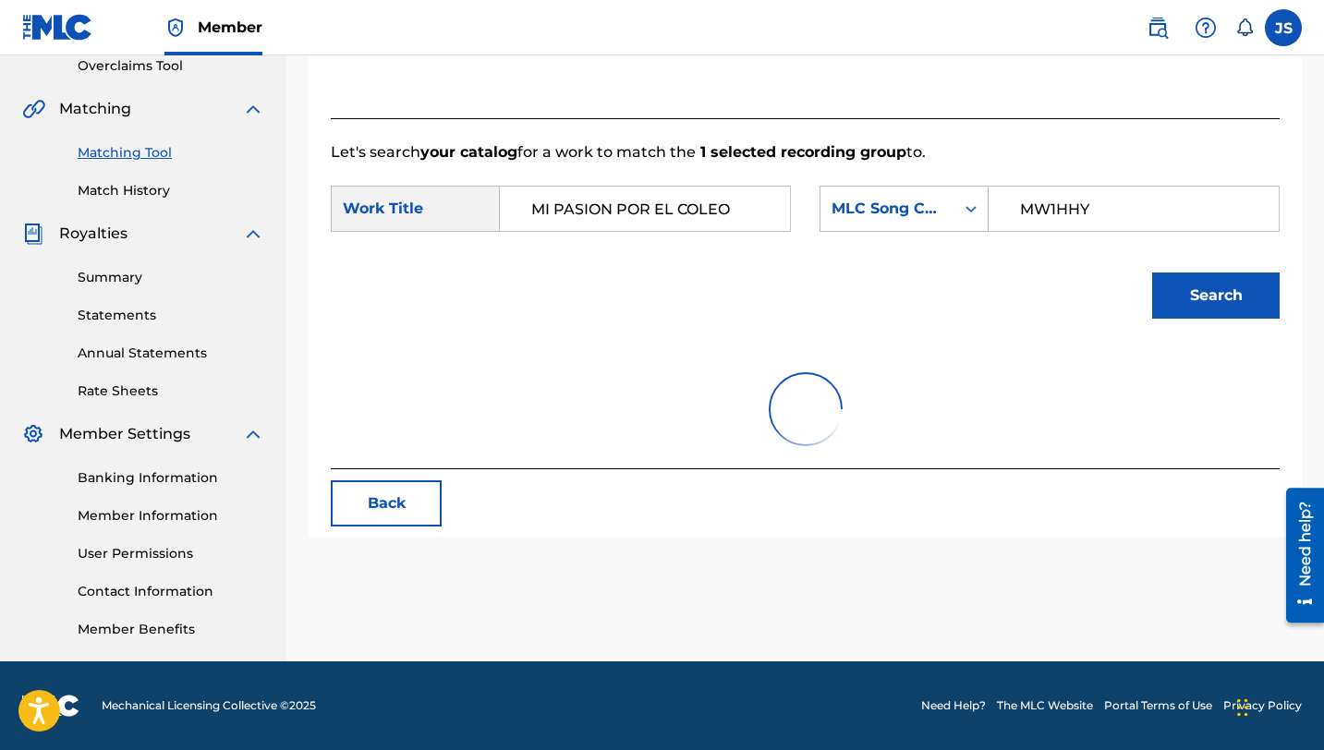
scroll to position [426, 0]
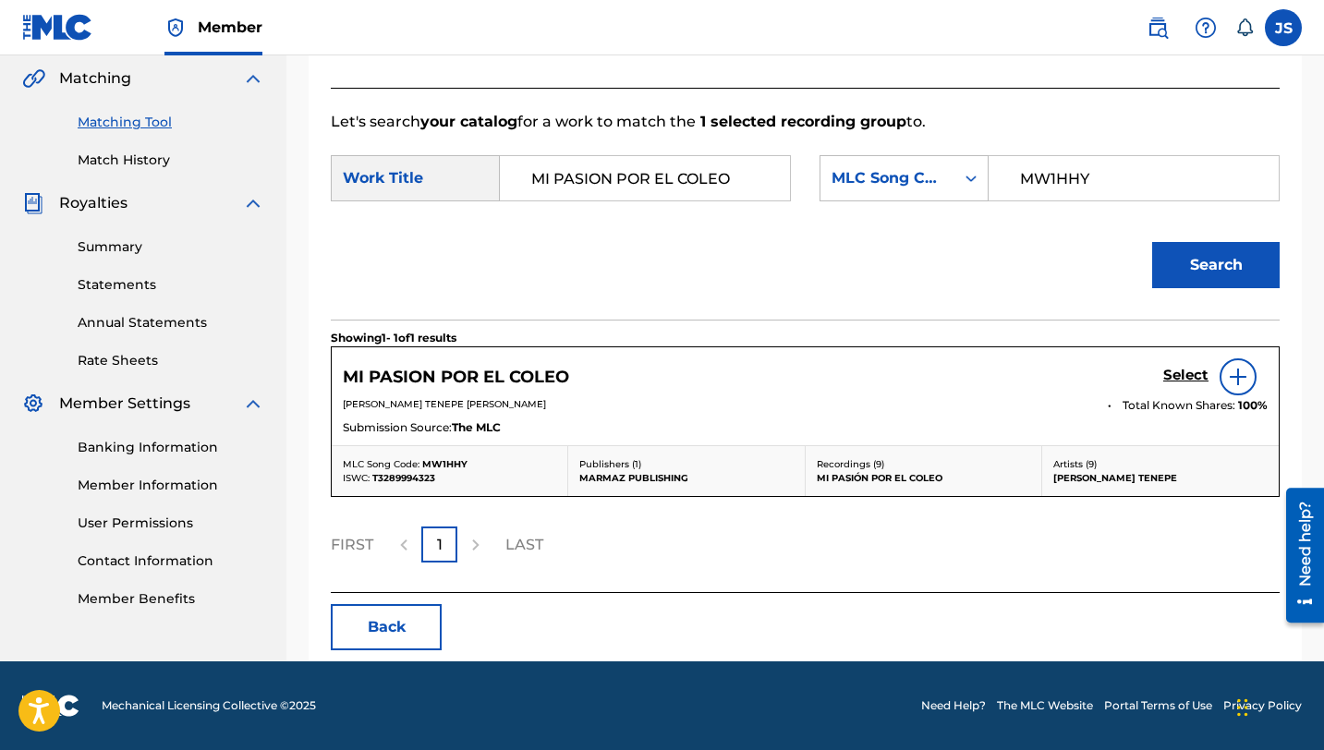
click at [1176, 390] on div "Select" at bounding box center [1215, 377] width 104 height 37
click at [1175, 374] on h5 "Select" at bounding box center [1185, 376] width 45 height 18
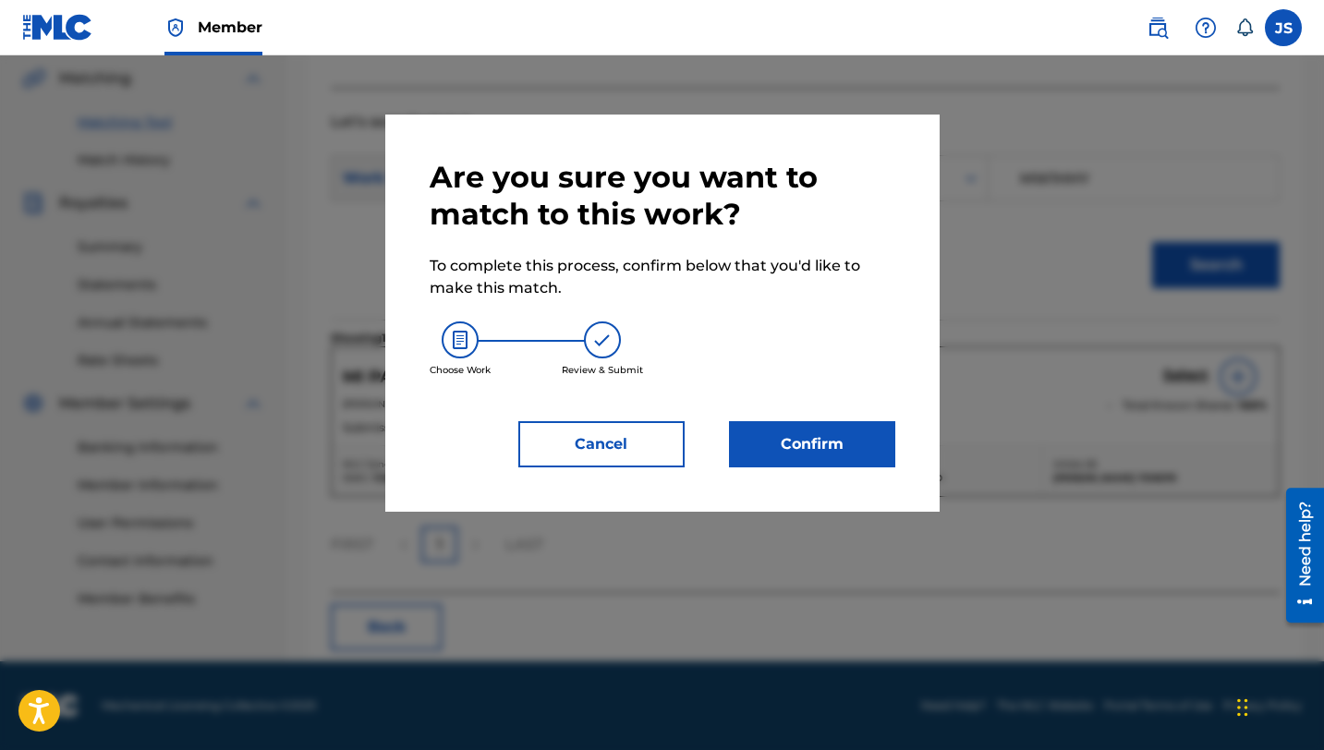
click at [837, 441] on button "Confirm" at bounding box center [812, 444] width 166 height 46
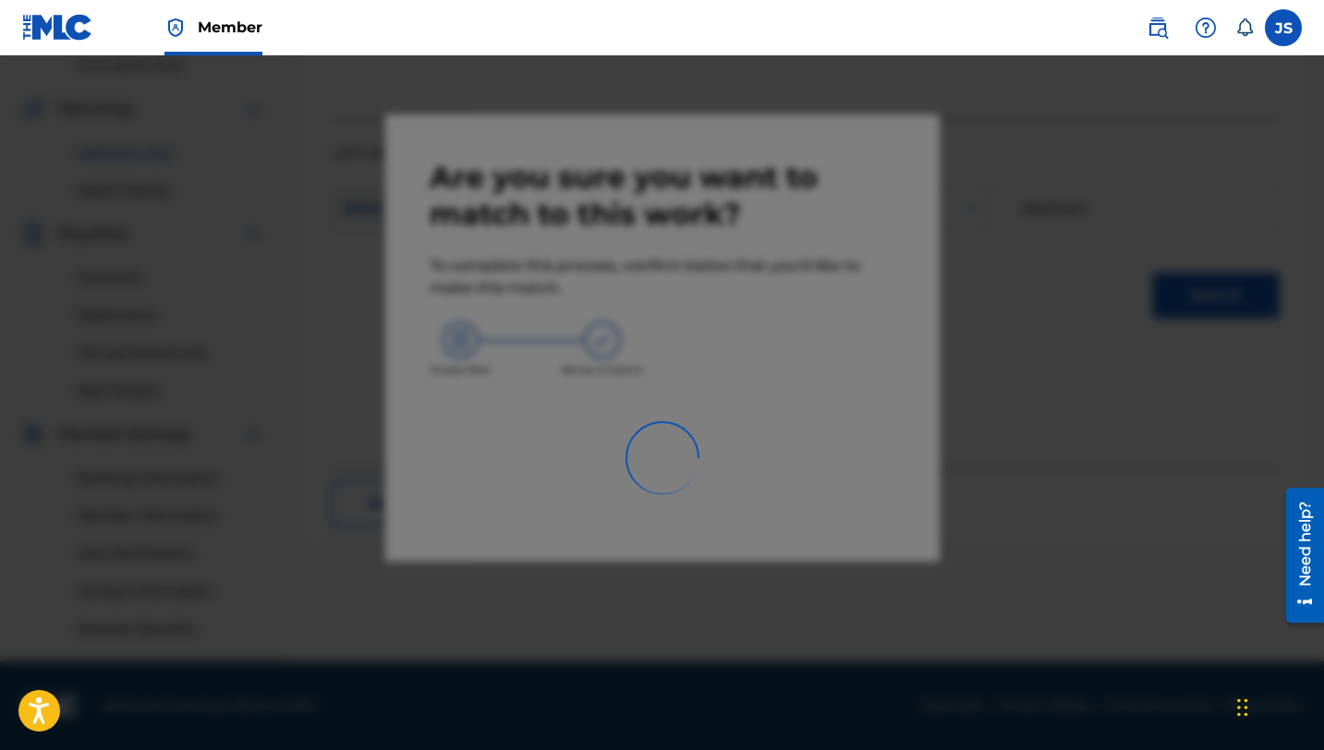
scroll to position [395, 0]
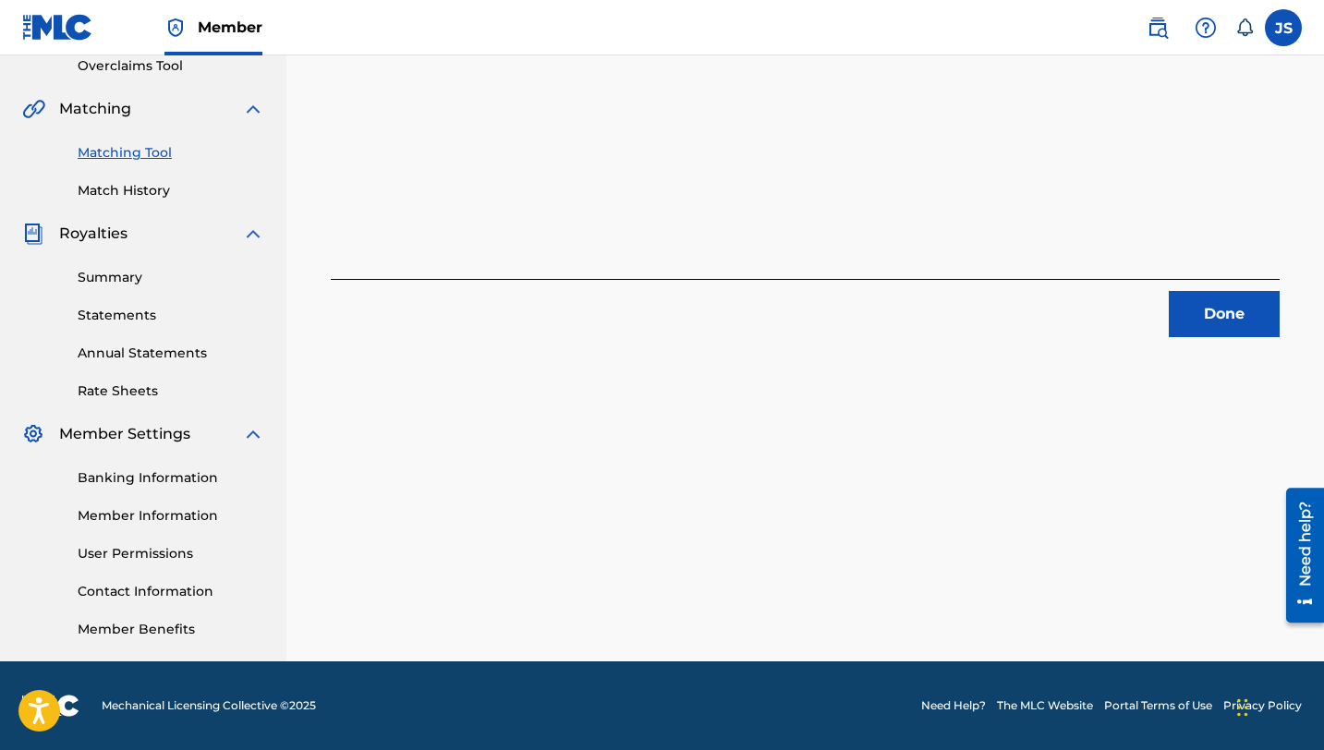
click at [1195, 309] on button "Done" at bounding box center [1224, 314] width 111 height 46
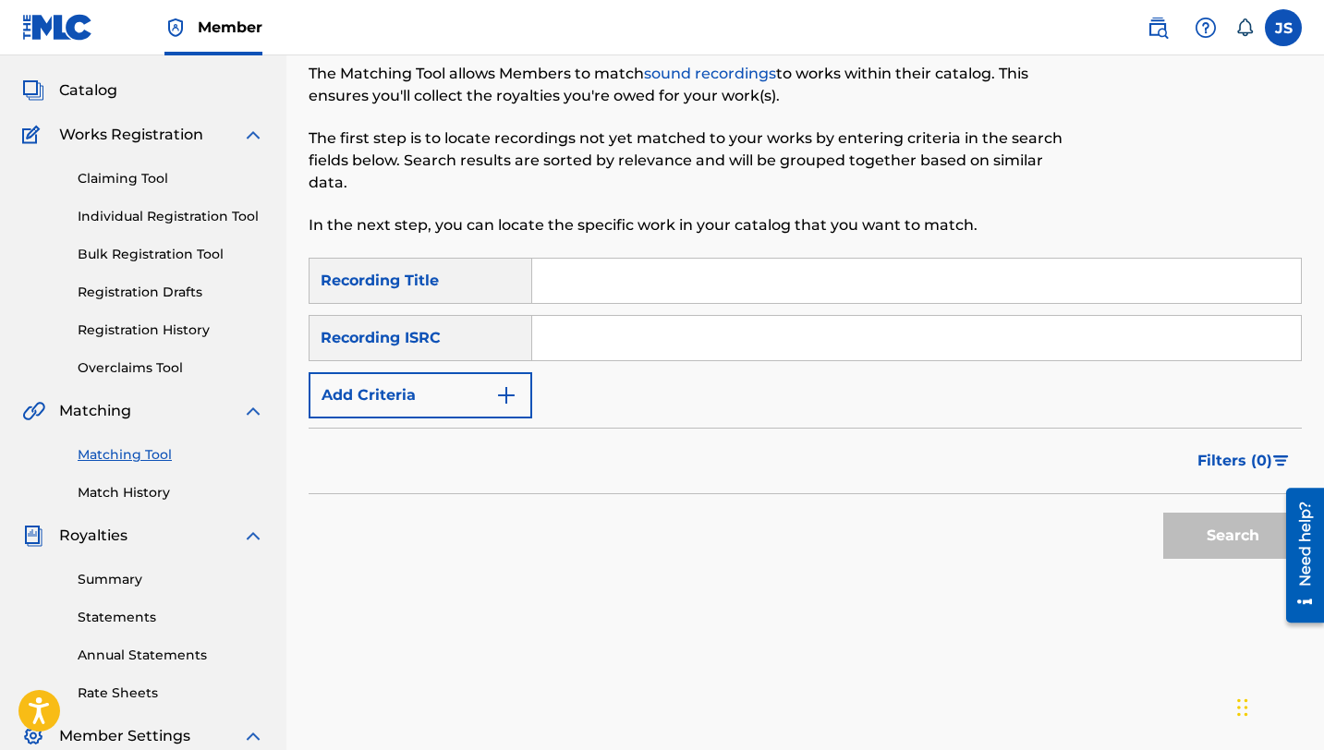
scroll to position [26, 0]
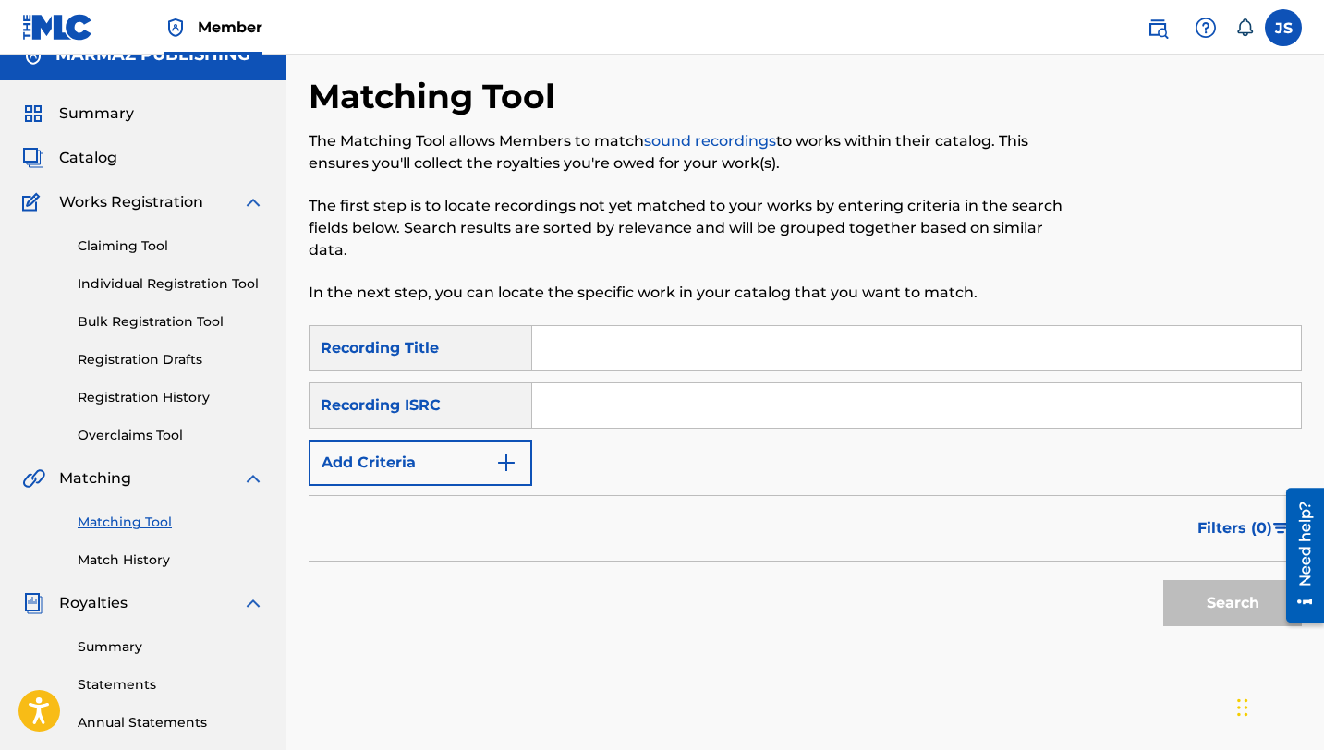
click at [606, 367] on input "Search Form" at bounding box center [916, 348] width 769 height 44
paste input "MI [PERSON_NAME] POR UN DESPRECIO"
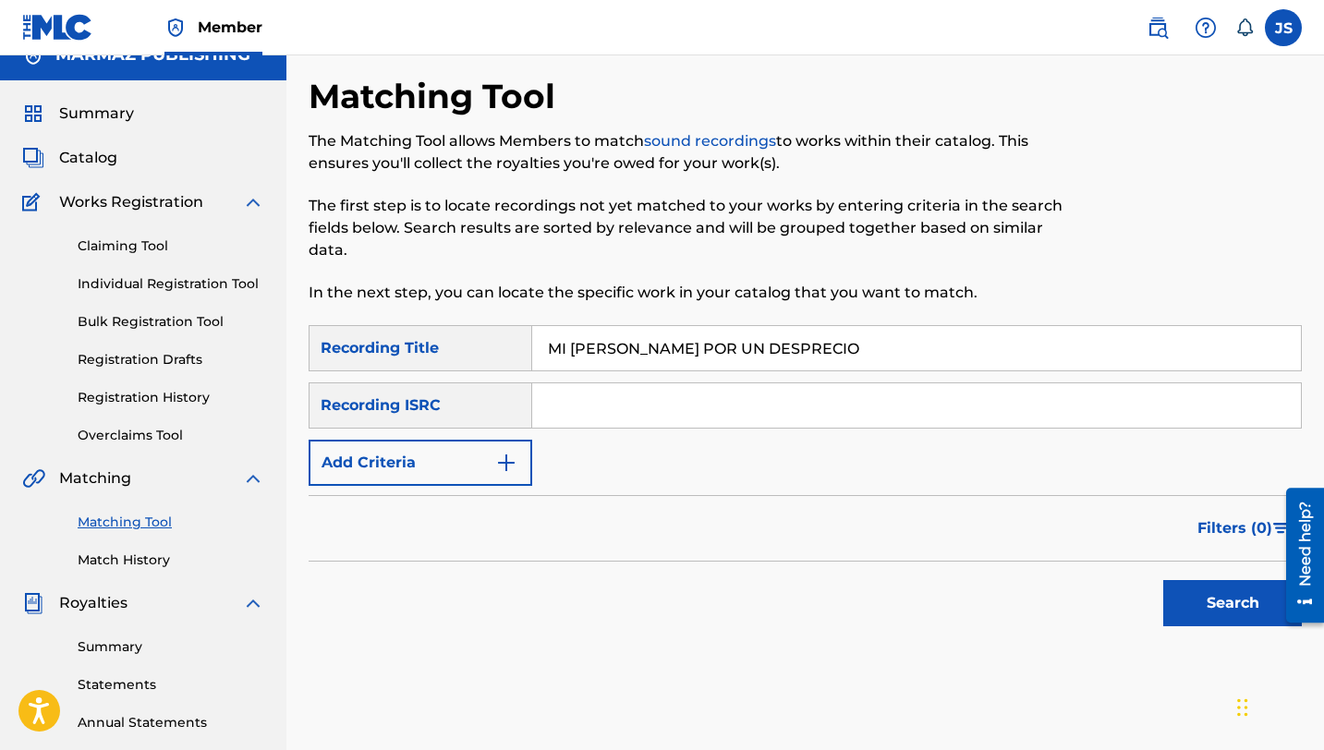
click at [1180, 608] on button "Search" at bounding box center [1232, 603] width 139 height 46
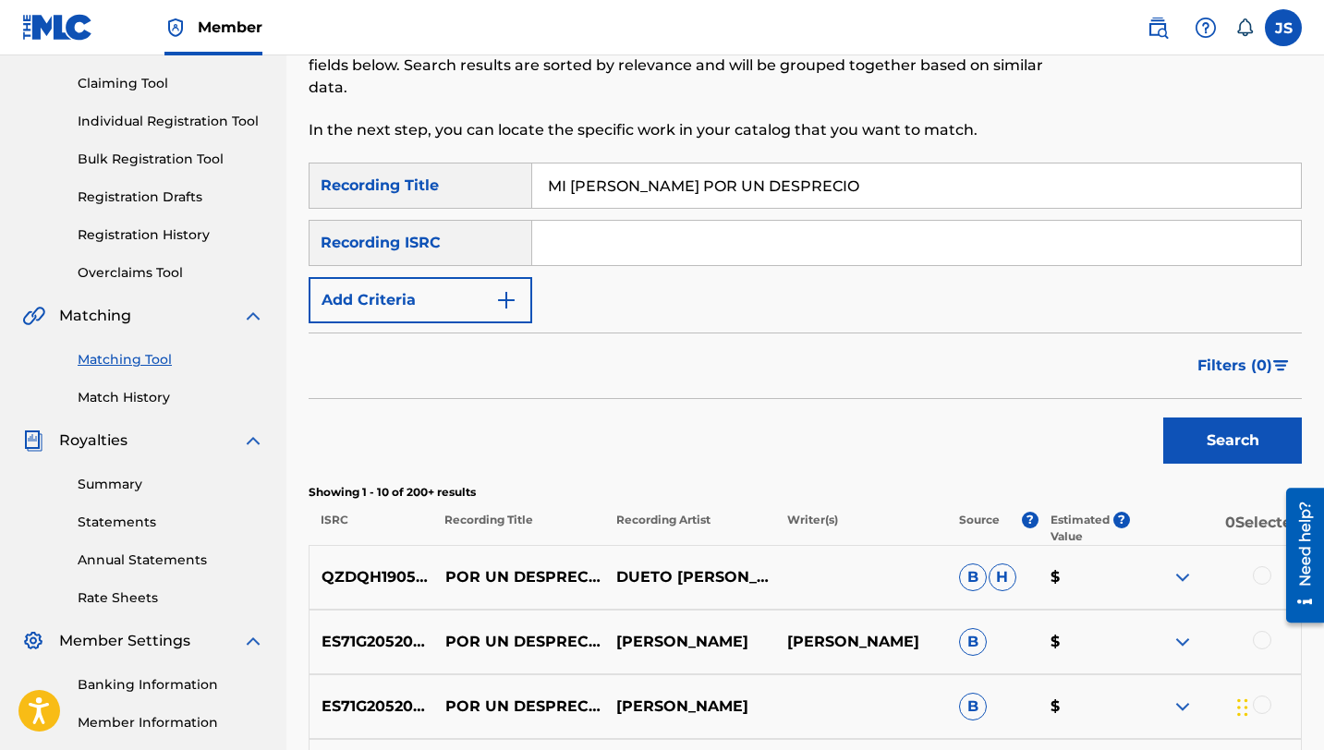
scroll to position [170, 0]
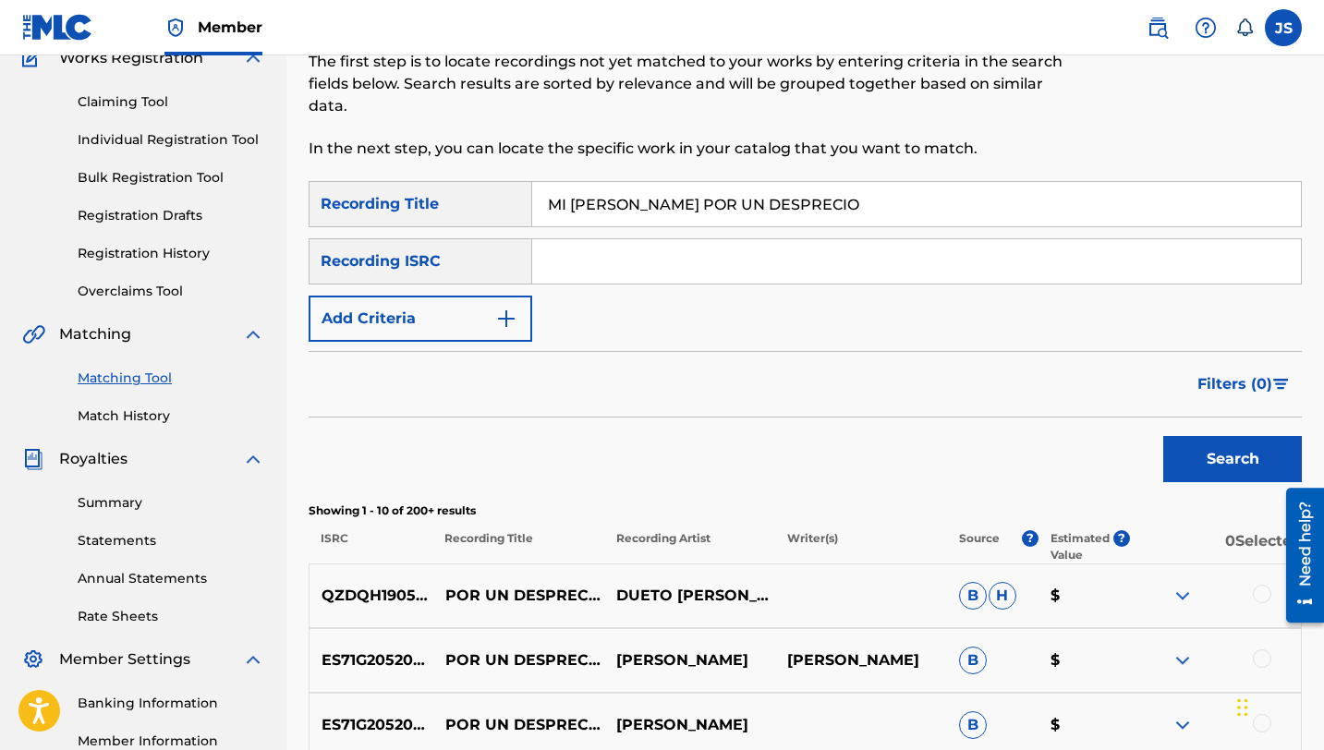
click at [638, 199] on input "MI [PERSON_NAME] POR UN DESPRECIO" at bounding box center [916, 204] width 769 height 44
paste input "ULTIMA CARTA"
type input "MI ULTIMA CARTA"
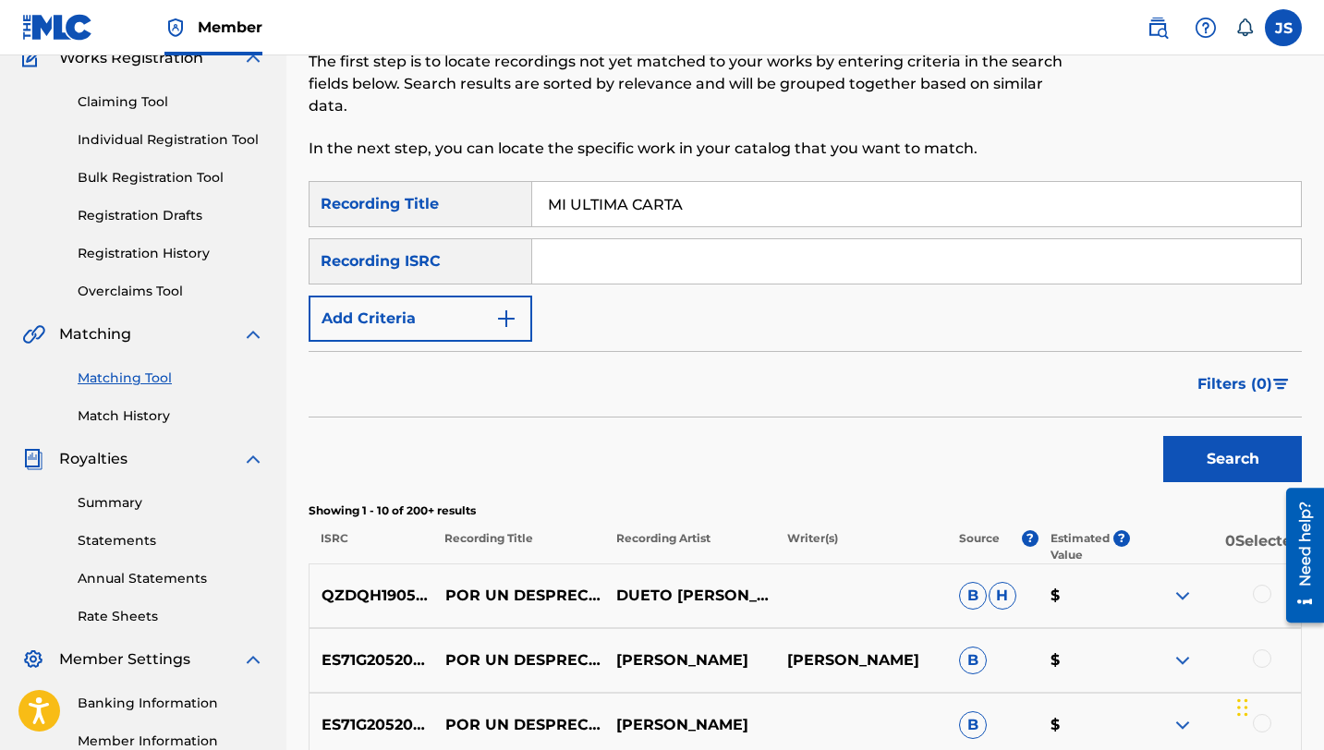
click at [1190, 441] on button "Search" at bounding box center [1232, 459] width 139 height 46
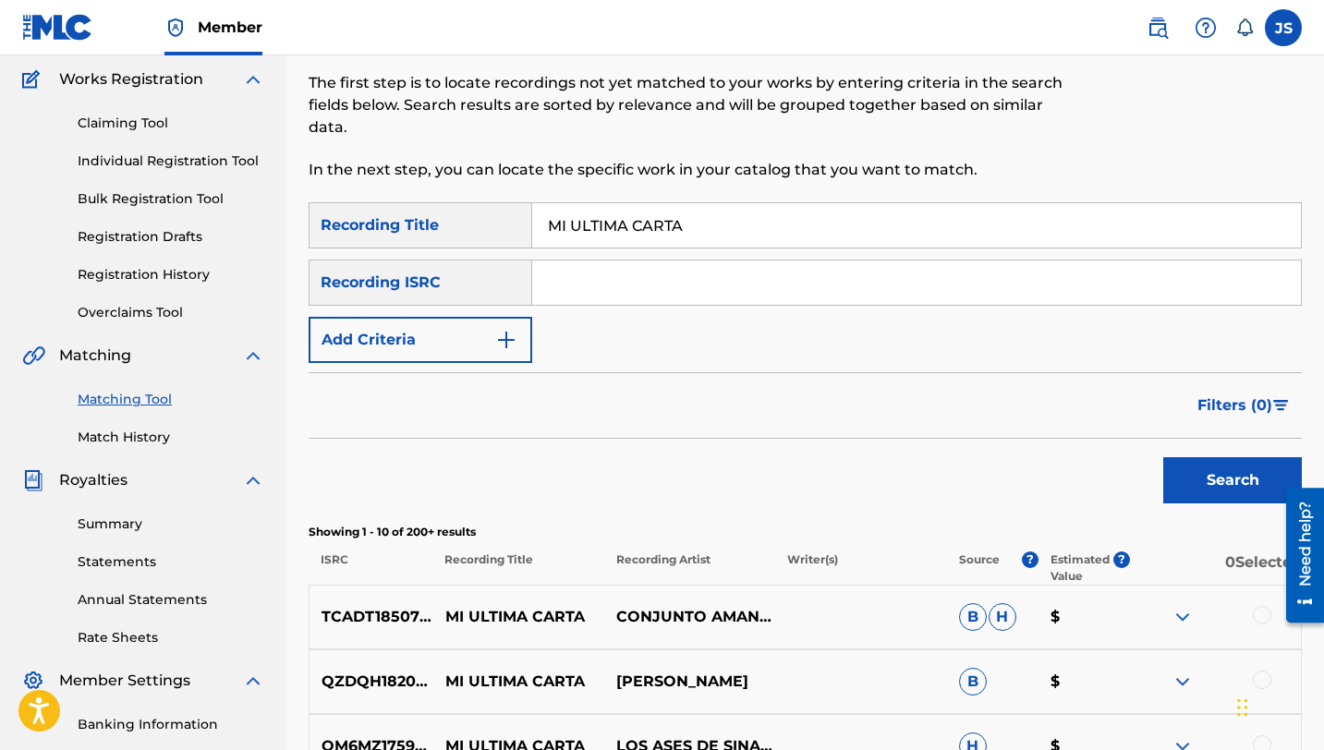
scroll to position [0, 0]
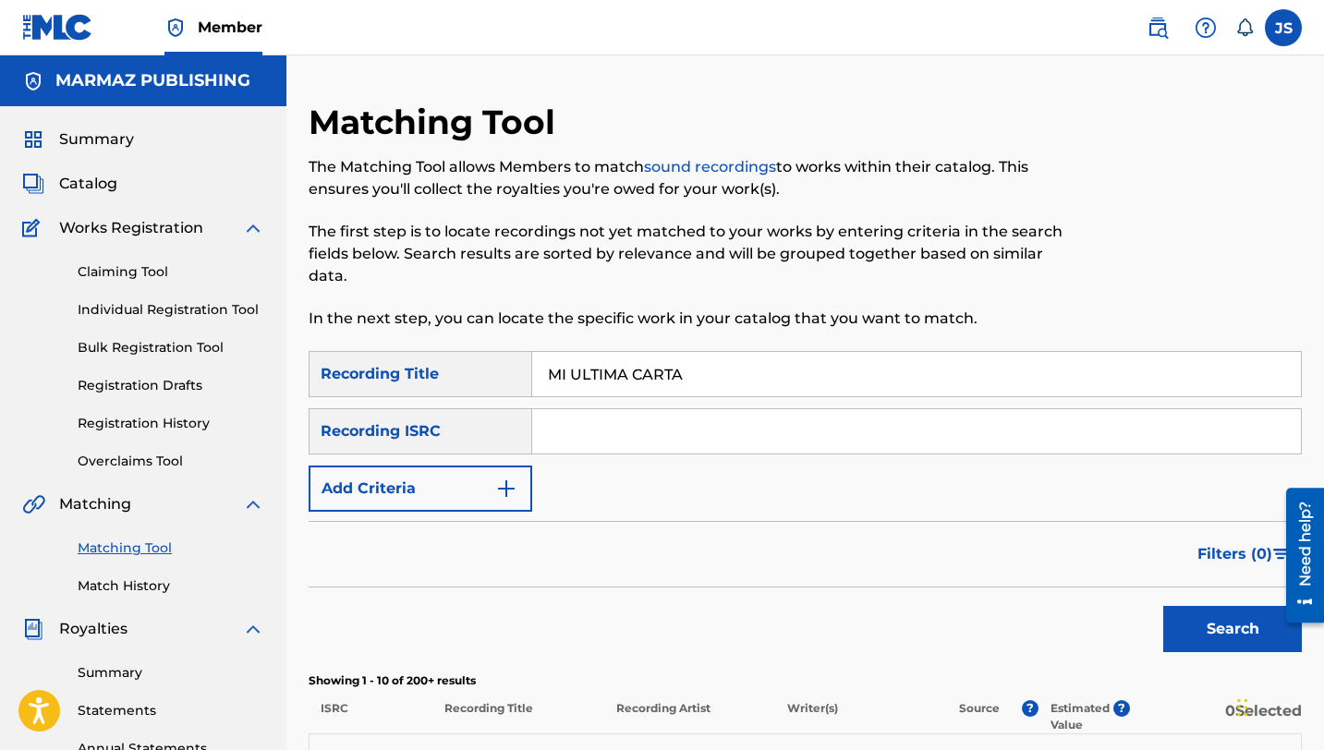
click at [499, 473] on button "Add Criteria" at bounding box center [421, 489] width 224 height 46
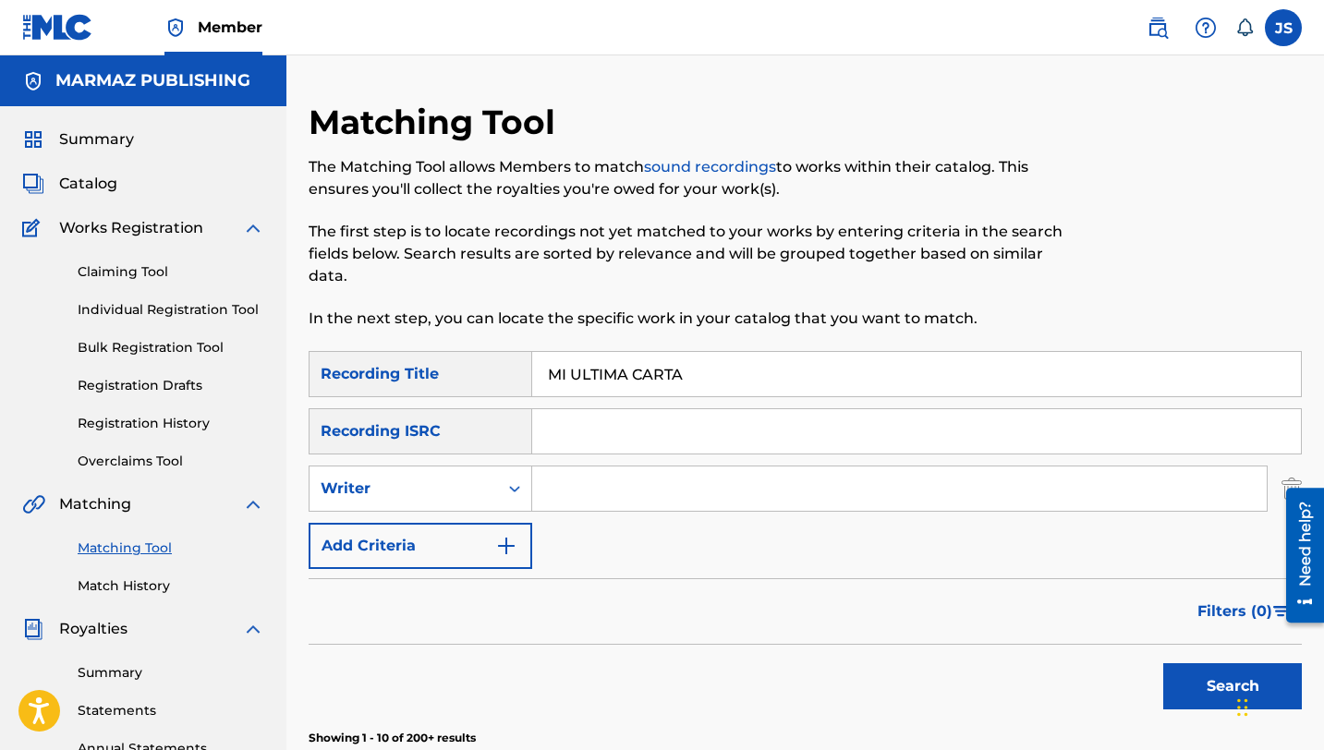
click at [577, 473] on input "Search Form" at bounding box center [899, 489] width 735 height 44
type input "[PERSON_NAME] TENEPE"
click at [1163, 663] on button "Search" at bounding box center [1232, 686] width 139 height 46
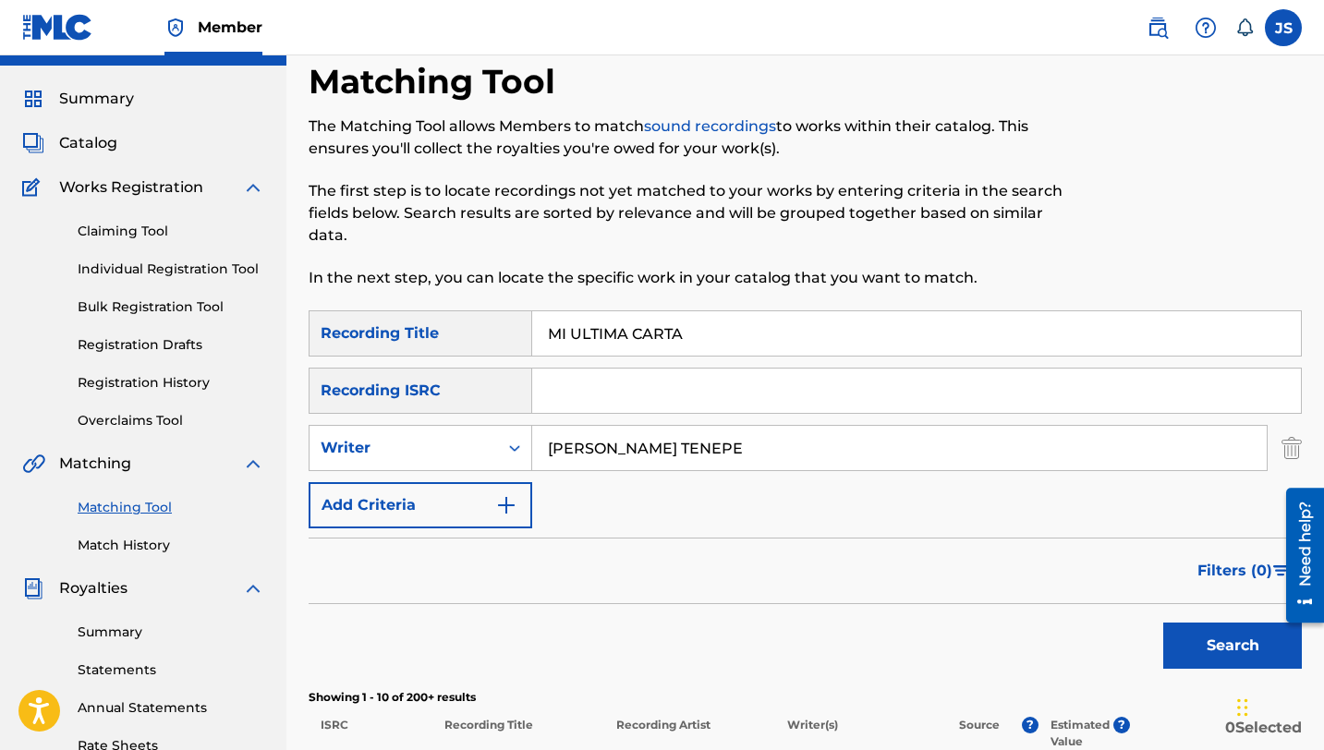
scroll to position [40, 0]
click at [592, 323] on input "MI ULTIMA CARTA" at bounding box center [916, 334] width 769 height 44
paste input "PRISION"
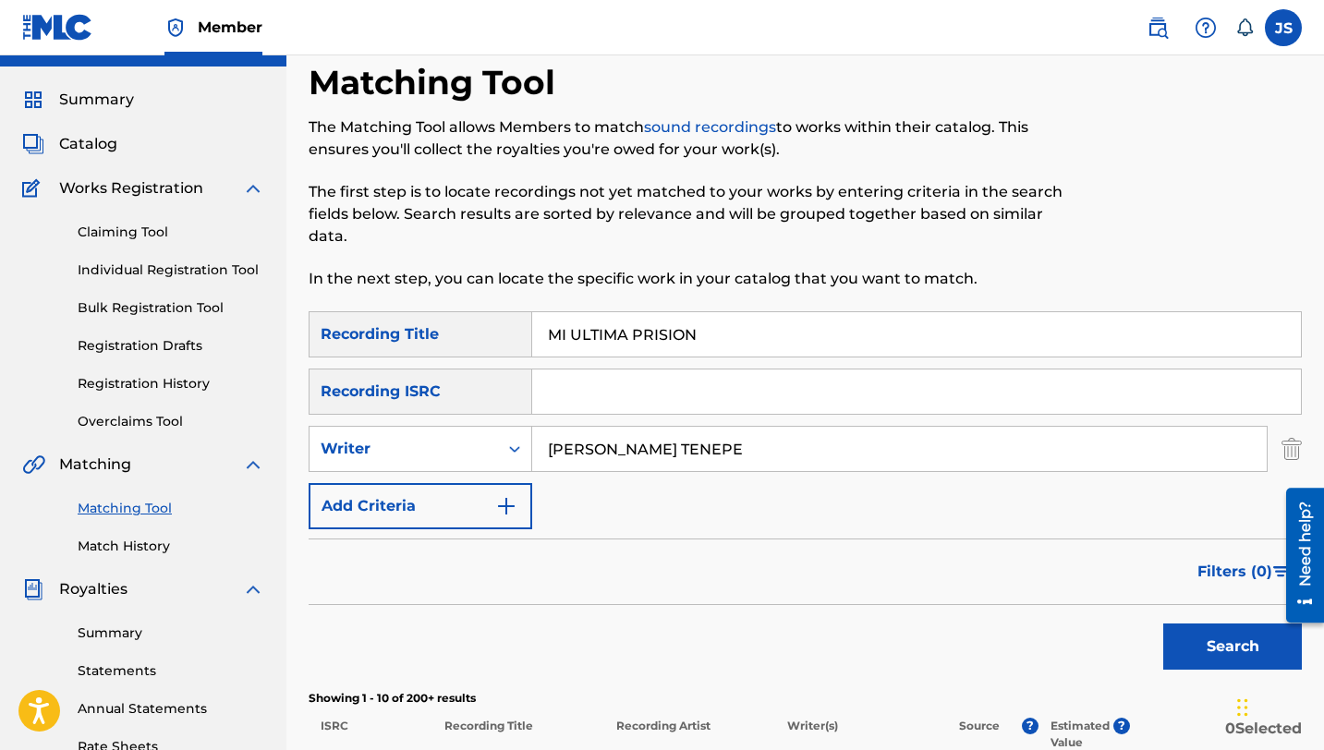
type input "MI ULTIMA PRISION"
click at [1237, 645] on button "Search" at bounding box center [1232, 647] width 139 height 46
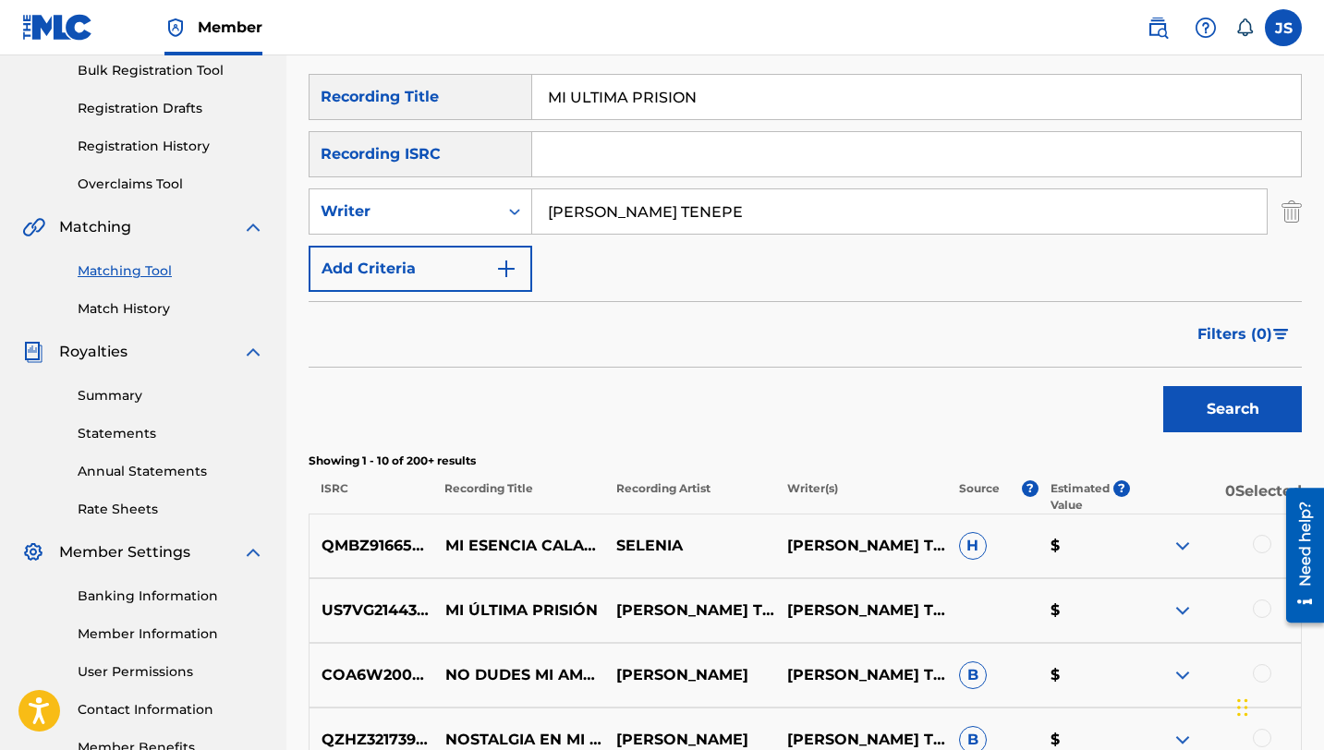
scroll to position [274, 0]
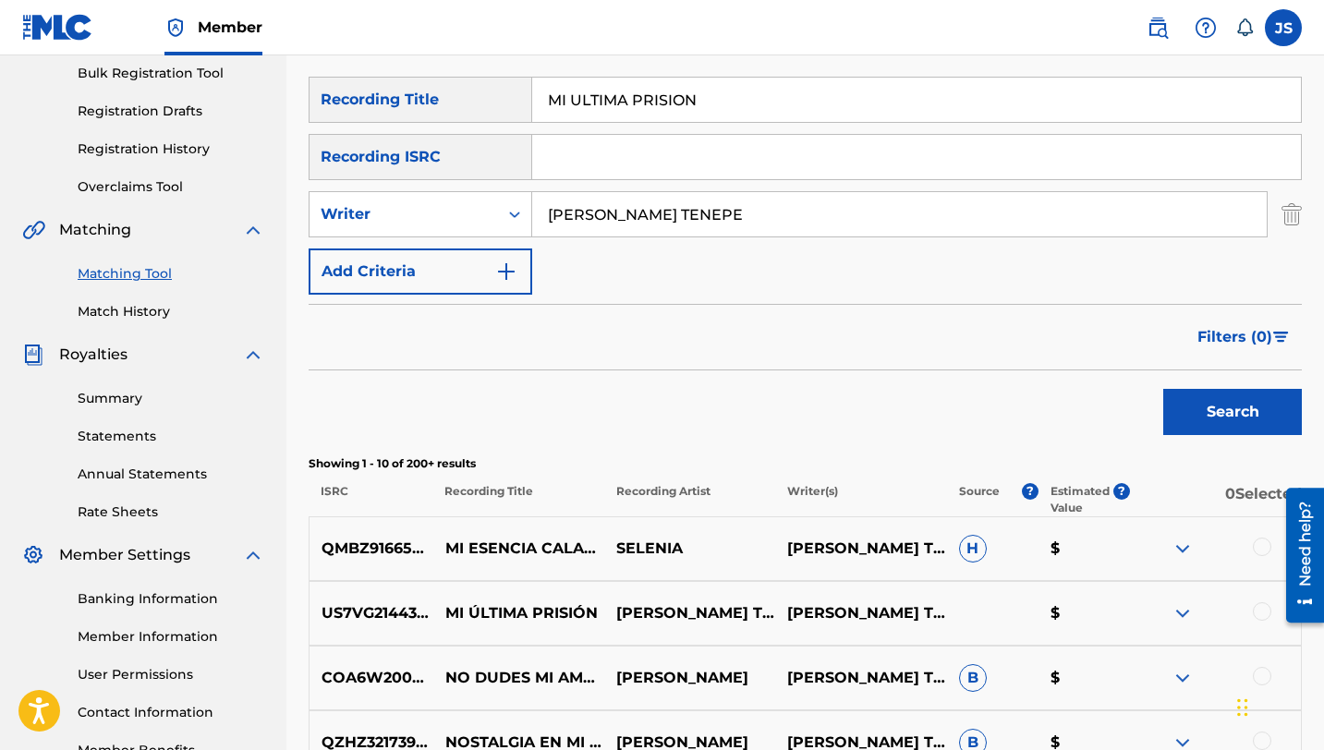
click at [1253, 612] on div at bounding box center [1262, 611] width 18 height 18
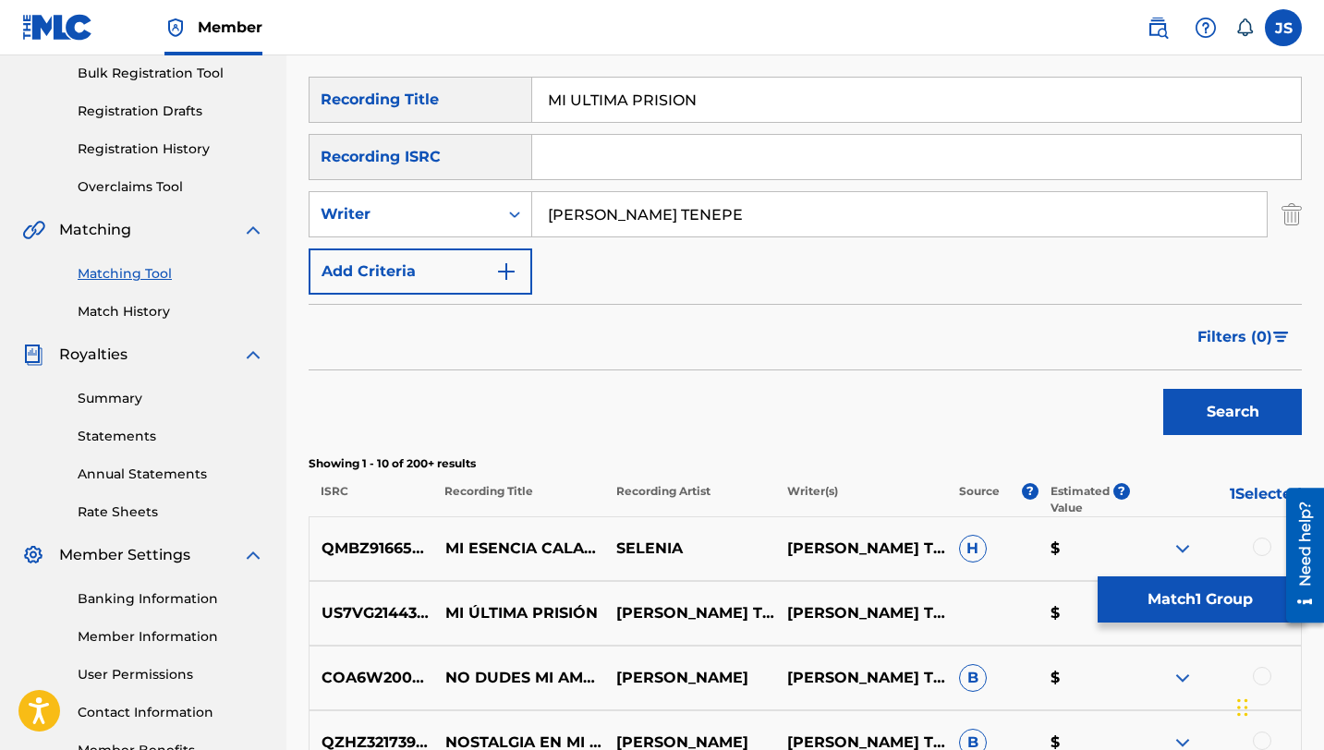
click at [1186, 589] on button "Match 1 Group" at bounding box center [1200, 600] width 204 height 46
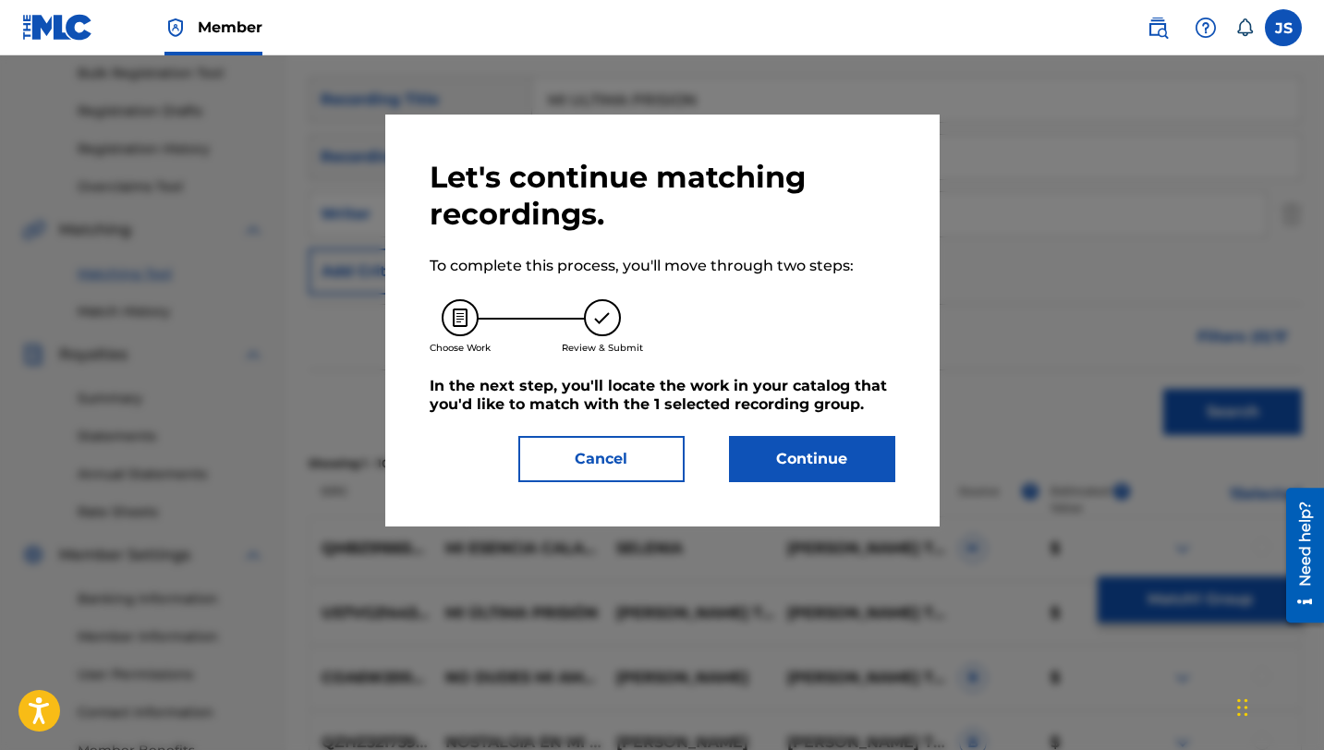
click at [750, 420] on div "Let's continue matching recordings. To complete this process, you'll move throu…" at bounding box center [663, 320] width 466 height 323
click at [750, 436] on button "Continue" at bounding box center [812, 459] width 166 height 46
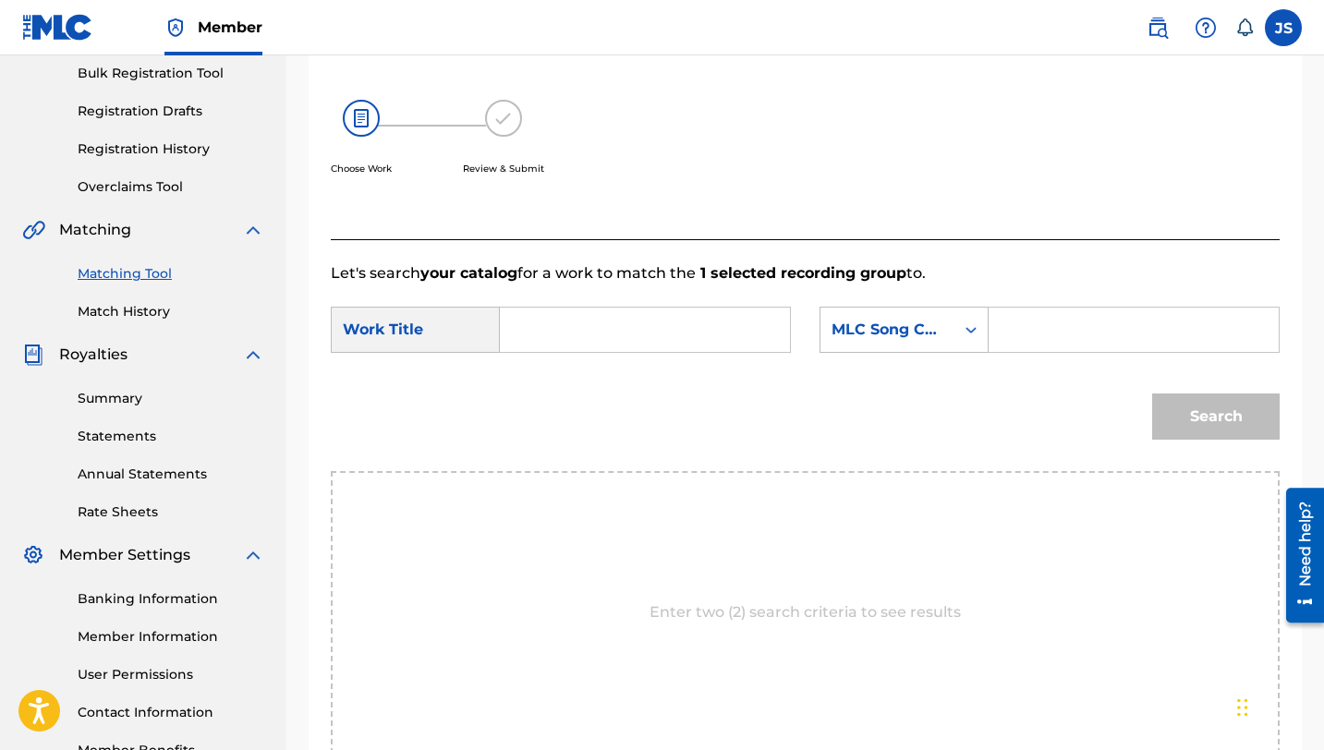
click at [531, 333] on input "Search Form" at bounding box center [645, 330] width 259 height 44
paste input "MI ULTIMA PRISION"
type input "MI ULTIMA PRISION"
click at [998, 331] on div "Search Form" at bounding box center [1134, 330] width 291 height 46
click at [999, 338] on div "Search Form" at bounding box center [1134, 330] width 291 height 46
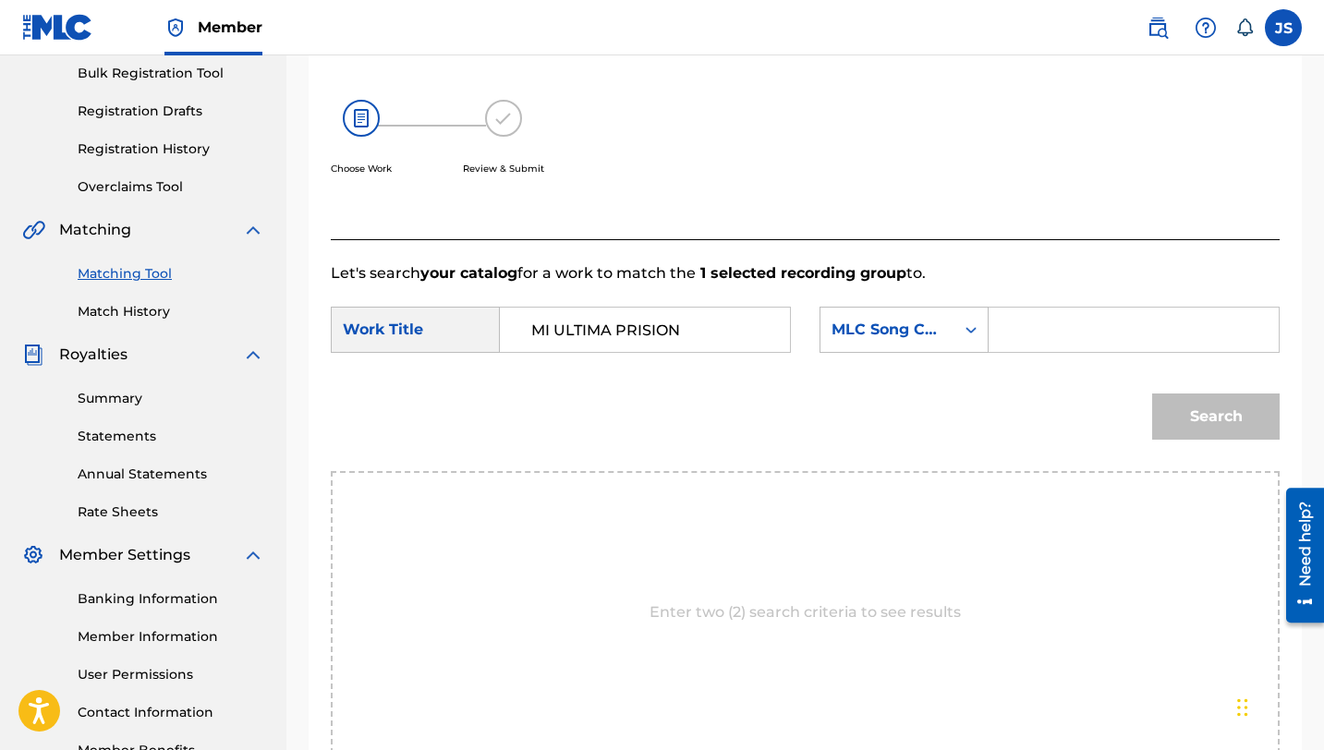
click at [1018, 329] on input "Search Form" at bounding box center [1133, 330] width 259 height 44
paste input "MW1HQG"
type input "MW1HQG"
click at [1218, 409] on button "Search" at bounding box center [1216, 417] width 128 height 46
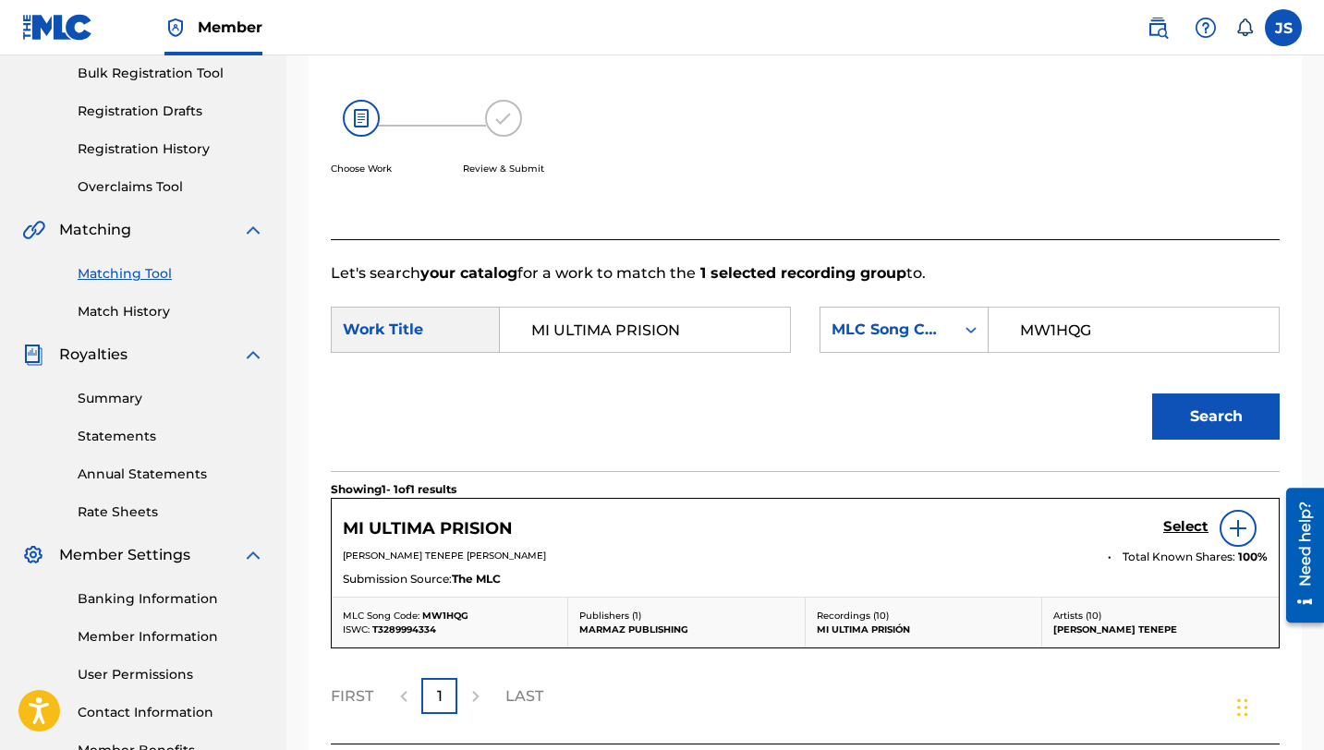
click at [1172, 516] on div "Select" at bounding box center [1215, 528] width 104 height 37
click at [1171, 525] on h5 "Select" at bounding box center [1185, 527] width 45 height 18
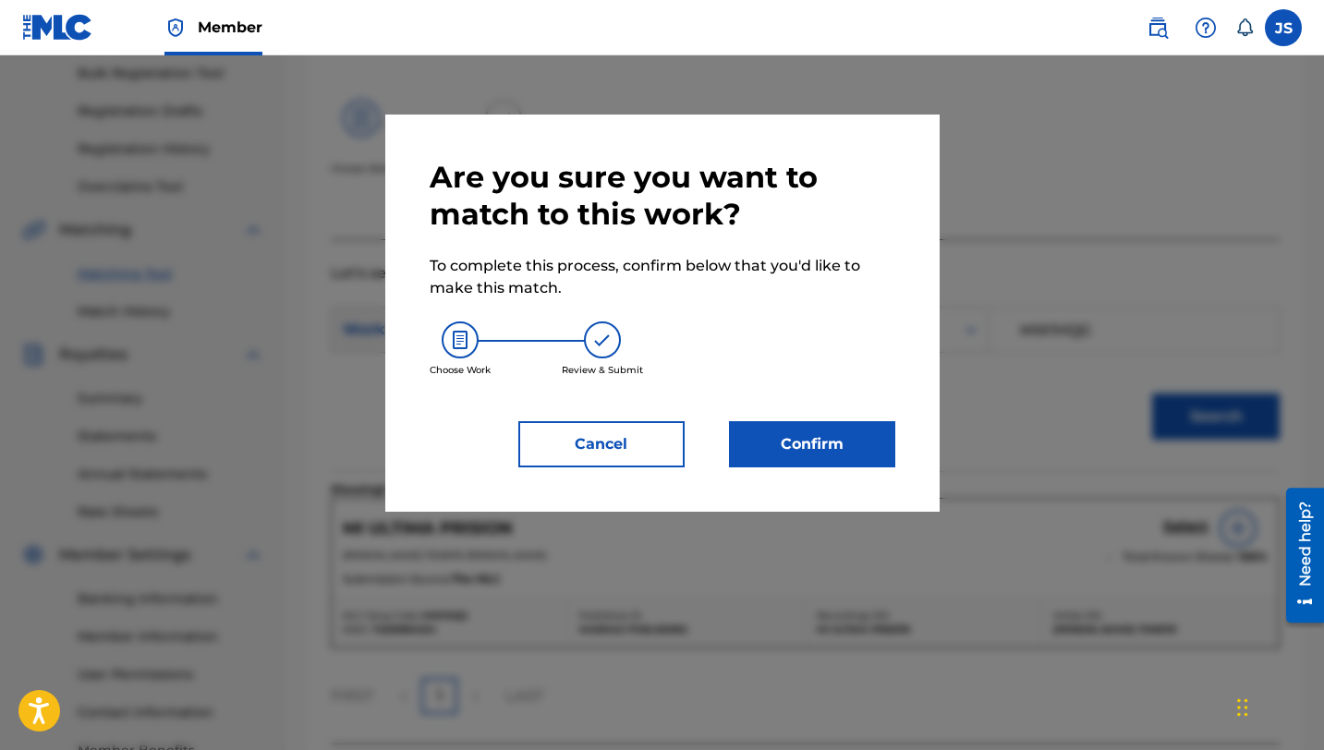
click at [848, 444] on button "Confirm" at bounding box center [812, 444] width 166 height 46
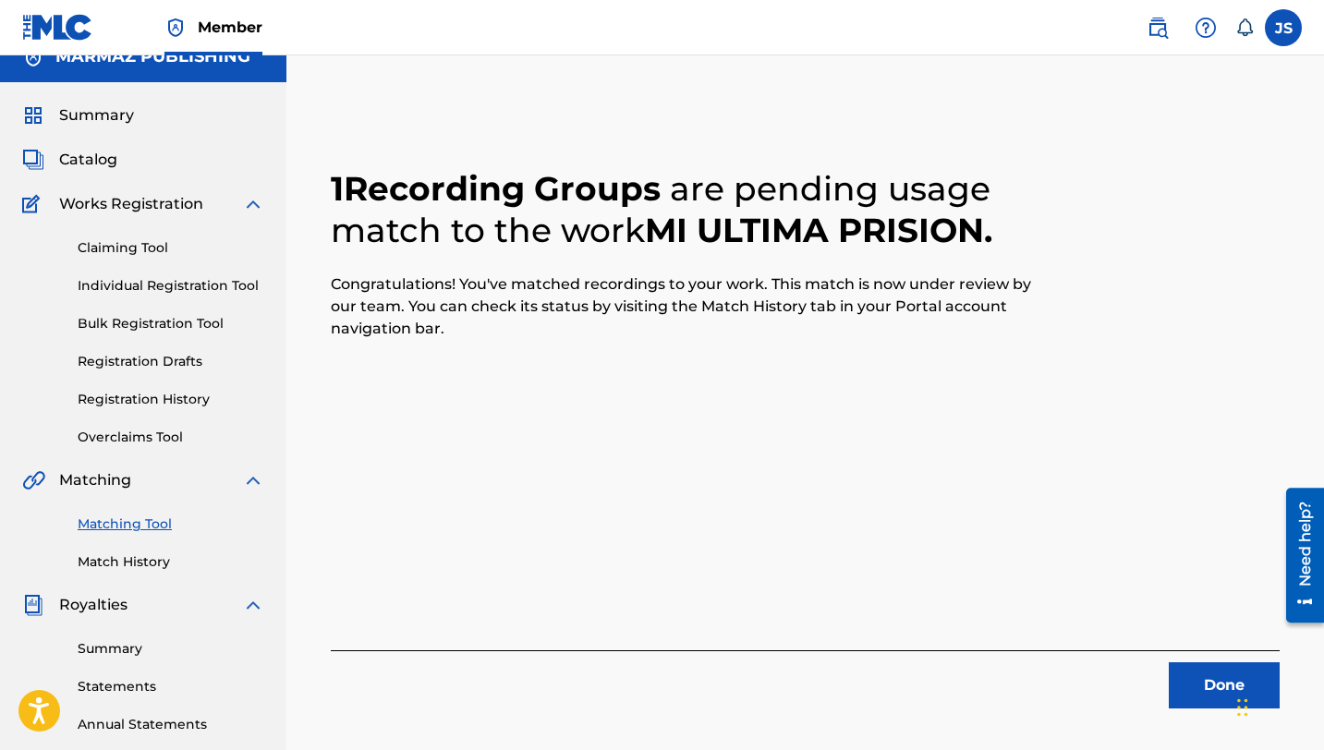
scroll to position [0, 0]
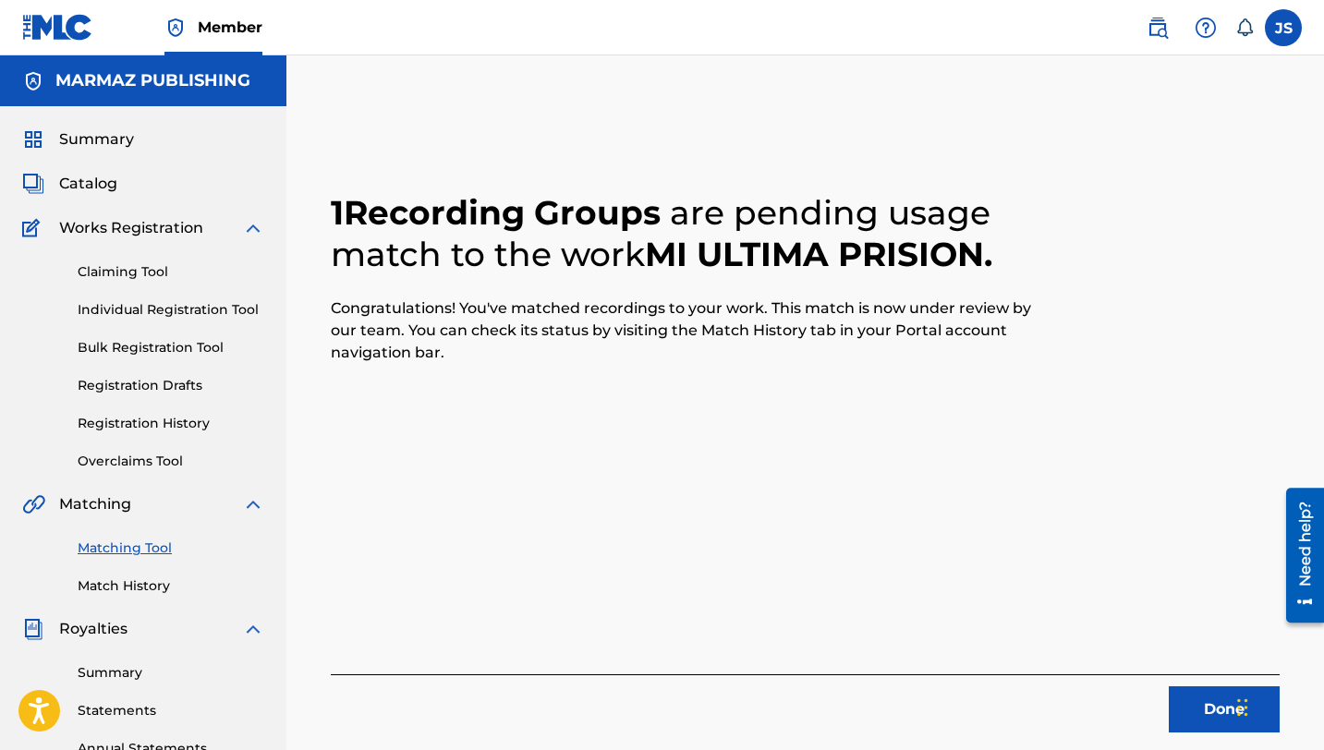
click at [1193, 706] on button "Done" at bounding box center [1224, 710] width 111 height 46
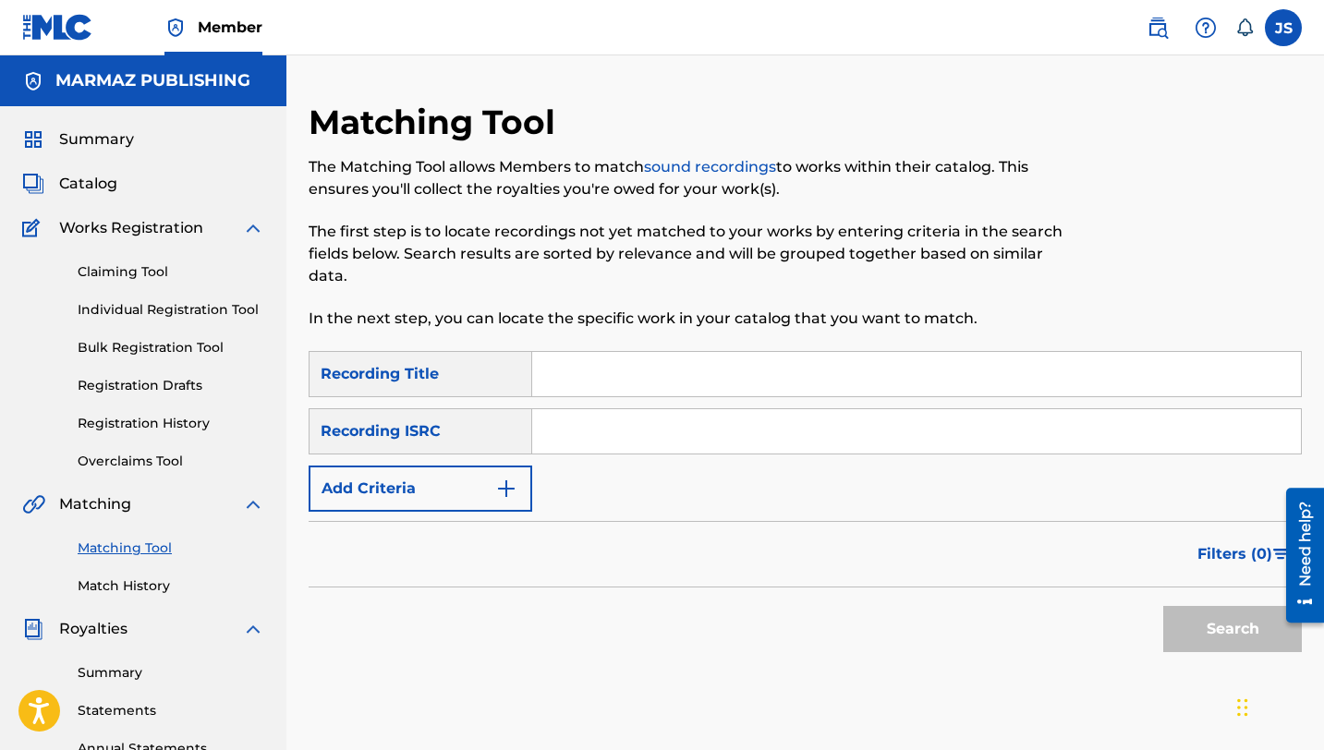
click at [751, 357] on input "Search Form" at bounding box center [916, 374] width 769 height 44
paste input "NADA DE TI"
type input "NADA DE TI"
click at [1191, 640] on button "Search" at bounding box center [1232, 629] width 139 height 46
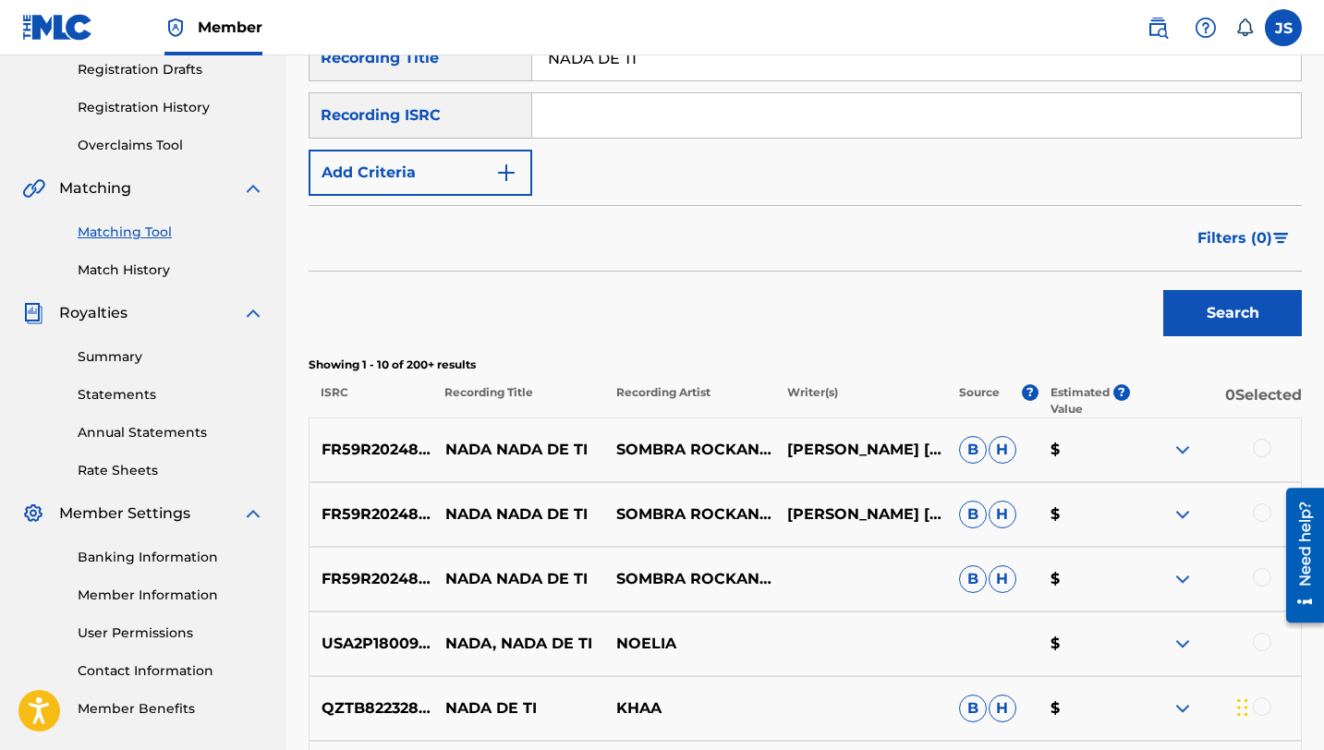
scroll to position [100, 0]
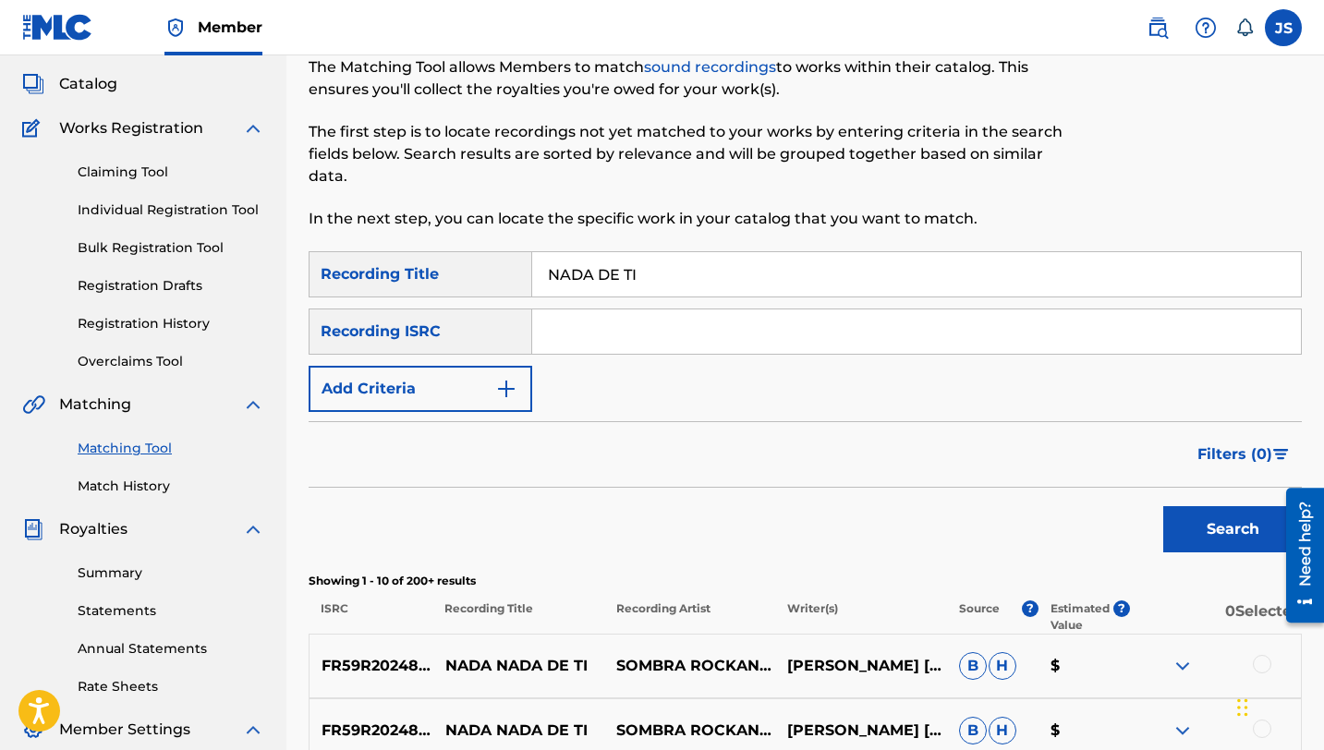
click at [498, 388] on img "Search Form" at bounding box center [506, 389] width 22 height 22
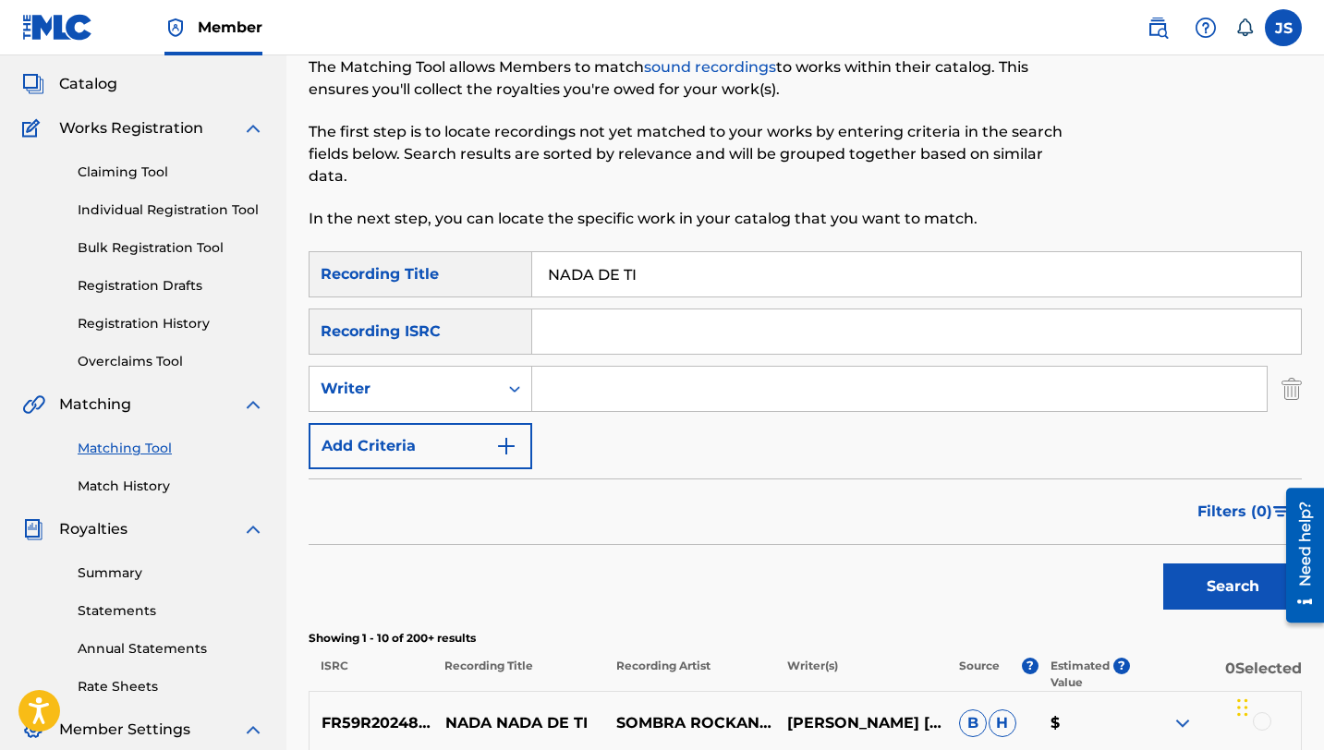
click at [578, 388] on input "Search Form" at bounding box center [899, 389] width 735 height 44
type input "[PERSON_NAME] TENEPE"
click at [1163, 564] on button "Search" at bounding box center [1232, 587] width 139 height 46
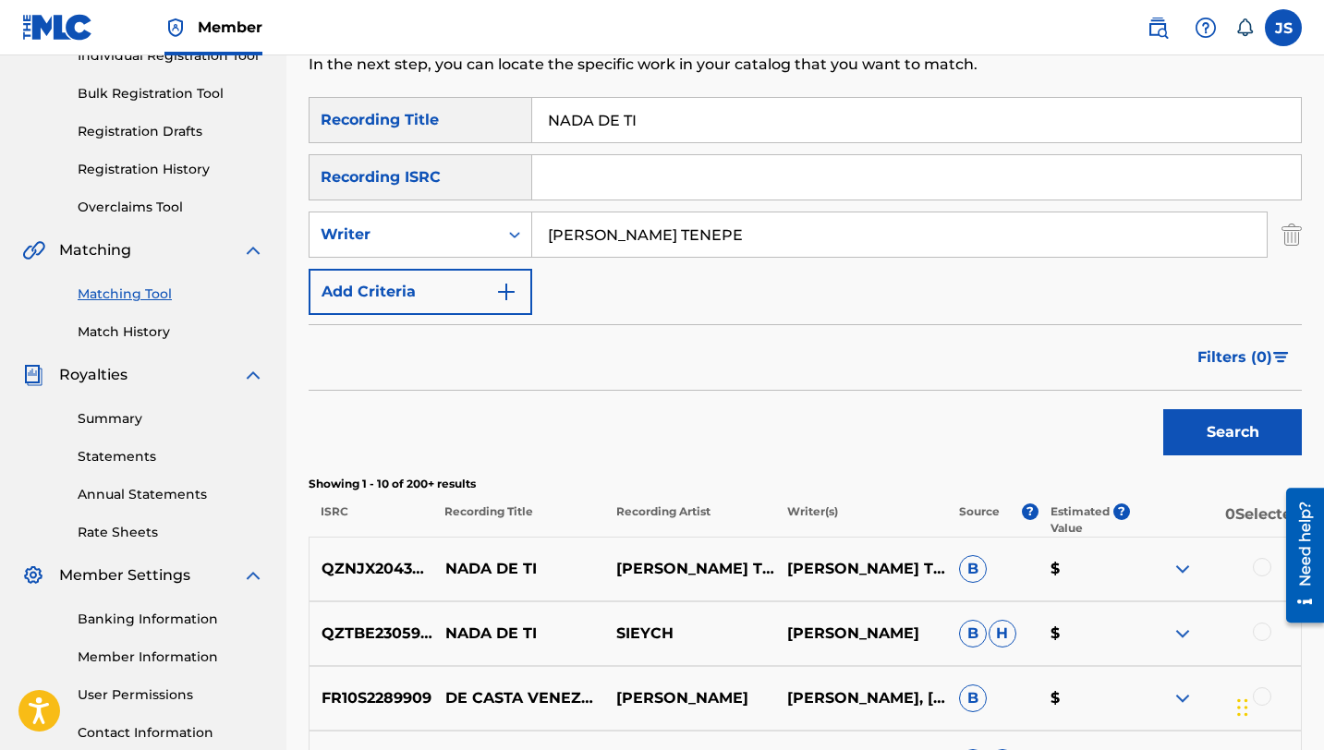
scroll to position [256, 0]
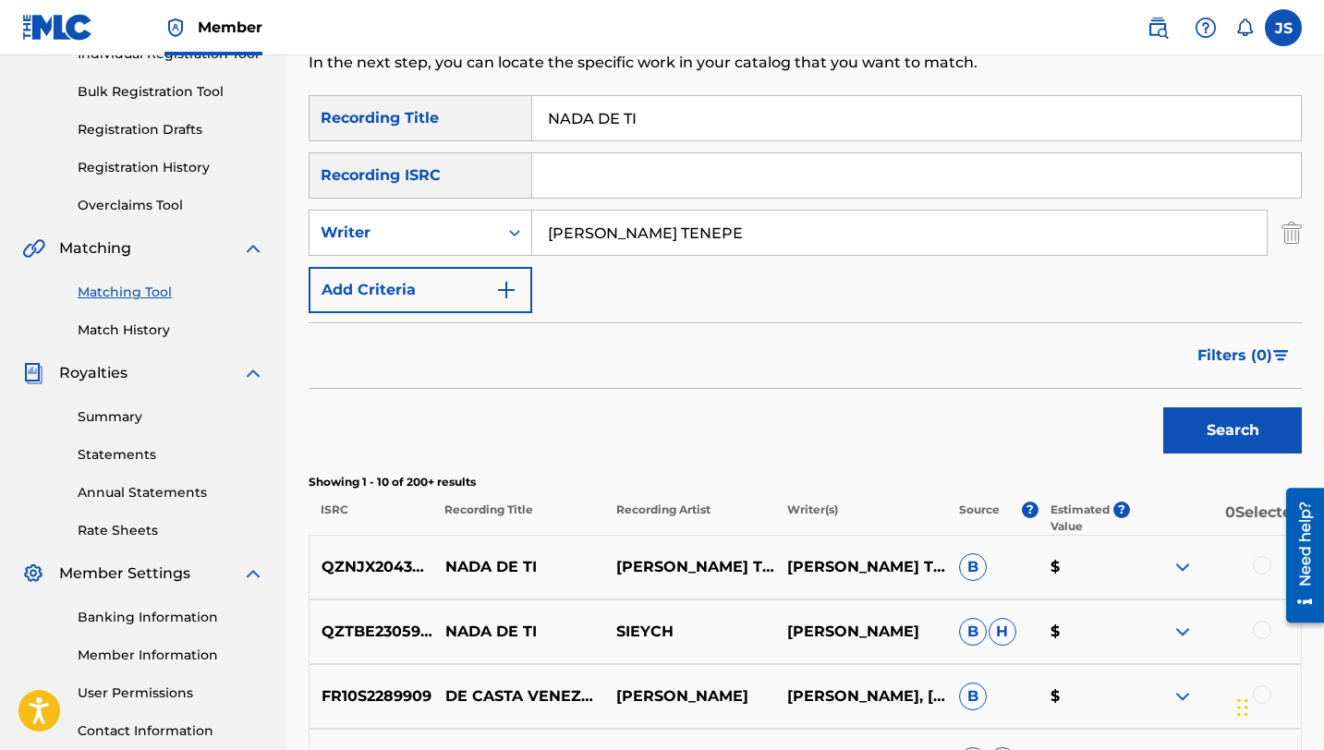
click at [1240, 564] on div at bounding box center [1215, 567] width 171 height 22
click at [1255, 564] on div at bounding box center [1262, 565] width 18 height 18
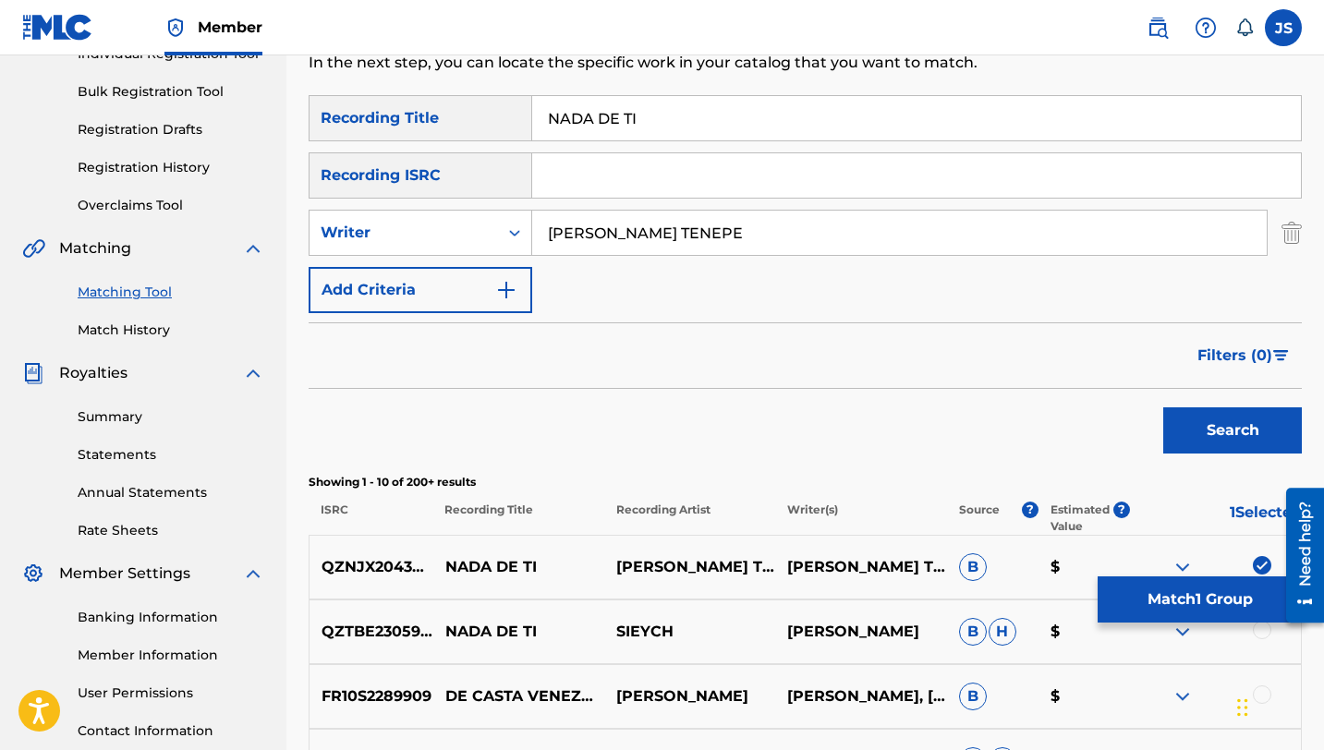
click at [1183, 597] on button "Match 1 Group" at bounding box center [1200, 600] width 204 height 46
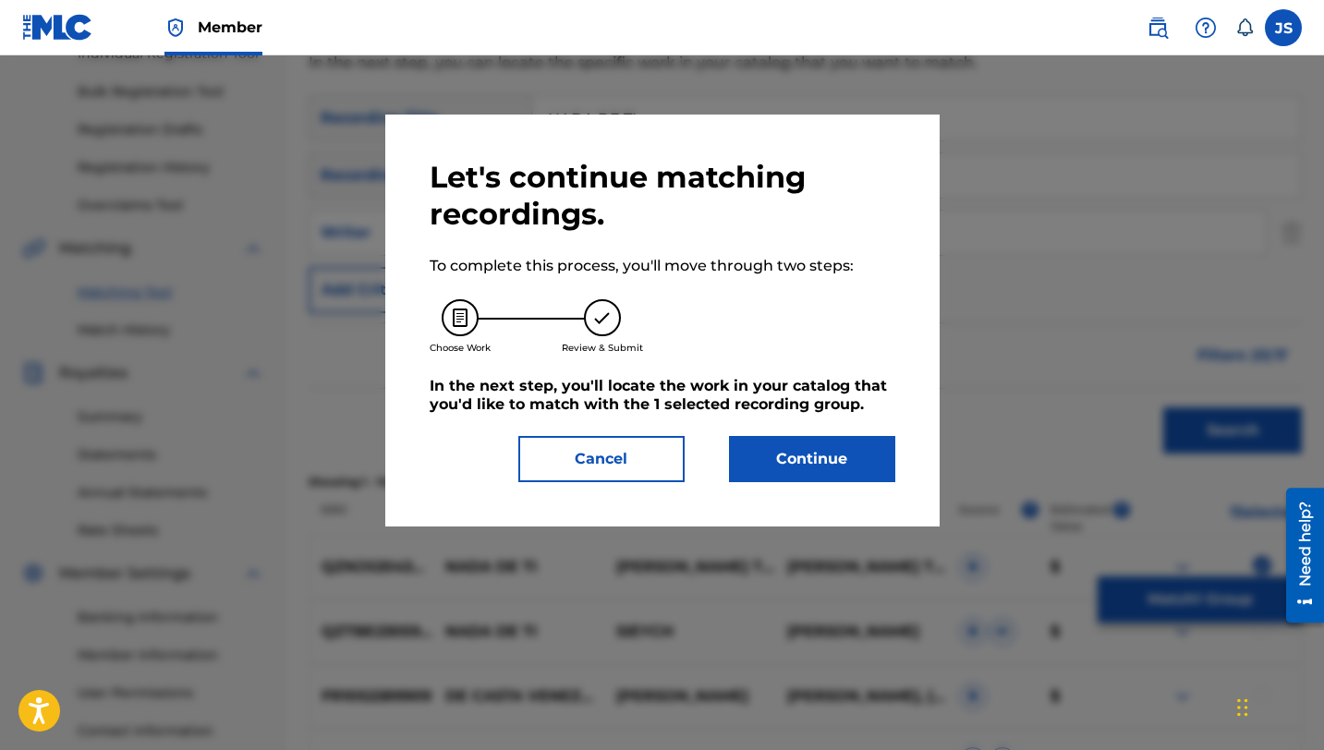
click at [770, 448] on button "Continue" at bounding box center [812, 459] width 166 height 46
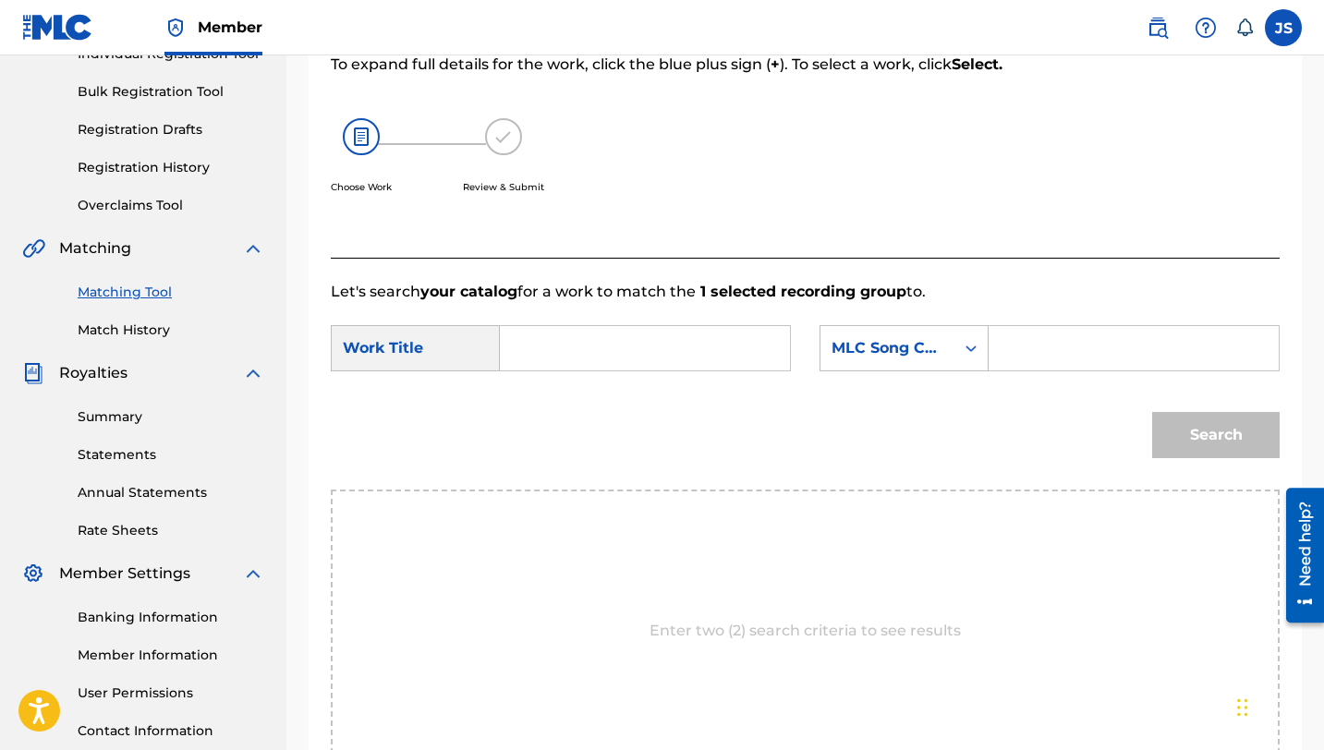
click at [528, 368] on input "Search Form" at bounding box center [645, 348] width 259 height 44
paste input "NADA DE TI"
type input "NADA DE TI"
click at [1005, 356] on input "Search Form" at bounding box center [1133, 348] width 259 height 44
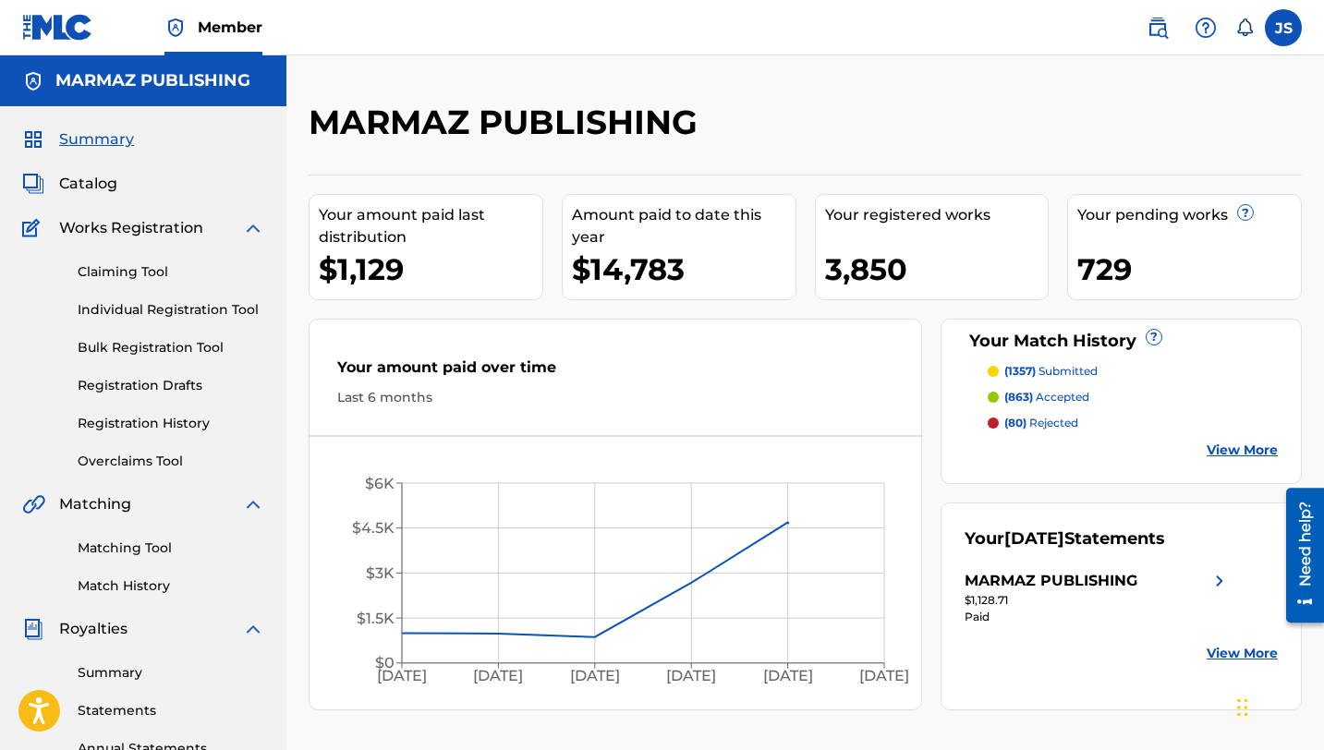
click at [146, 541] on link "Matching Tool" at bounding box center [171, 548] width 187 height 19
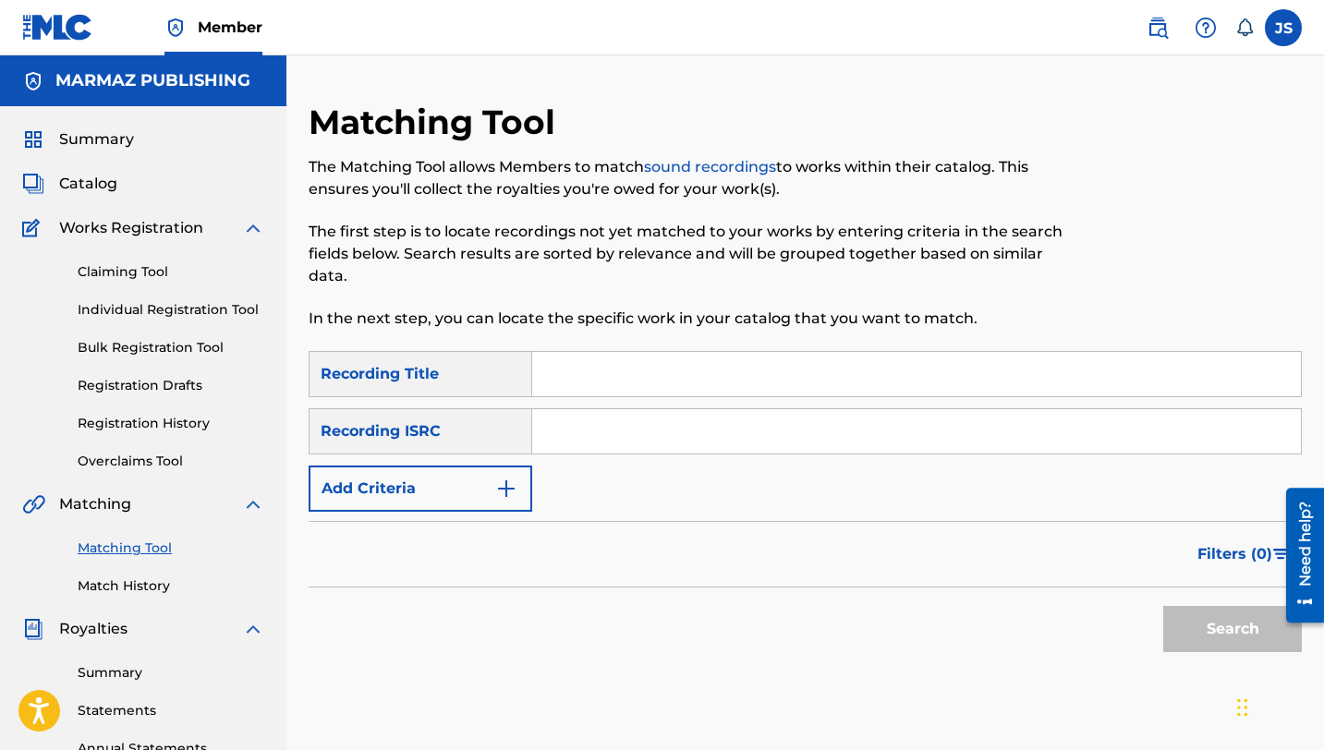
click at [563, 372] on input "Search Form" at bounding box center [916, 374] width 769 height 44
paste input "NO DEJES NADA"
type input "NO DEJES NADA"
click at [1201, 625] on button "Search" at bounding box center [1232, 629] width 139 height 46
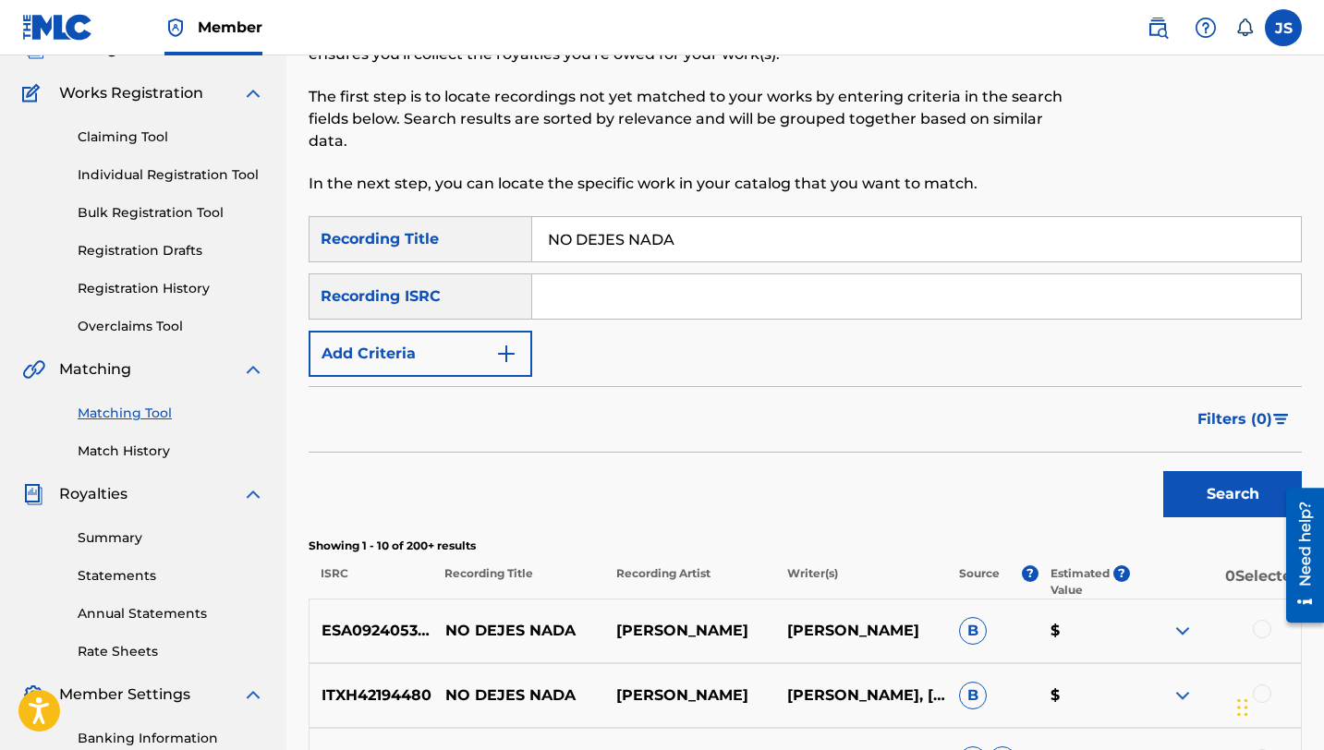
scroll to position [82, 0]
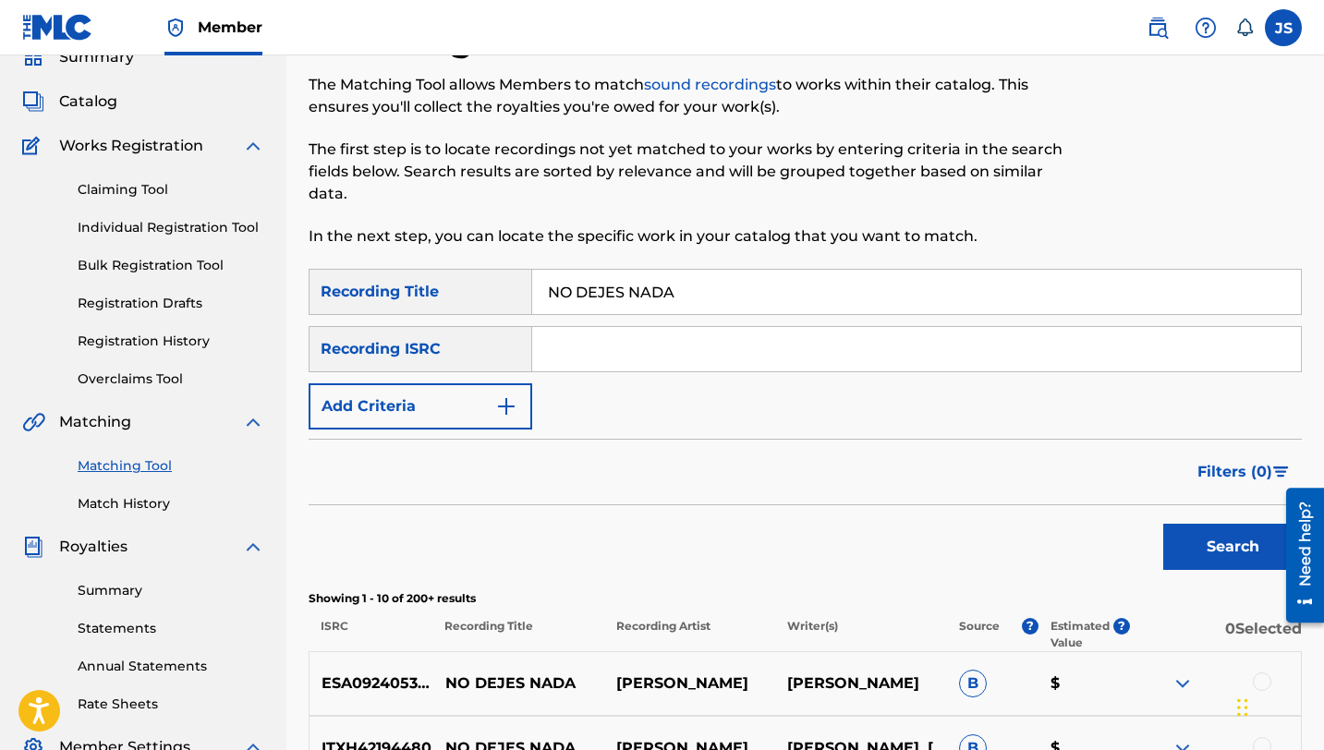
click at [451, 404] on button "Add Criteria" at bounding box center [421, 406] width 224 height 46
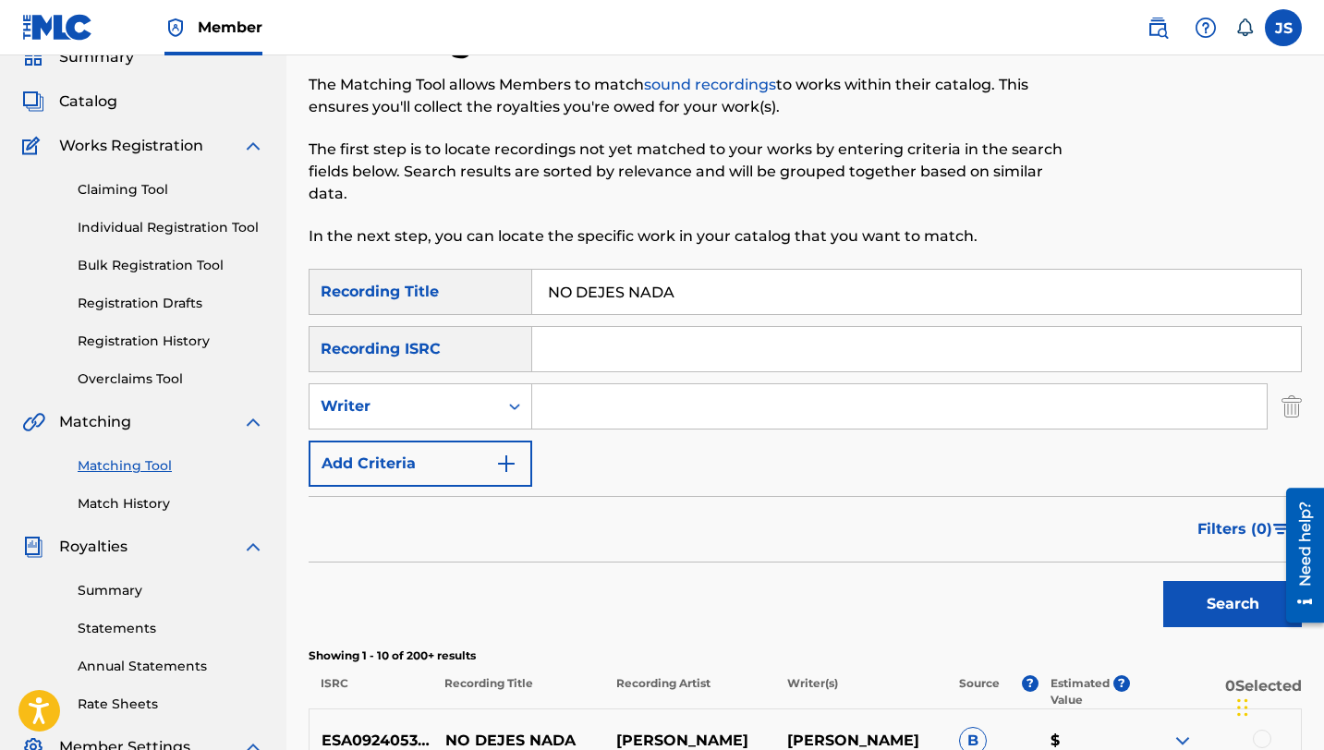
click at [566, 407] on input "Search Form" at bounding box center [899, 406] width 735 height 44
type input "[PERSON_NAME] TENEPE"
click at [1163, 581] on button "Search" at bounding box center [1232, 604] width 139 height 46
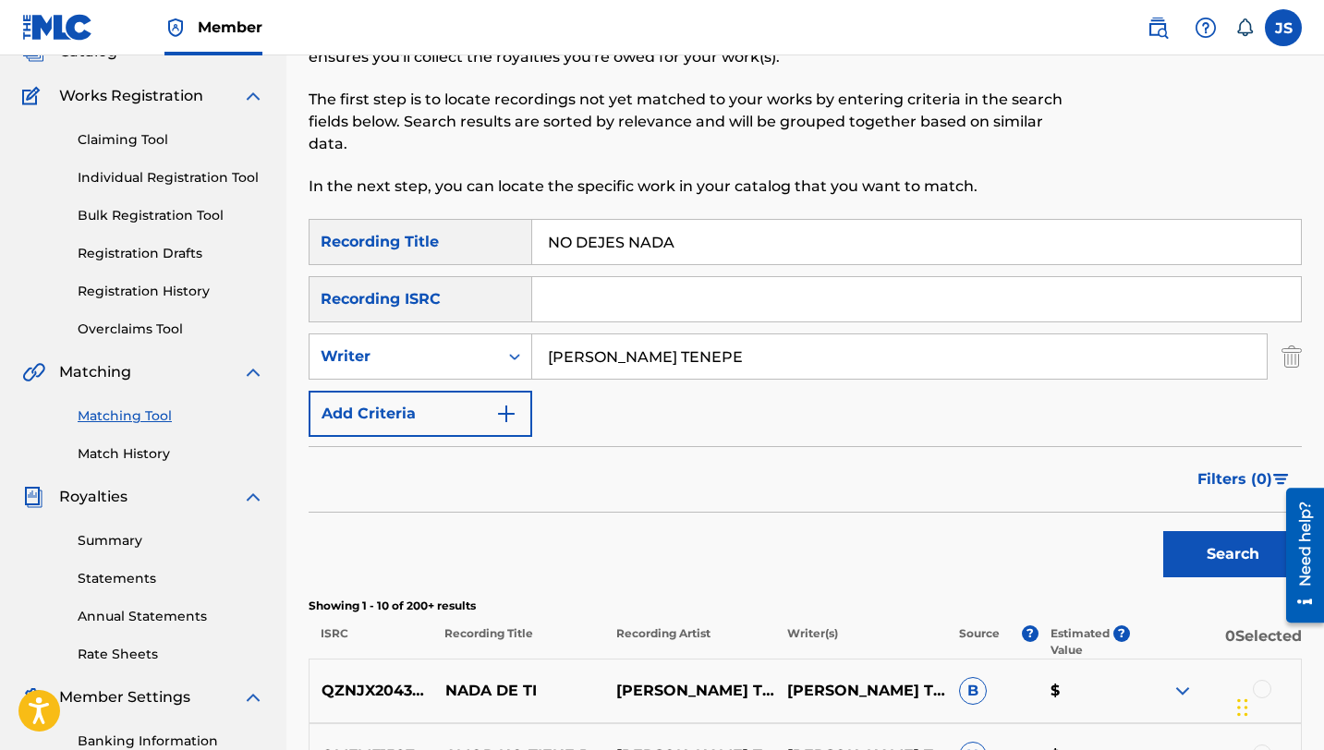
scroll to position [107, 0]
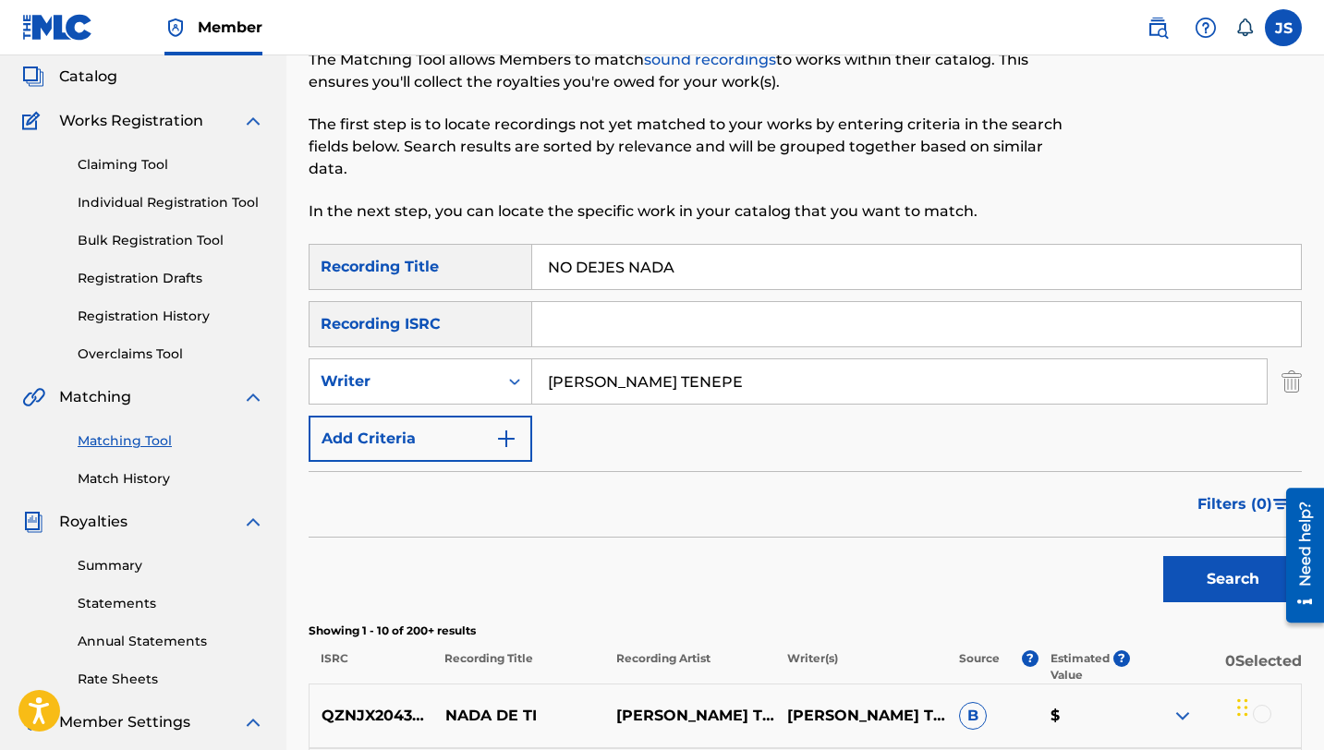
click at [597, 274] on input "NO DEJES NADA" at bounding box center [916, 267] width 769 height 44
paste input "UDES MI AMOR"
type input "NO DUDES MI AMOR"
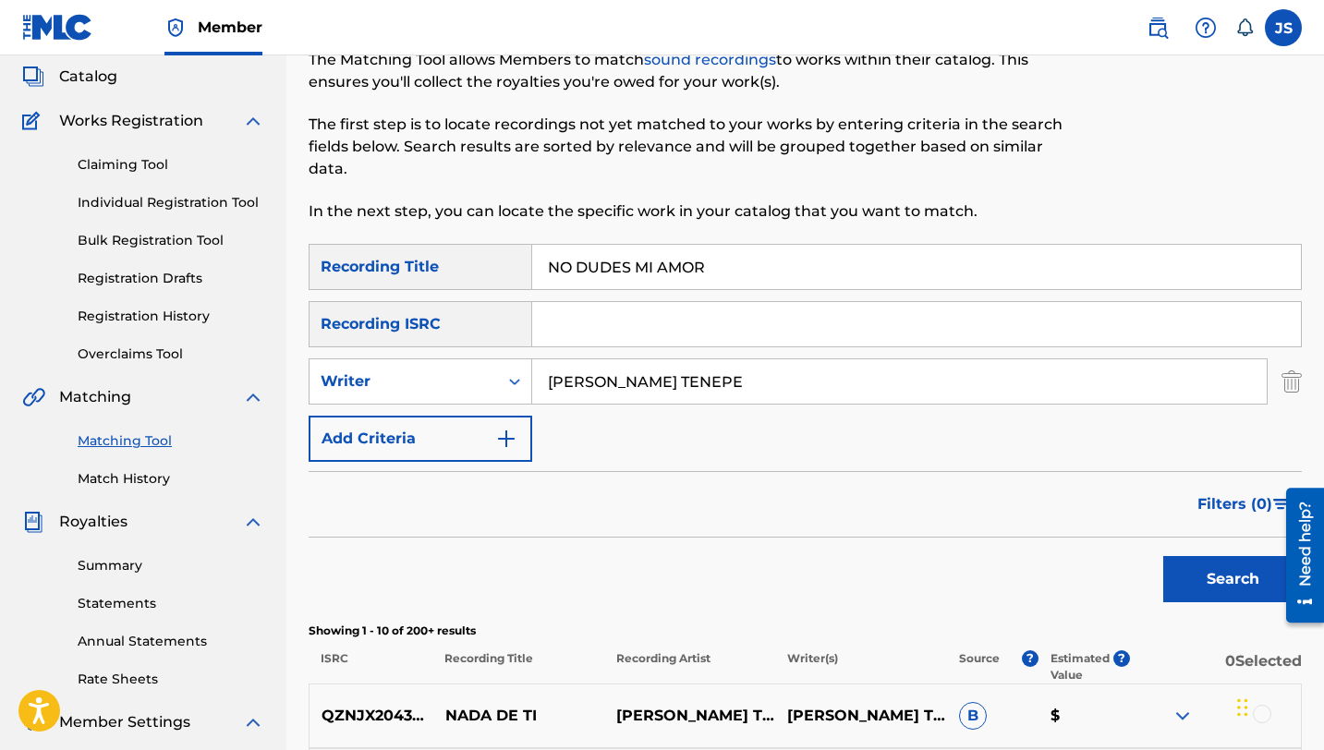
click at [1211, 574] on button "Search" at bounding box center [1232, 579] width 139 height 46
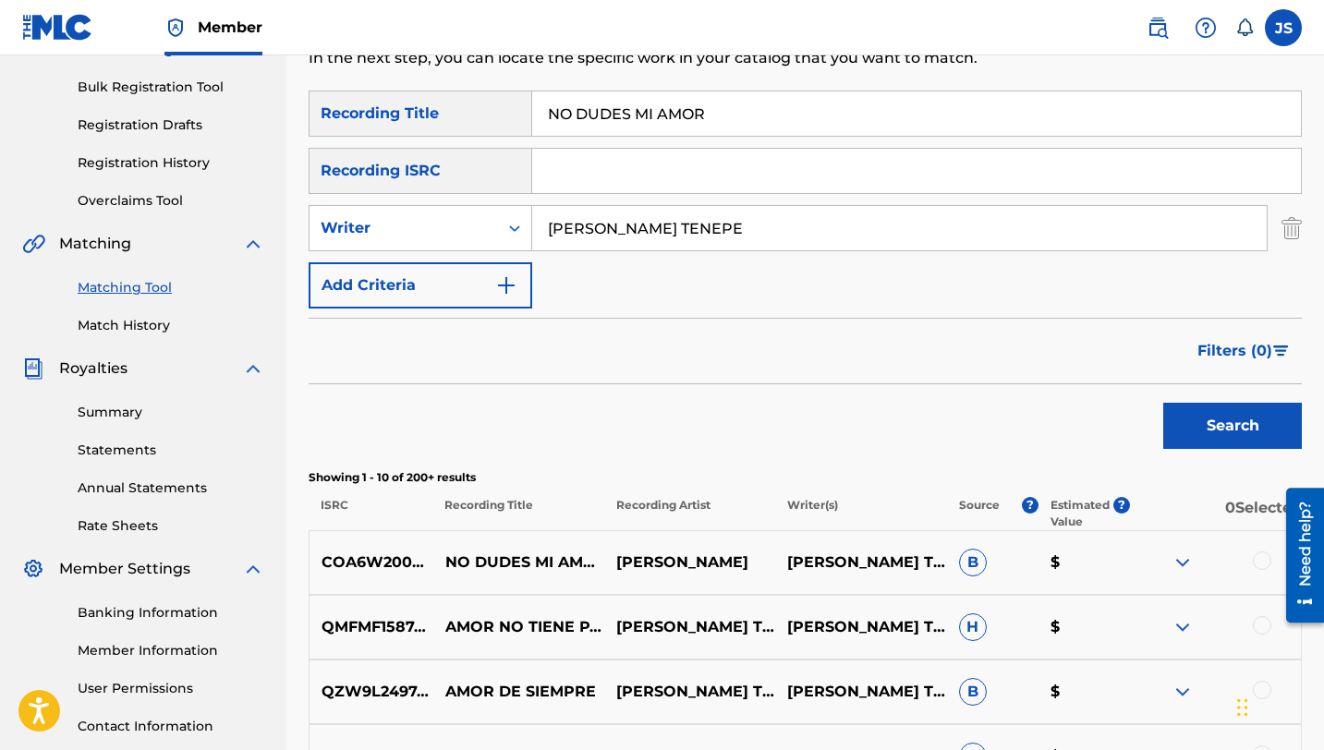
scroll to position [261, 0]
click at [1259, 562] on div at bounding box center [1262, 560] width 18 height 18
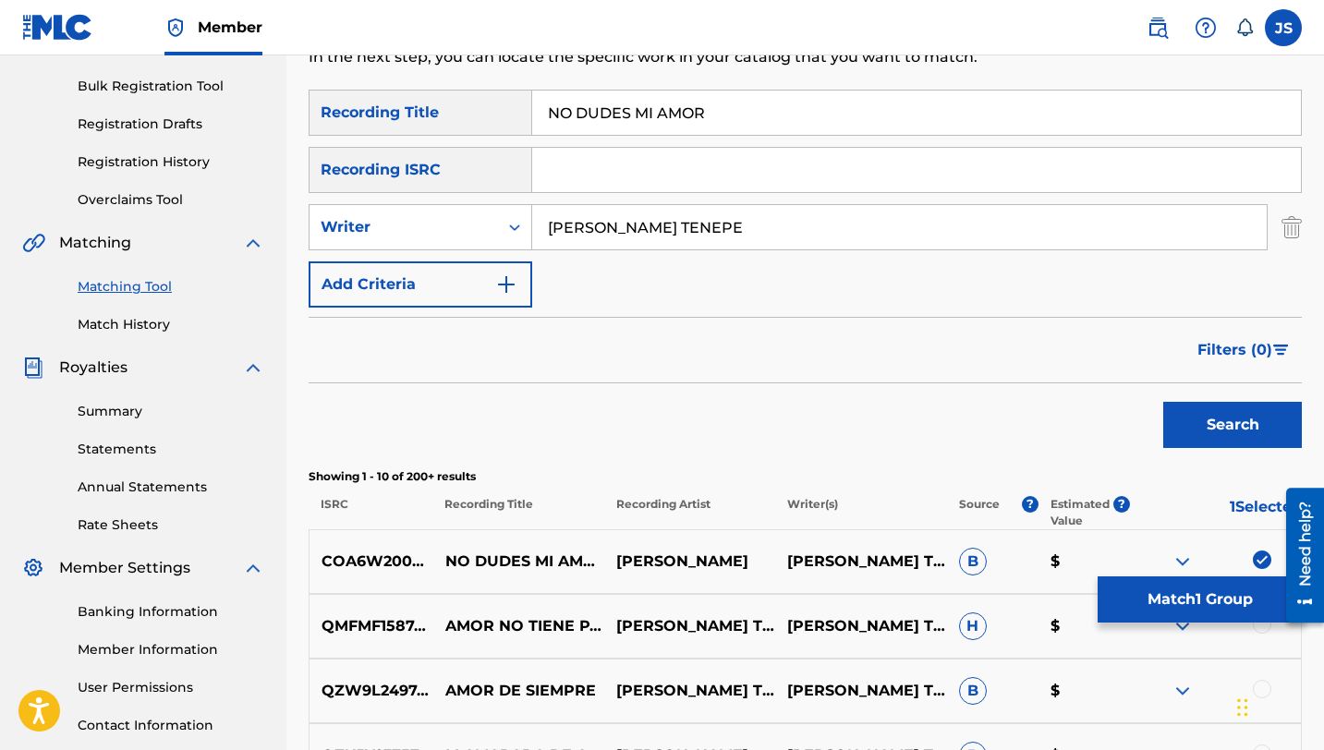
click at [1163, 602] on button "Match 1 Group" at bounding box center [1200, 600] width 204 height 46
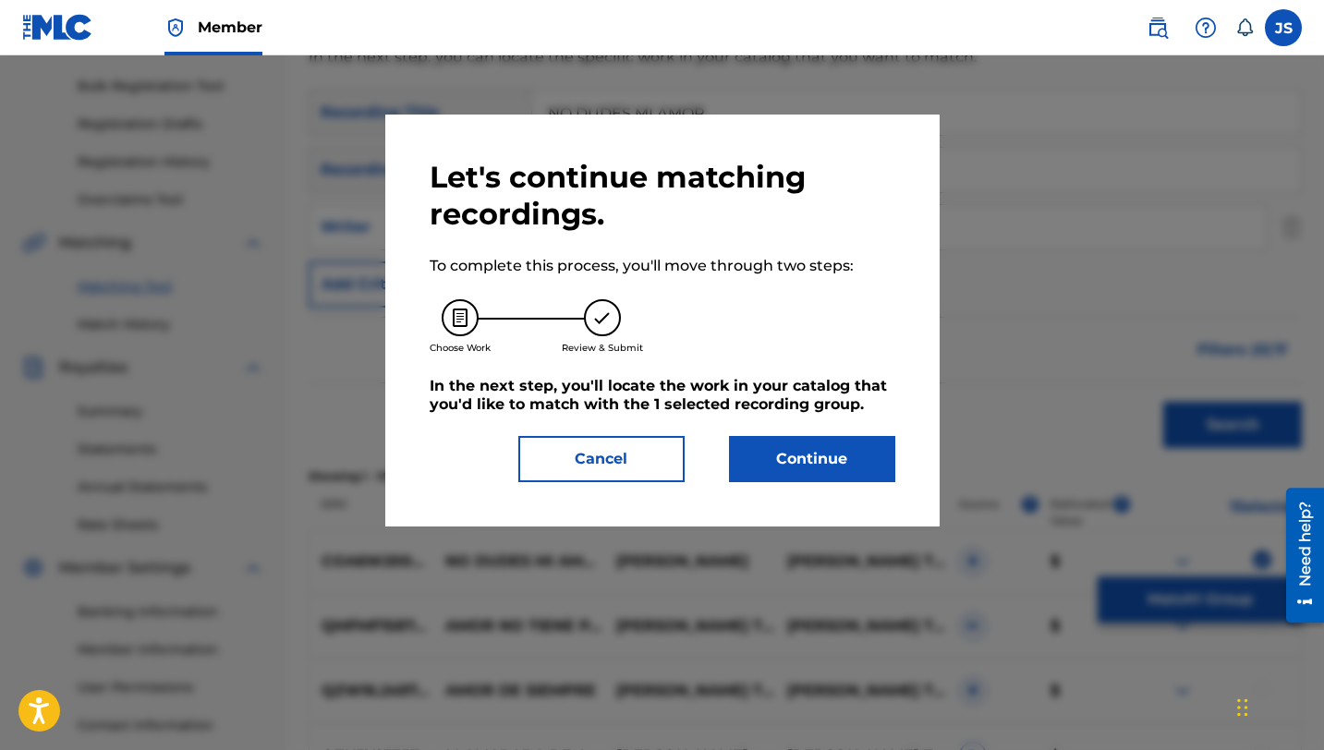
click at [793, 455] on button "Continue" at bounding box center [812, 459] width 166 height 46
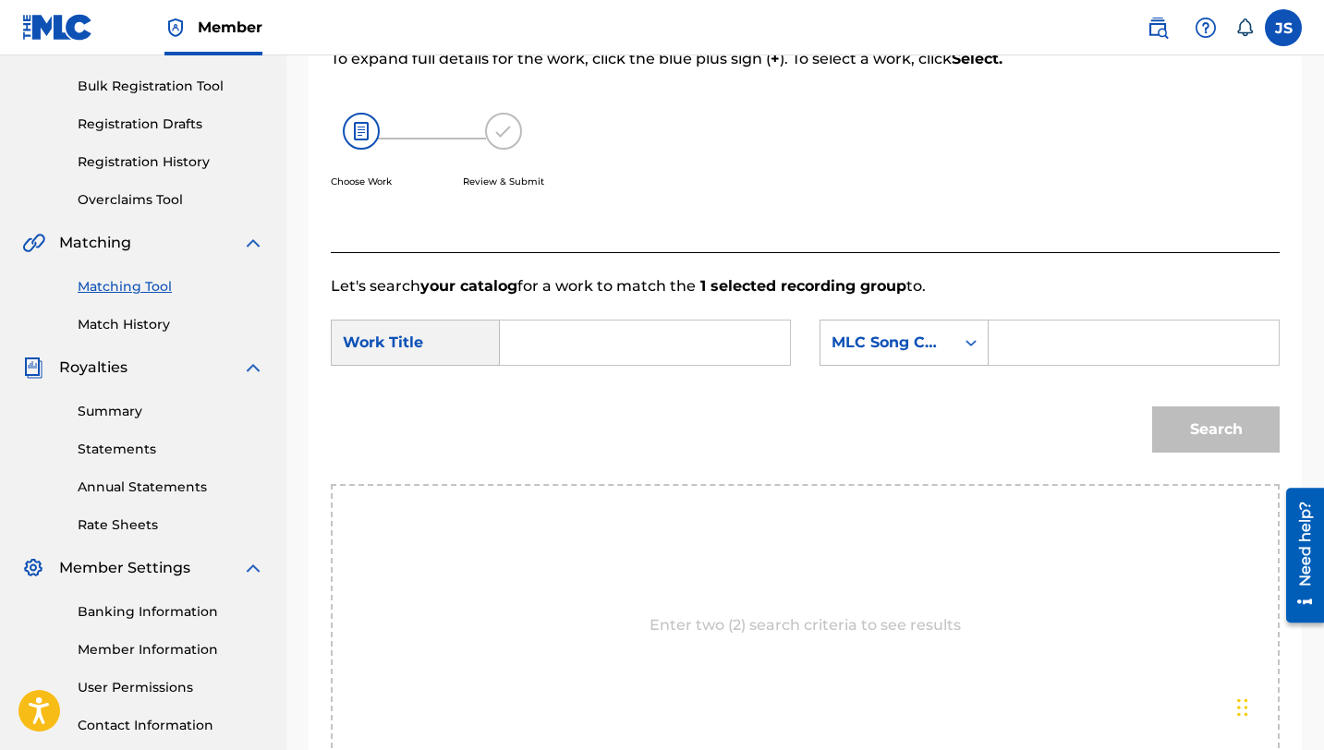
click at [590, 337] on input "Search Form" at bounding box center [645, 343] width 259 height 44
paste input "NO DUDES MI AMOR"
type input "NO DUDES MI AMOR"
click at [1004, 338] on input "Search Form" at bounding box center [1133, 343] width 259 height 44
paste input "N74BAG"
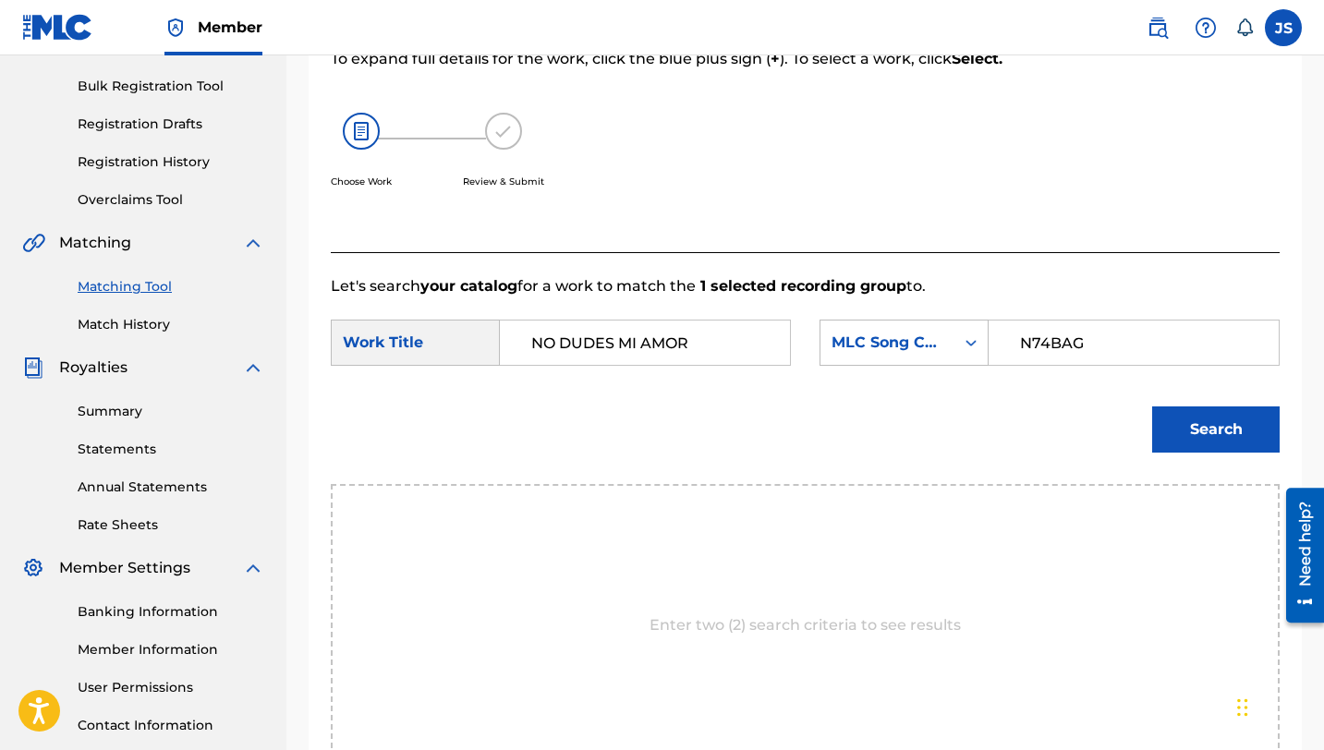
type input "N74BAG"
click at [1190, 428] on button "Search" at bounding box center [1216, 430] width 128 height 46
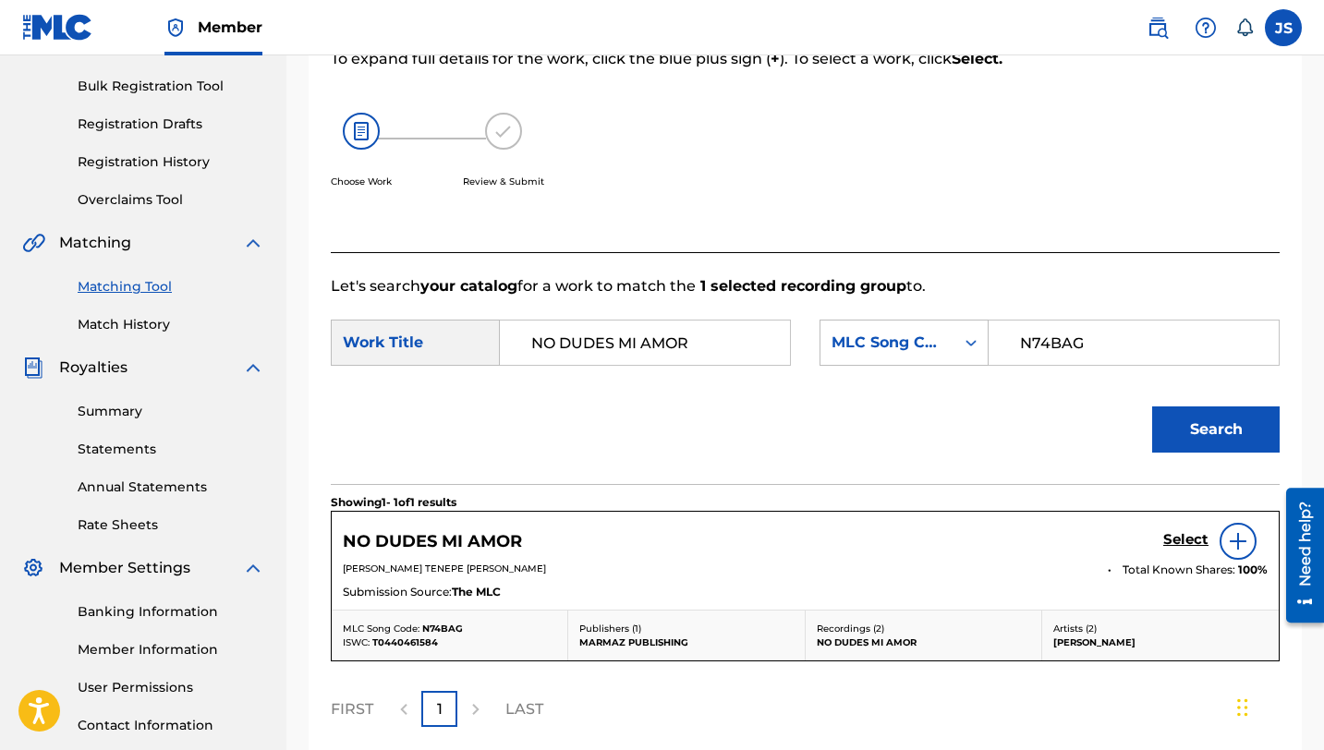
click at [1191, 556] on div "Select" at bounding box center [1215, 541] width 104 height 37
click at [1190, 530] on div "Select" at bounding box center [1215, 541] width 104 height 37
click at [1178, 545] on h5 "Select" at bounding box center [1185, 540] width 45 height 18
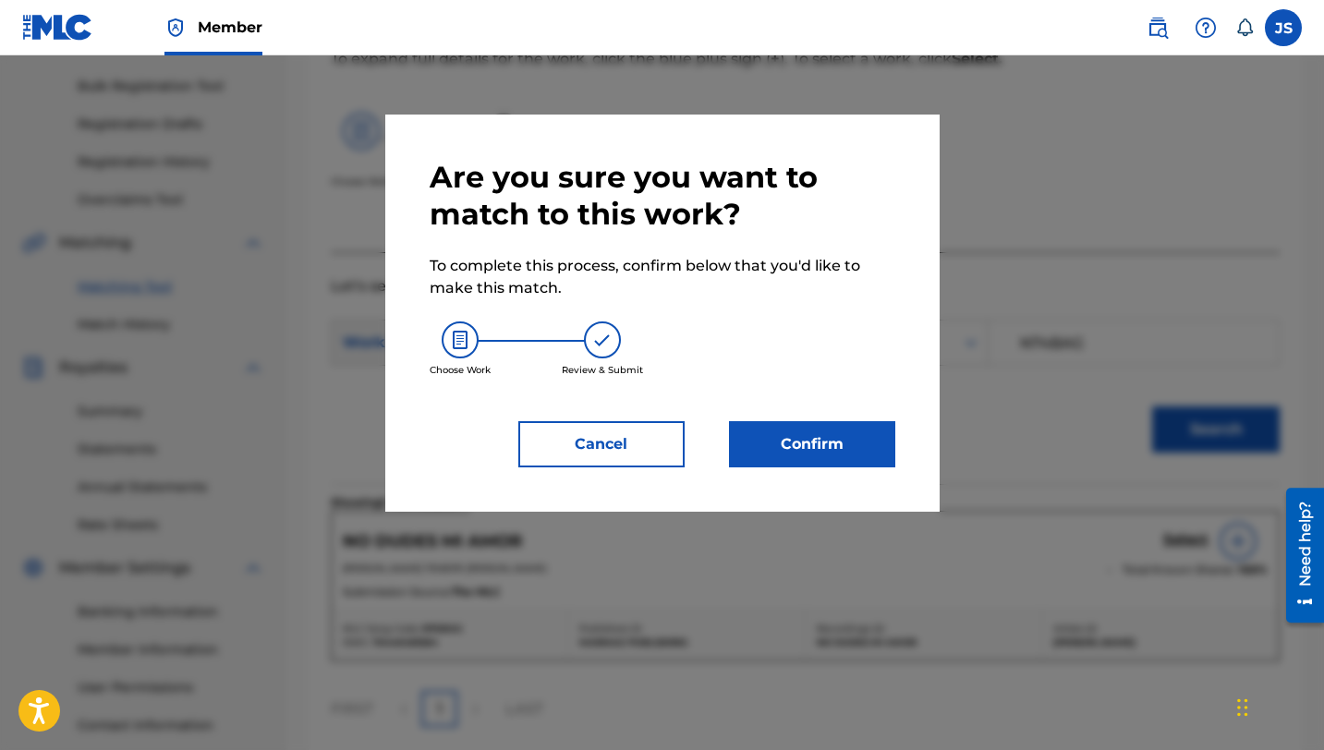
click at [812, 418] on div "Are you sure you want to match to this work? To complete this process, confirm …" at bounding box center [663, 313] width 466 height 309
click at [812, 432] on button "Confirm" at bounding box center [812, 444] width 166 height 46
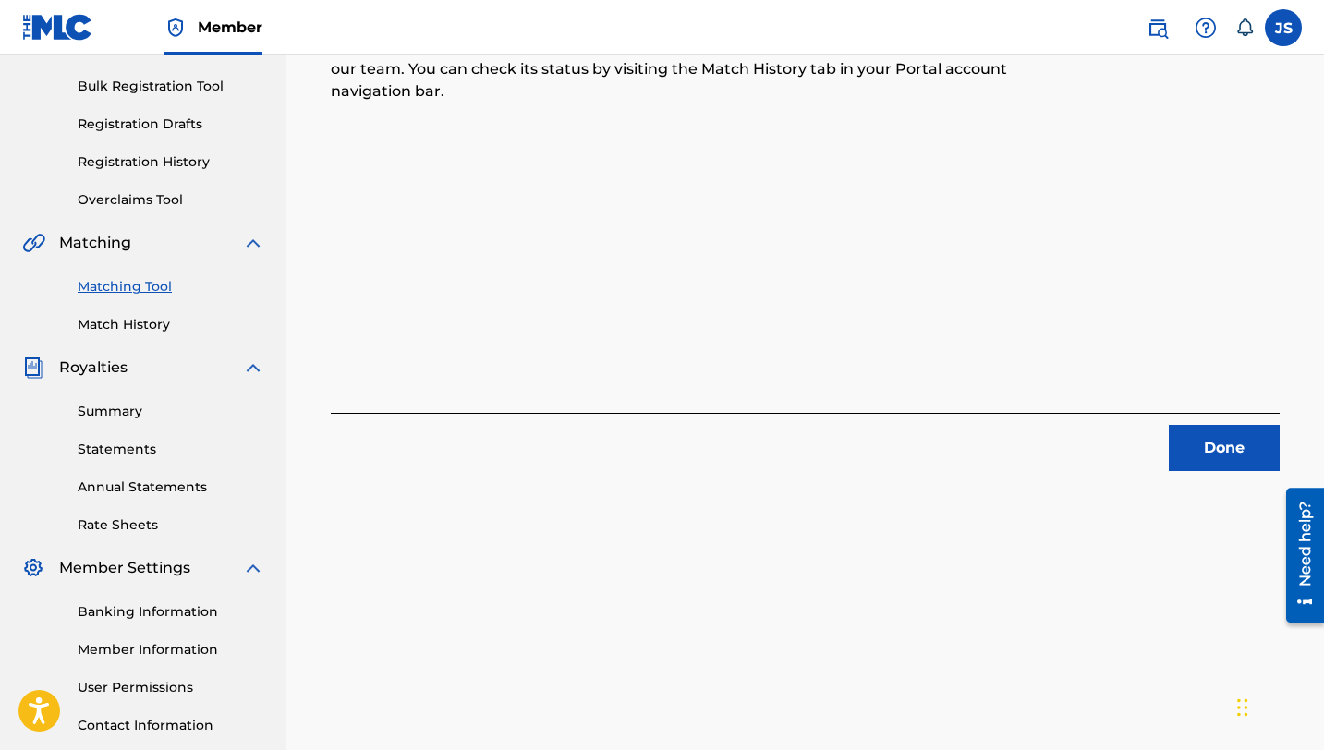
click at [1199, 451] on button "Done" at bounding box center [1224, 448] width 111 height 46
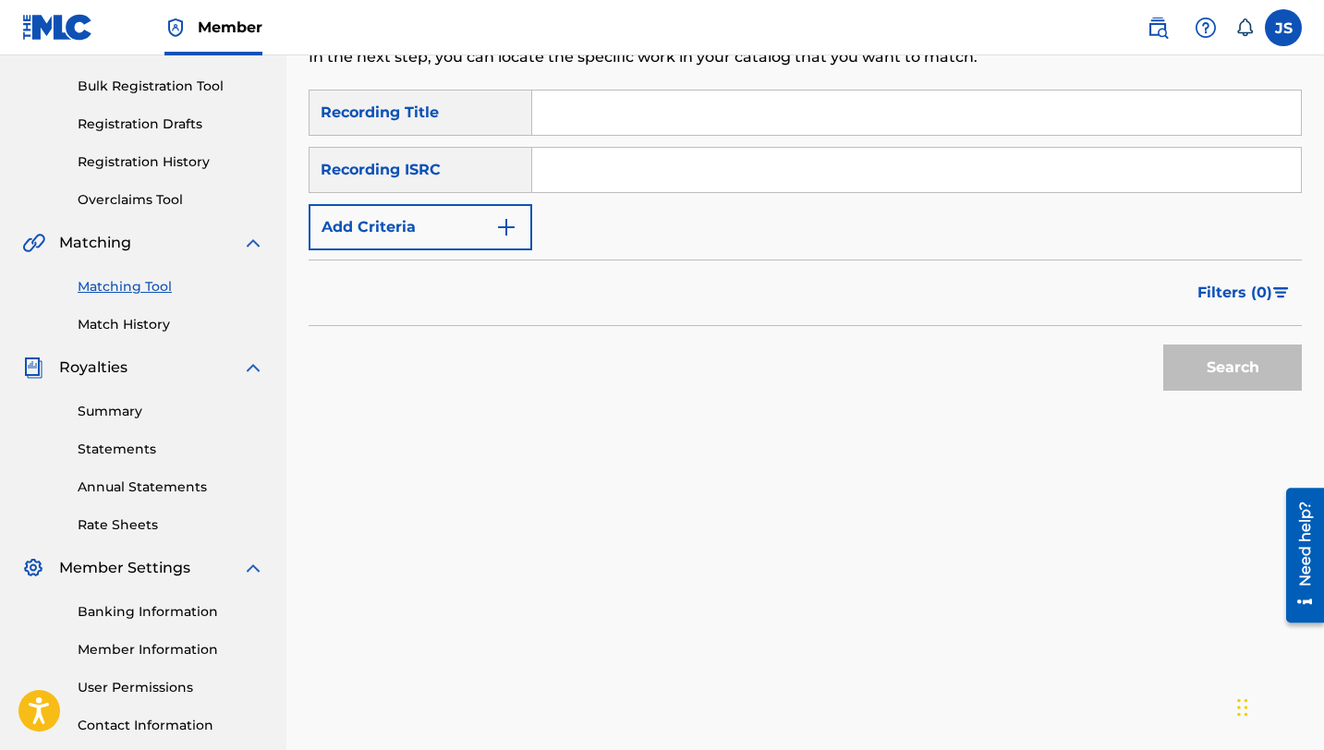
click at [574, 115] on input "Search Form" at bounding box center [916, 113] width 769 height 44
paste input "NO HAY CHANCE EN MI MADRIGUERA"
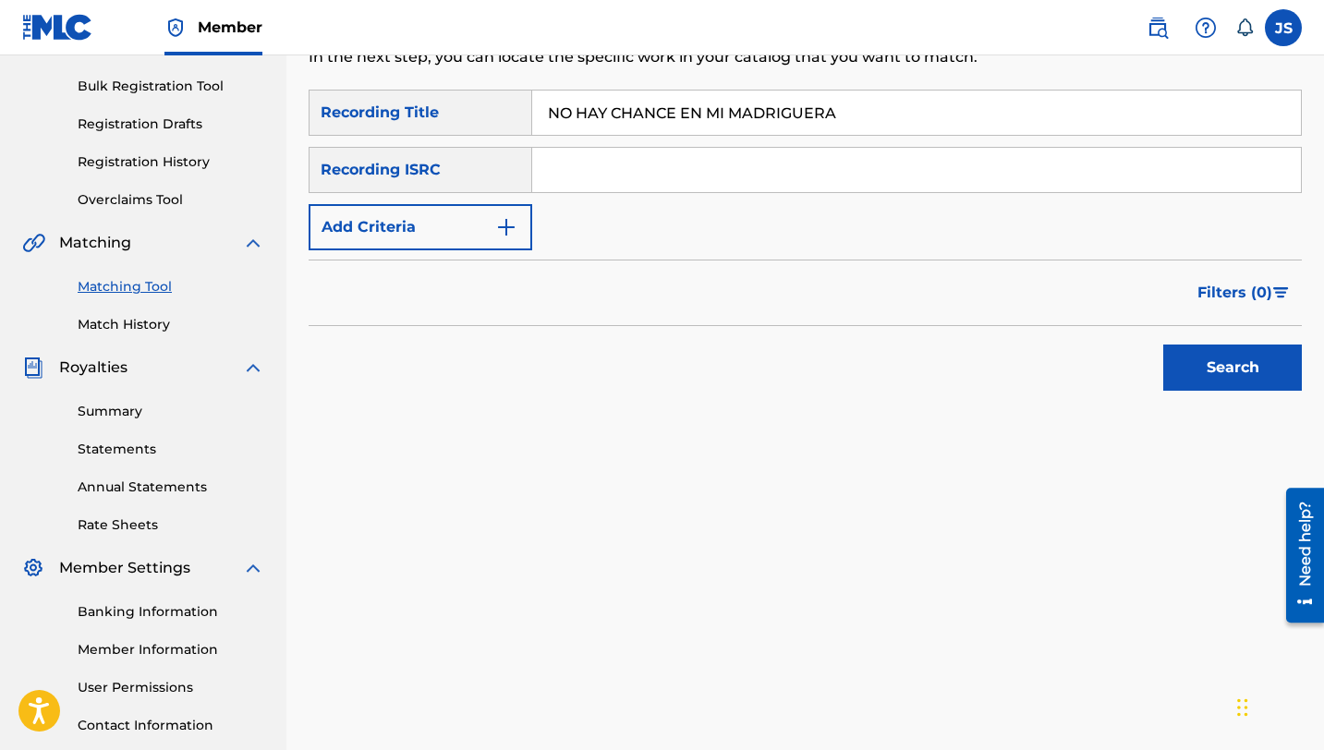
click at [1176, 357] on button "Search" at bounding box center [1232, 368] width 139 height 46
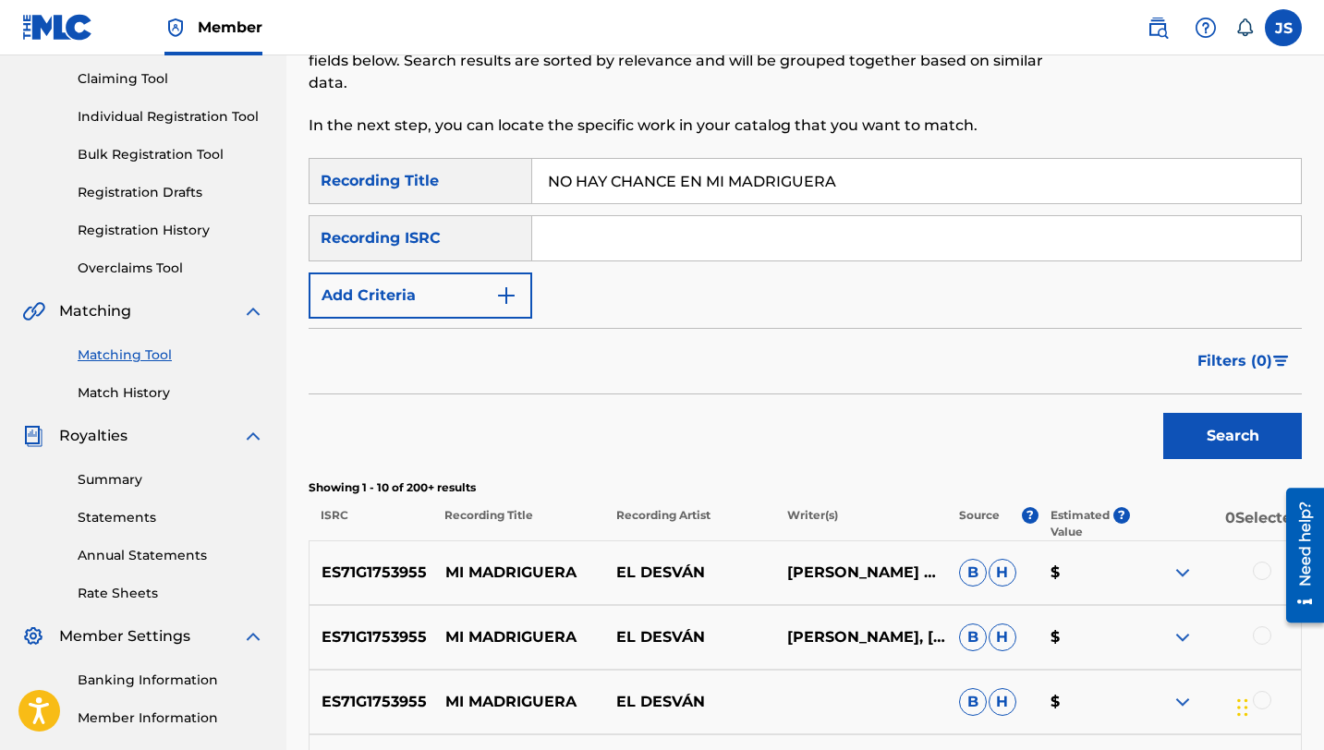
scroll to position [0, 0]
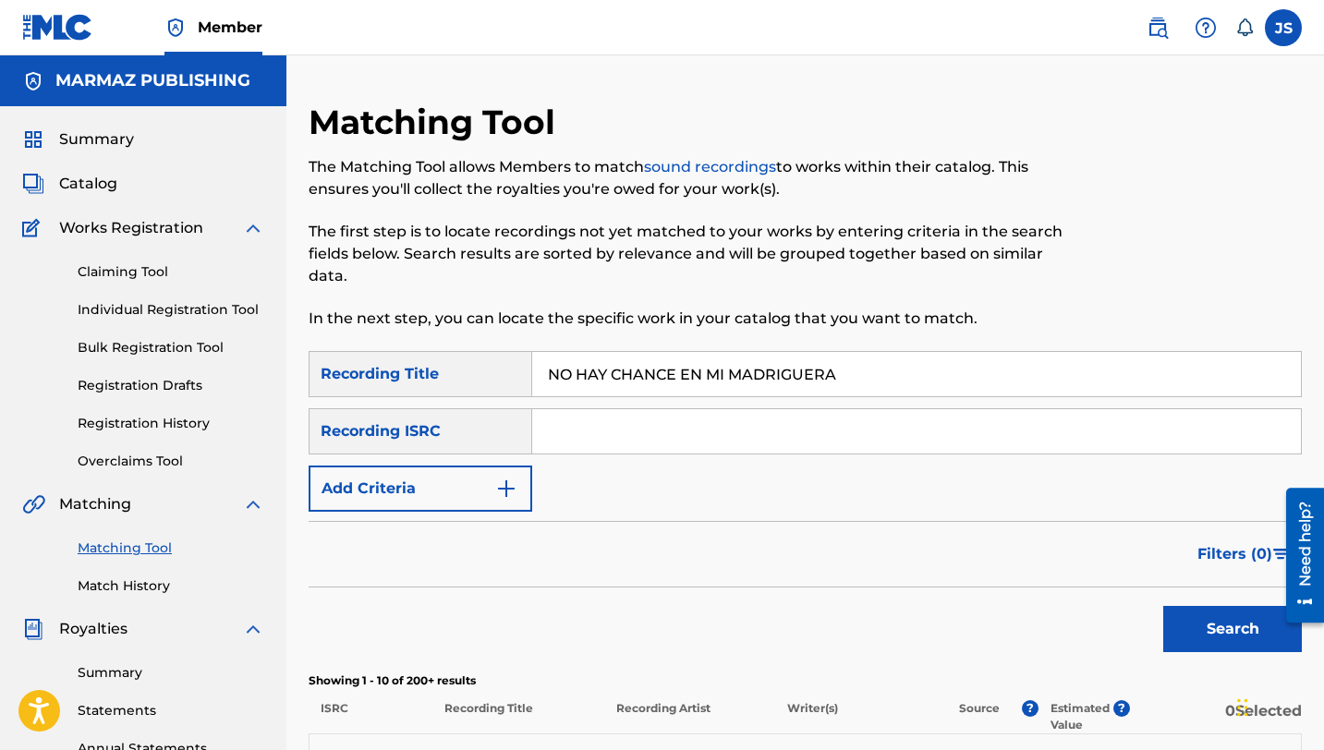
click at [590, 367] on input "NO HAY CHANCE EN MI MADRIGUERA" at bounding box center [916, 374] width 769 height 44
paste input "LO OCULTES"
type input "NO LO OCULTES"
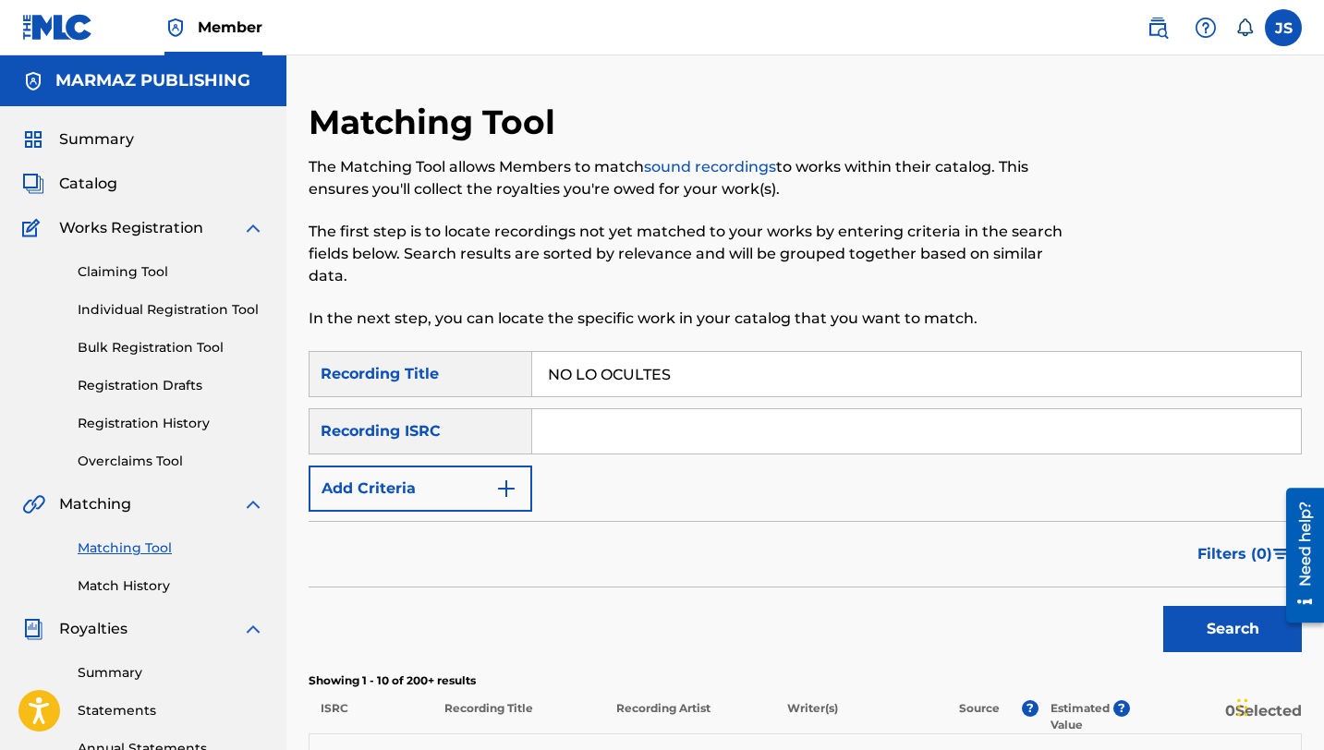
click at [1189, 619] on button "Search" at bounding box center [1232, 629] width 139 height 46
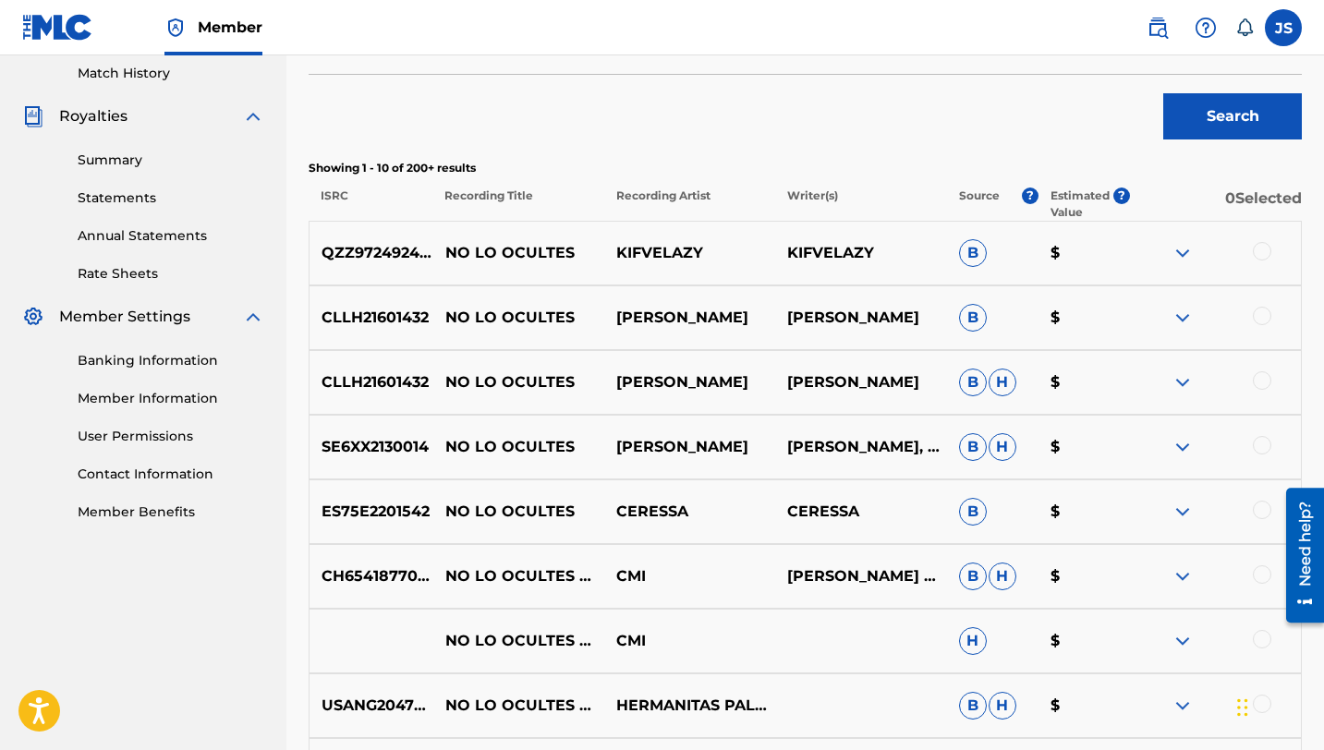
scroll to position [408, 0]
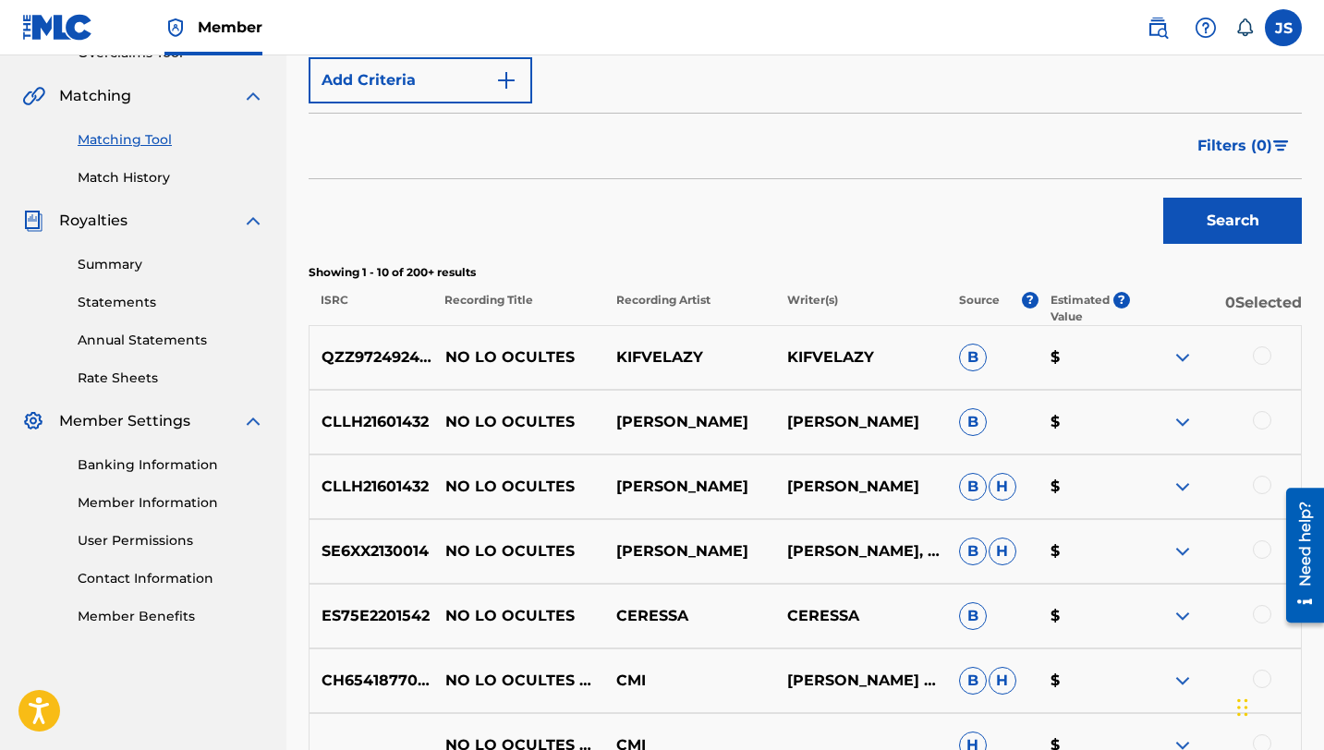
click at [511, 91] on button "Add Criteria" at bounding box center [421, 80] width 224 height 46
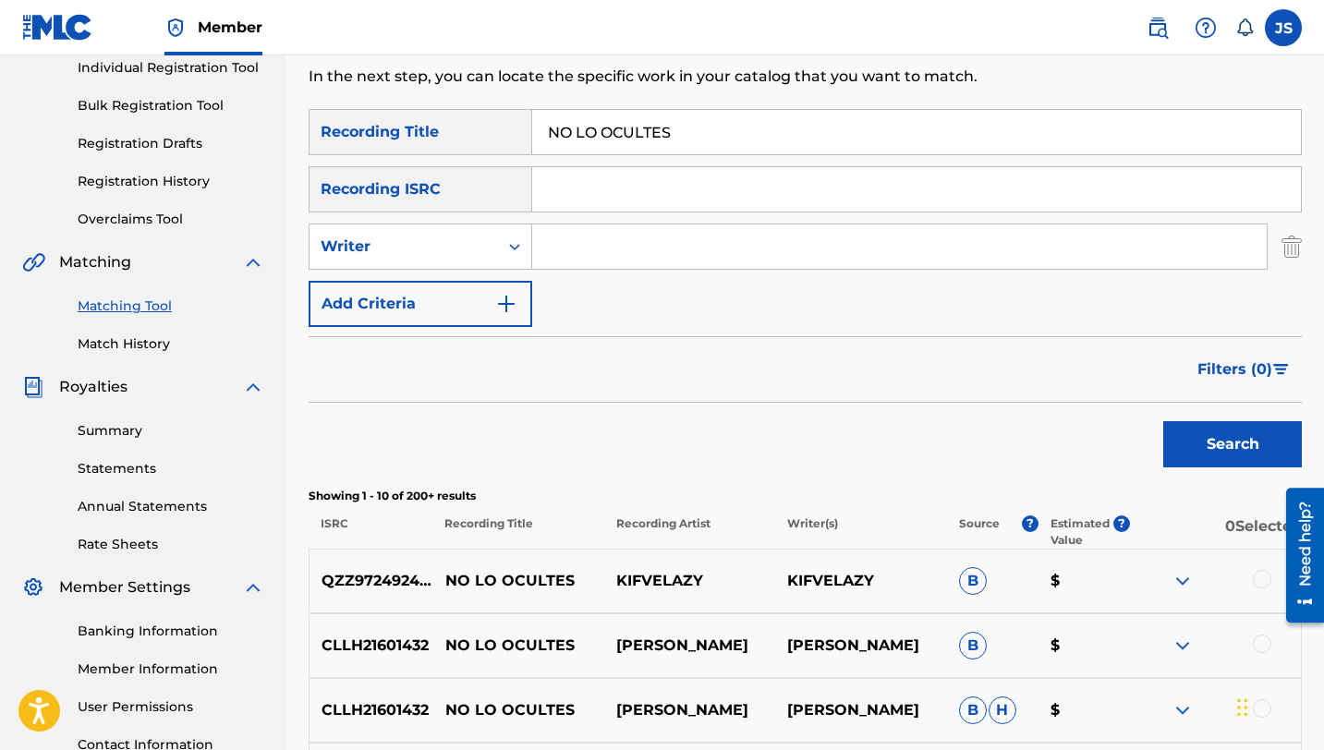
scroll to position [238, 0]
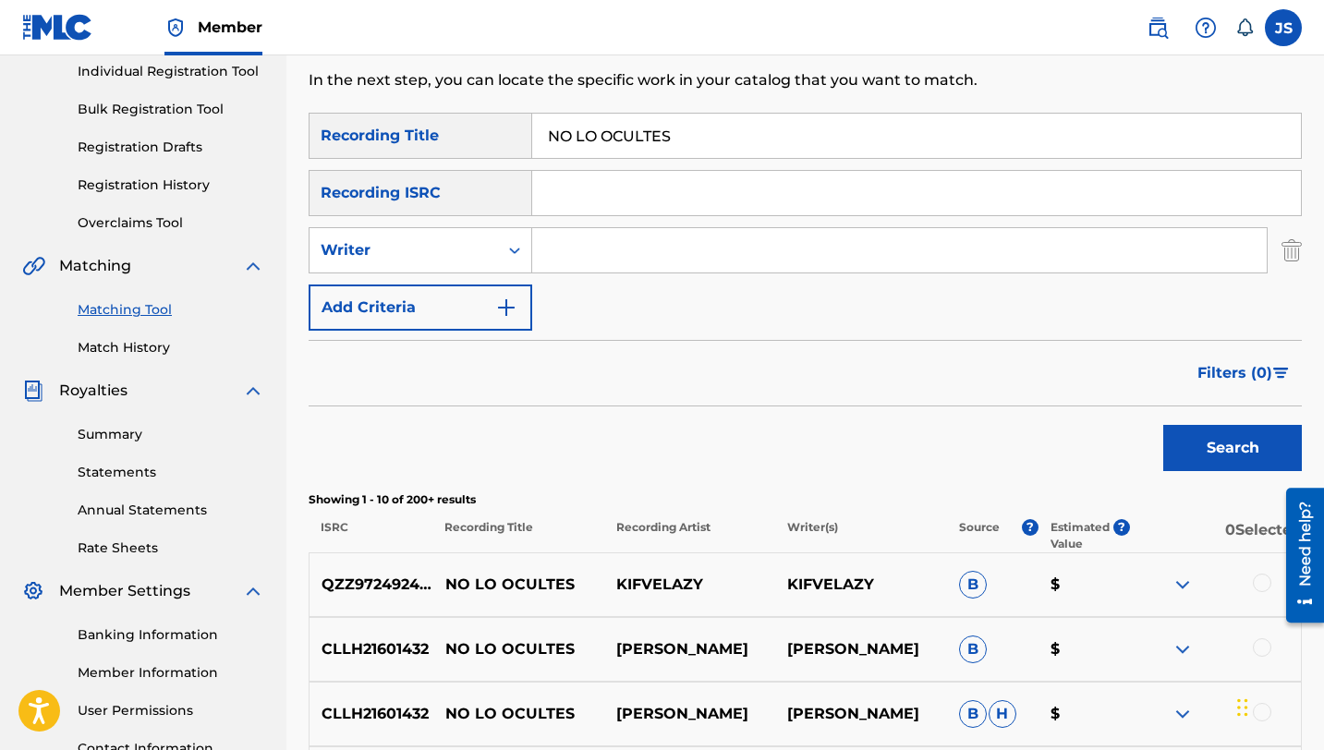
click at [569, 246] on input "Search Form" at bounding box center [899, 250] width 735 height 44
type input "[PERSON_NAME] TENEPE"
click at [1163, 425] on button "Search" at bounding box center [1232, 448] width 139 height 46
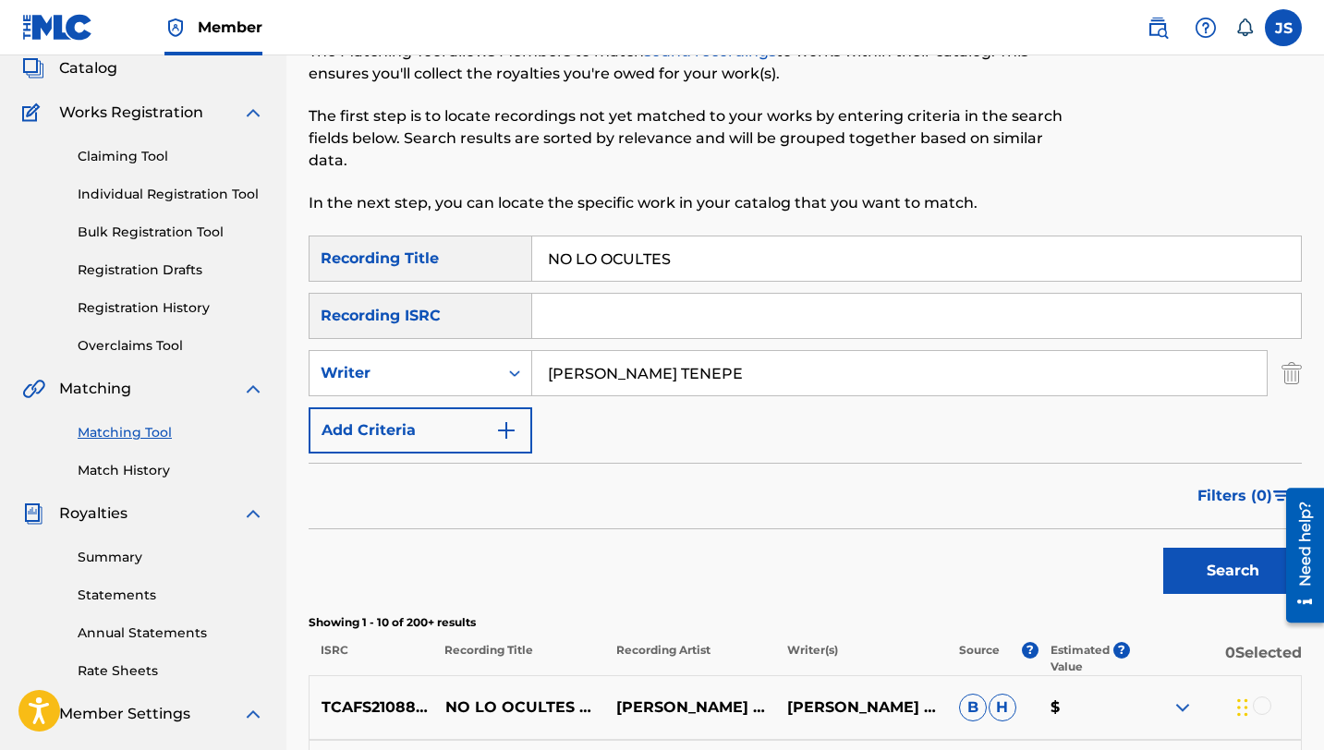
scroll to position [62, 0]
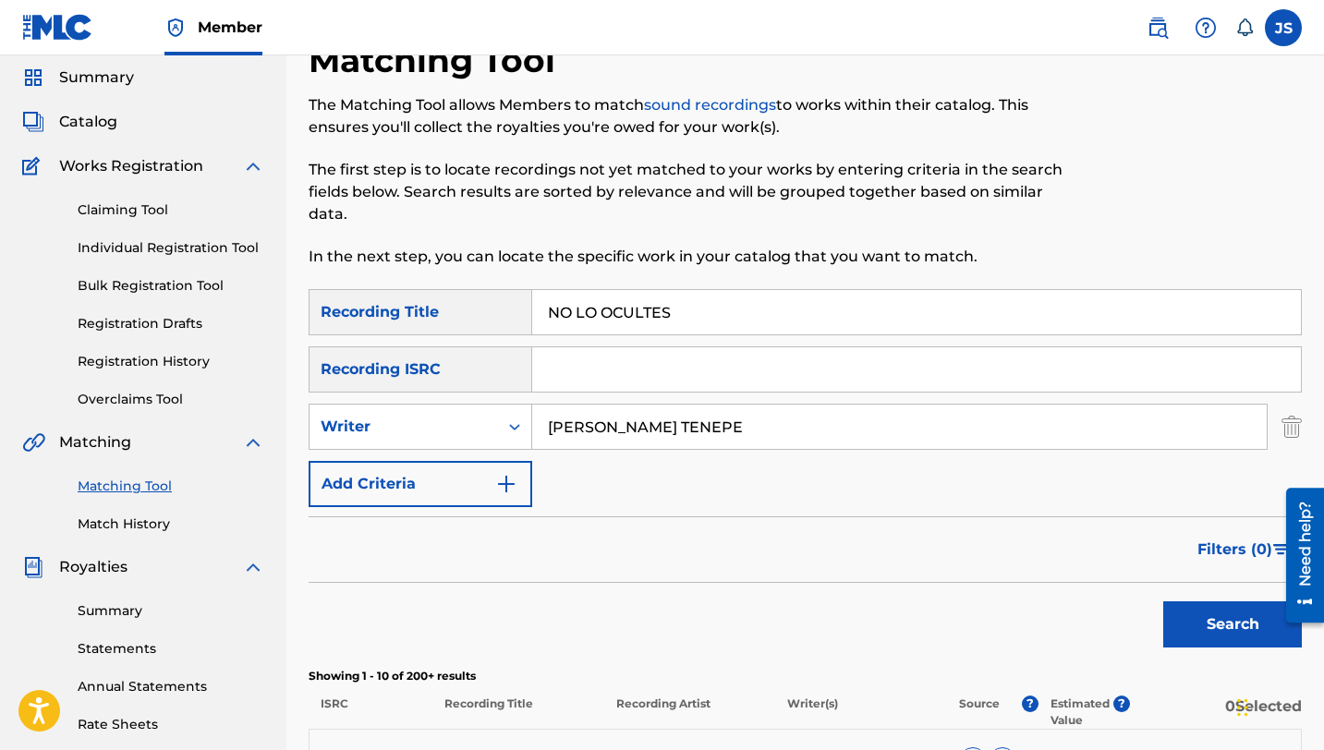
click at [585, 298] on input "NO LO OCULTES" at bounding box center [916, 312] width 769 height 44
paste input "MAS"
click at [1245, 647] on button "Search" at bounding box center [1232, 625] width 139 height 46
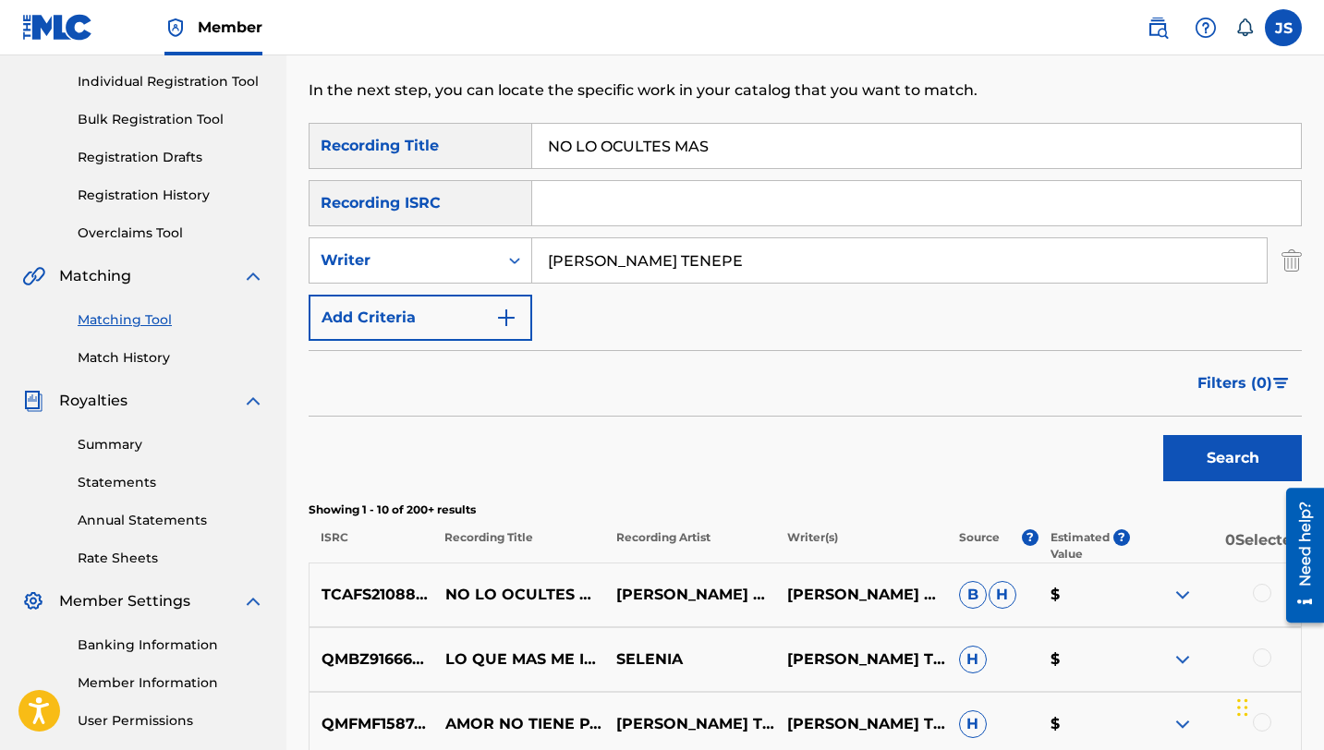
scroll to position [234, 0]
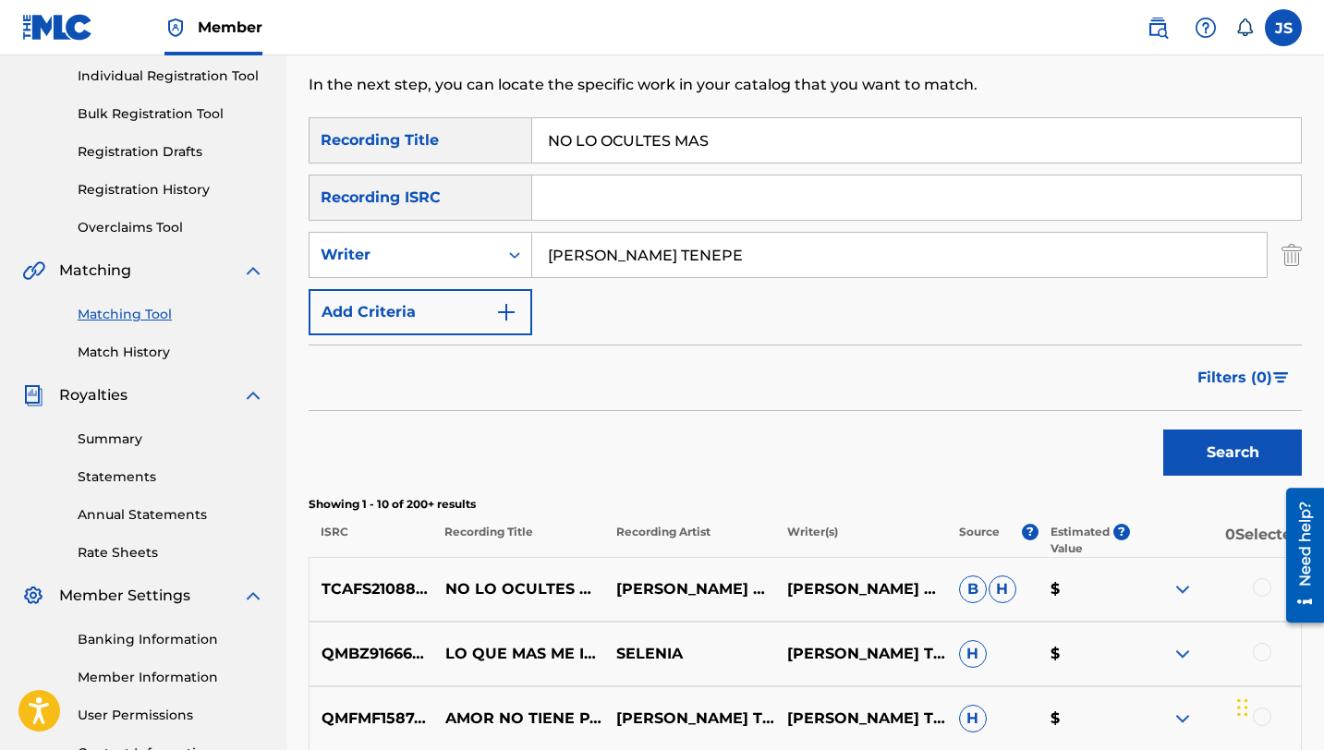
click at [608, 152] on input "NO LO OCULTES MAS" at bounding box center [916, 140] width 769 height 44
paste input "PUEDO OLVIDARTE"
click at [1215, 449] on button "Search" at bounding box center [1232, 453] width 139 height 46
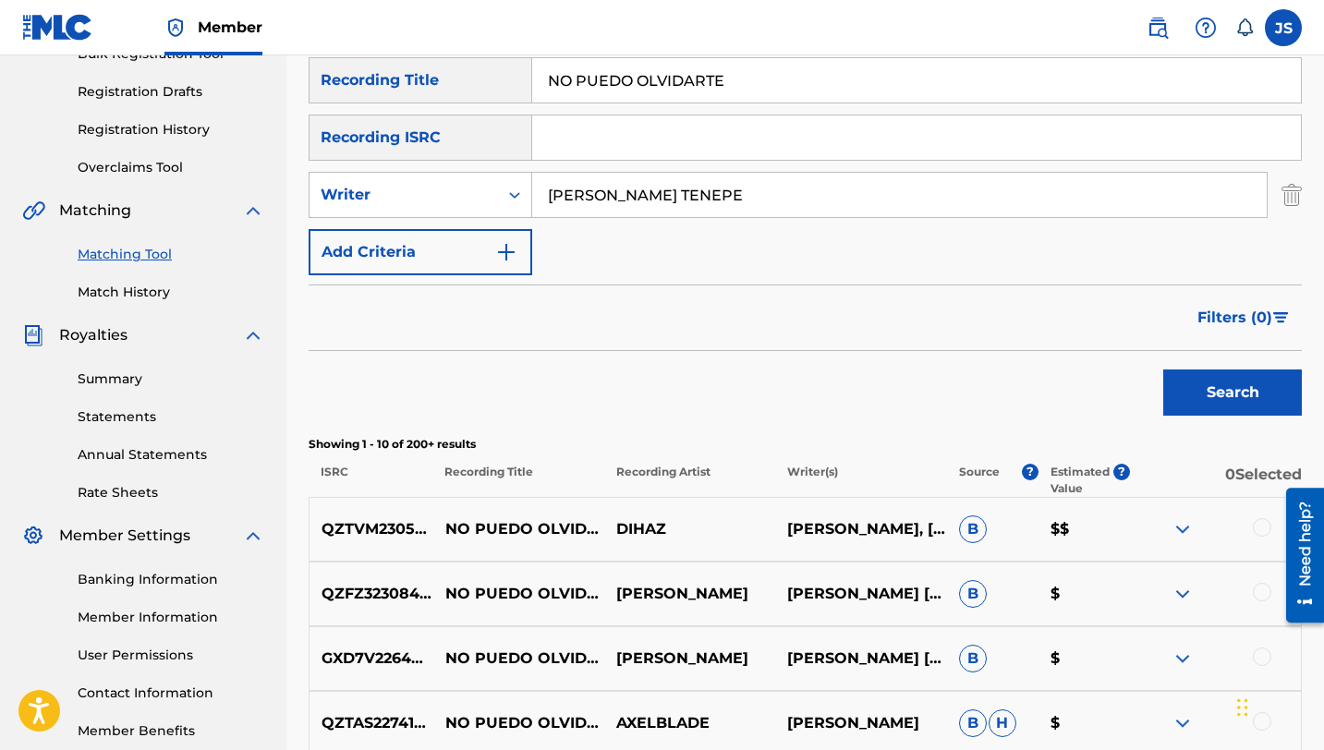
scroll to position [311, 0]
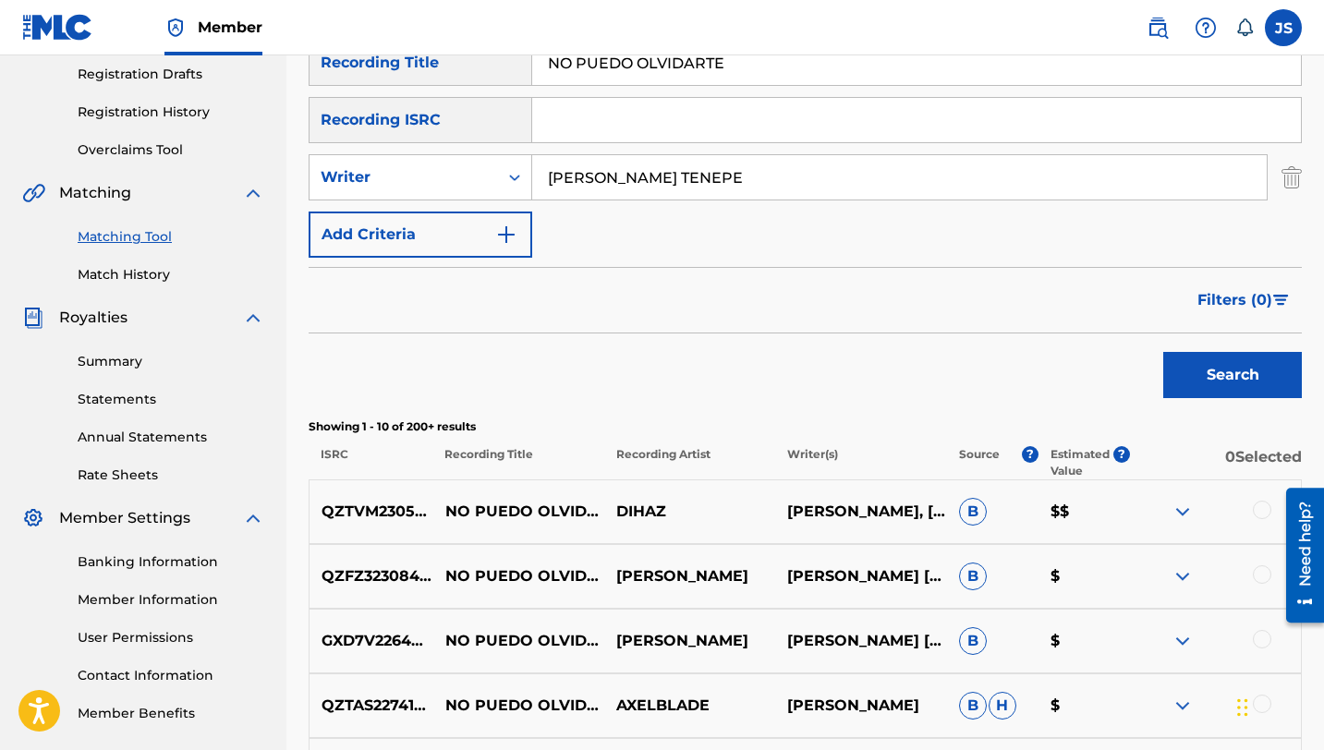
click at [1298, 173] on img "Search Form" at bounding box center [1292, 177] width 20 height 46
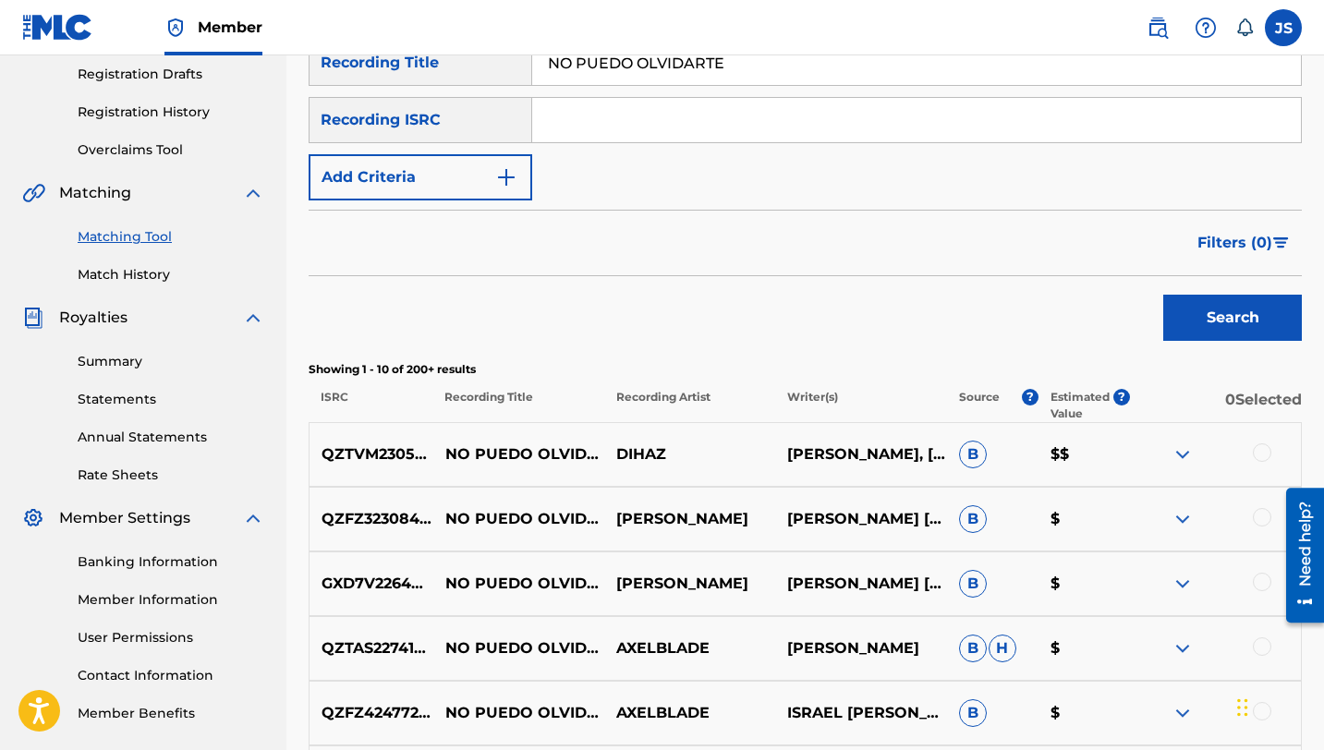
click at [1214, 309] on button "Search" at bounding box center [1232, 318] width 139 height 46
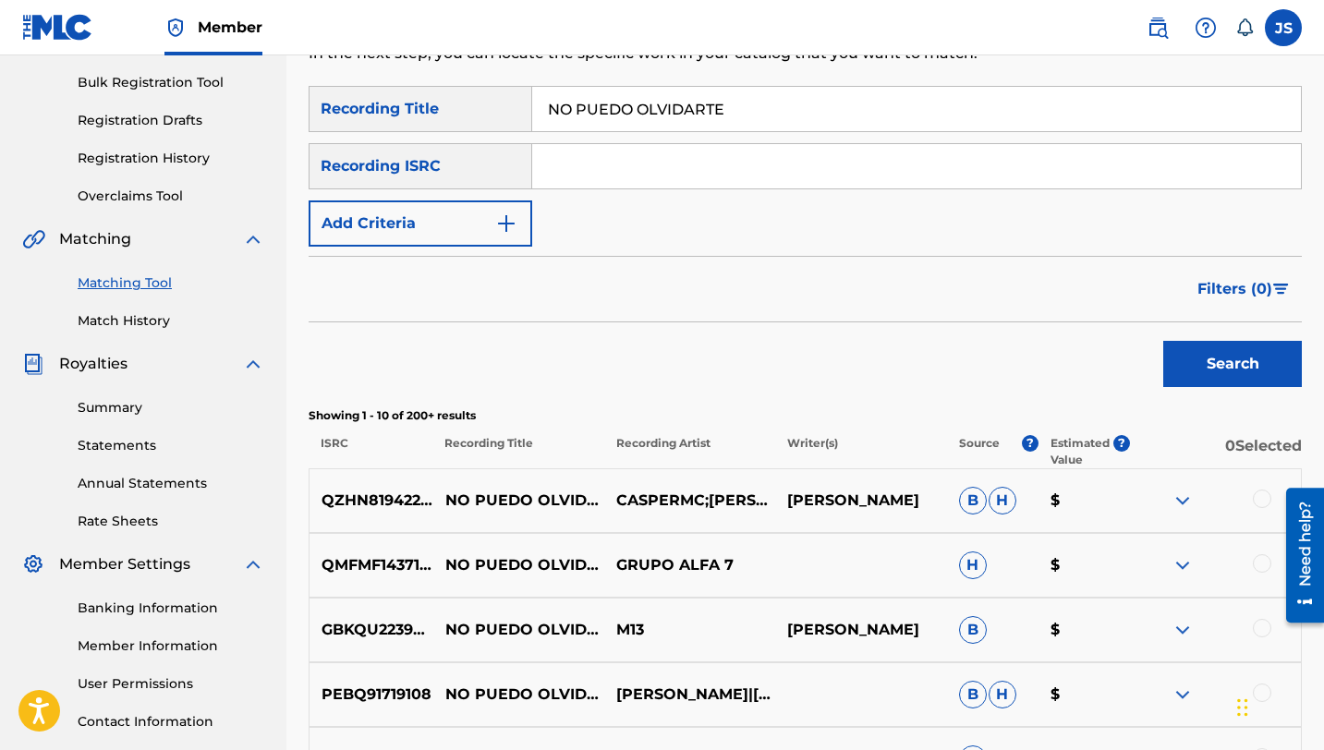
scroll to position [211, 0]
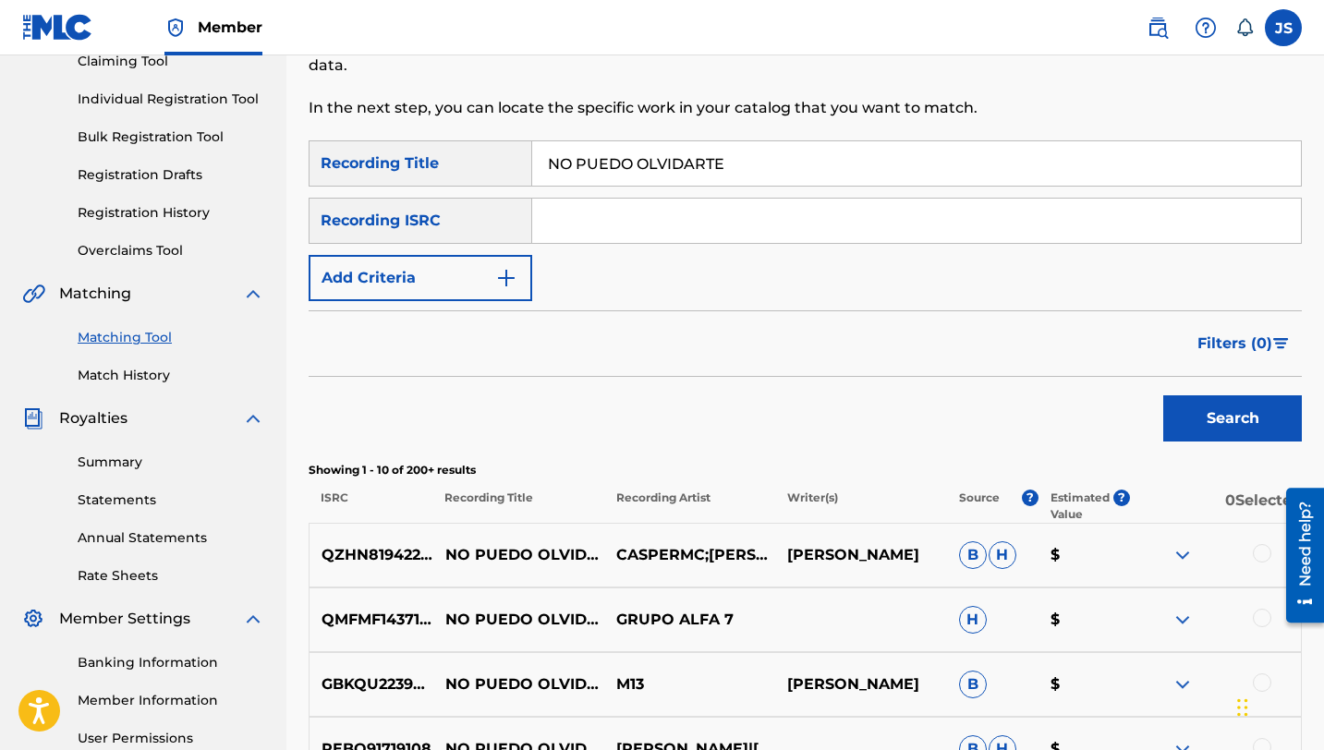
click at [603, 150] on input "NO PUEDO OLVIDARTE" at bounding box center [916, 163] width 769 height 44
paste input "SOY"
click at [1234, 422] on button "Search" at bounding box center [1232, 418] width 139 height 46
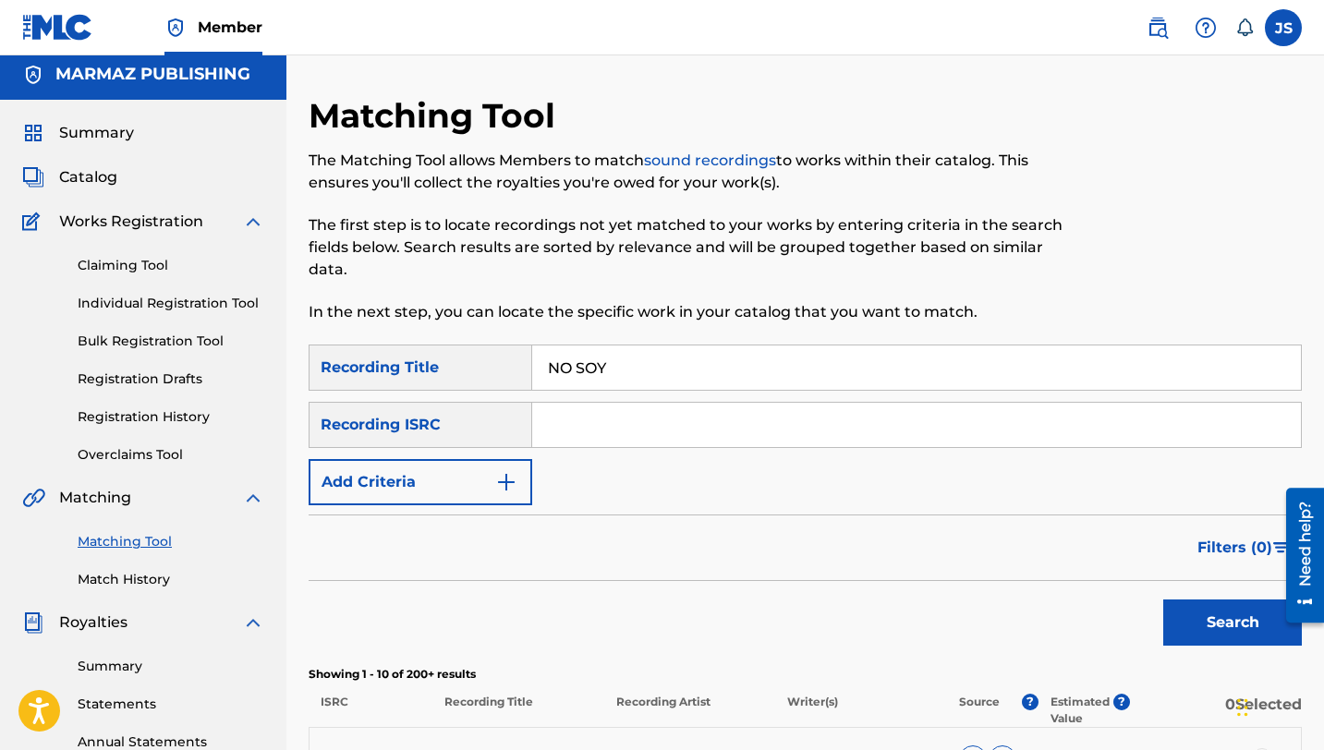
scroll to position [0, 0]
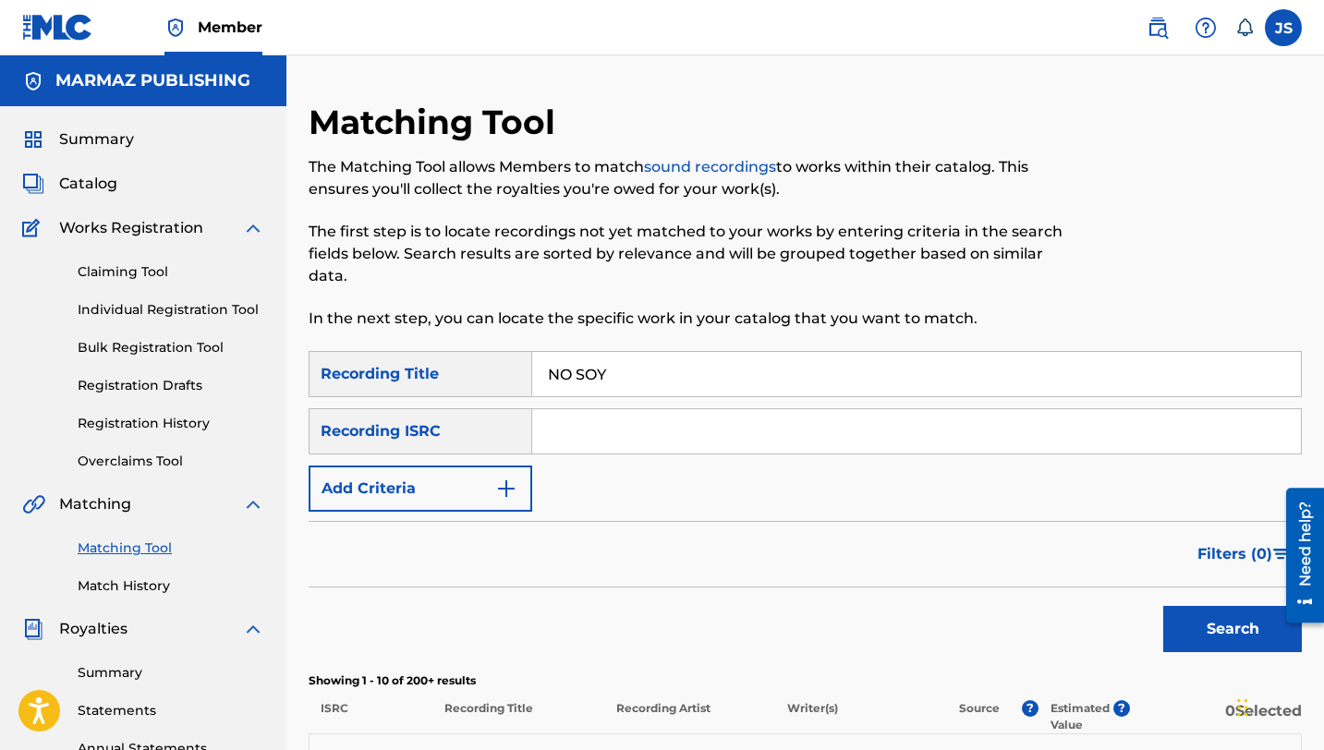
click at [611, 395] on input "NO SOY" at bounding box center [916, 374] width 769 height 44
click at [614, 379] on input "NO SOY" at bounding box center [916, 374] width 769 height 44
paste input "STALGIA EN EL [PERSON_NAME]"
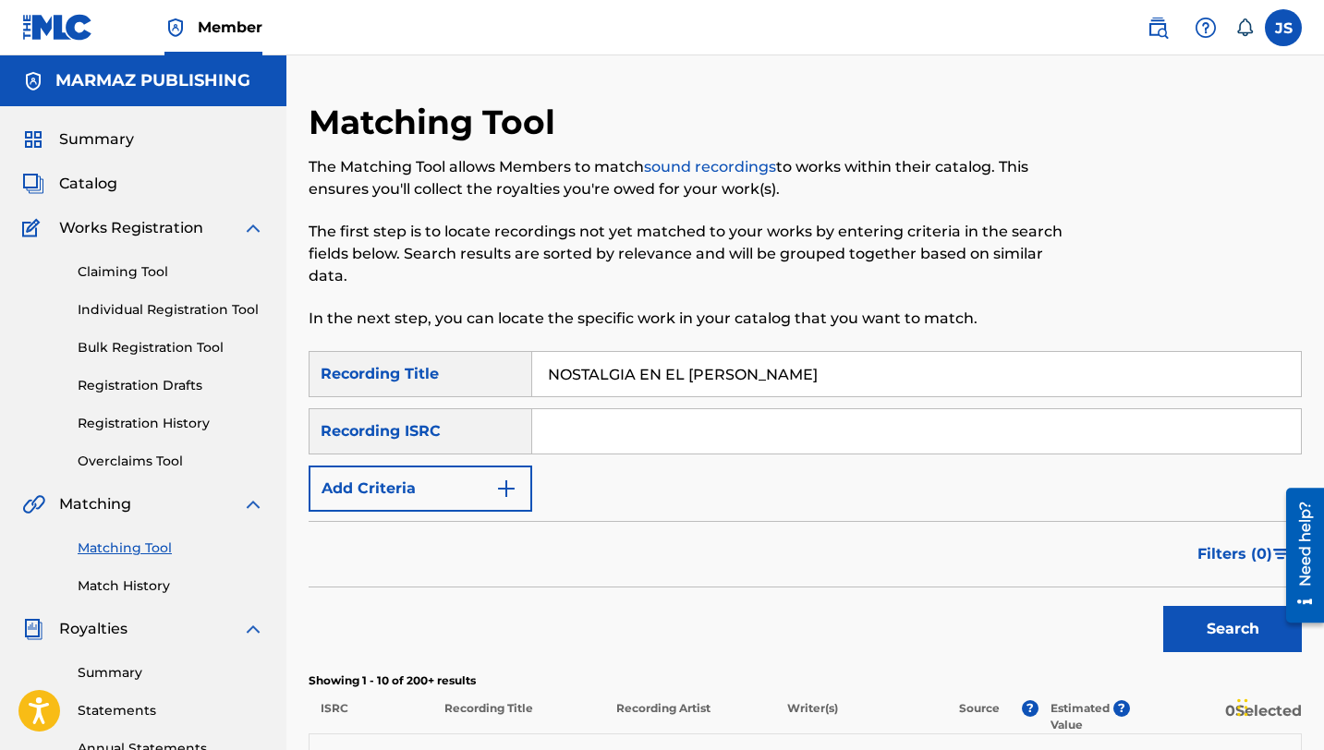
type input "NOSTALGIA EN EL [PERSON_NAME]"
click at [1210, 609] on button "Search" at bounding box center [1232, 629] width 139 height 46
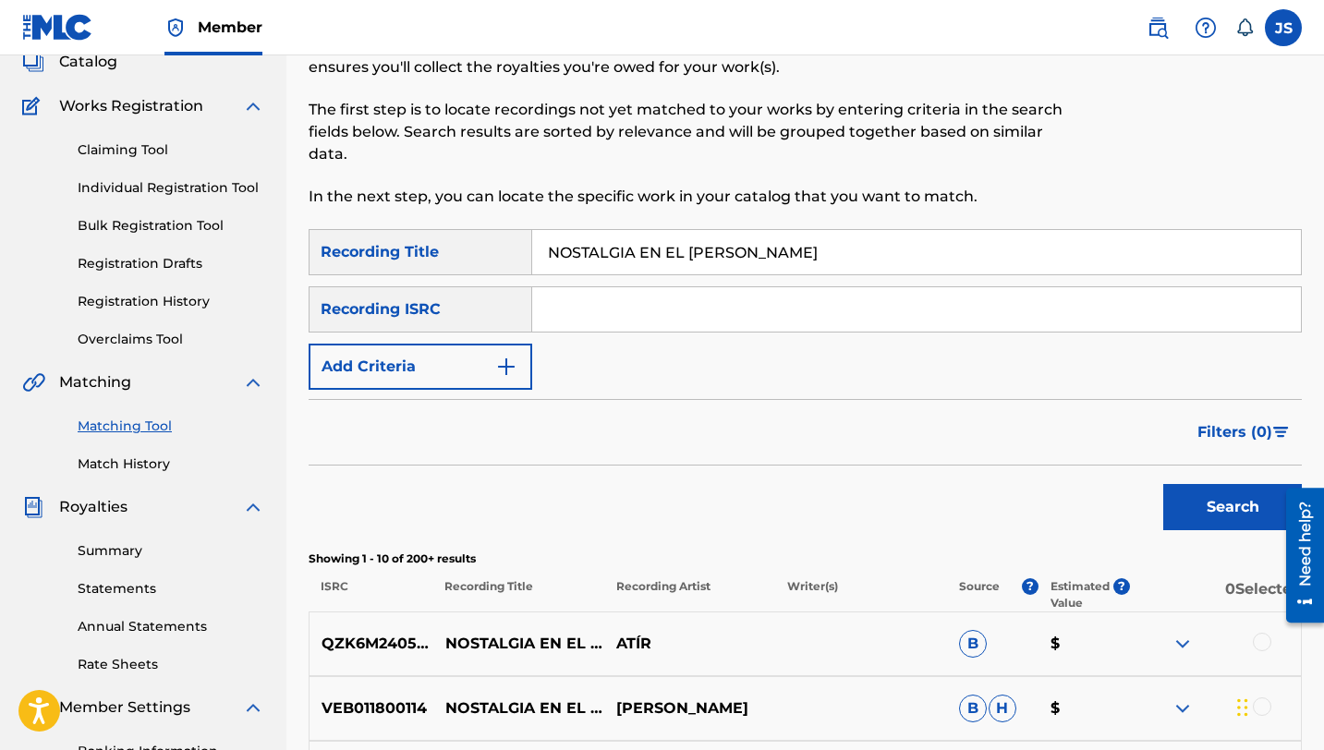
scroll to position [123, 0]
click at [1180, 512] on button "Search" at bounding box center [1232, 506] width 139 height 46
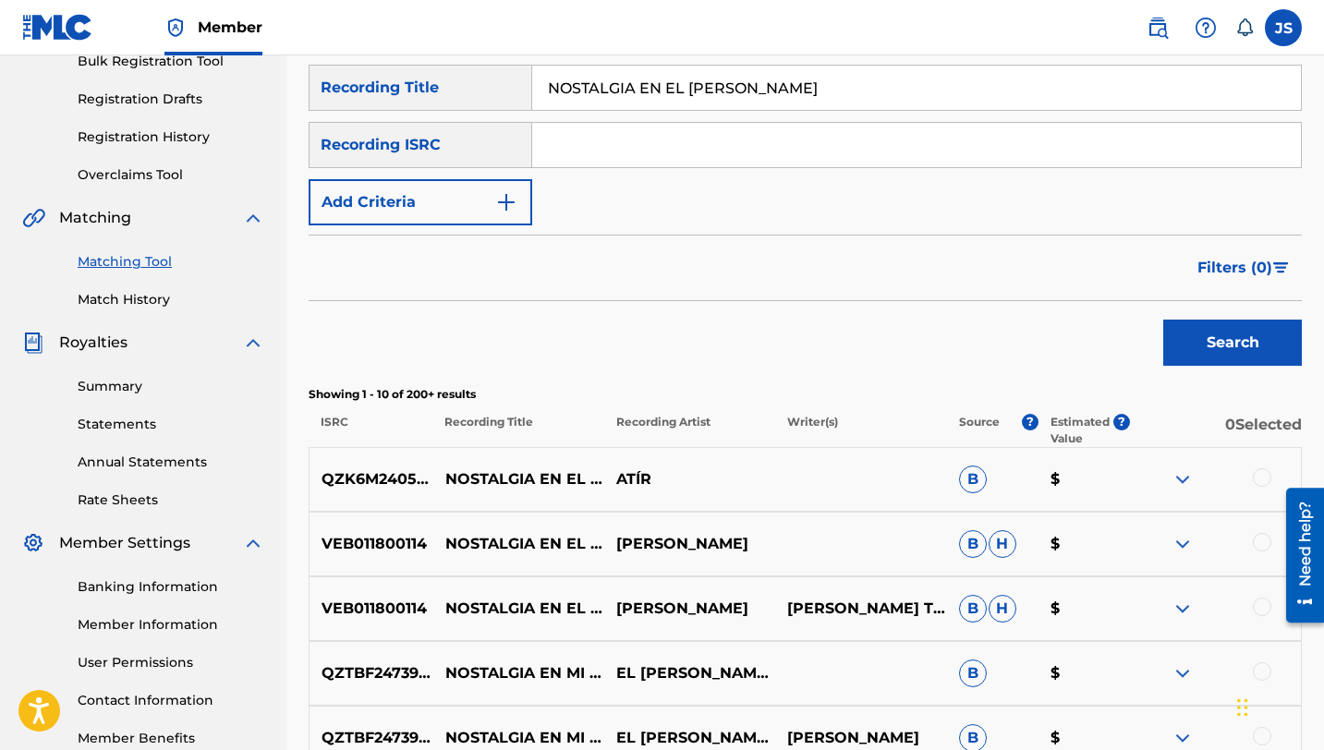
scroll to position [294, 0]
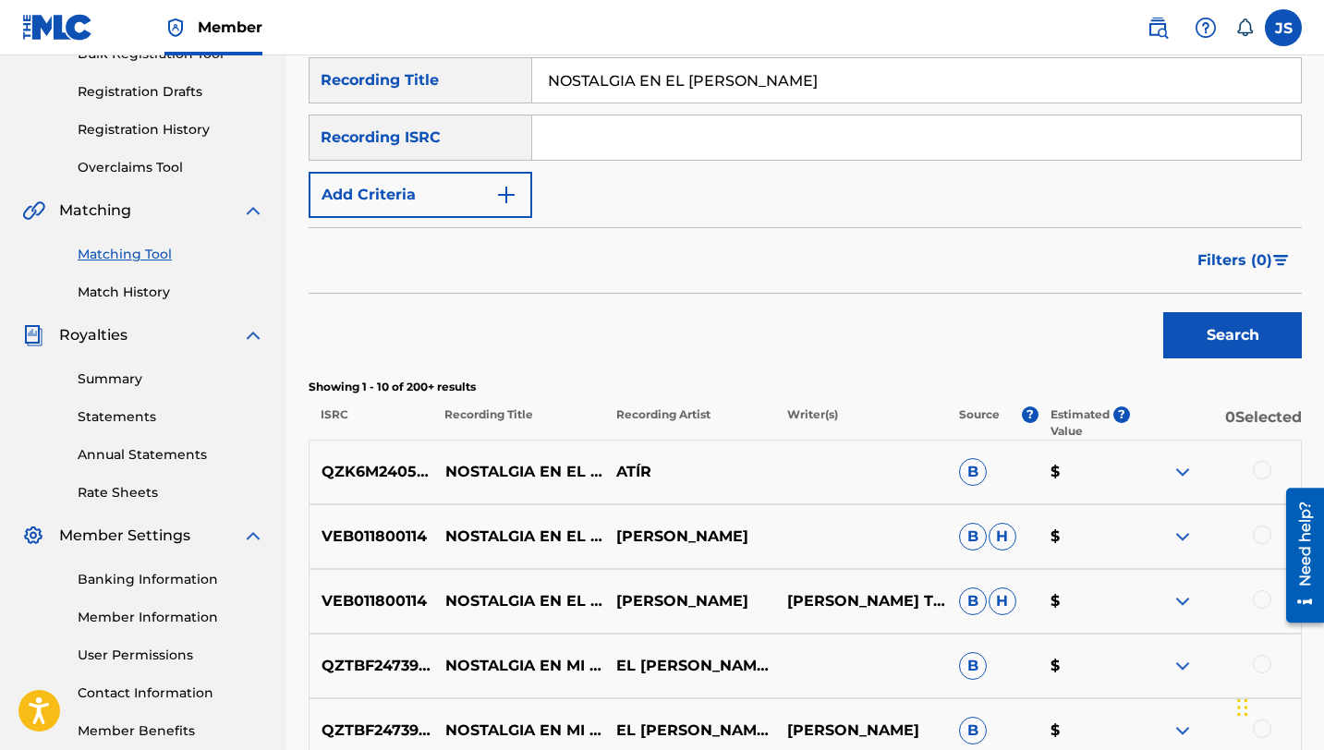
click at [1260, 602] on div at bounding box center [1262, 599] width 18 height 18
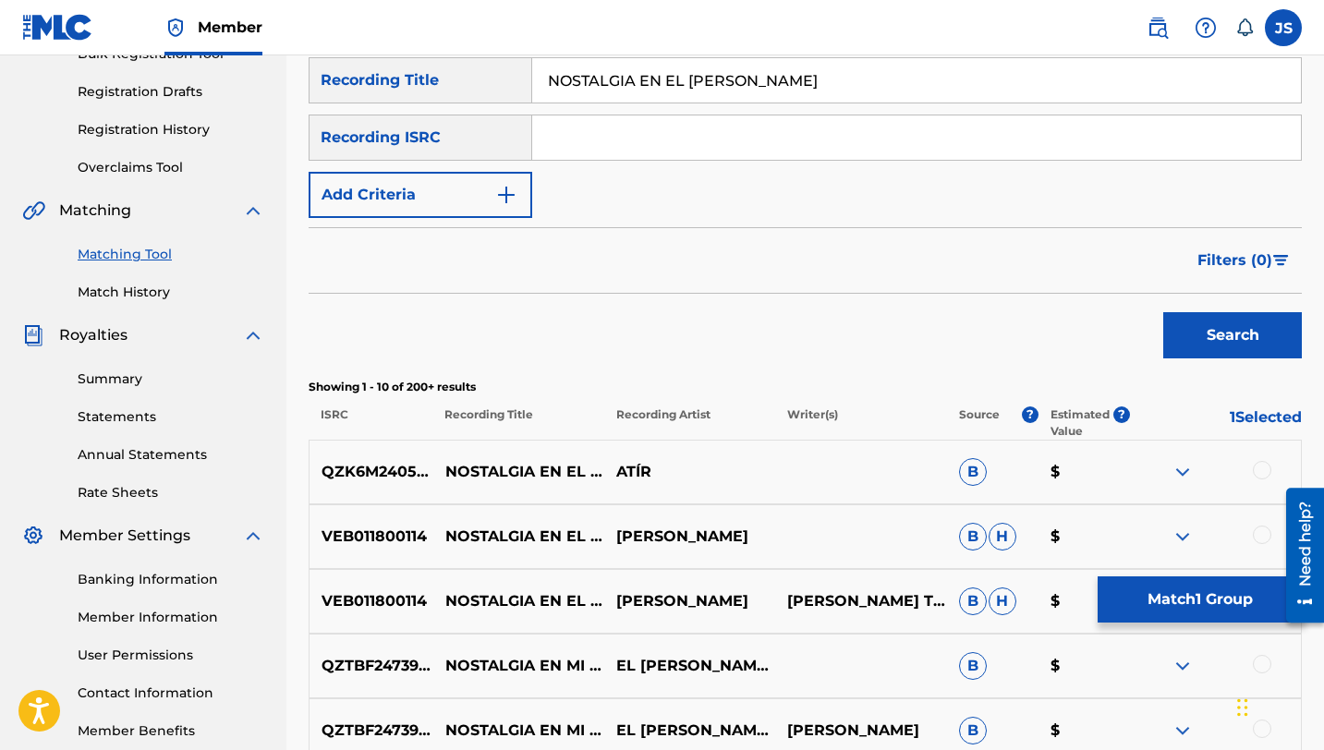
click at [1259, 540] on div at bounding box center [1262, 535] width 18 height 18
click at [1198, 605] on button "Match 2 Groups" at bounding box center [1200, 600] width 204 height 46
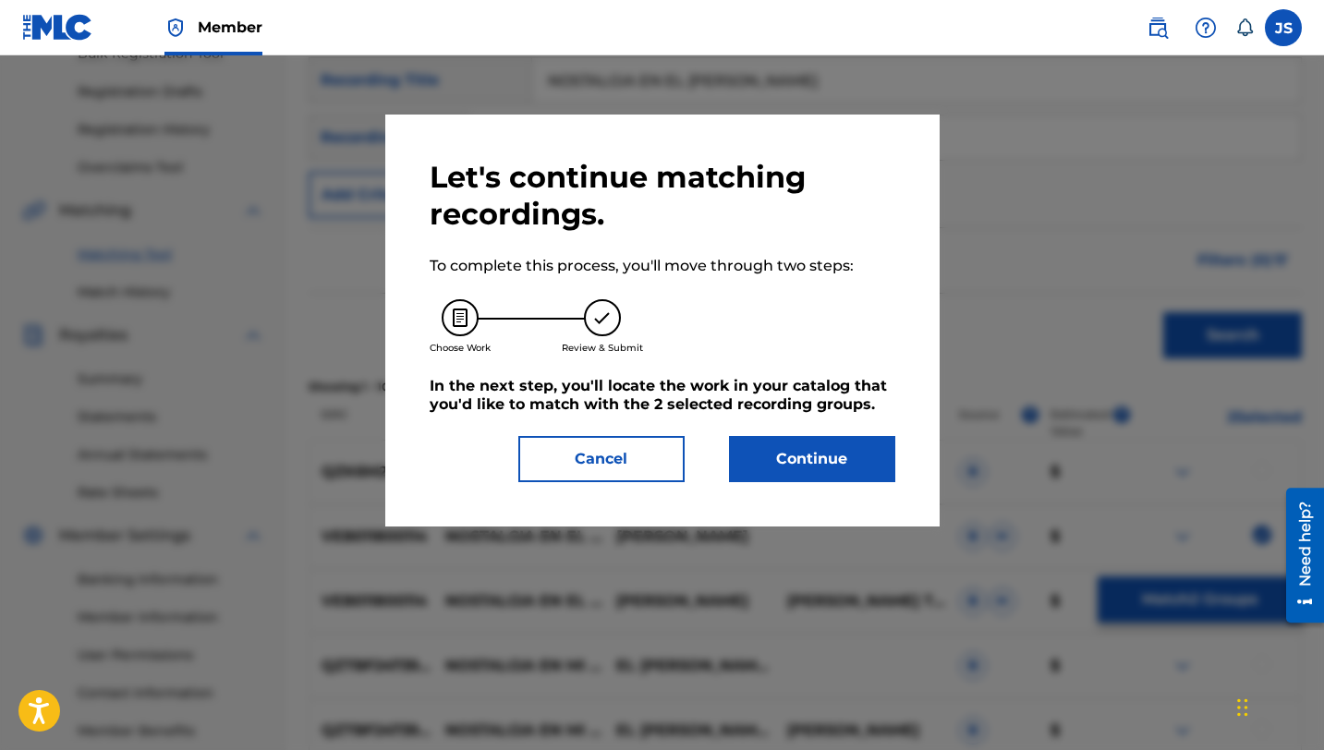
click at [806, 462] on button "Continue" at bounding box center [812, 459] width 166 height 46
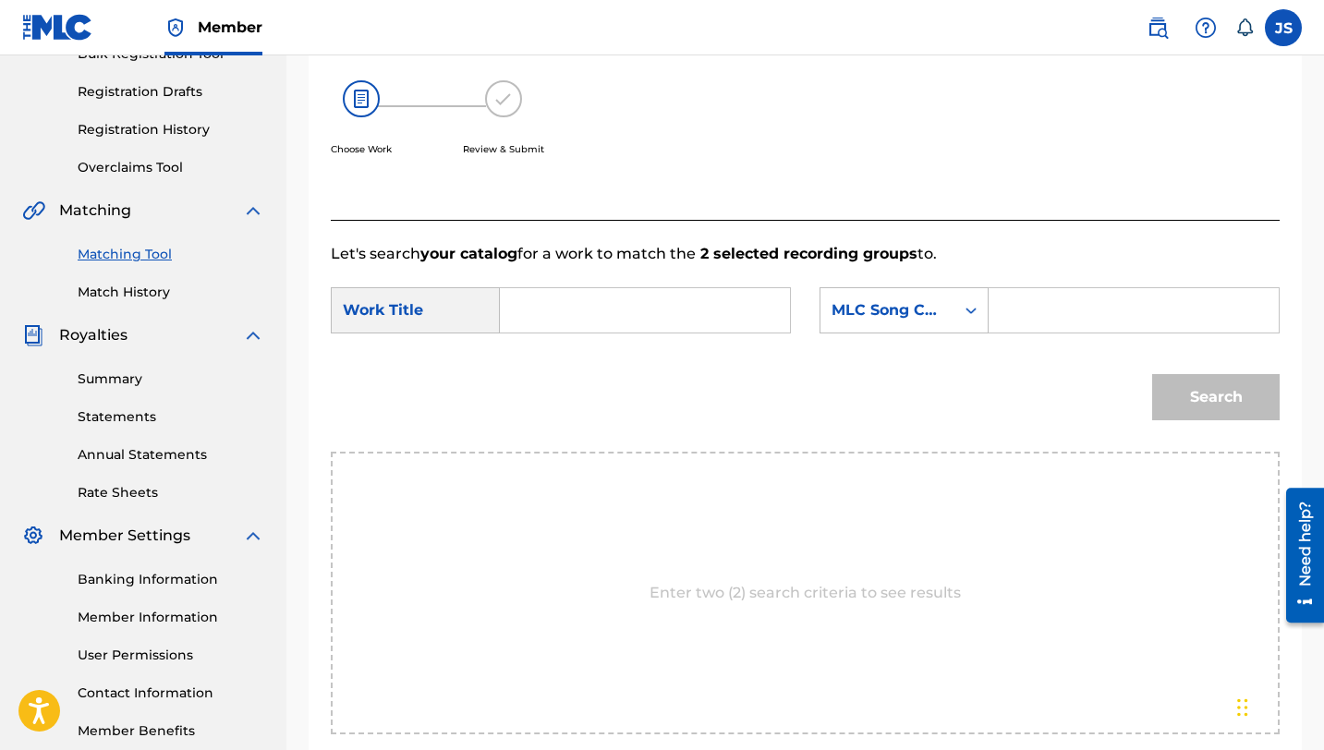
click at [542, 305] on input "Search Form" at bounding box center [645, 310] width 259 height 44
paste input "NOSTALGIA EN EL [PERSON_NAME]"
type input "NOSTALGIA EN EL [PERSON_NAME]"
click at [1046, 303] on input "Search Form" at bounding box center [1133, 310] width 259 height 44
paste input "N74A3I"
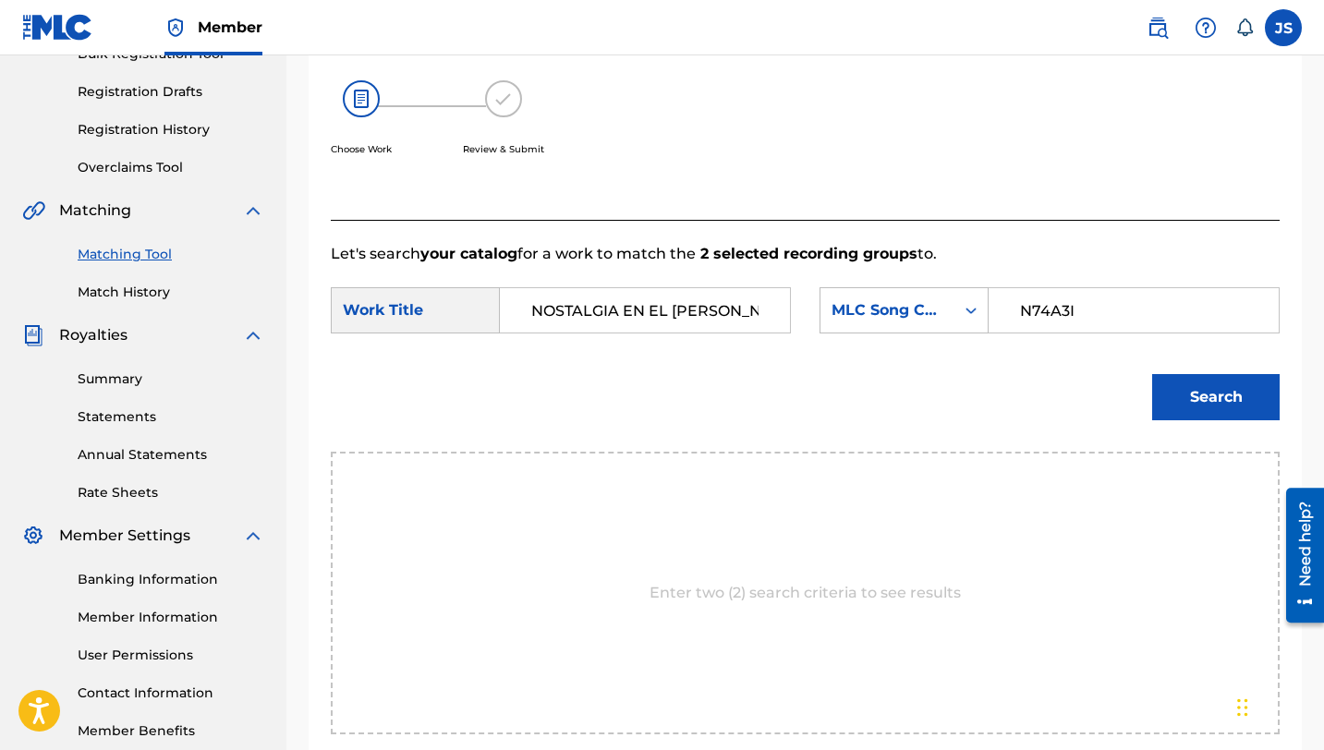
type input "N74A3I"
click at [1223, 415] on button "Search" at bounding box center [1216, 397] width 128 height 46
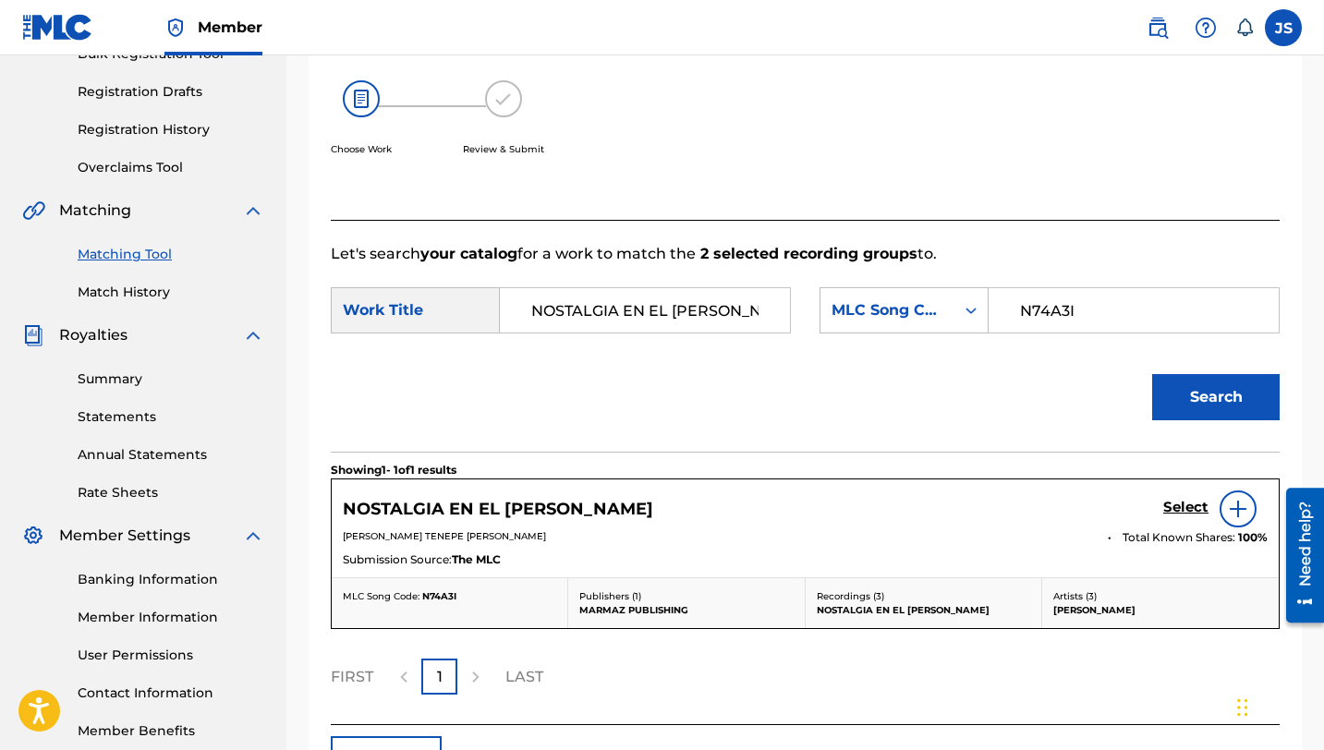
click at [1191, 508] on h5 "Select" at bounding box center [1185, 508] width 45 height 18
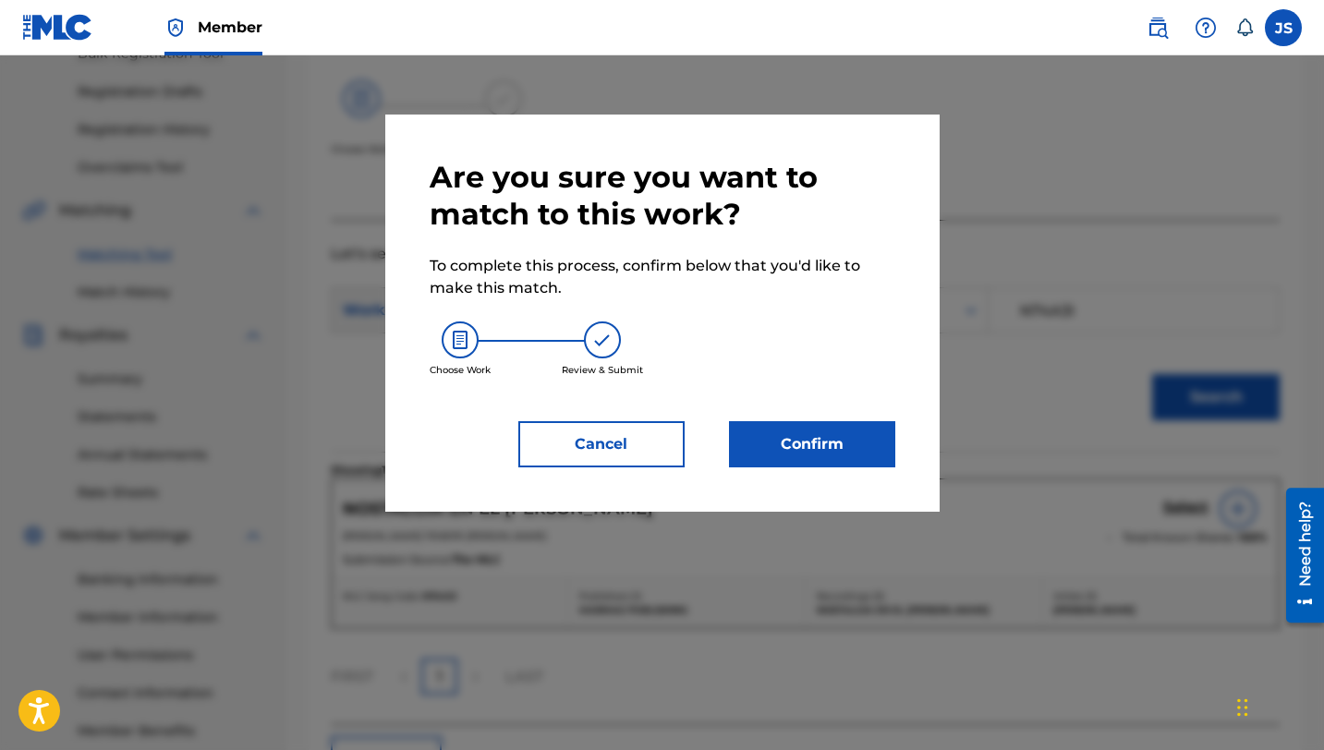
click at [839, 436] on button "Confirm" at bounding box center [812, 444] width 166 height 46
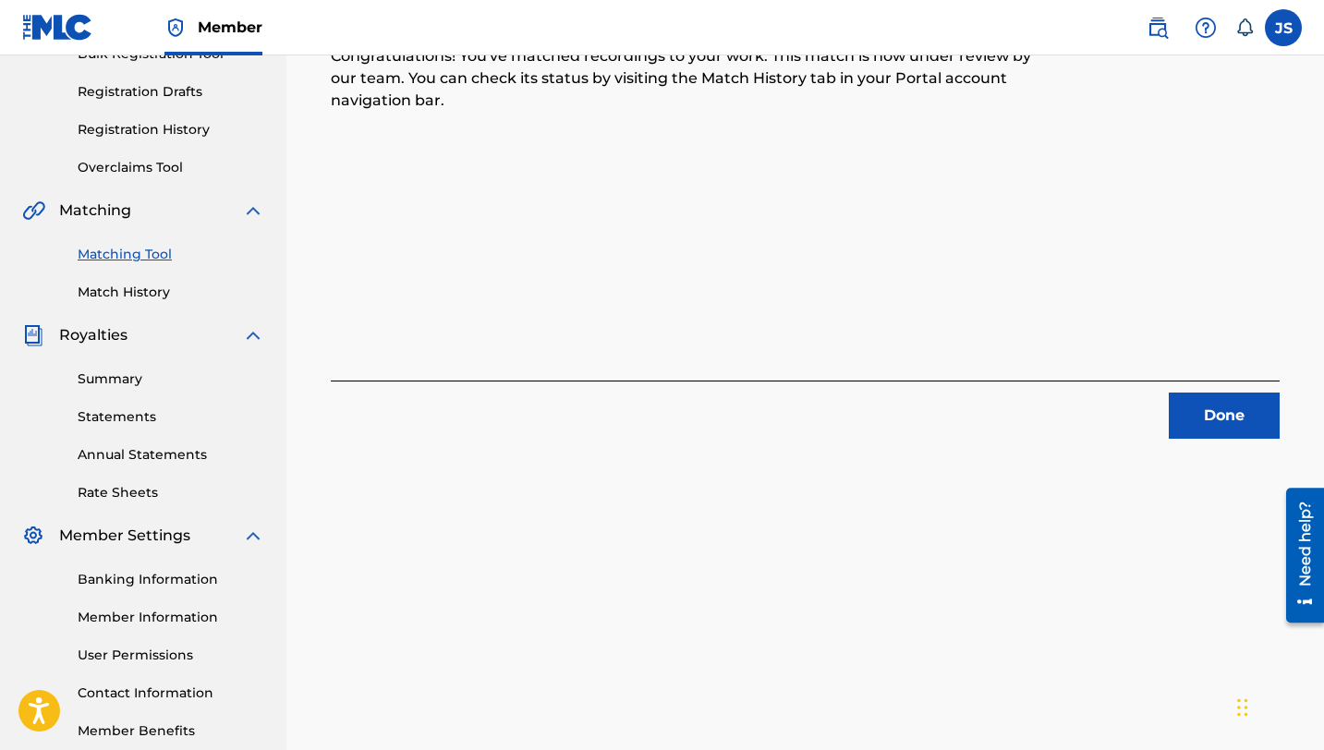
click at [1205, 407] on button "Done" at bounding box center [1224, 416] width 111 height 46
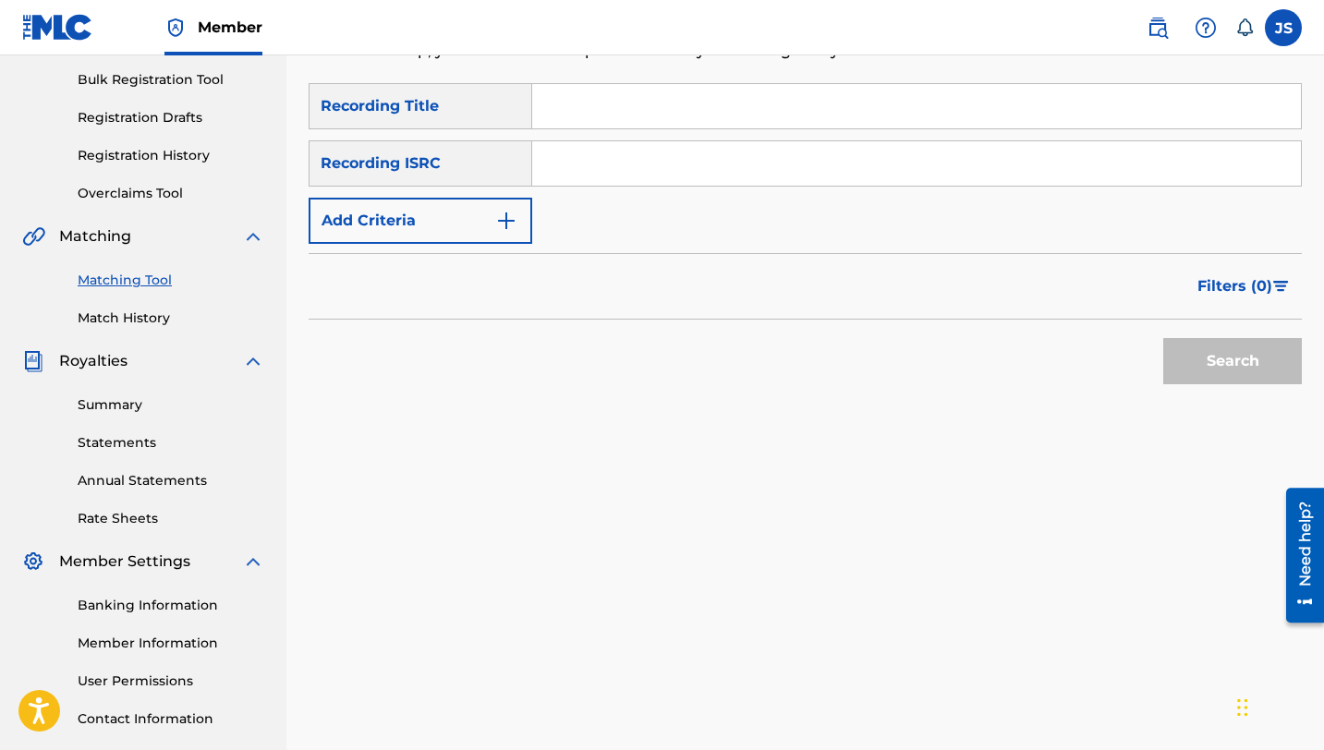
scroll to position [157, 0]
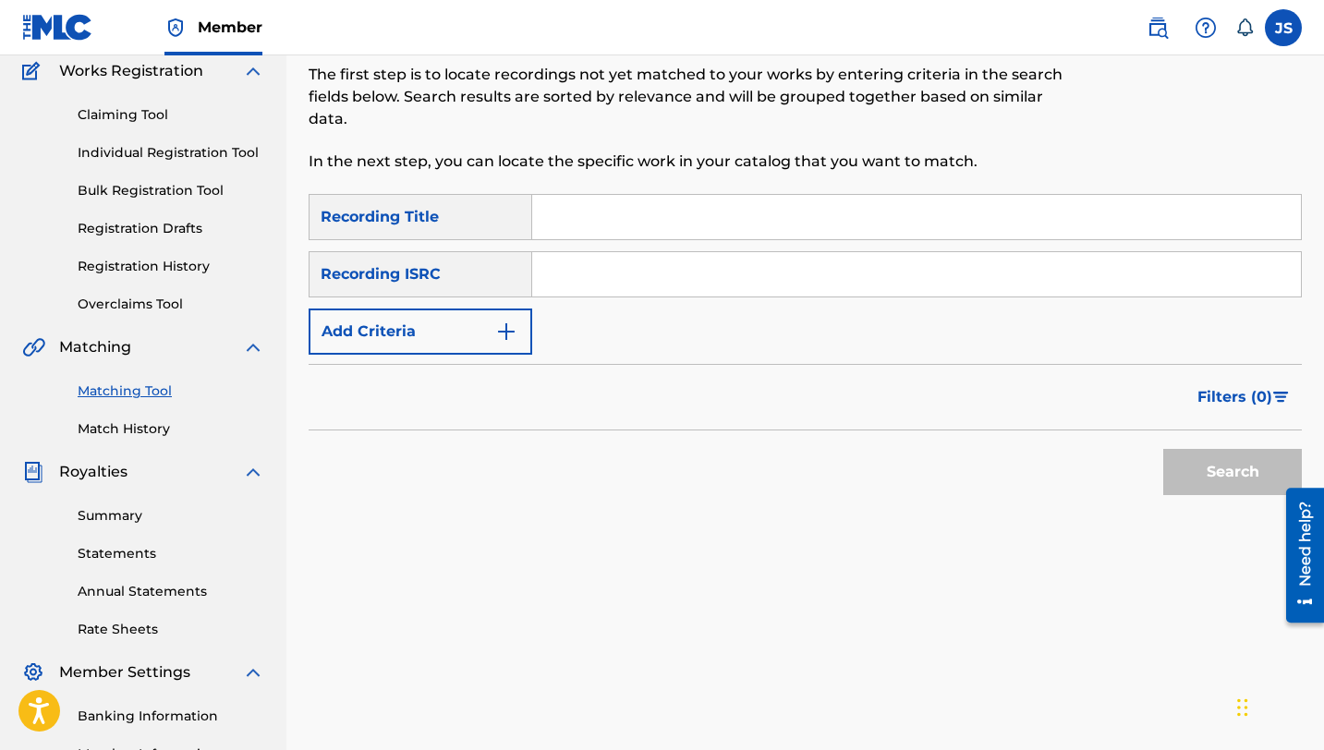
click at [694, 234] on input "Search Form" at bounding box center [916, 217] width 769 height 44
paste input "ORGULLO LLANERO"
type input "ORGULLO LLANERO"
click at [1188, 484] on button "Search" at bounding box center [1232, 472] width 139 height 46
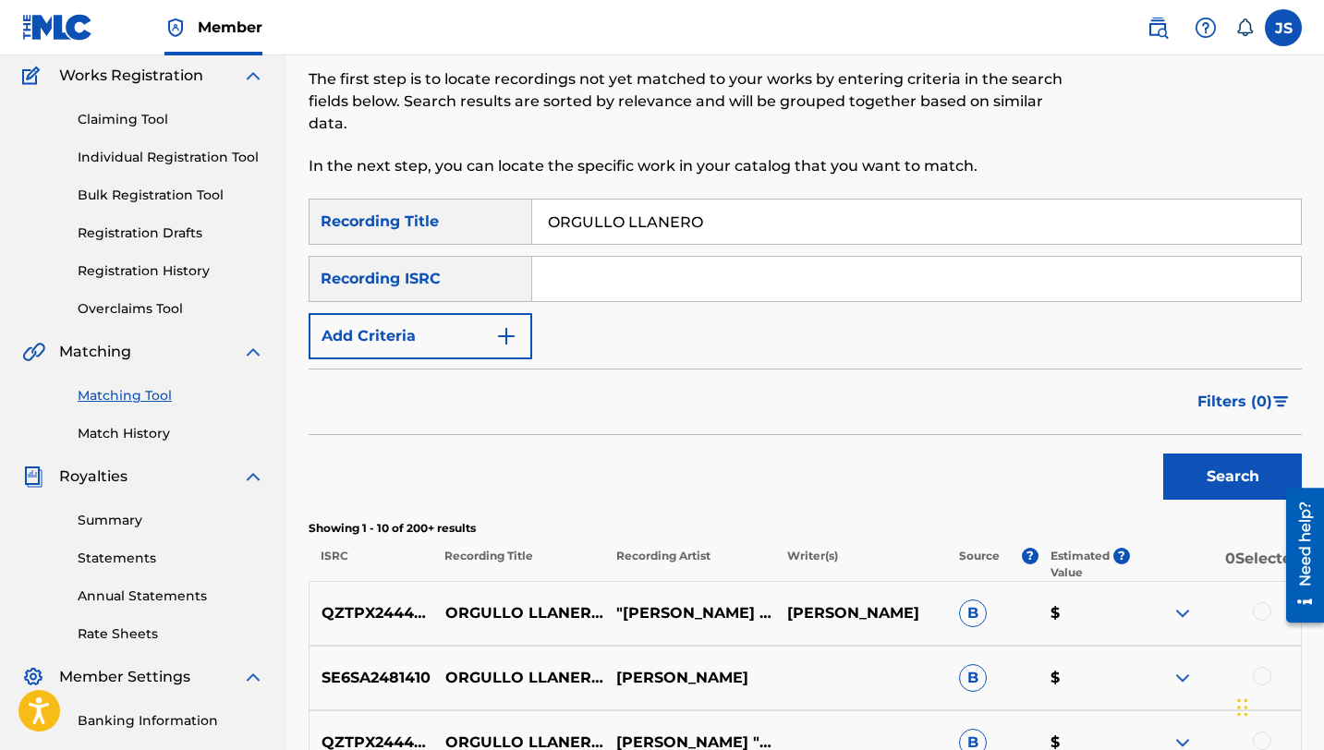
scroll to position [0, 0]
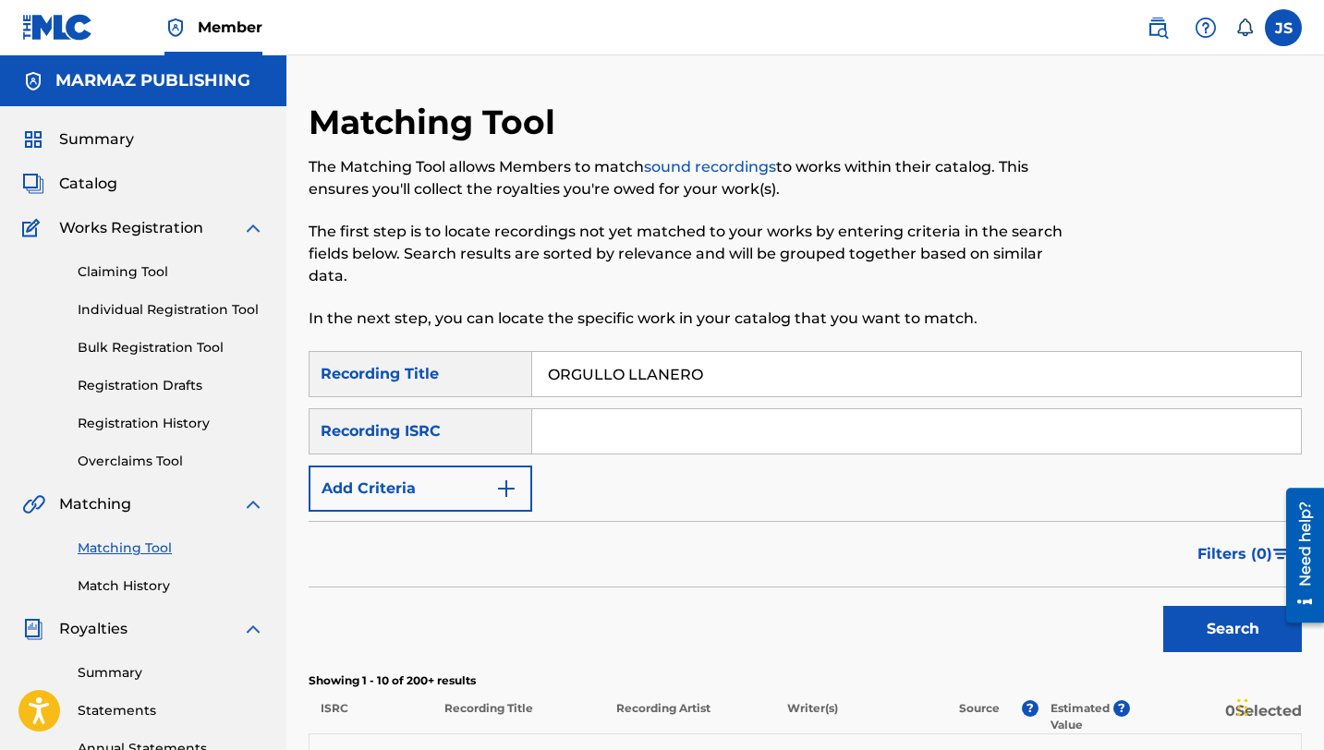
click at [515, 472] on button "Add Criteria" at bounding box center [421, 489] width 224 height 46
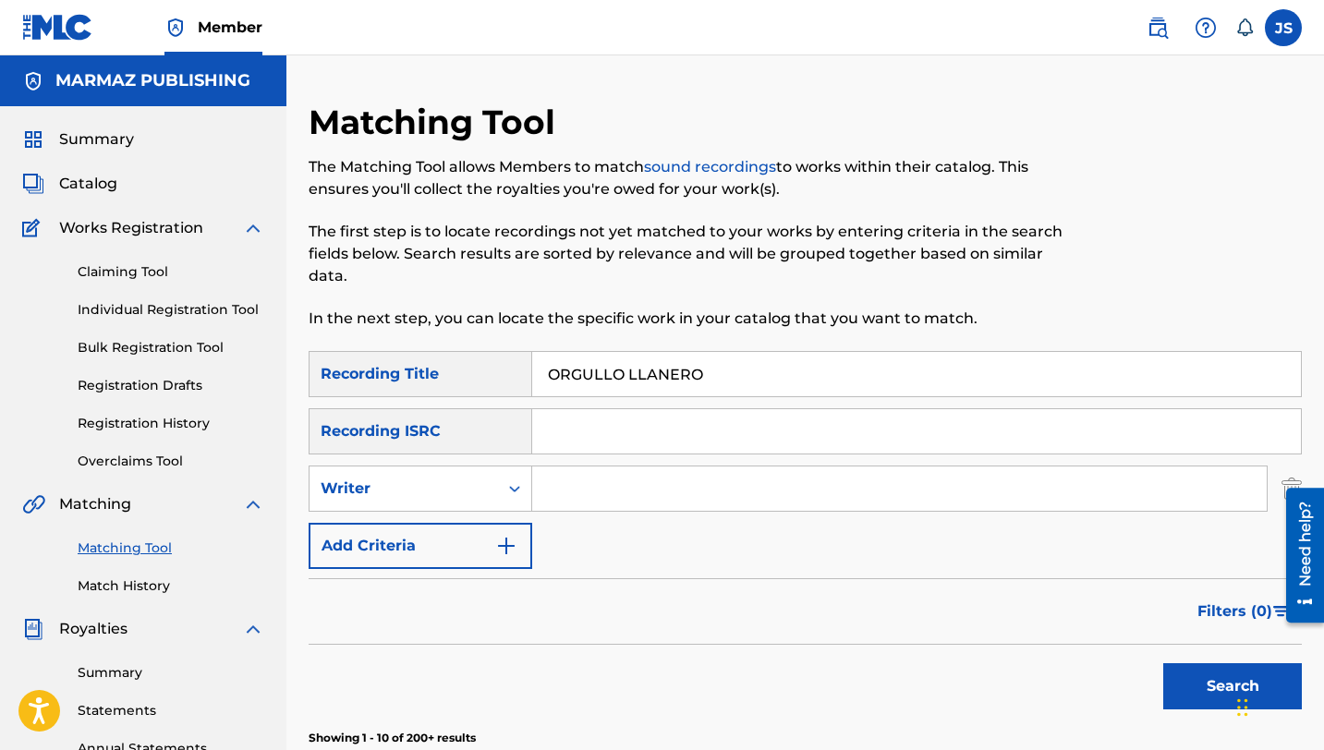
click at [575, 484] on input "Search Form" at bounding box center [899, 489] width 735 height 44
type input "[PERSON_NAME] tenepe"
click at [1163, 663] on button "Search" at bounding box center [1232, 686] width 139 height 46
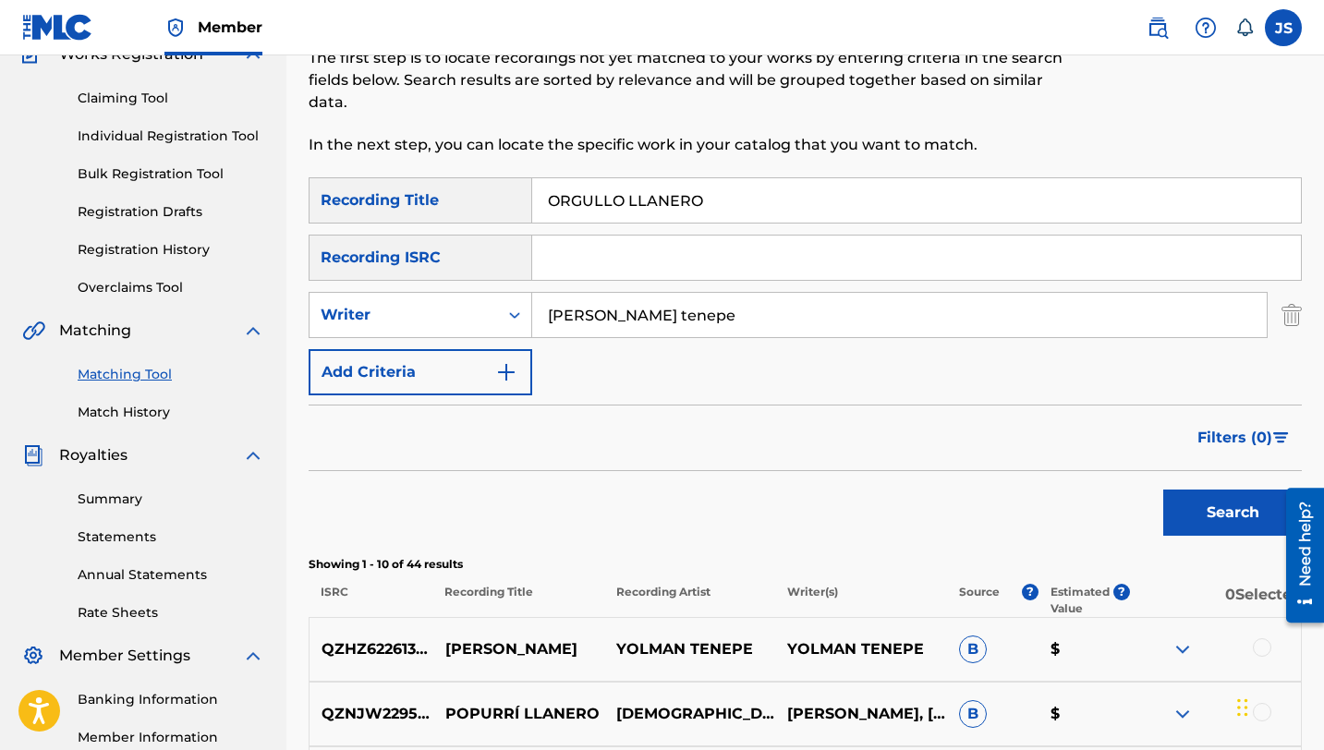
scroll to position [112, 0]
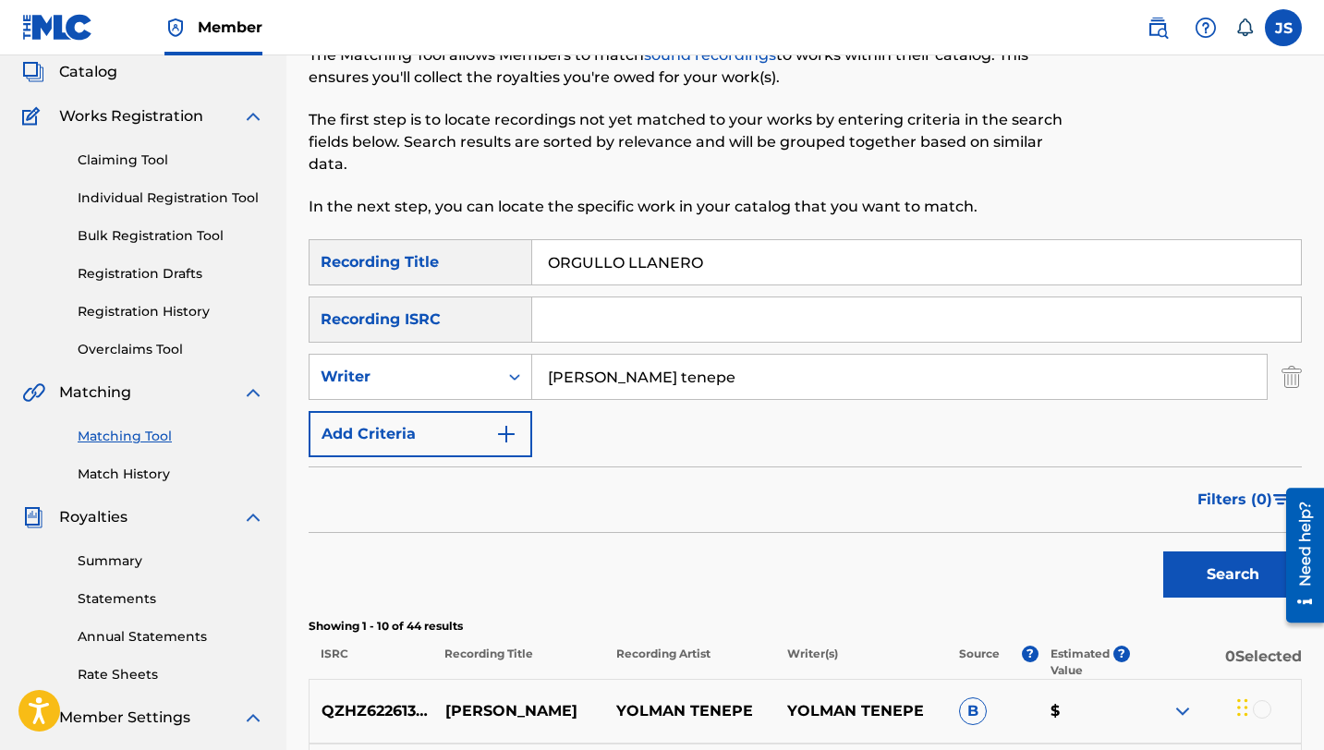
click at [581, 252] on input "ORGULLO LLANERO" at bounding box center [916, 262] width 769 height 44
paste input "VEJA DE TU MANADA"
click at [1212, 565] on button "Search" at bounding box center [1232, 575] width 139 height 46
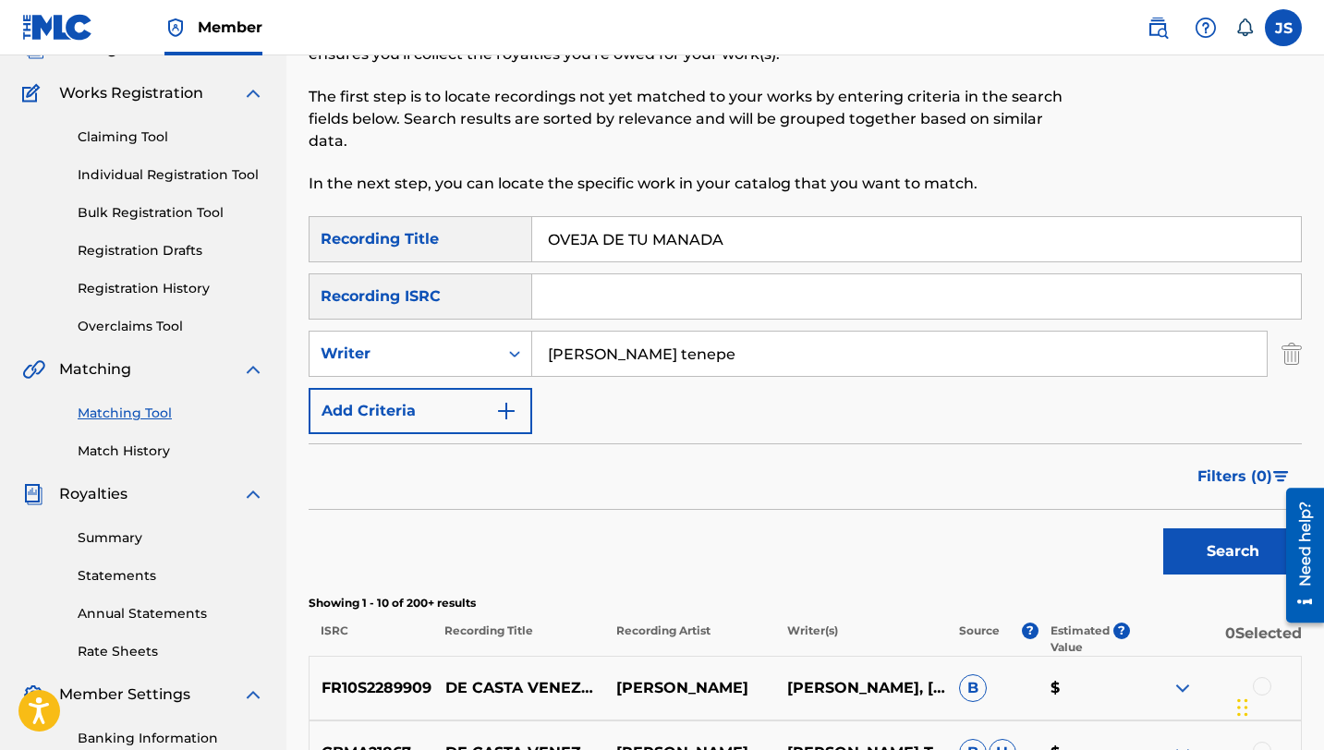
scroll to position [0, 0]
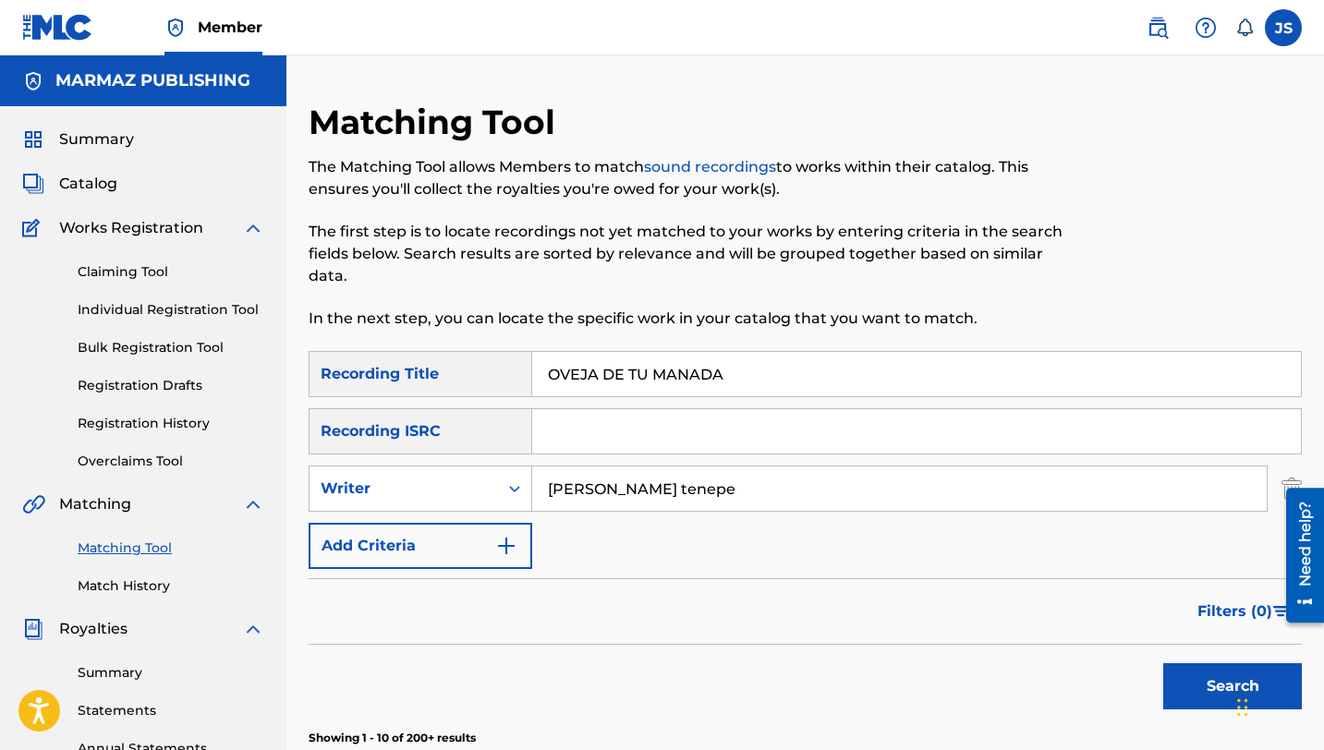
click at [592, 385] on input "OVEJA DE TU MANADA" at bounding box center [916, 374] width 769 height 44
paste input "PASANDO LA PAGIN"
click at [1187, 684] on button "Search" at bounding box center [1232, 686] width 139 height 46
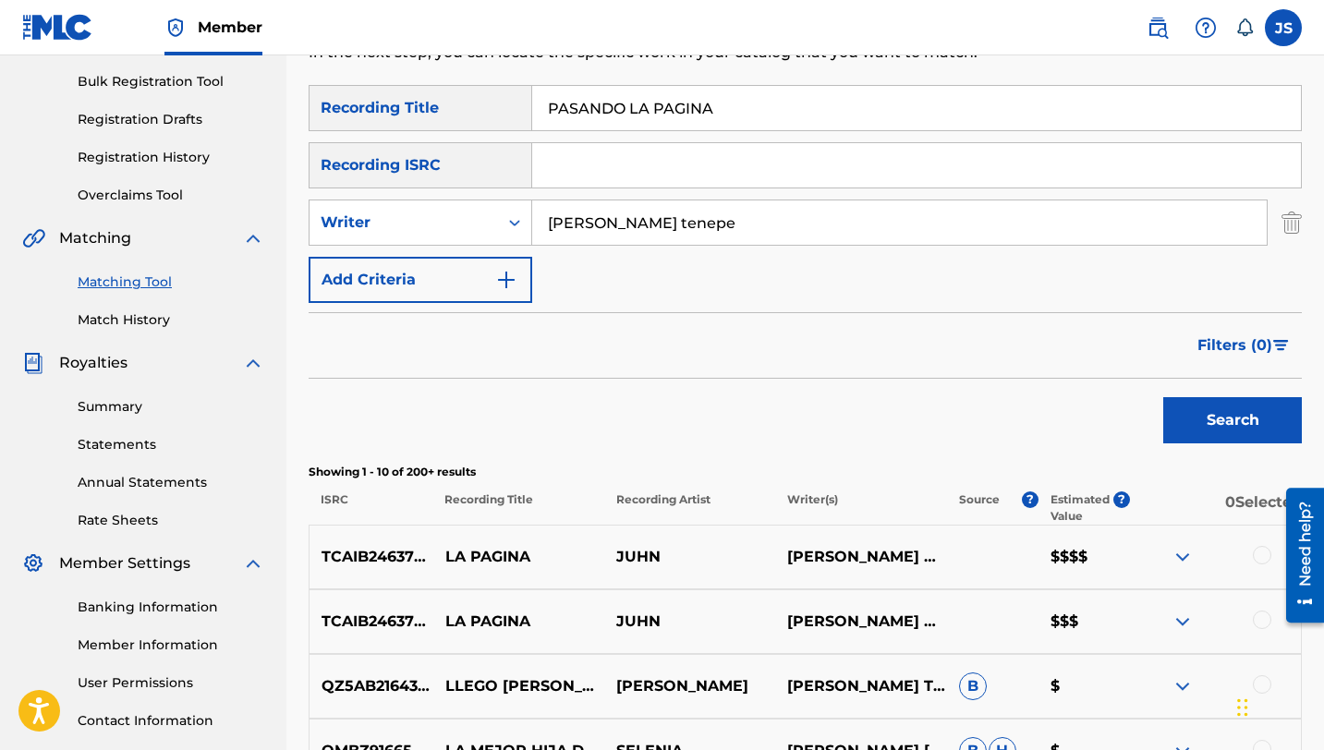
scroll to position [141, 0]
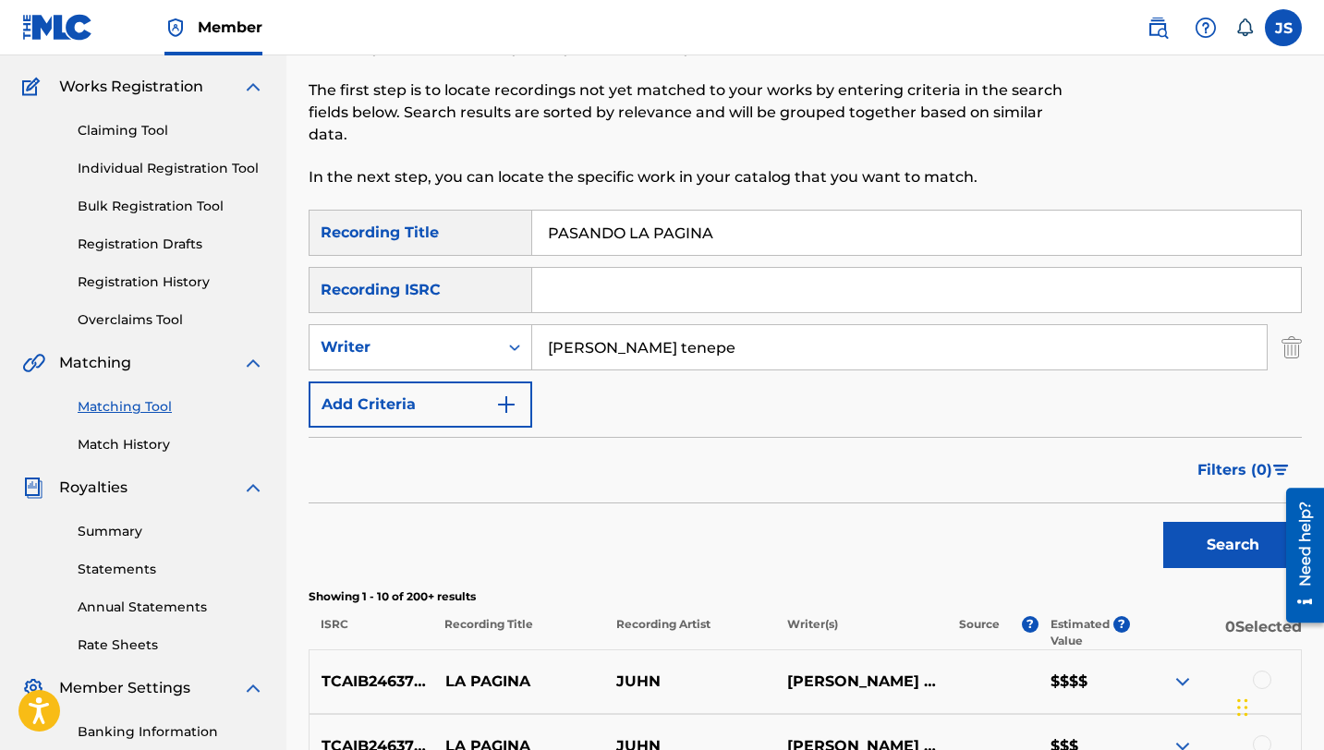
click at [633, 243] on input "PASANDO LA PAGINA" at bounding box center [916, 233] width 769 height 44
paste input "OR QUE TE FUISTE"
type input "POR QUE TE FUISTE"
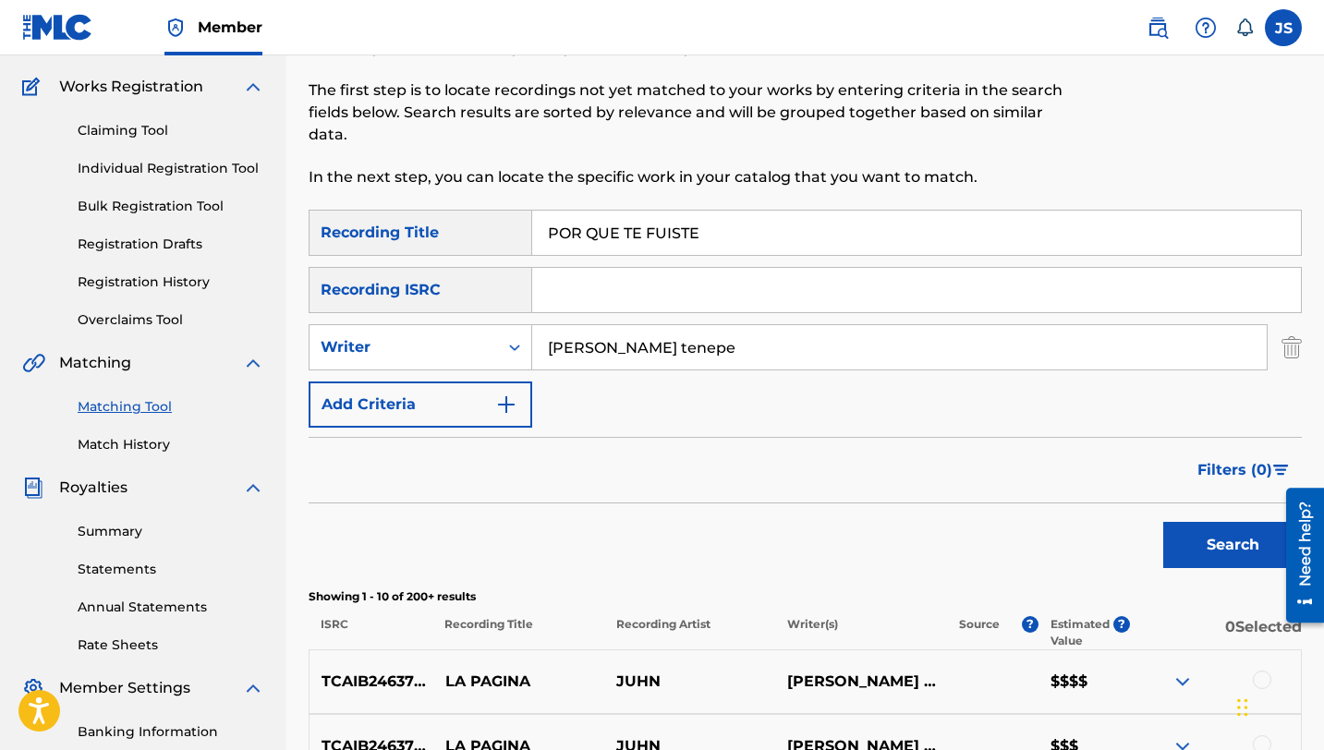
click at [1185, 546] on button "Search" at bounding box center [1232, 545] width 139 height 46
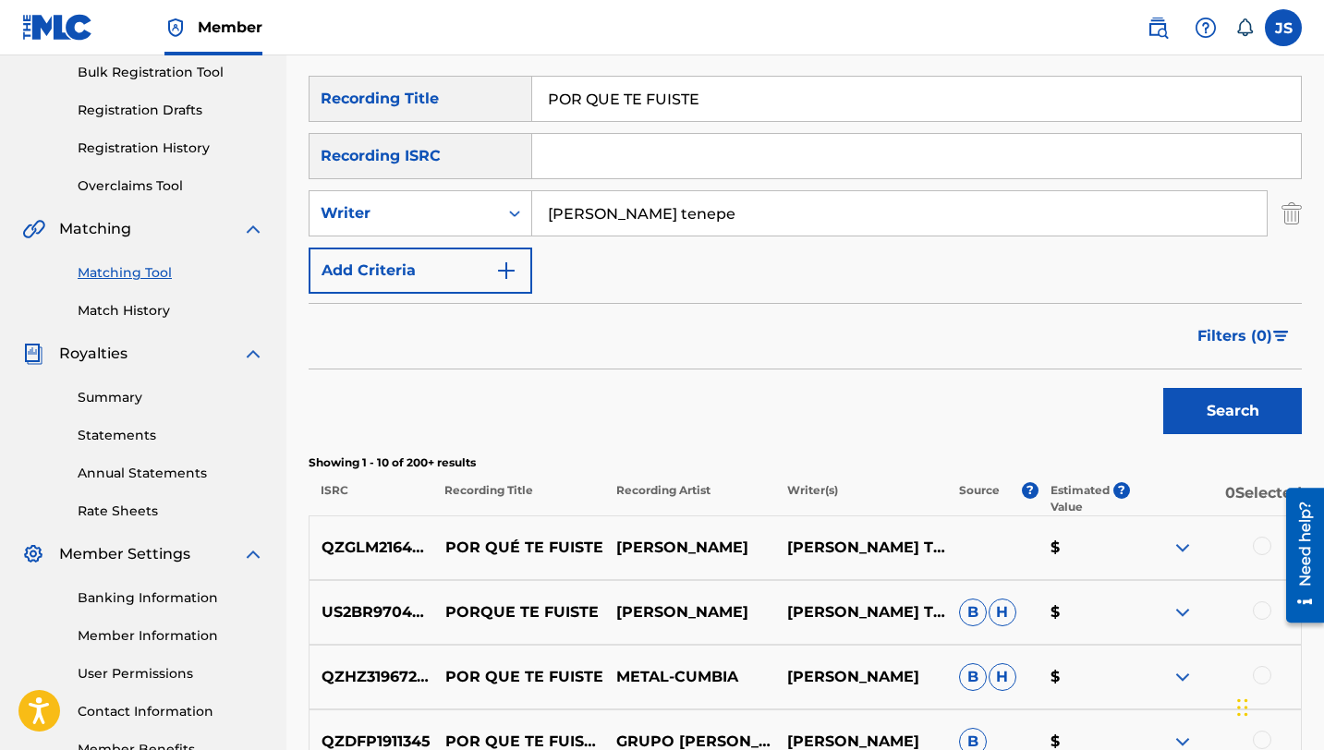
scroll to position [277, 0]
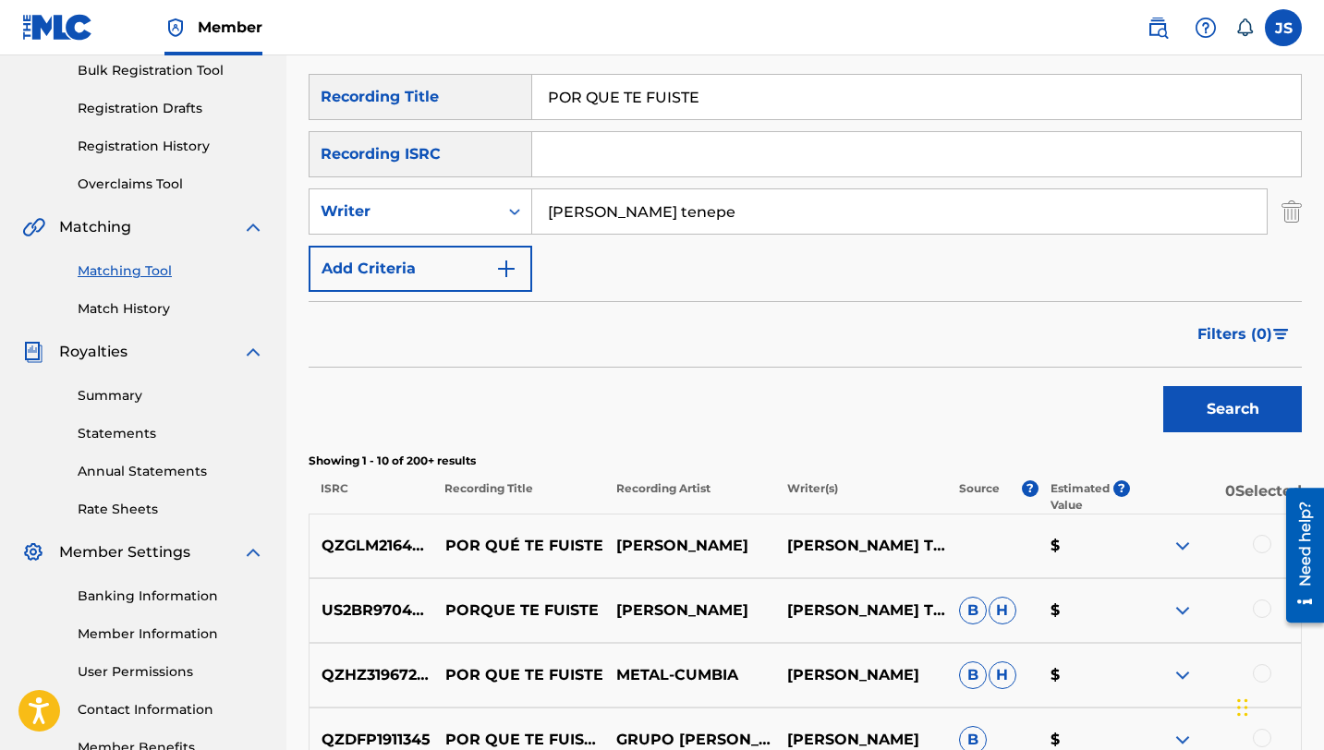
click at [1259, 543] on div at bounding box center [1262, 544] width 18 height 18
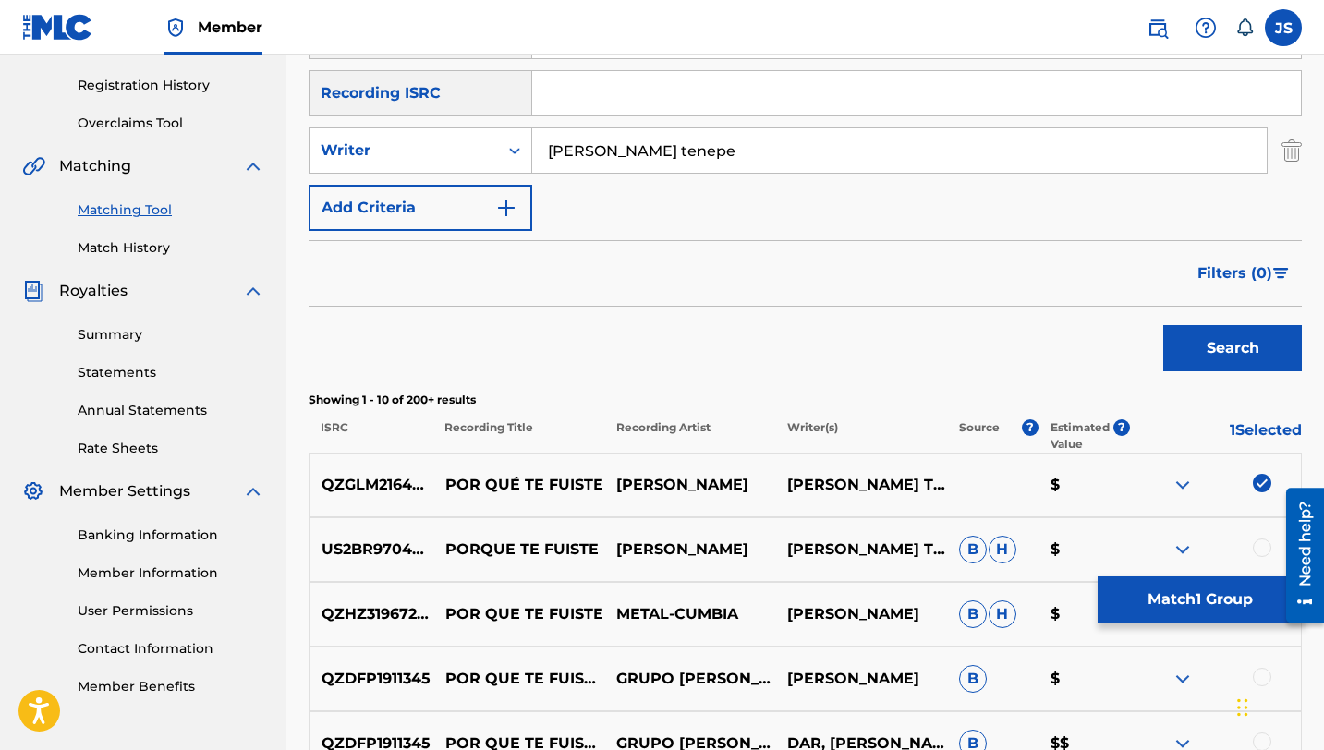
scroll to position [347, 0]
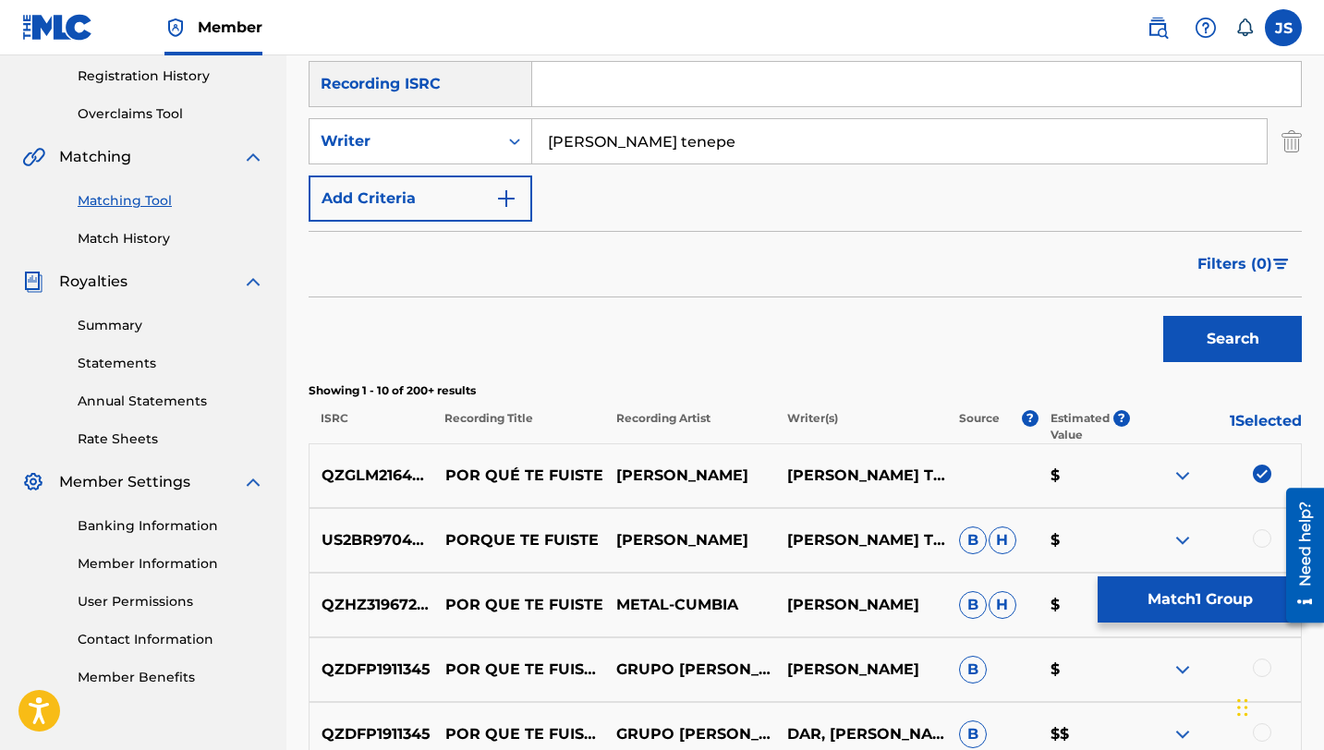
click at [1256, 536] on div at bounding box center [1262, 538] width 18 height 18
click at [1207, 580] on button "Match 2 Groups" at bounding box center [1200, 600] width 204 height 46
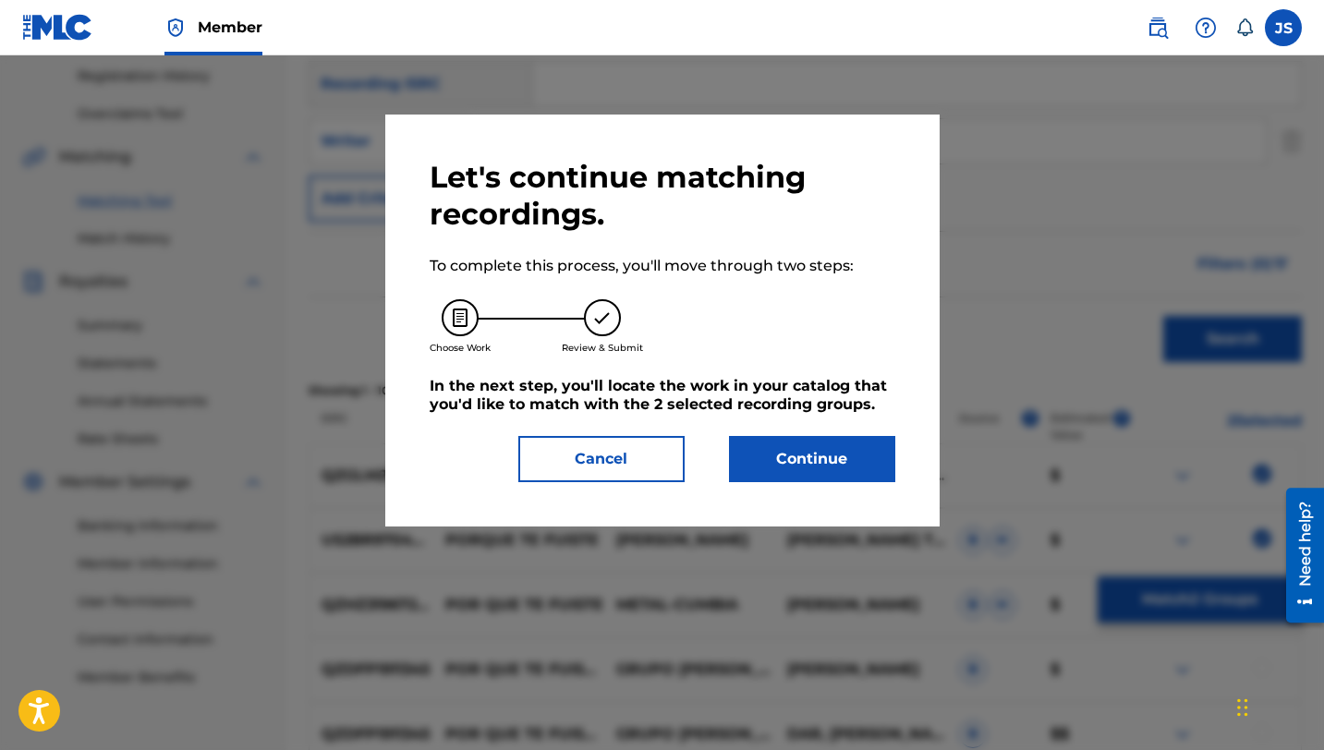
click at [780, 456] on button "Continue" at bounding box center [812, 459] width 166 height 46
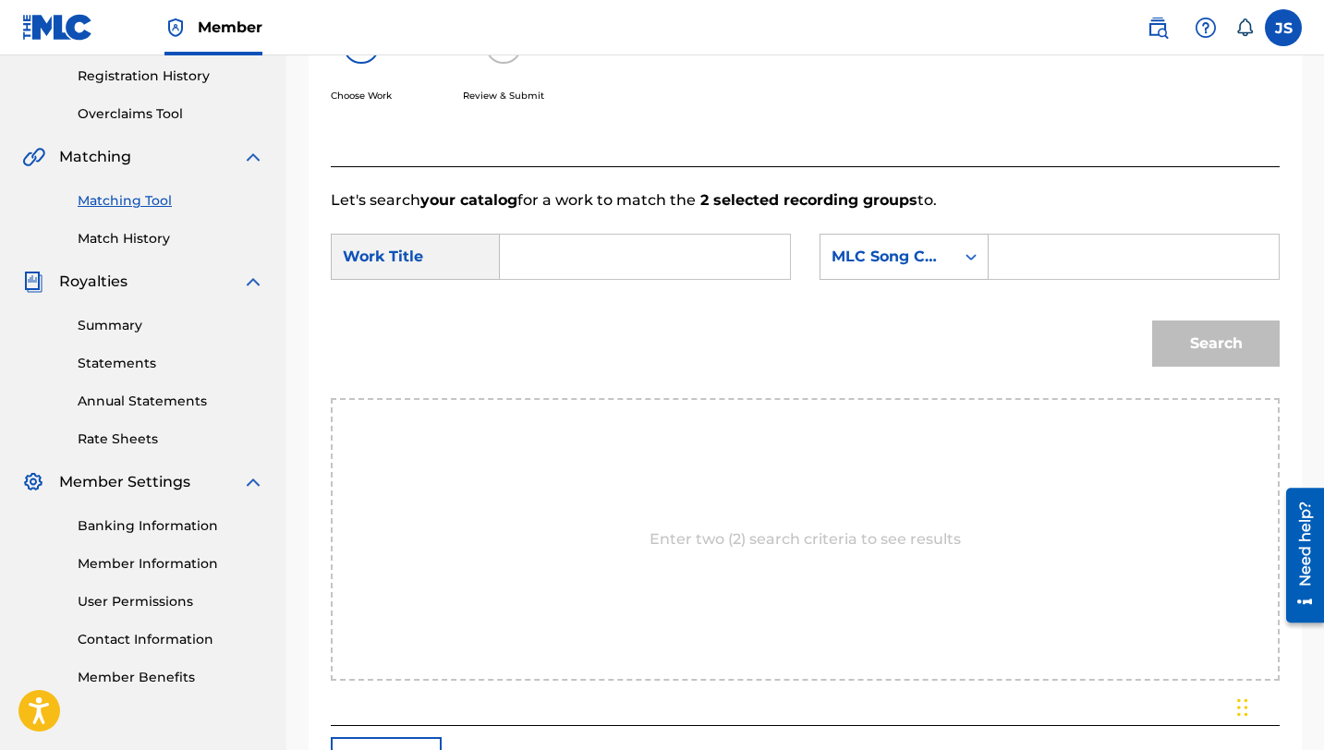
click at [512, 257] on div "Search Form" at bounding box center [645, 257] width 291 height 46
click at [531, 255] on input "Search Form" at bounding box center [645, 257] width 259 height 44
paste input "POR QUE TE FUISTE"
type input "POR QUE TE FUISTE"
click at [1008, 260] on input "Search Form" at bounding box center [1133, 257] width 259 height 44
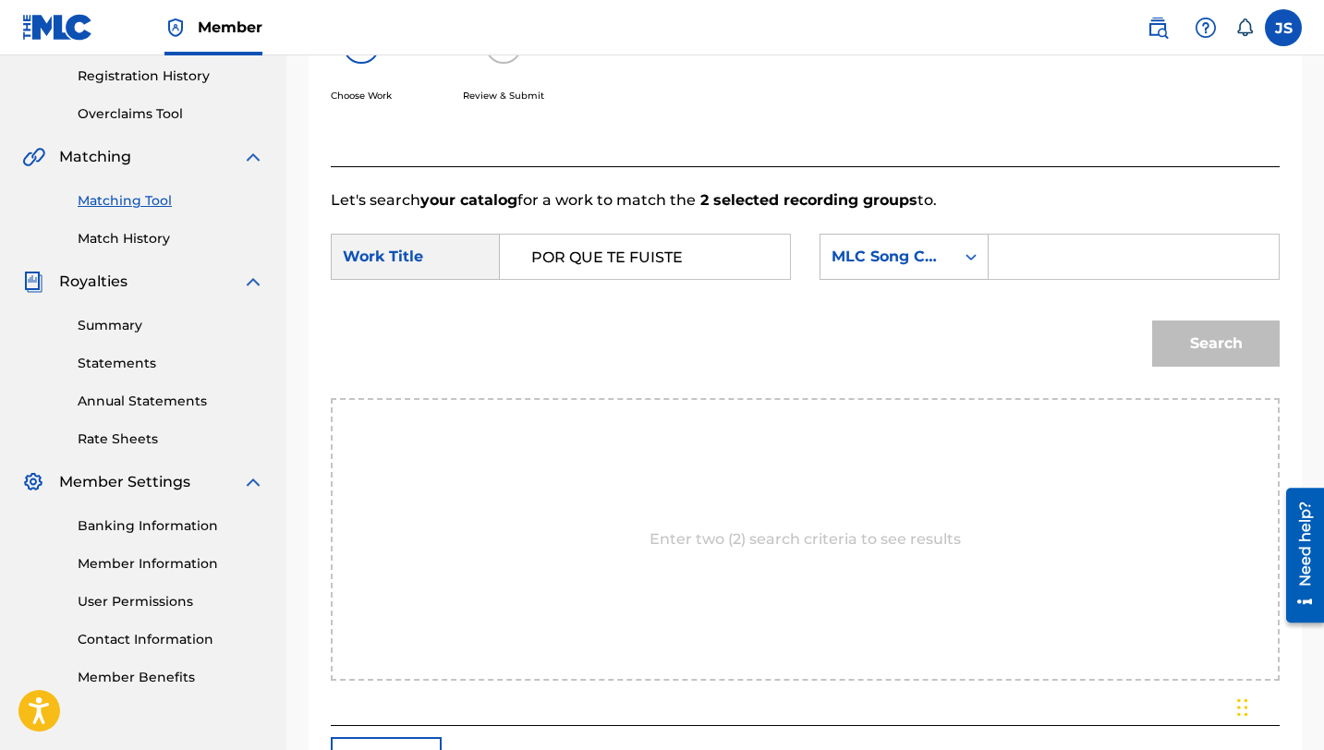
paste input "PM52EY"
type input "PM52EY"
click at [1228, 341] on button "Search" at bounding box center [1216, 344] width 128 height 46
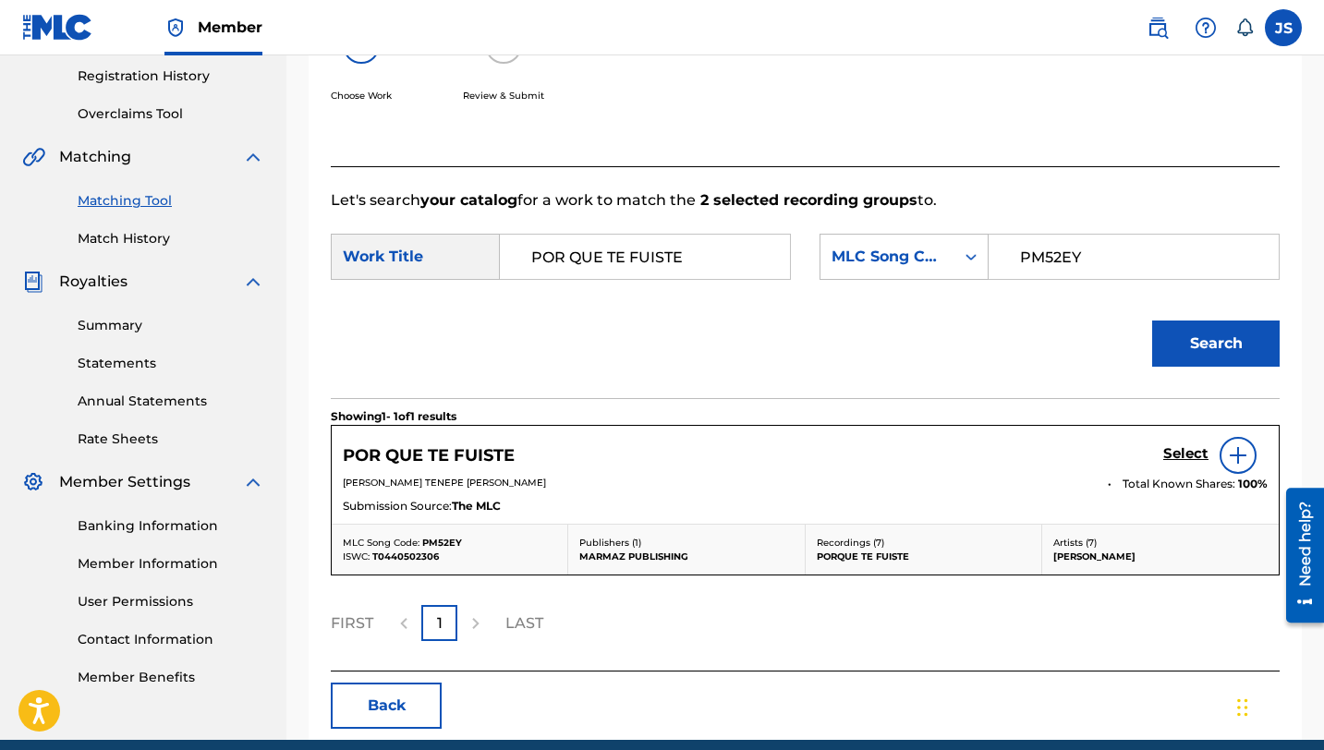
click at [1181, 456] on h5 "Select" at bounding box center [1185, 454] width 45 height 18
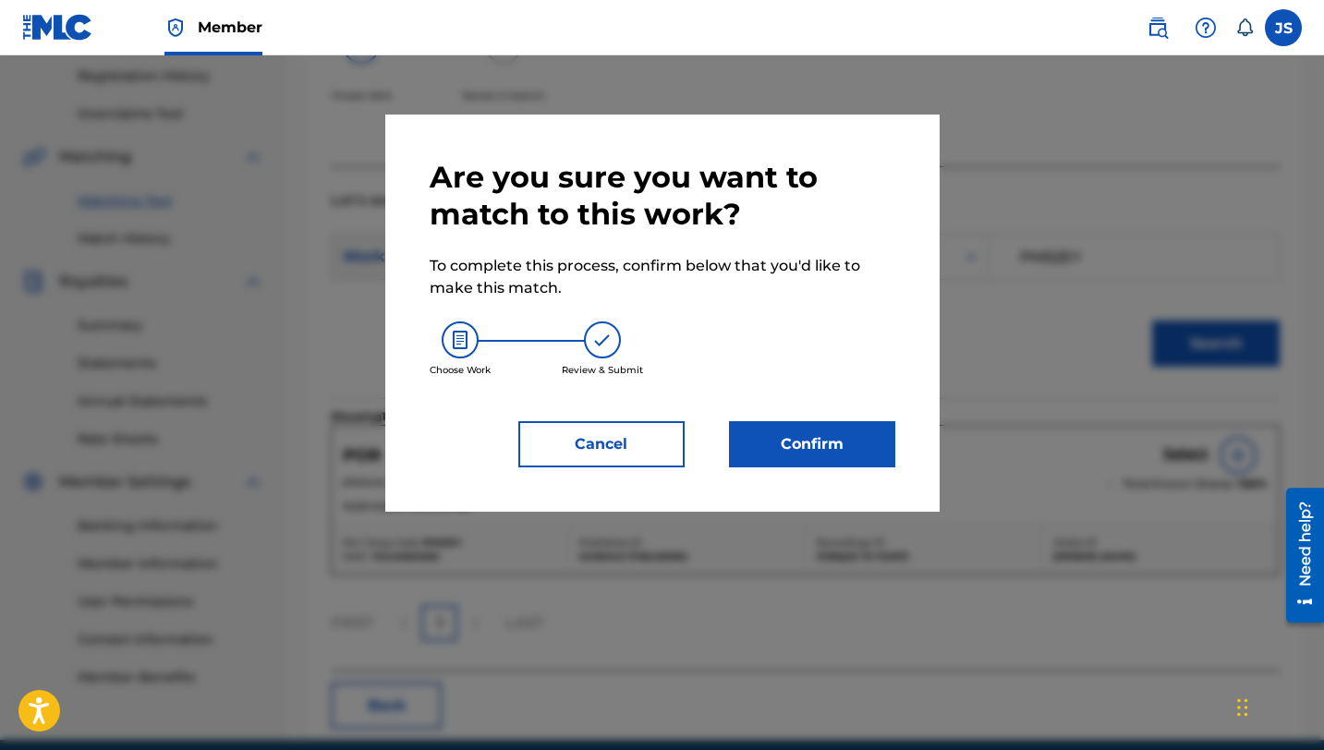
click at [873, 447] on button "Confirm" at bounding box center [812, 444] width 166 height 46
